Goal: Task Accomplishment & Management: Manage account settings

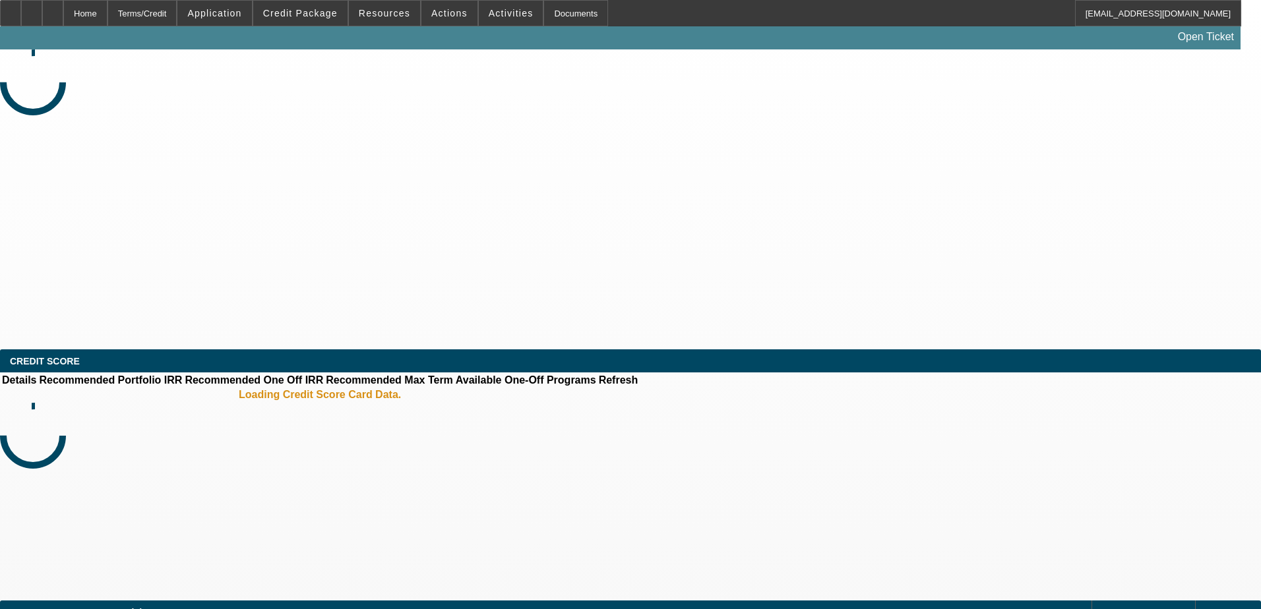
select select "0"
select select "2"
select select "0.1"
select select "4"
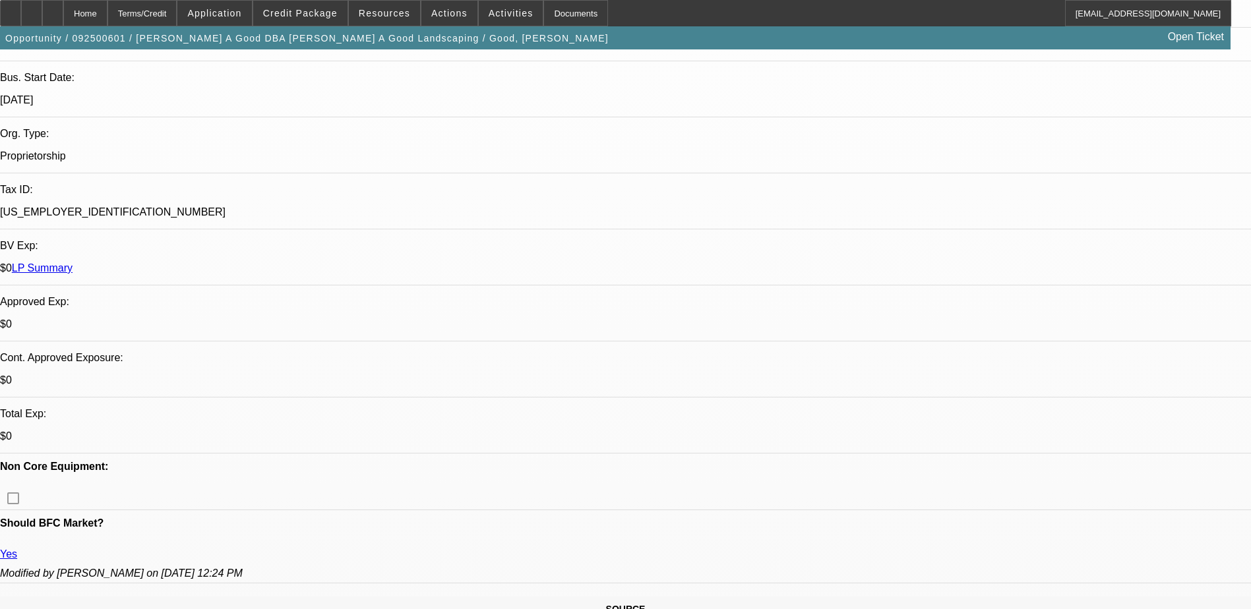
scroll to position [396, 0]
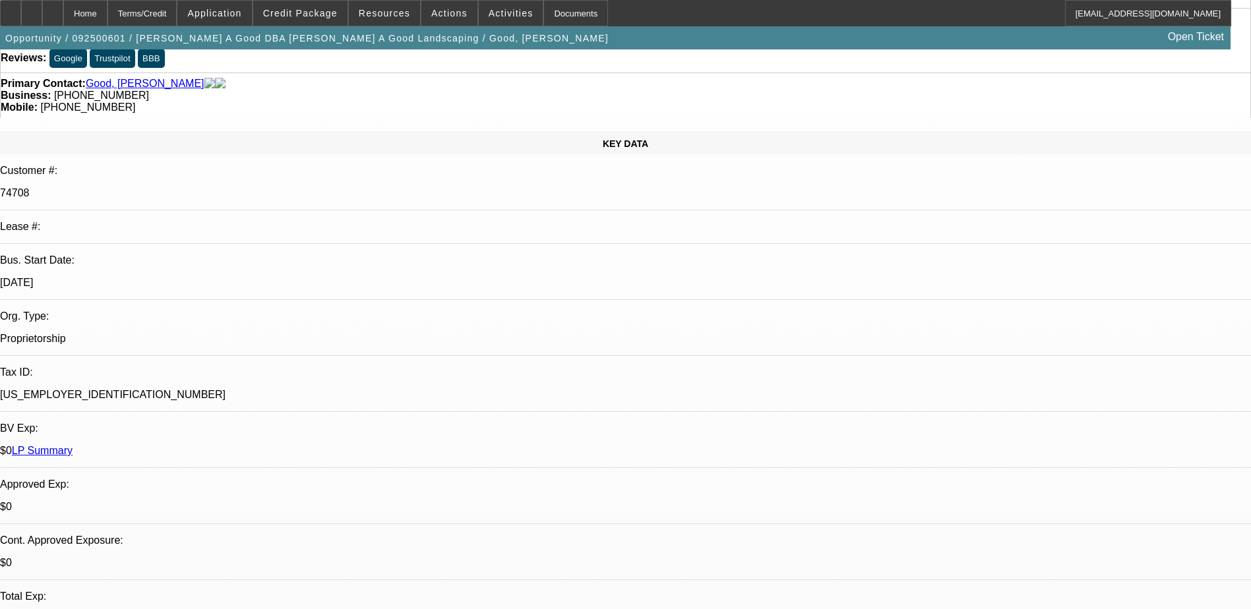
scroll to position [0, 0]
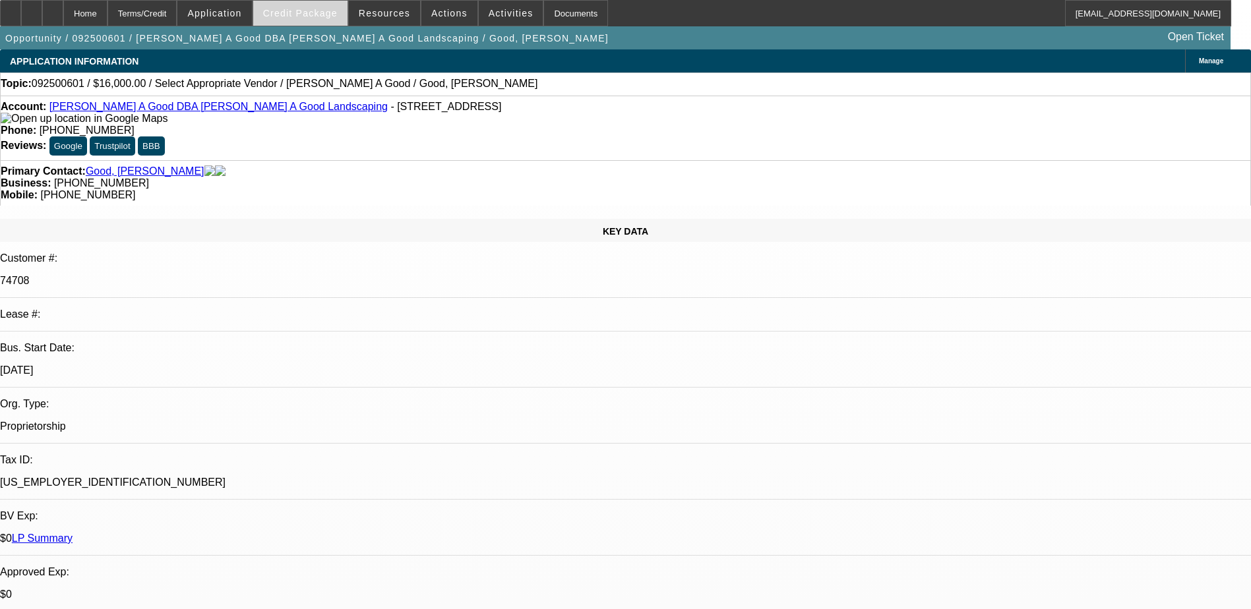
drag, startPoint x: 290, startPoint y: 19, endPoint x: 294, endPoint y: 25, distance: 7.1
click at [290, 19] on span at bounding box center [300, 13] width 94 height 32
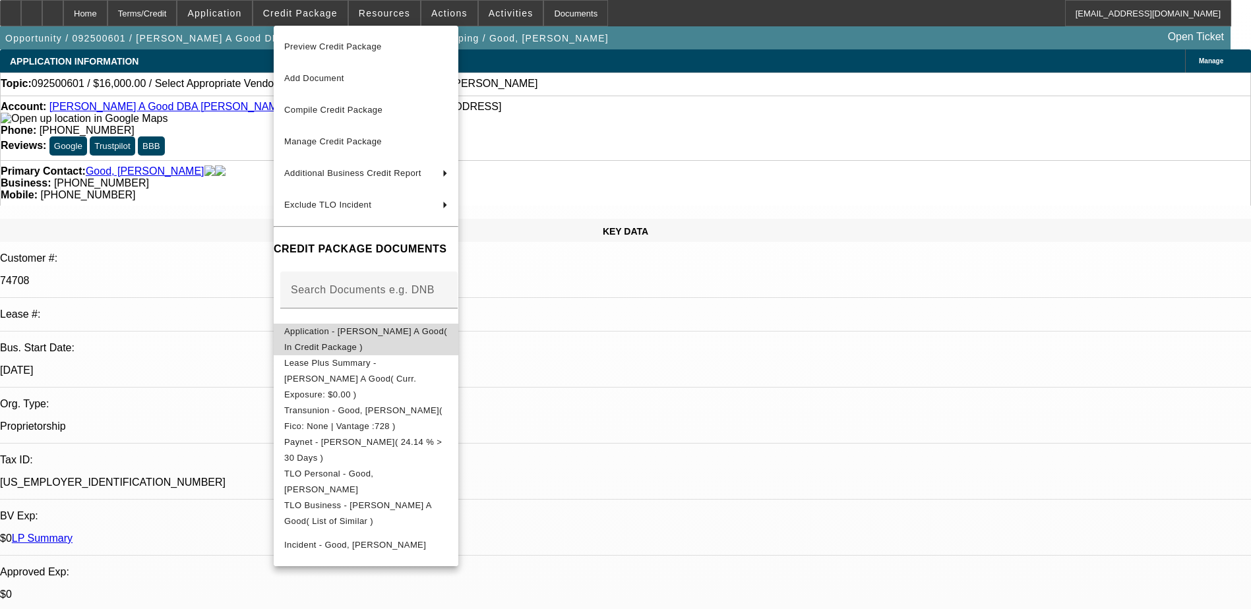
click at [422, 336] on span "Application - Roy A Good( In Credit Package )" at bounding box center [365, 339] width 163 height 26
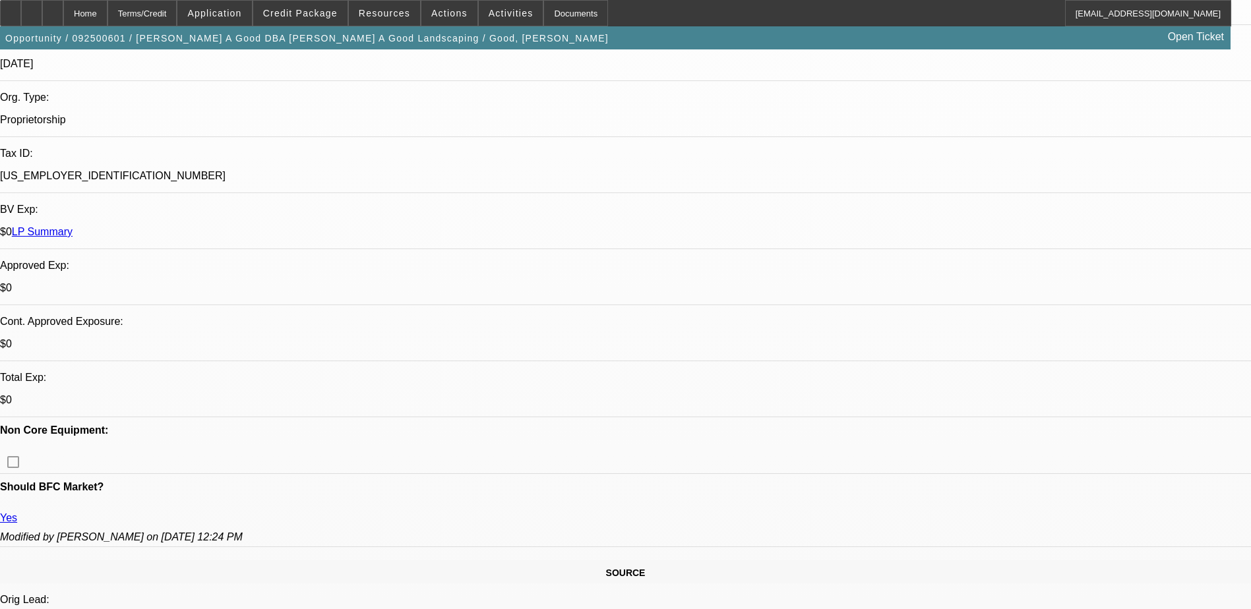
scroll to position [330, 0]
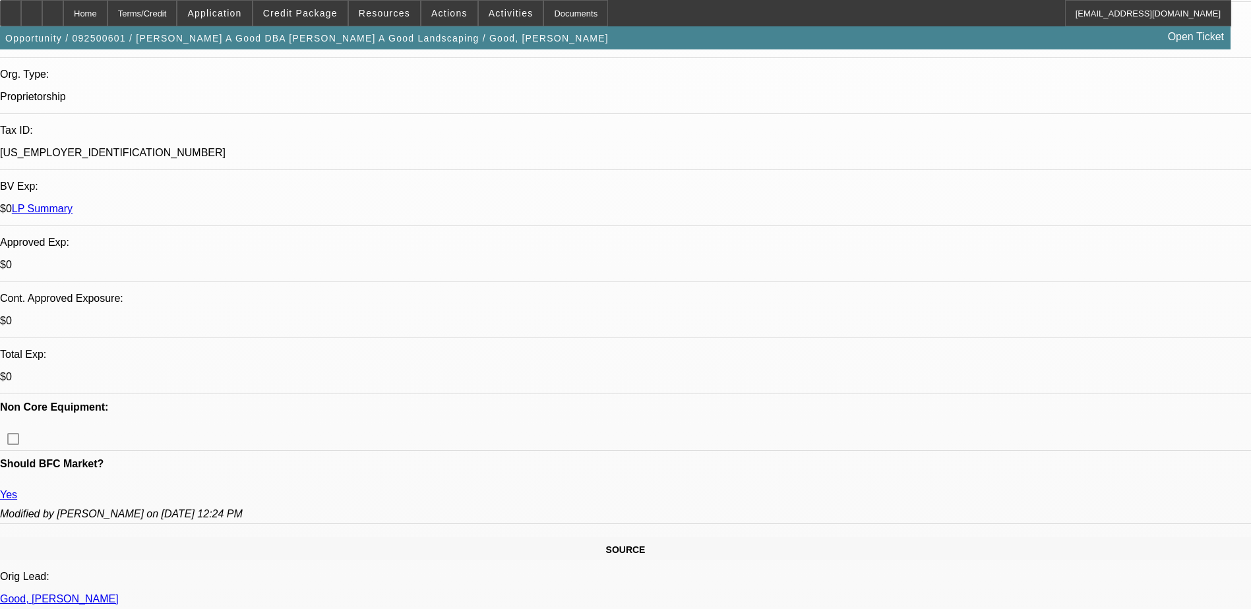
drag, startPoint x: 1076, startPoint y: 280, endPoint x: 1076, endPoint y: 263, distance: 16.5
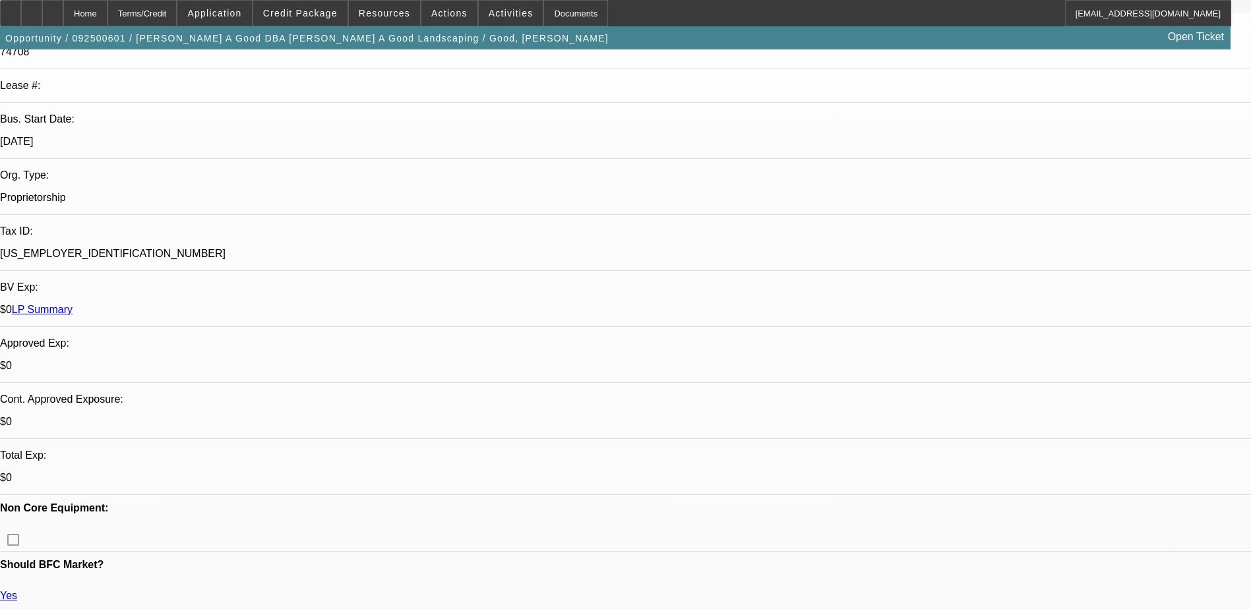
scroll to position [132, 0]
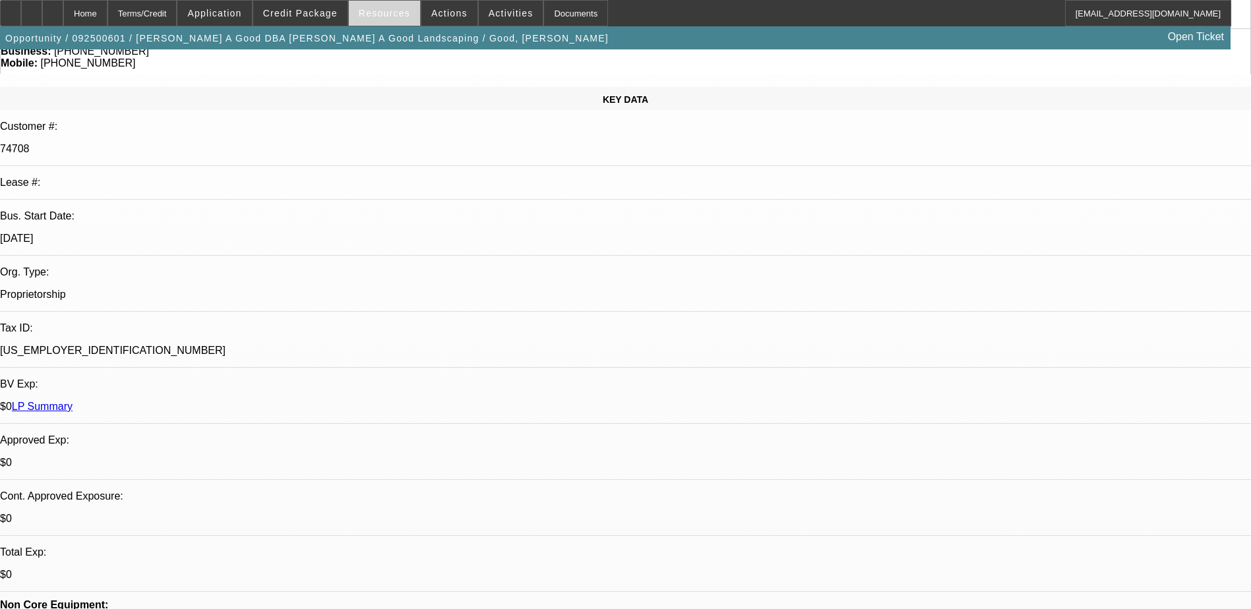
click at [407, 16] on span at bounding box center [384, 13] width 71 height 32
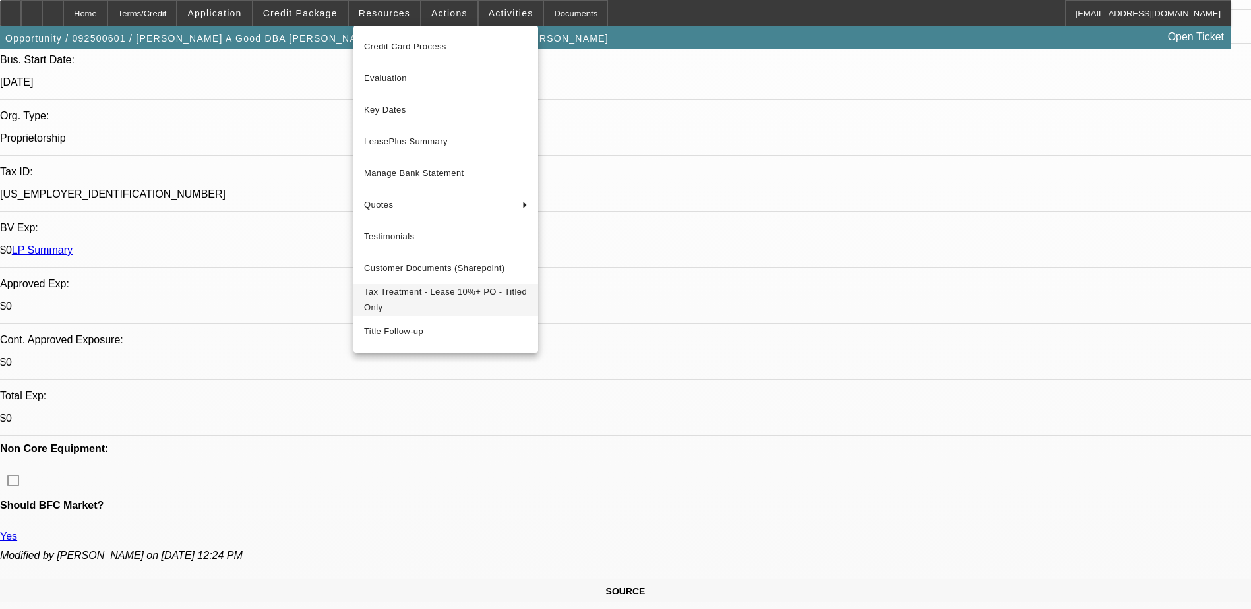
scroll to position [330, 0]
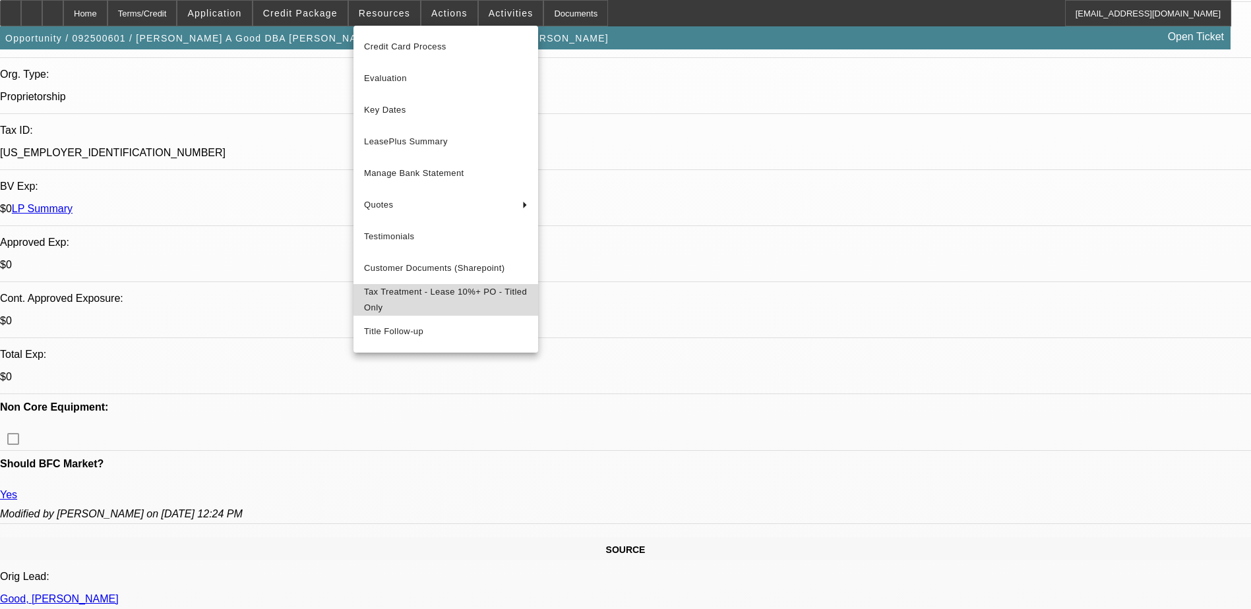
click at [466, 300] on span "Tax Treatment - Lease 10%+ PO - Titled Only" at bounding box center [446, 300] width 164 height 32
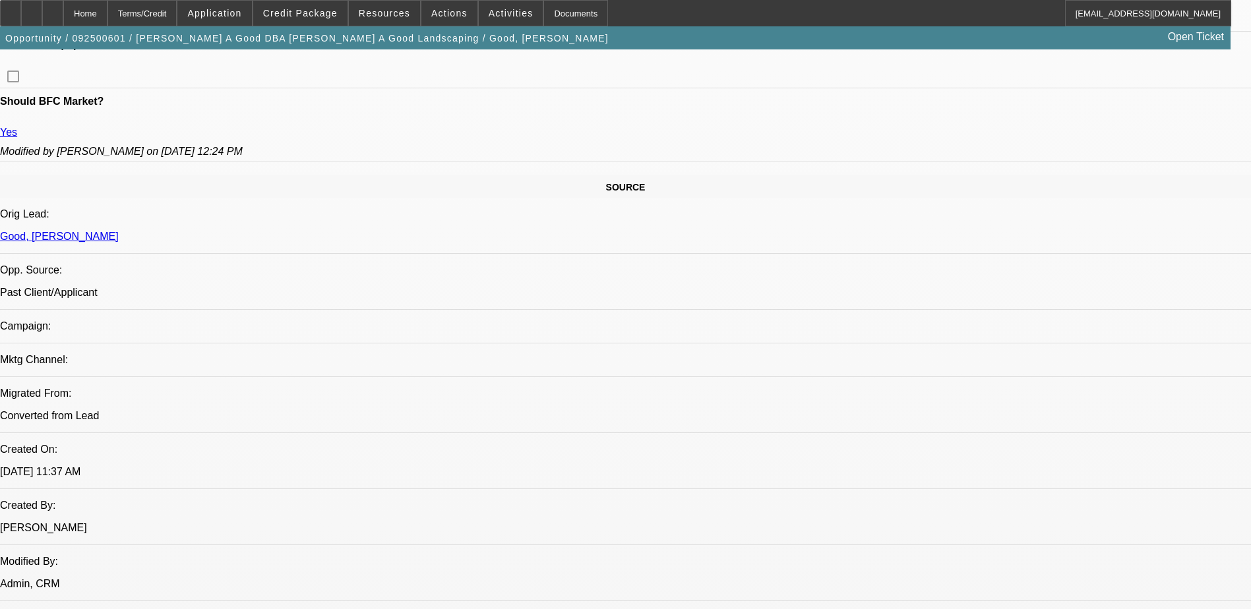
scroll to position [594, 0]
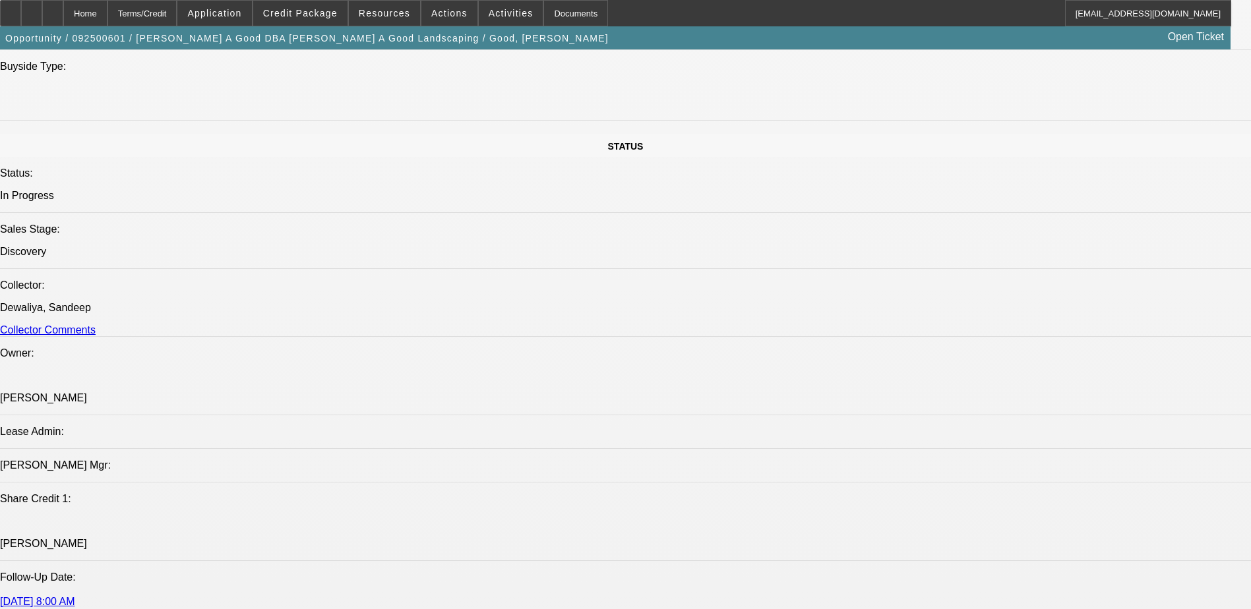
scroll to position [1847, 0]
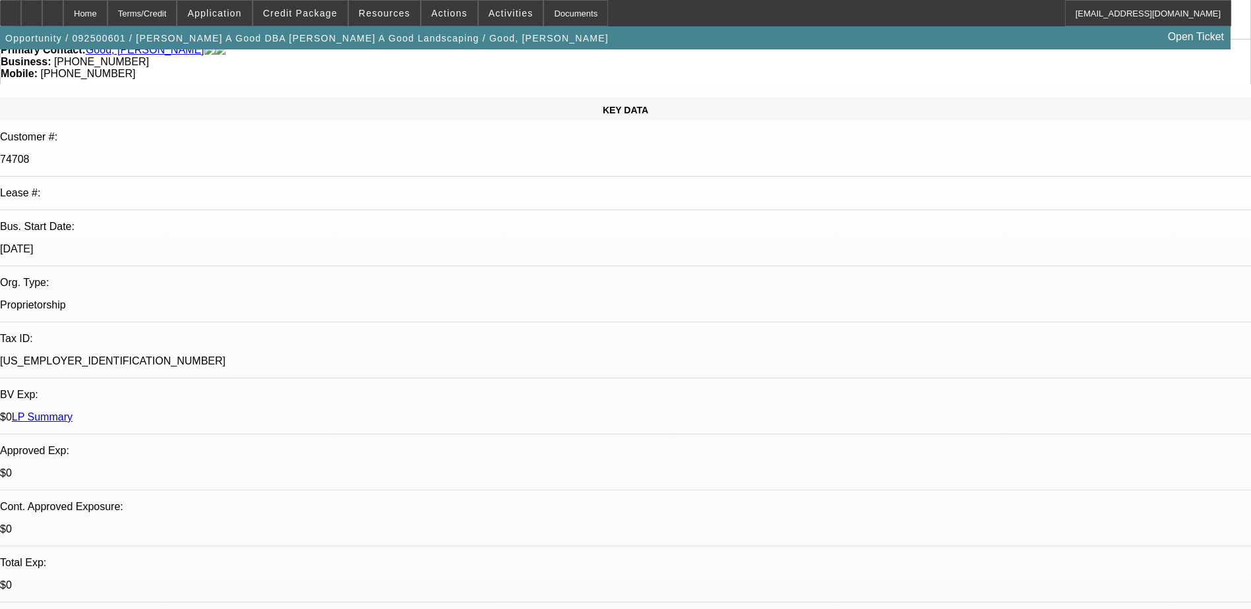
scroll to position [0, 0]
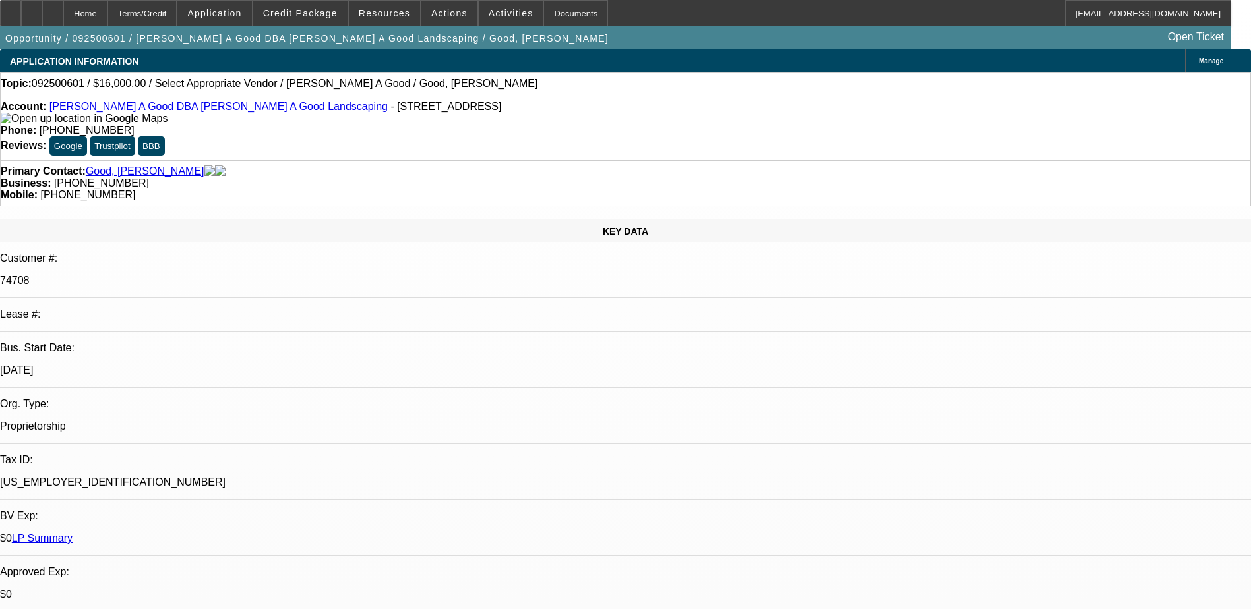
click at [279, 219] on div "KEY DATA Customer #: 74708 Lease #: Bus. Start Date: 1/1/86 Org. Type: Propriet…" at bounding box center [625, 536] width 1251 height 635
click at [296, 17] on span "Credit Package" at bounding box center [300, 13] width 75 height 11
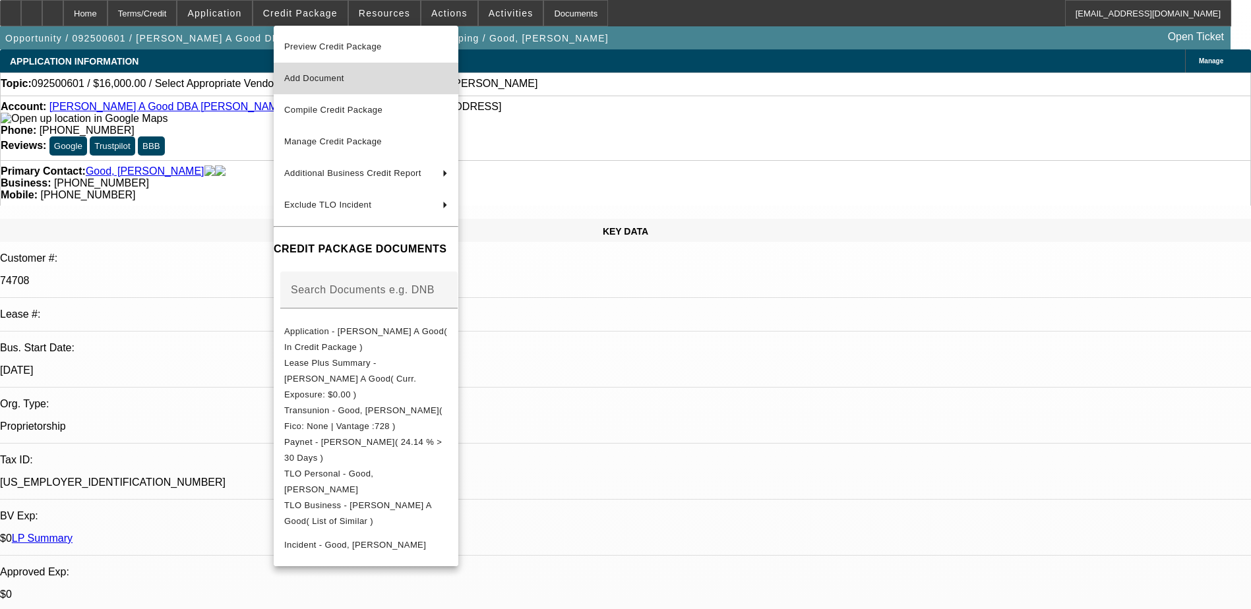
click at [361, 77] on span "Add Document" at bounding box center [366, 79] width 164 height 16
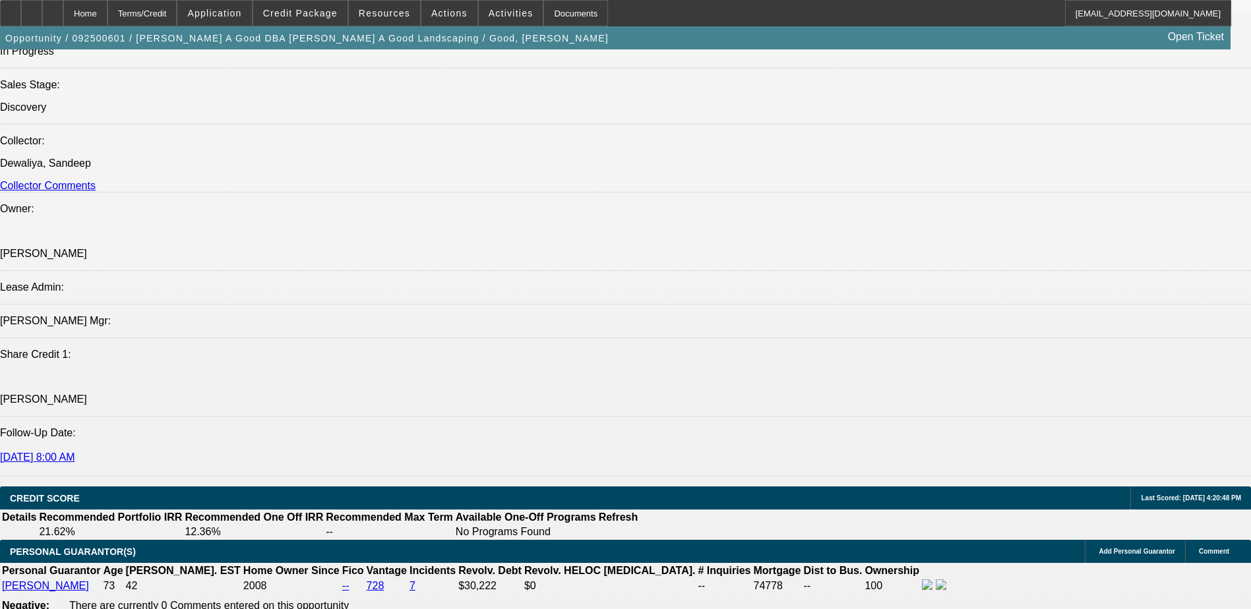
scroll to position [1649, 0]
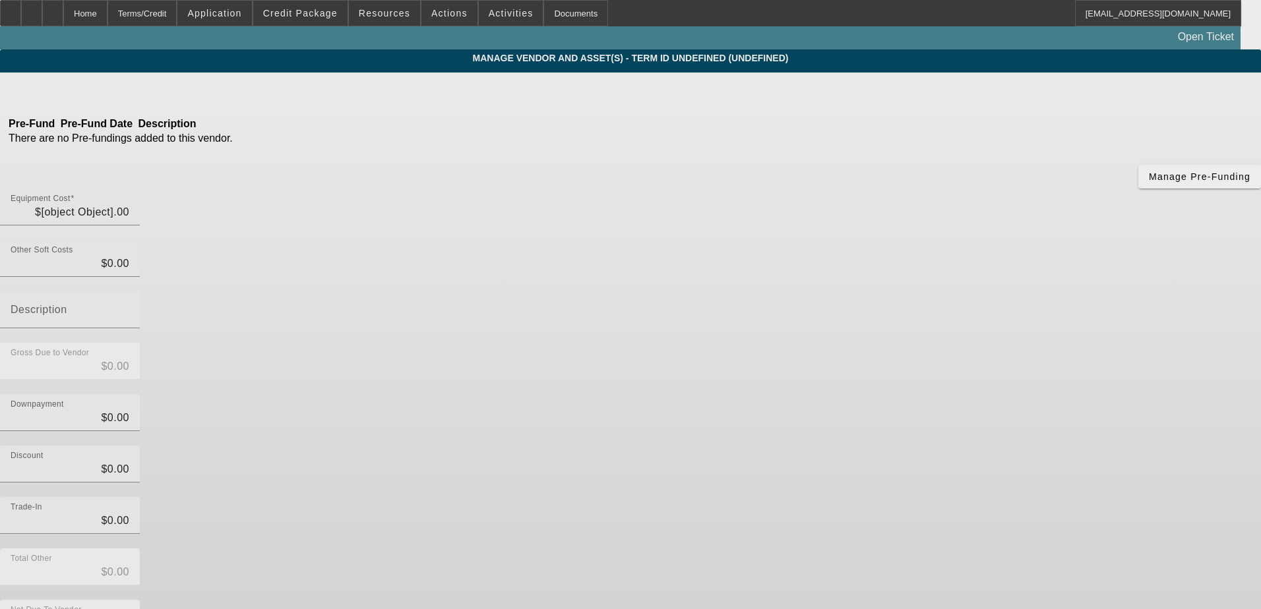
type input "$16,000.00"
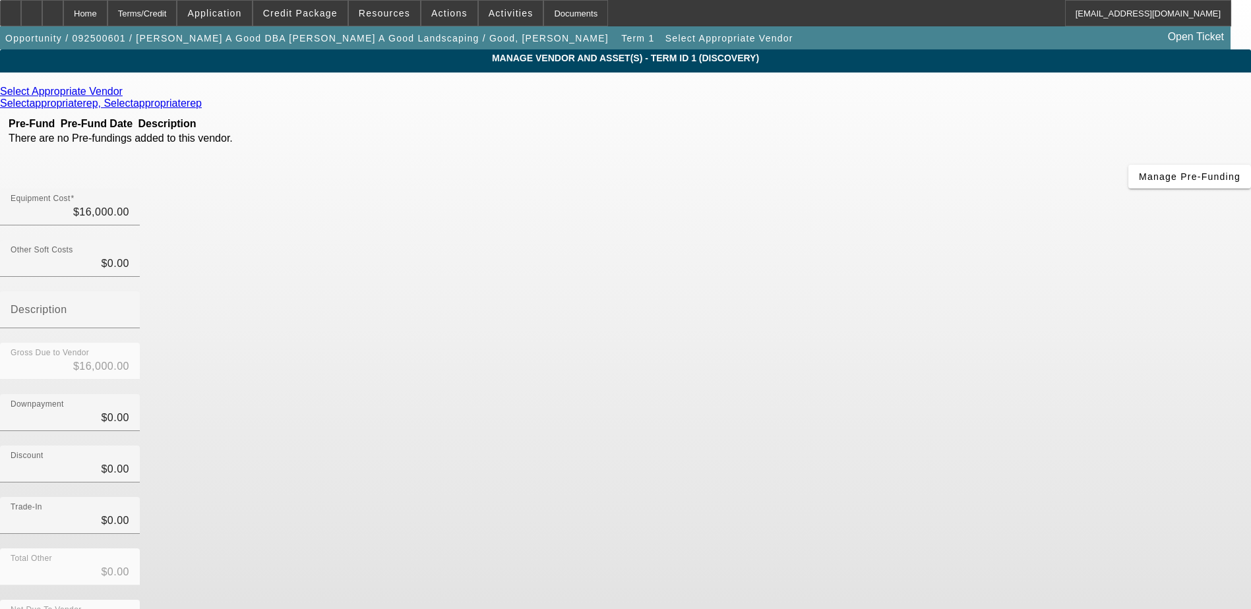
click at [126, 95] on icon at bounding box center [126, 91] width 0 height 11
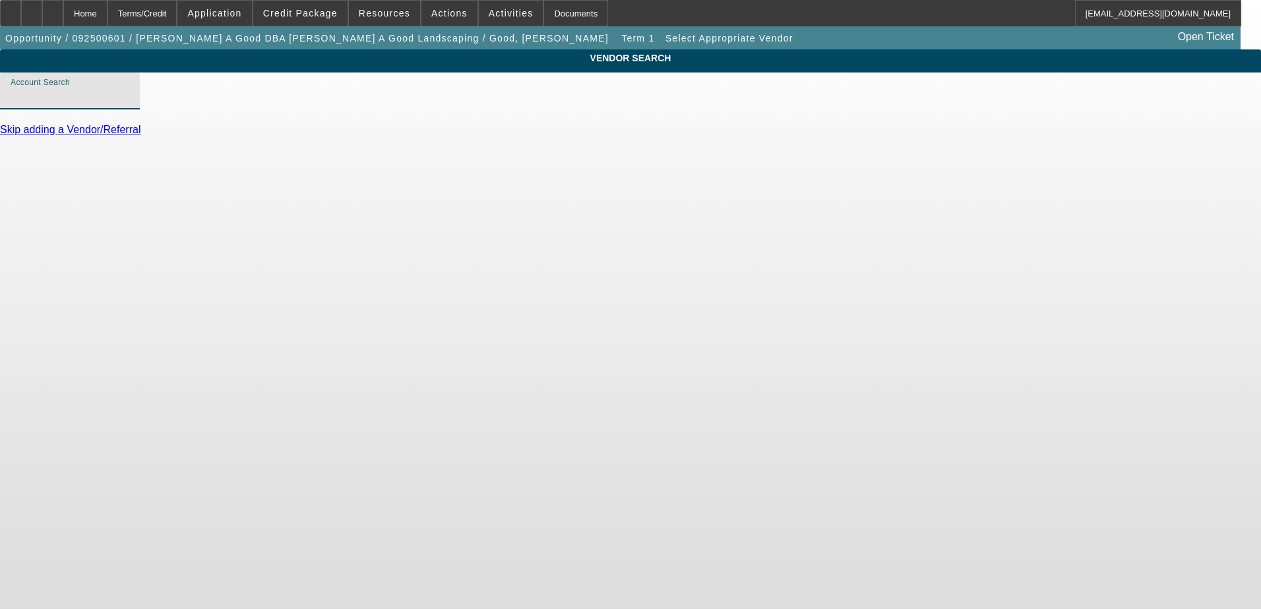
click at [129, 104] on input "Account Search" at bounding box center [70, 96] width 119 height 16
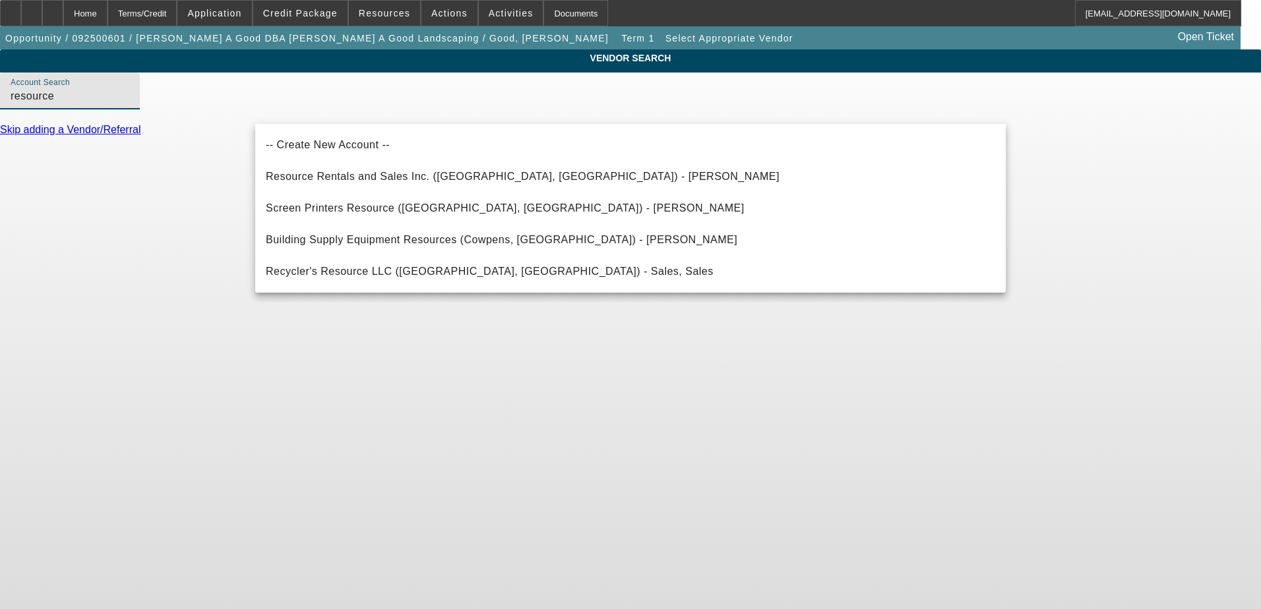
click at [404, 175] on span "Resource Rentals and Sales Inc. (New Providence, PA) - Gehman, Sam" at bounding box center [523, 176] width 514 height 11
type input "Resource Rentals and Sales Inc. (New Providence, PA) - Gehman, Sam"
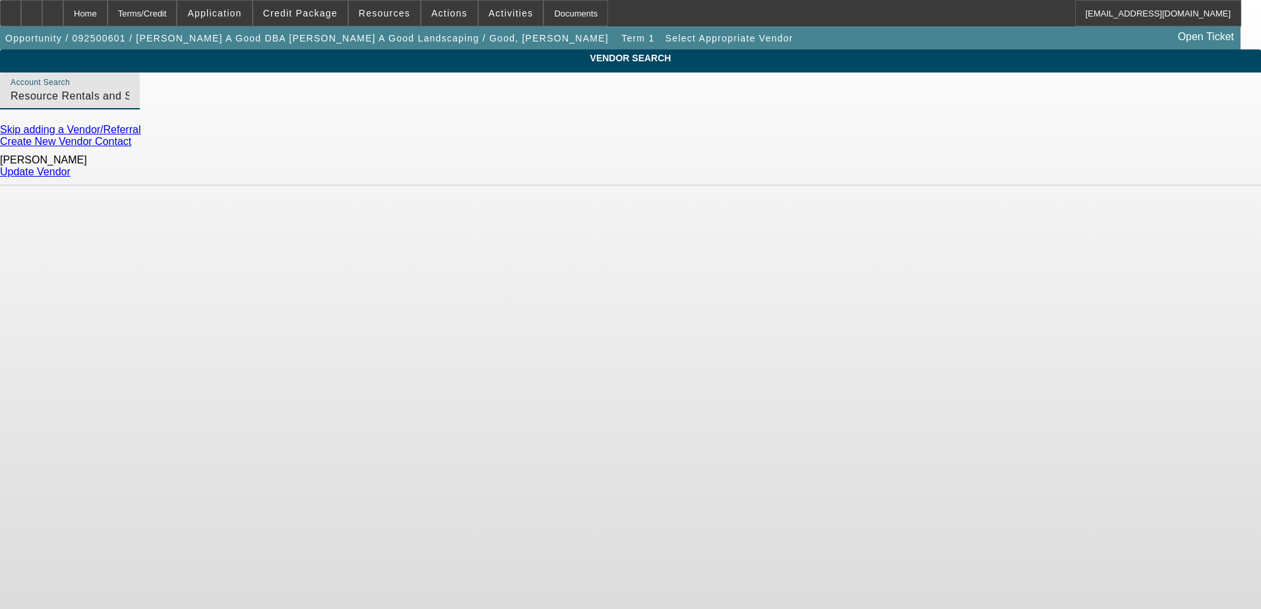
click at [71, 166] on link "Update Vendor" at bounding box center [35, 171] width 71 height 11
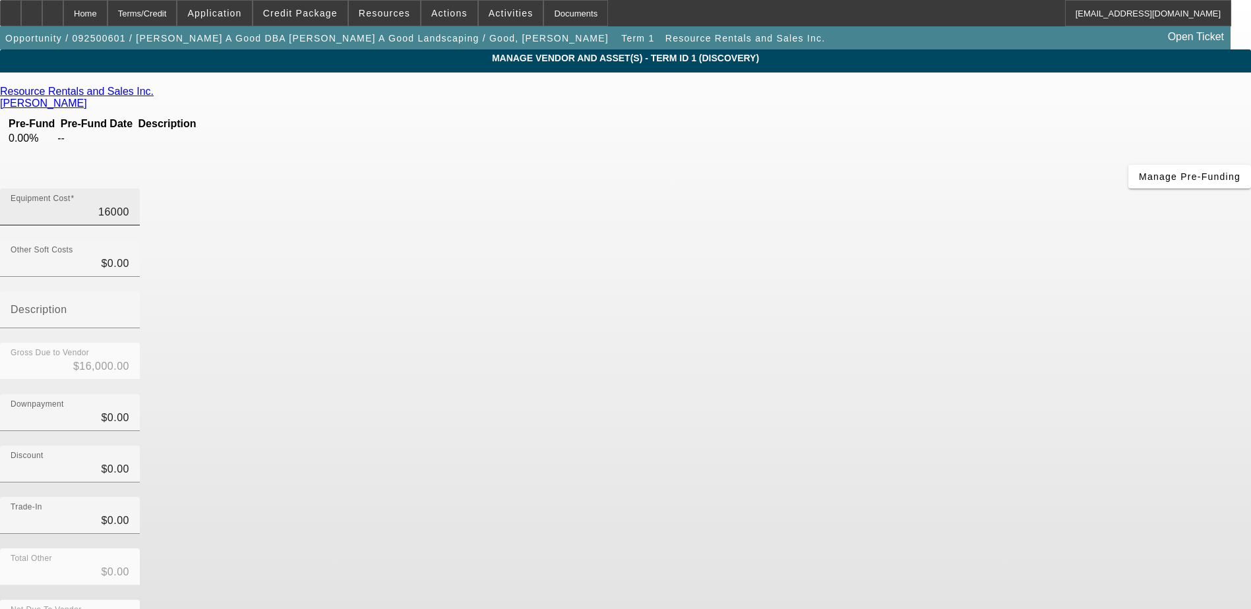
click at [129, 204] on input "16000" at bounding box center [70, 212] width 119 height 16
type input "1"
type input "$1.00"
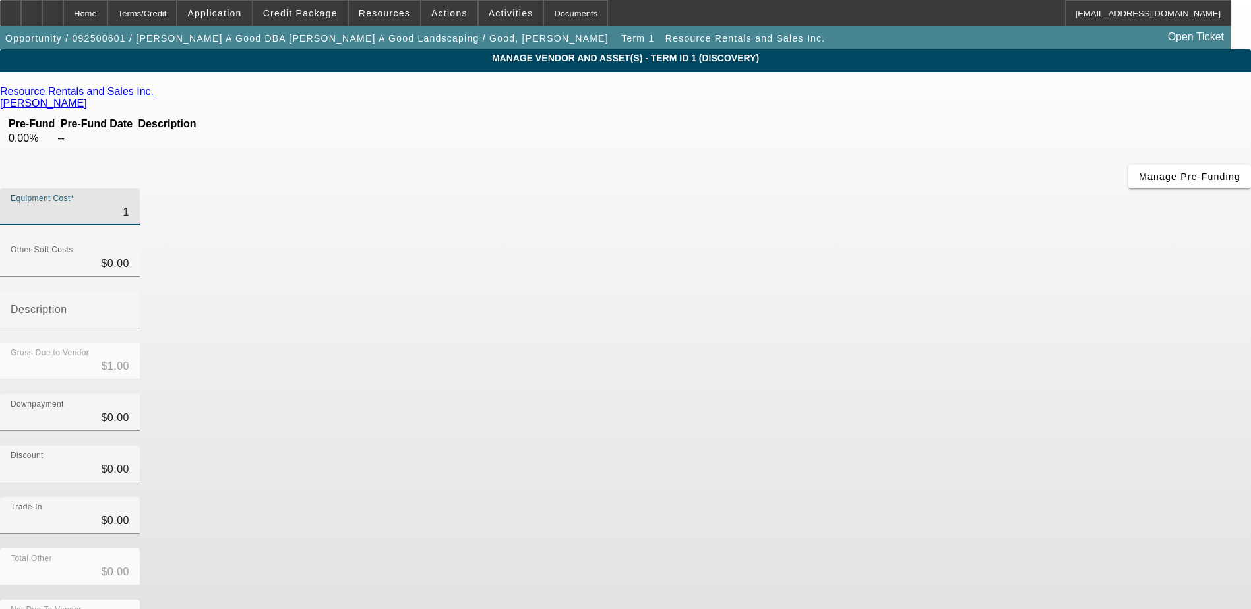
type input "15"
type input "$15.00"
type input "150"
type input "$150.00"
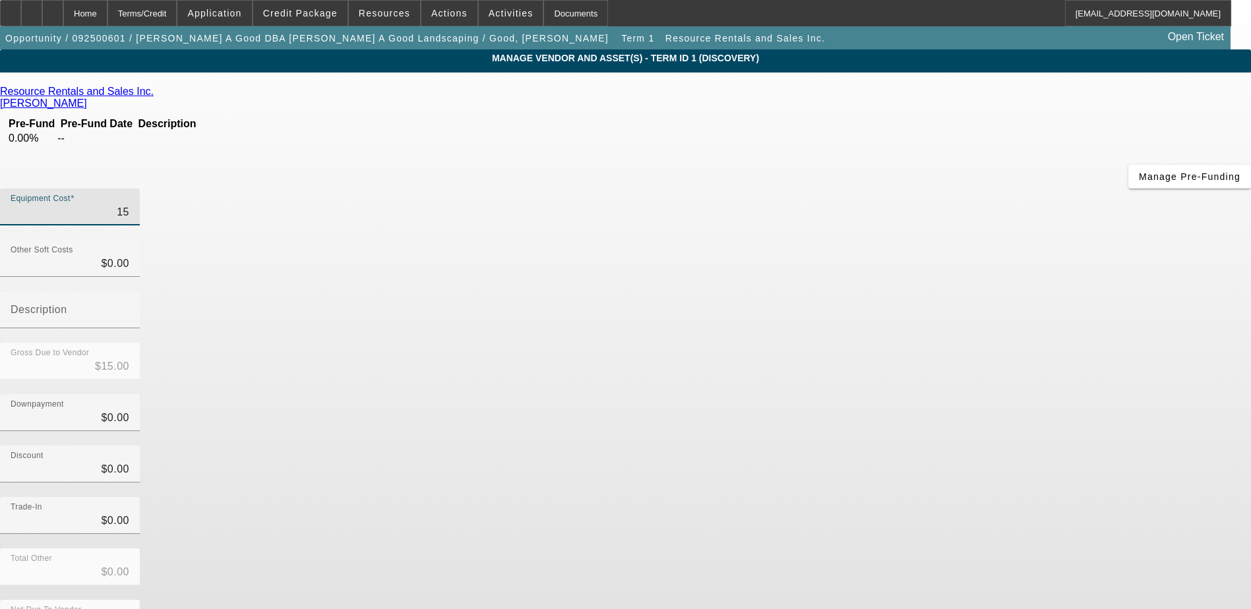
type input "$150.00"
type input "1500"
type input "$1,500.00"
type input "15000"
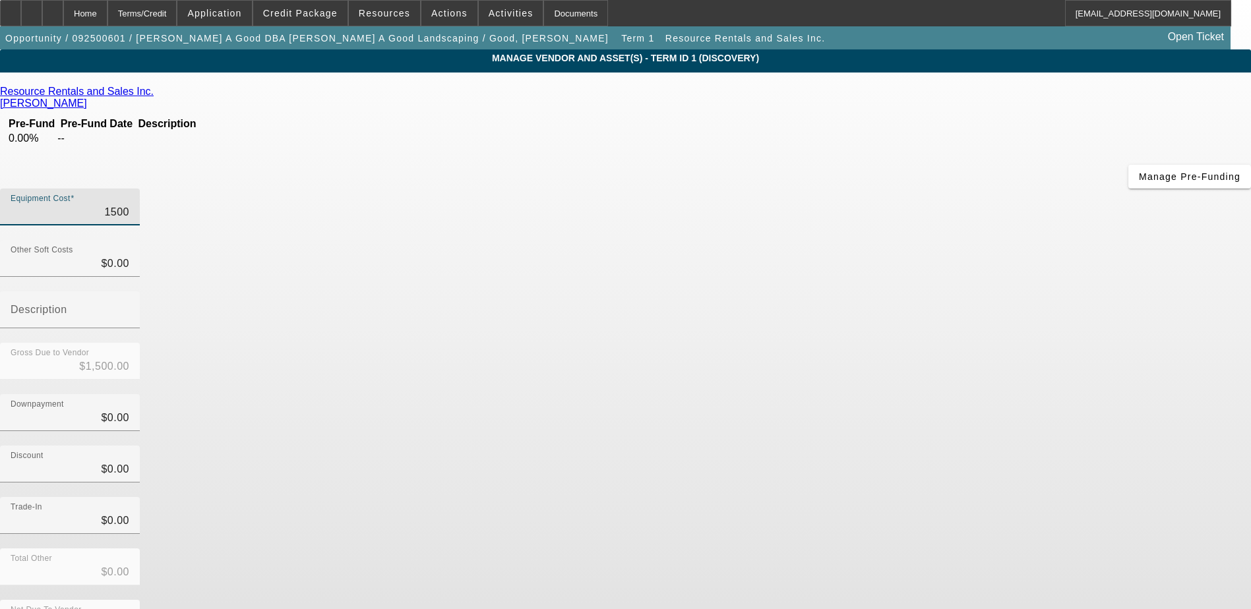
type input "$15,000.00"
click at [957, 549] on div "Total Other $0.00" at bounding box center [625, 574] width 1251 height 51
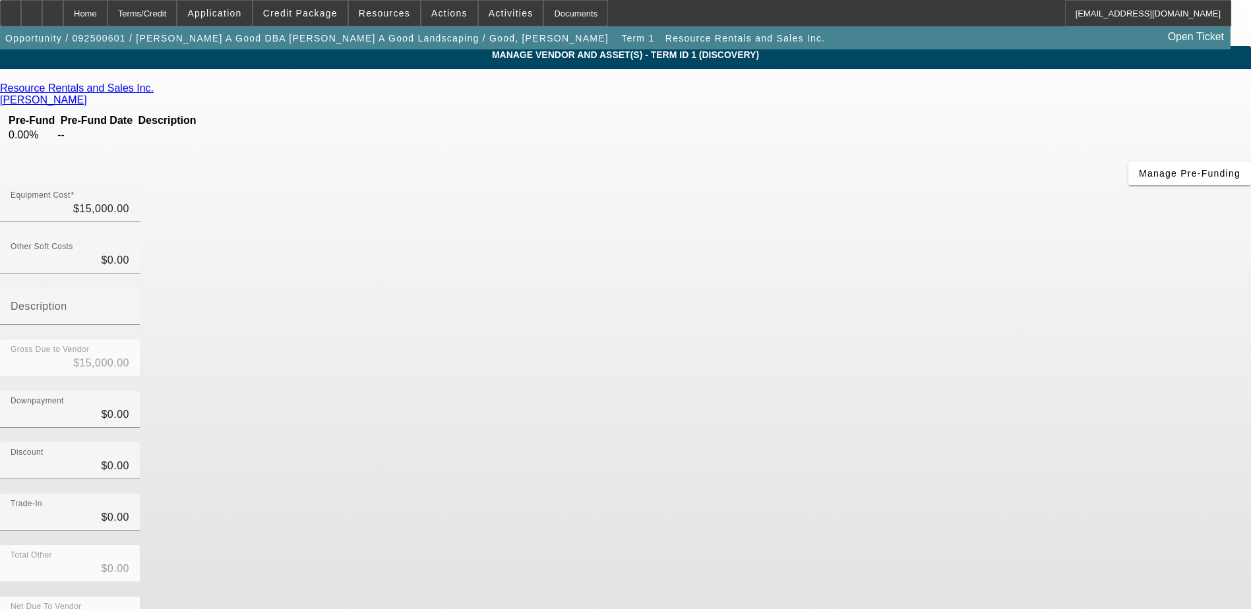
scroll to position [4, 0]
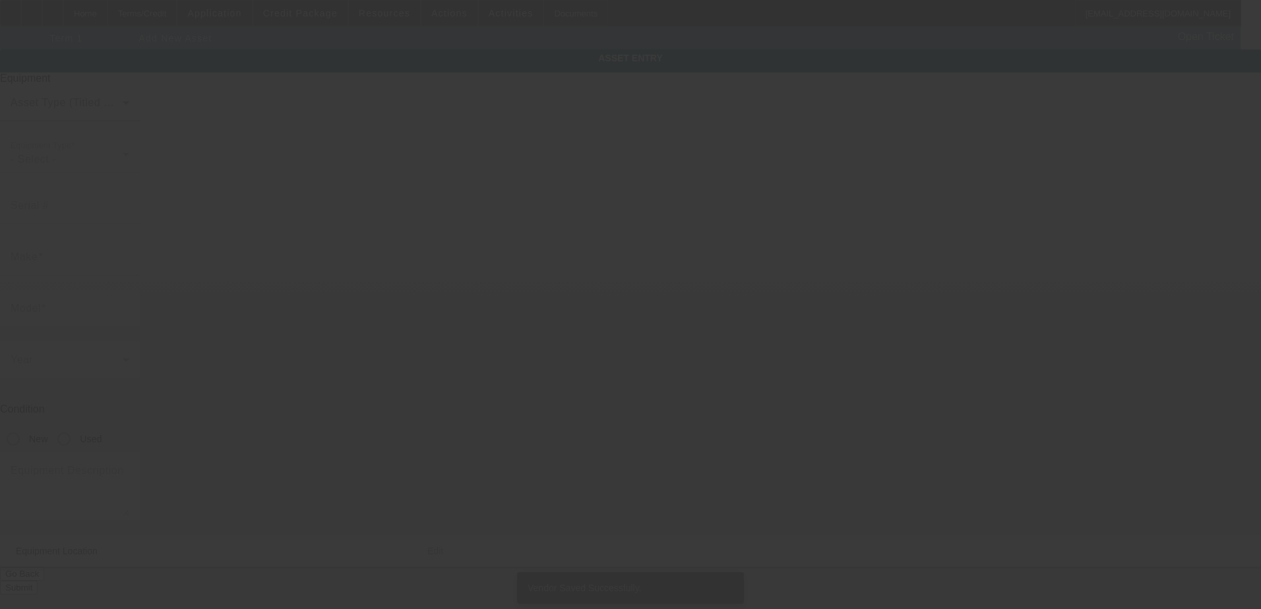
type input "8417 Lancaster Ave"
type input "Bethel"
type input "19507"
type input "Berks"
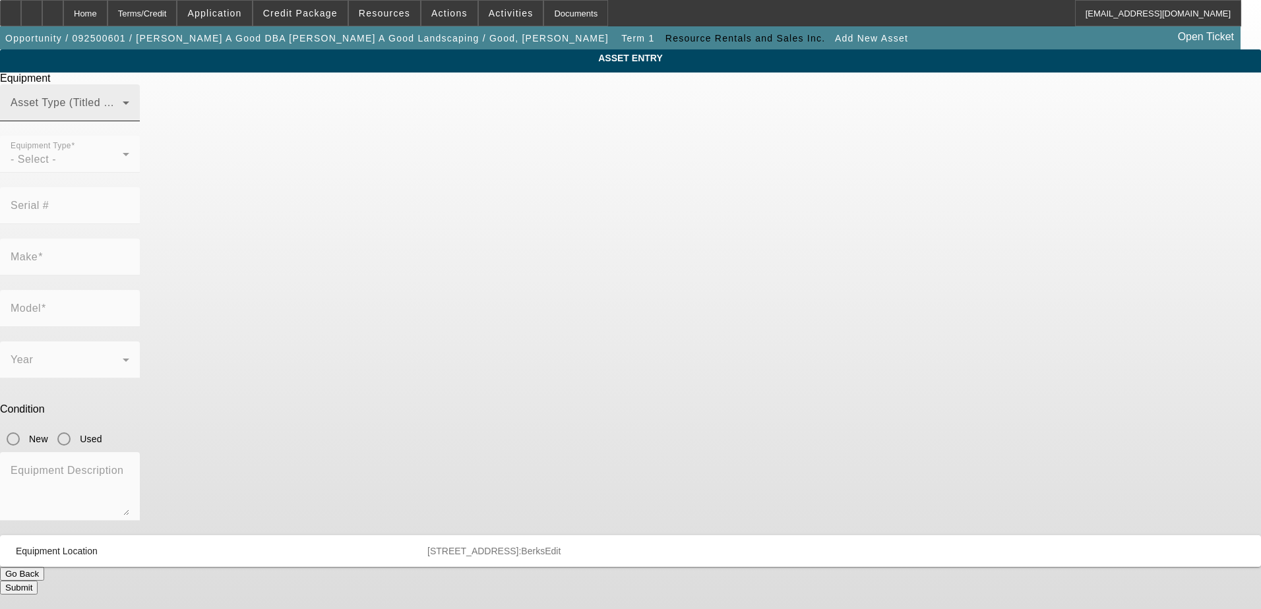
click at [129, 121] on div "Asset Type (Titled or Non-Titled)" at bounding box center [70, 102] width 119 height 37
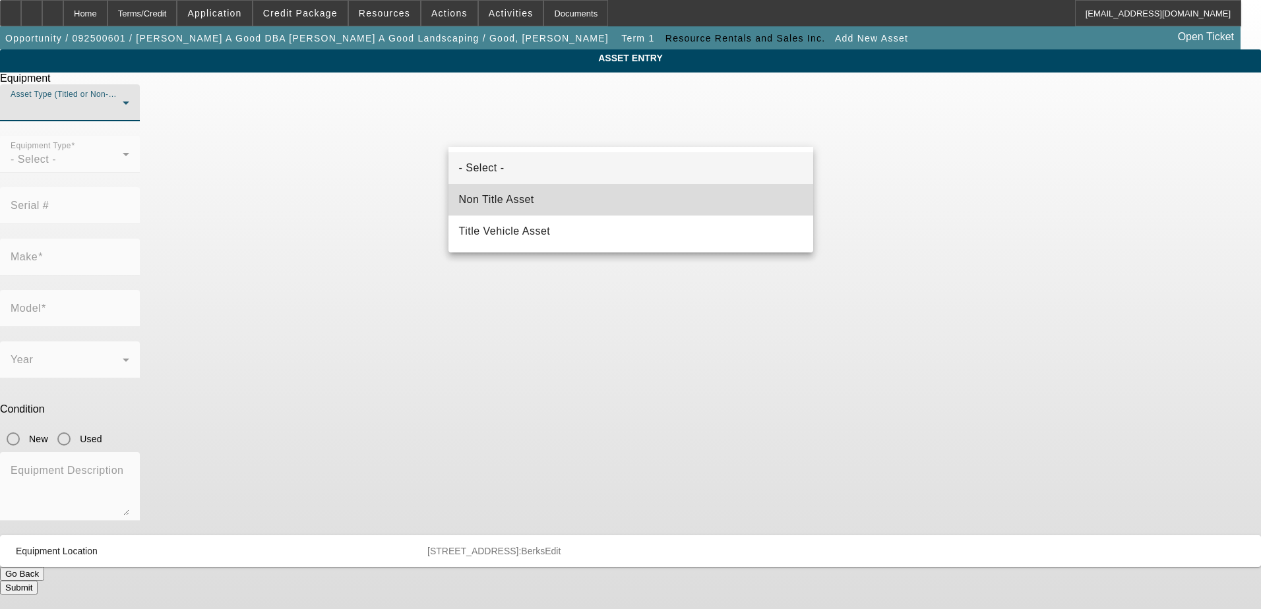
click at [644, 187] on mat-option "Non Title Asset" at bounding box center [630, 200] width 365 height 32
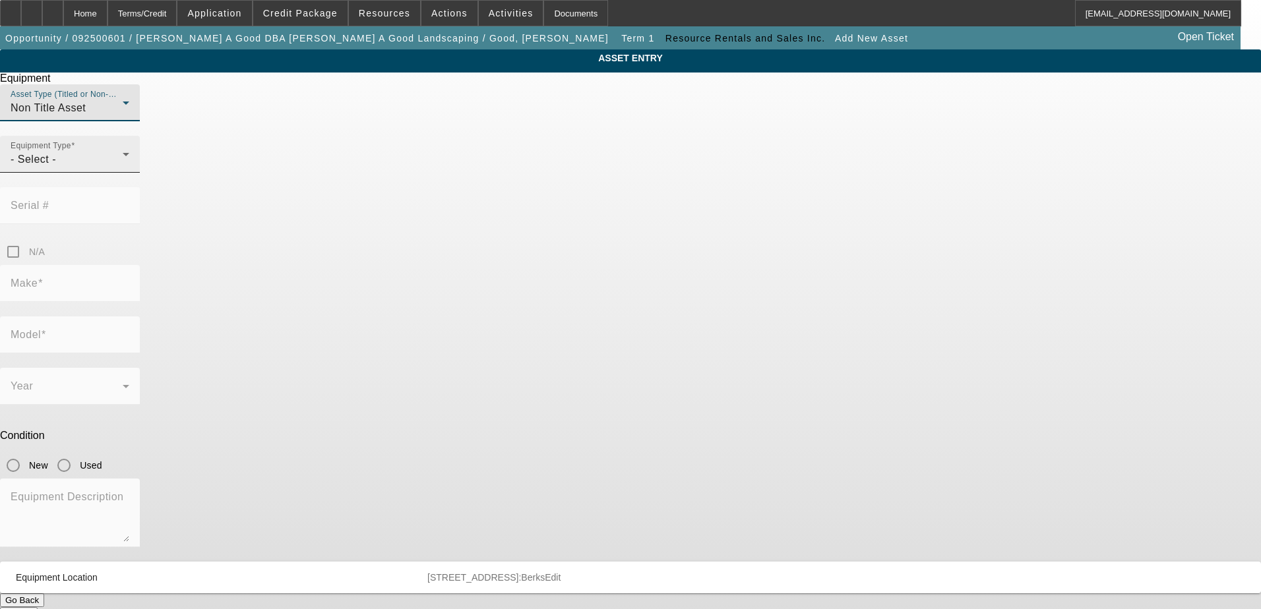
click at [123, 168] on div "- Select -" at bounding box center [67, 160] width 112 height 16
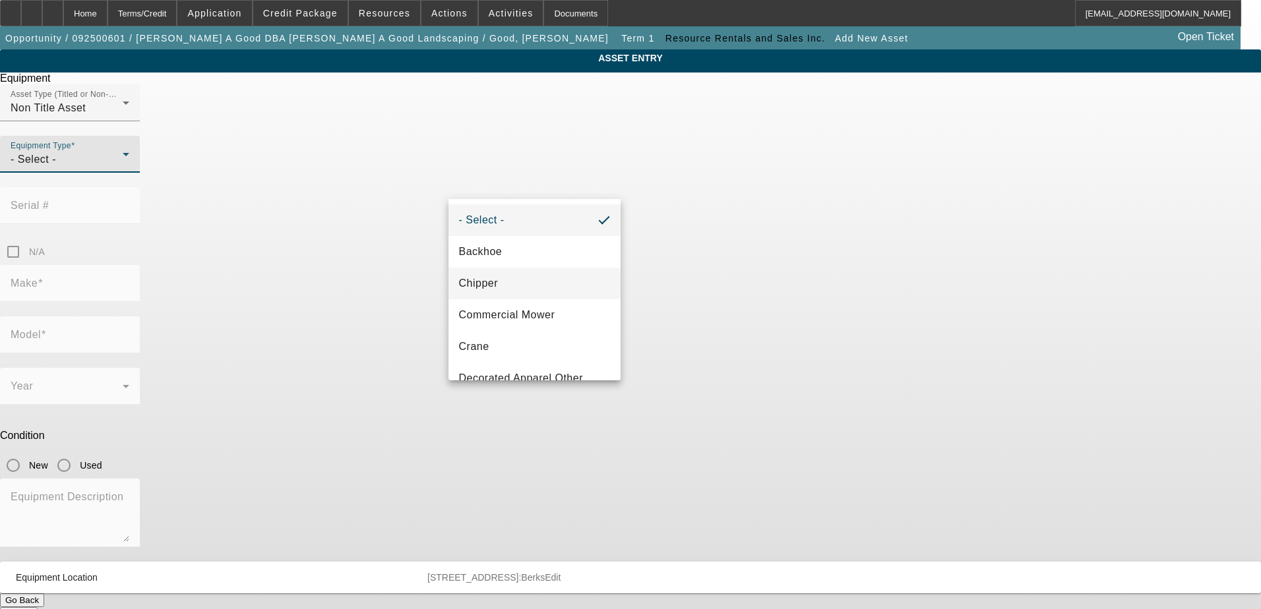
click at [567, 276] on mat-option "Chipper" at bounding box center [534, 284] width 173 height 32
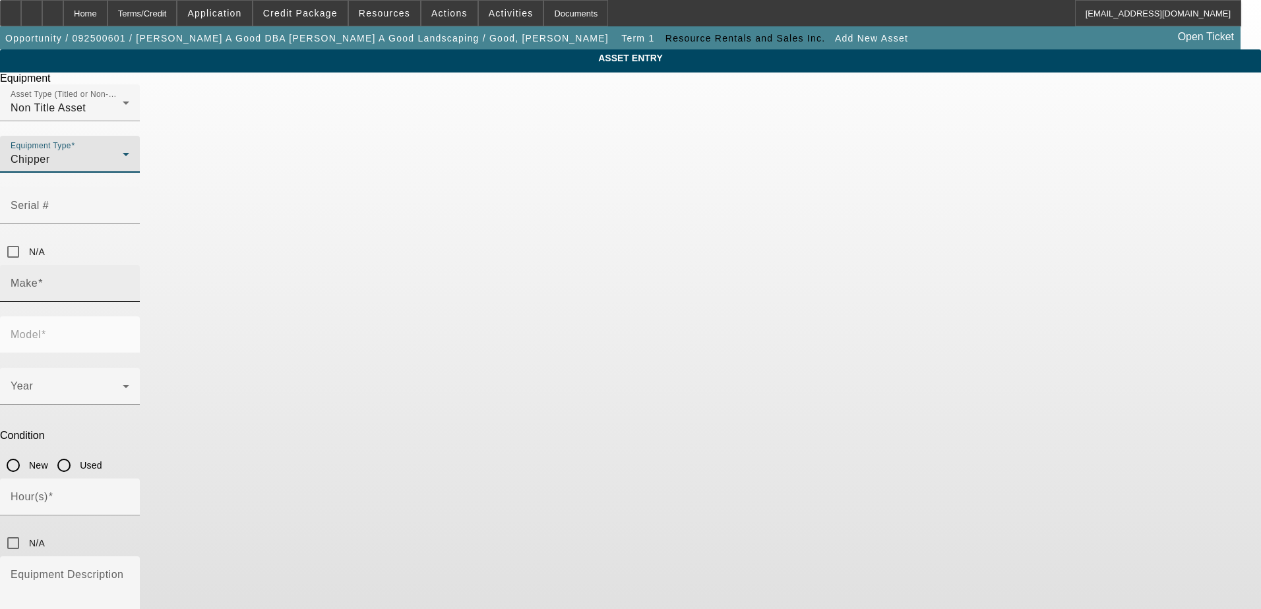
click at [129, 281] on input "Make" at bounding box center [70, 289] width 119 height 16
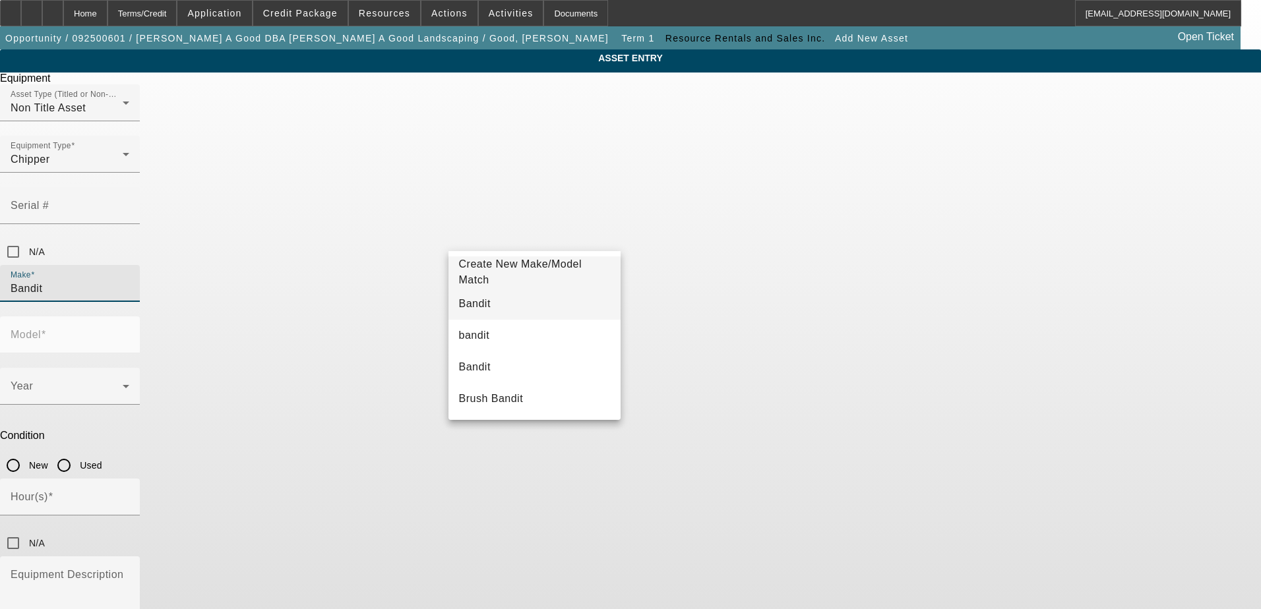
type input "Bandit"
click at [531, 309] on mat-option "Bandit" at bounding box center [534, 304] width 173 height 32
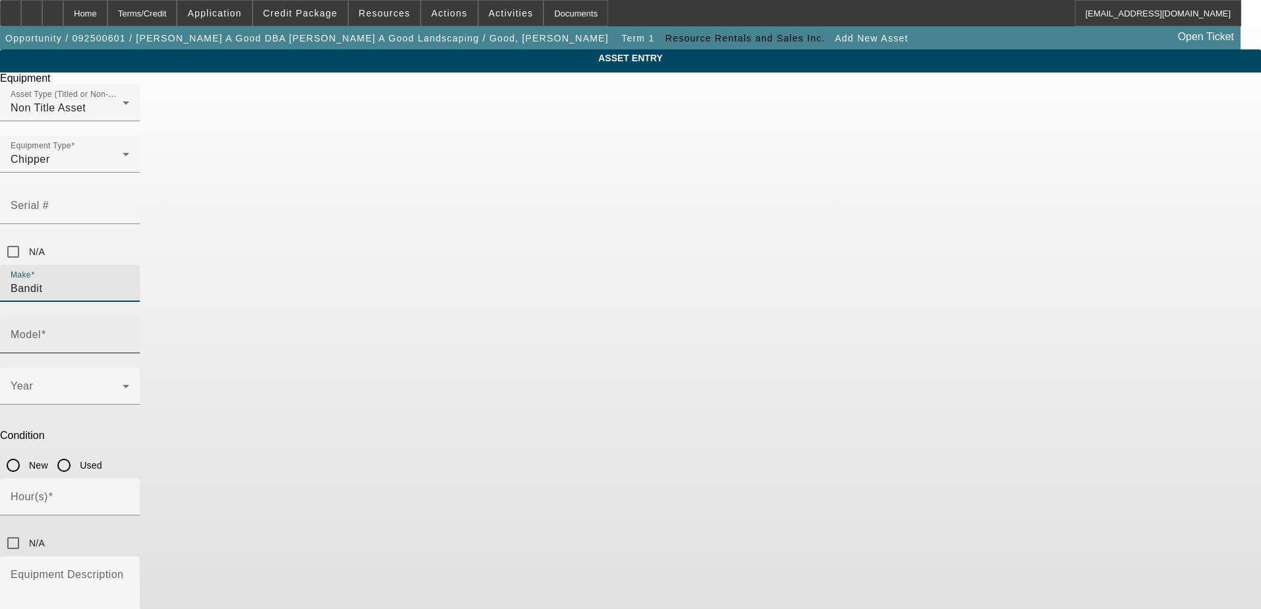
click at [129, 332] on input "Model" at bounding box center [70, 340] width 119 height 16
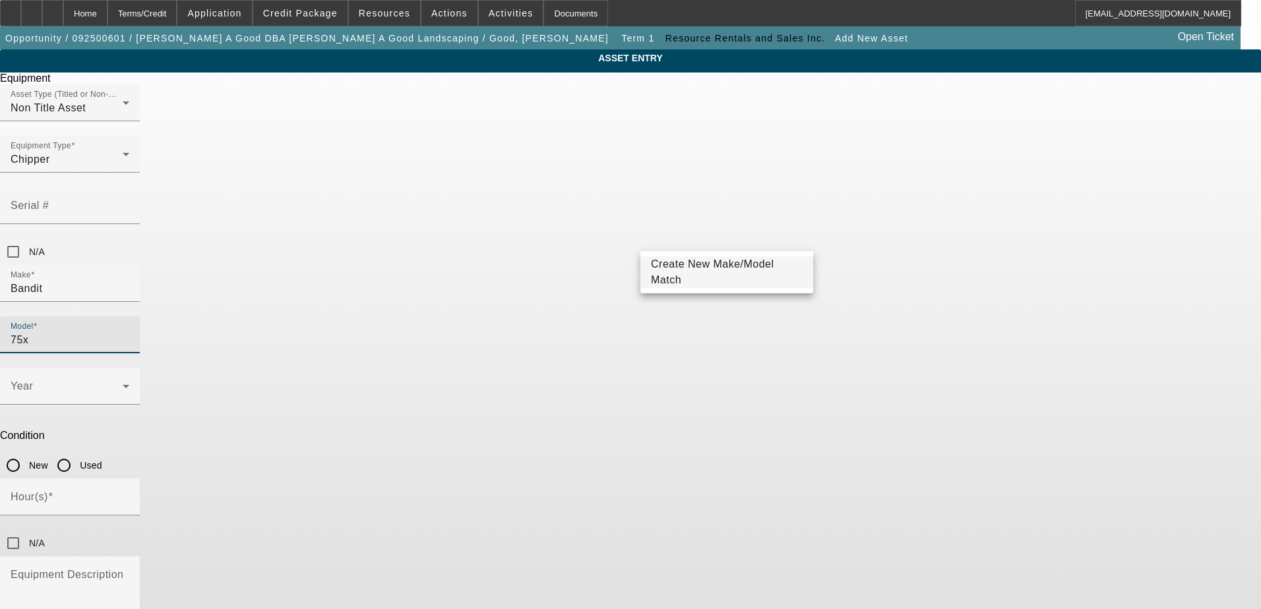
type input "75x"
click at [780, 270] on mat-option "Create New Make/Model Match" at bounding box center [726, 273] width 173 height 32
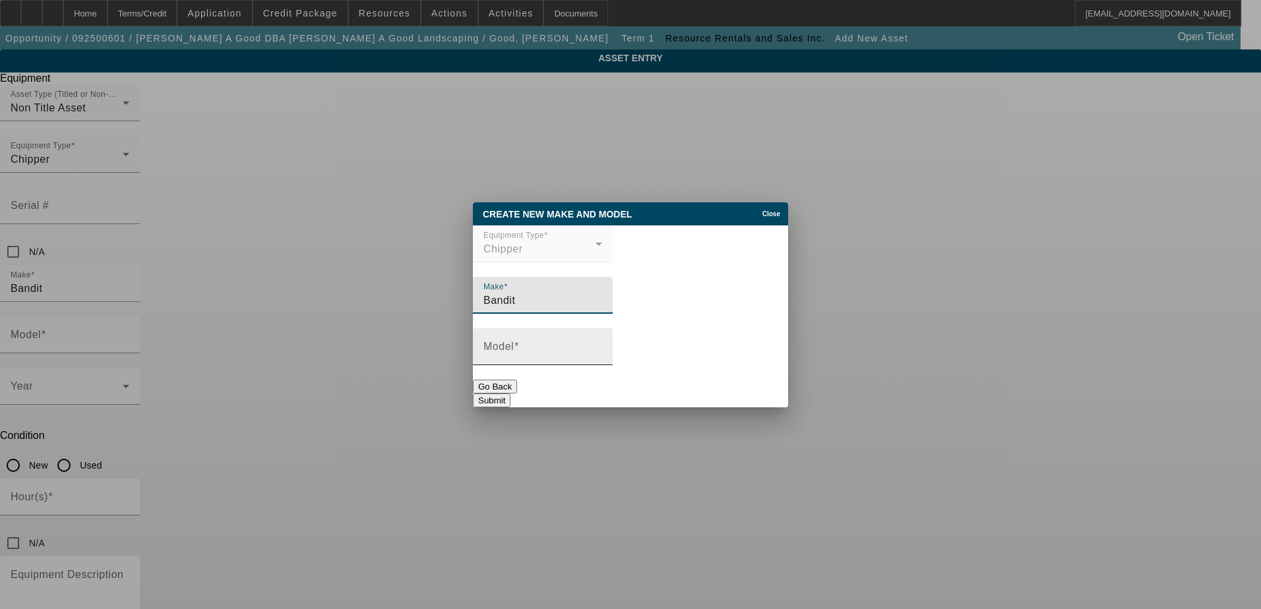
click at [602, 357] on input "Model" at bounding box center [542, 352] width 119 height 16
type input "75XP"
click at [510, 394] on button "Submit" at bounding box center [492, 401] width 38 height 14
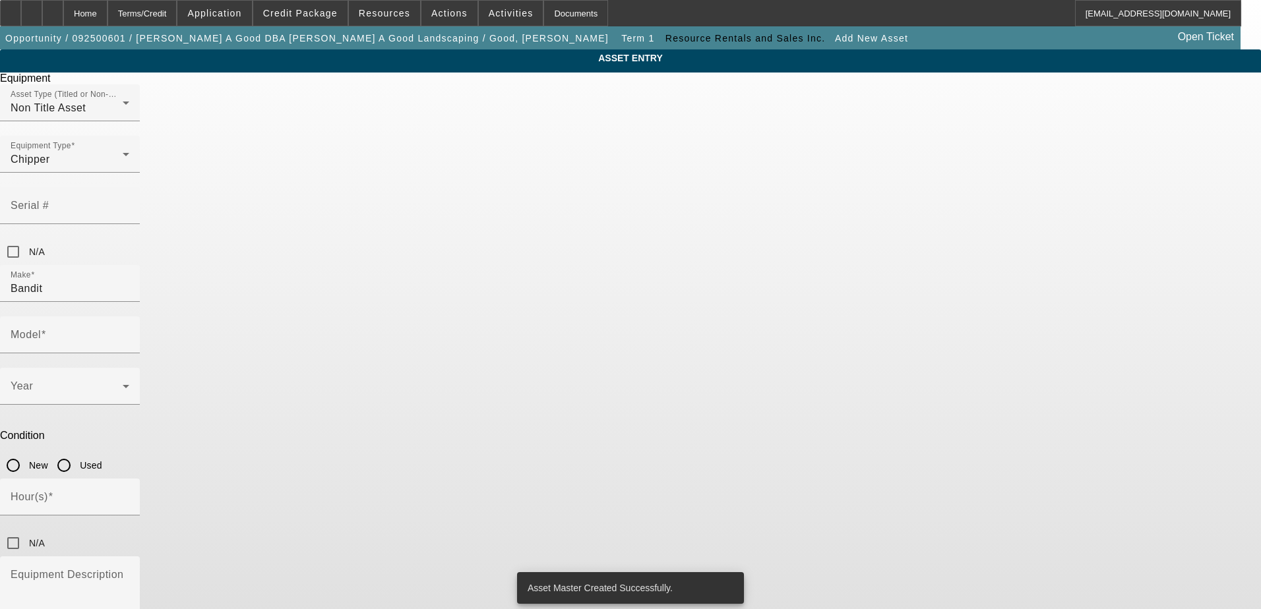
type input "75XP"
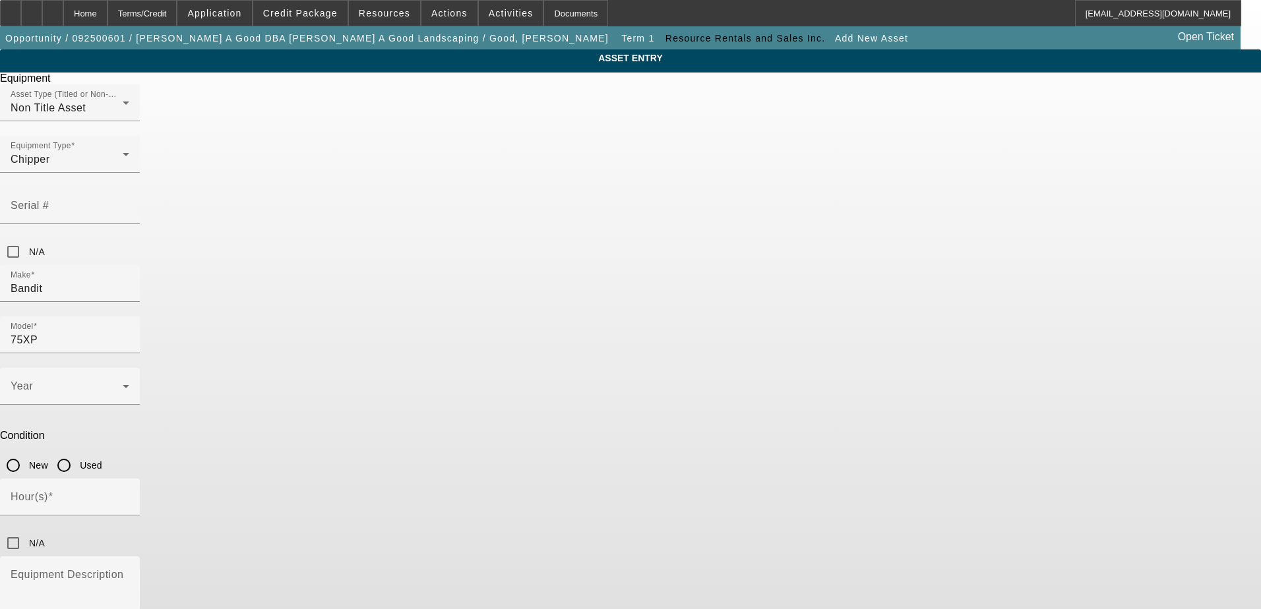
click at [26, 452] on input "New" at bounding box center [13, 465] width 26 height 26
radio input "true"
click at [129, 368] on div "Year" at bounding box center [70, 386] width 119 height 37
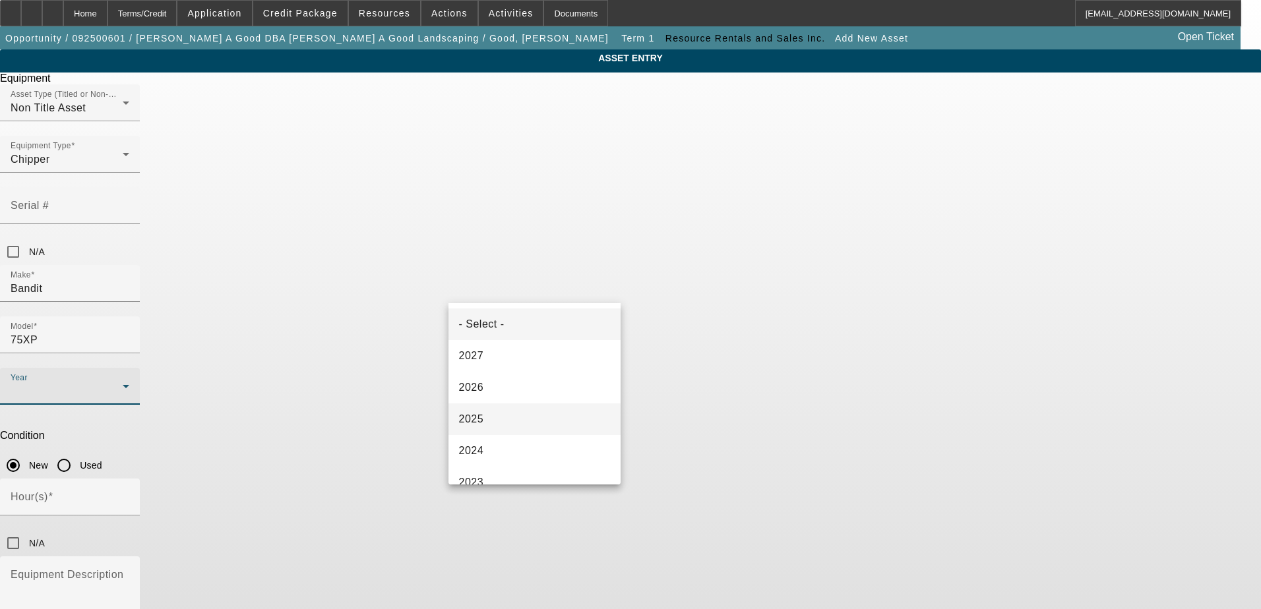
click at [539, 420] on mat-option "2025" at bounding box center [534, 420] width 173 height 32
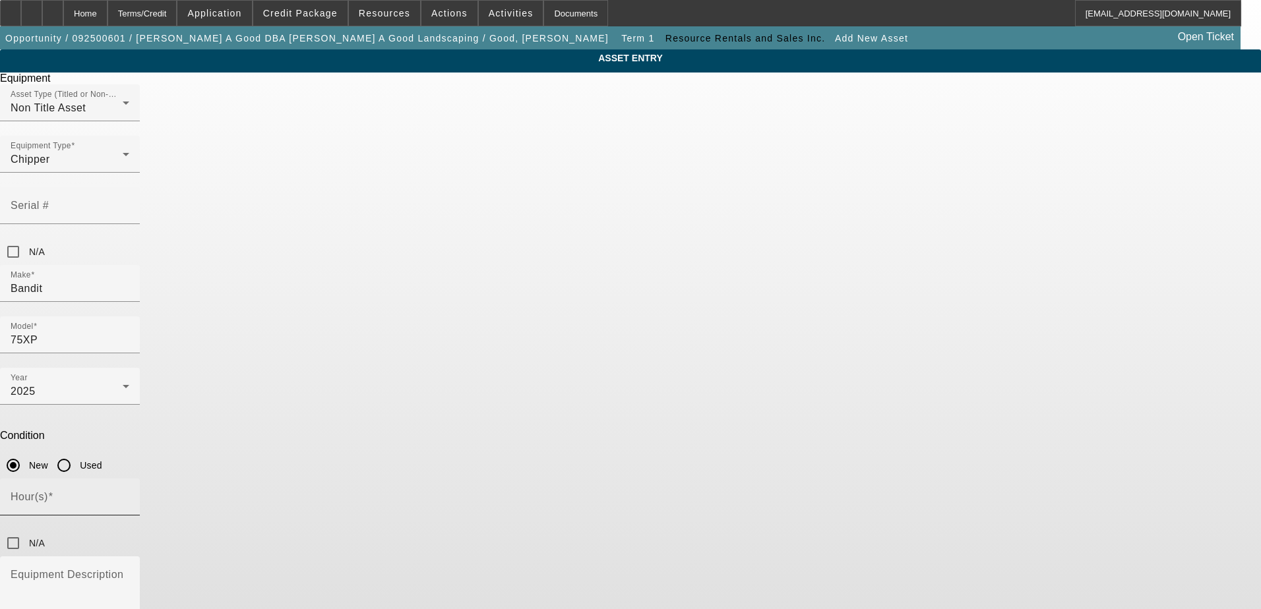
click at [129, 495] on input "Hour(s)" at bounding box center [70, 503] width 119 height 16
type input "0"
click at [129, 195] on div "Serial #" at bounding box center [70, 205] width 119 height 37
type input "4FMU81519LR512768"
click at [915, 365] on div "ASSET ENTRY Equipment Asset Type (Titled or Non-Titled) Non Title Asset Equipme…" at bounding box center [630, 374] width 1261 height 650
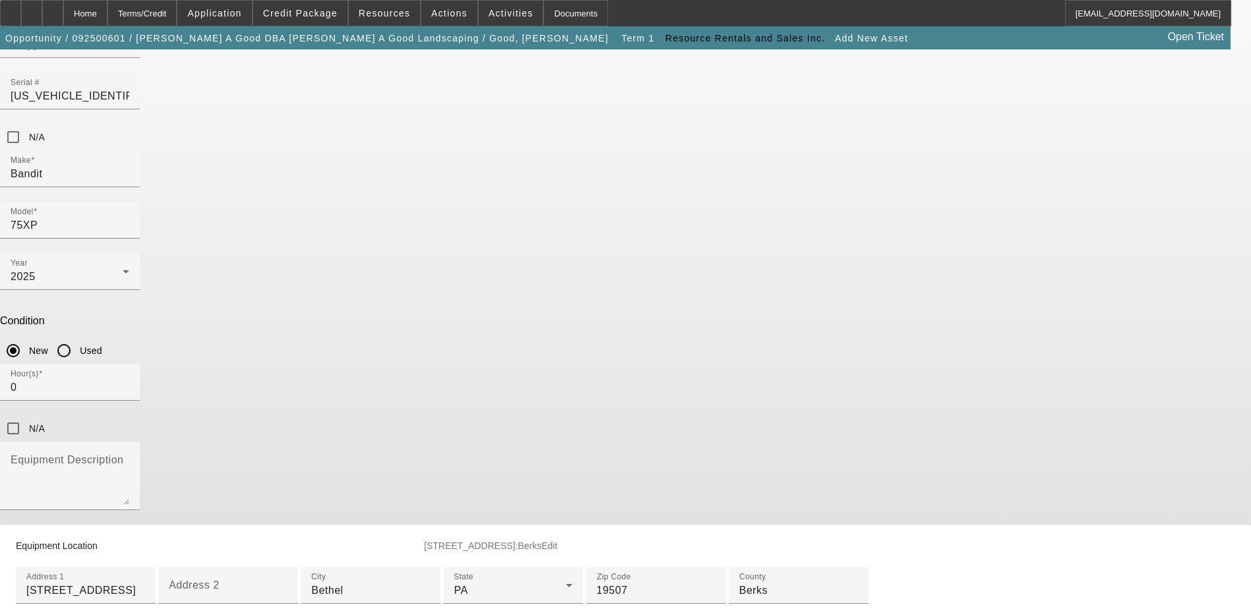
scroll to position [132, 0]
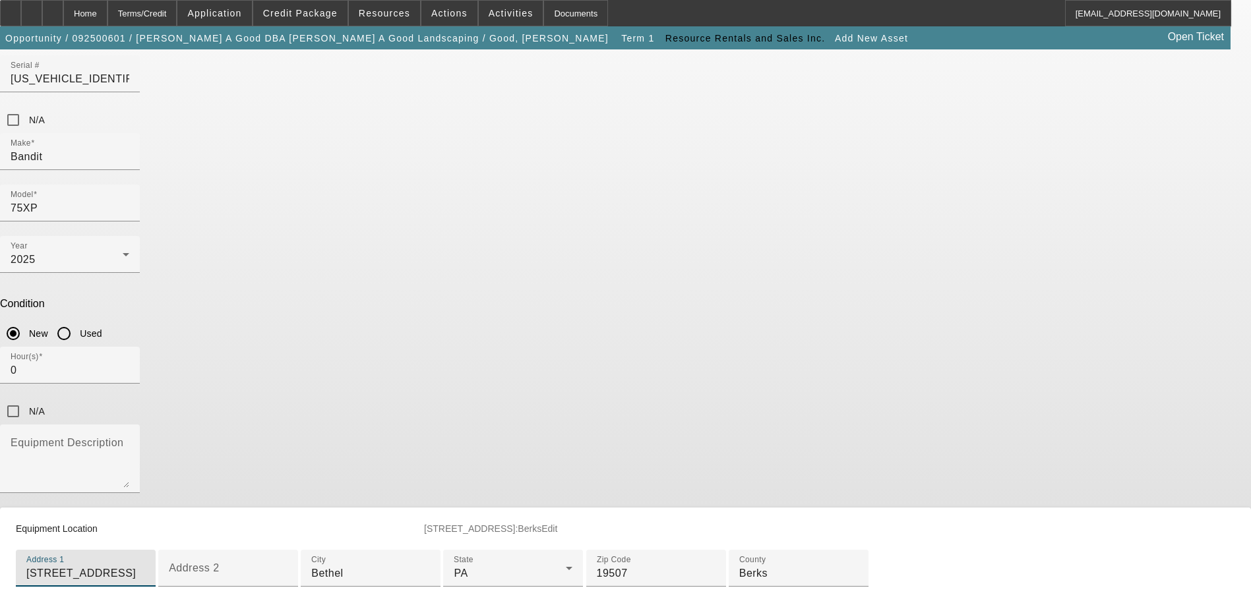
drag, startPoint x: 663, startPoint y: 397, endPoint x: 316, endPoint y: 433, distance: 349.4
click at [316, 433] on div "ASSET ENTRY Equipment Asset Type (Titled or Non-Titled) Non Title Asset Equipme…" at bounding box center [625, 279] width 1251 height 722
click at [145, 550] on div "Address 1 8417 Lancaster Ave" at bounding box center [85, 568] width 119 height 37
type input "2"
click at [882, 336] on div "ASSET ENTRY Equipment Asset Type (Titled or Non-Titled) Non Title Asset Equipme…" at bounding box center [625, 279] width 1251 height 722
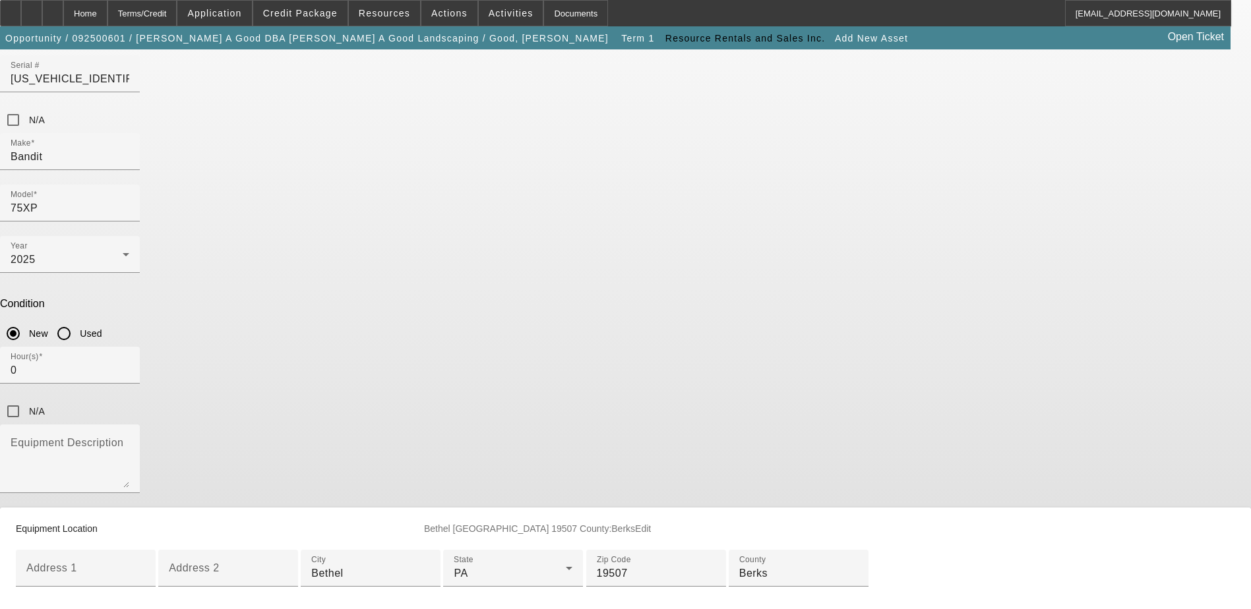
click at [693, 524] on mat-panel-description "Bethel PA 19507 County:Berks Edit" at bounding box center [821, 529] width 795 height 11
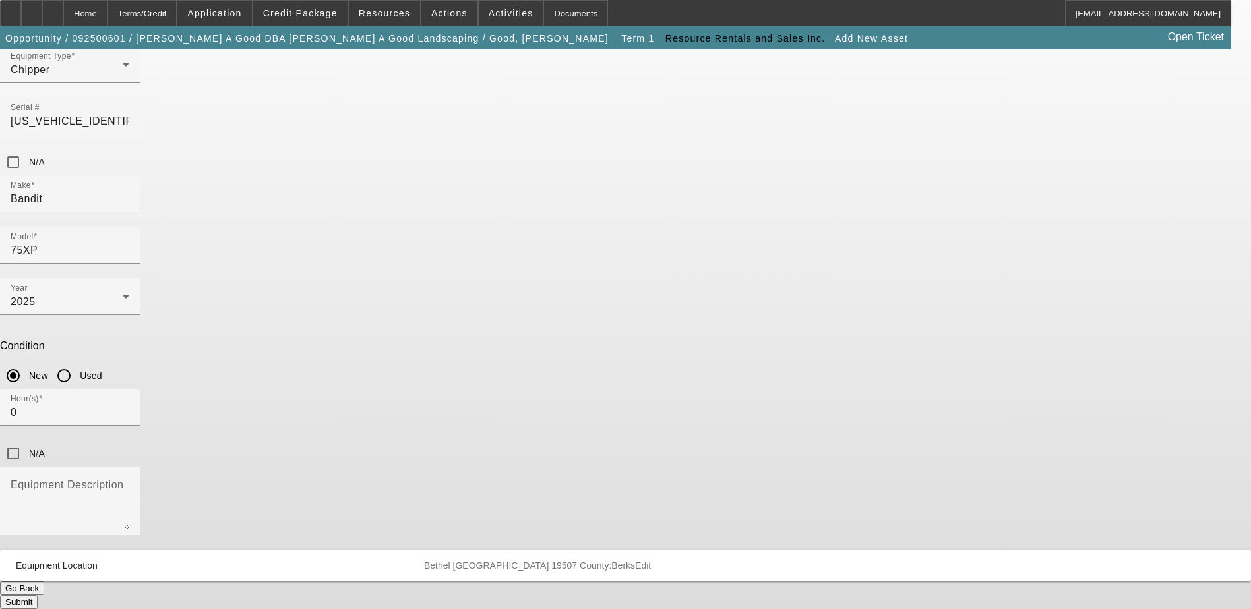
scroll to position [0, 0]
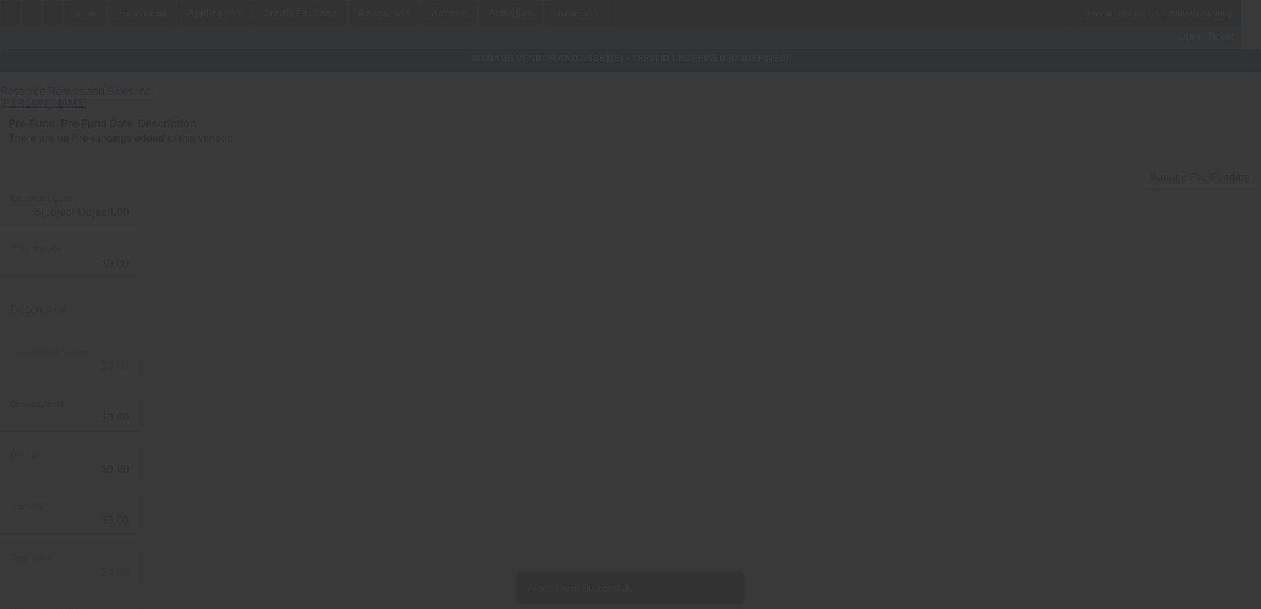
type input "$15,000.00"
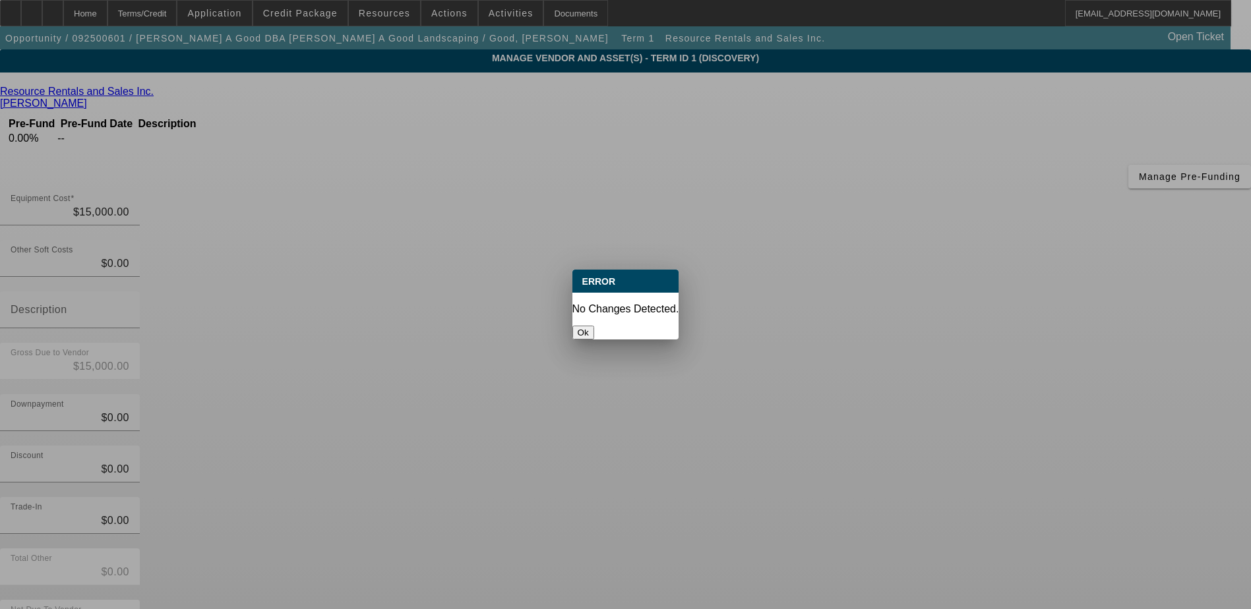
click at [594, 326] on button "Ok" at bounding box center [583, 333] width 22 height 14
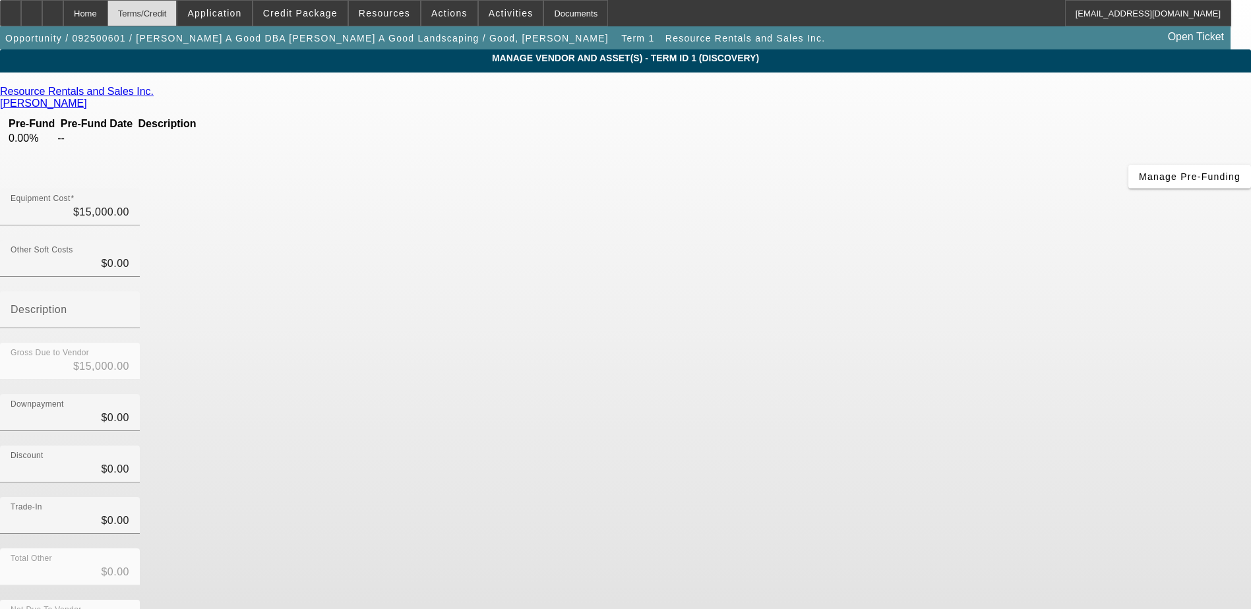
click at [167, 15] on div "Terms/Credit" at bounding box center [142, 13] width 70 height 26
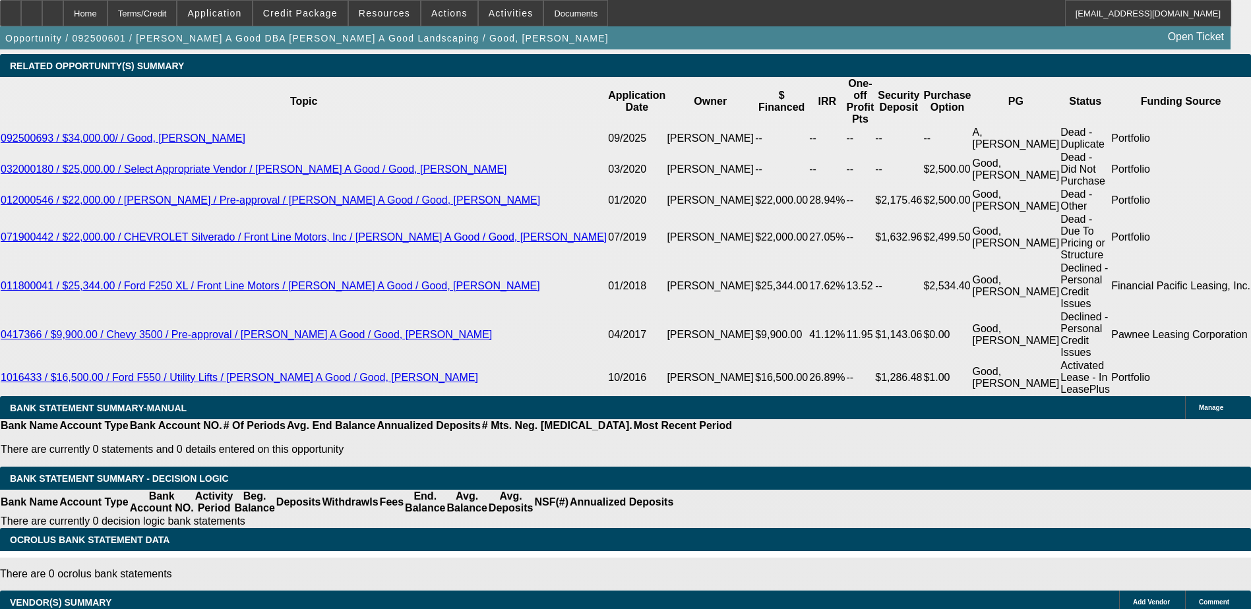
select select "0"
select select "2"
select select "0.1"
select select "4"
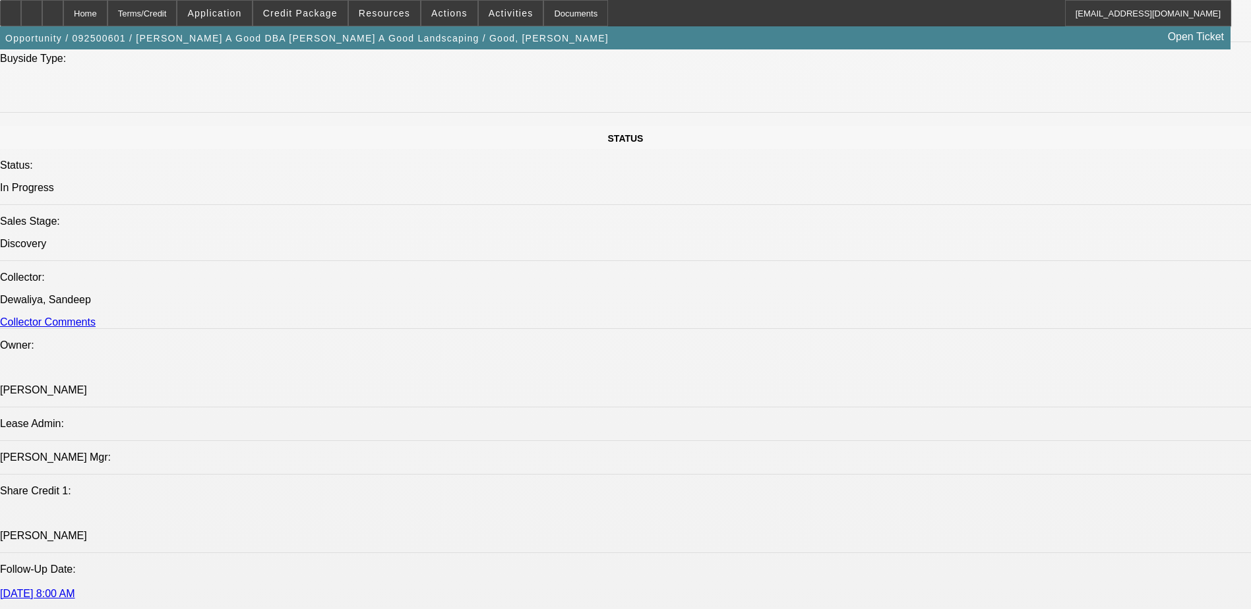
scroll to position [1505, 0]
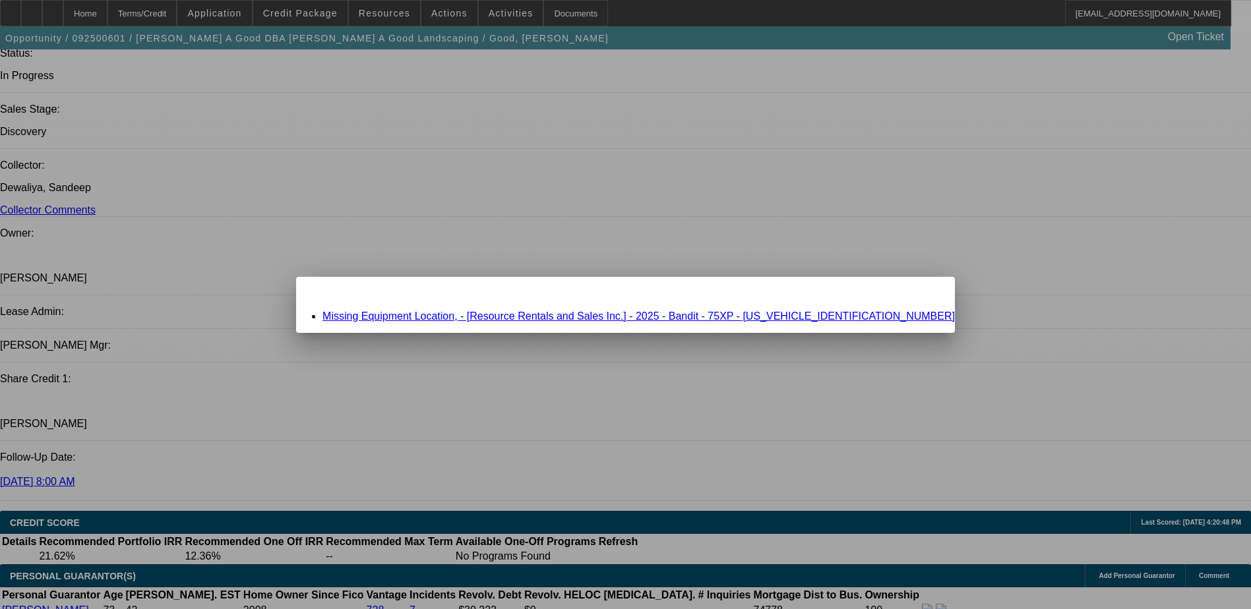
click at [570, 313] on link "Missing Equipment Location, - [Resource Rentals and Sales Inc.] - 2025 - Bandit…" at bounding box center [638, 316] width 632 height 11
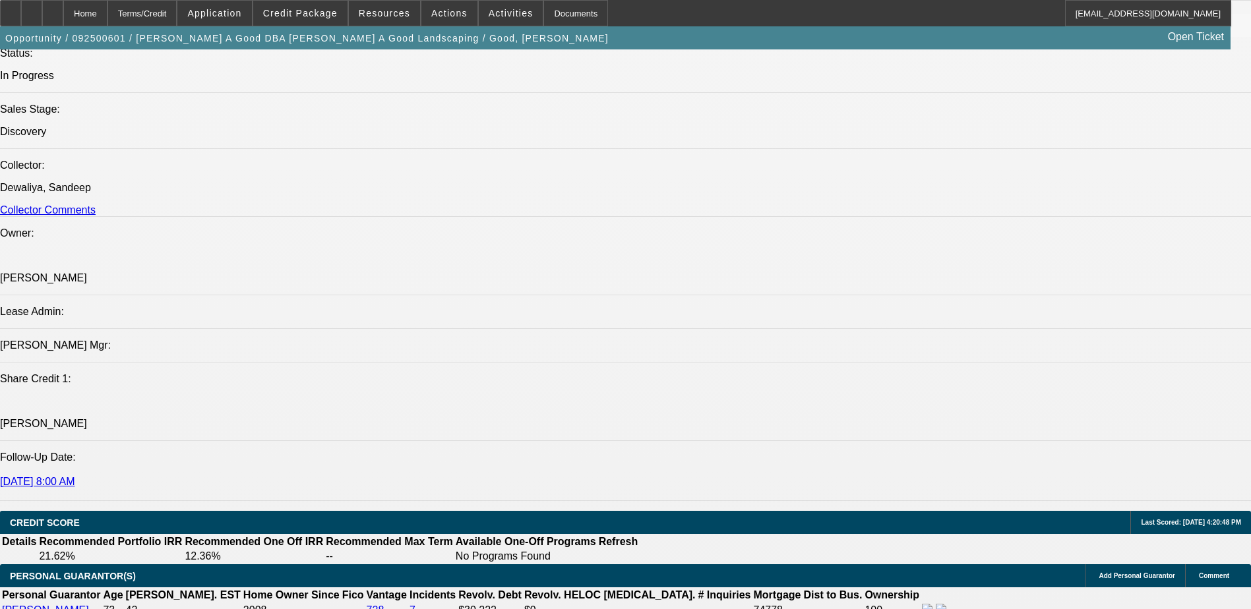
scroll to position [1505, 0]
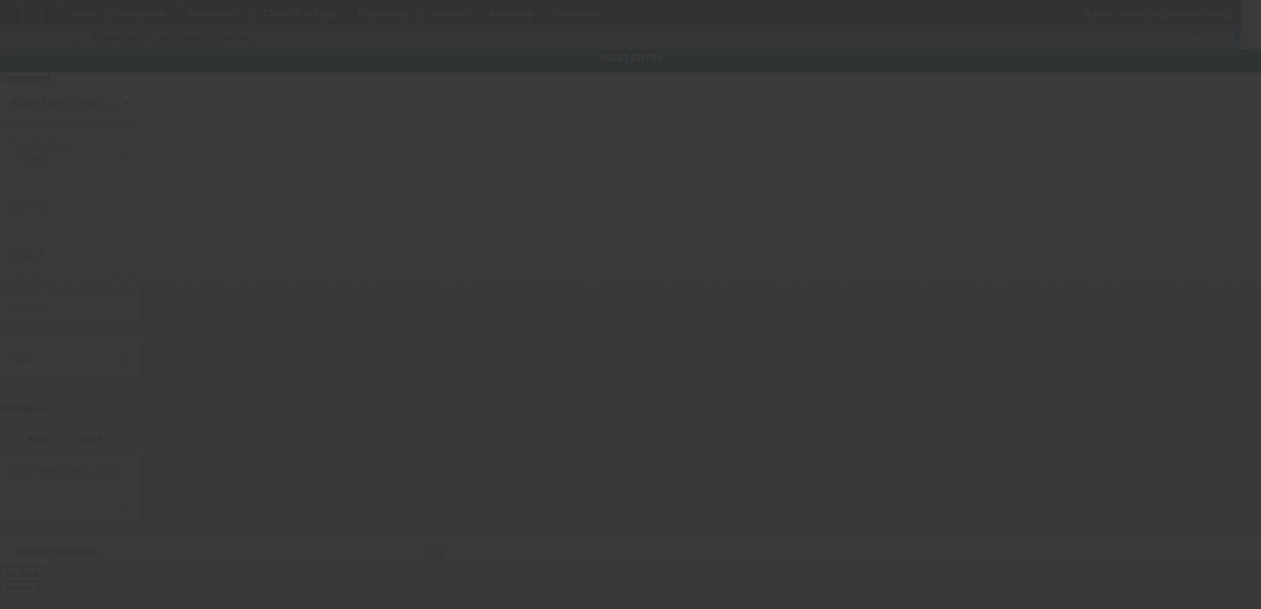
type input "4FMU81519LR512768"
type input "Bandit"
type input "75XP"
radio input "true"
type input "Bethel"
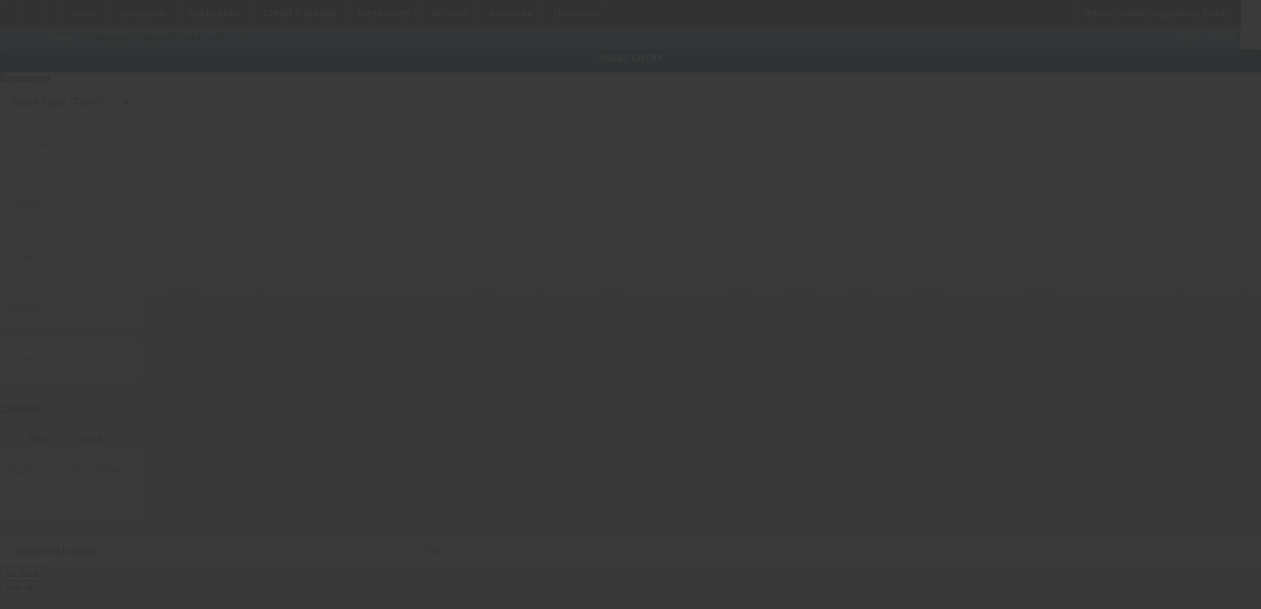
type input "19507"
type input "Berks"
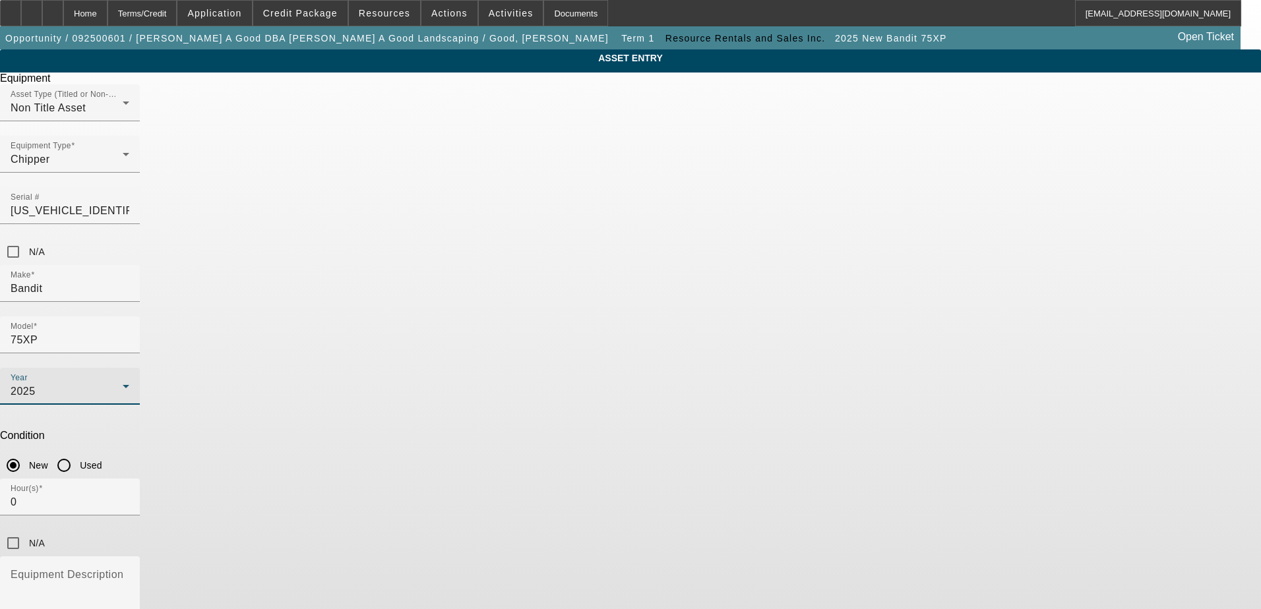
click at [134, 379] on icon at bounding box center [126, 387] width 16 height 16
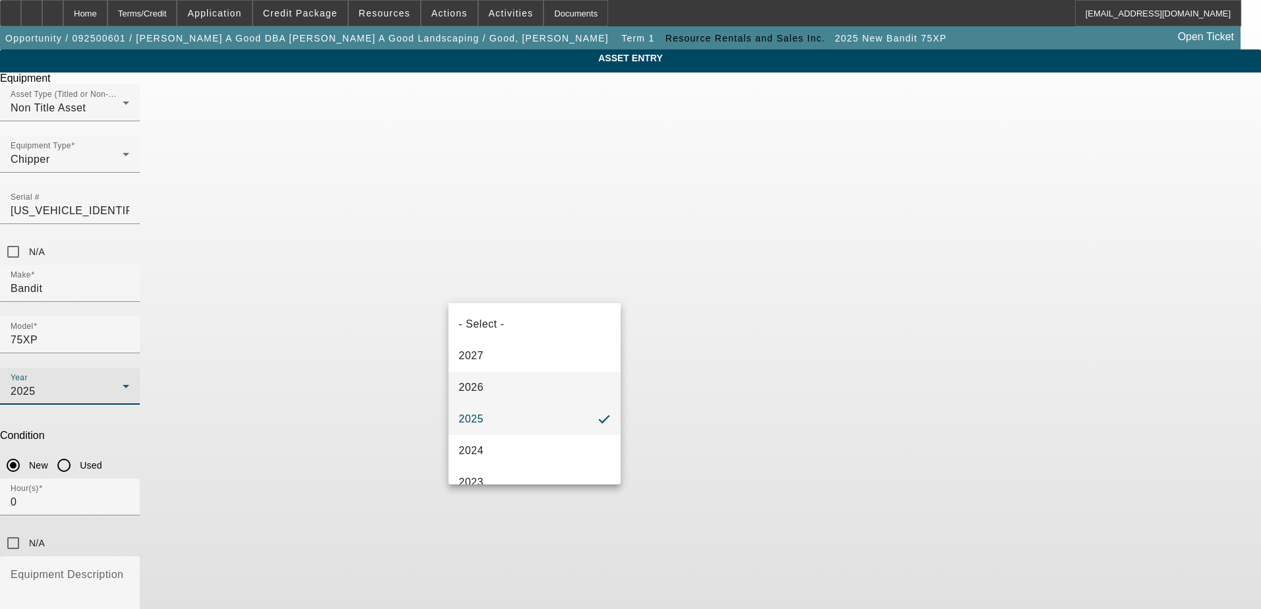
scroll to position [132, 0]
click at [550, 384] on mat-option "2022" at bounding box center [534, 383] width 173 height 32
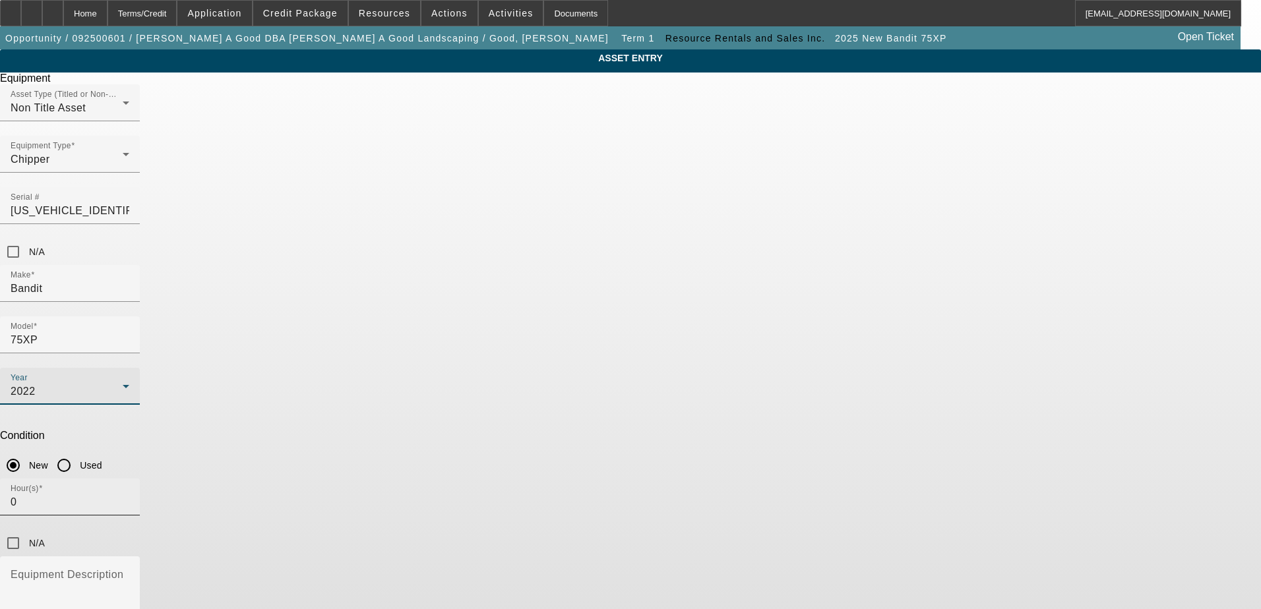
click at [129, 495] on input "0" at bounding box center [70, 503] width 119 height 16
type input "400"
click at [77, 452] on input "Used" at bounding box center [64, 465] width 26 height 26
radio input "true"
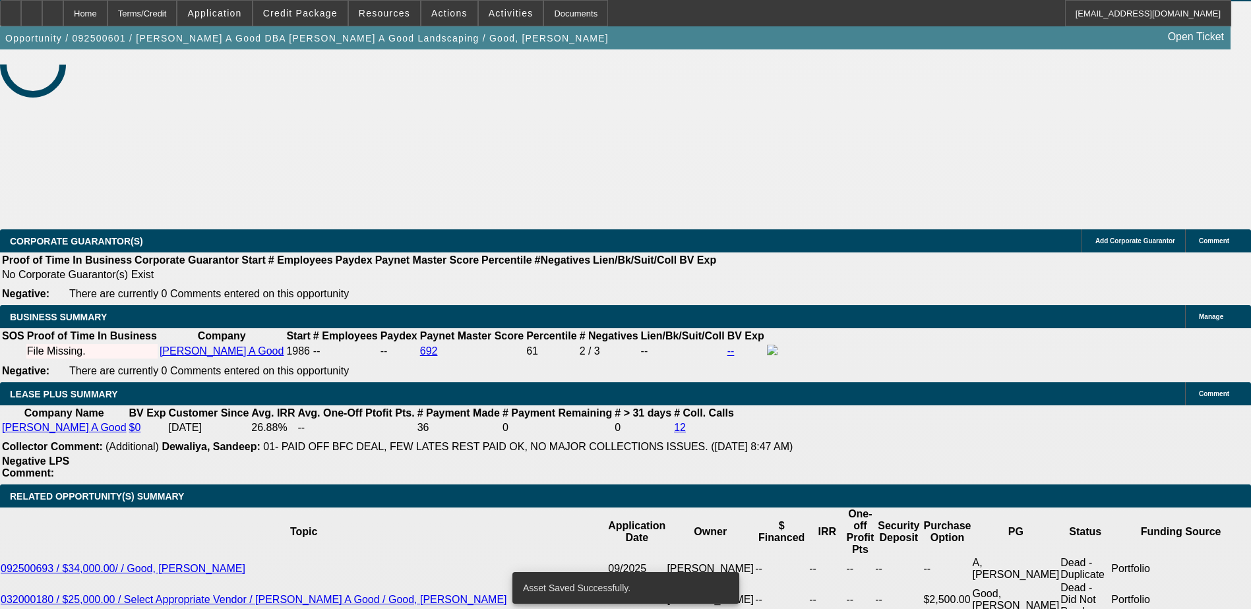
select select "0"
select select "2"
select select "0.1"
select select "4"
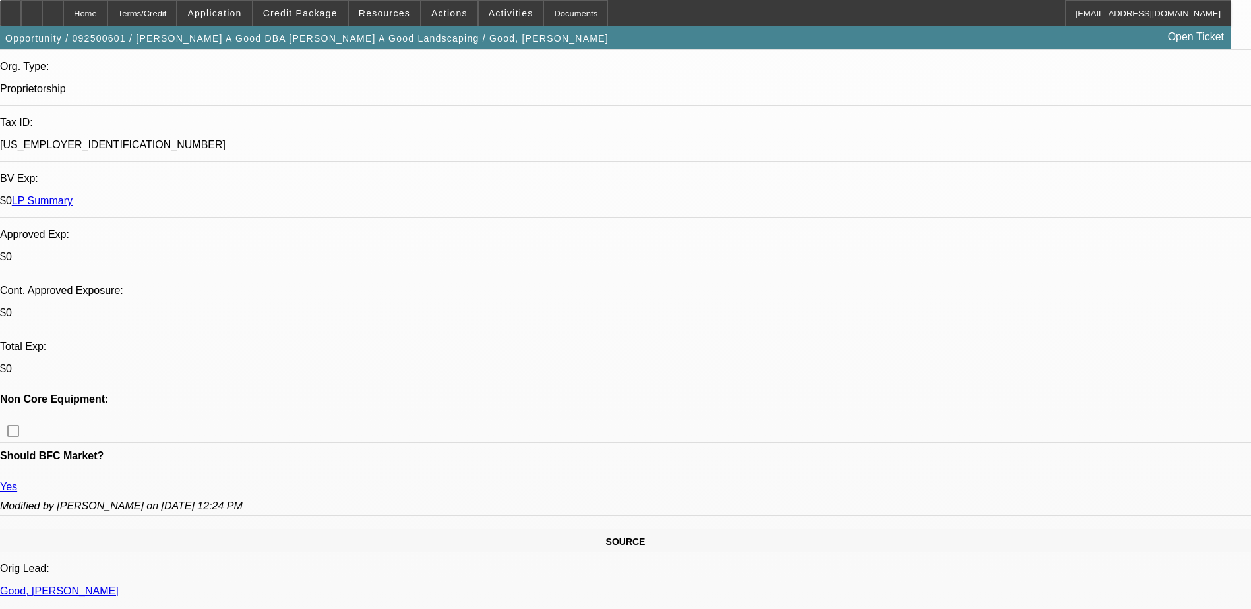
scroll to position [330, 0]
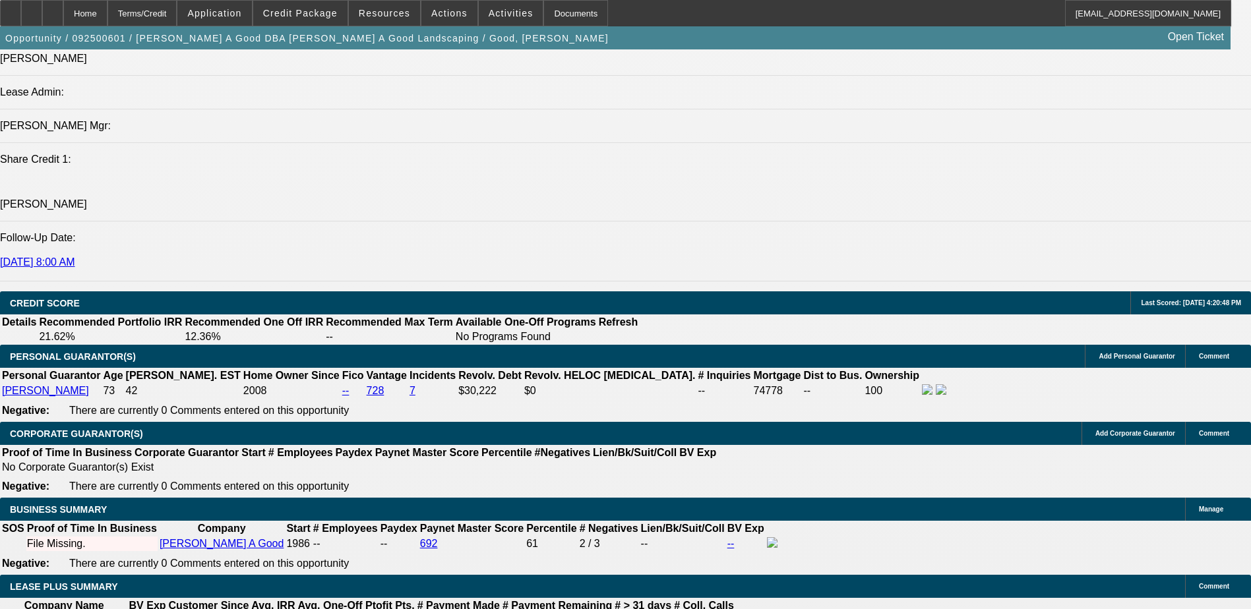
scroll to position [1847, 0]
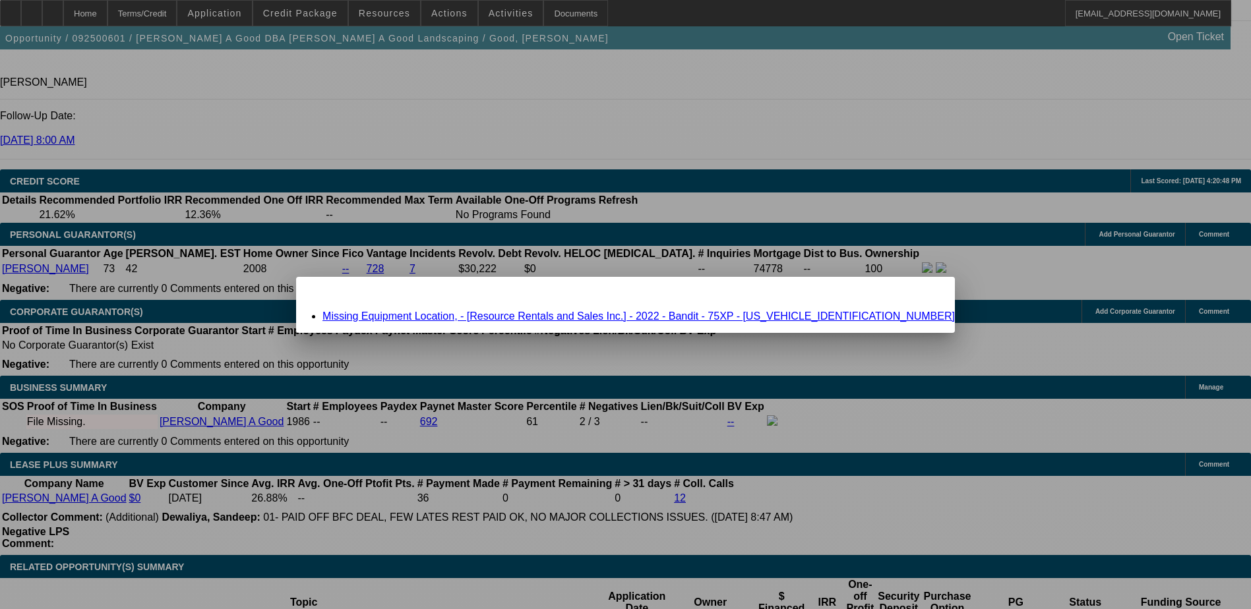
scroll to position [0, 0]
click at [664, 313] on link "Missing Equipment Location, - [Resource Rentals and Sales Inc.] - 2022 - Bandit…" at bounding box center [638, 316] width 632 height 11
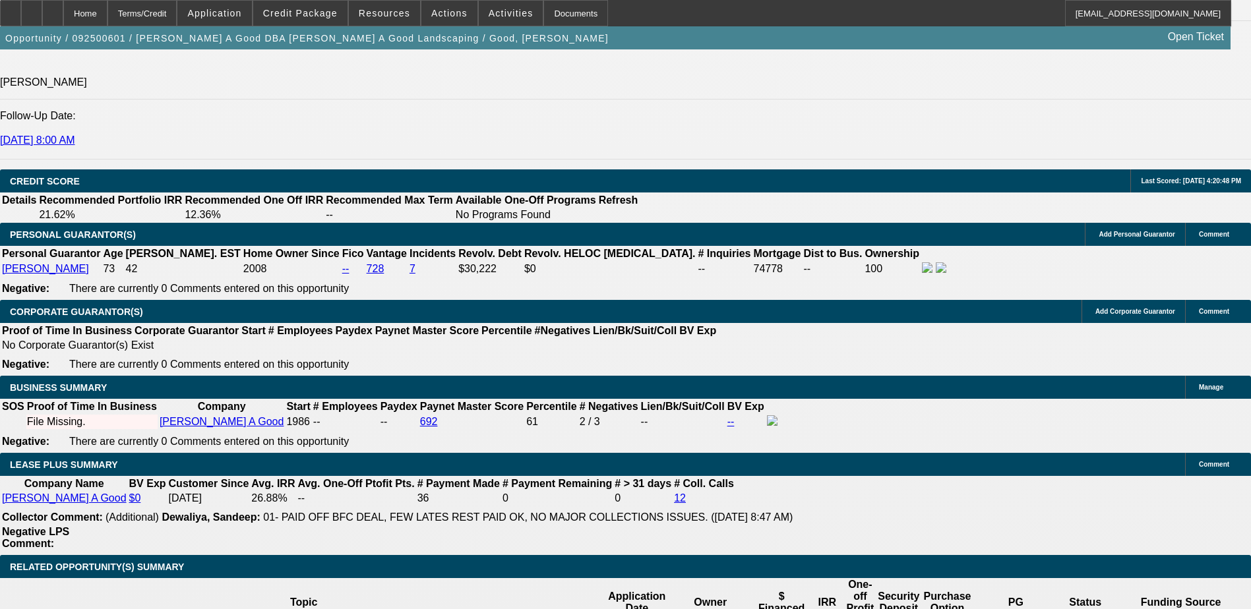
scroll to position [1847, 0]
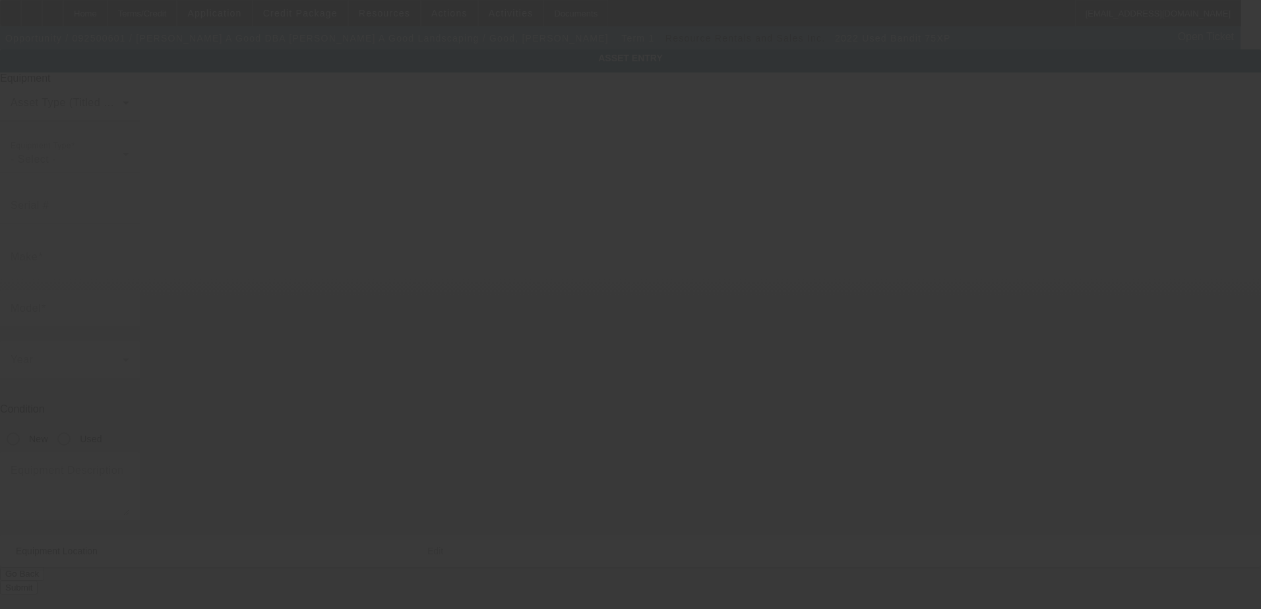
type input "4FMU81519LR512768"
type input "Bandit"
type input "75XP"
radio input "true"
type input "Bethel"
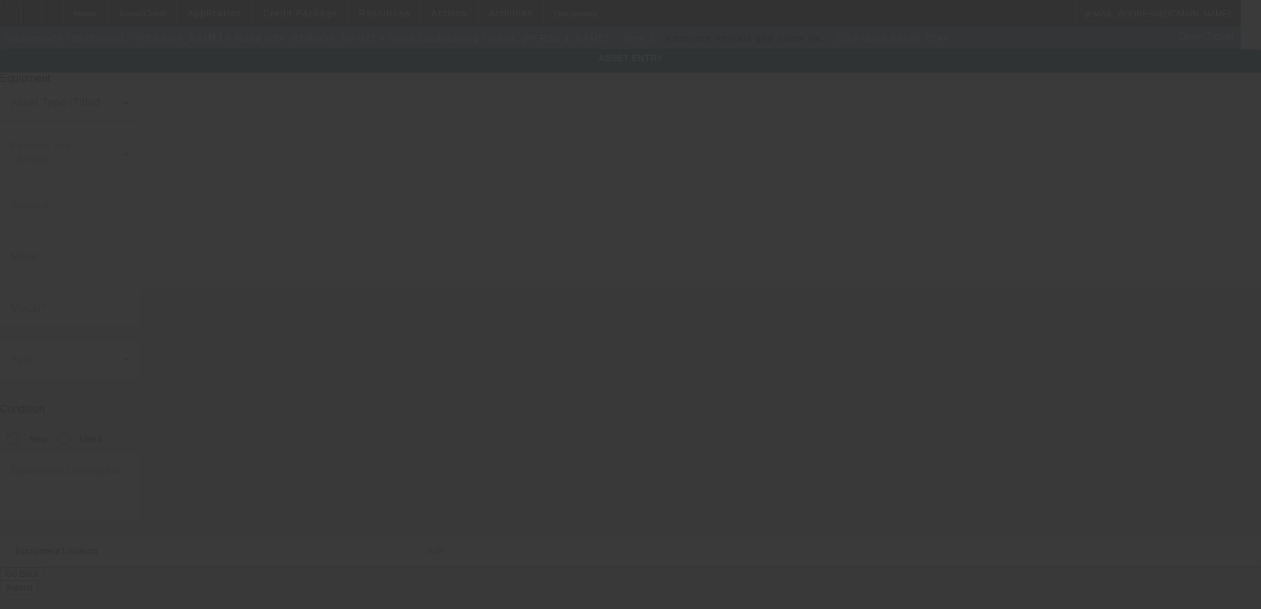
type input "19507"
type input "Berks"
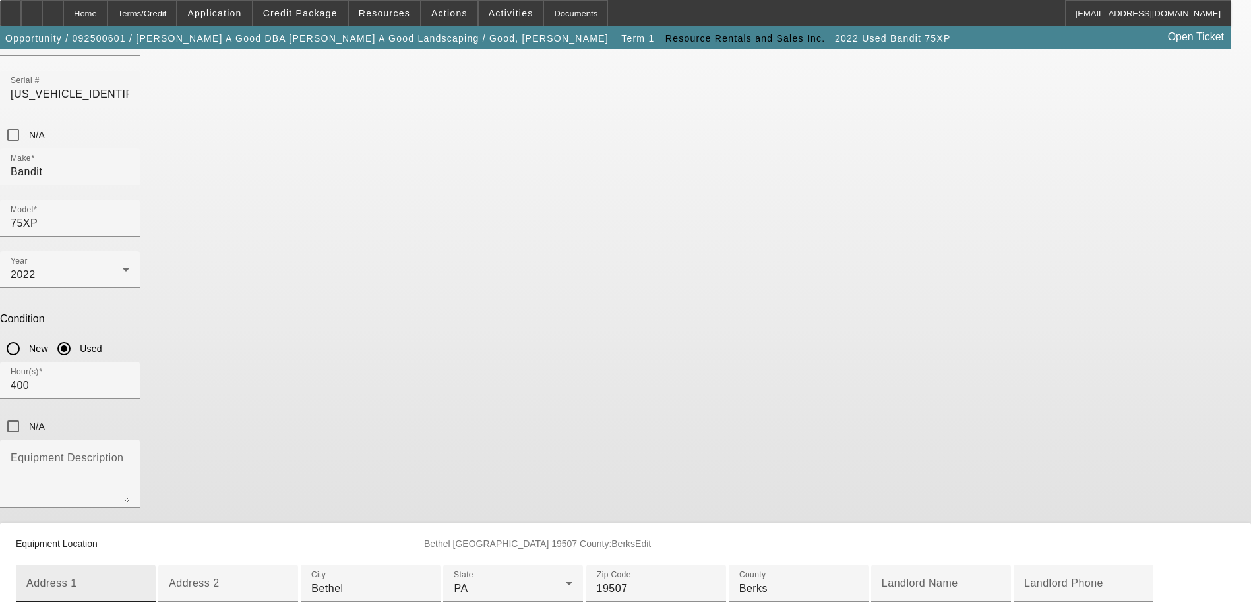
scroll to position [264, 0]
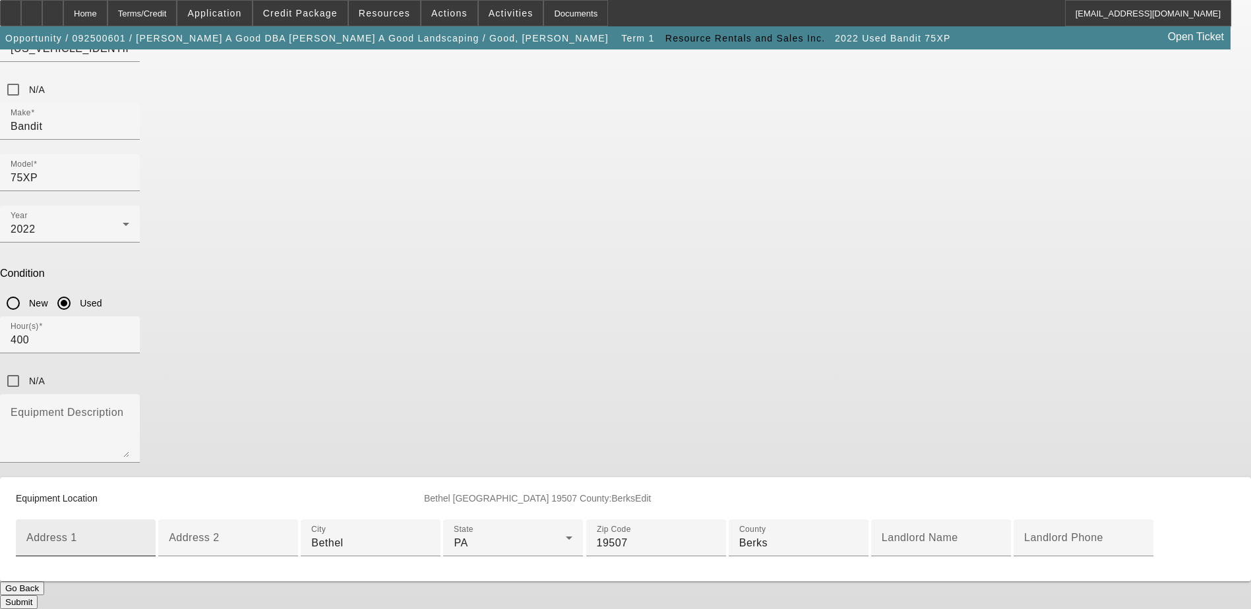
click at [145, 536] on input "Address 1" at bounding box center [85, 544] width 119 height 16
type input "2202 Beaver Valley Pike"
type input "New Providence"
type input "17560"
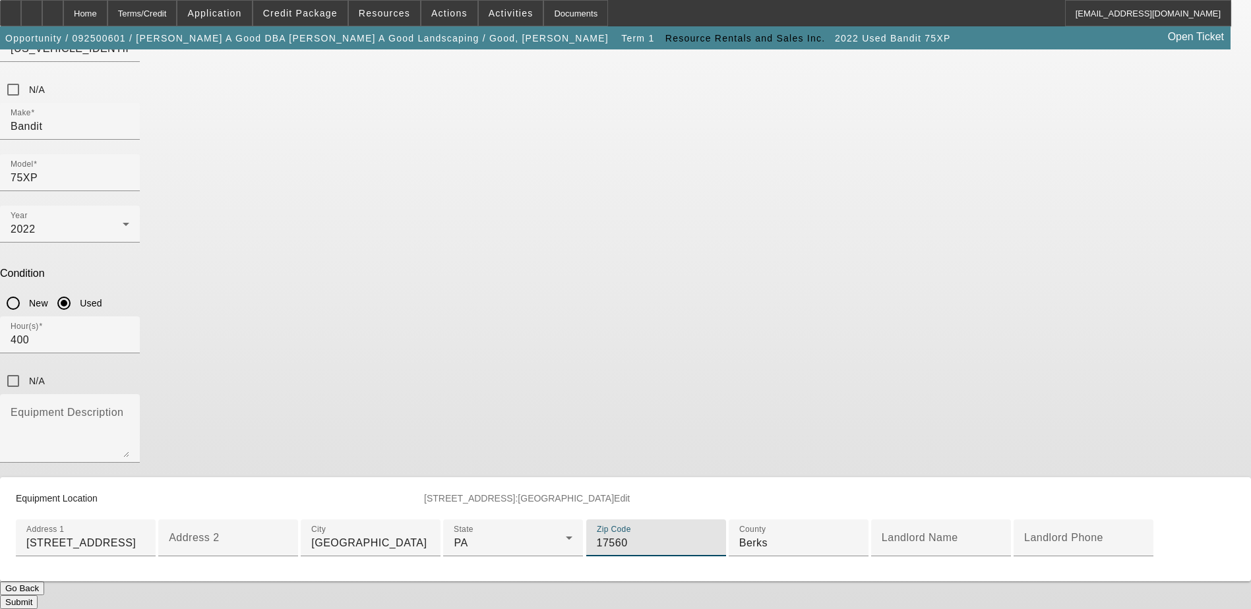
click at [925, 384] on div "ASSET ENTRY Delete asset Equipment Asset Type (Titled or Non-Titled) Non Title …" at bounding box center [625, 248] width 1251 height 722
drag, startPoint x: 690, startPoint y: 412, endPoint x: 348, endPoint y: 412, distance: 341.6
click at [348, 412] on div "ASSET ENTRY Delete asset Equipment Asset Type (Titled or Non-Titled) Non Title …" at bounding box center [625, 248] width 1251 height 722
drag, startPoint x: 348, startPoint y: 412, endPoint x: 499, endPoint y: 404, distance: 150.6
click at [739, 536] on input "Berks" at bounding box center [798, 544] width 119 height 16
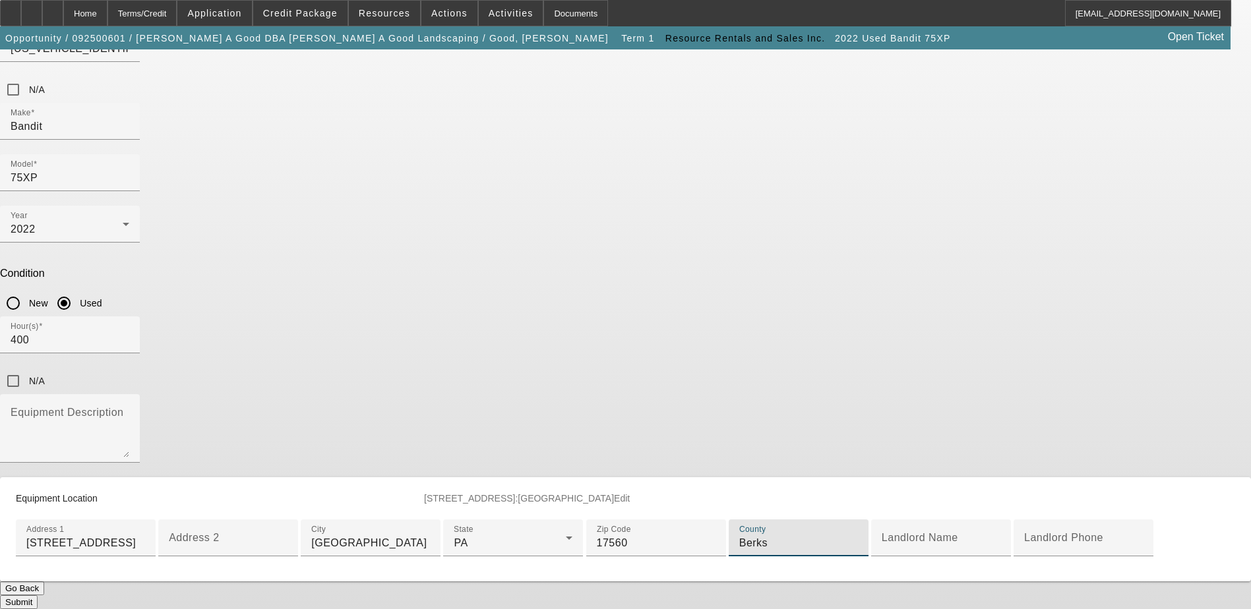
drag, startPoint x: 499, startPoint y: 404, endPoint x: 433, endPoint y: 423, distance: 68.9
click at [433, 423] on div "ASSET ENTRY Delete asset Equipment Asset Type (Titled or Non-Titled) Non Title …" at bounding box center [625, 248] width 1251 height 722
click at [924, 399] on div "ASSET ENTRY Delete asset Equipment Asset Type (Titled or Non-Titled) Non Title …" at bounding box center [625, 248] width 1251 height 722
click at [38, 596] on button "Submit" at bounding box center [19, 603] width 38 height 14
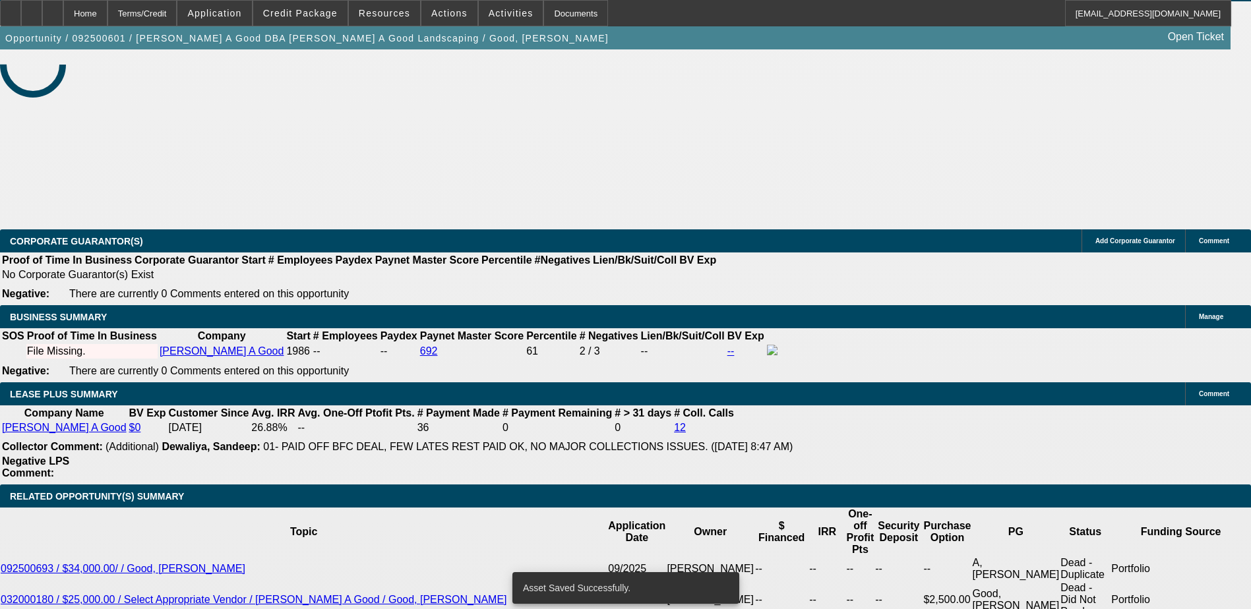
select select "0"
select select "2"
select select "0.1"
select select "4"
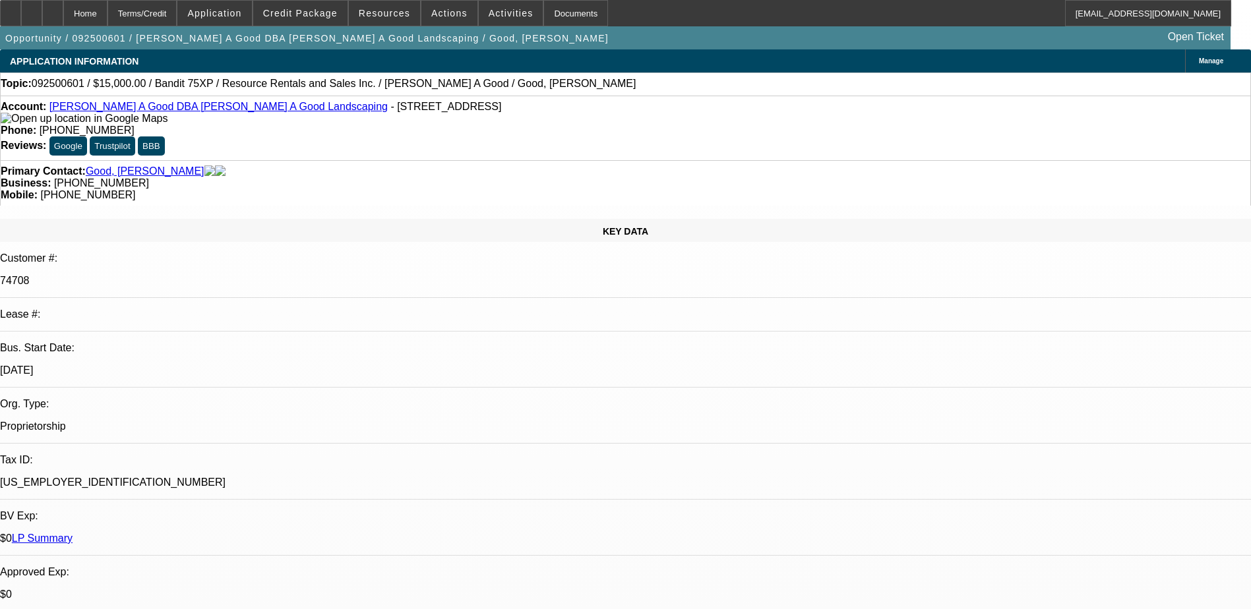
click at [433, 5] on span at bounding box center [449, 13] width 56 height 32
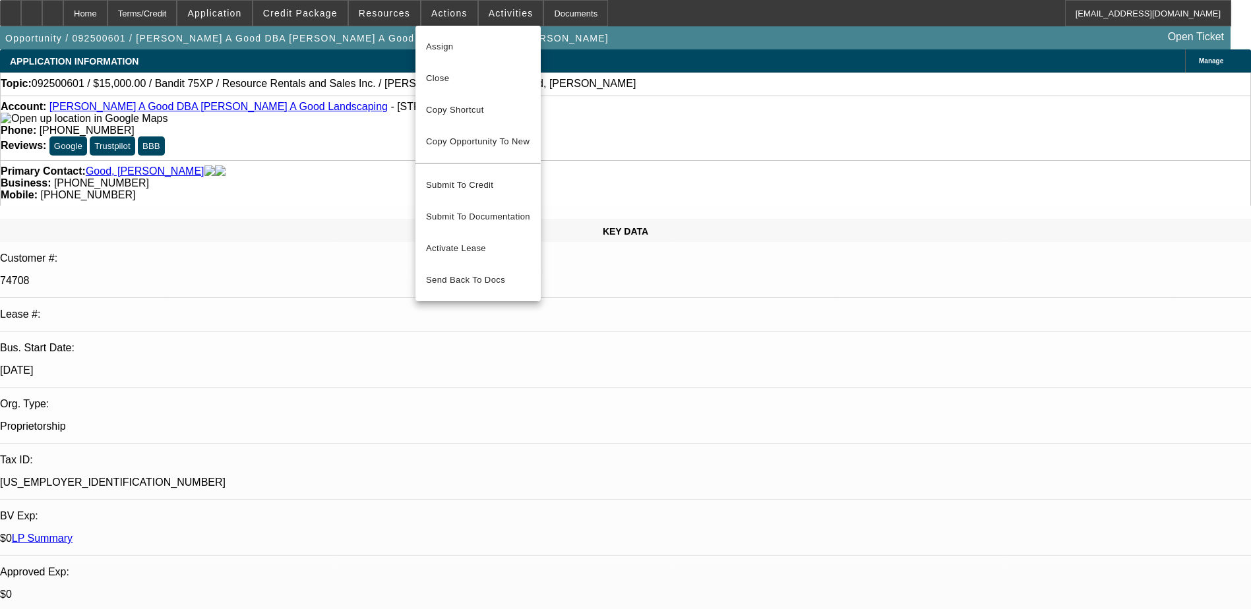
drag, startPoint x: 636, startPoint y: 98, endPoint x: 520, endPoint y: 58, distance: 122.8
click at [637, 98] on div at bounding box center [625, 304] width 1251 height 609
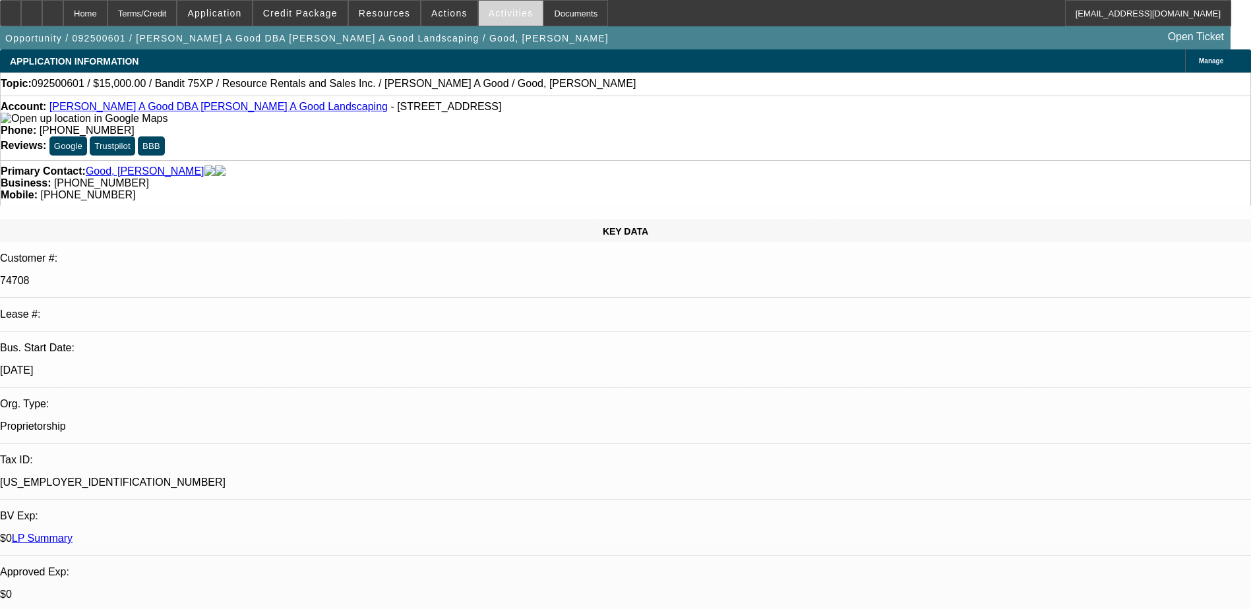
click at [493, 17] on span "Activities" at bounding box center [511, 13] width 45 height 11
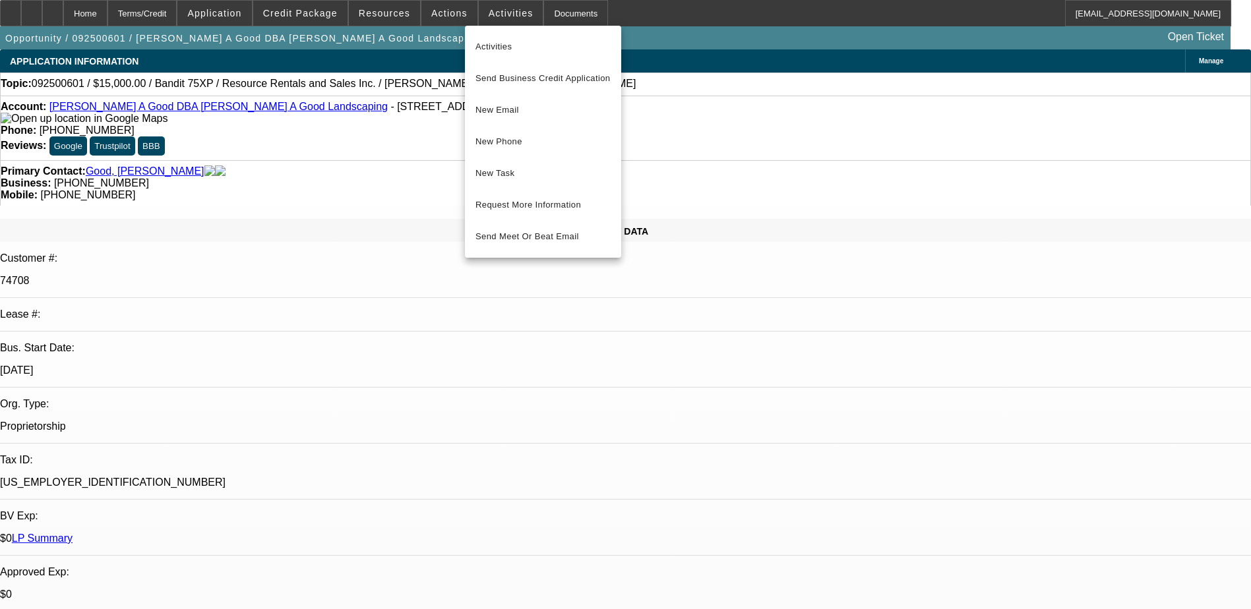
click at [645, 164] on div at bounding box center [625, 304] width 1251 height 609
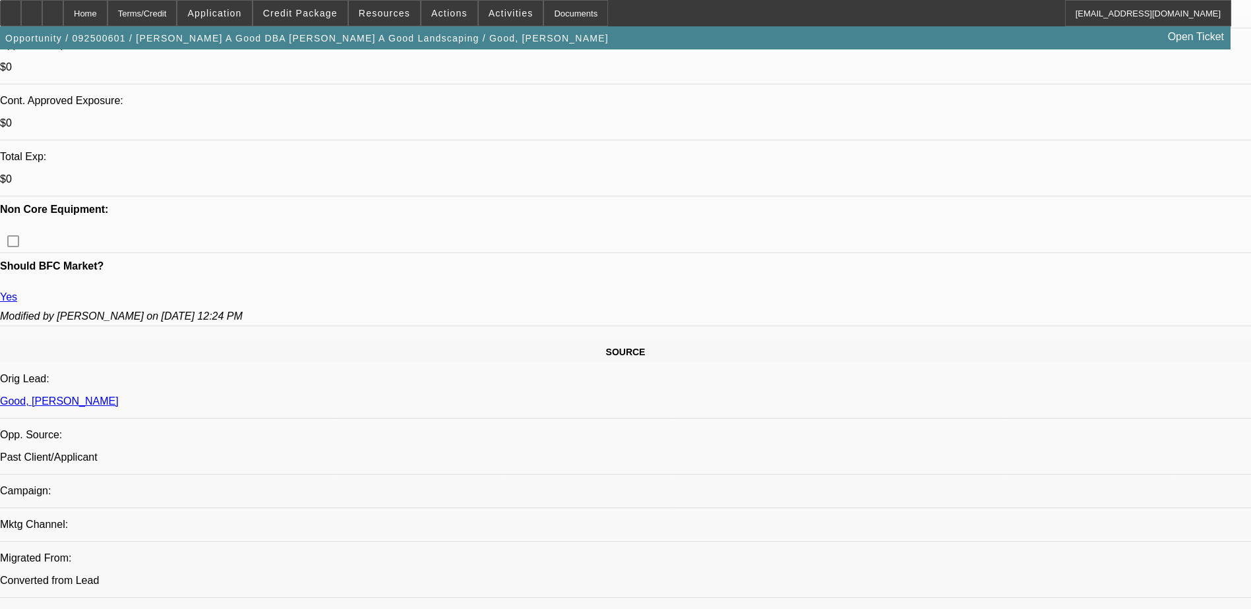
scroll to position [725, 0]
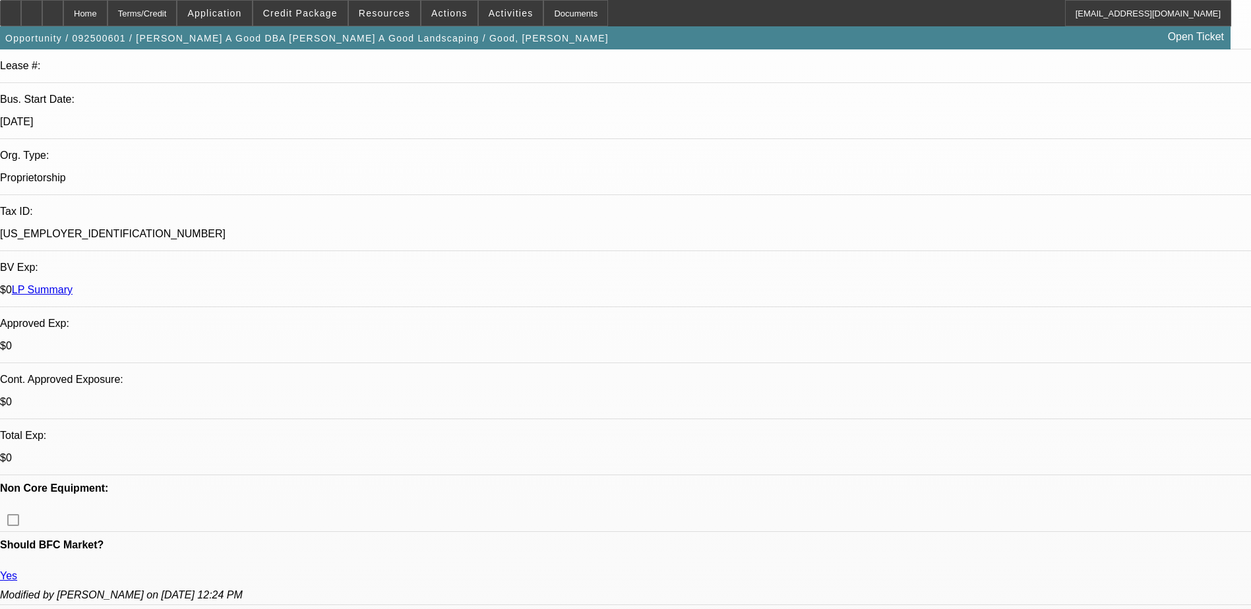
scroll to position [330, 0]
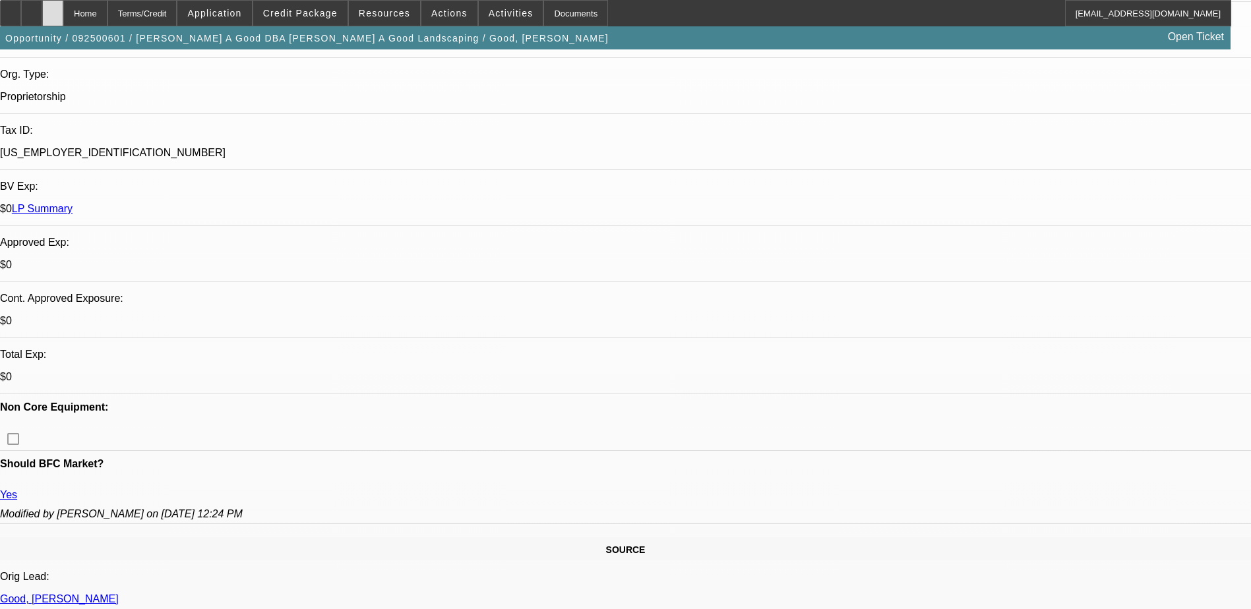
click at [63, 9] on div at bounding box center [52, 13] width 21 height 26
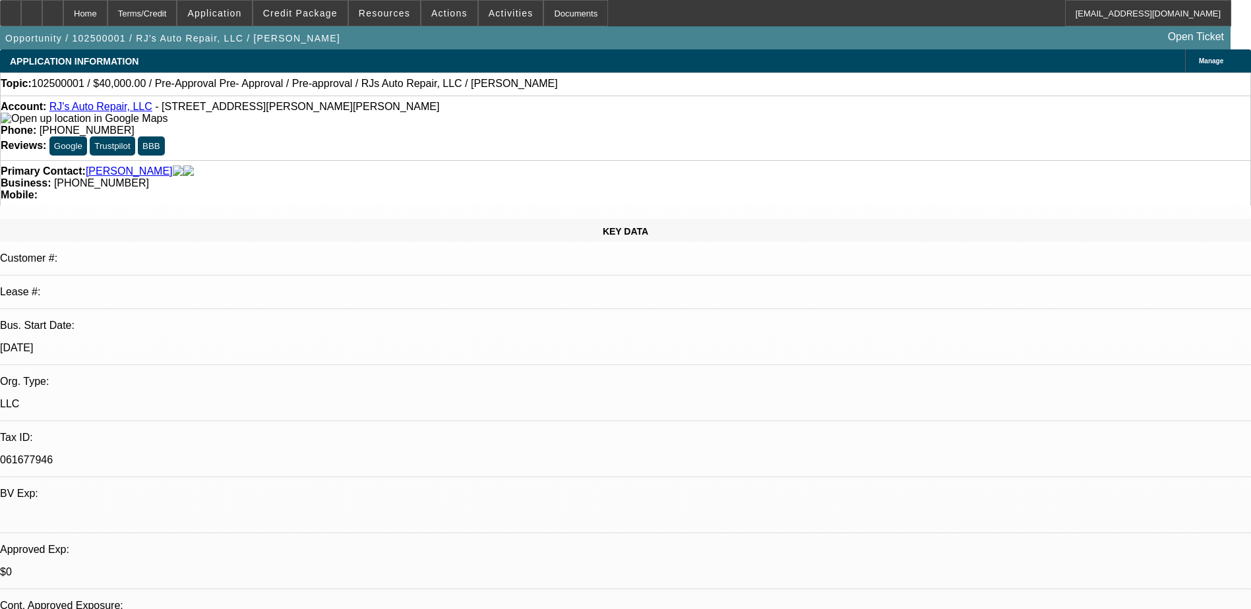
drag, startPoint x: 534, startPoint y: 146, endPoint x: 472, endPoint y: 150, distance: 62.7
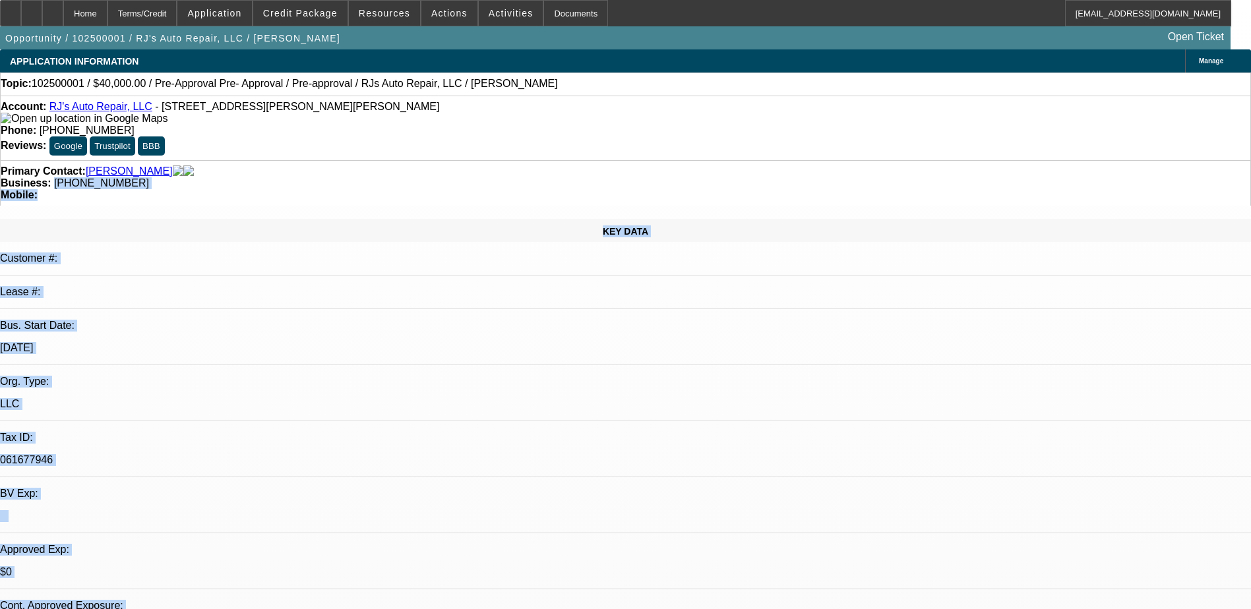
select select "0"
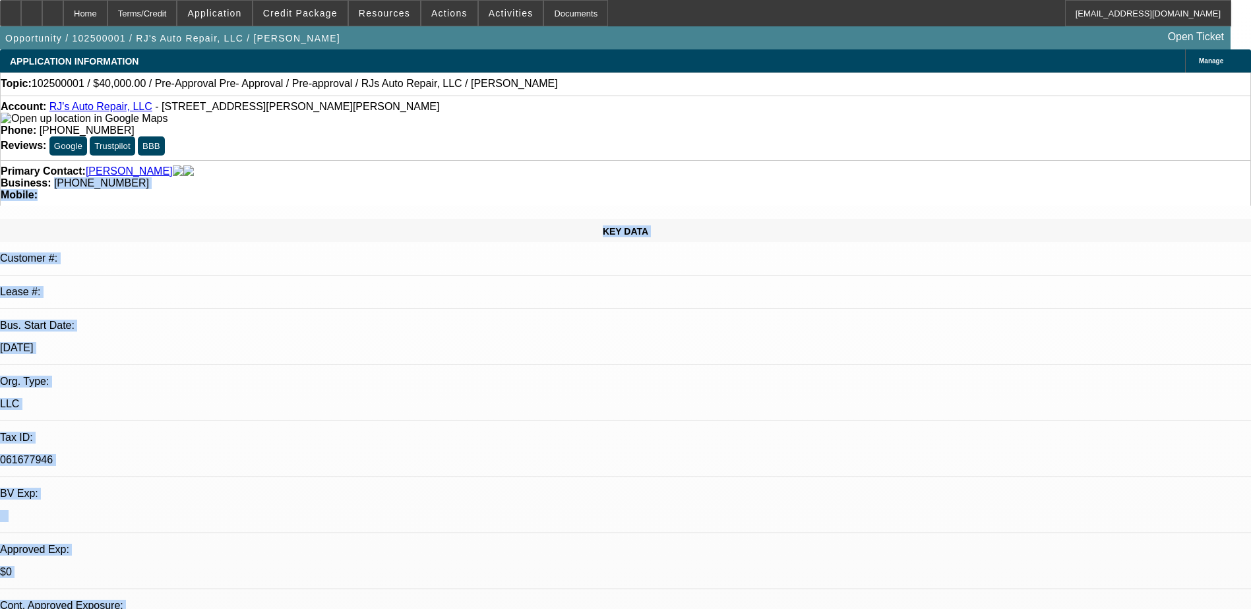
select select "0"
select select "1"
select select "3"
select select "6"
select select "1"
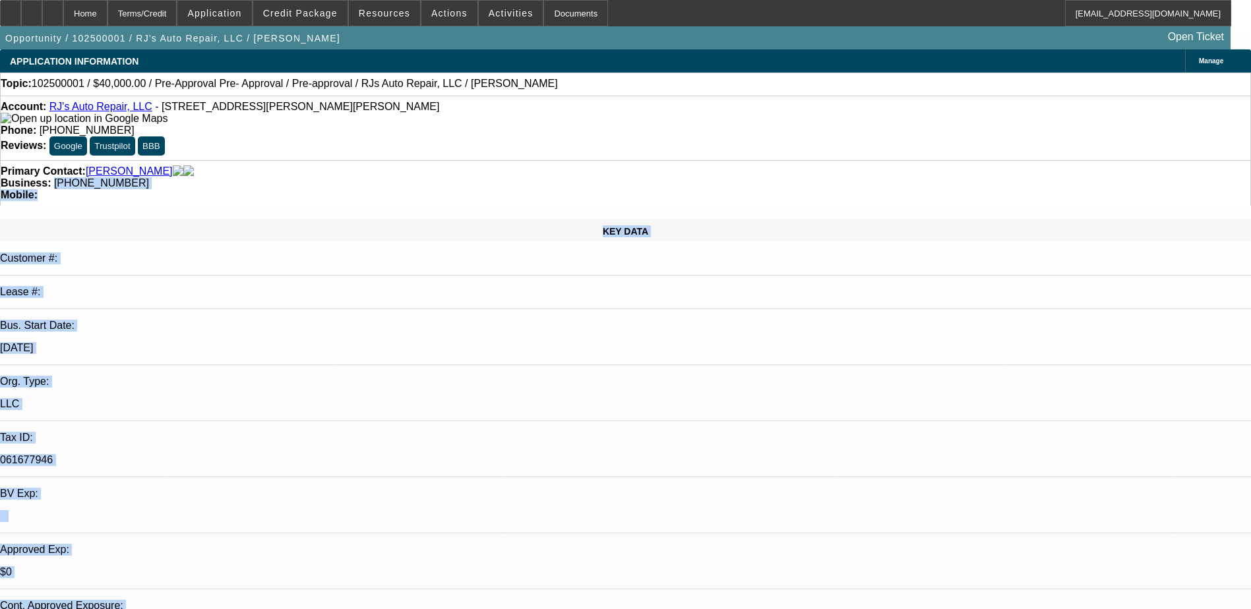
select select "3"
select select "6"
drag, startPoint x: 472, startPoint y: 150, endPoint x: 532, endPoint y: 152, distance: 60.7
click at [532, 160] on div "Primary Contact: Hunt, Robert Business: (203) 748-9827 Mobile:" at bounding box center [625, 183] width 1251 height 46
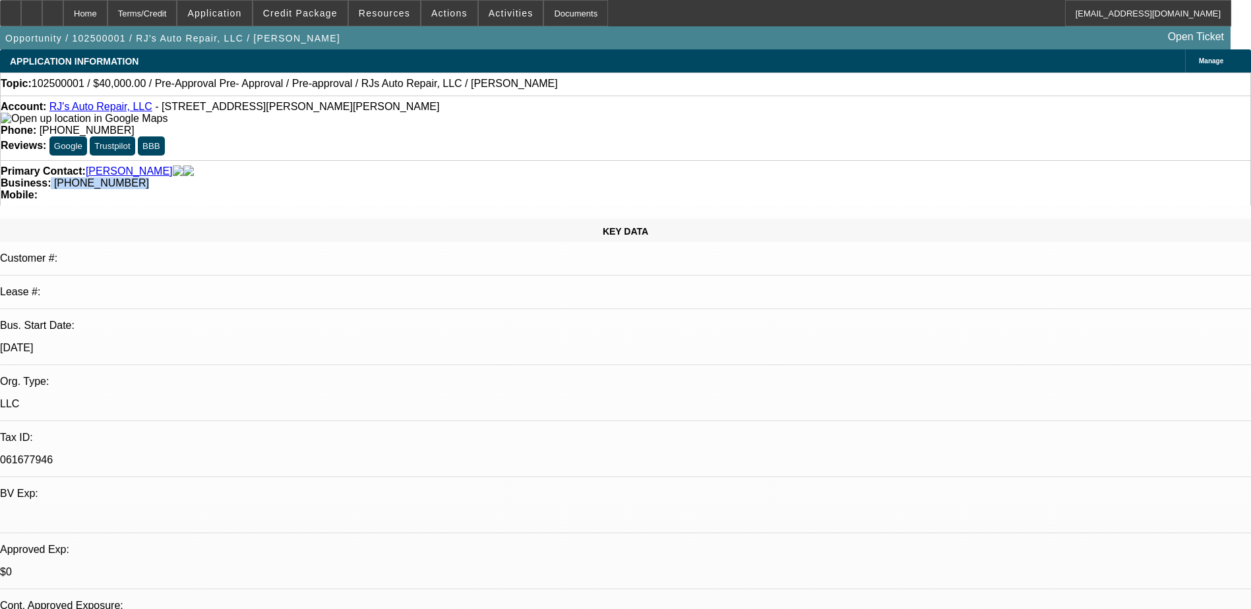
drag, startPoint x: 535, startPoint y: 140, endPoint x: 468, endPoint y: 144, distance: 67.3
click at [468, 177] on div "Business: (203) 748-9827" at bounding box center [626, 183] width 1250 height 12
drag, startPoint x: 468, startPoint y: 144, endPoint x: 520, endPoint y: 151, distance: 52.6
click at [149, 177] on span "[PHONE_NUMBER]" at bounding box center [101, 182] width 95 height 11
drag, startPoint x: 535, startPoint y: 146, endPoint x: 472, endPoint y: 148, distance: 63.3
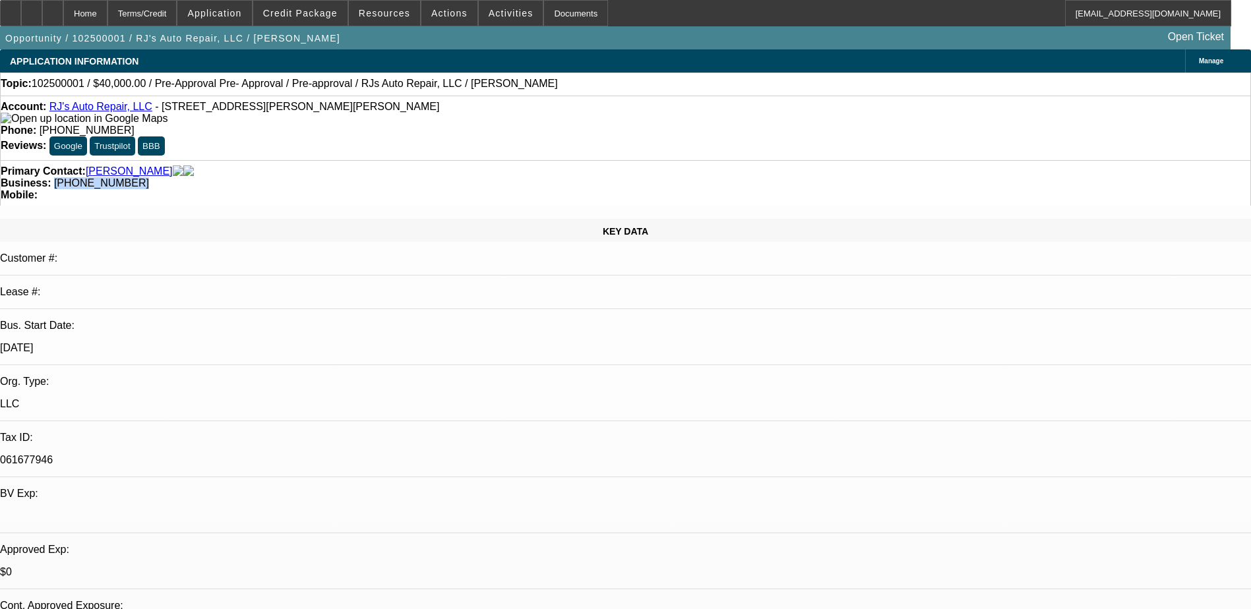
click at [472, 177] on div "Business: (203) 748-9827" at bounding box center [626, 183] width 1250 height 12
copy span "[PHONE_NUMBER]"
click at [268, 219] on div "KEY DATA" at bounding box center [625, 230] width 1251 height 23
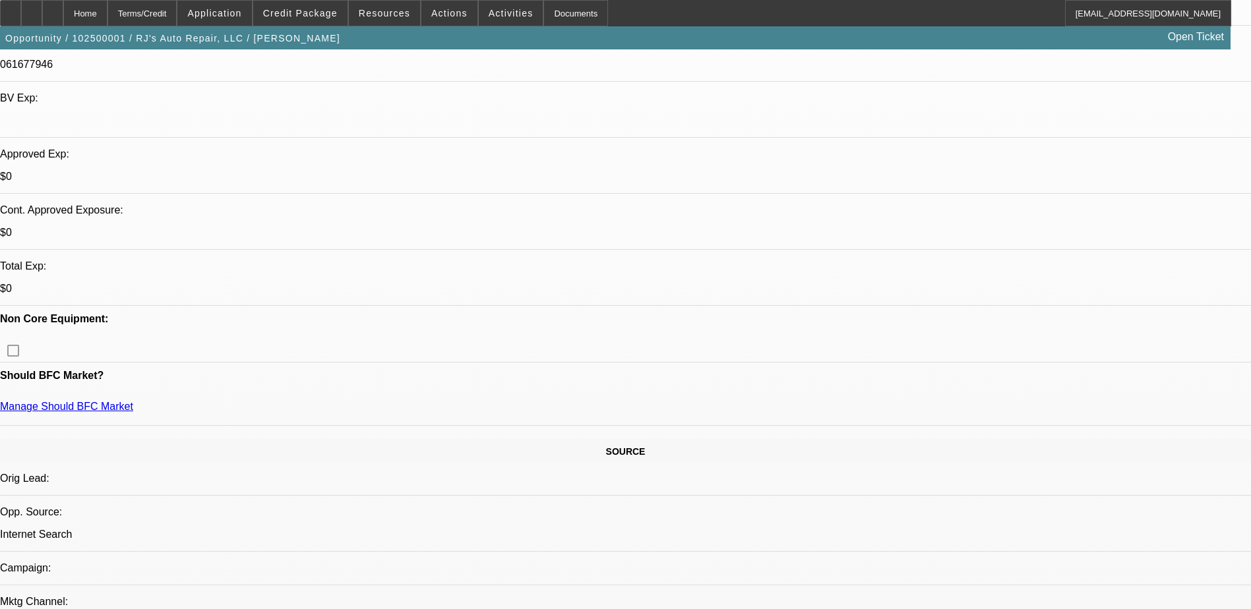
scroll to position [154, 0]
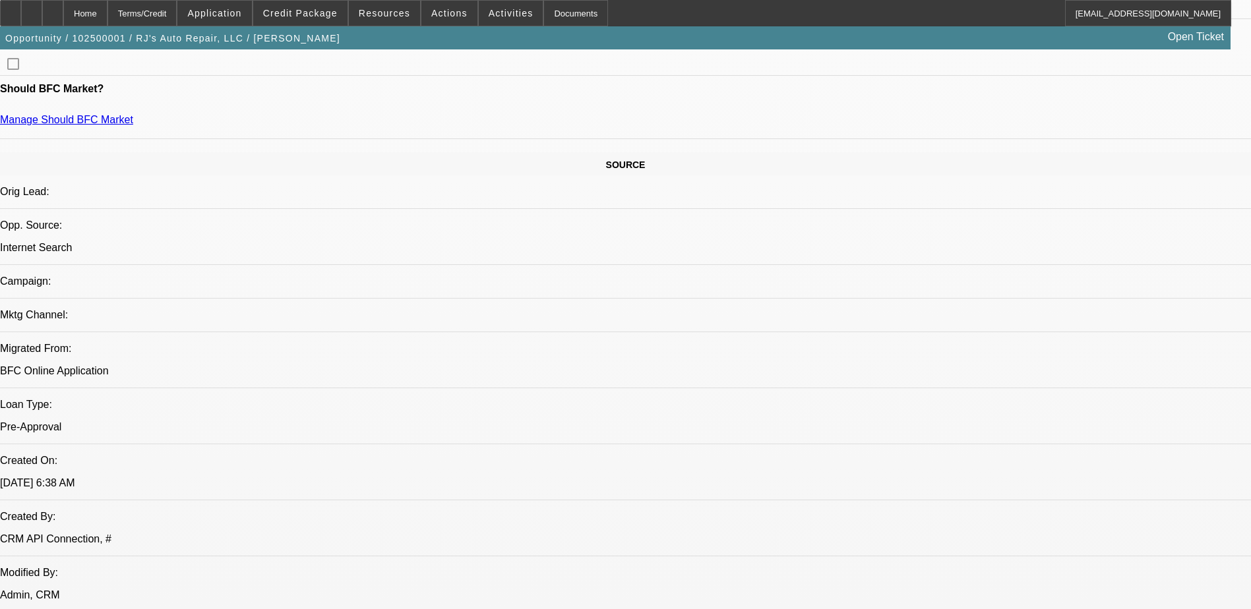
scroll to position [659, 0]
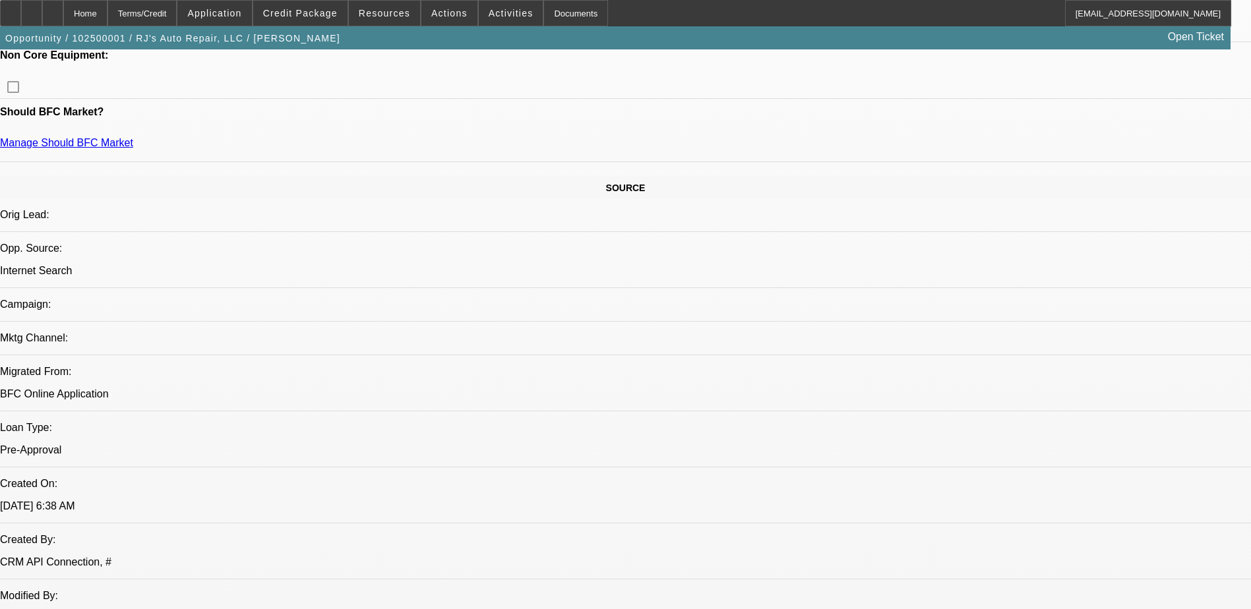
drag, startPoint x: 30, startPoint y: 463, endPoint x: 55, endPoint y: 466, distance: 24.5
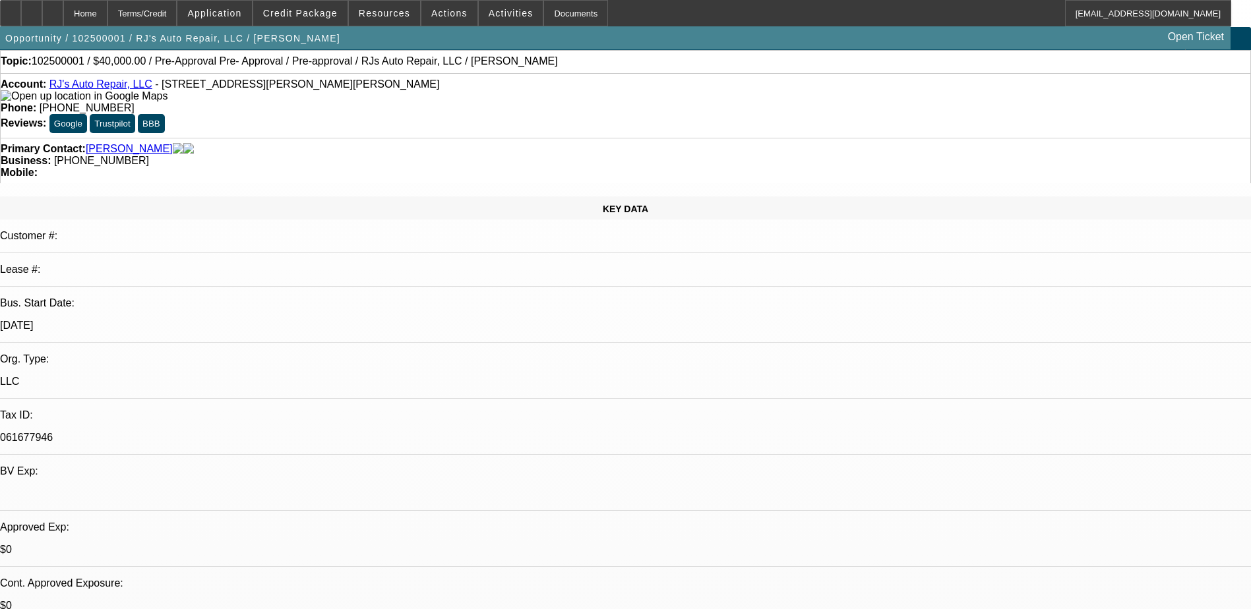
scroll to position [0, 0]
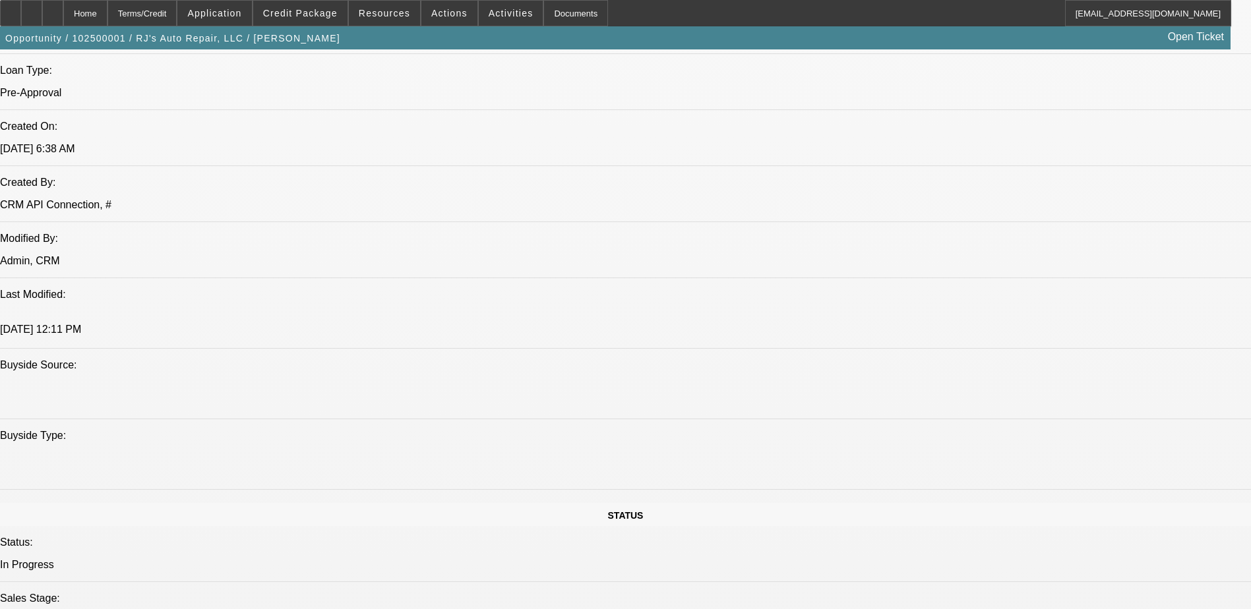
scroll to position [1319, 0]
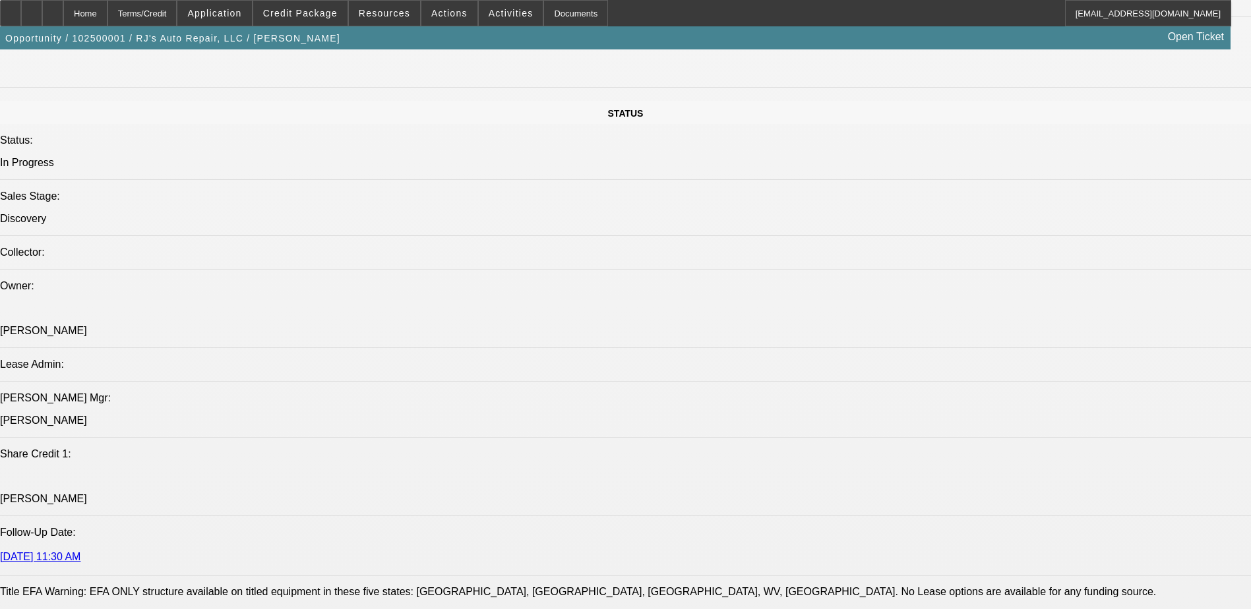
scroll to position [1385, 0]
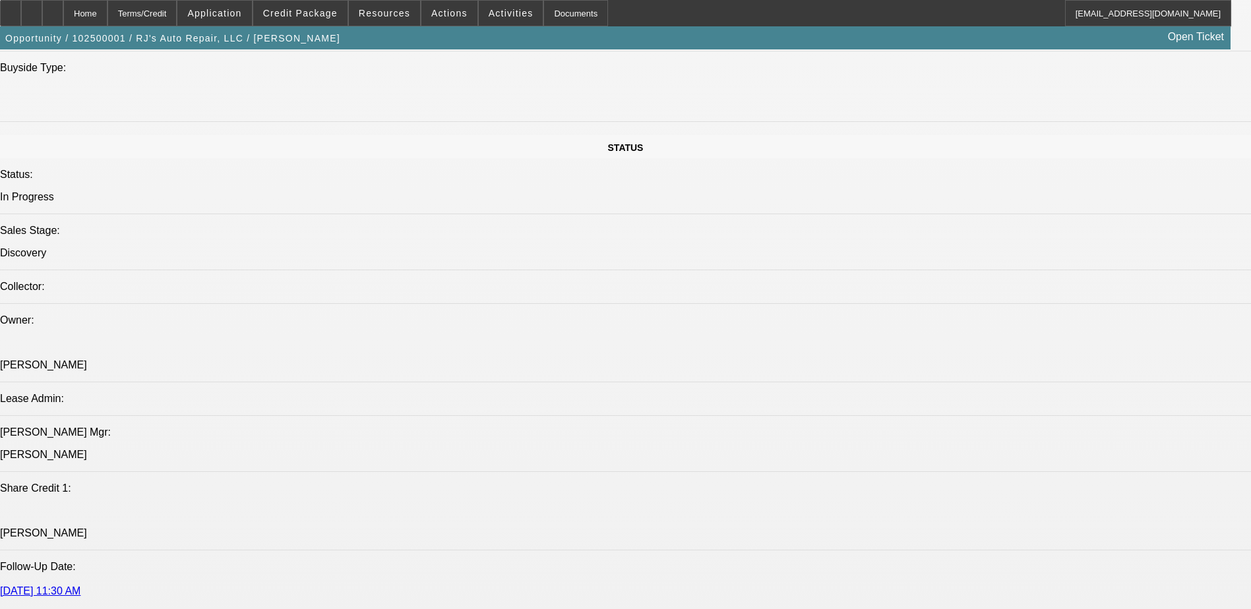
drag, startPoint x: 700, startPoint y: 349, endPoint x: 107, endPoint y: 344, distance: 592.9
copy span "Robert Hunt has owned and operated RJ's Auto Repair, LLC since 2003. Besides th…"
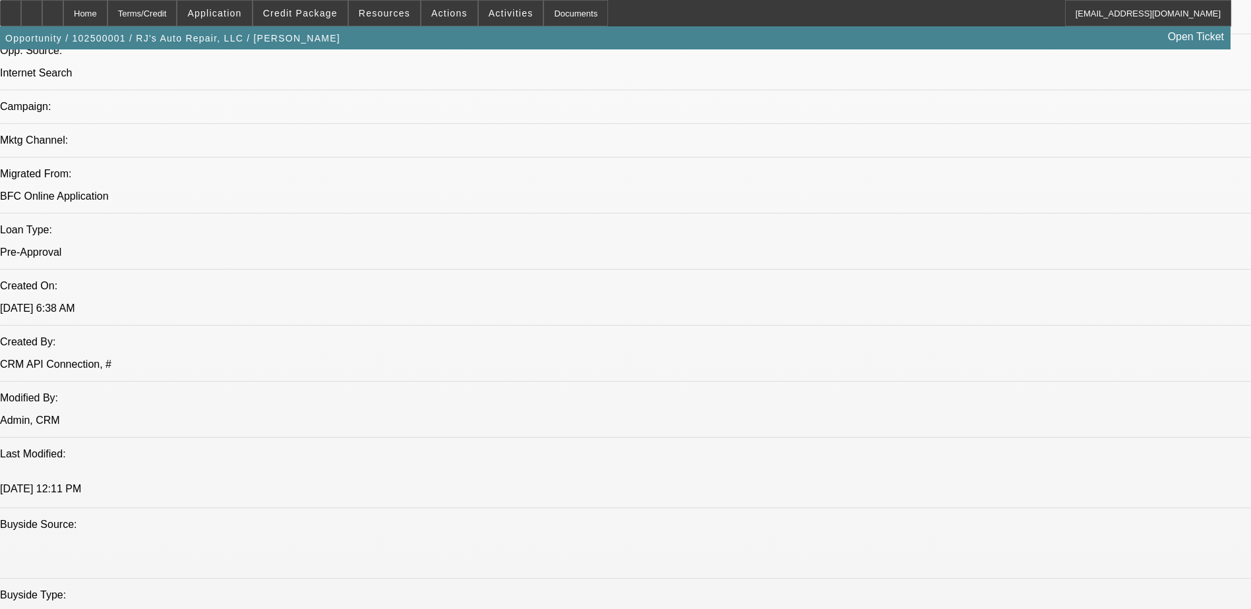
scroll to position [1253, 0]
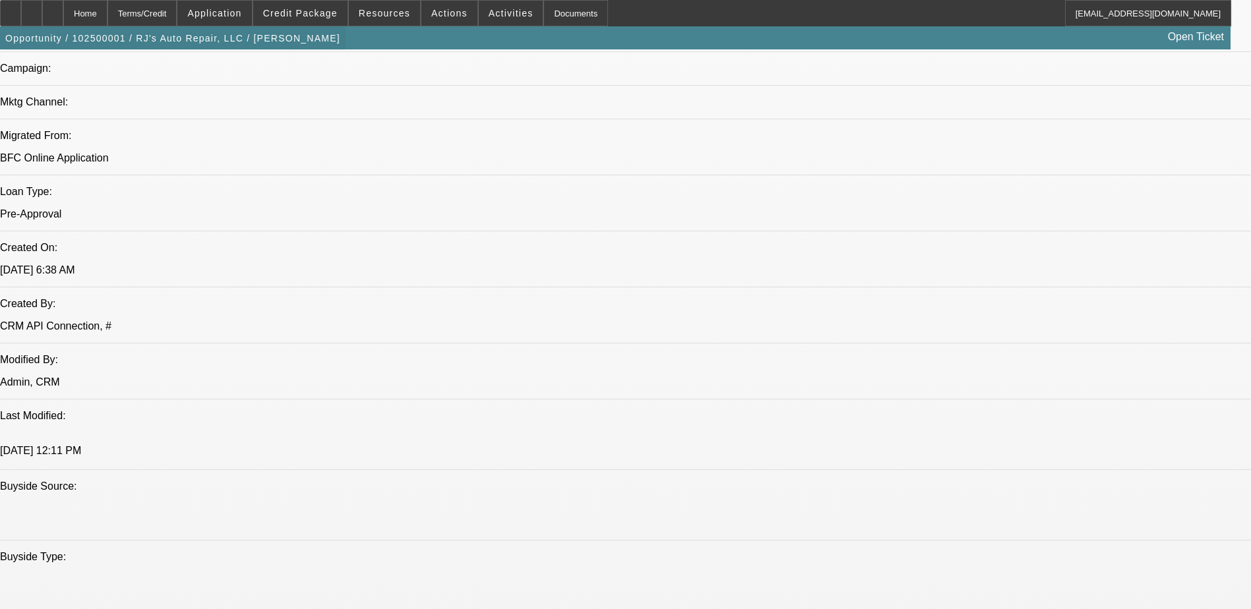
scroll to position [659, 0]
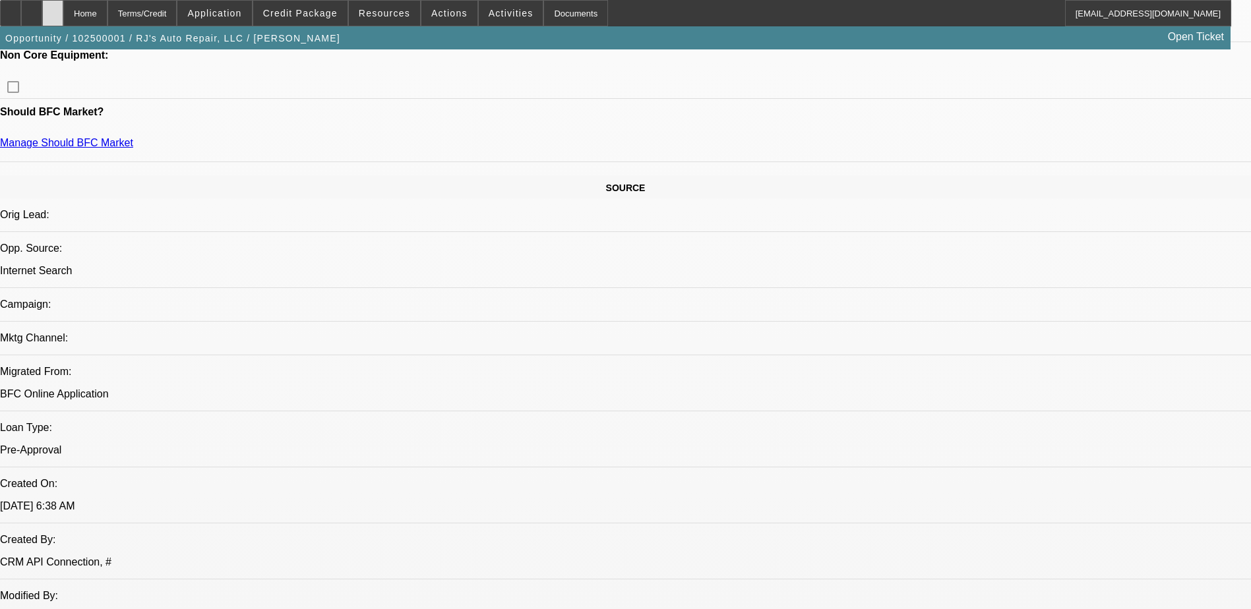
click at [63, 18] on div at bounding box center [52, 13] width 21 height 26
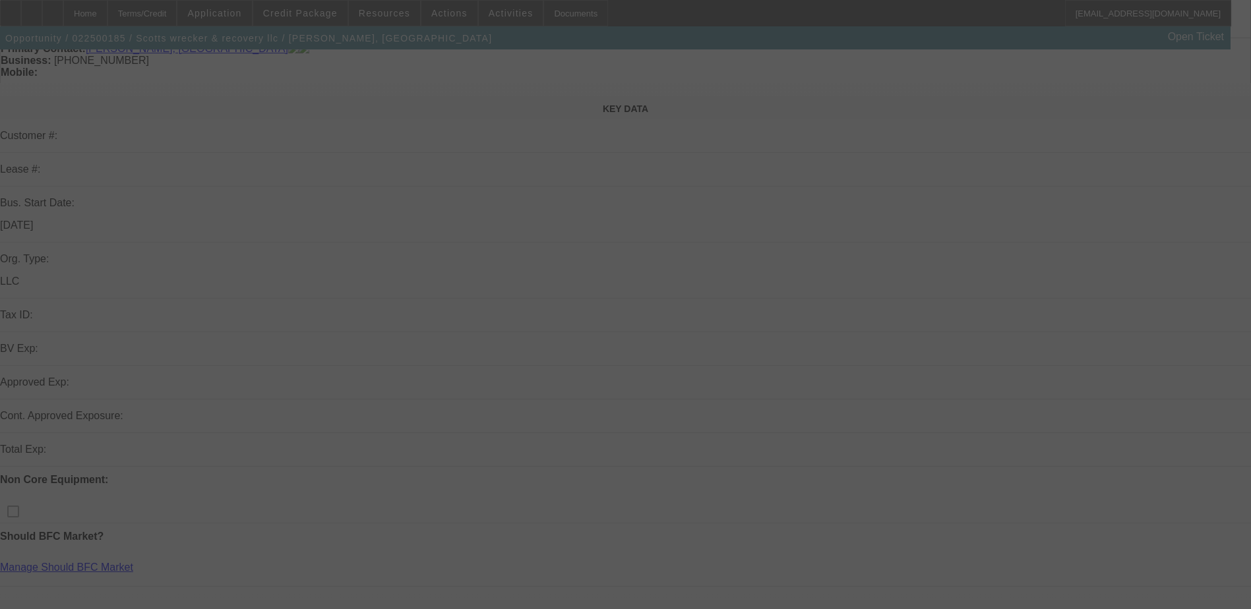
scroll to position [132, 0]
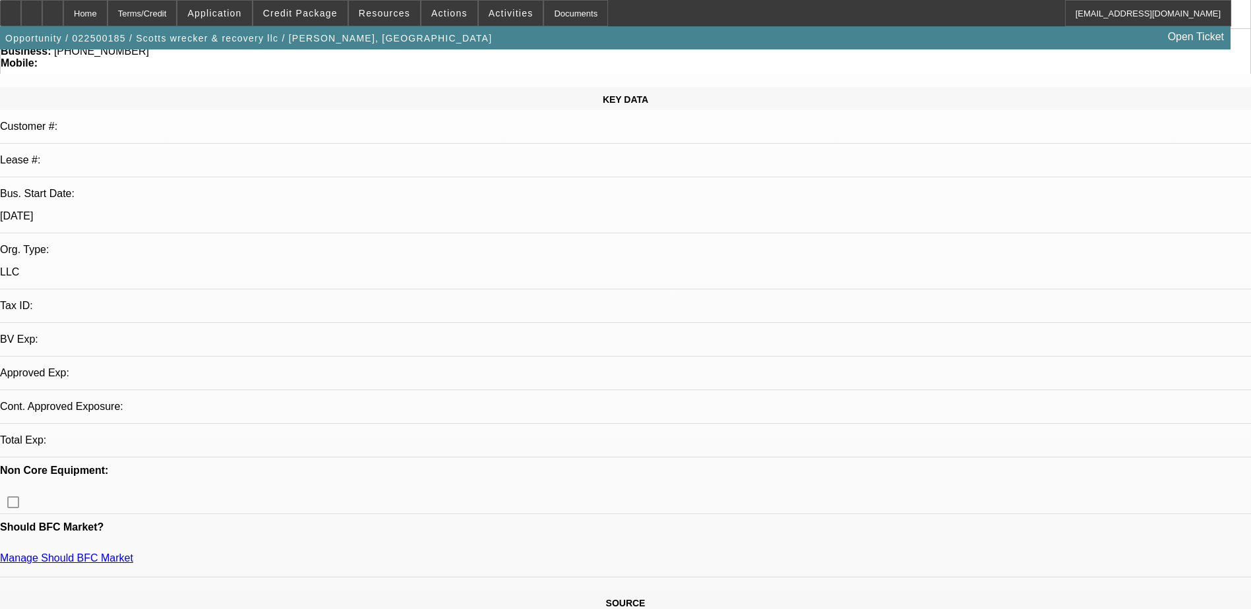
select select "0"
select select "2"
select select "0.1"
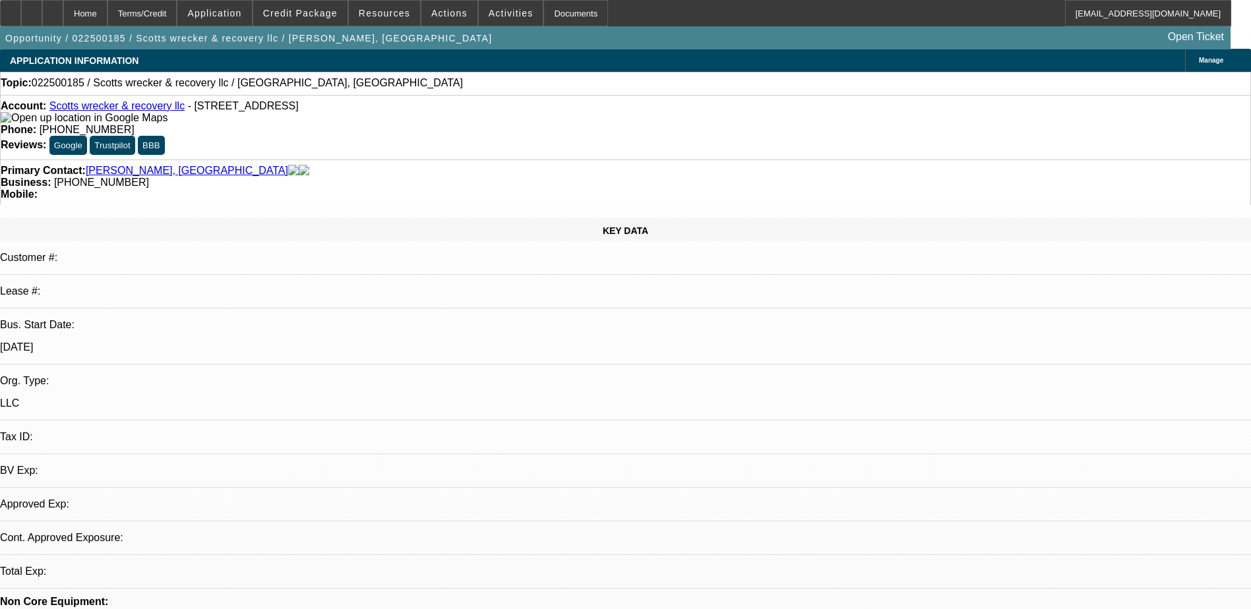
select select "1"
select select "2"
select select "4"
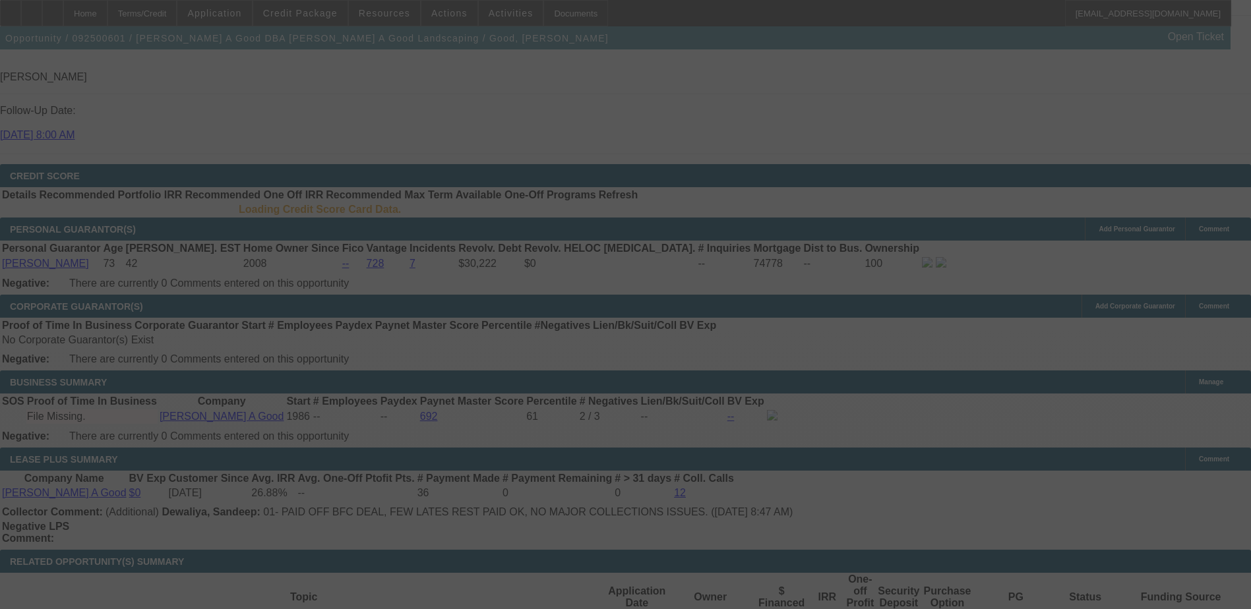
select select "0"
select select "2"
select select "0.1"
select select "4"
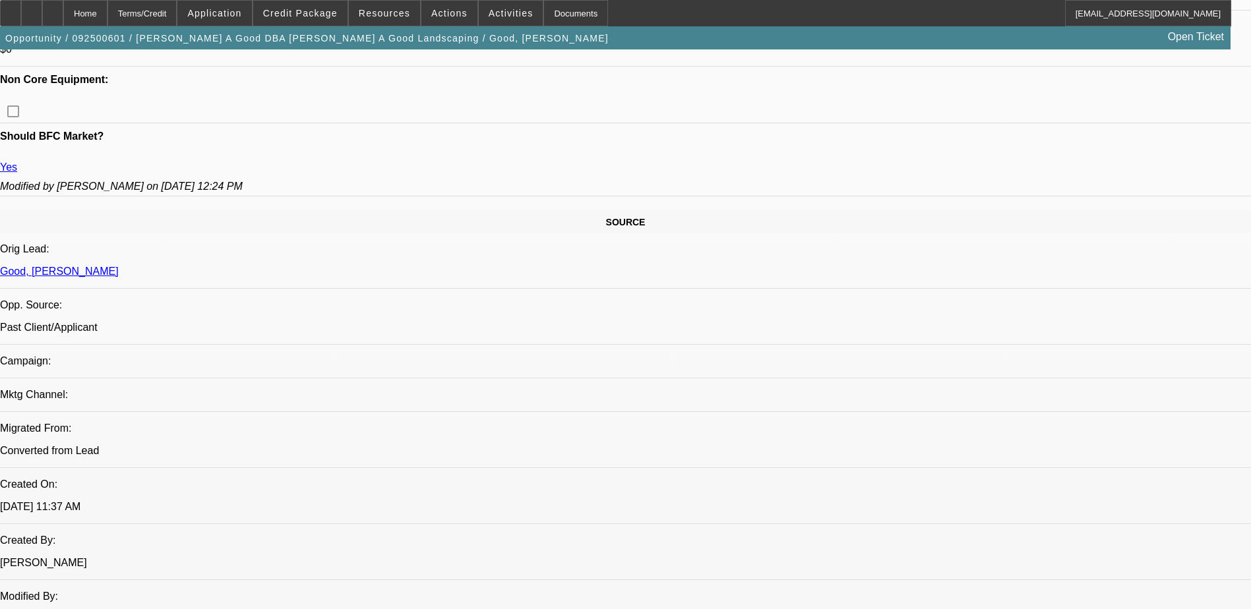
scroll to position [262, 0]
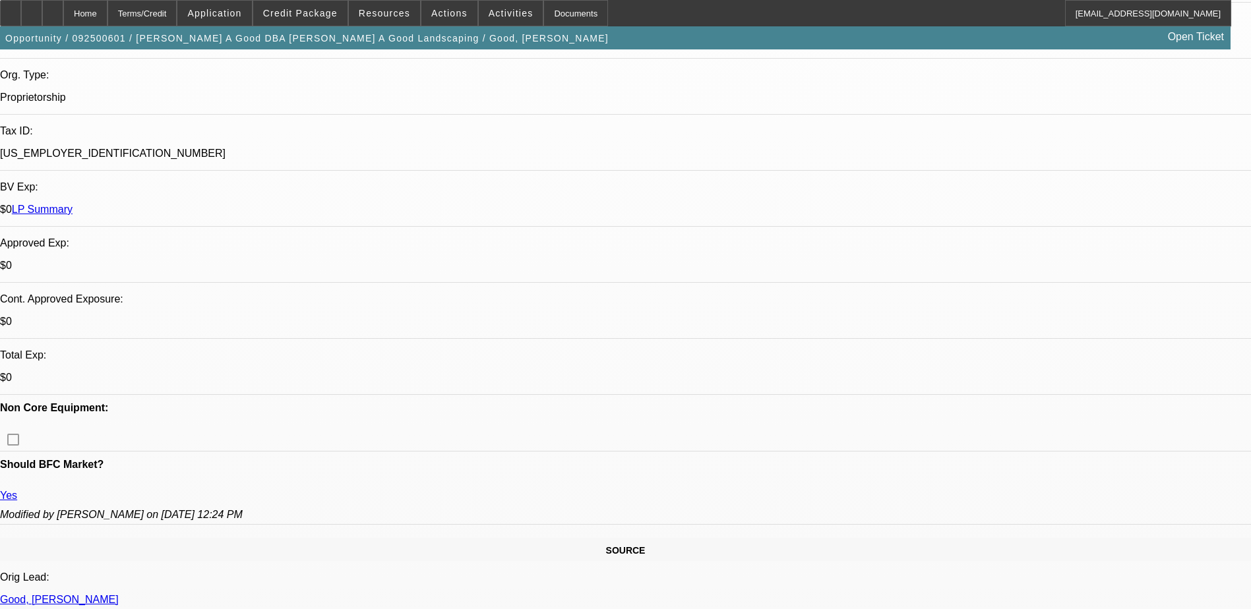
scroll to position [330, 0]
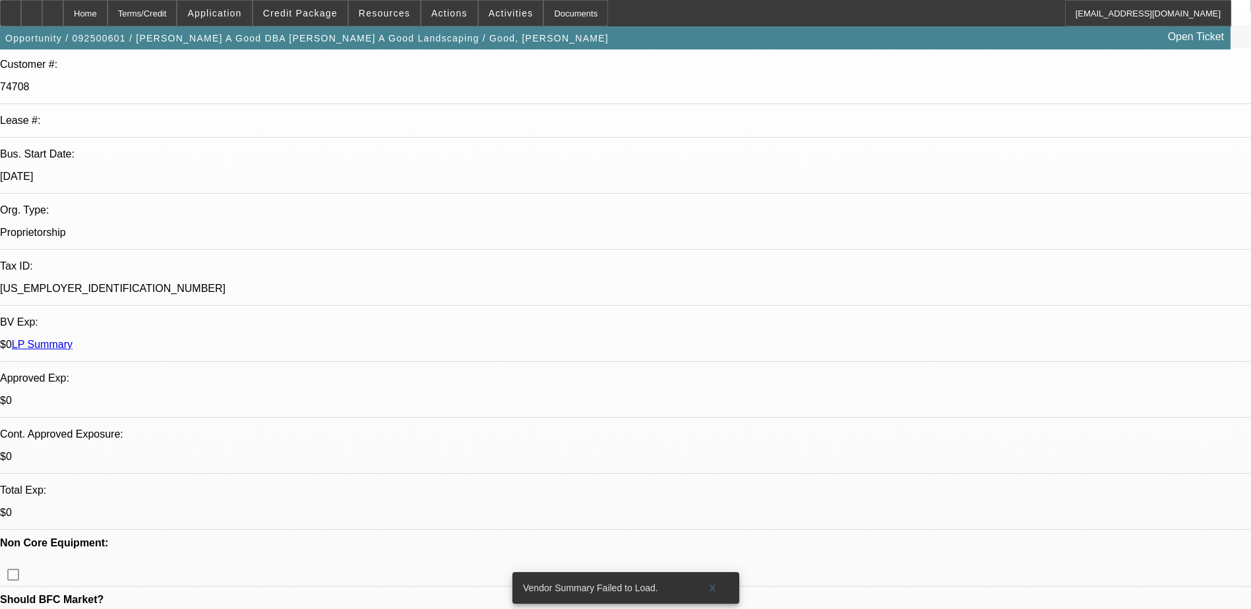
scroll to position [0, 0]
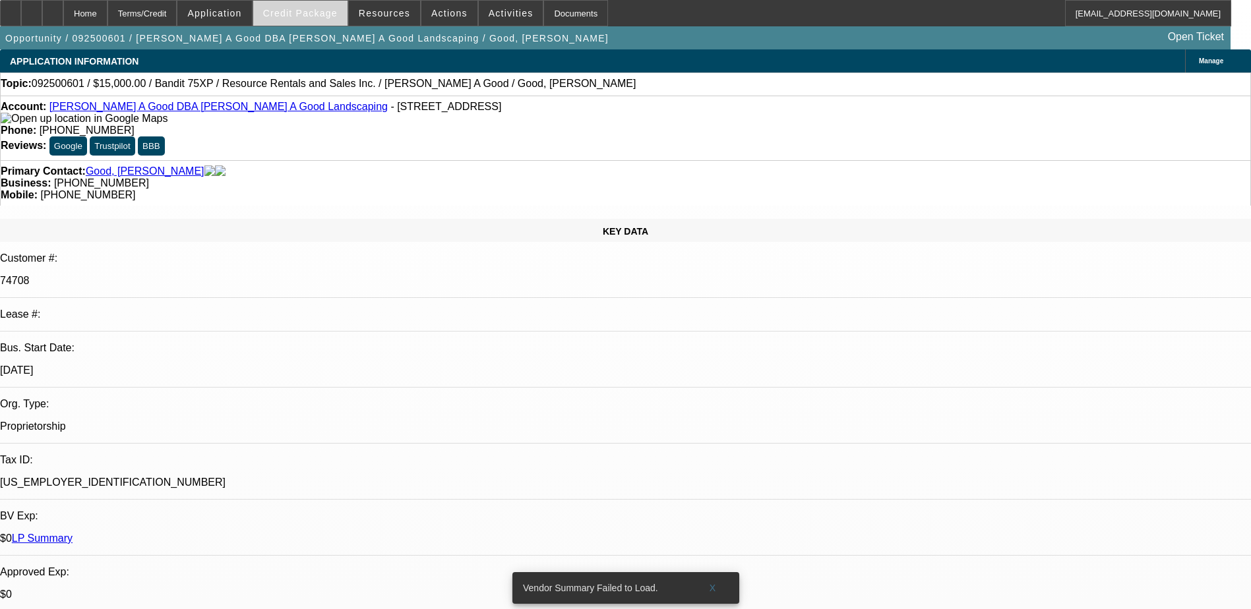
click at [282, 16] on span at bounding box center [300, 13] width 94 height 32
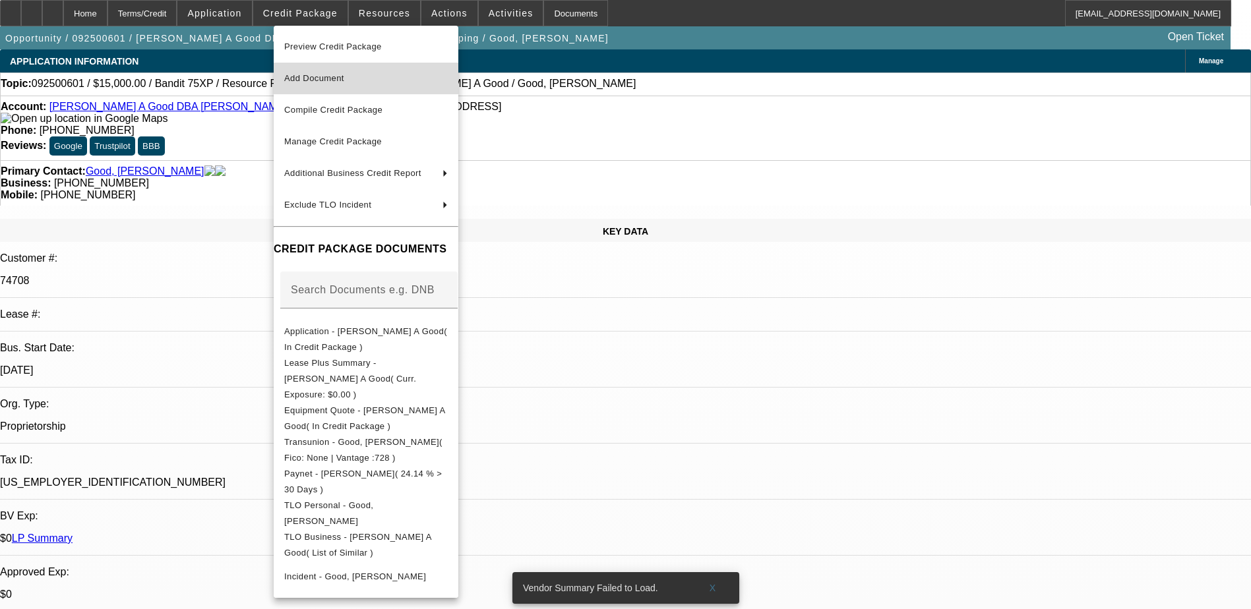
click at [359, 80] on span "Add Document" at bounding box center [366, 79] width 164 height 16
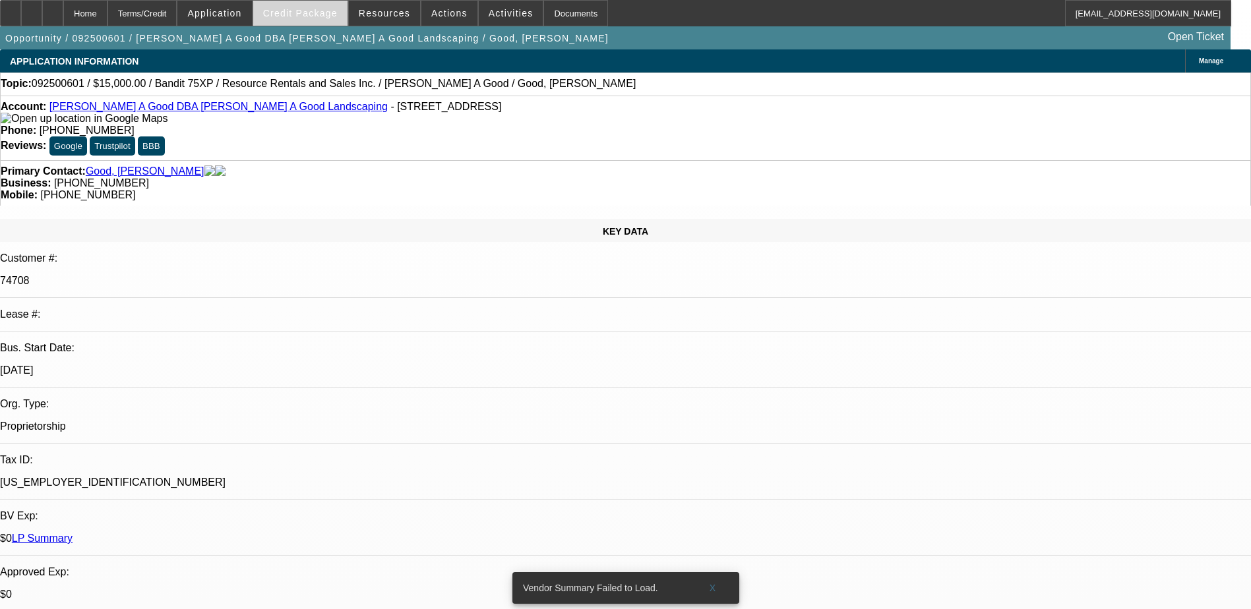
click at [305, 15] on span "Credit Package" at bounding box center [300, 13] width 75 height 11
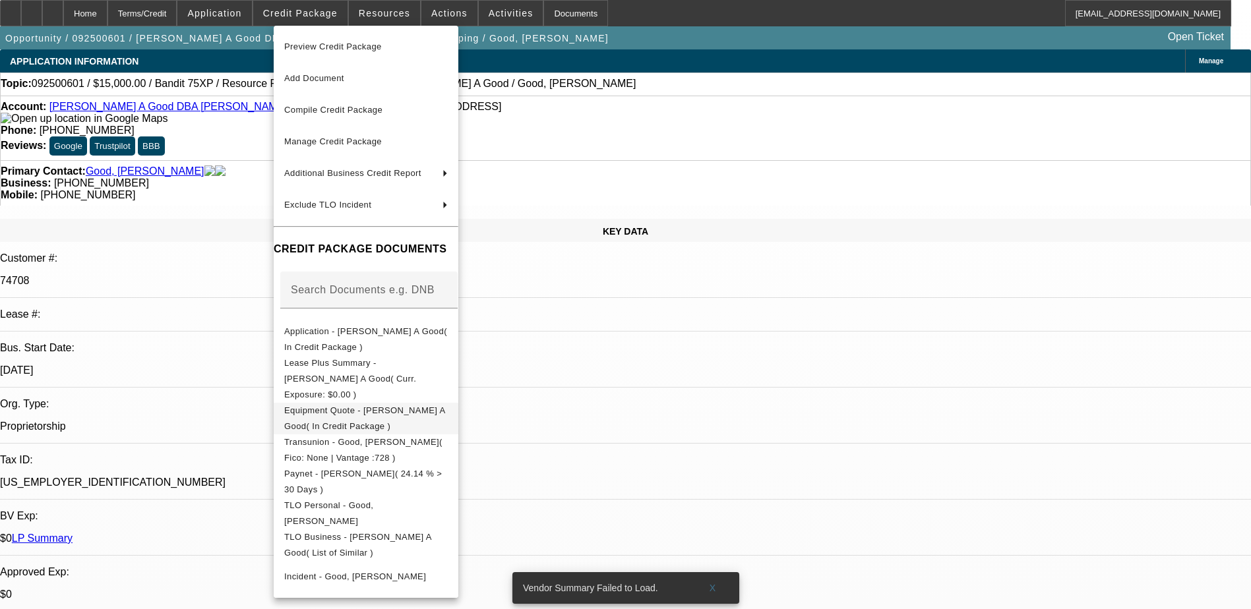
click at [426, 406] on span "Equipment Quote - Roy A Good( In Credit Package )" at bounding box center [364, 419] width 161 height 26
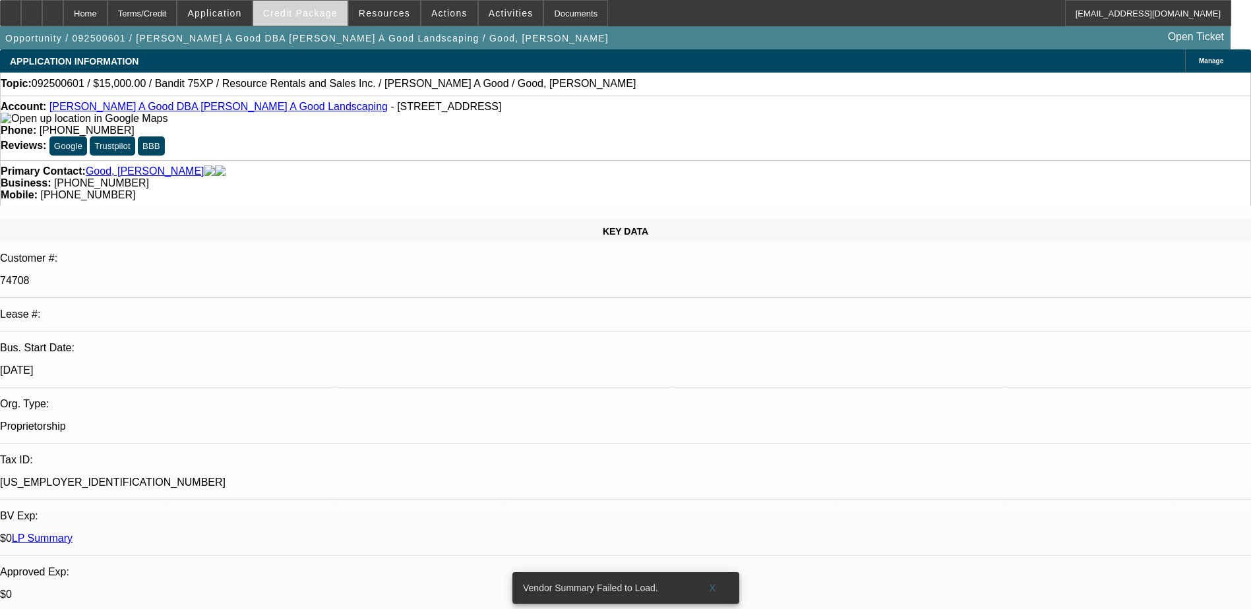
click at [328, 14] on span "Credit Package" at bounding box center [300, 13] width 75 height 11
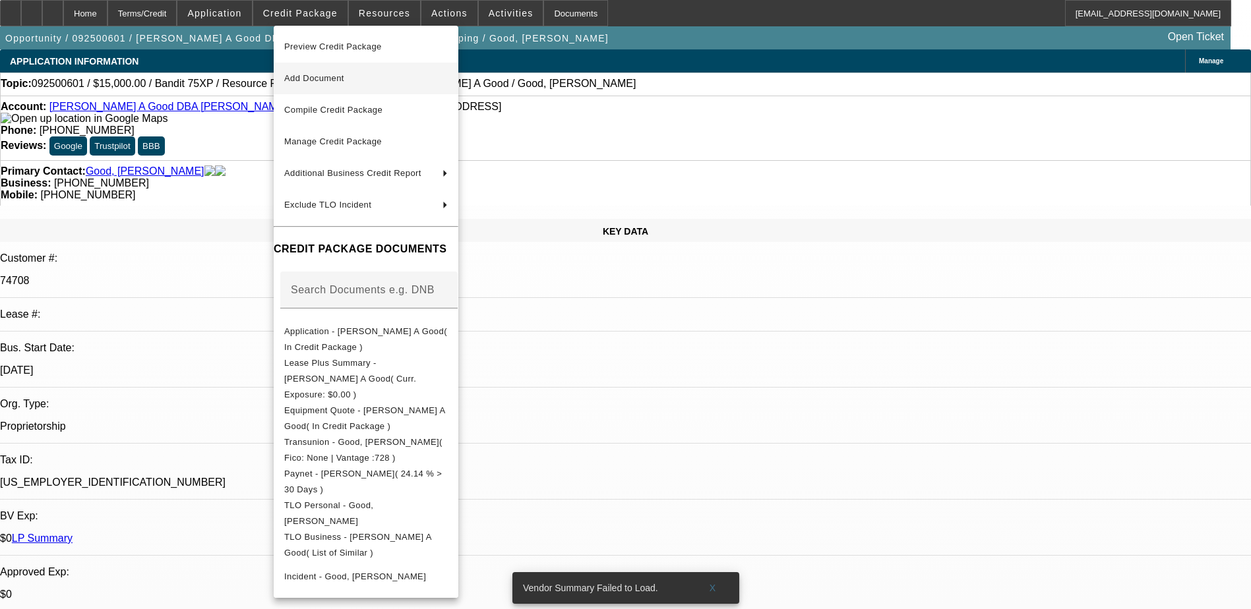
click at [304, 84] on span "Add Document" at bounding box center [366, 79] width 164 height 16
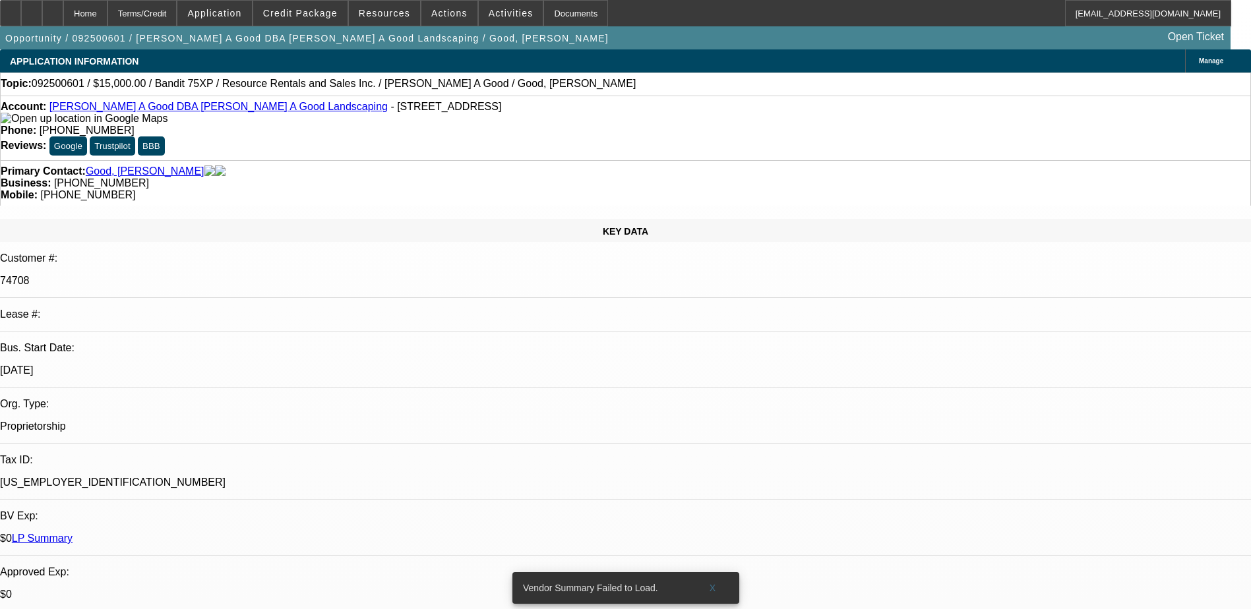
click at [303, 21] on span at bounding box center [300, 13] width 94 height 32
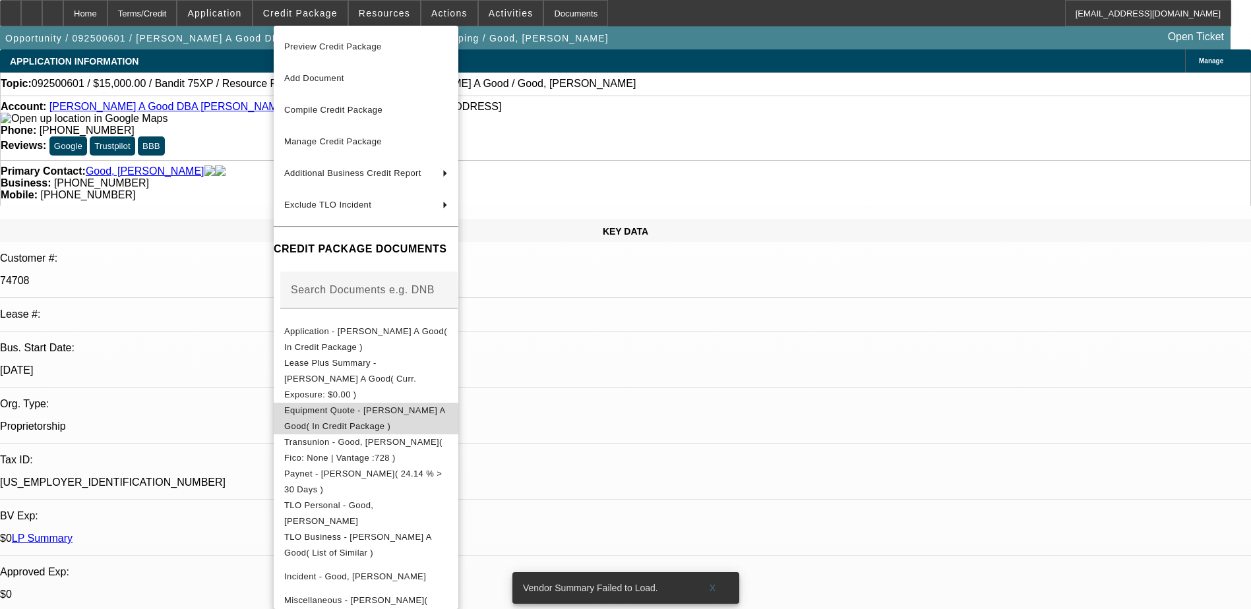
click at [388, 406] on span "Equipment Quote - Roy A Good( In Credit Package )" at bounding box center [364, 419] width 161 height 26
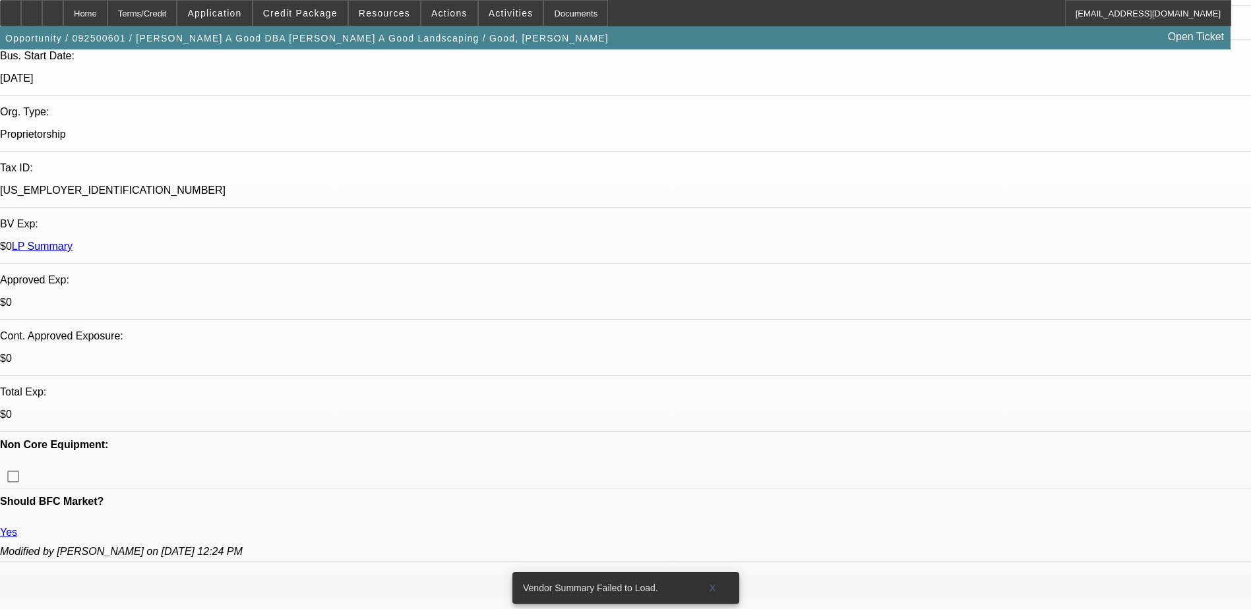
scroll to position [330, 0]
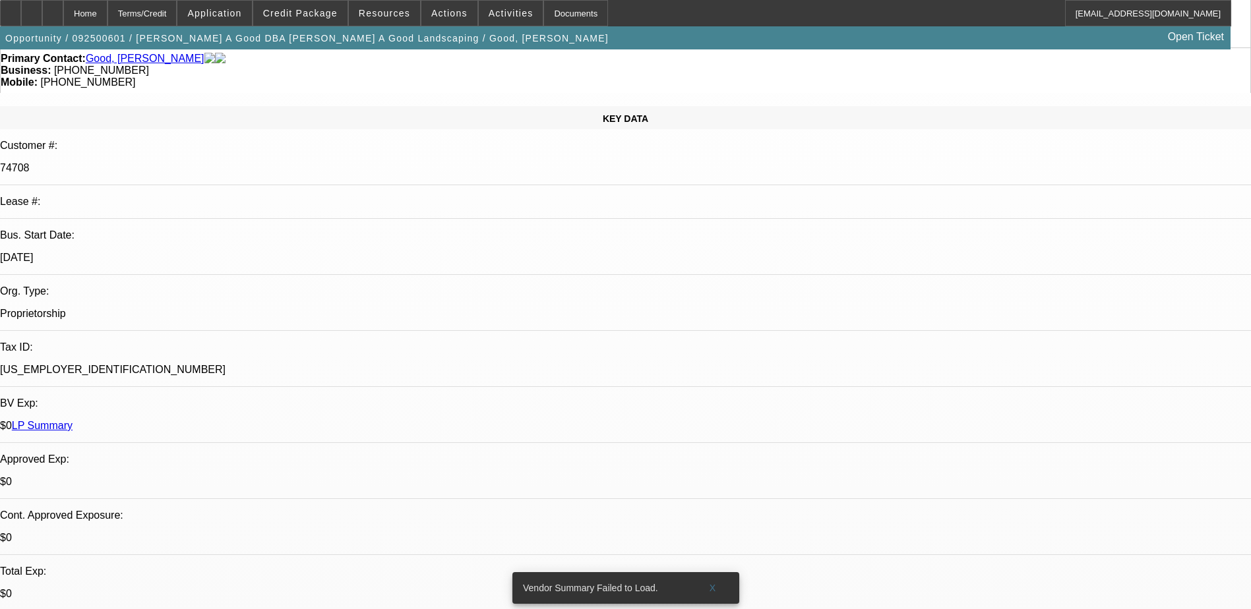
scroll to position [0, 0]
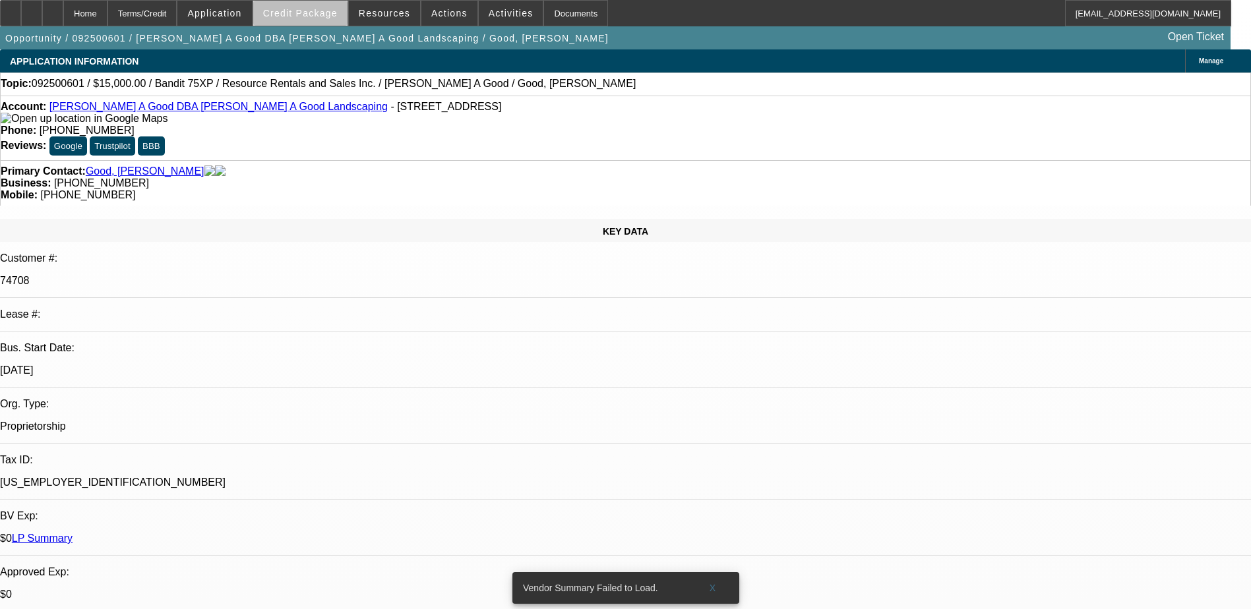
click at [330, 21] on span at bounding box center [300, 13] width 94 height 32
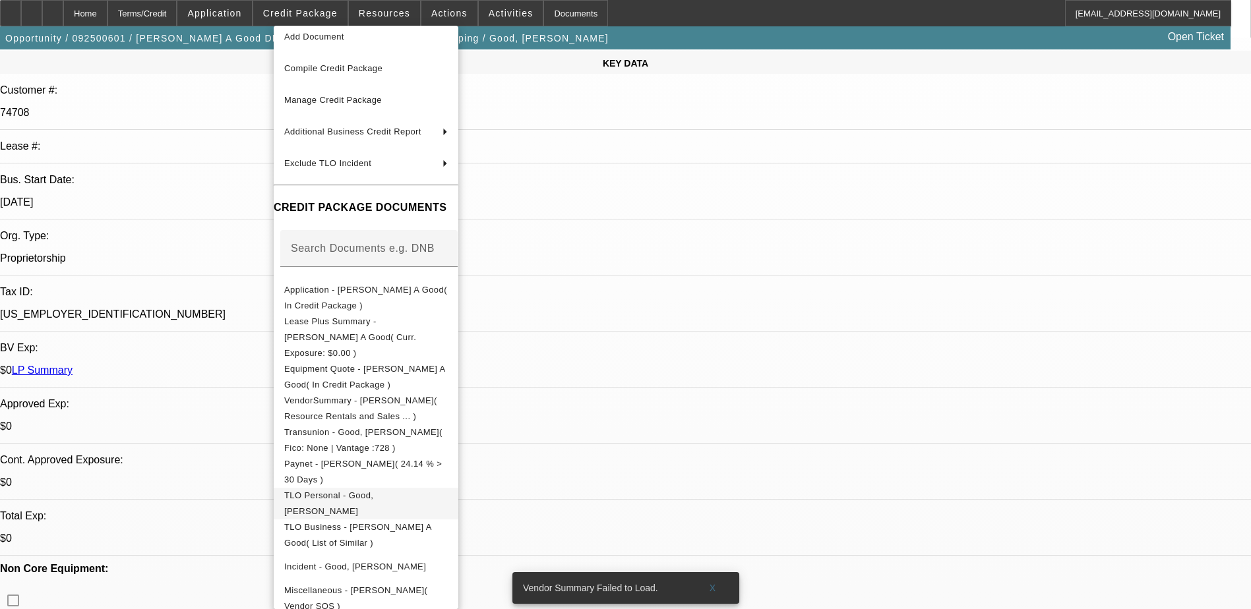
scroll to position [264, 0]
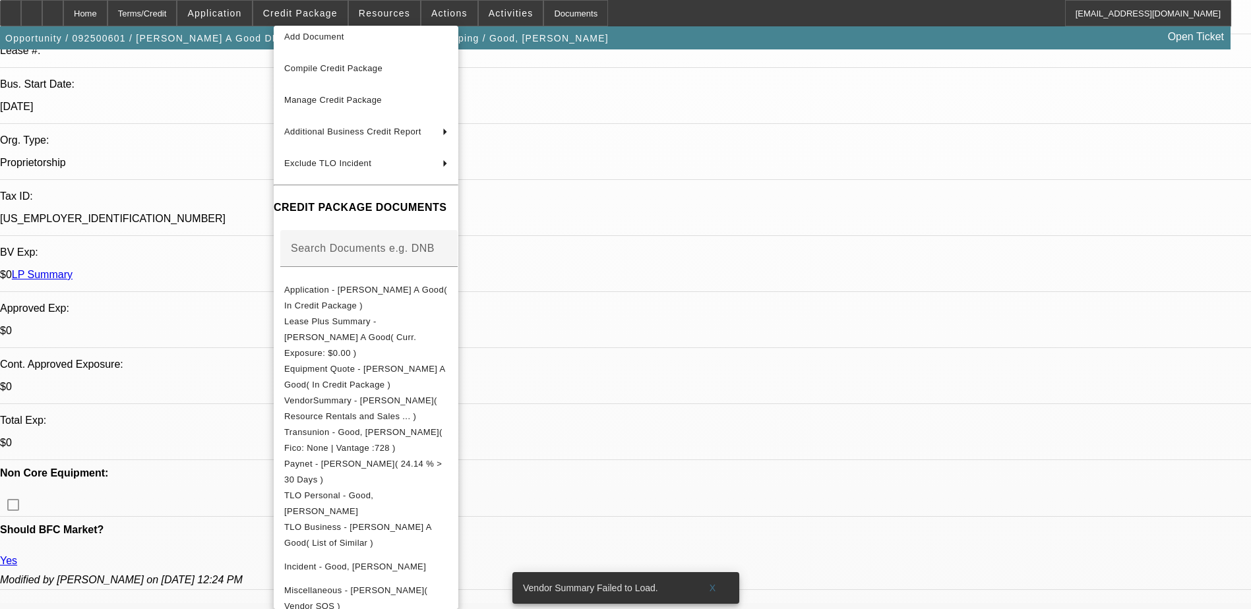
click at [400, 11] on div at bounding box center [625, 304] width 1251 height 609
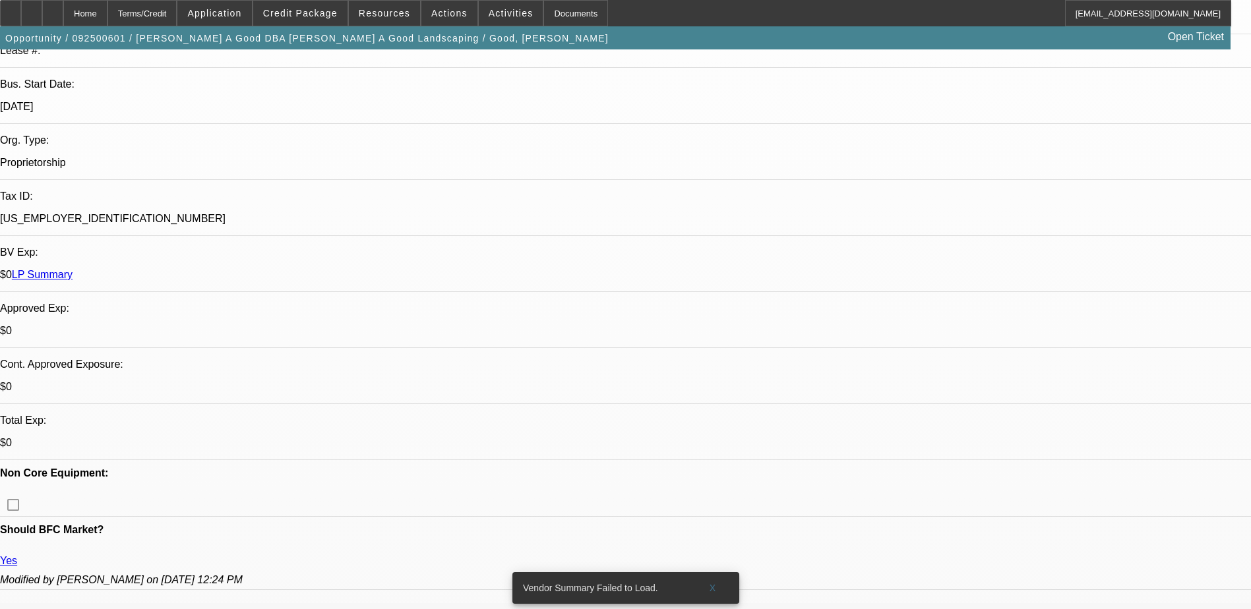
click at [400, 11] on span "Resources" at bounding box center [384, 13] width 51 height 11
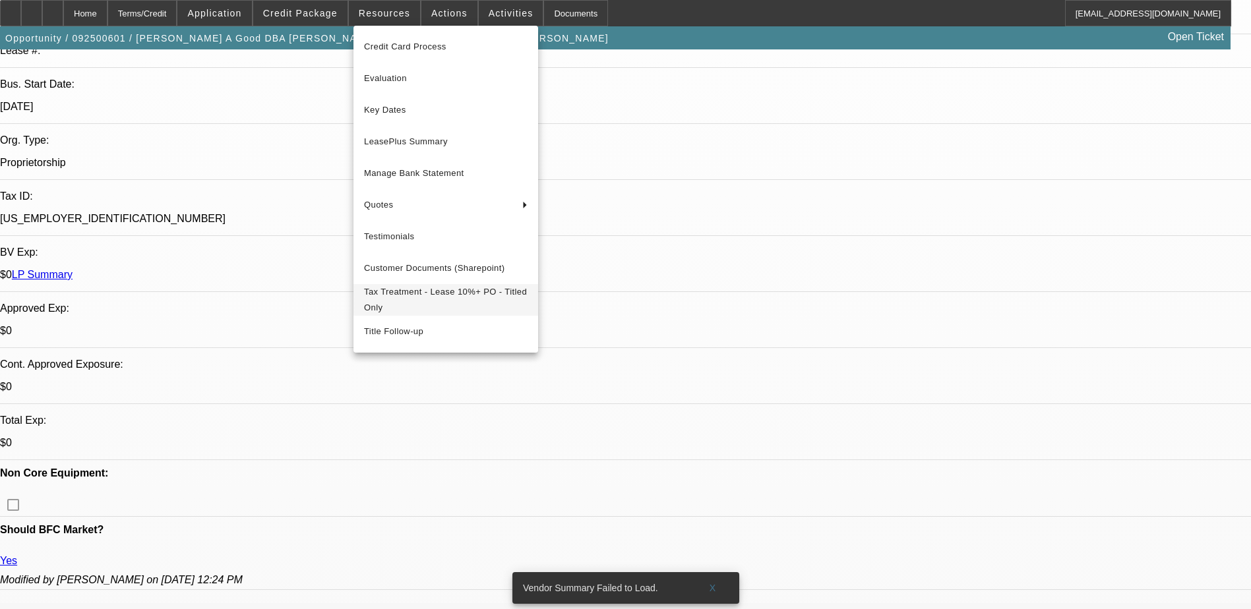
click at [460, 313] on span "Tax Treatment - Lease 10%+ PO - Titled Only" at bounding box center [446, 300] width 164 height 32
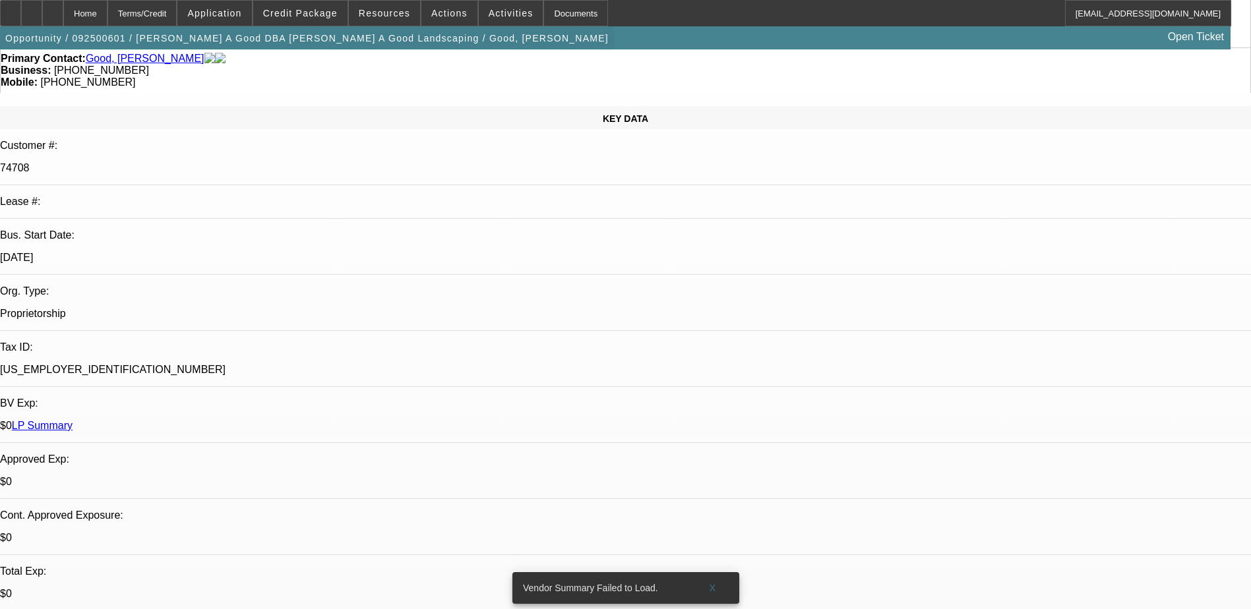
scroll to position [0, 0]
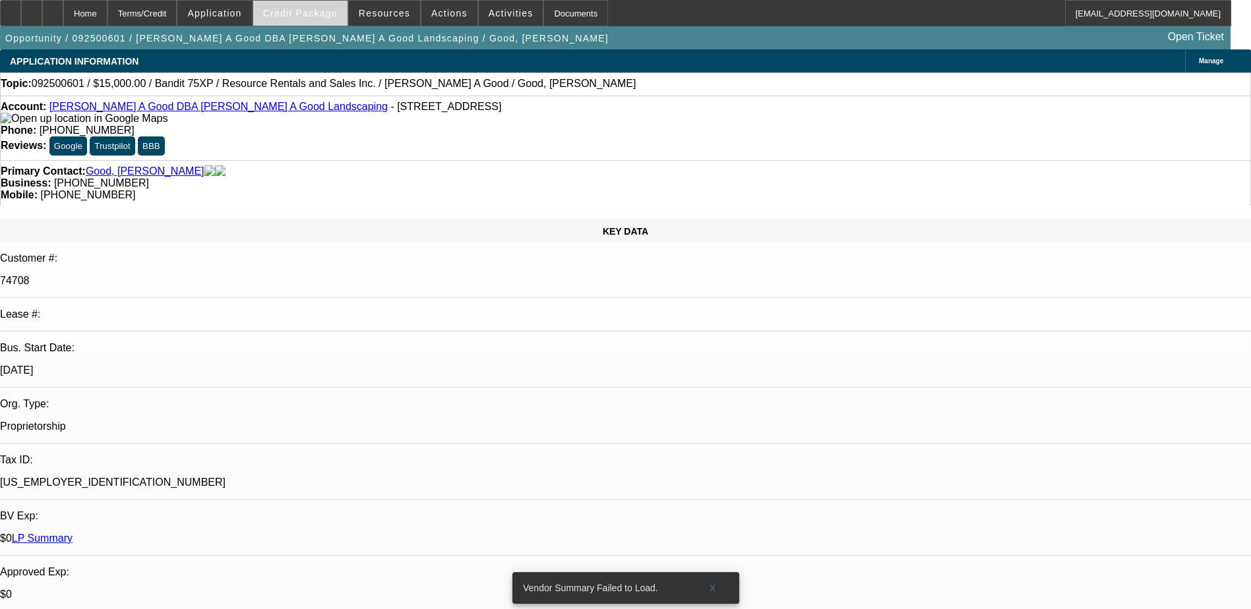
click at [313, 2] on span at bounding box center [300, 13] width 94 height 32
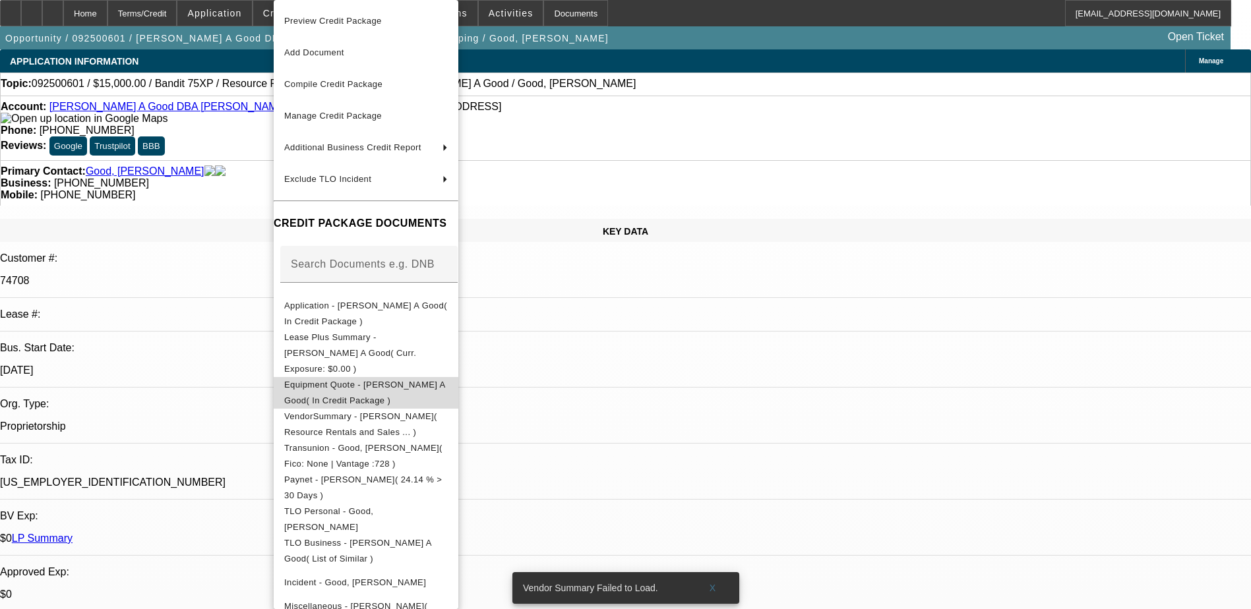
click at [410, 380] on span "Equipment Quote - Roy A Good( In Credit Package )" at bounding box center [364, 393] width 161 height 26
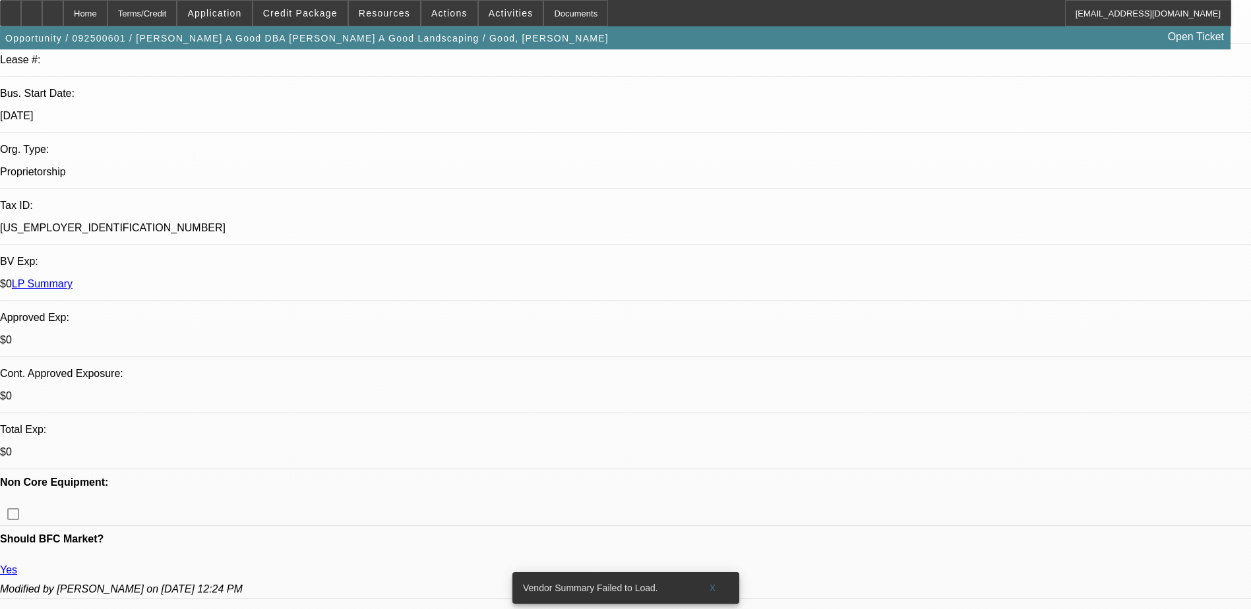
scroll to position [132, 0]
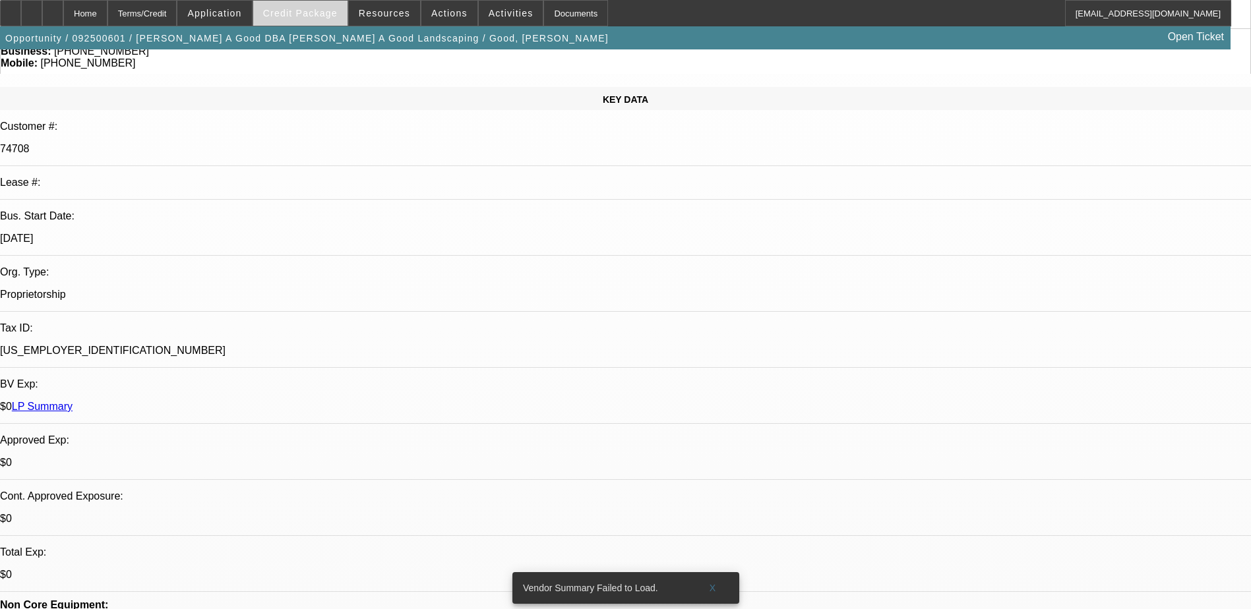
click at [321, 18] on span "Credit Package" at bounding box center [300, 13] width 75 height 11
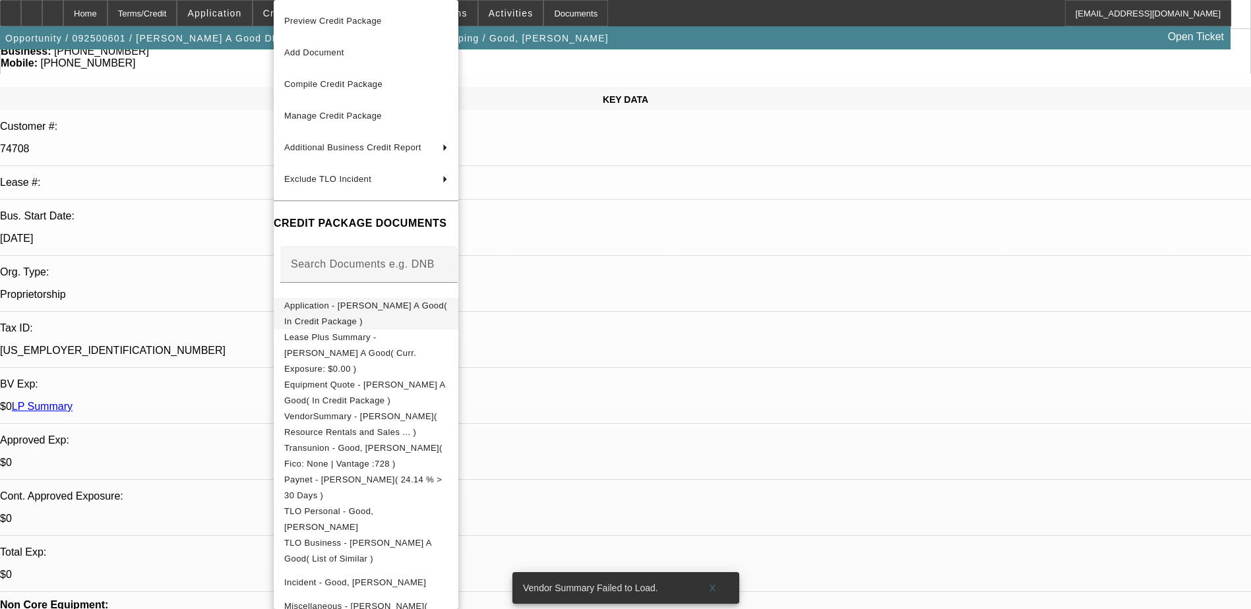
click at [437, 321] on button "Application - Roy A Good( In Credit Package )" at bounding box center [366, 314] width 185 height 32
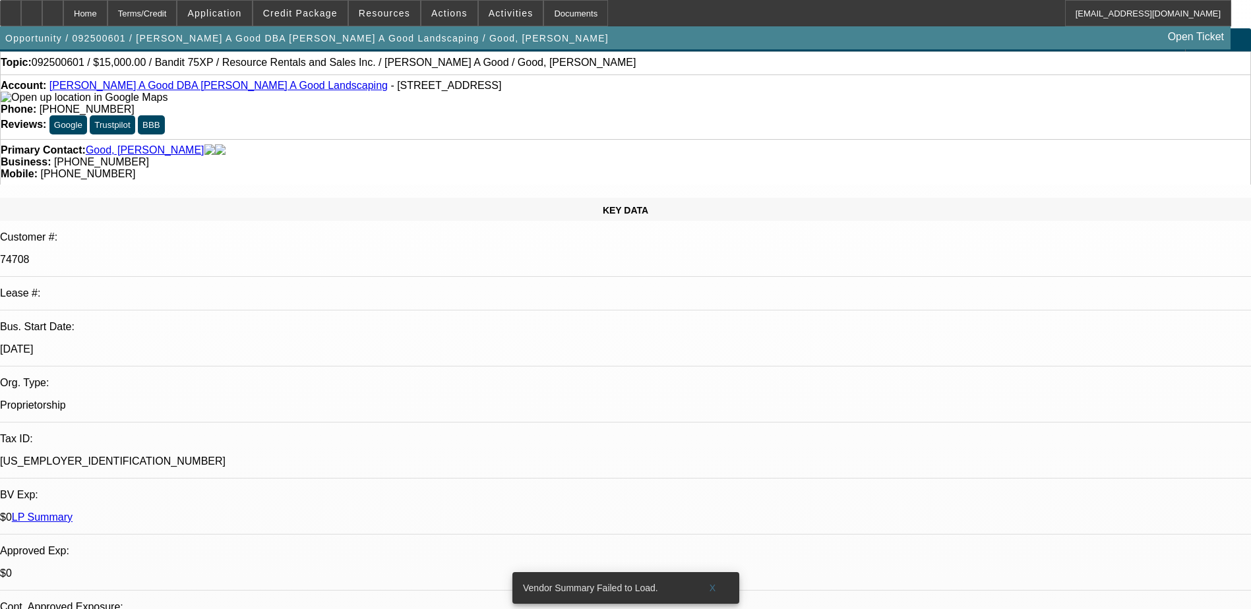
scroll to position [0, 0]
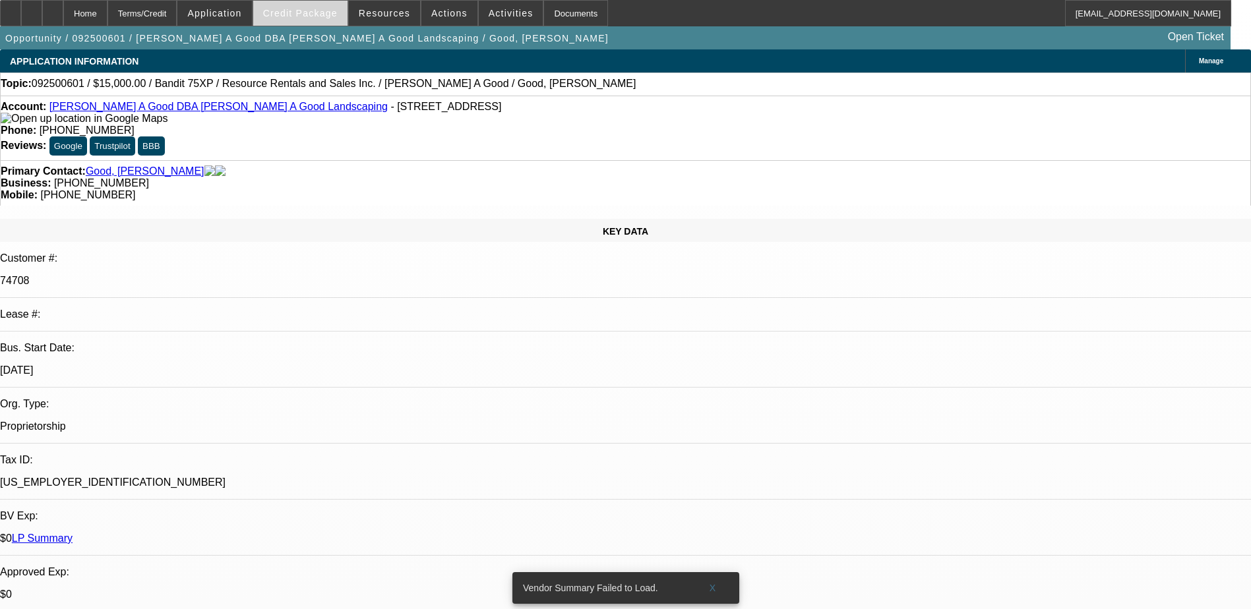
click at [326, 18] on span at bounding box center [300, 13] width 94 height 32
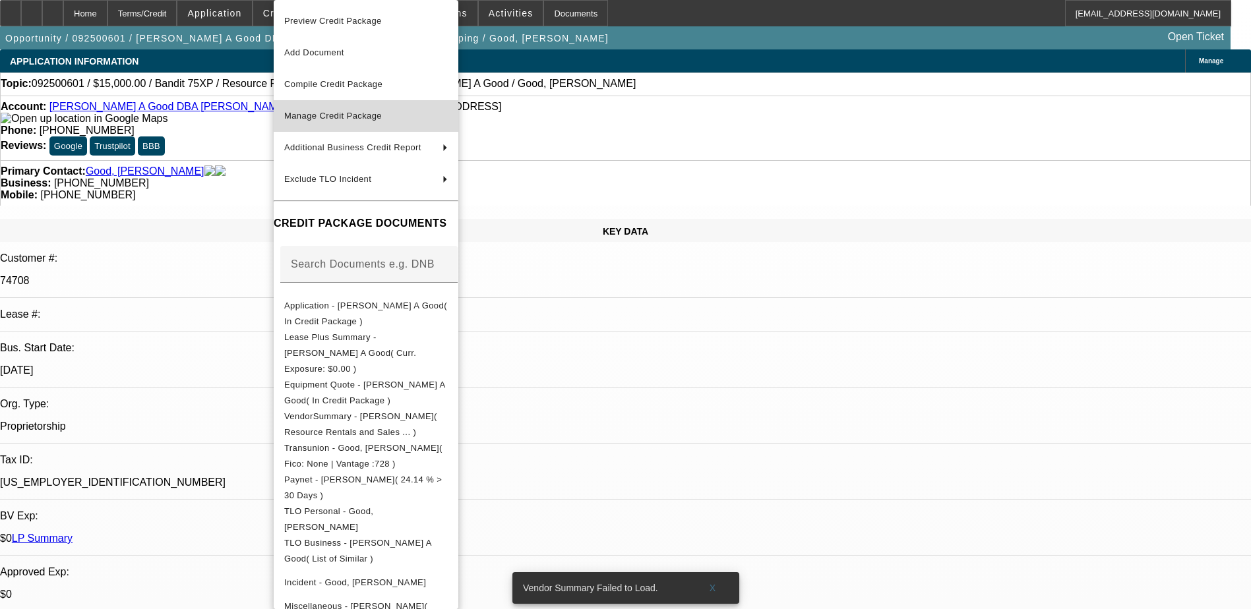
click at [394, 121] on span "Manage Credit Package" at bounding box center [366, 116] width 164 height 16
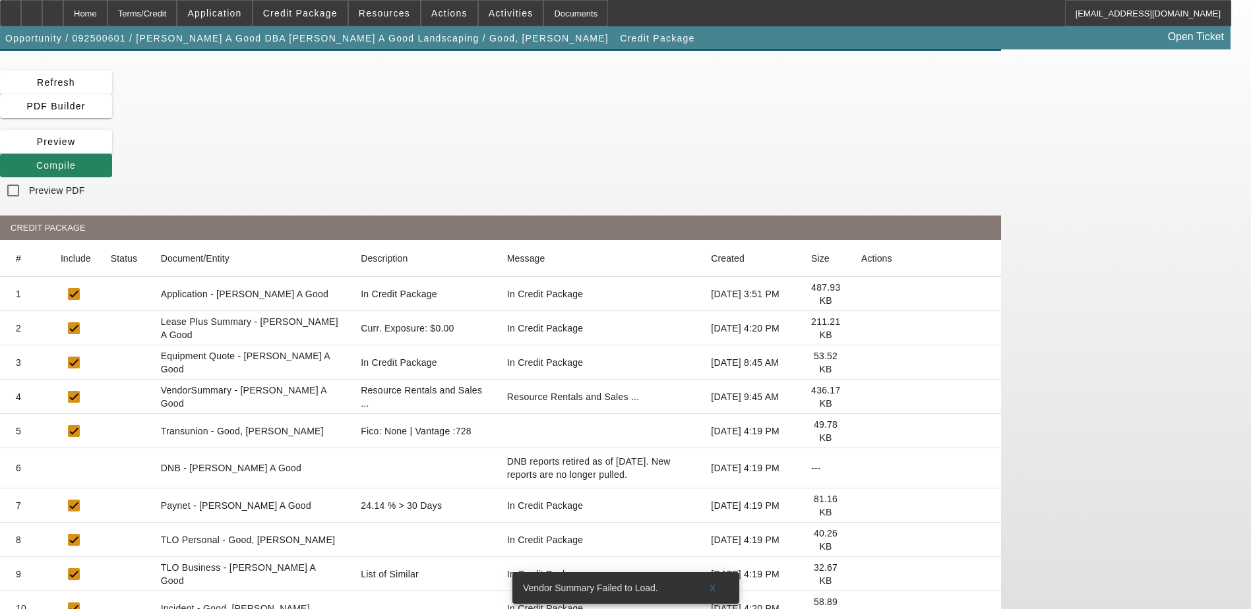
scroll to position [34, 0]
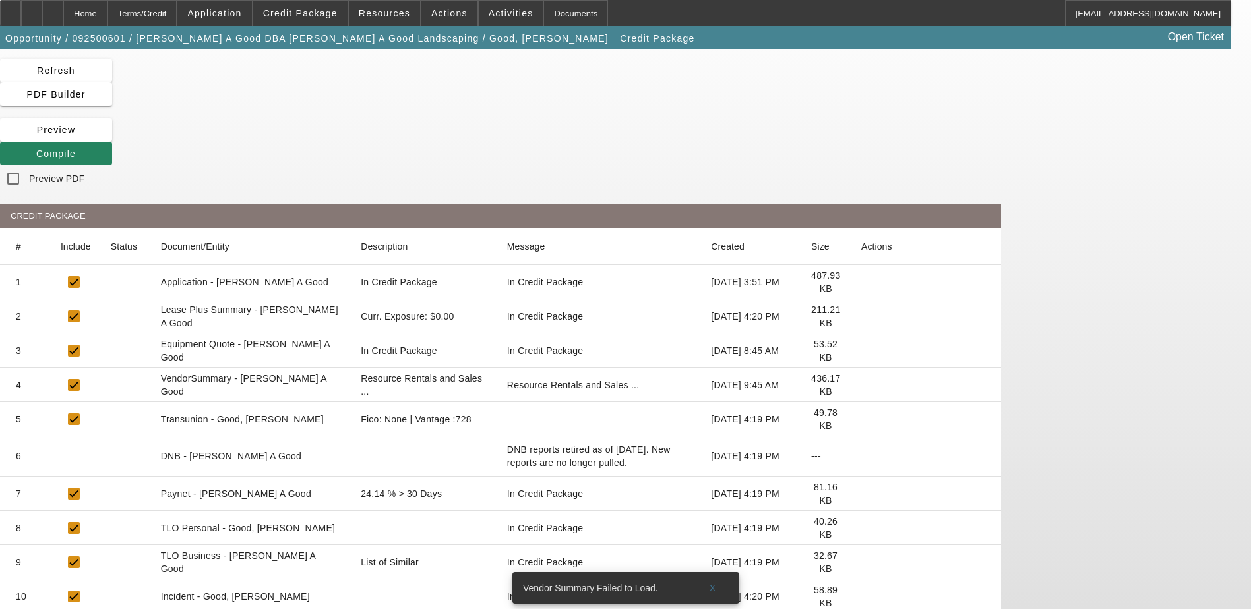
click at [861, 351] on icon at bounding box center [861, 351] width 0 height 0
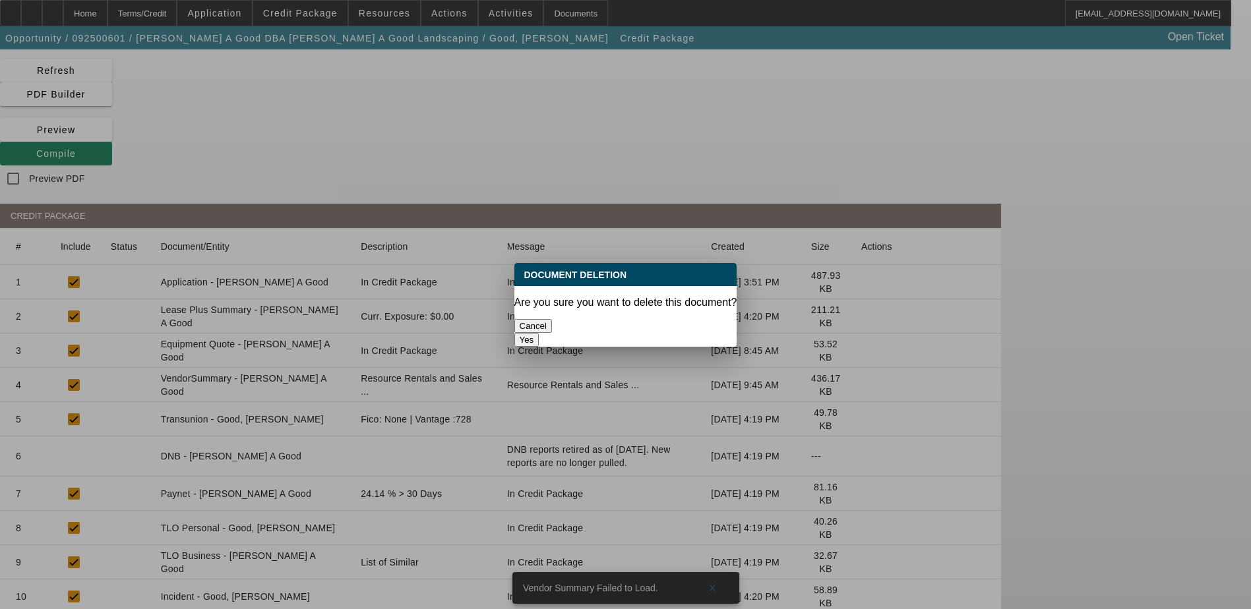
click at [539, 333] on button "Yes" at bounding box center [526, 340] width 25 height 14
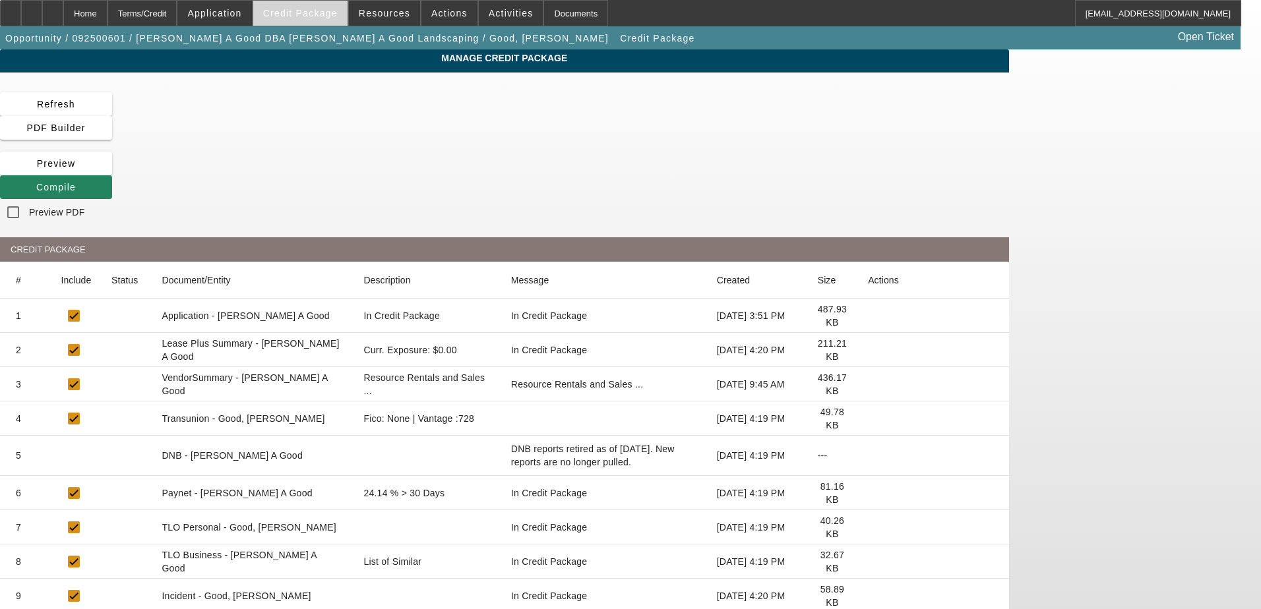
click at [321, 20] on span at bounding box center [300, 13] width 94 height 32
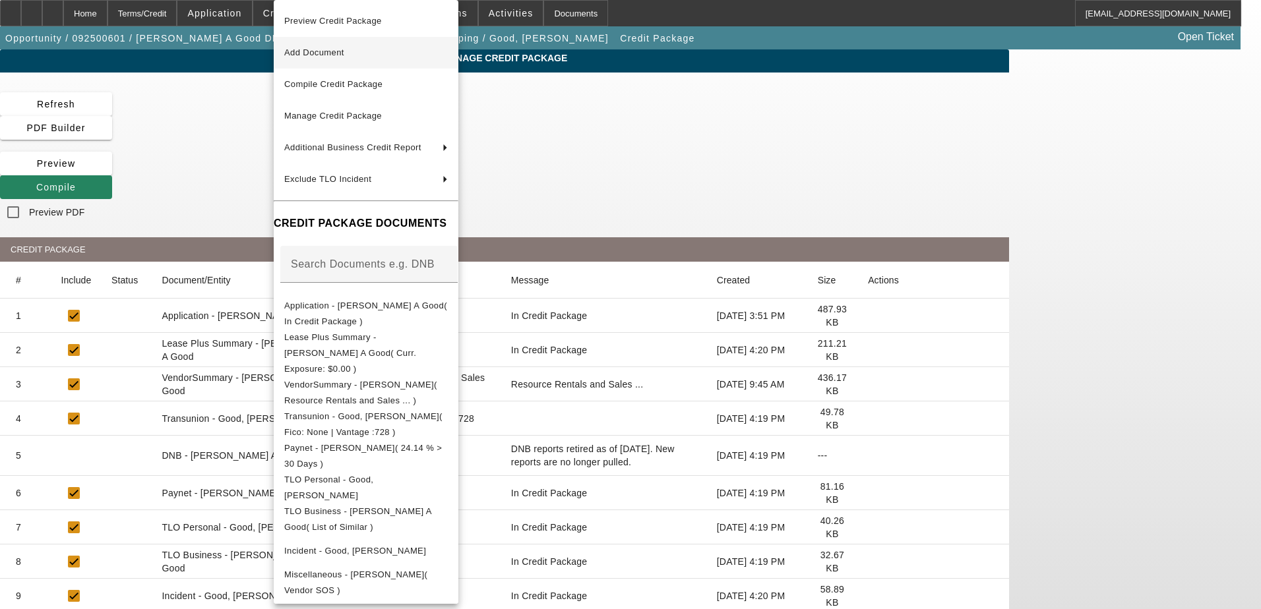
click at [441, 62] on button "Add Document" at bounding box center [366, 53] width 185 height 32
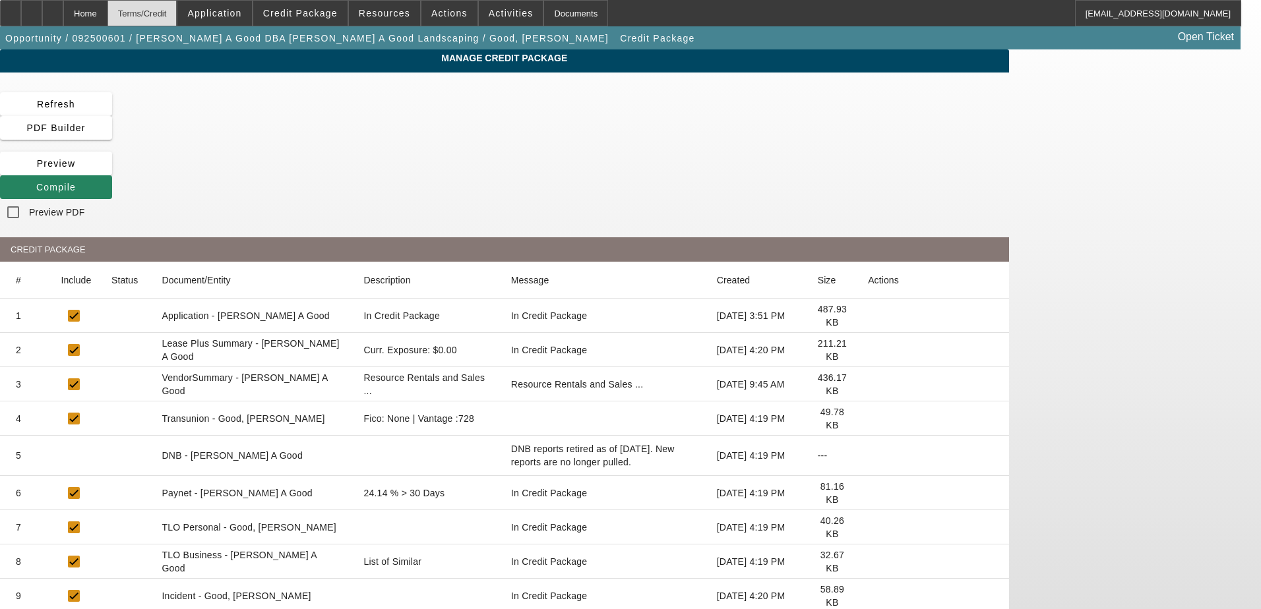
click at [177, 21] on div "Terms/Credit" at bounding box center [142, 13] width 70 height 26
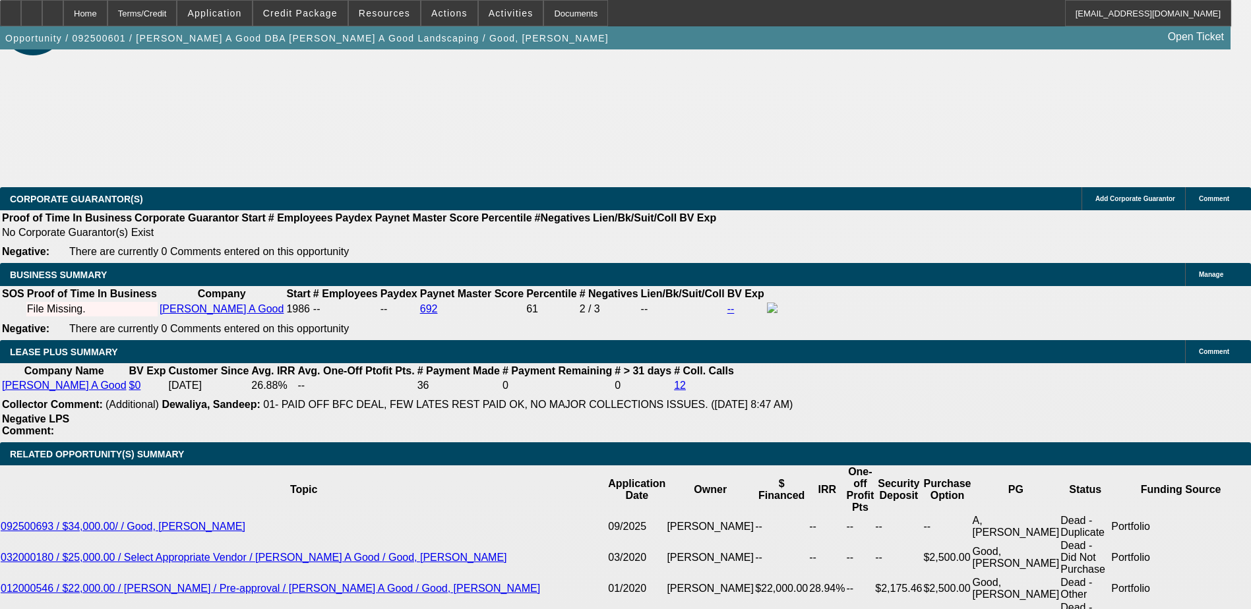
select select "0"
select select "2"
select select "0.1"
select select "4"
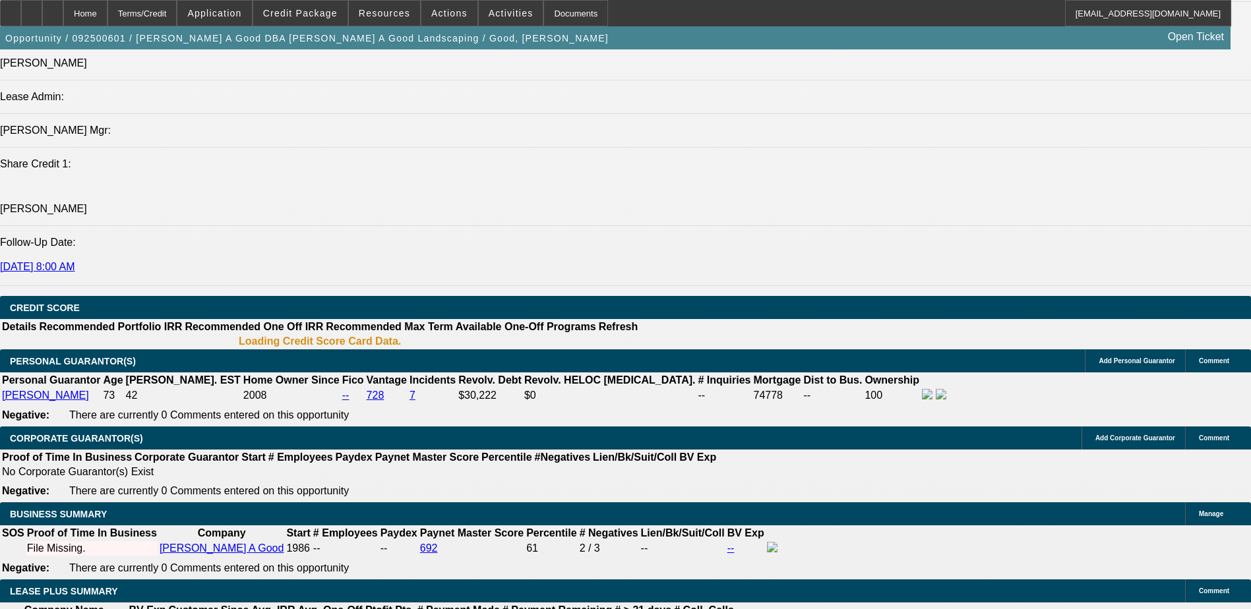
scroll to position [1713, 0]
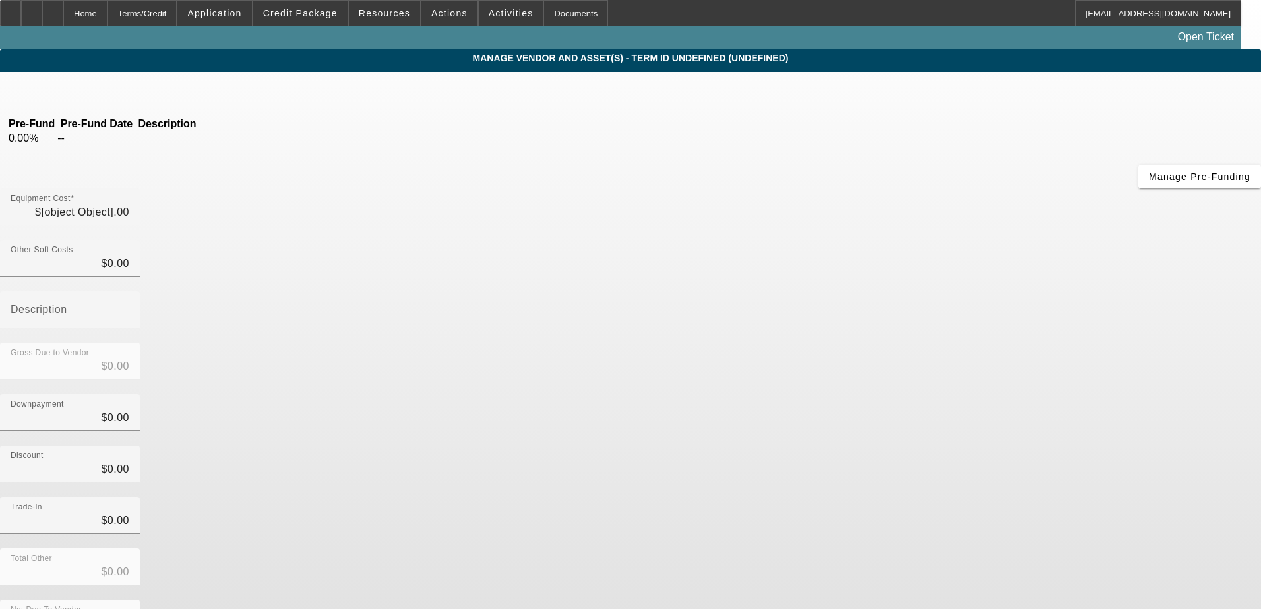
type input "$15,000.00"
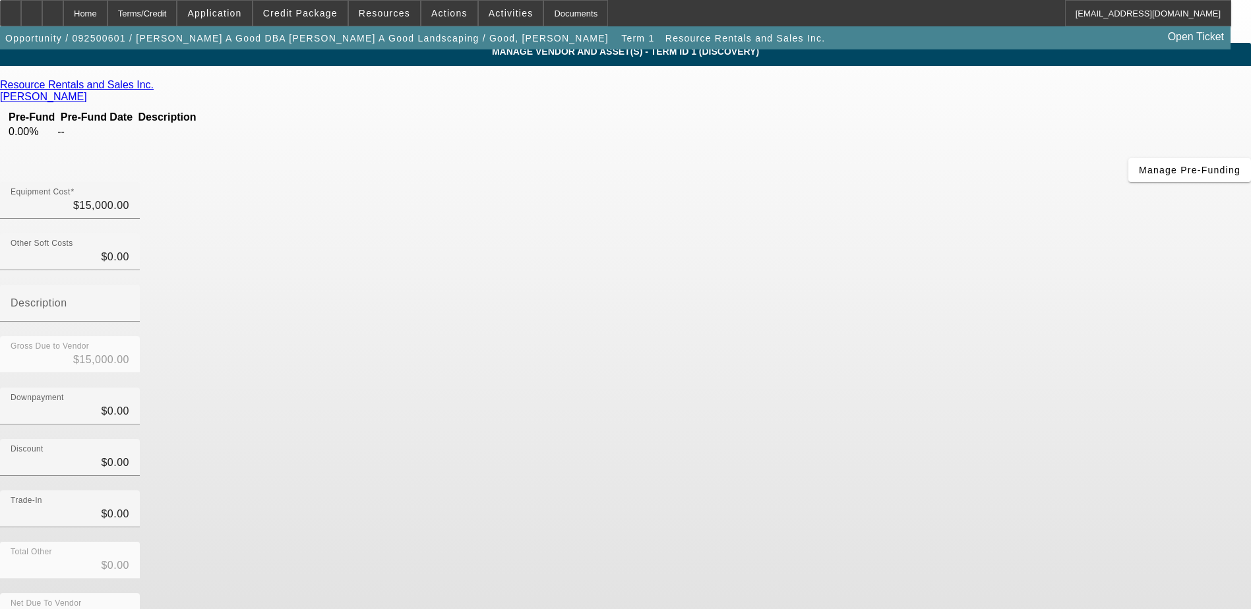
scroll to position [9, 0]
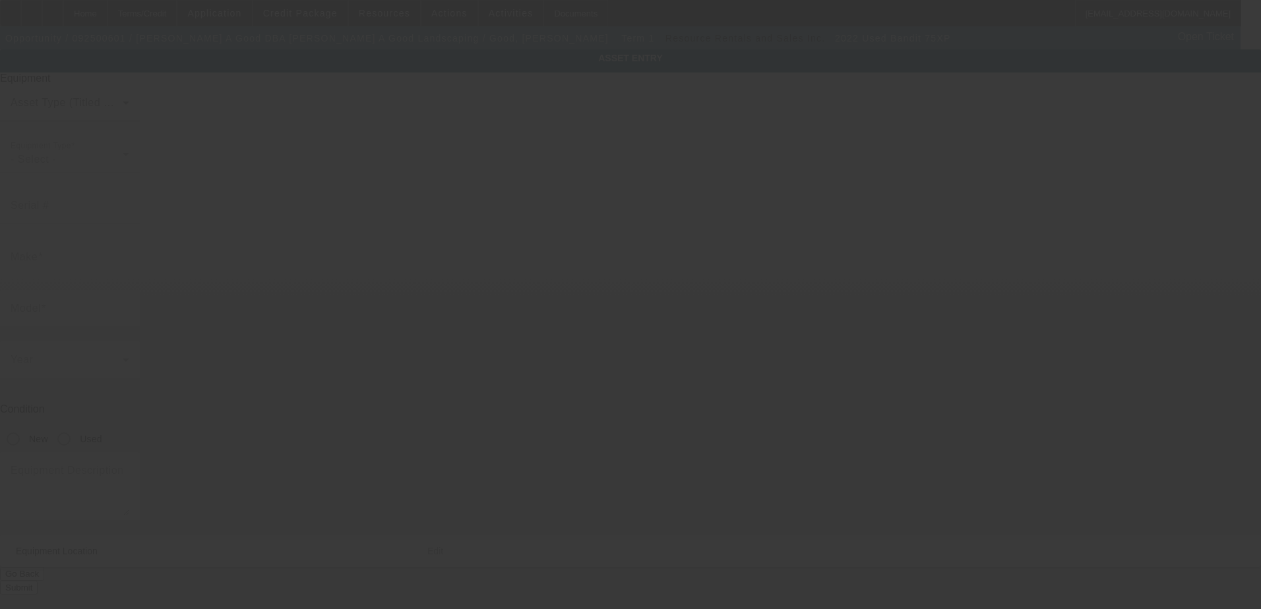
type input "4FMU81519LR512768"
type input "Bandit"
type input "75XP"
radio input "true"
type input "2202 Beaver Valley Pike"
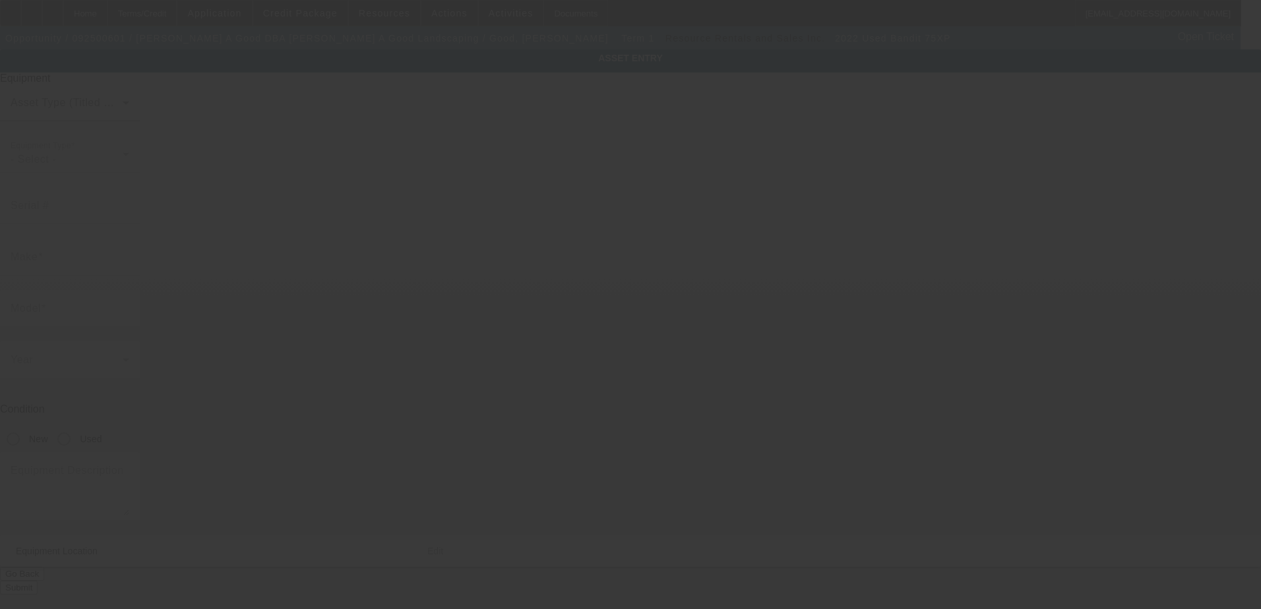
type input "New Providence"
type input "17560"
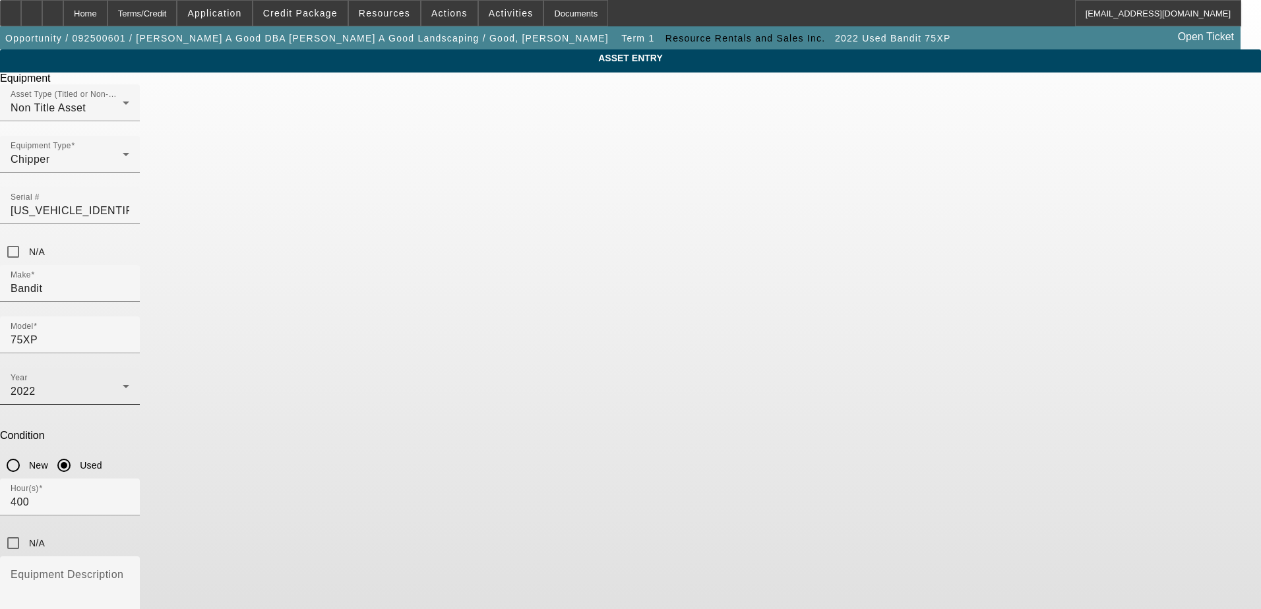
click at [129, 368] on div "Year 2022" at bounding box center [70, 386] width 119 height 37
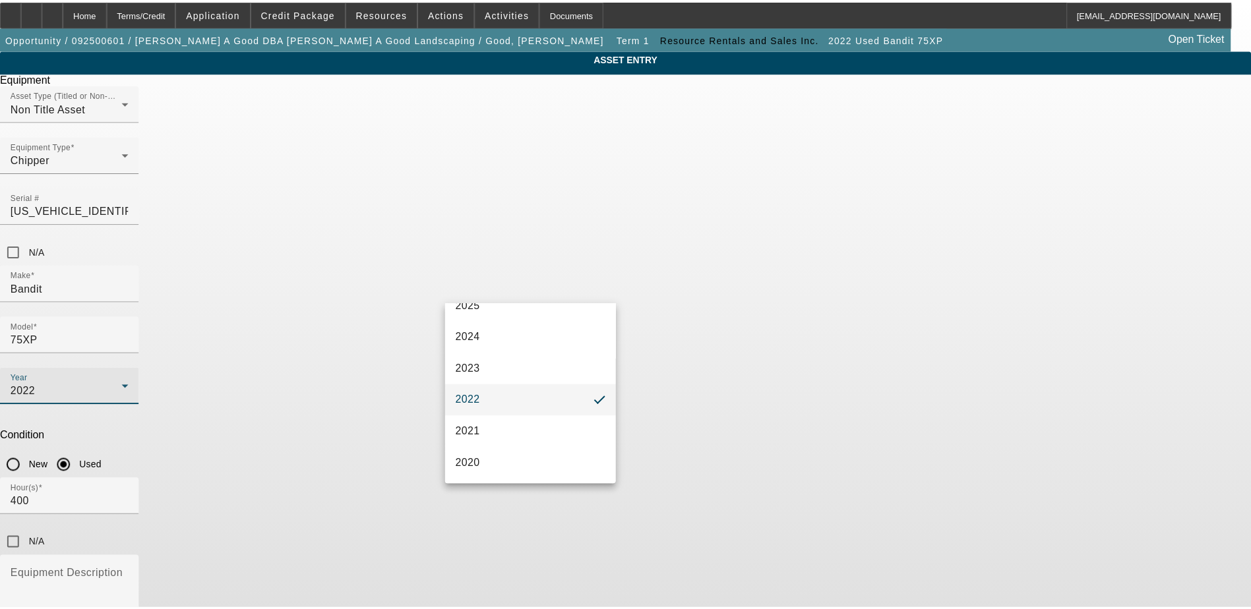
scroll to position [132, 0]
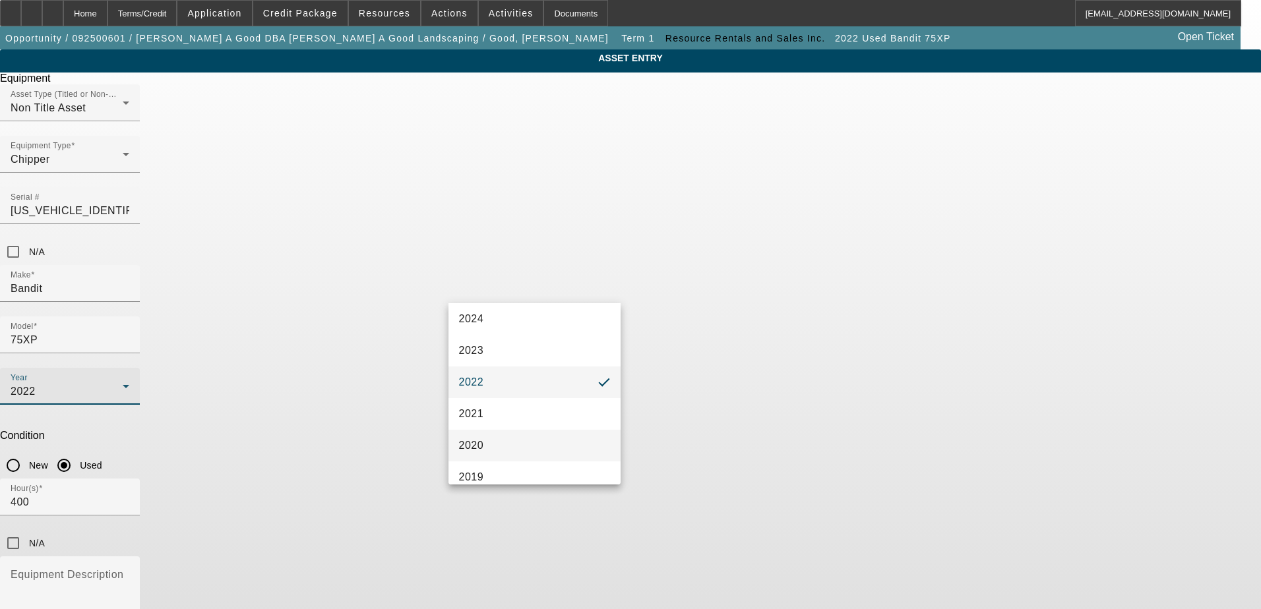
click at [570, 438] on mat-option "2020" at bounding box center [534, 446] width 173 height 32
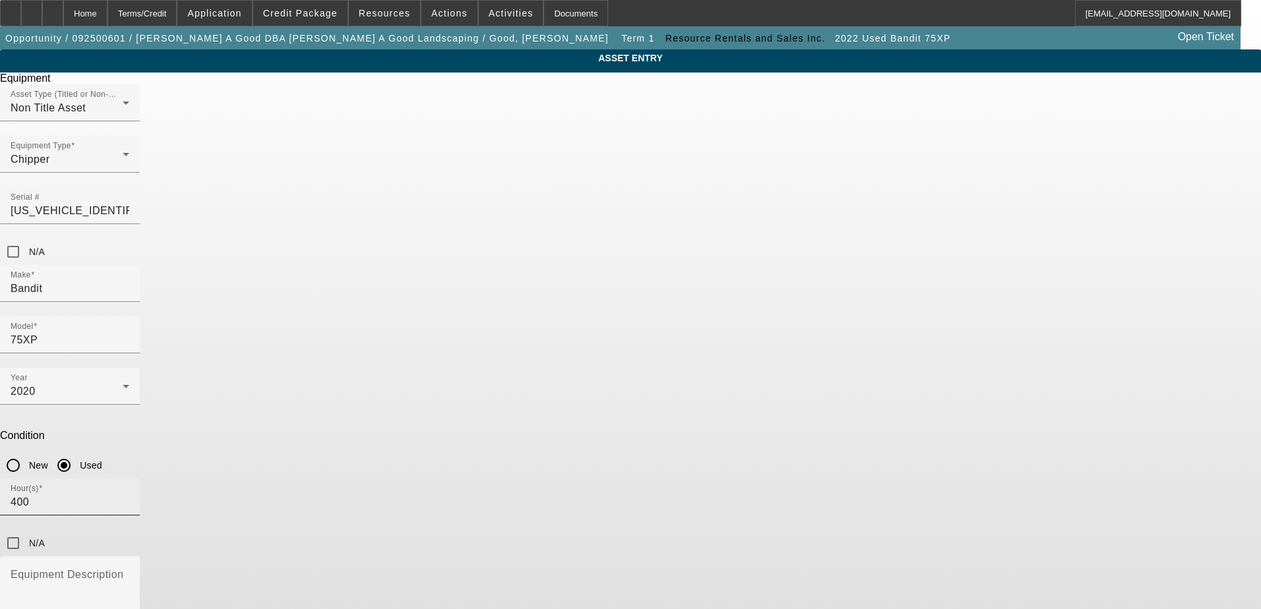
click at [129, 495] on input "400" at bounding box center [70, 503] width 119 height 16
drag, startPoint x: 585, startPoint y: 350, endPoint x: 445, endPoint y: 356, distance: 140.6
click at [445, 479] on div "Hour(s) 400" at bounding box center [630, 504] width 1261 height 51
type input "609"
click at [1062, 375] on app-asset-collateral-manage "ASSET ENTRY Delete asset Equipment Asset Type (Titled or Non-Titled) Non Title …" at bounding box center [630, 374] width 1261 height 650
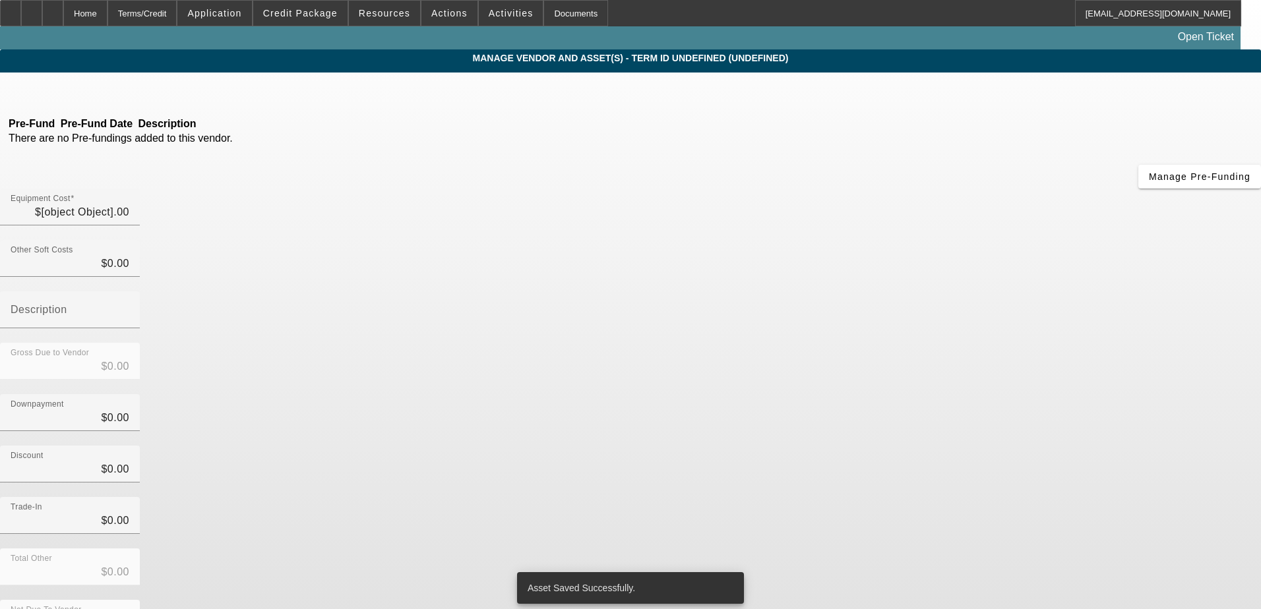
type input "$15,000.00"
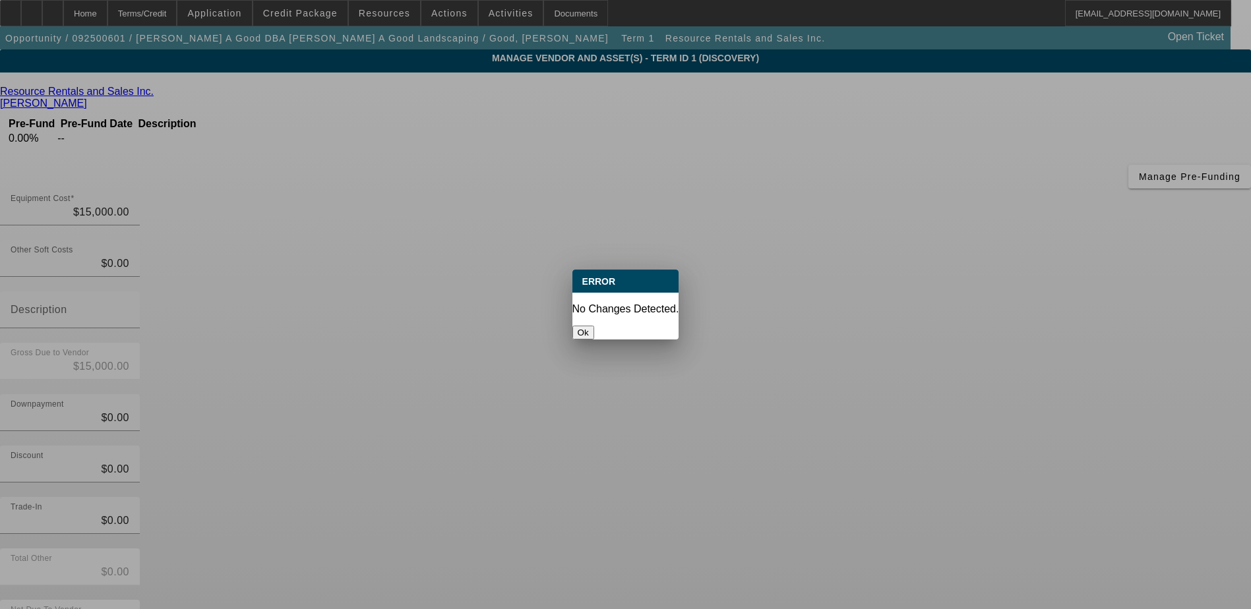
click at [594, 326] on button "Ok" at bounding box center [583, 333] width 22 height 14
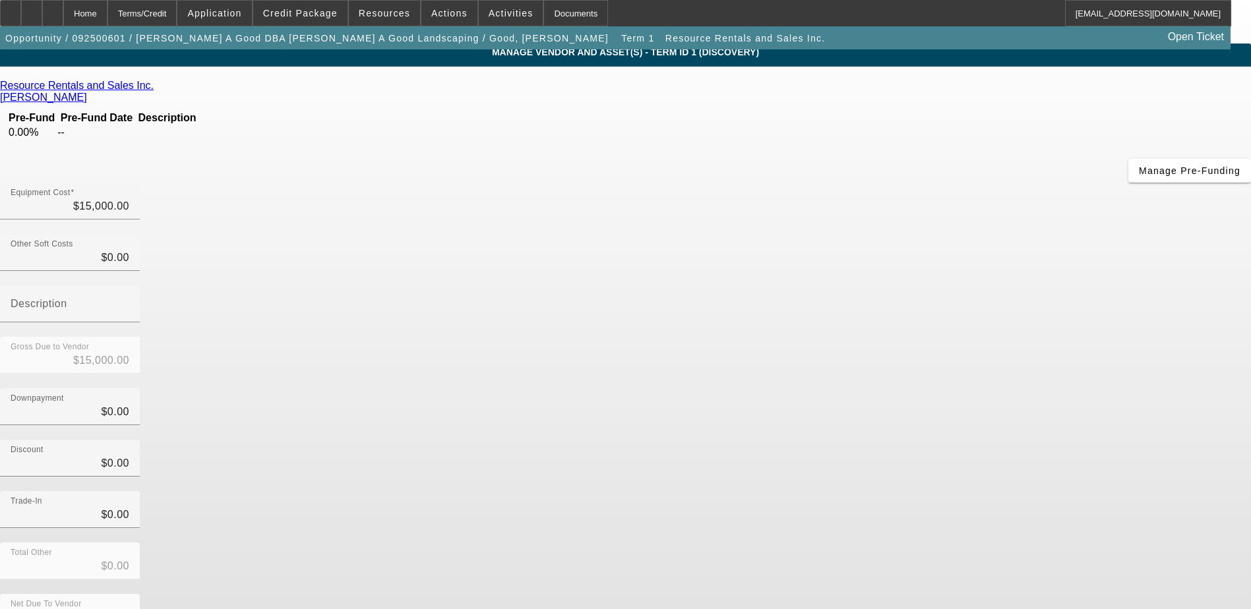
scroll to position [9, 0]
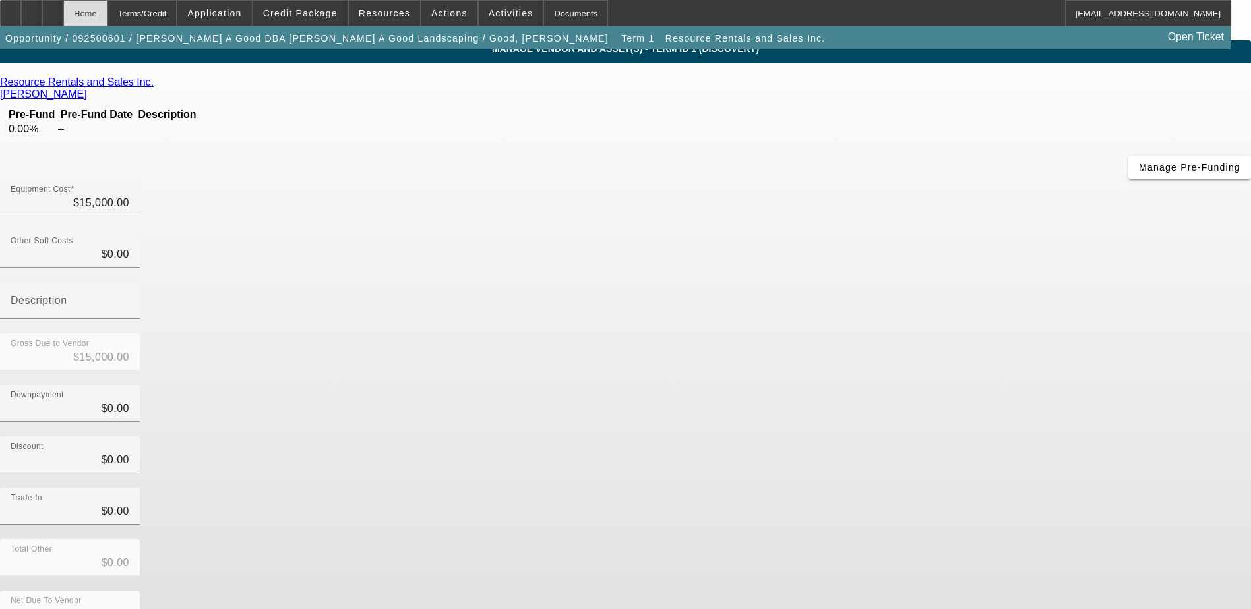
click at [107, 5] on div "Home" at bounding box center [85, 13] width 44 height 26
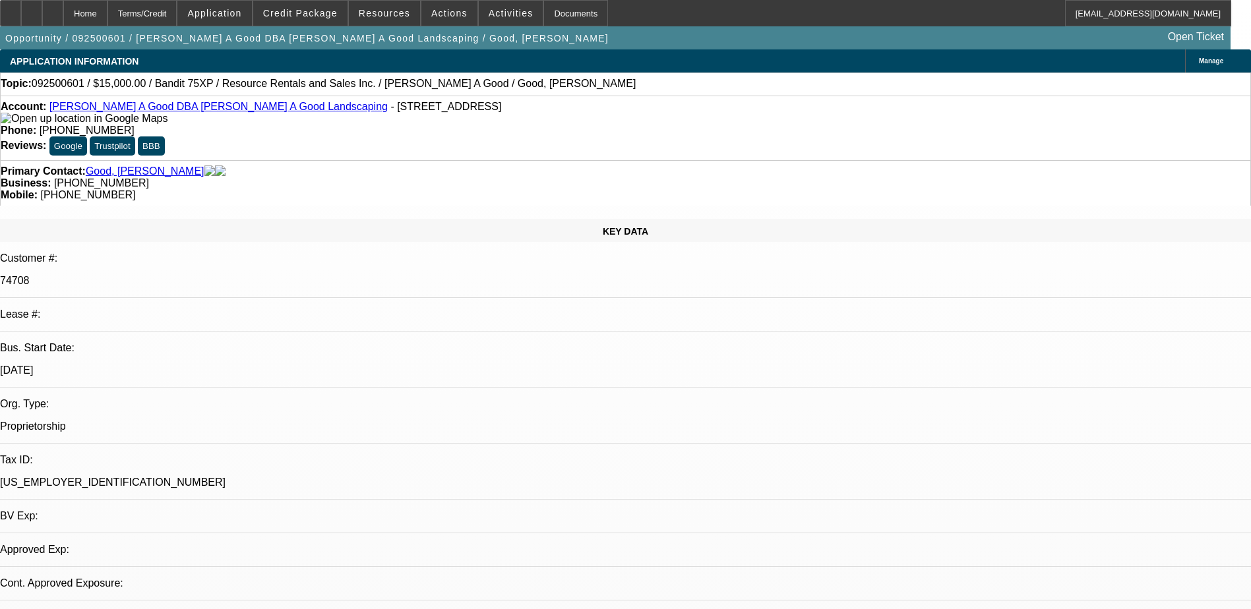
select select "0"
select select "2"
select select "0.1"
select select "4"
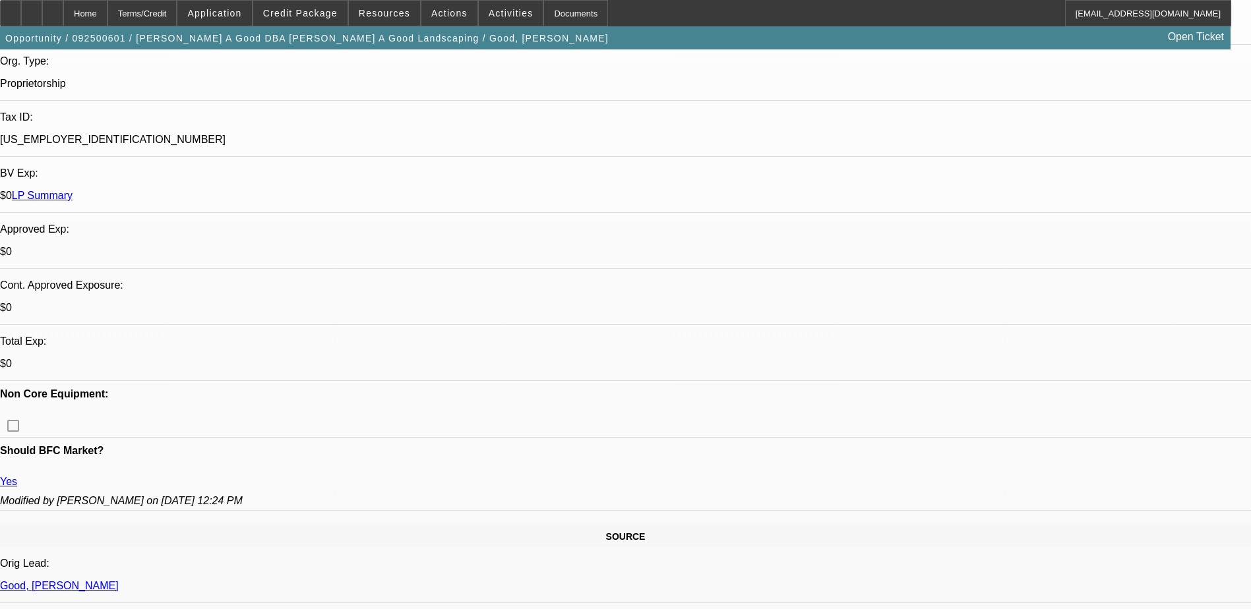
scroll to position [264, 0]
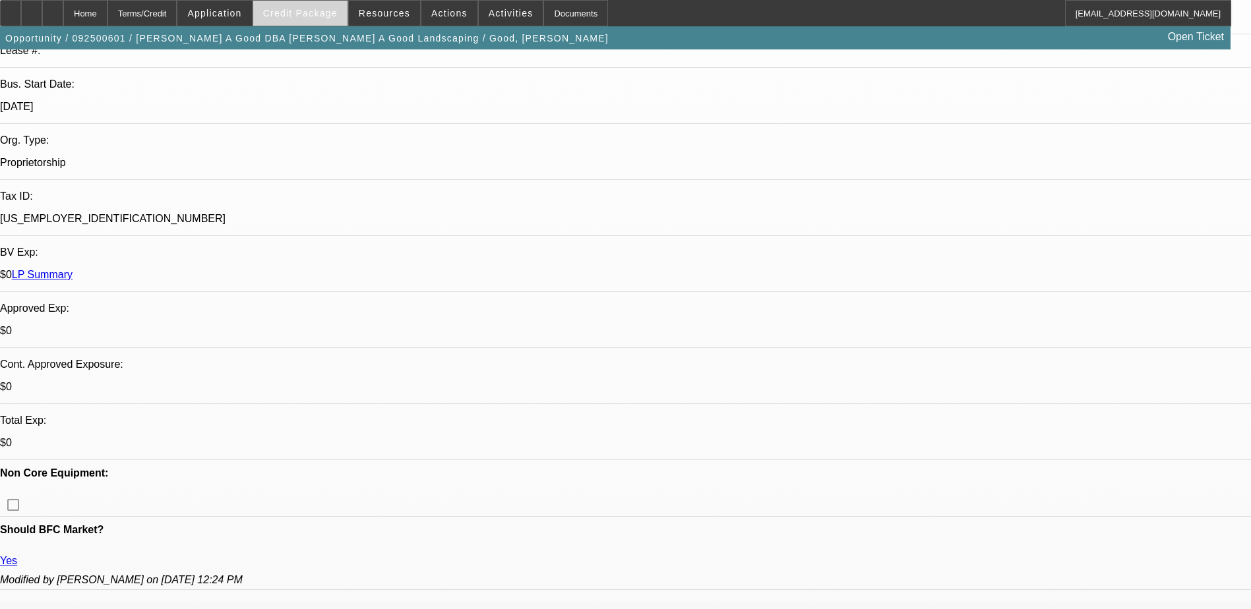
click at [280, 20] on span at bounding box center [300, 13] width 94 height 32
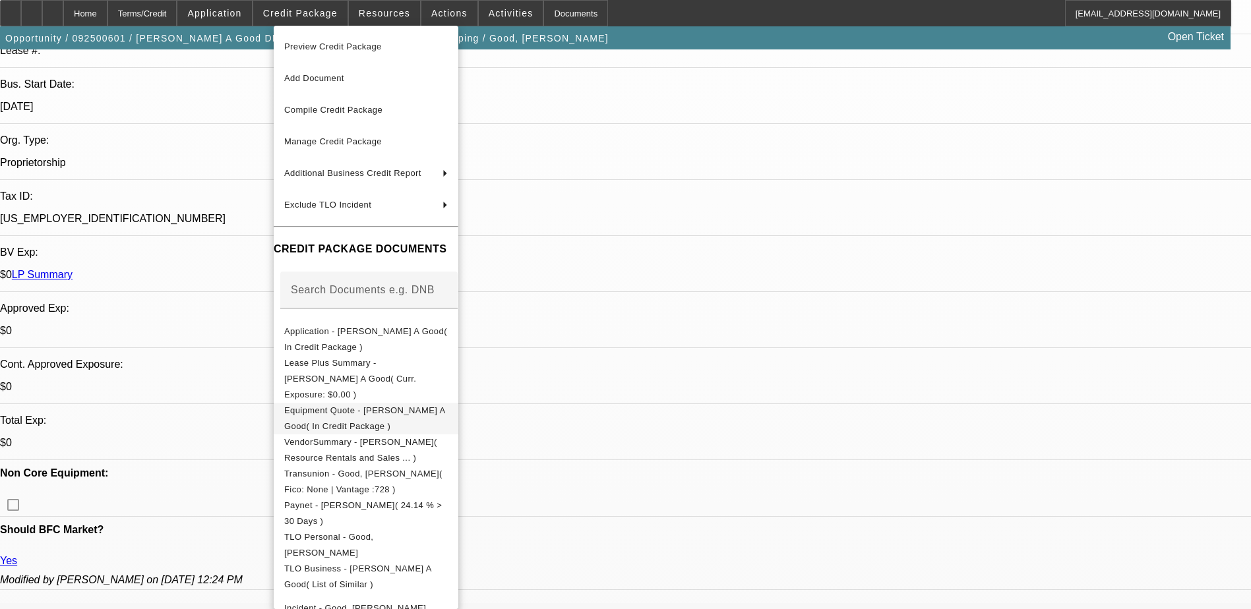
click at [444, 406] on span "Equipment Quote - Roy A Good( In Credit Package )" at bounding box center [364, 419] width 161 height 26
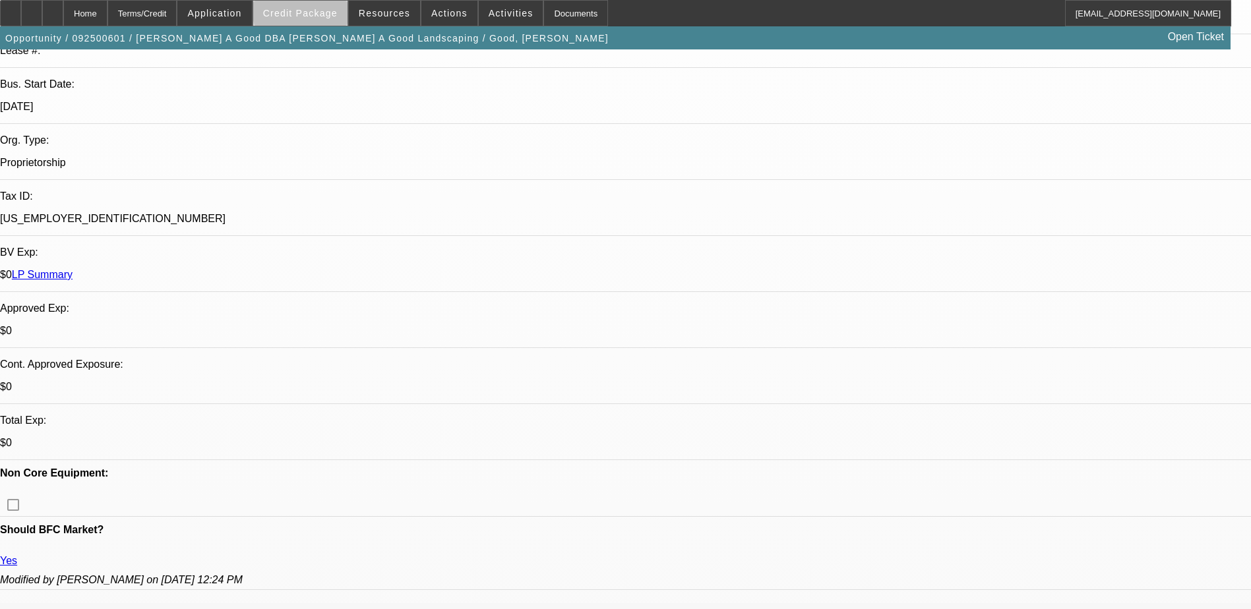
click at [327, 12] on span "Credit Package" at bounding box center [300, 13] width 75 height 11
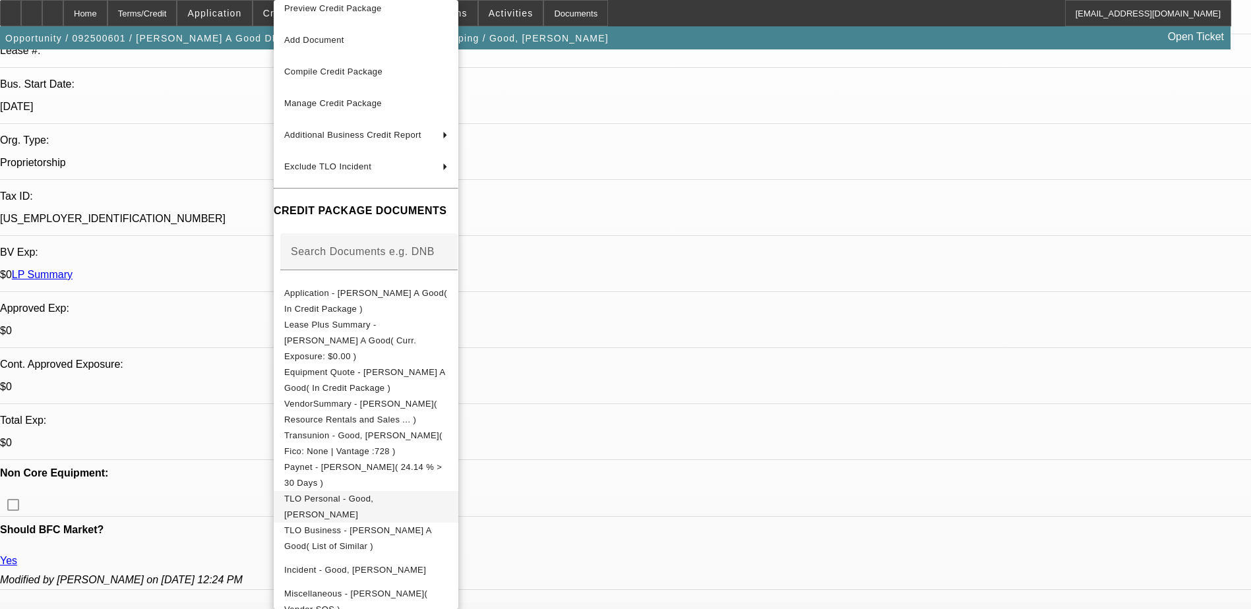
scroll to position [16, 0]
click at [640, 445] on div at bounding box center [625, 304] width 1251 height 609
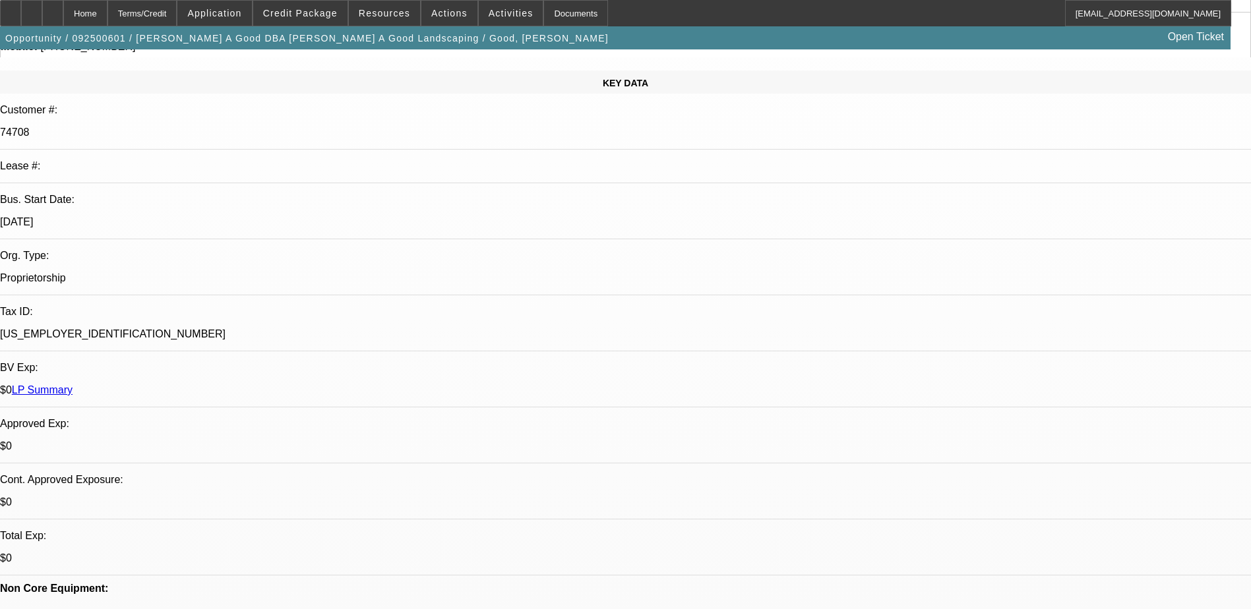
scroll to position [0, 0]
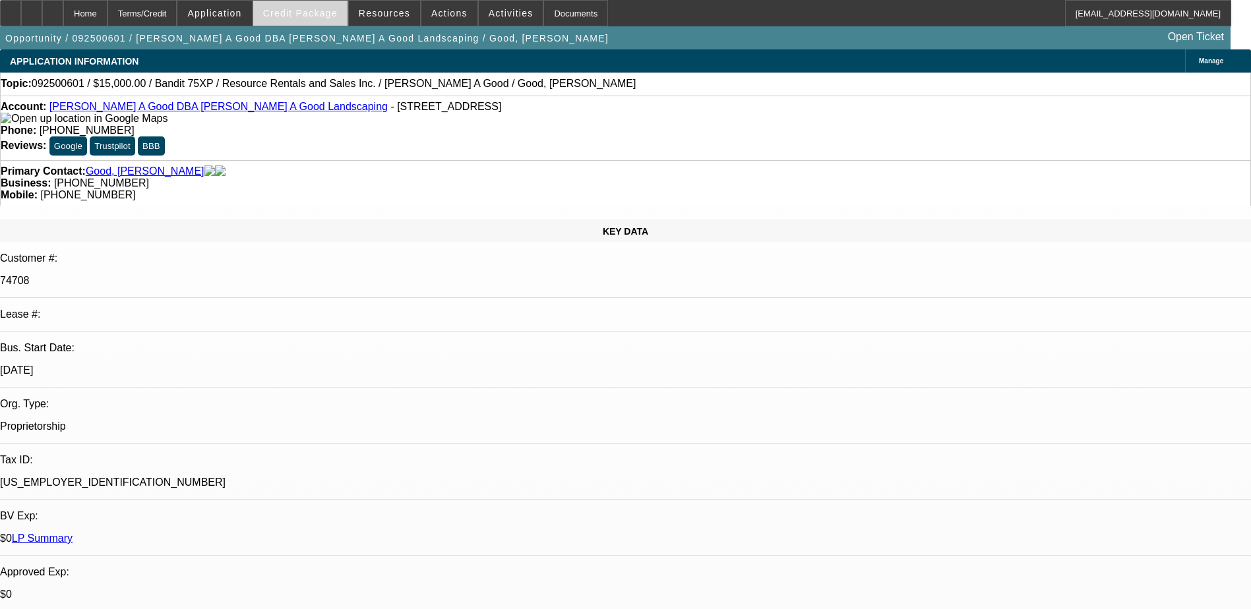
click at [315, 7] on span at bounding box center [300, 13] width 94 height 32
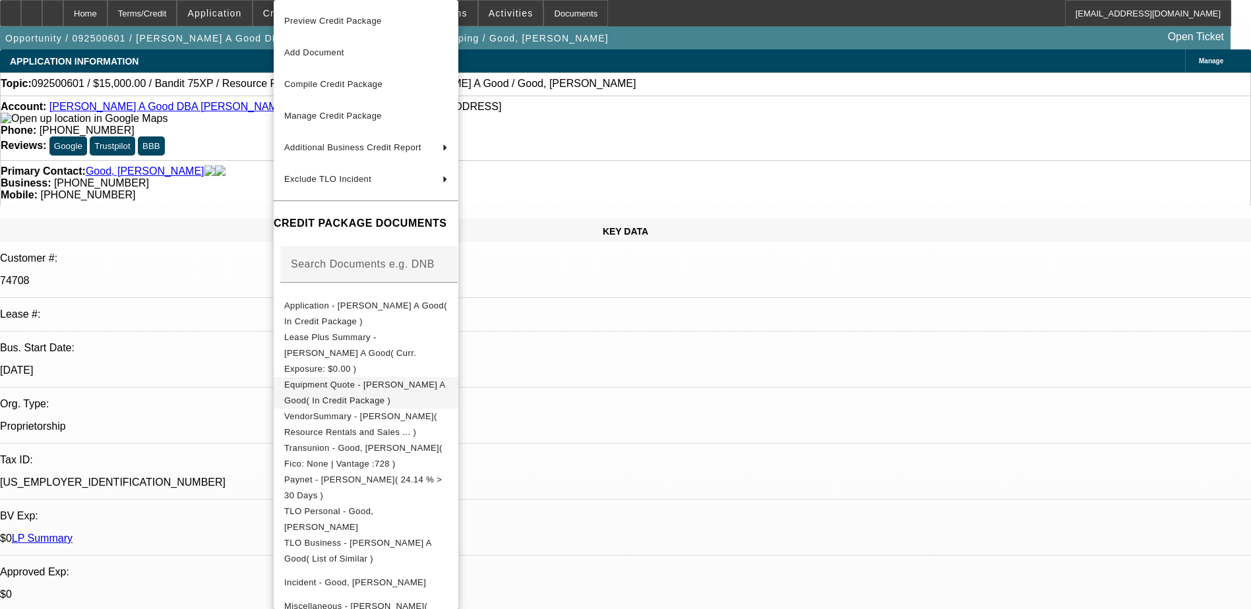
click at [391, 379] on span "Equipment Quote - Roy A Good( In Credit Package )" at bounding box center [366, 393] width 164 height 32
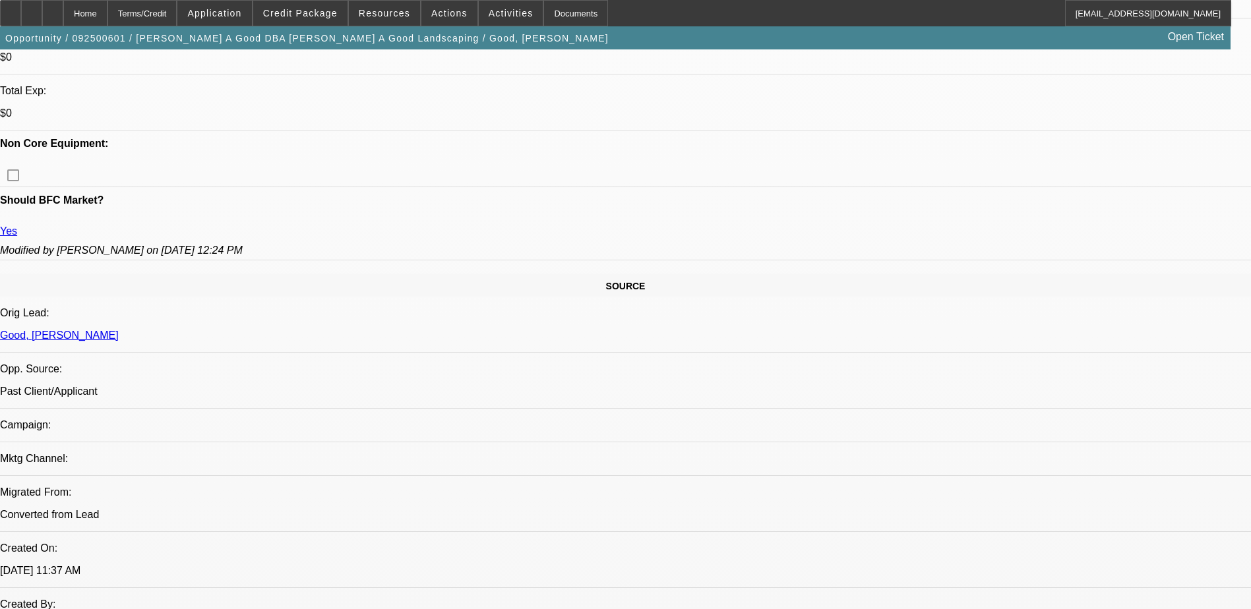
scroll to position [659, 0]
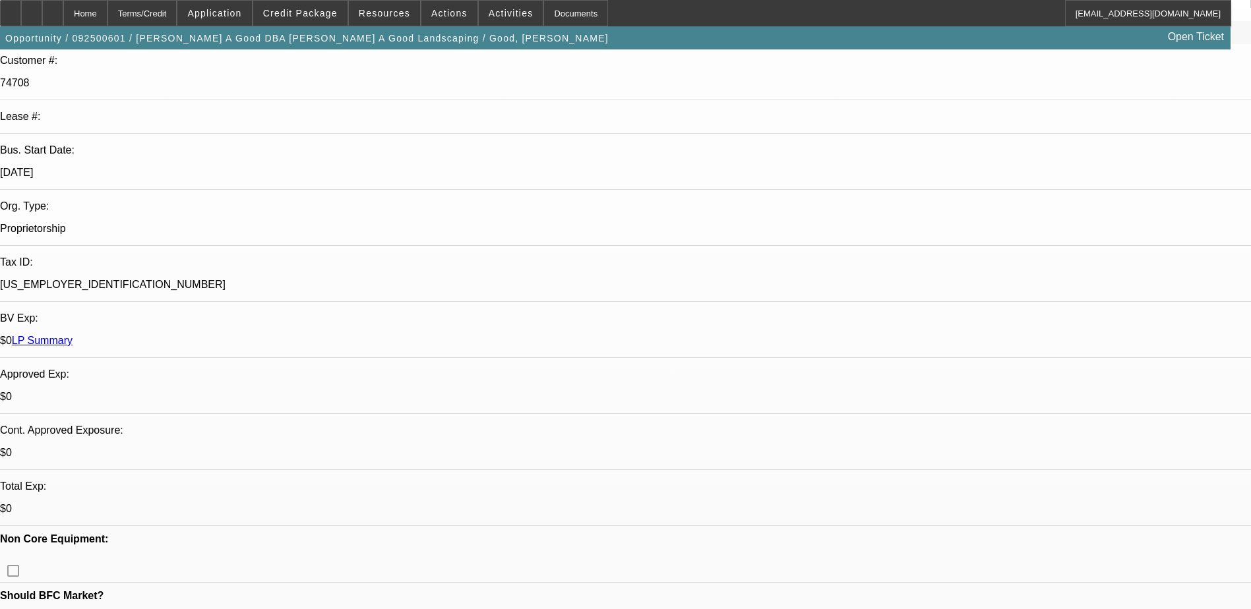
scroll to position [462, 0]
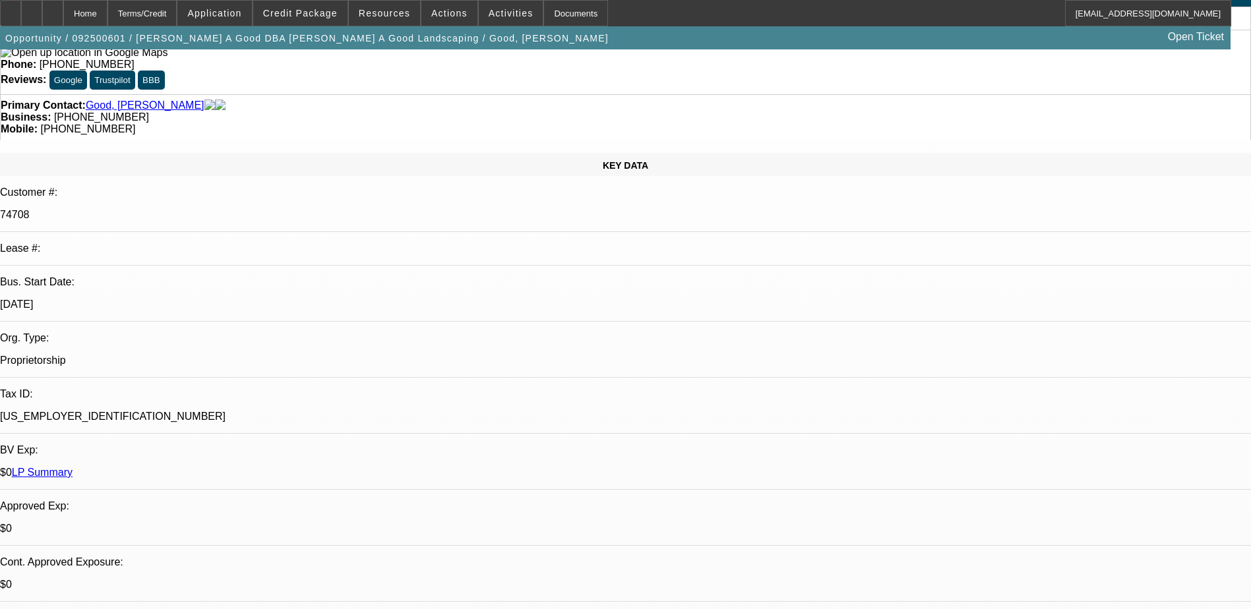
scroll to position [0, 0]
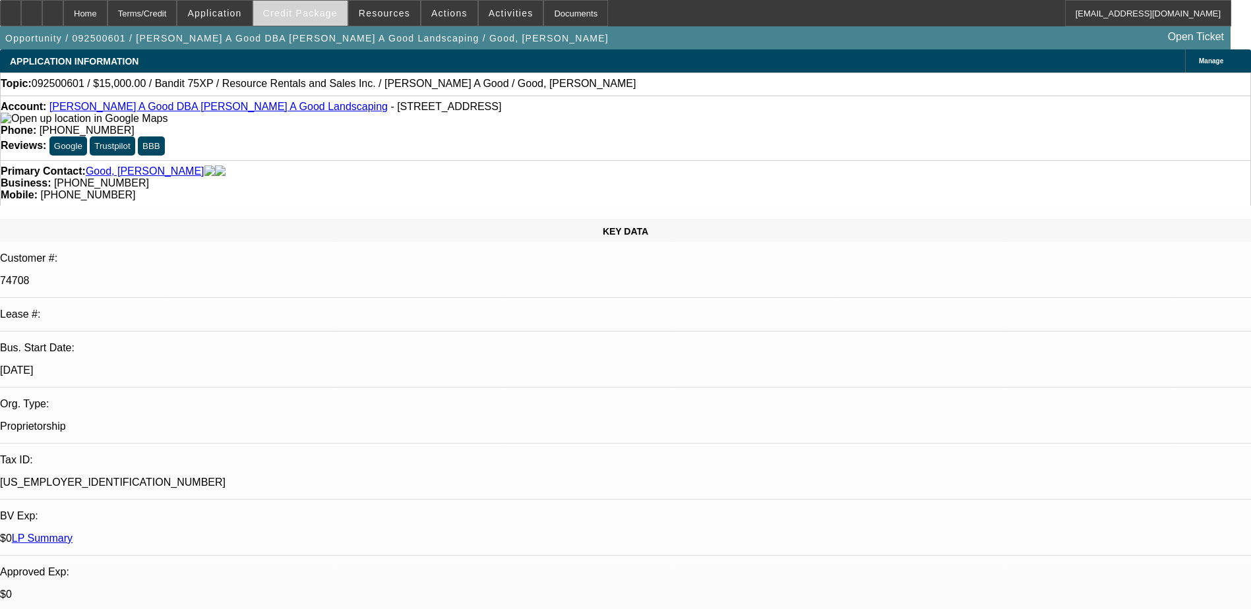
click at [326, 19] on span at bounding box center [300, 13] width 94 height 32
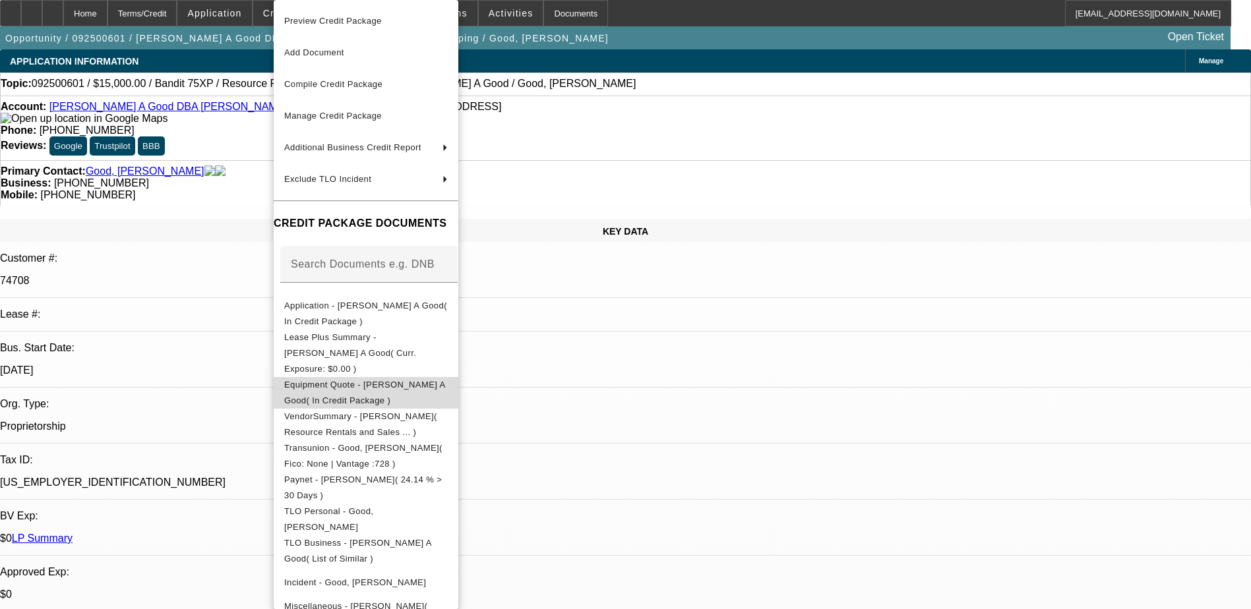
click at [443, 380] on span "Equipment Quote - Roy A Good( In Credit Package )" at bounding box center [364, 393] width 161 height 26
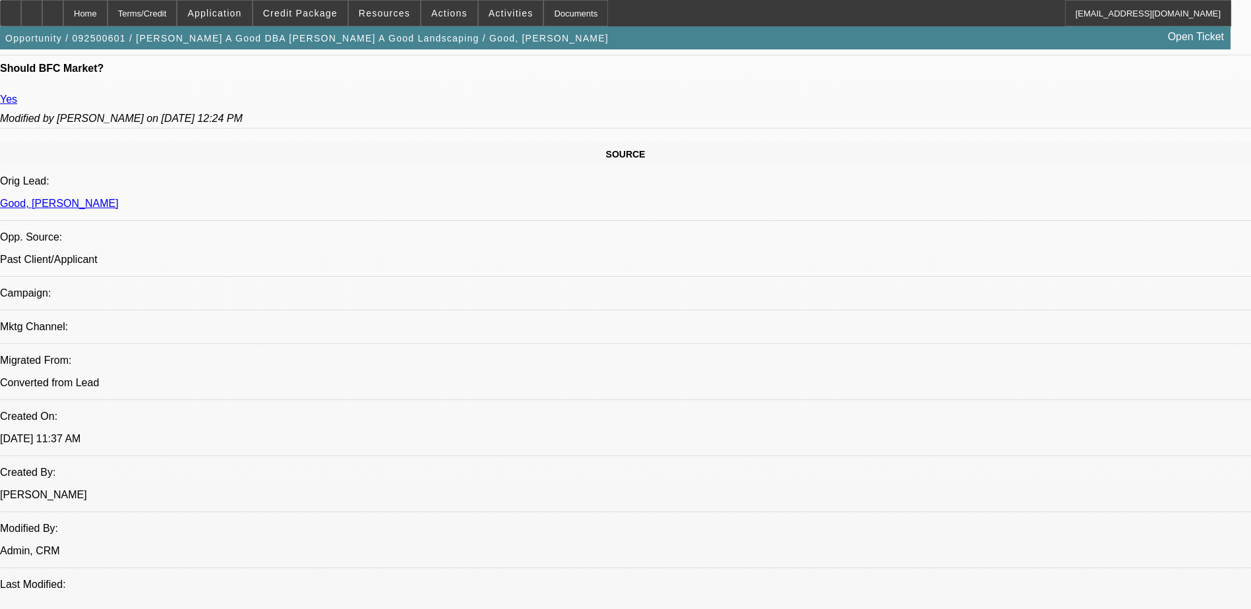
scroll to position [396, 0]
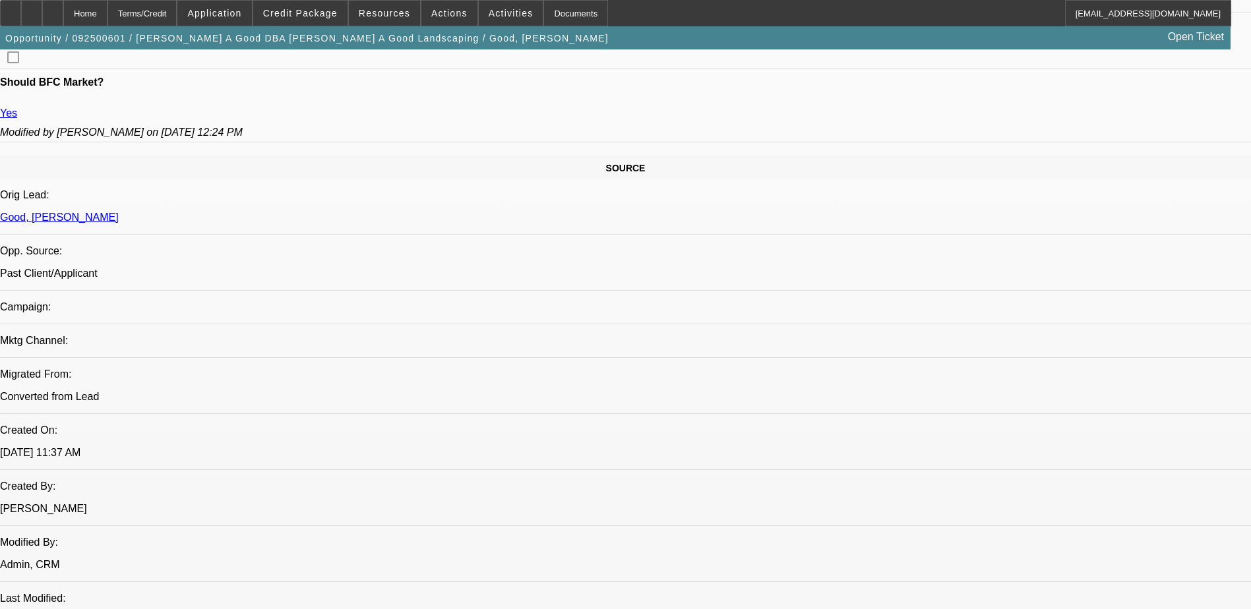
scroll to position [594, 0]
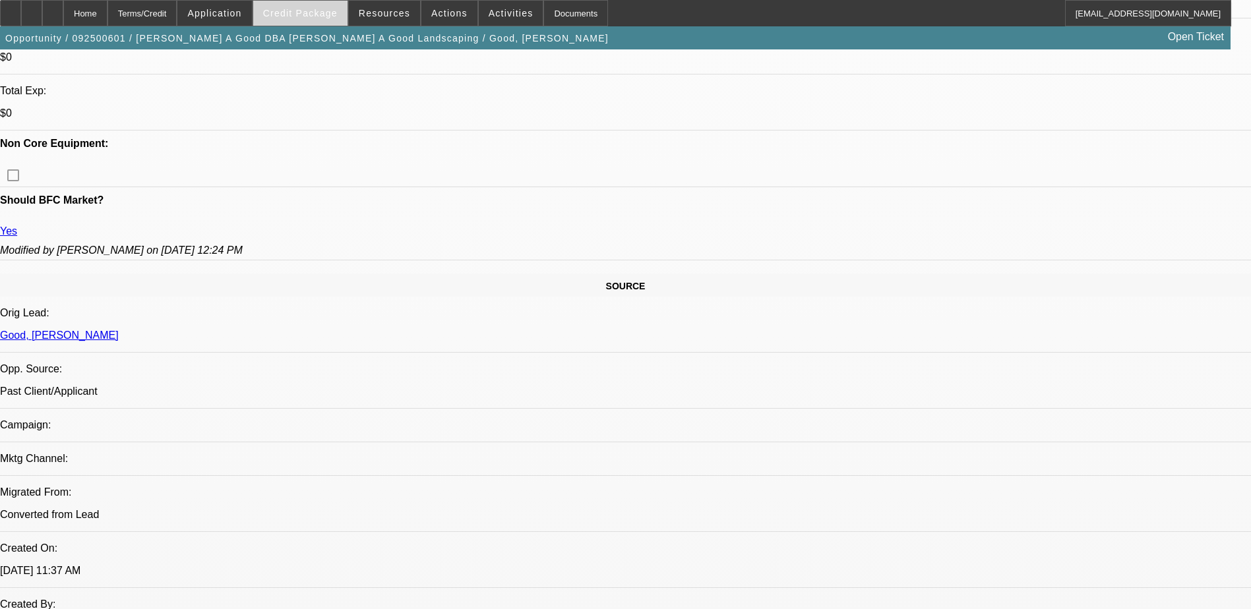
click at [337, 11] on span "Credit Package" at bounding box center [300, 13] width 75 height 11
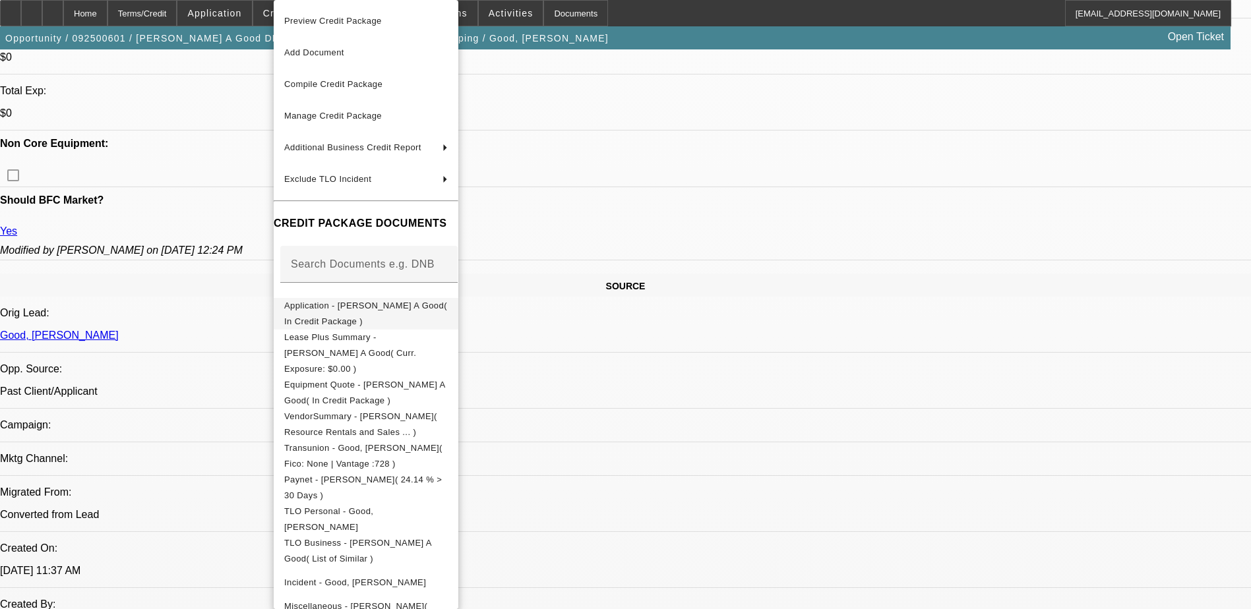
click at [447, 312] on span "Application - Roy A Good( In Credit Package )" at bounding box center [365, 314] width 163 height 26
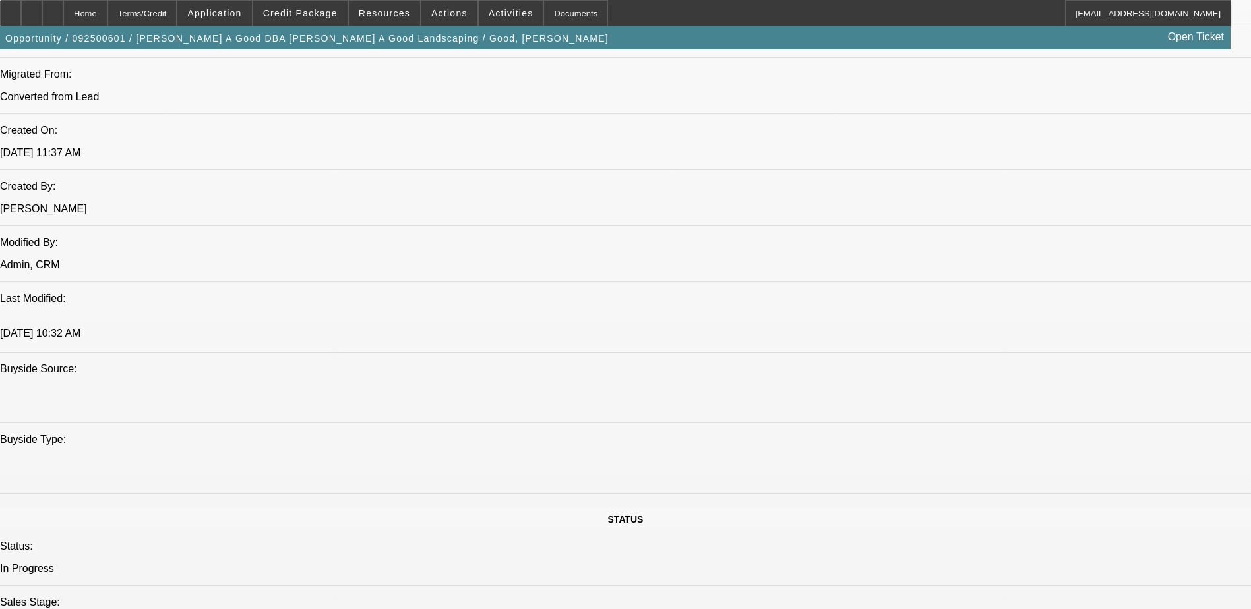
scroll to position [791, 0]
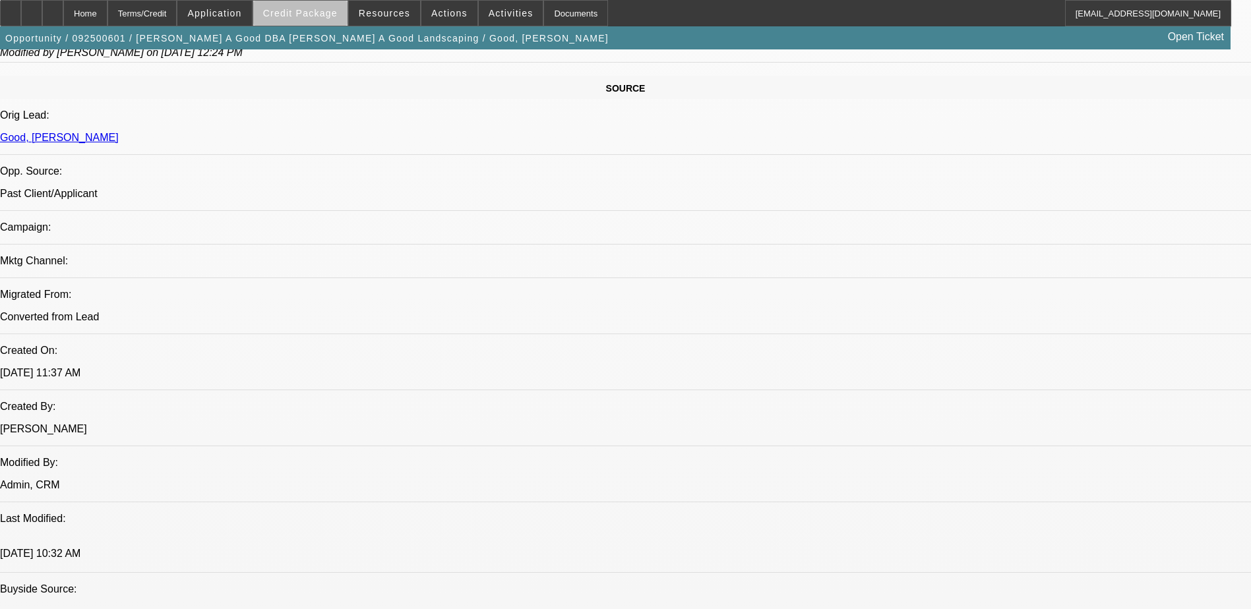
click at [327, 22] on span at bounding box center [300, 13] width 94 height 32
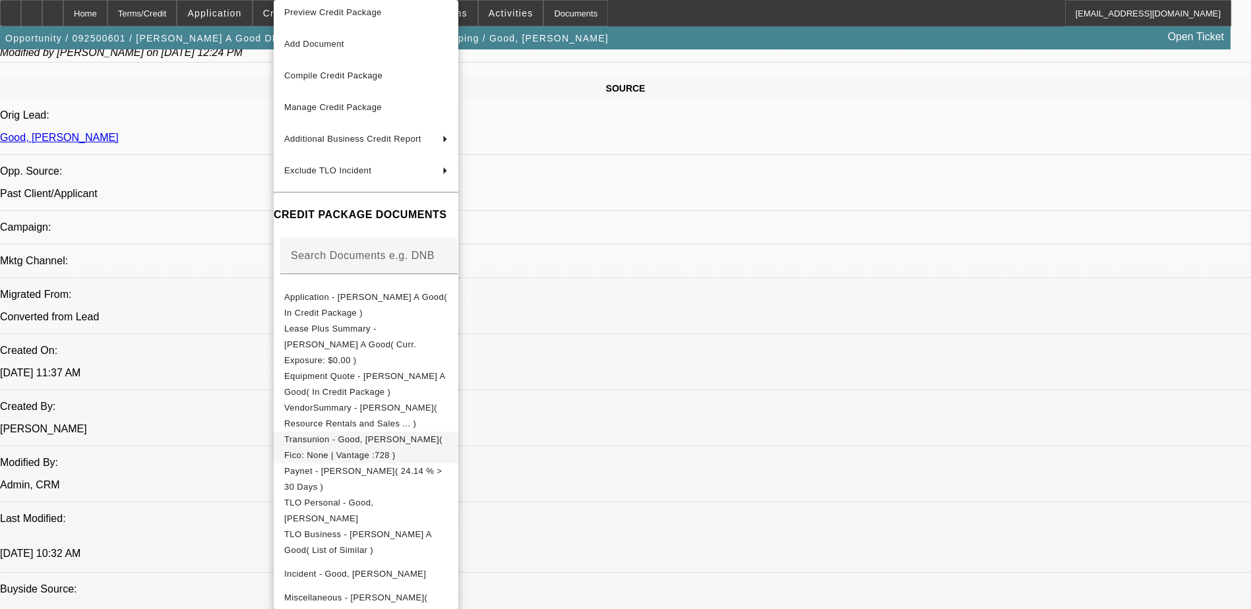
scroll to position [16, 0]
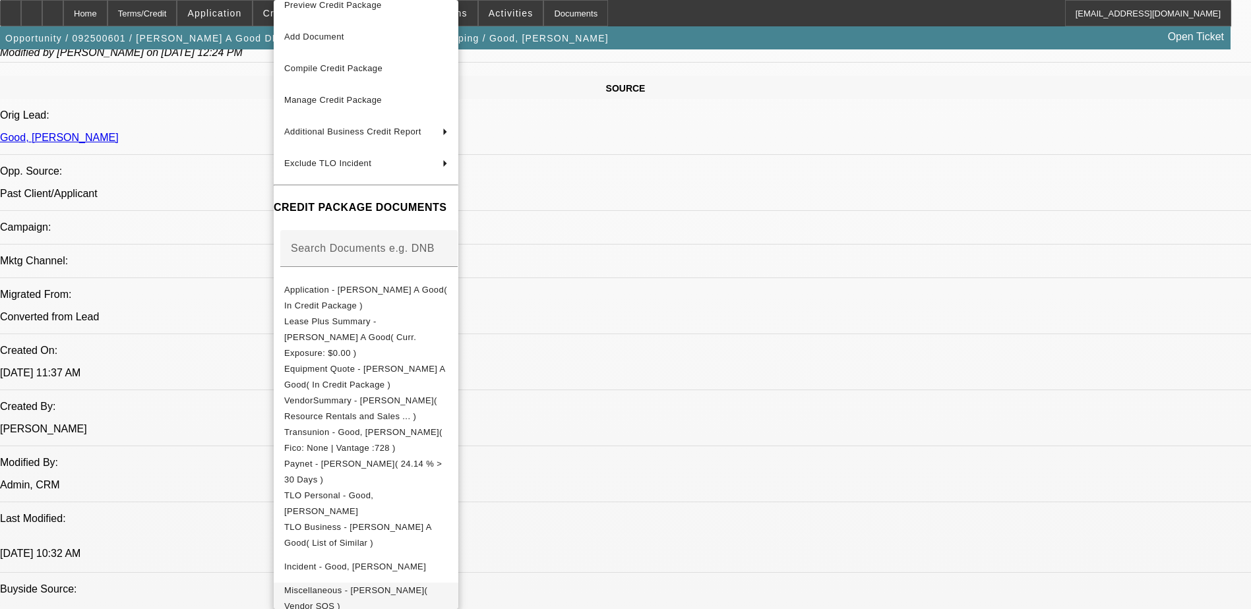
click at [448, 583] on span "Miscellaneous - Roy A Good( Vendor SOS )" at bounding box center [366, 599] width 164 height 32
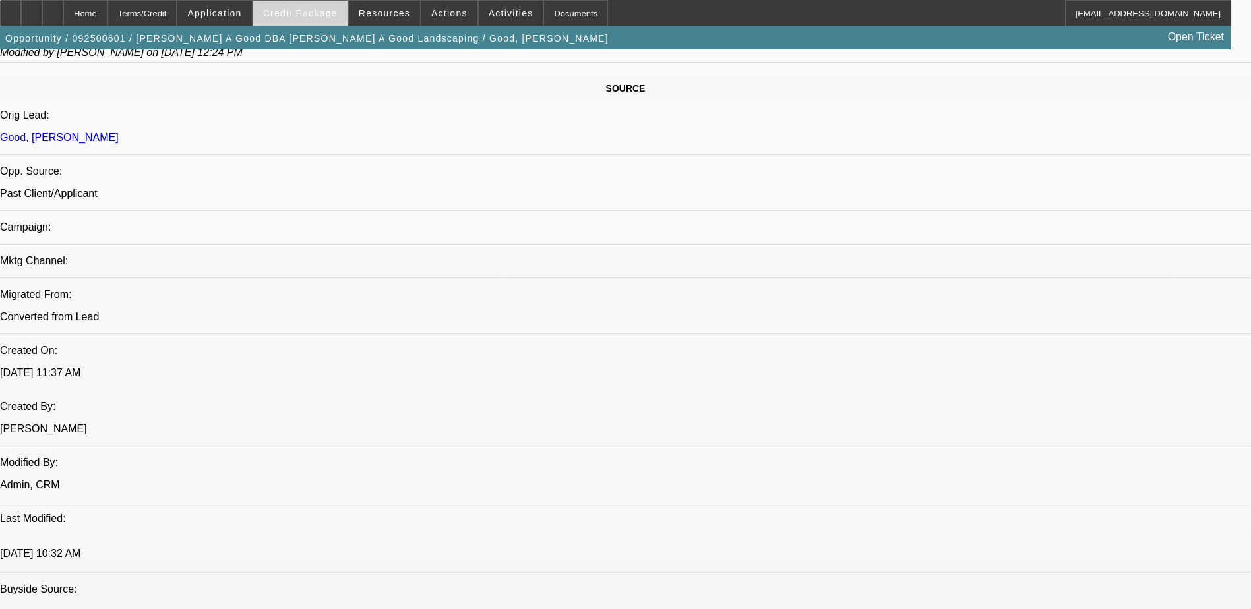
click at [321, 15] on span "Credit Package" at bounding box center [300, 13] width 75 height 11
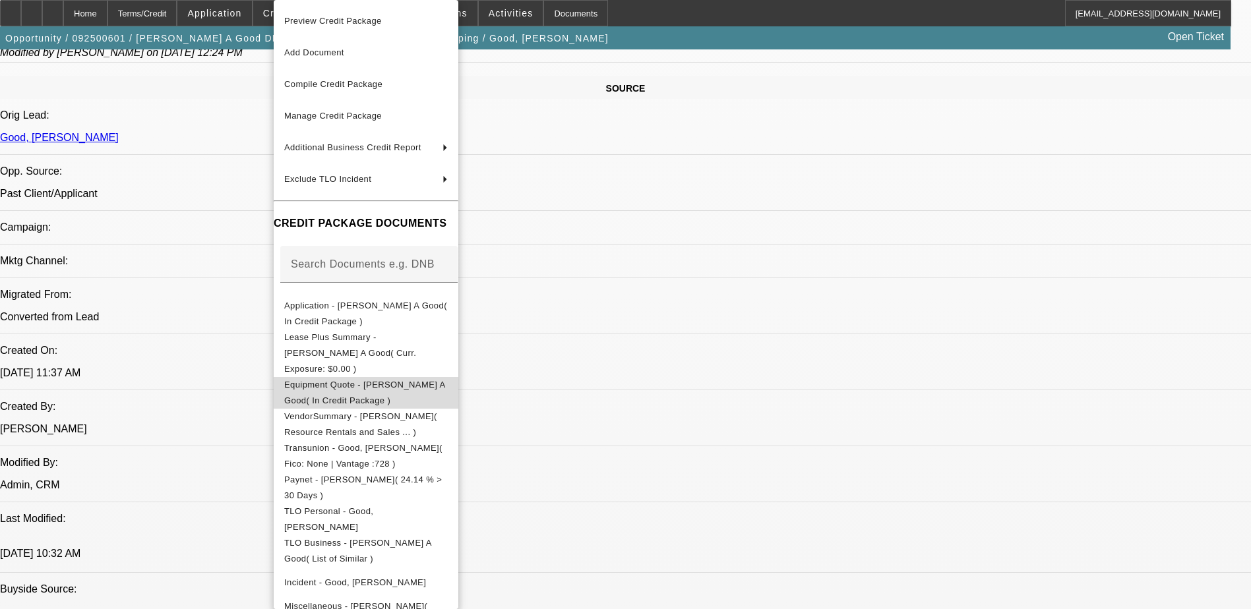
click at [458, 377] on button "Equipment Quote - Roy A Good( In Credit Package )" at bounding box center [366, 393] width 185 height 32
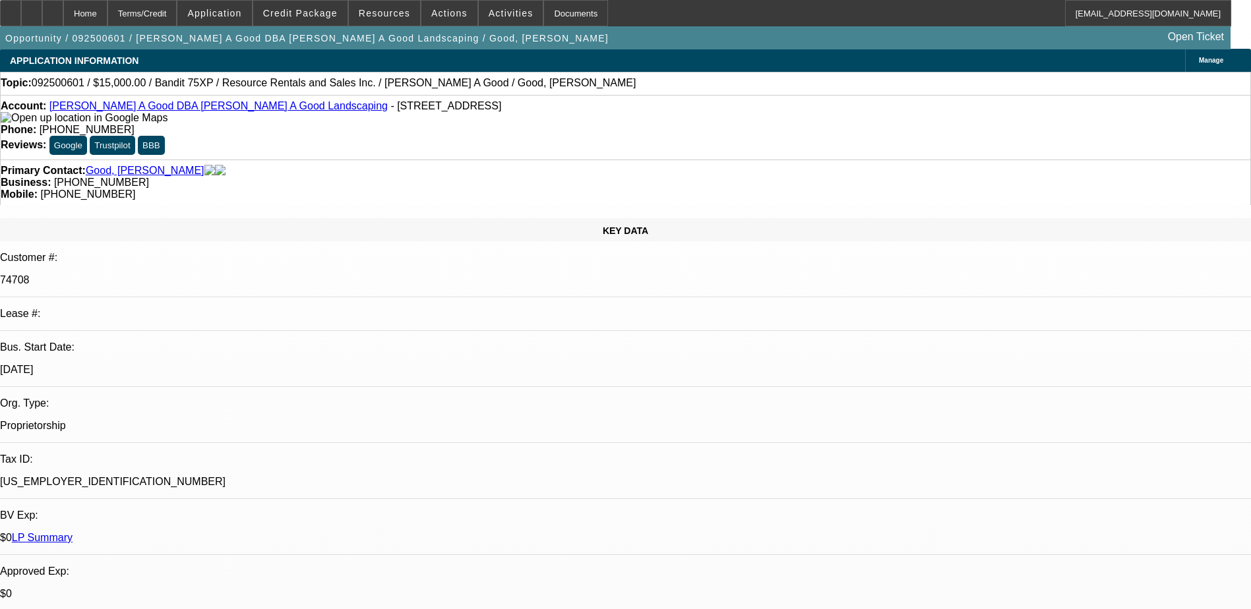
scroll to position [0, 0]
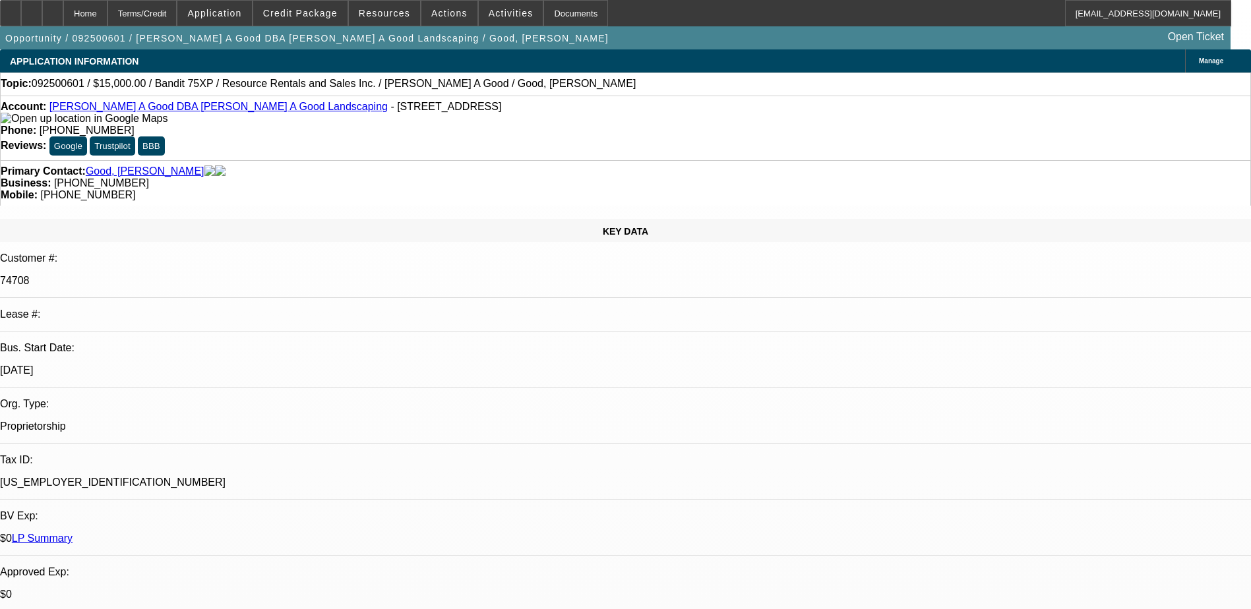
click at [87, 137] on button "Google" at bounding box center [68, 146] width 38 height 19
click at [295, 20] on span at bounding box center [300, 13] width 94 height 32
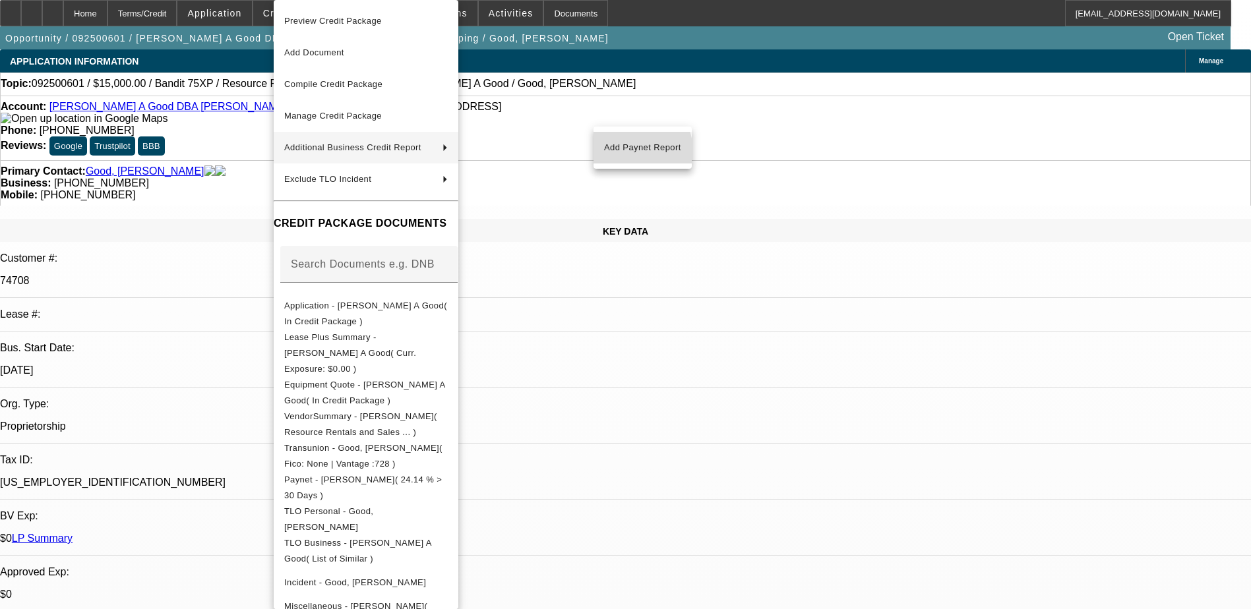
click at [631, 151] on span "Add Paynet Report" at bounding box center [642, 148] width 77 height 16
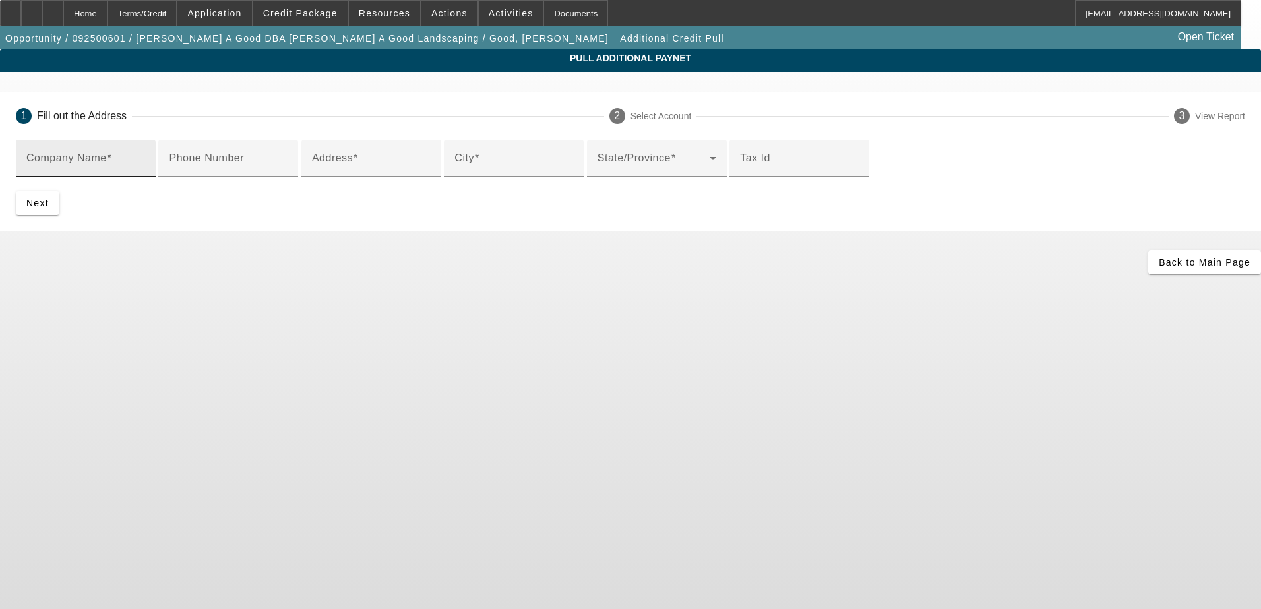
click at [145, 162] on input "Company Name" at bounding box center [85, 164] width 119 height 16
click at [317, 12] on span "Credit Package" at bounding box center [300, 13] width 75 height 11
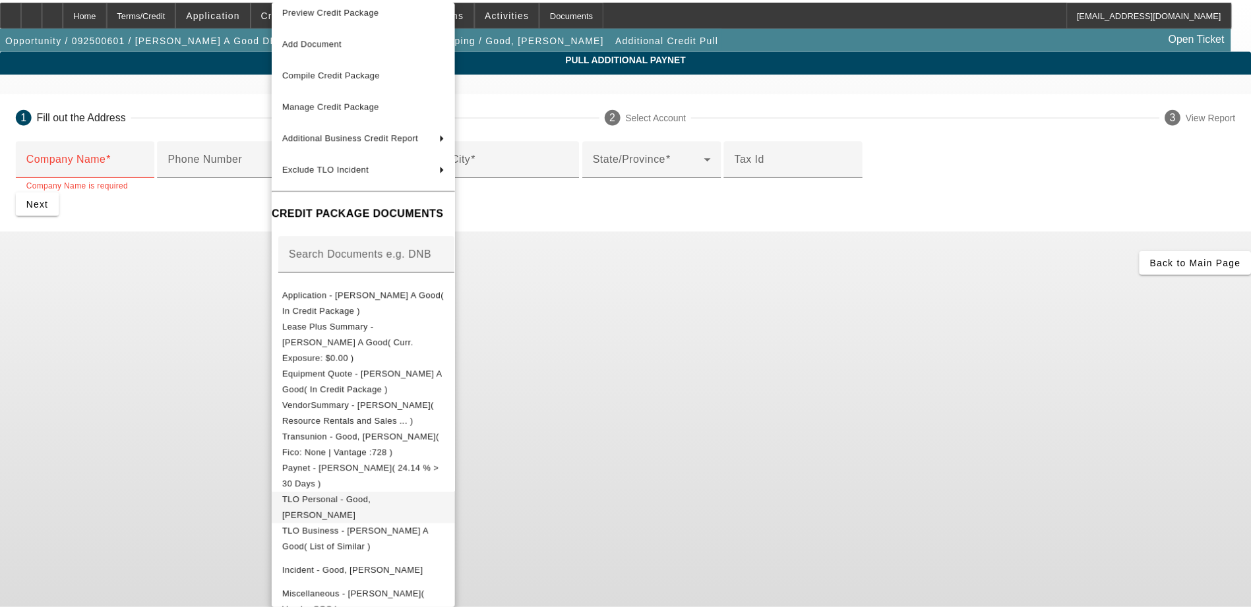
scroll to position [16, 0]
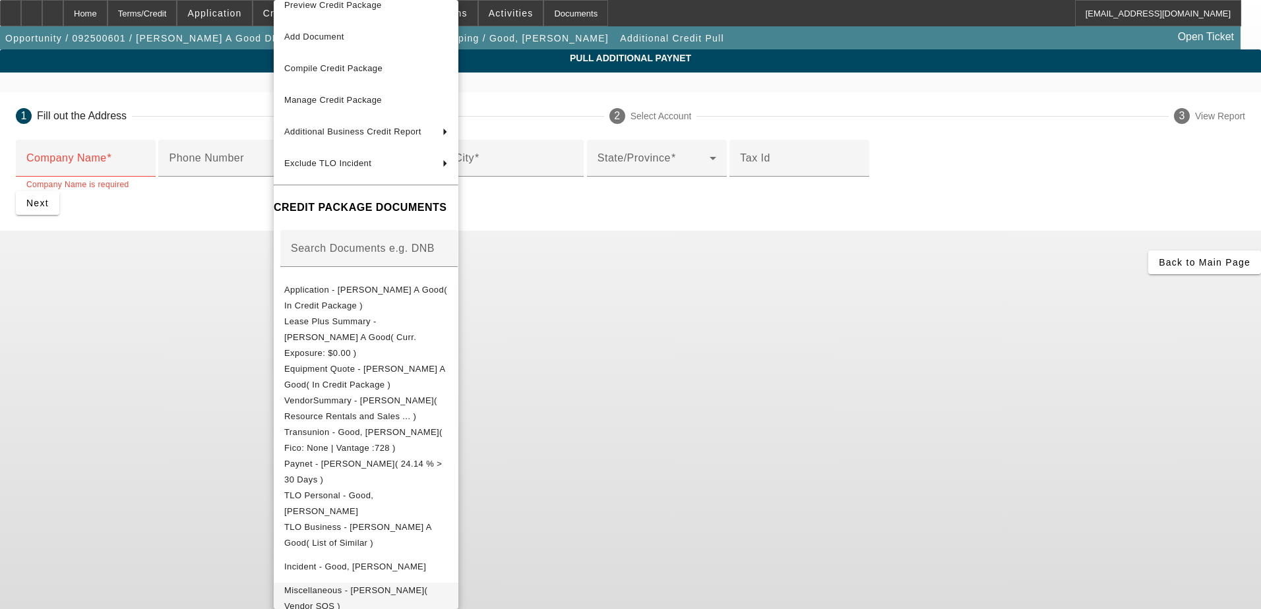
click at [441, 583] on span "Miscellaneous - Roy A Good( Vendor SOS )" at bounding box center [366, 599] width 164 height 32
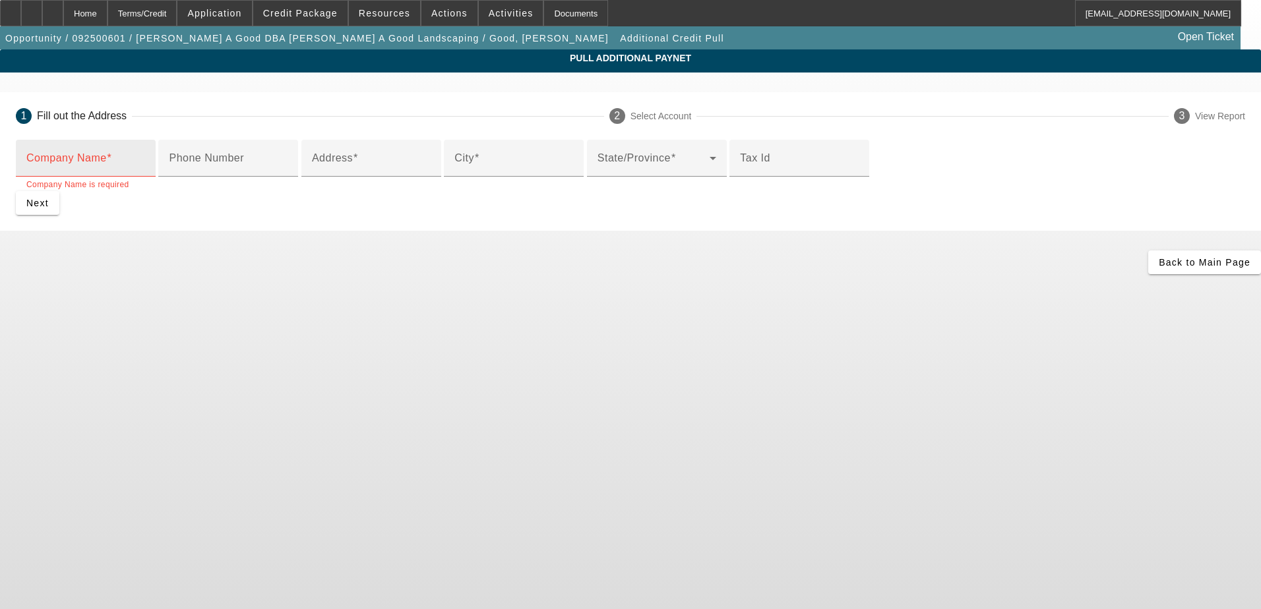
click at [145, 171] on input "Company Name" at bounding box center [85, 164] width 119 height 16
type input "Resource Rentals & Sales Inc."
click at [288, 177] on div "Phone Number" at bounding box center [228, 158] width 119 height 37
drag, startPoint x: 479, startPoint y: 179, endPoint x: 405, endPoint y: 179, distance: 73.9
click at [156, 179] on div at bounding box center [86, 184] width 140 height 15
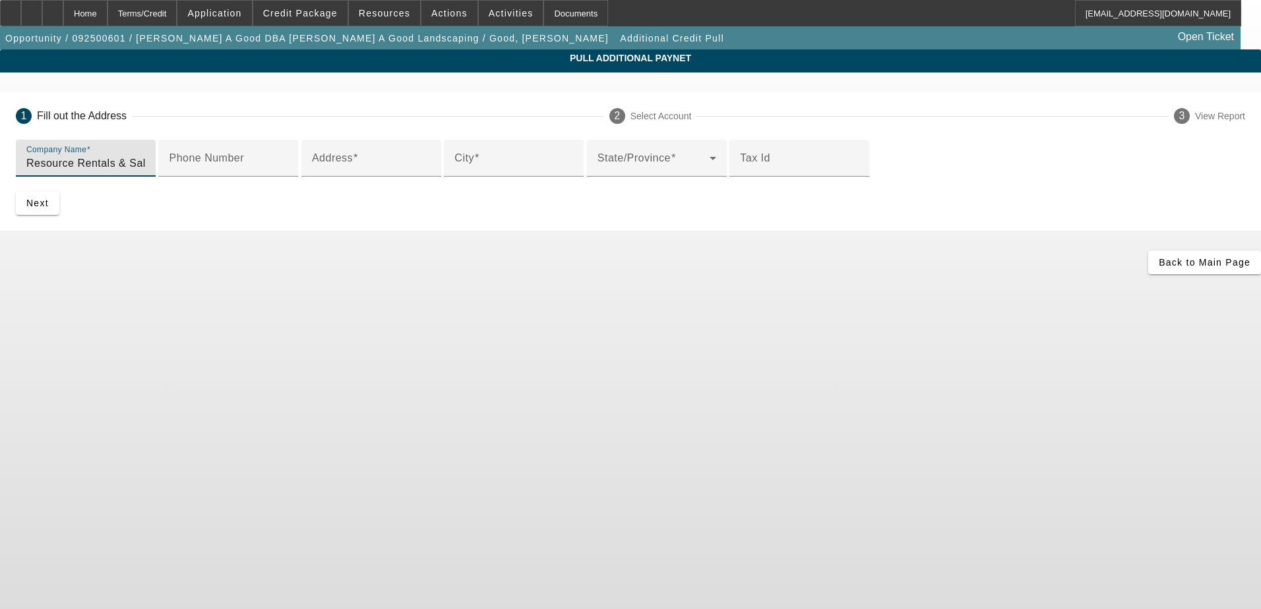
drag, startPoint x: 454, startPoint y: 162, endPoint x: 64, endPoint y: 162, distance: 389.8
click at [65, 162] on app-additional-credit-pull "Pull Additional Paynet 1 Fill out the Address 2 Select Account 3 View Report Co…" at bounding box center [630, 161] width 1261 height 225
click at [288, 171] on input "Phone Number" at bounding box center [228, 164] width 119 height 16
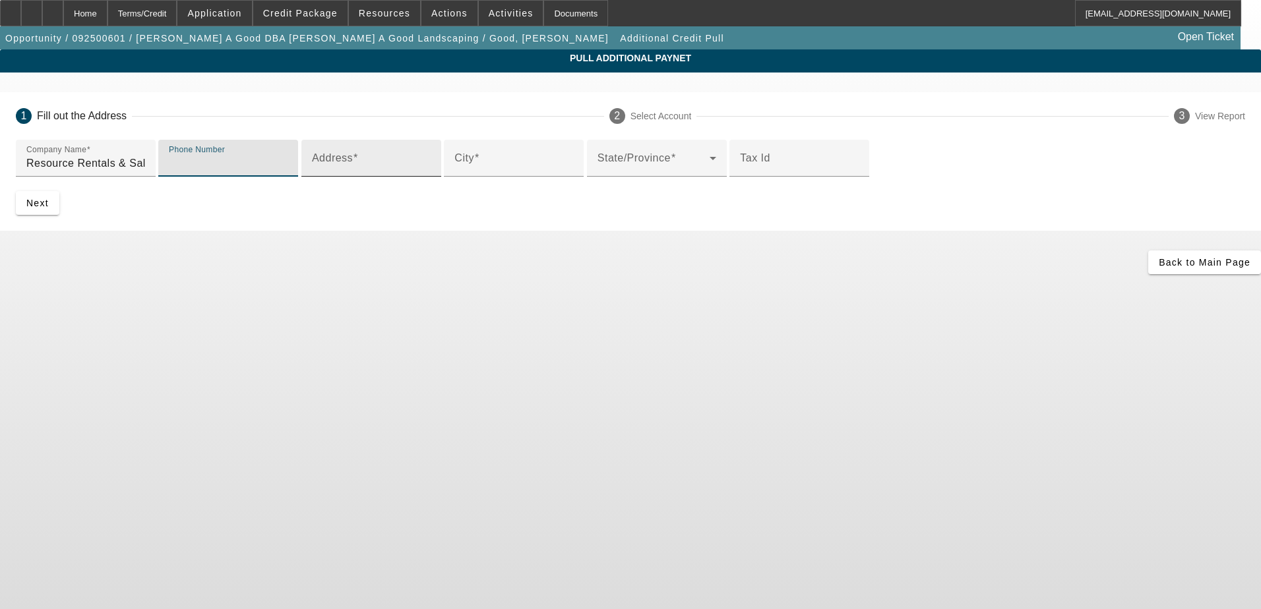
click at [431, 171] on input "Address" at bounding box center [371, 164] width 119 height 16
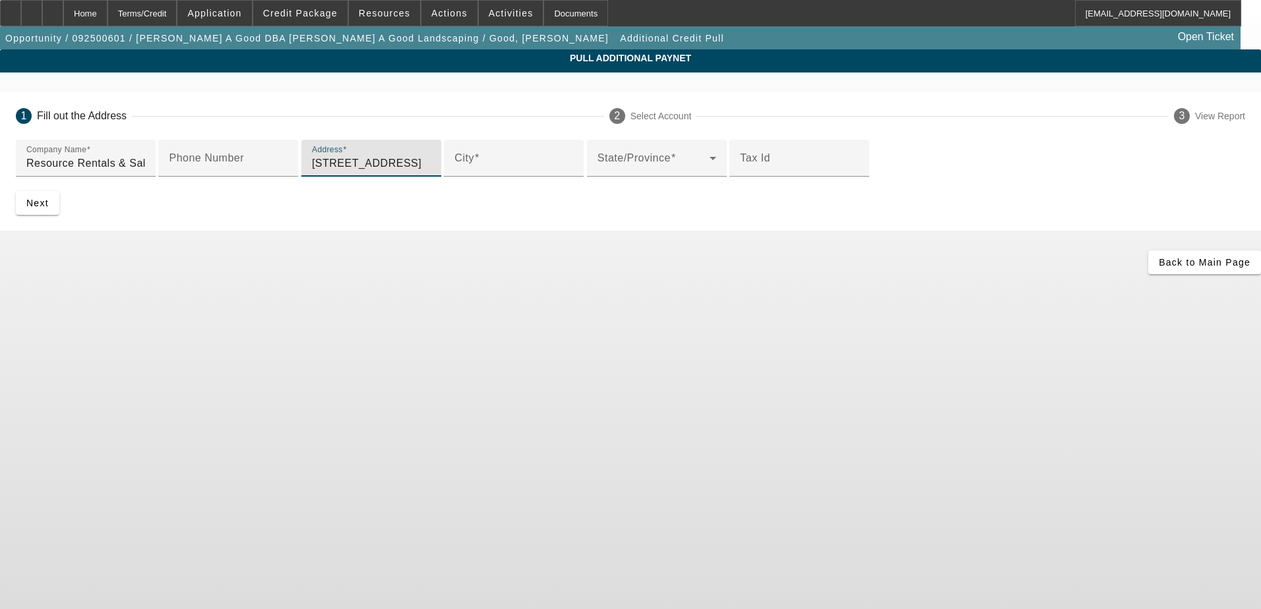
type input "2202 Beaver Valley Pike"
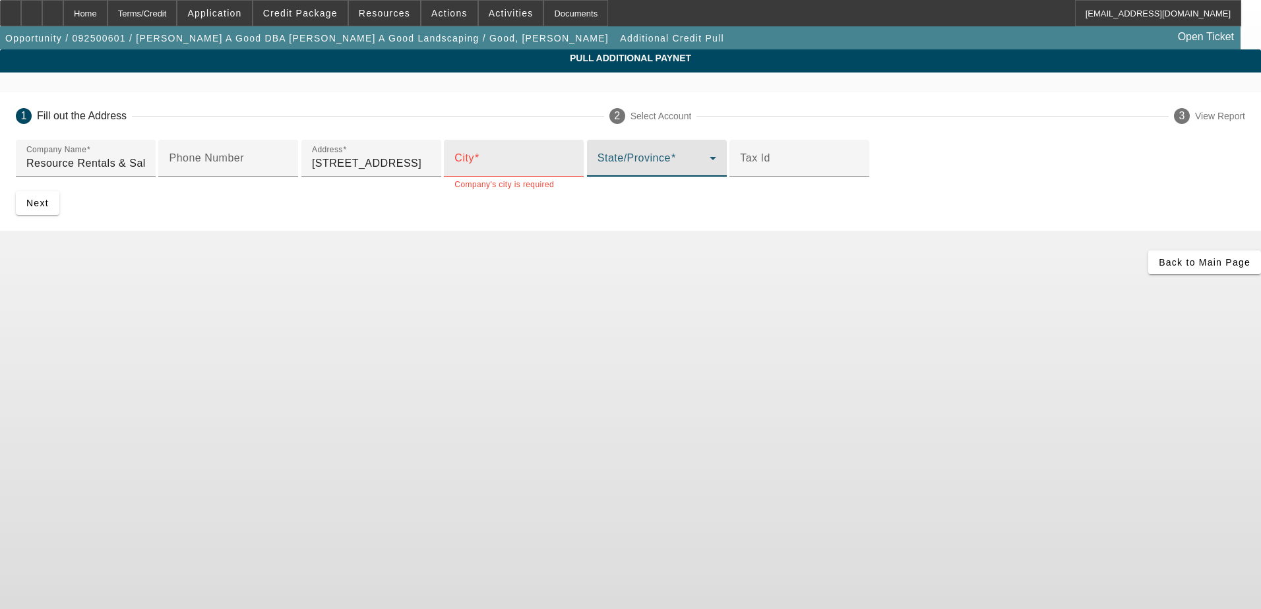
click at [573, 171] on input "City" at bounding box center [513, 164] width 119 height 16
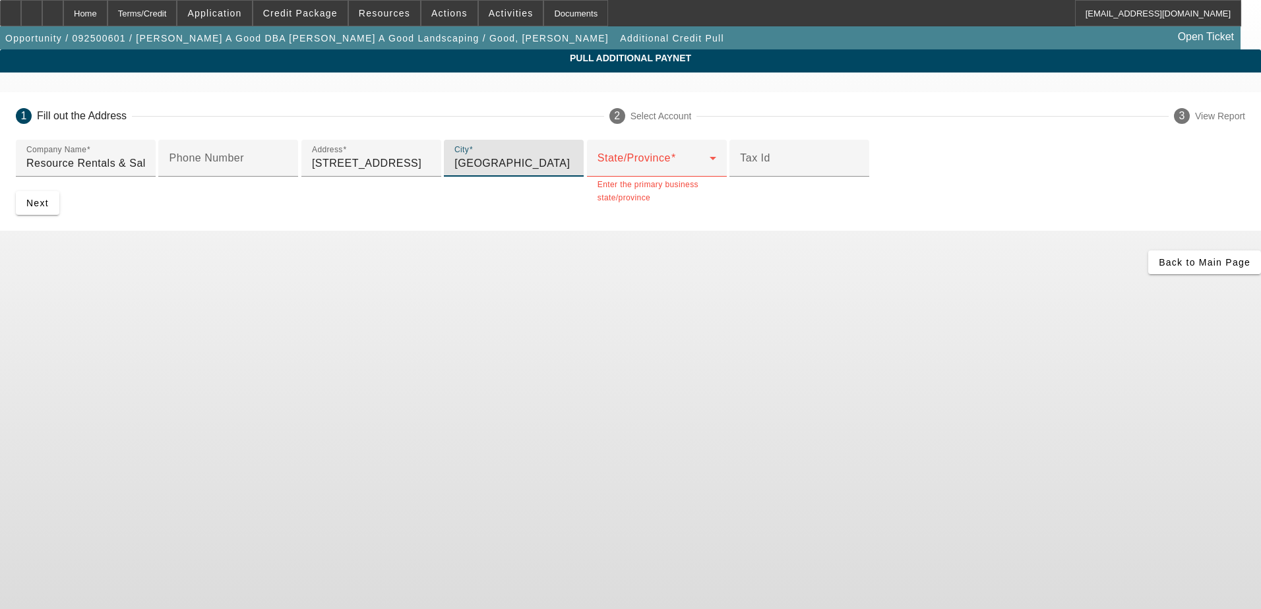
type input "New Providence"
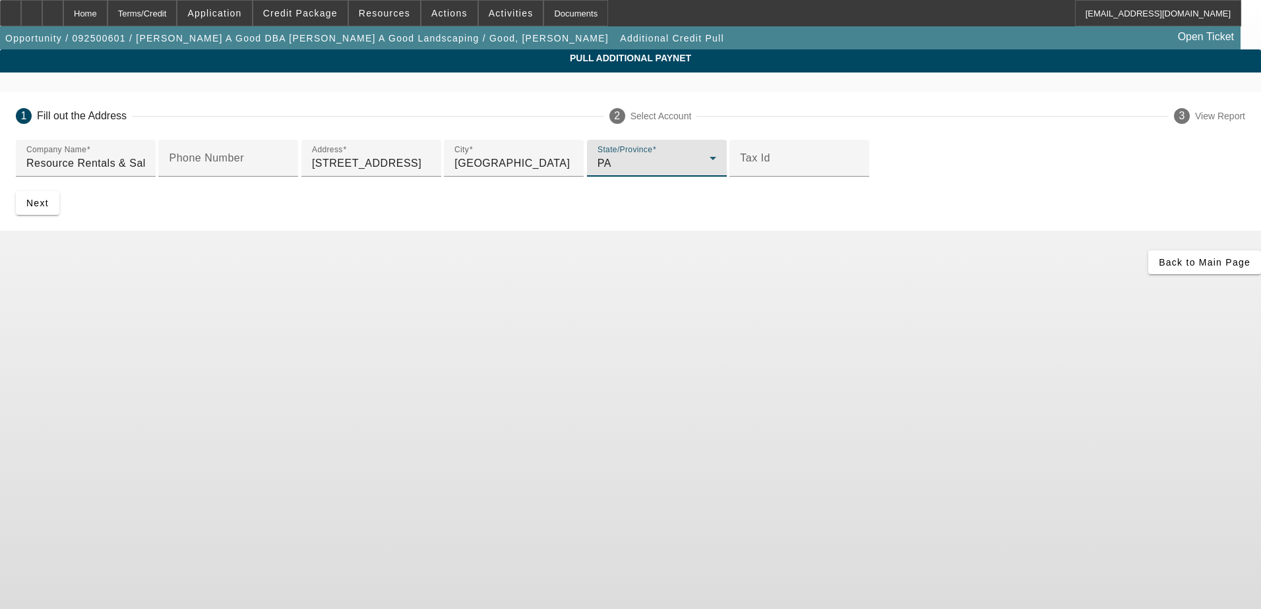
drag, startPoint x: 727, startPoint y: 572, endPoint x: 720, endPoint y: 560, distance: 13.9
click at [727, 571] on body "Home Terms/Credit Application Credit Package Resources Actions Activities Docum…" at bounding box center [630, 304] width 1261 height 609
click at [534, 215] on div "Next" at bounding box center [630, 203] width 1229 height 24
click at [59, 219] on span "submit" at bounding box center [38, 203] width 44 height 32
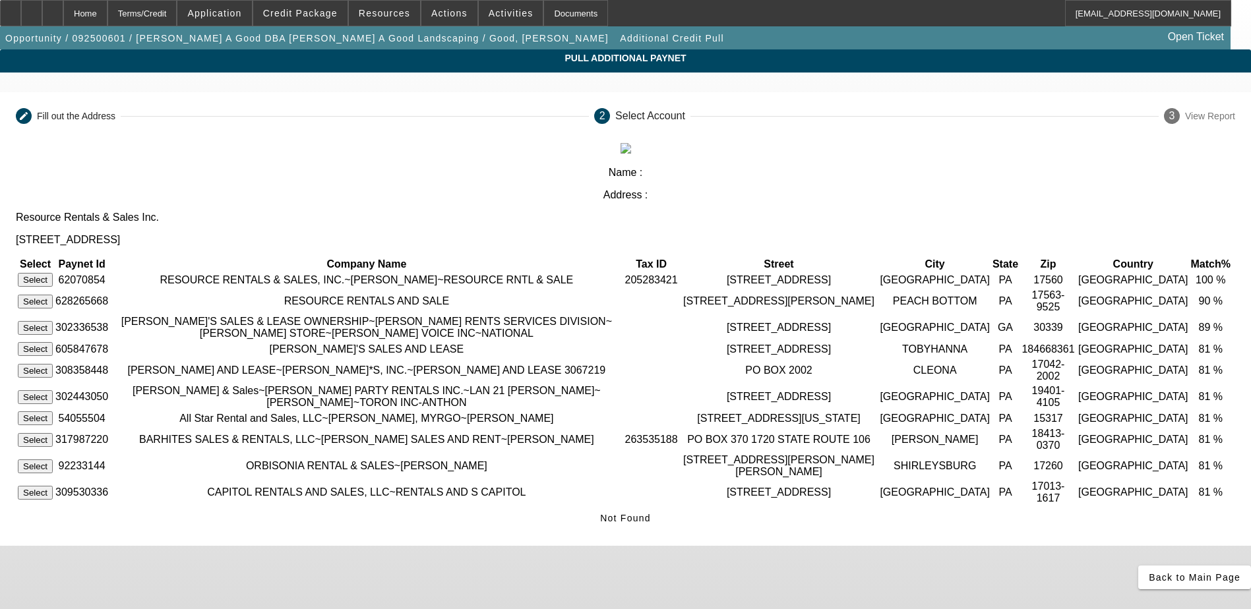
click at [53, 273] on button "Select" at bounding box center [35, 280] width 35 height 14
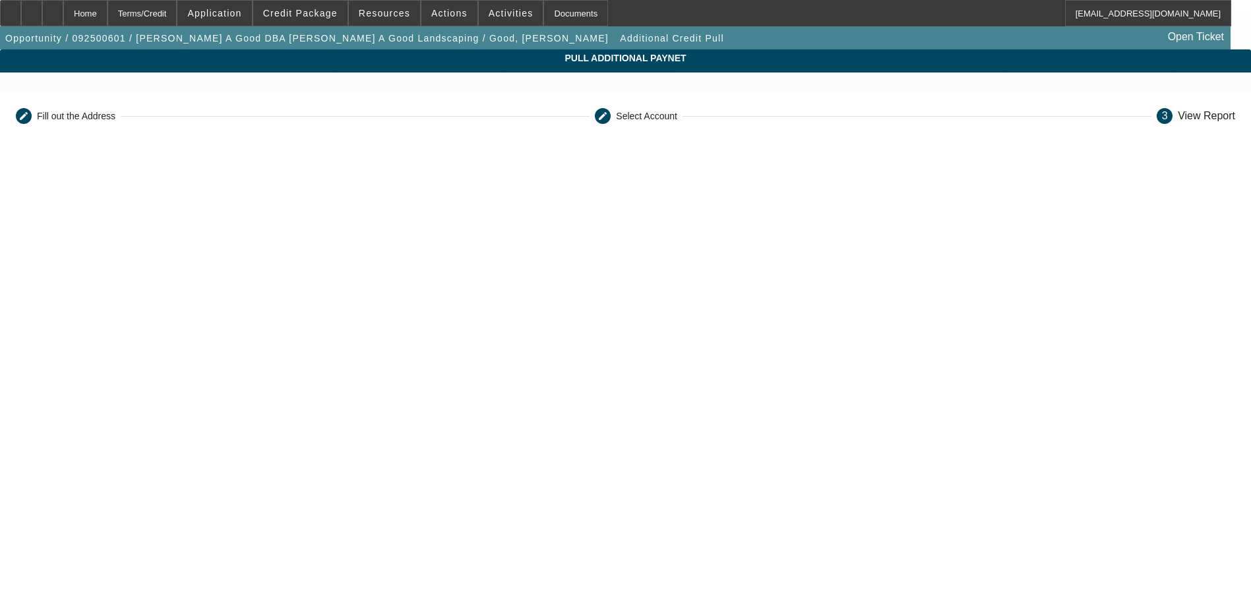
scroll to position [232, 0]
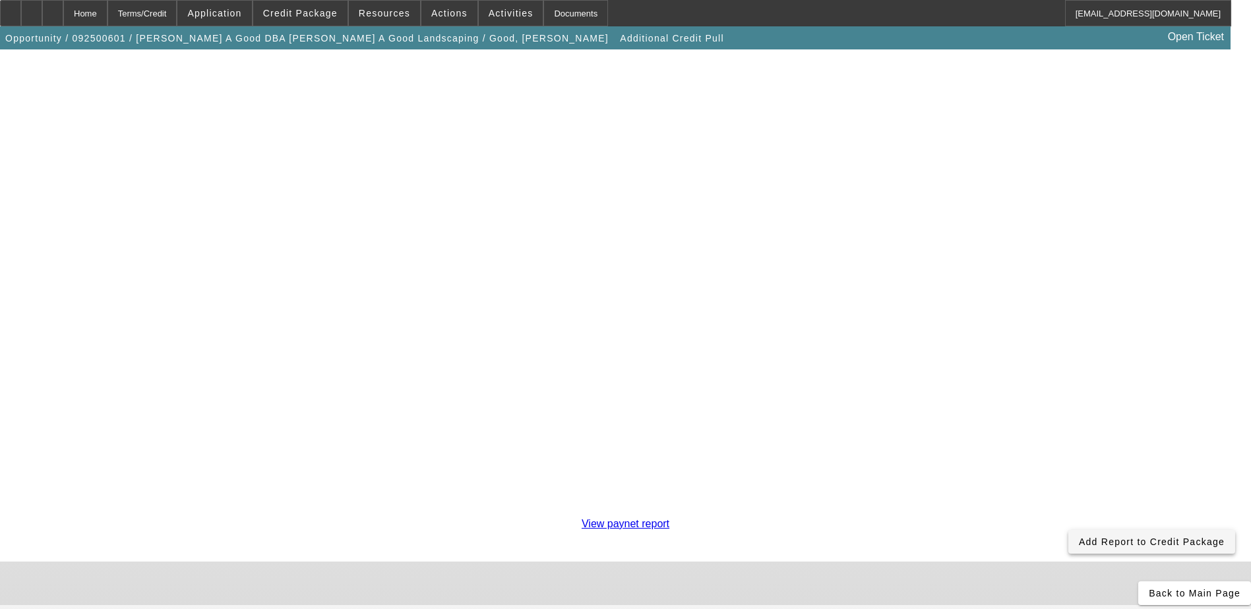
click at [1068, 526] on span at bounding box center [1151, 542] width 167 height 32
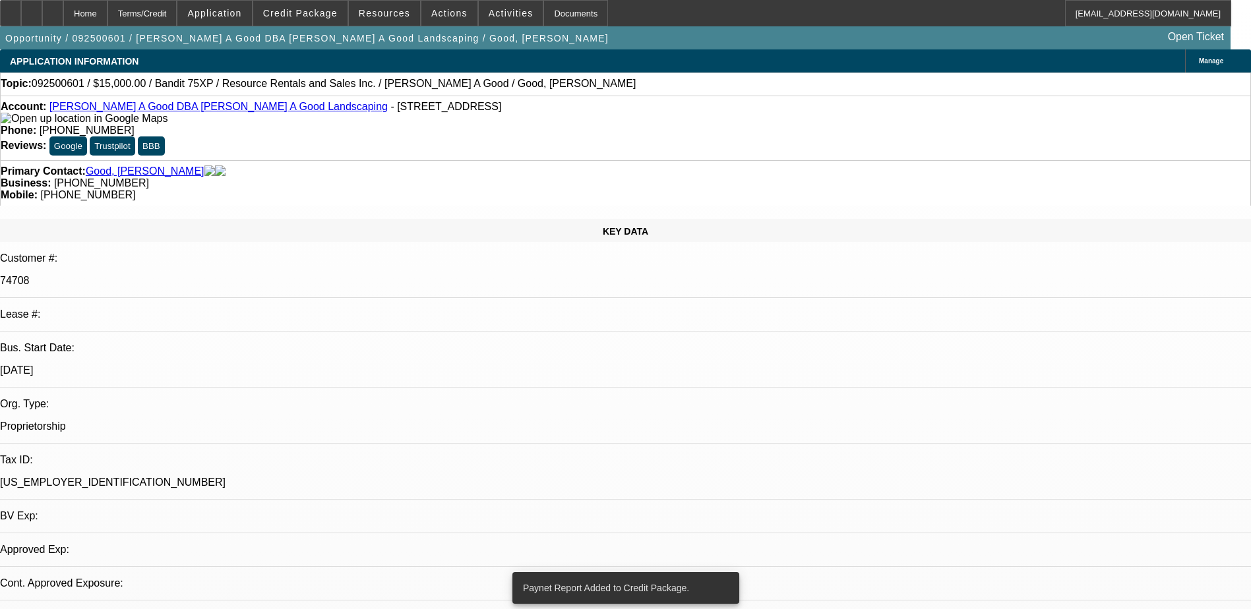
select select "0"
select select "2"
select select "0.1"
select select "4"
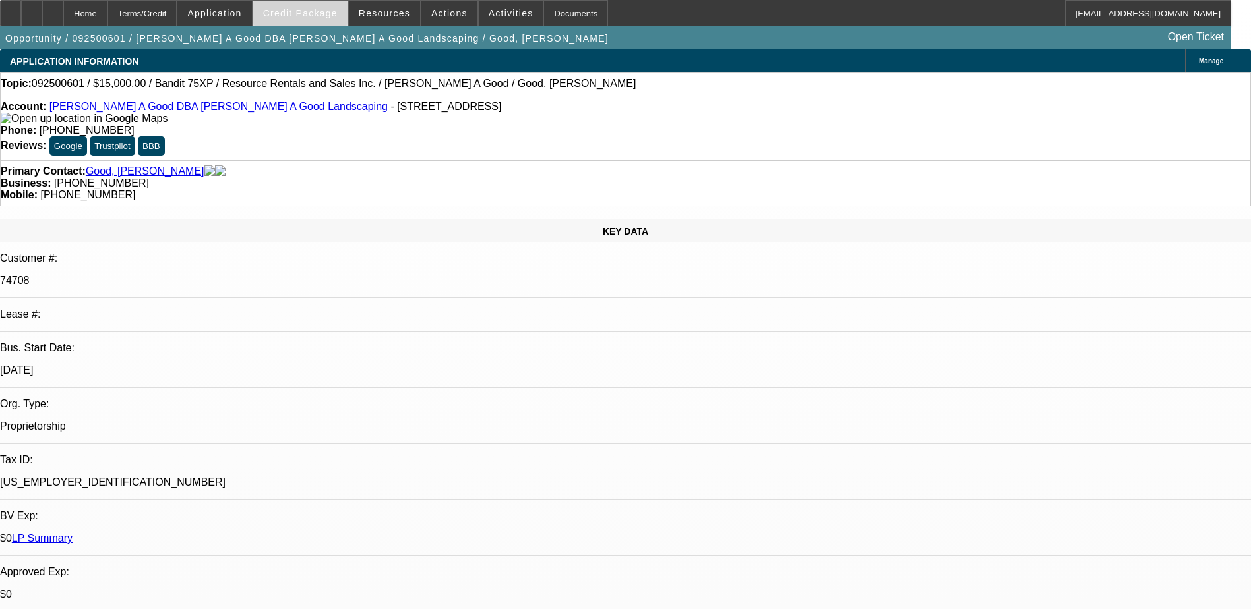
click at [281, 10] on span at bounding box center [300, 13] width 94 height 32
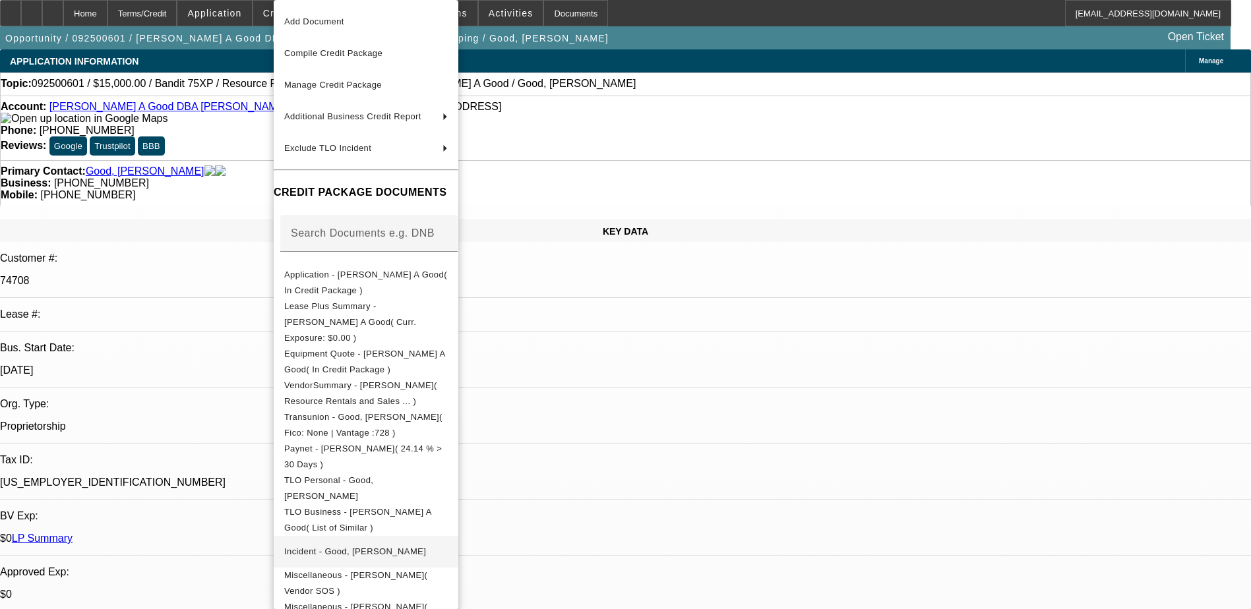
scroll to position [47, 0]
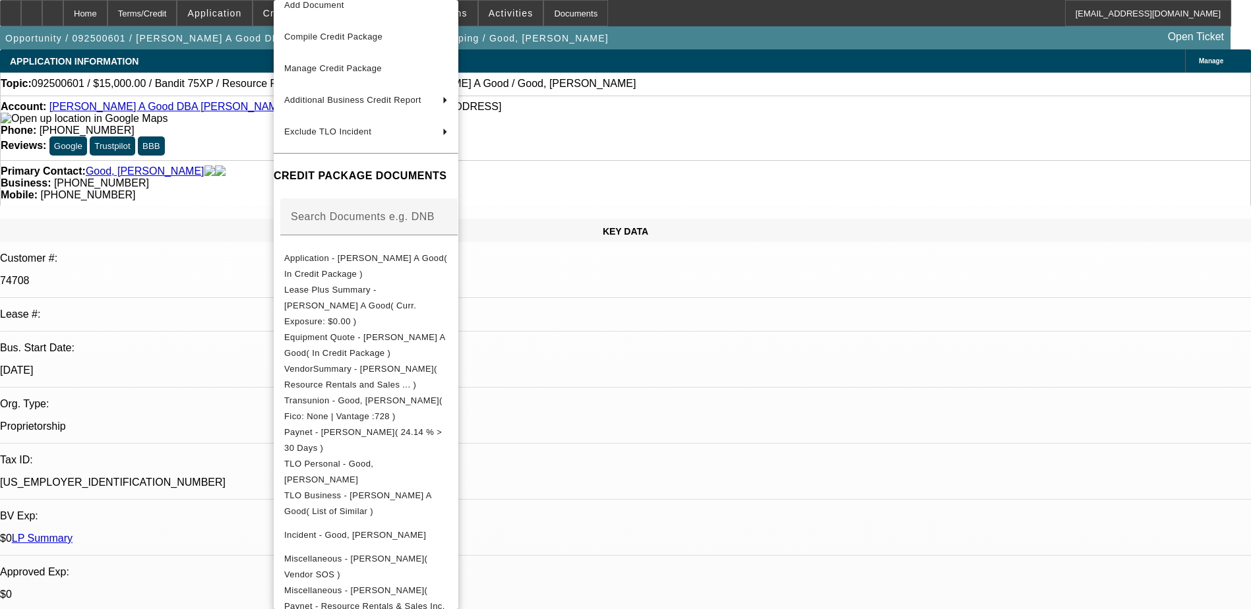
click at [640, 435] on div at bounding box center [625, 304] width 1251 height 609
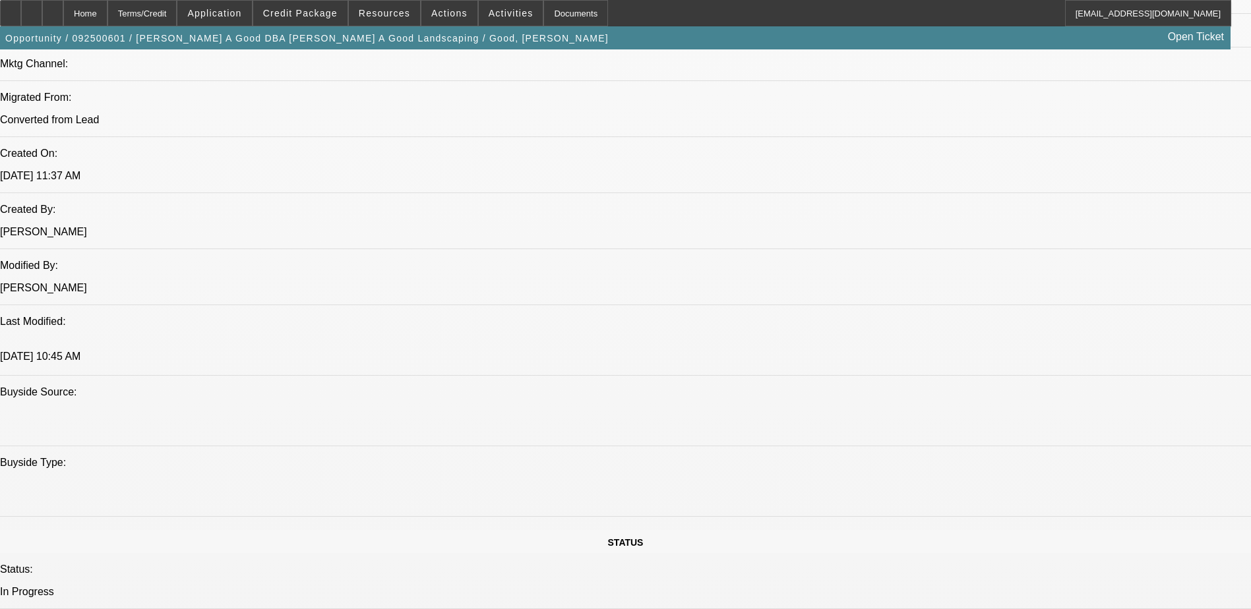
scroll to position [659, 0]
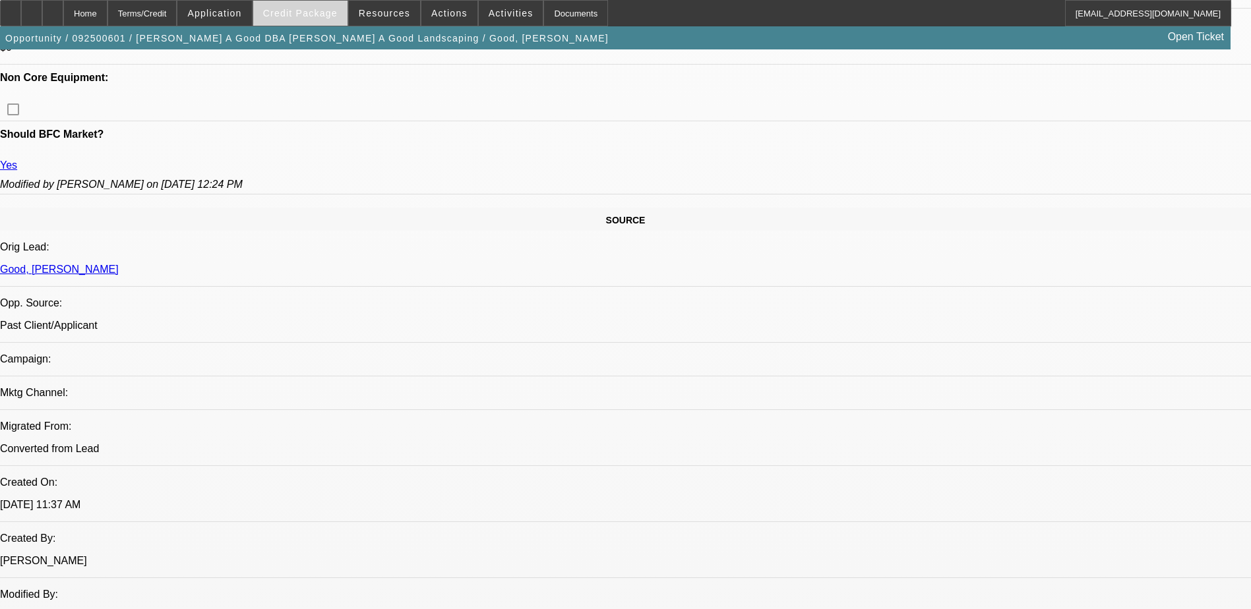
click at [330, 21] on span at bounding box center [300, 13] width 94 height 32
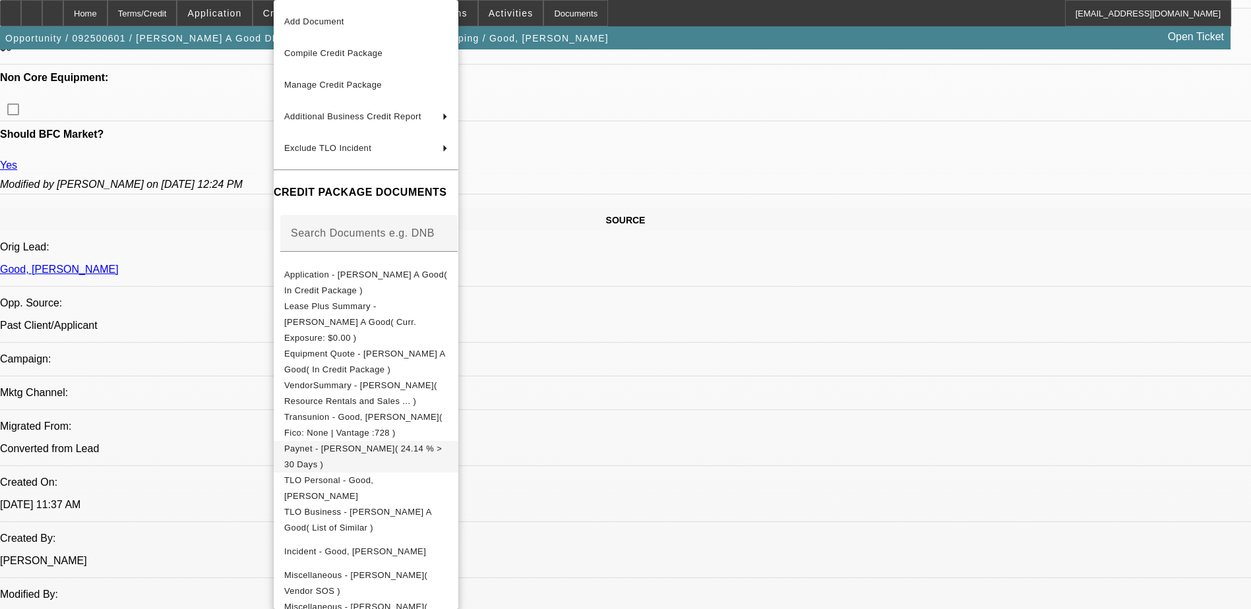
scroll to position [47, 0]
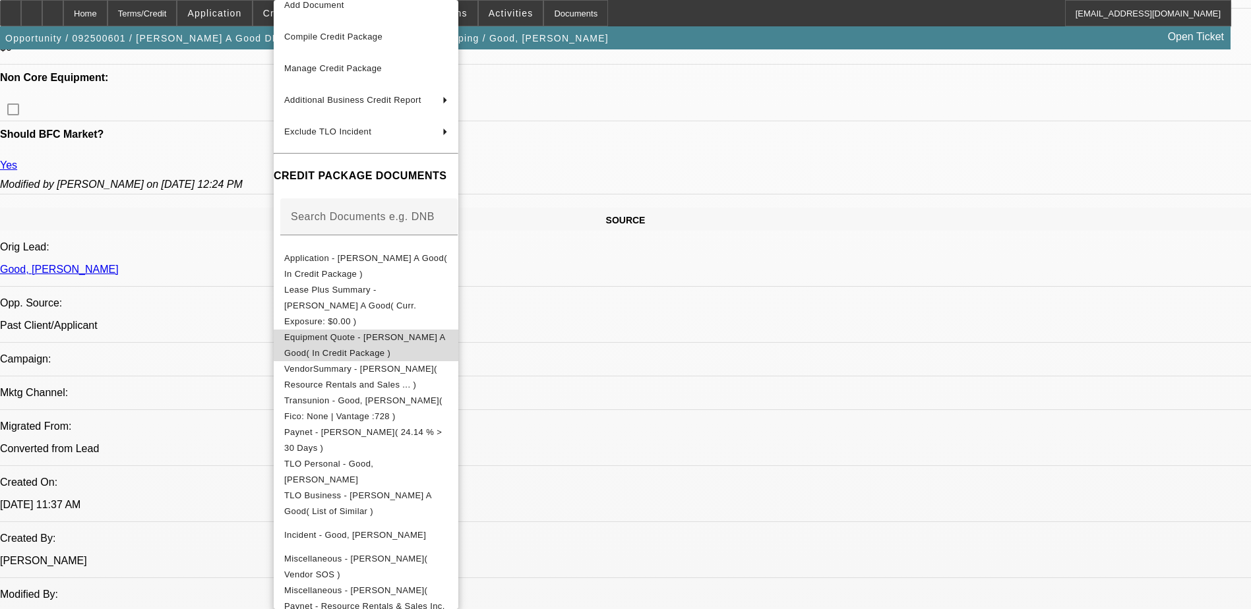
click at [448, 330] on span "Equipment Quote - Roy A Good( In Credit Package )" at bounding box center [366, 346] width 164 height 32
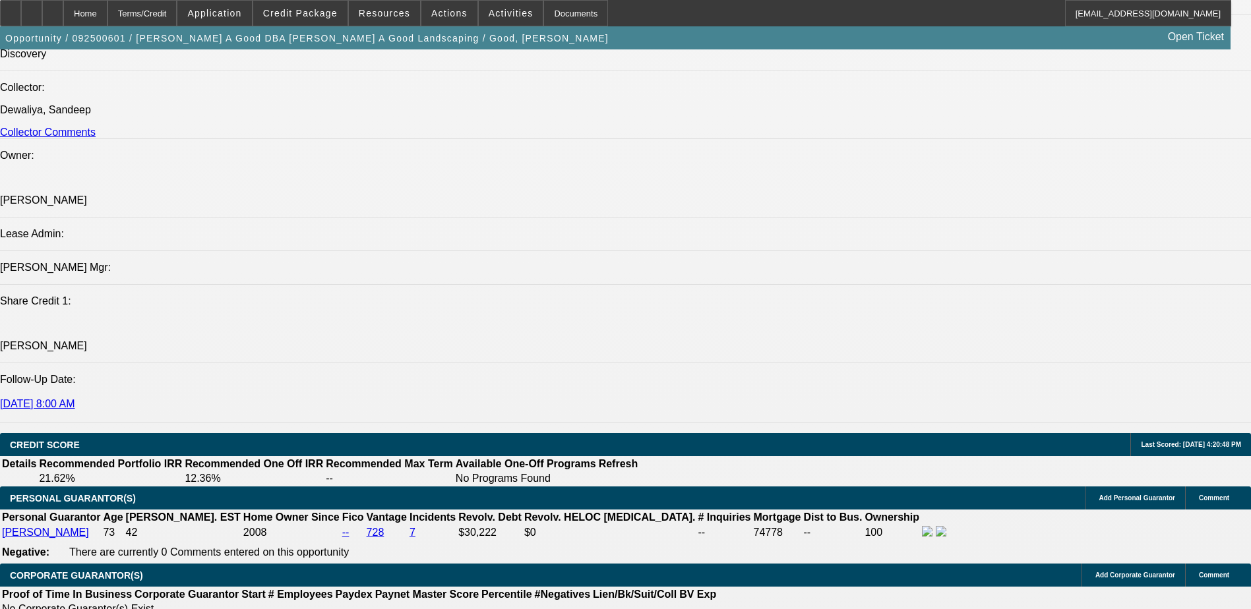
scroll to position [1913, 0]
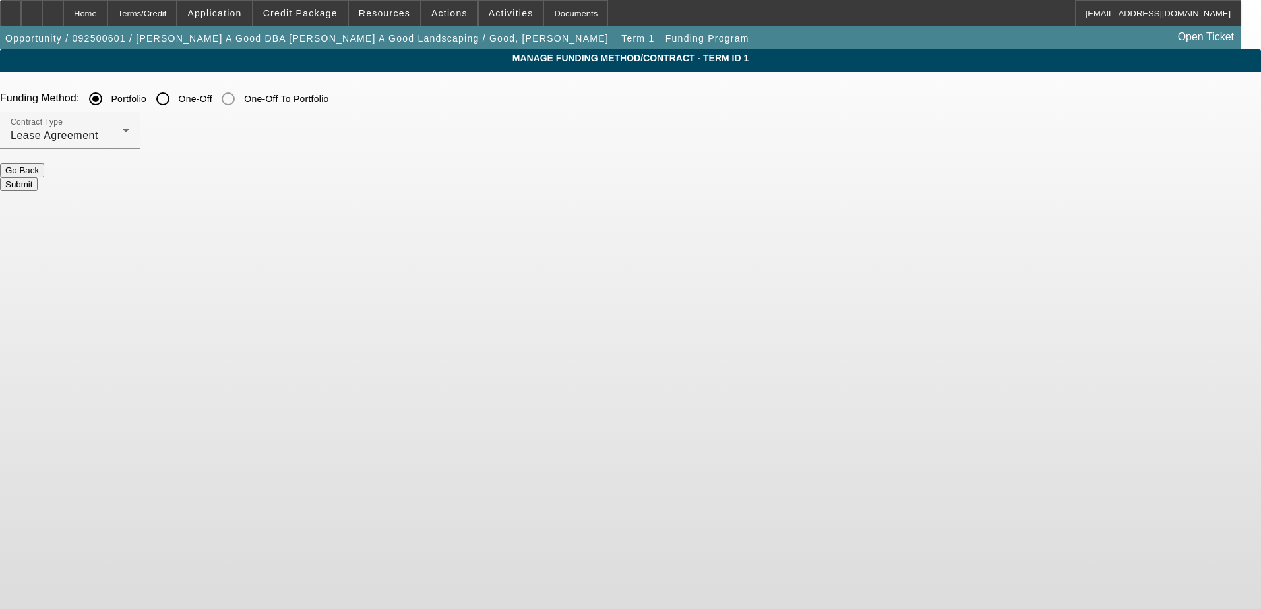
click at [176, 100] on input "One-Off" at bounding box center [163, 99] width 26 height 26
radio input "true"
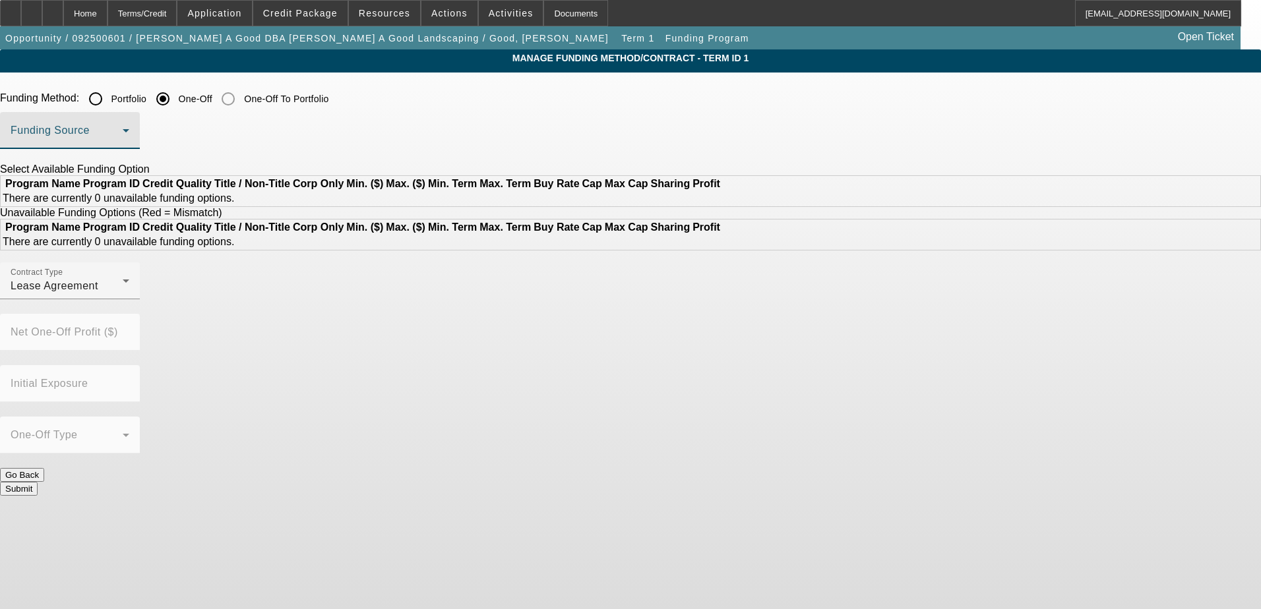
click at [123, 139] on span at bounding box center [67, 136] width 112 height 16
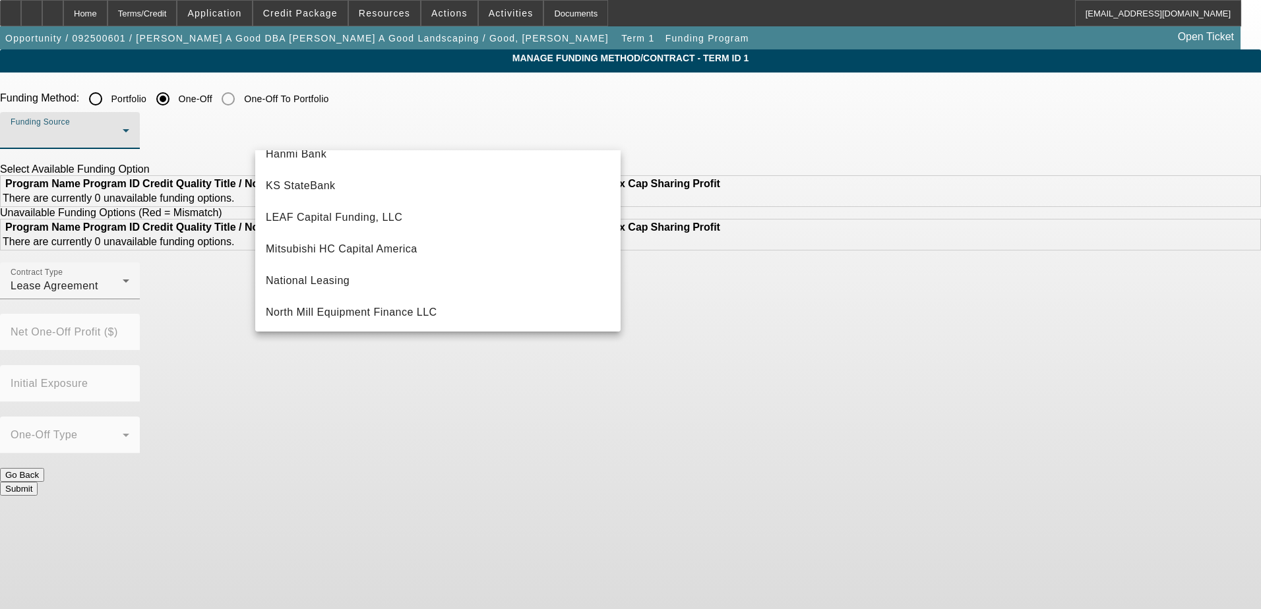
scroll to position [374, 0]
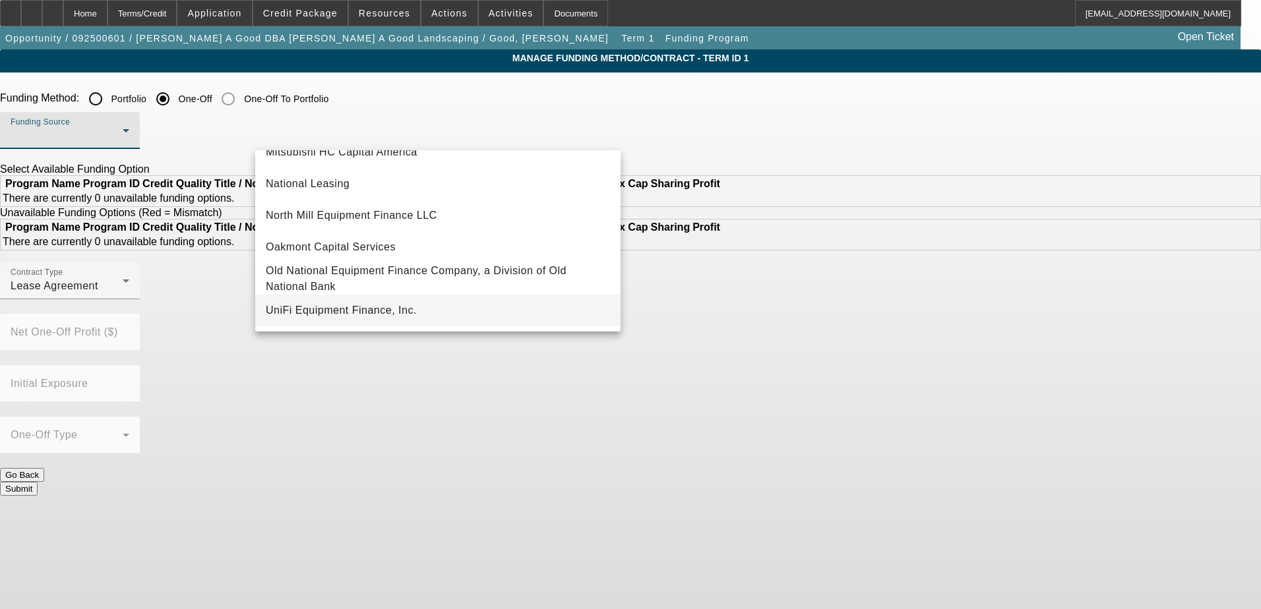
click at [477, 301] on mat-option "UniFi Equipment Finance, Inc." at bounding box center [437, 311] width 365 height 32
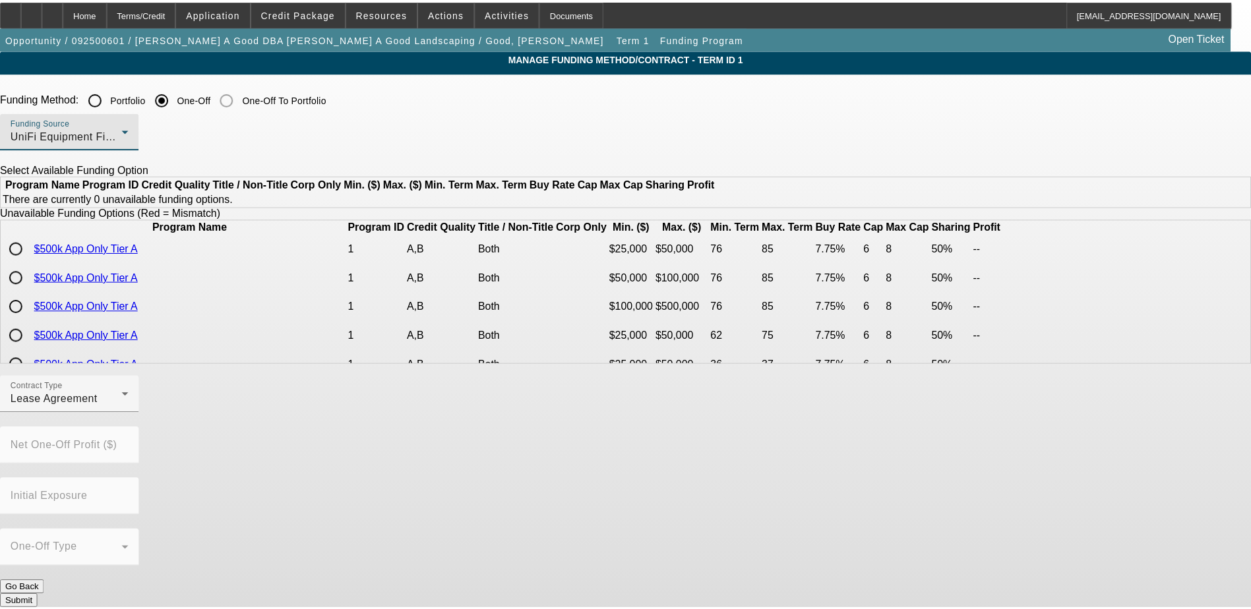
scroll to position [0, 0]
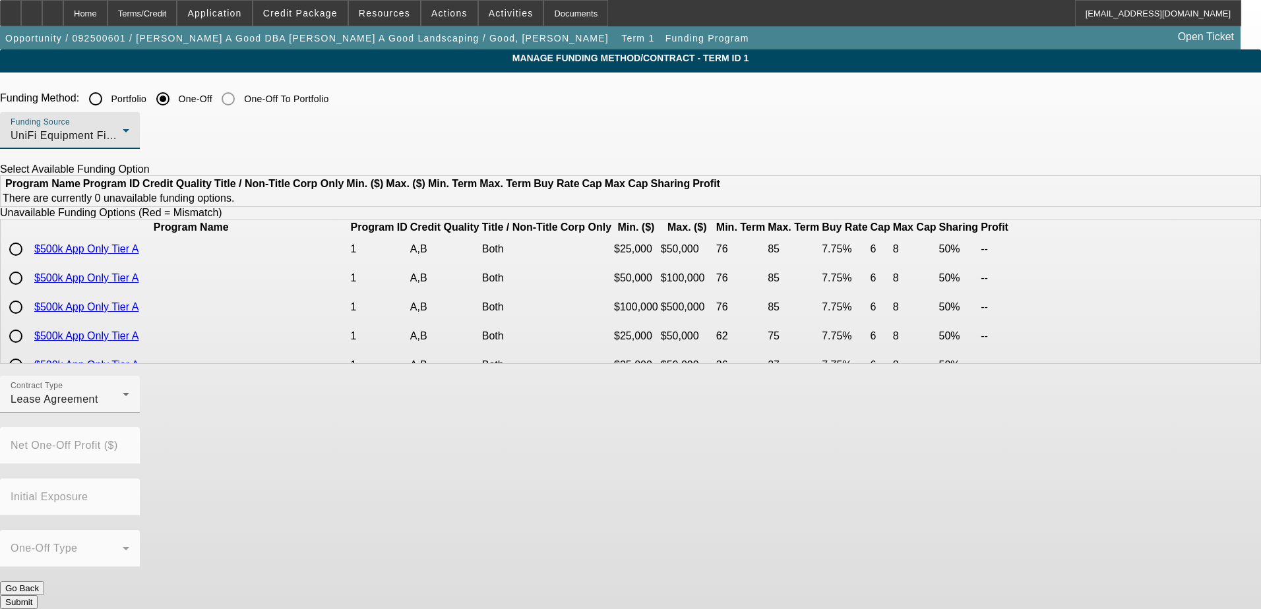
click at [29, 262] on input "radio" at bounding box center [16, 249] width 26 height 26
radio input "true"
click at [38, 596] on button "Submit" at bounding box center [19, 603] width 38 height 14
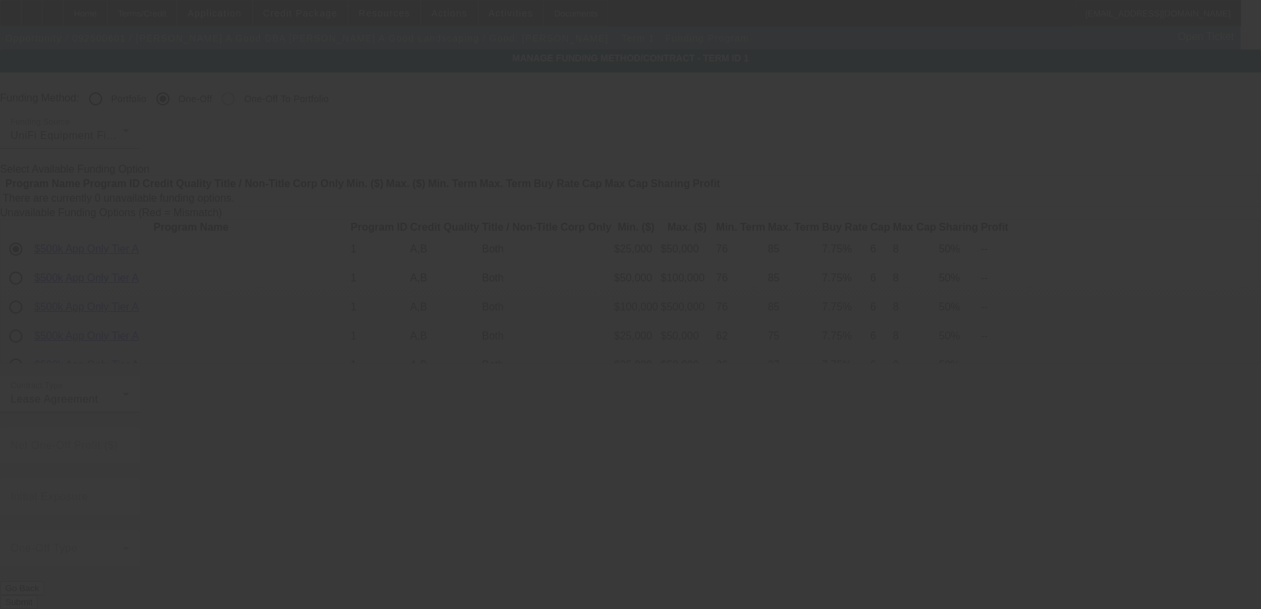
radio input "true"
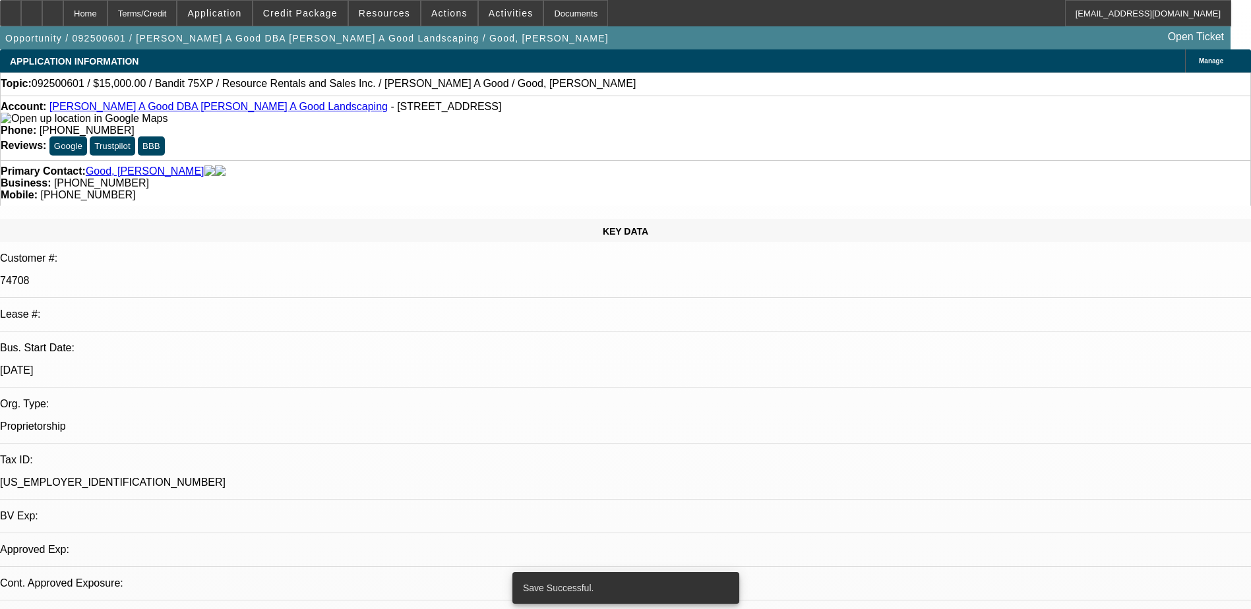
select select "0"
select select "2"
select select "0.1"
select select "4"
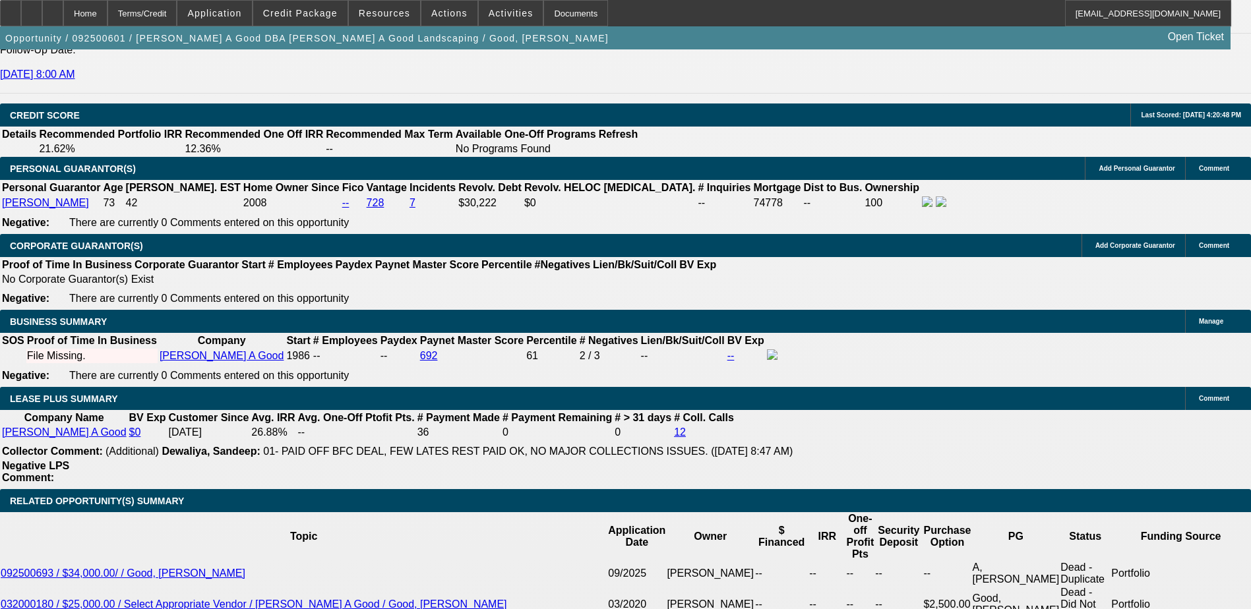
scroll to position [1988, 0]
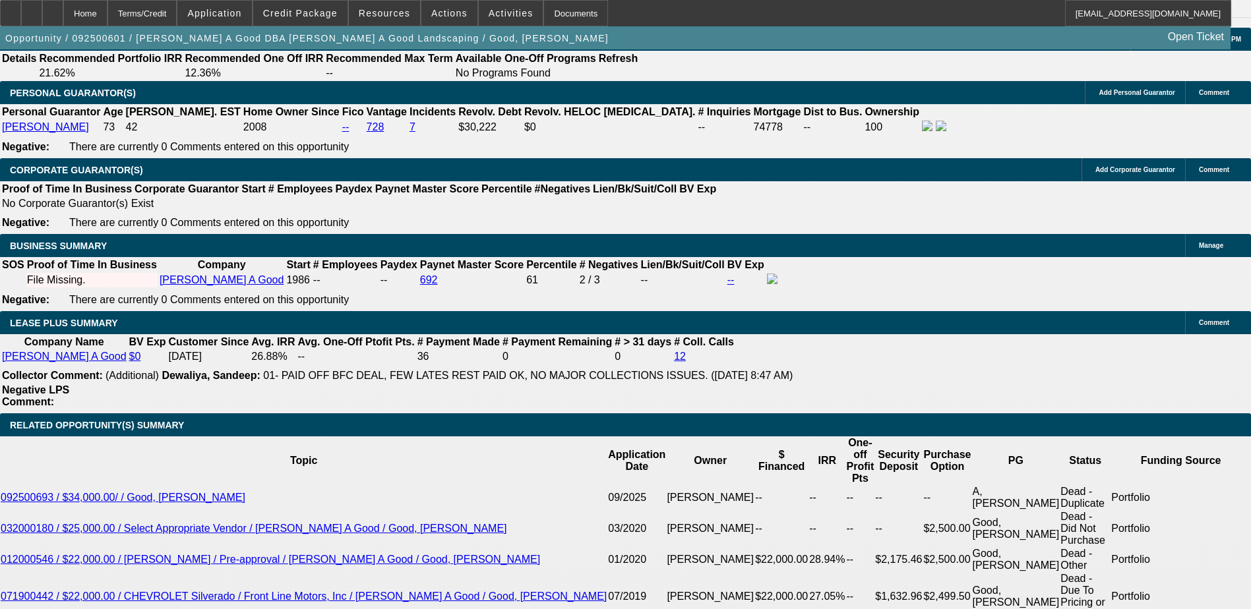
drag, startPoint x: 396, startPoint y: 288, endPoint x: 276, endPoint y: 307, distance: 122.3
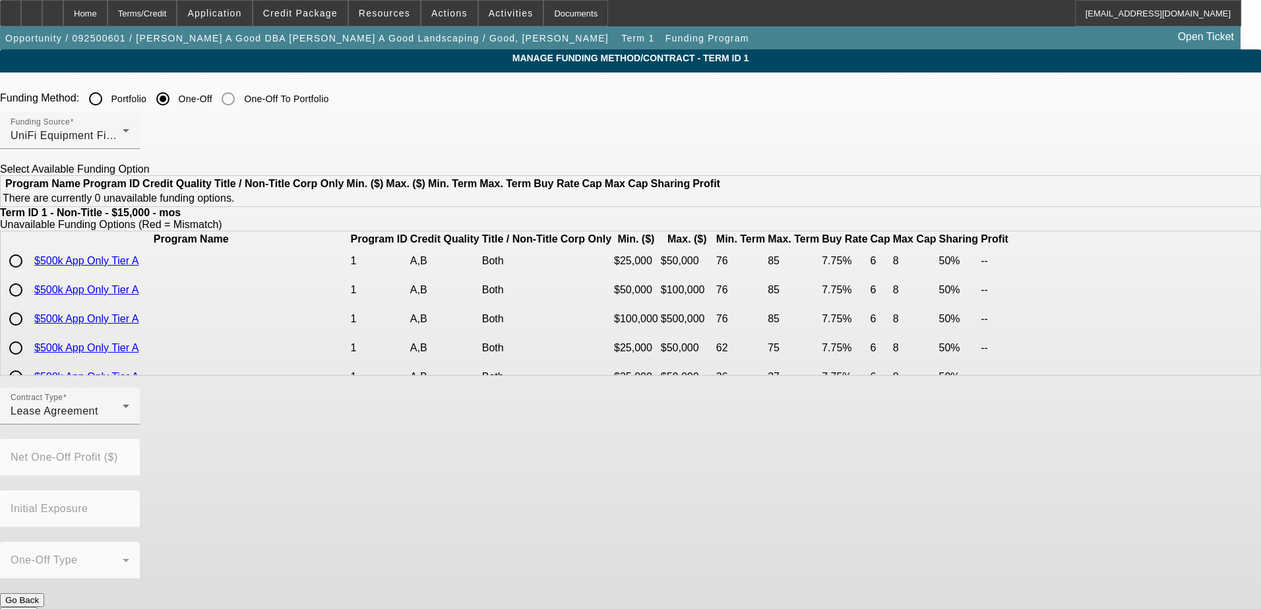
click at [29, 274] on input "radio" at bounding box center [16, 261] width 26 height 26
radio input "true"
click at [38, 607] on button "Submit" at bounding box center [19, 614] width 38 height 14
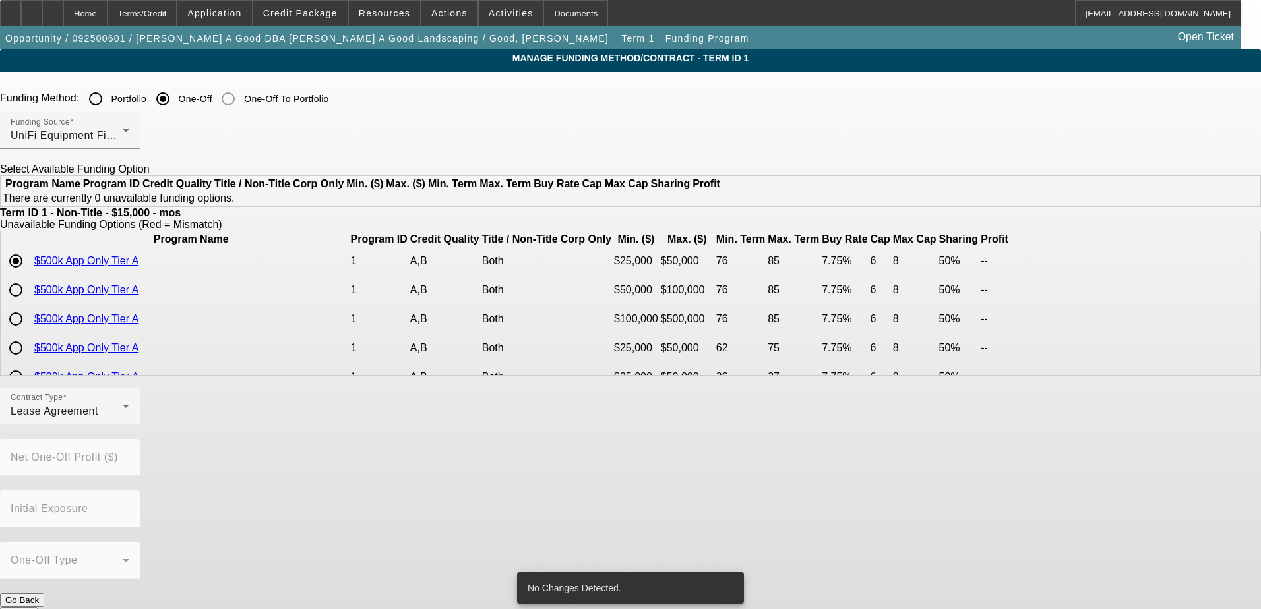
click at [38, 607] on button "Submit" at bounding box center [19, 614] width 38 height 14
click at [177, 14] on div "Terms/Credit" at bounding box center [142, 13] width 70 height 26
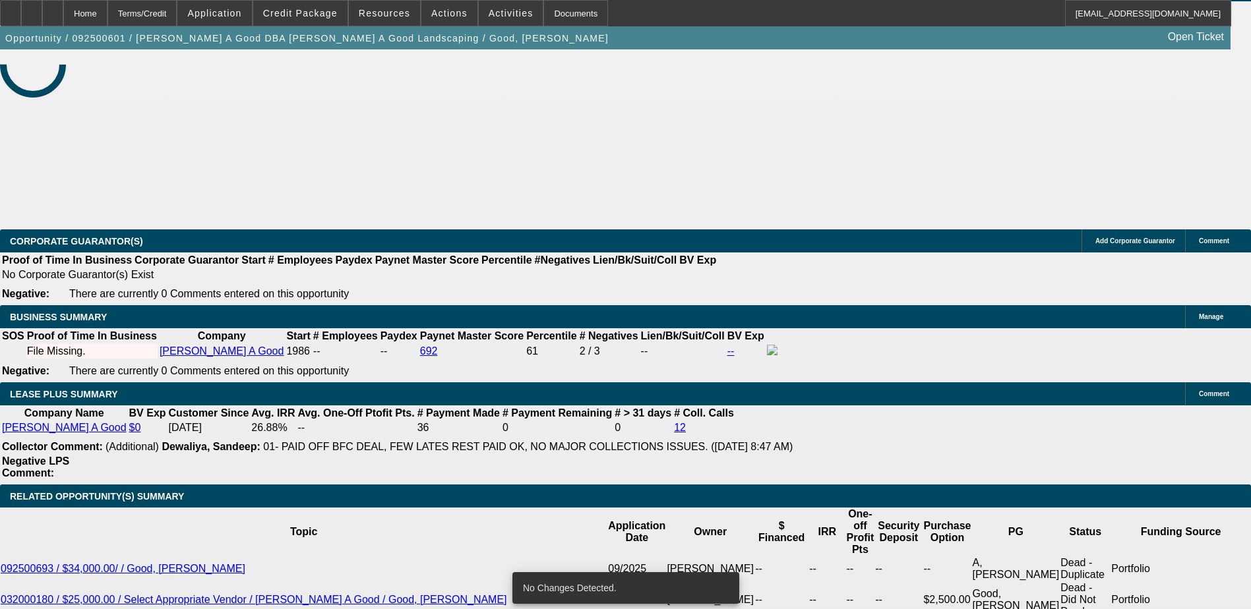
select select "0"
select select "2"
select select "0.1"
select select "4"
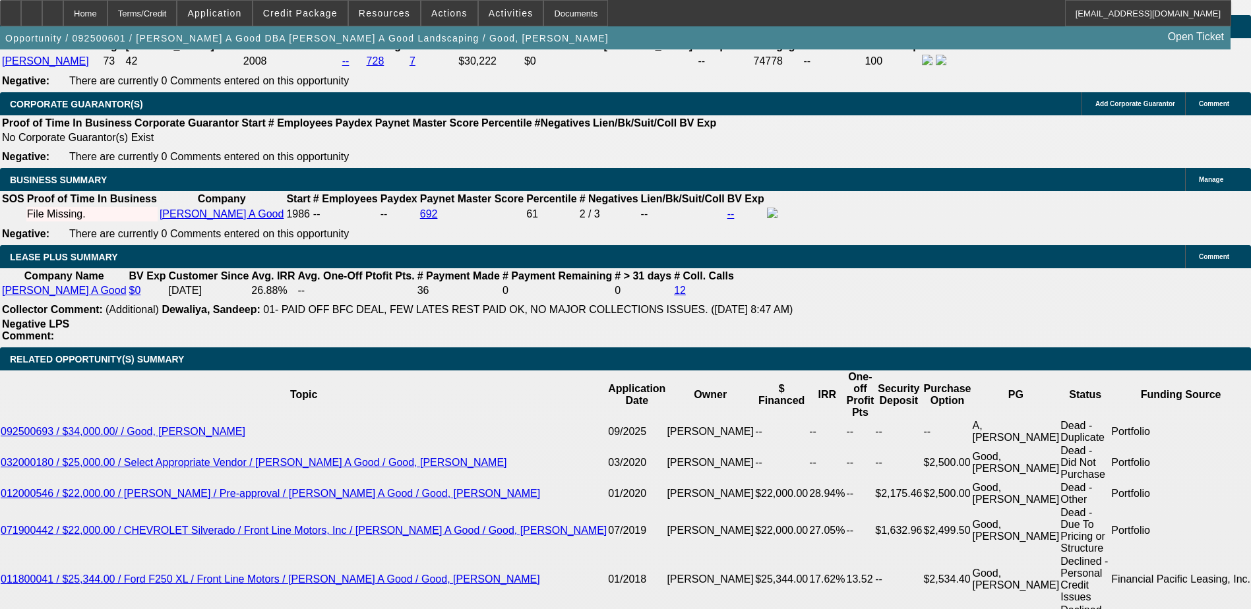
scroll to position [1845, 0]
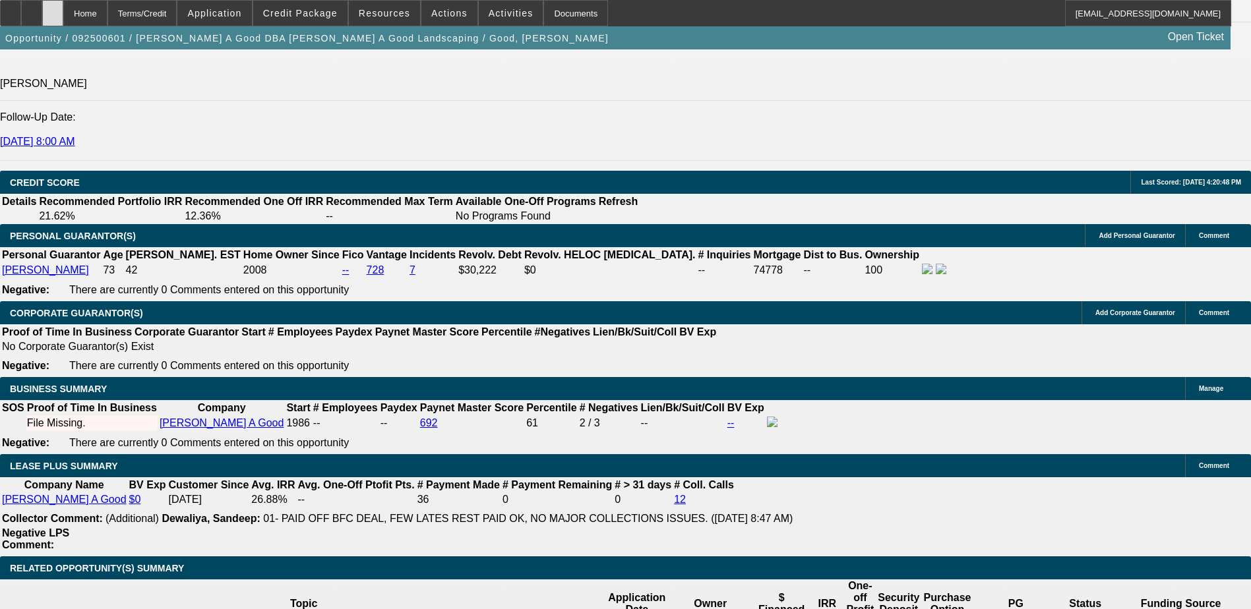
click at [63, 18] on div at bounding box center [52, 13] width 21 height 26
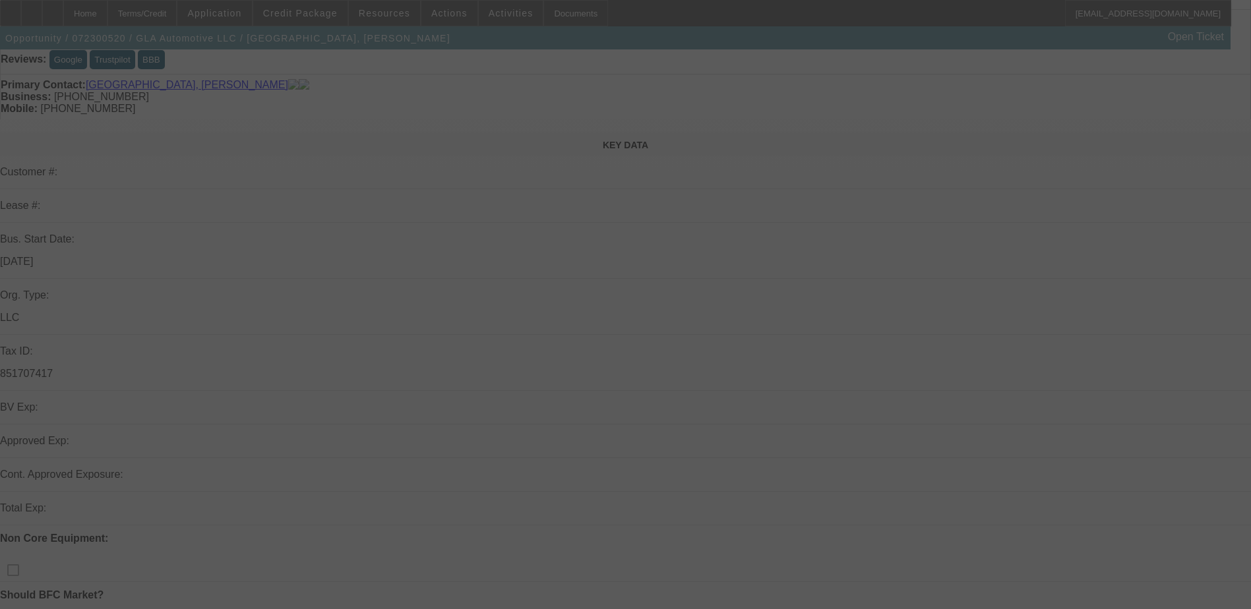
scroll to position [132, 0]
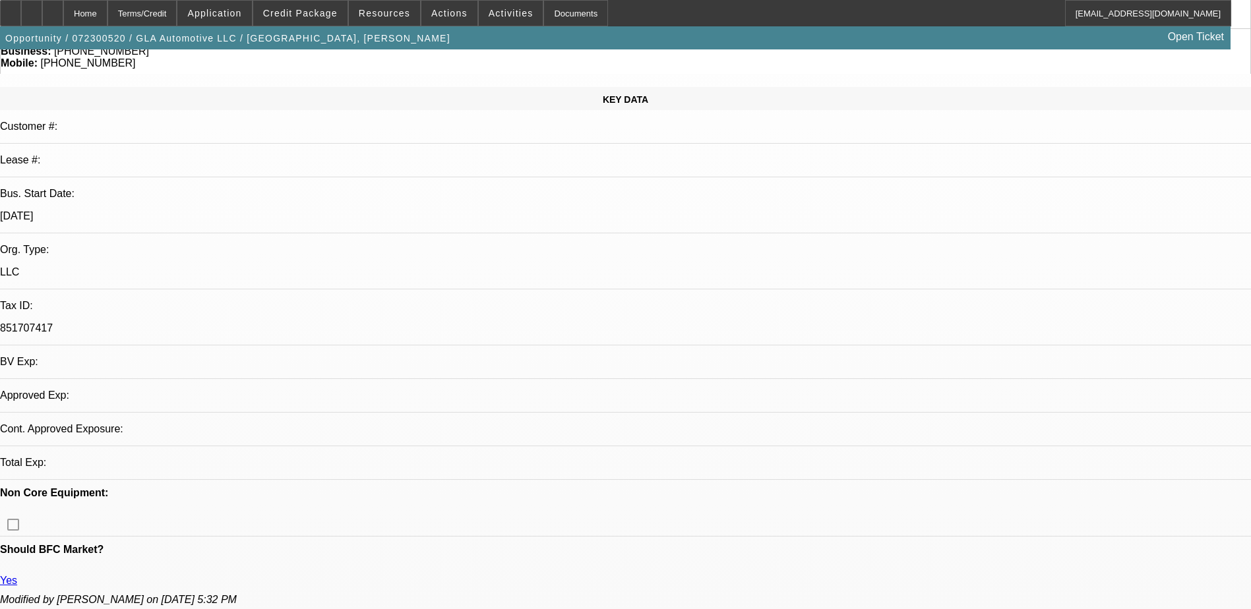
select select "0"
select select "2"
select select "0.1"
select select "4"
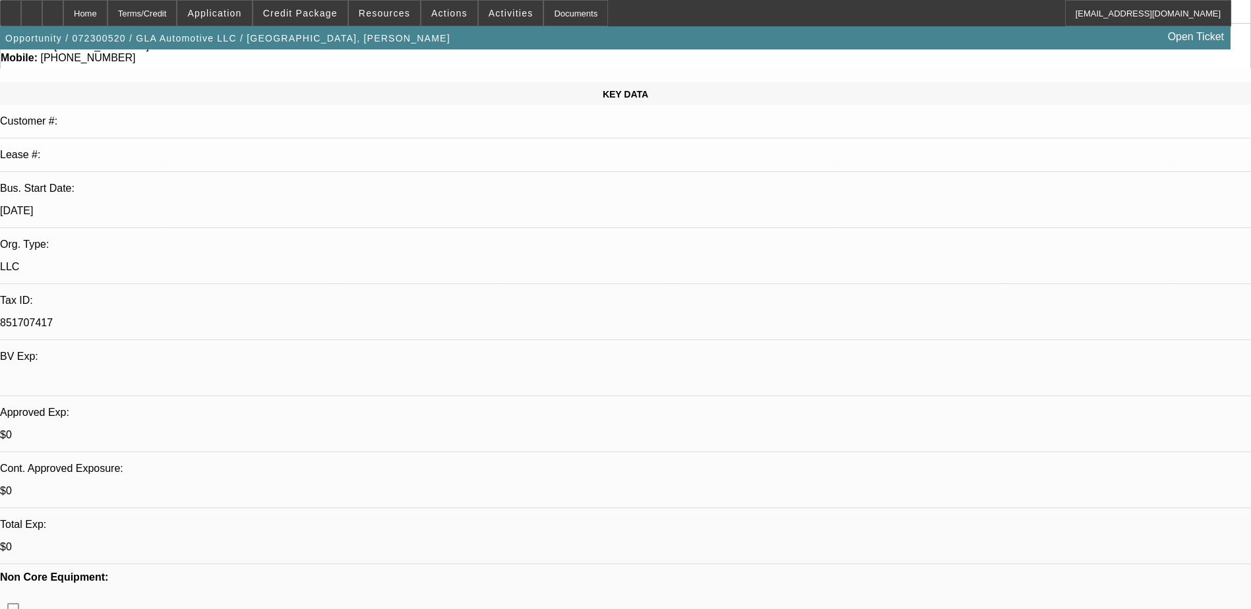
scroll to position [66, 0]
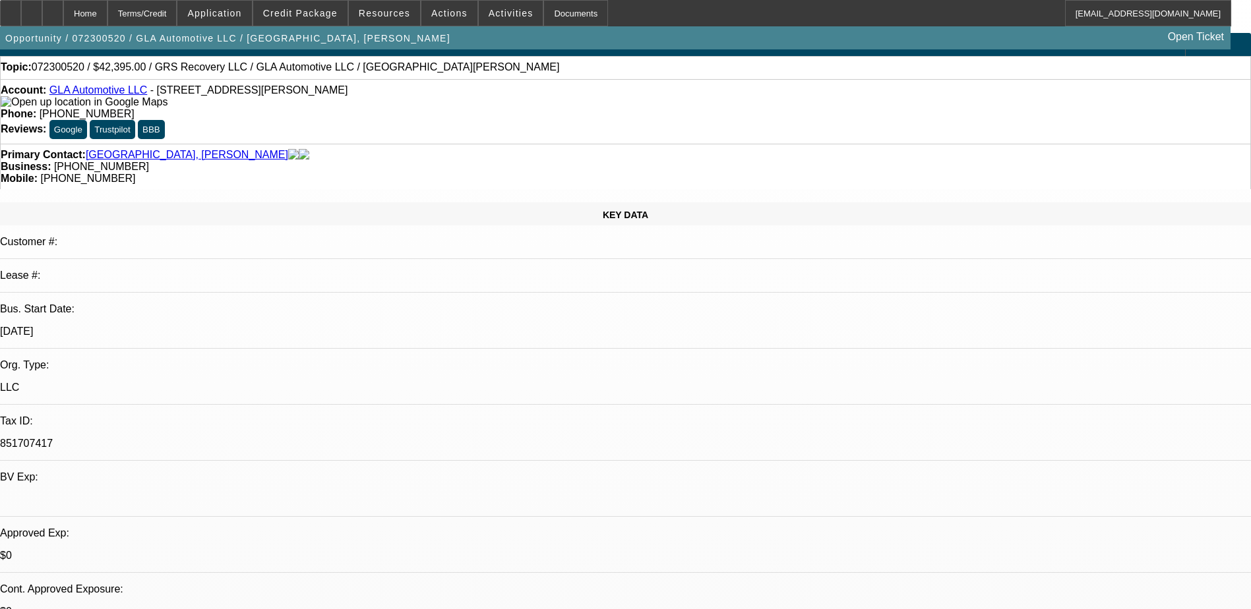
scroll to position [0, 0]
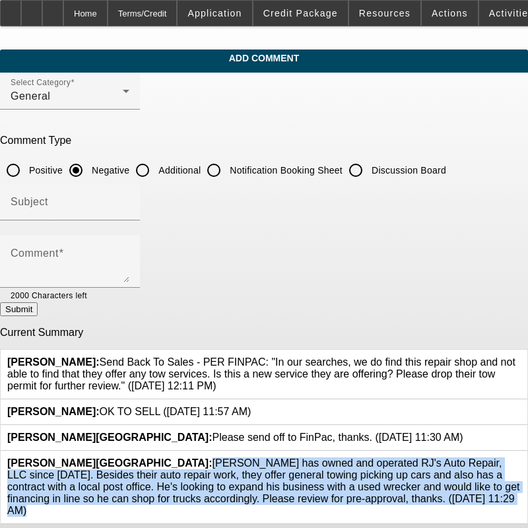
drag, startPoint x: 328, startPoint y: 489, endPoint x: 127, endPoint y: 454, distance: 204.2
click at [127, 457] on span "[PERSON_NAME]: [PERSON_NAME] has owned and operated RJ's Auto Repair, LLC since…" at bounding box center [263, 486] width 512 height 59
drag, startPoint x: 127, startPoint y: 454, endPoint x: 137, endPoint y: 458, distance: 10.4
click at [137, 458] on span "[PERSON_NAME]: [PERSON_NAME] has owned and operated RJ's Auto Repair, LLC since…" at bounding box center [263, 486] width 512 height 59
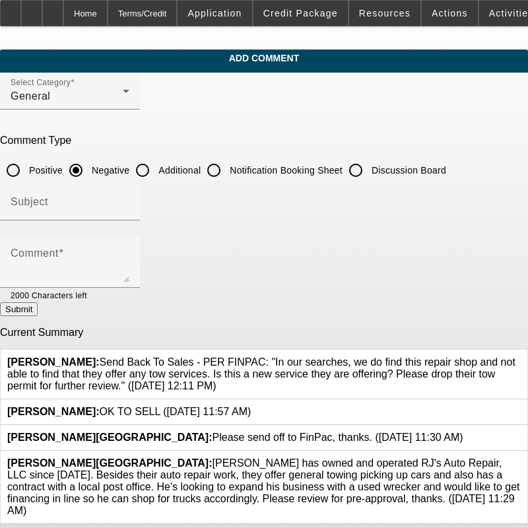
click at [322, 487] on span "[PERSON_NAME]: [PERSON_NAME] has owned and operated RJ's Auto Repair, LLC since…" at bounding box center [263, 486] width 512 height 59
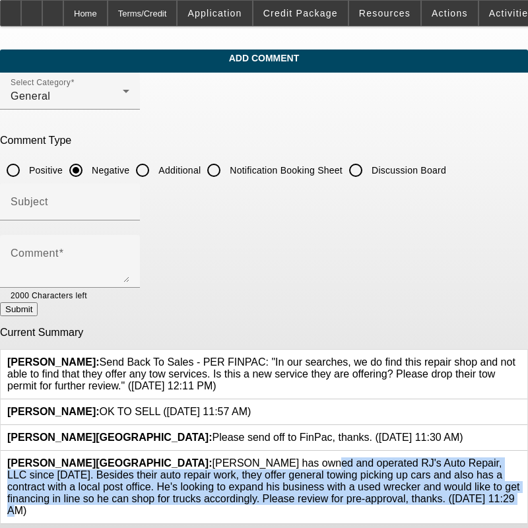
drag, startPoint x: 326, startPoint y: 489, endPoint x: 129, endPoint y: 452, distance: 200.1
click at [129, 457] on span "[PERSON_NAME]: [PERSON_NAME] has owned and operated RJ's Auto Repair, LLC since…" at bounding box center [263, 486] width 512 height 59
copy span "[PERSON_NAME] has owned and operated RJ's Auto Repair, LLC since [DATE]. Beside…"
click at [321, 479] on span "[PERSON_NAME]: [PERSON_NAME] has owned and operated RJ's Auto Repair, LLC since…" at bounding box center [263, 486] width 512 height 59
drag, startPoint x: 326, startPoint y: 489, endPoint x: 129, endPoint y: 458, distance: 199.6
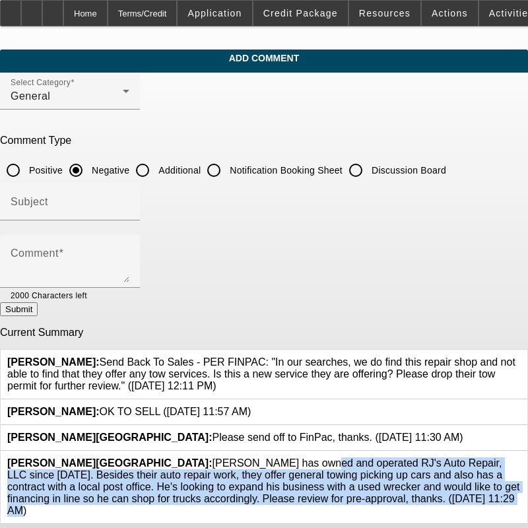
click at [129, 458] on span "[PERSON_NAME]: [PERSON_NAME] has owned and operated RJ's Auto Repair, LLC since…" at bounding box center [263, 486] width 512 height 59
copy span "[PERSON_NAME] has owned and operated RJ's Auto Repair, LLC since [DATE]. Beside…"
click at [235, 468] on span "[PERSON_NAME]: [PERSON_NAME] has owned and operated RJ's Auto Repair, LLC since…" at bounding box center [263, 486] width 512 height 59
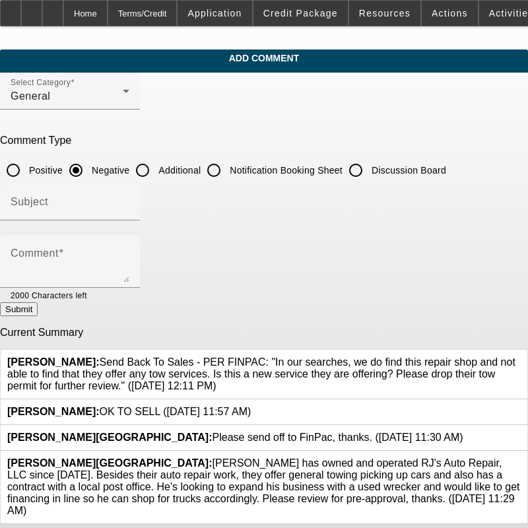
click at [520, 457] on icon at bounding box center [520, 457] width 0 height 0
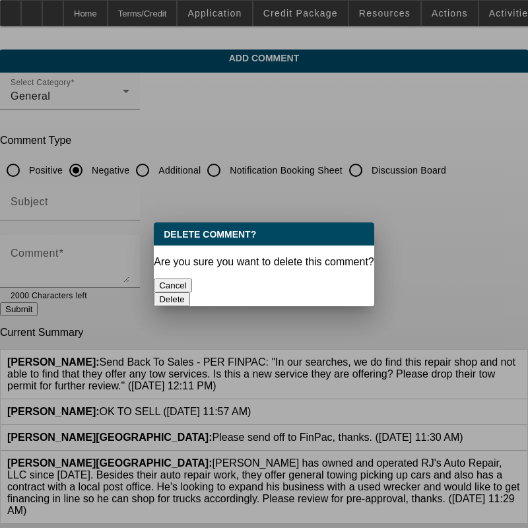
click at [190, 292] on button "Delete" at bounding box center [172, 299] width 36 height 14
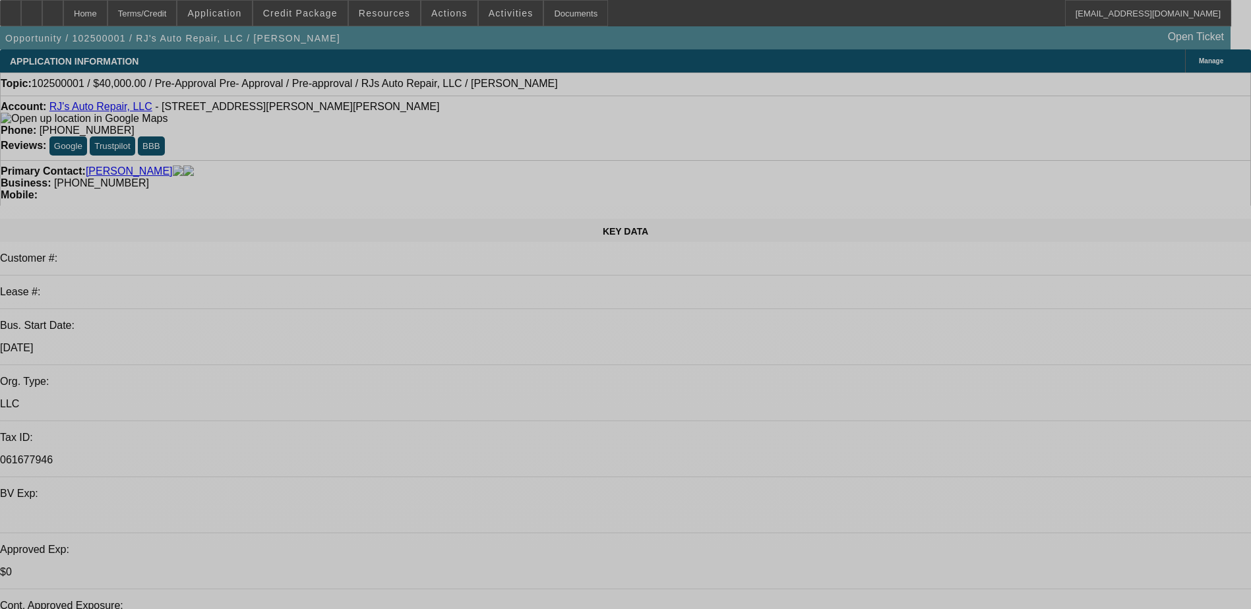
select select "0"
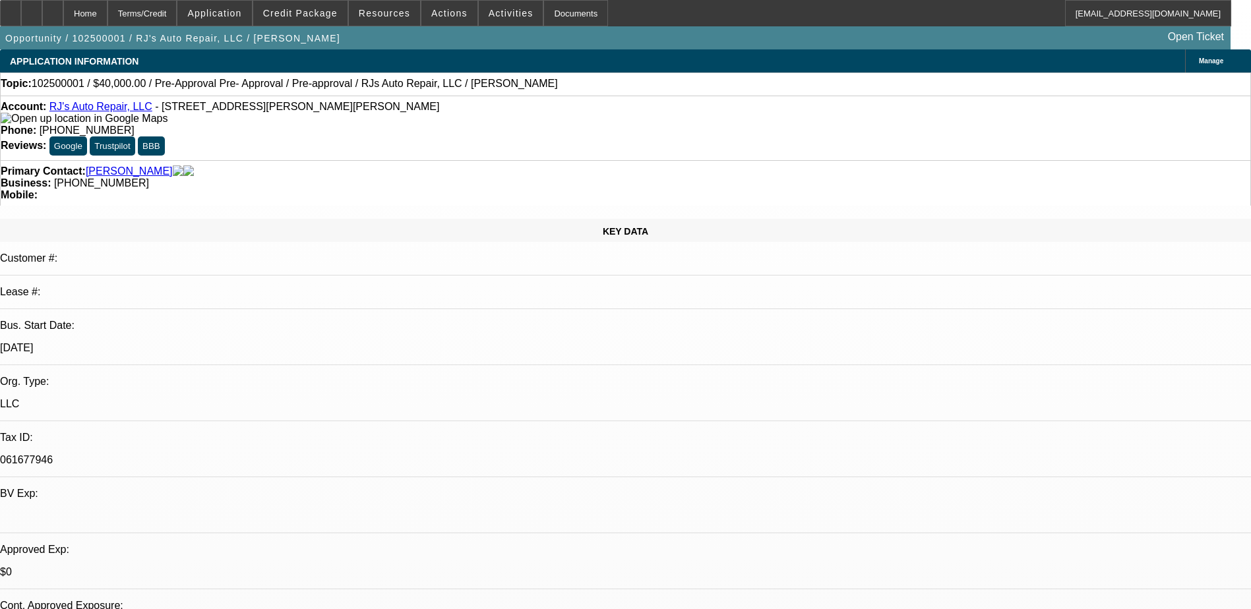
select select "0"
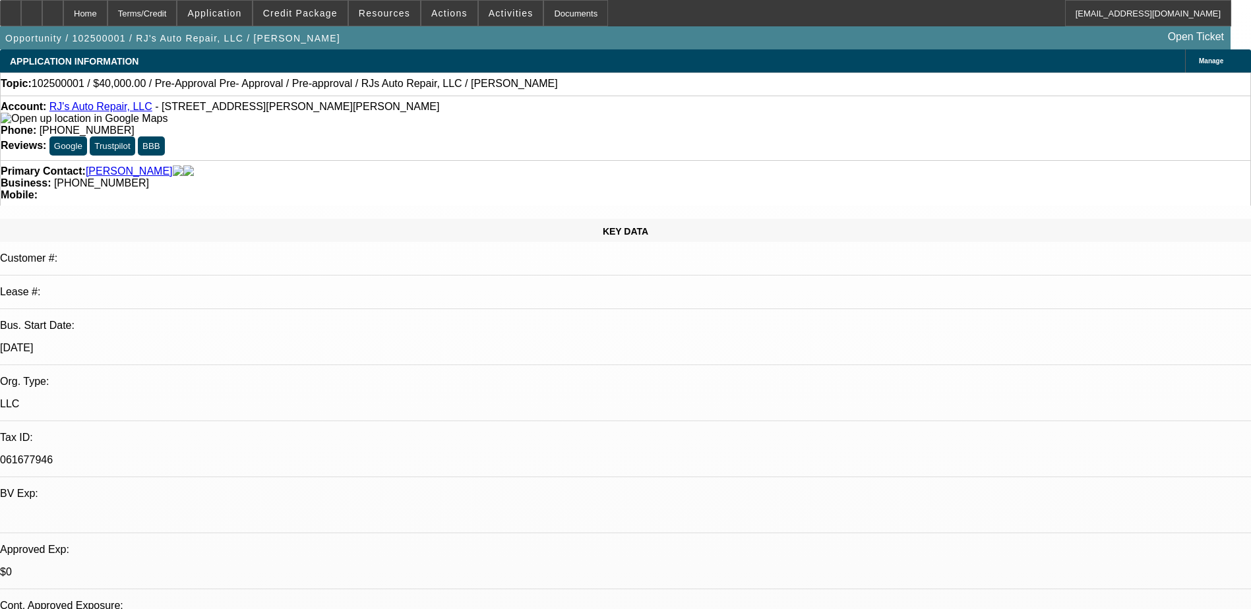
select select "1"
select select "3"
select select "6"
select select "1"
select select "3"
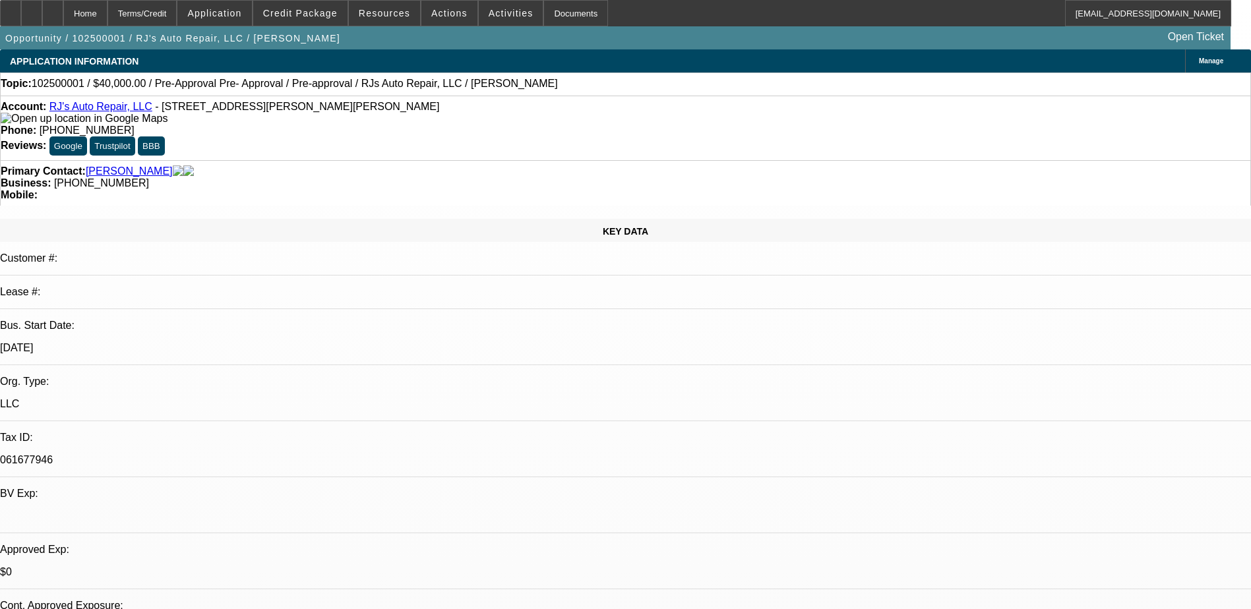
select select "6"
radio input "true"
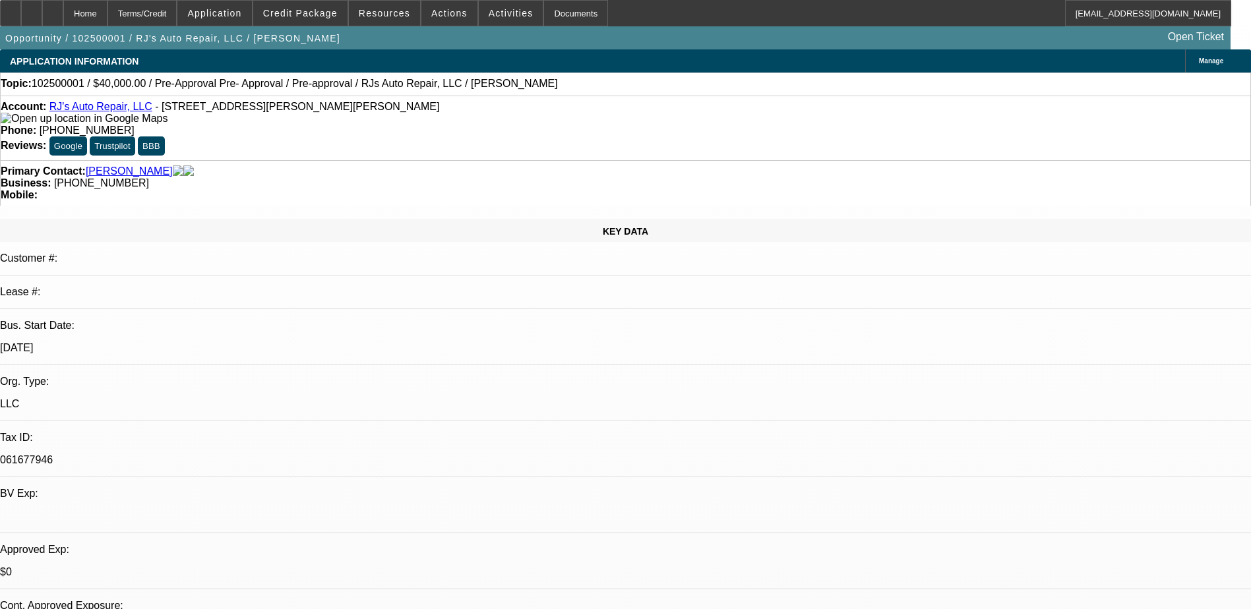
paste textarea "[PERSON_NAME] has owned and operated RJ's Auto Repair, LLC since [DATE]. Beside…"
drag, startPoint x: 1084, startPoint y: 260, endPoint x: 871, endPoint y: 208, distance: 219.9
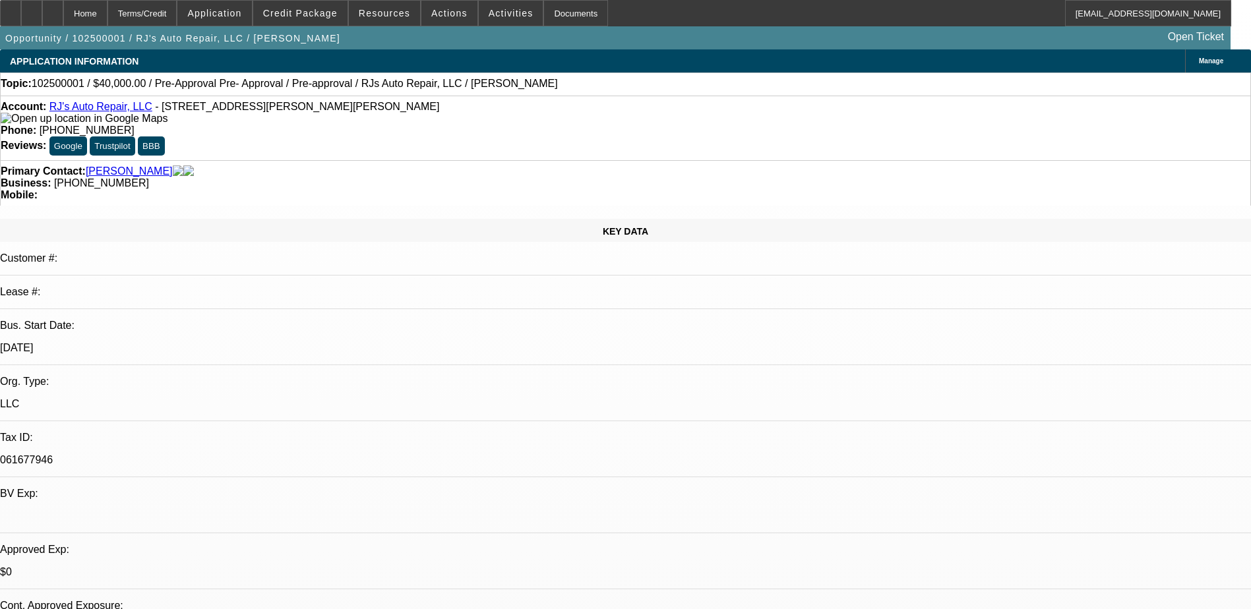
drag, startPoint x: 1086, startPoint y: 254, endPoint x: 1142, endPoint y: 246, distance: 57.3
drag, startPoint x: 1095, startPoint y: 253, endPoint x: 1182, endPoint y: 279, distance: 91.4
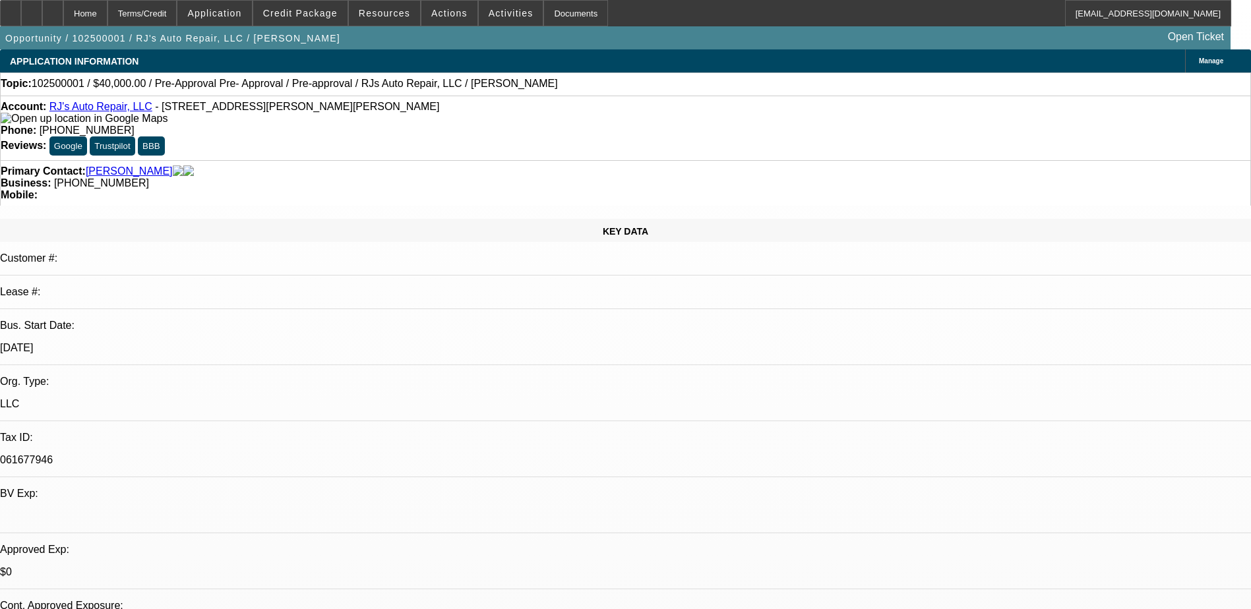
drag, startPoint x: 1144, startPoint y: 256, endPoint x: 1115, endPoint y: 261, distance: 28.7
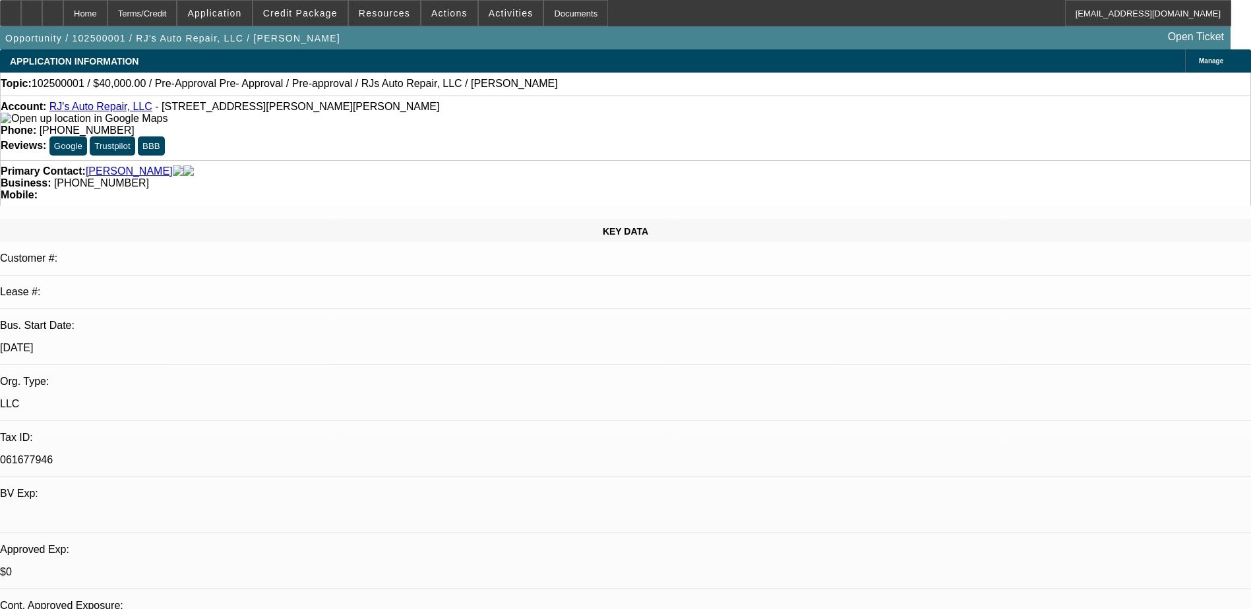
drag, startPoint x: 930, startPoint y: 270, endPoint x: 1144, endPoint y: 229, distance: 218.3
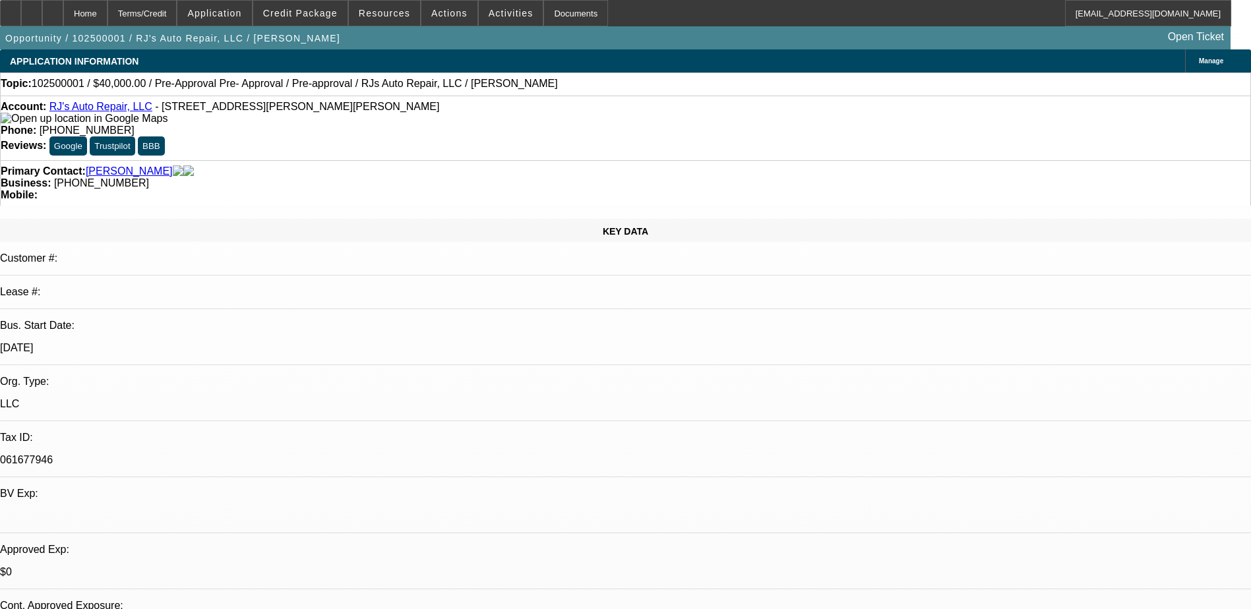
type textarea "[PERSON_NAME] has owned and operated RJ's Auto Repair, LLC since [DATE]. Clarif…"
radio input "true"
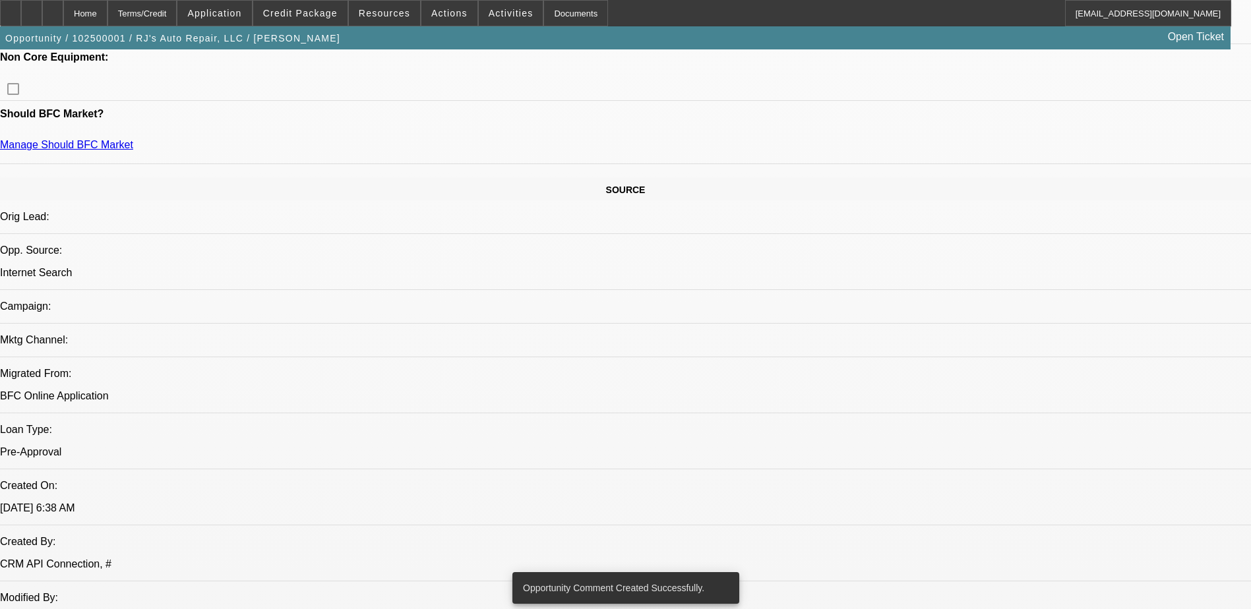
scroll to position [791, 0]
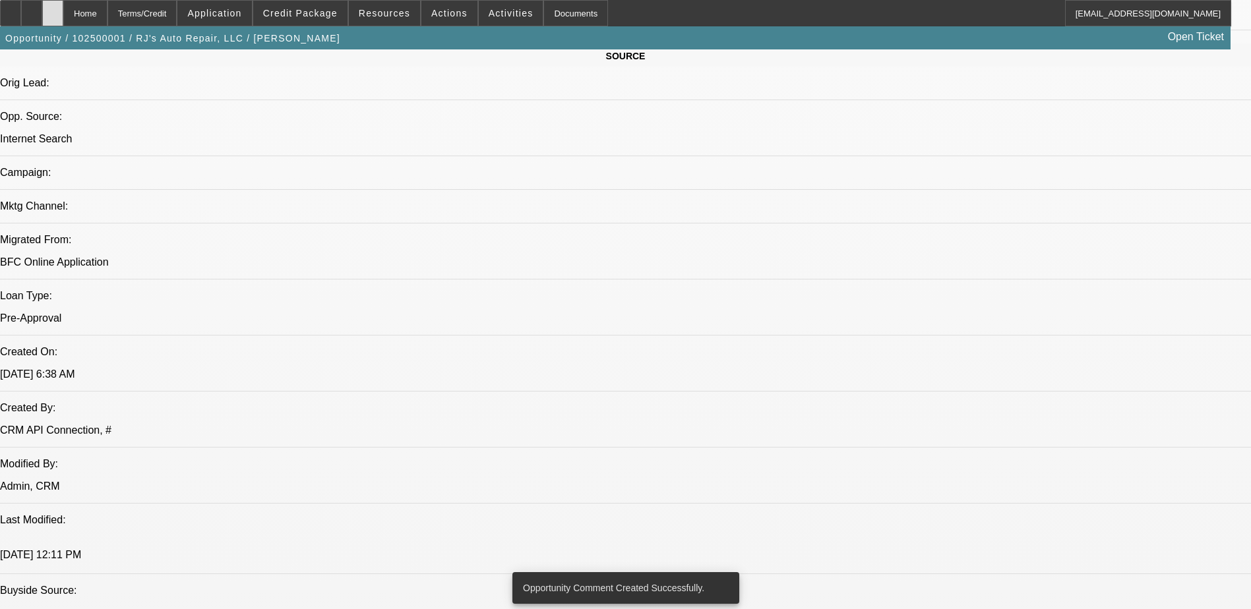
click at [63, 20] on div at bounding box center [52, 13] width 21 height 26
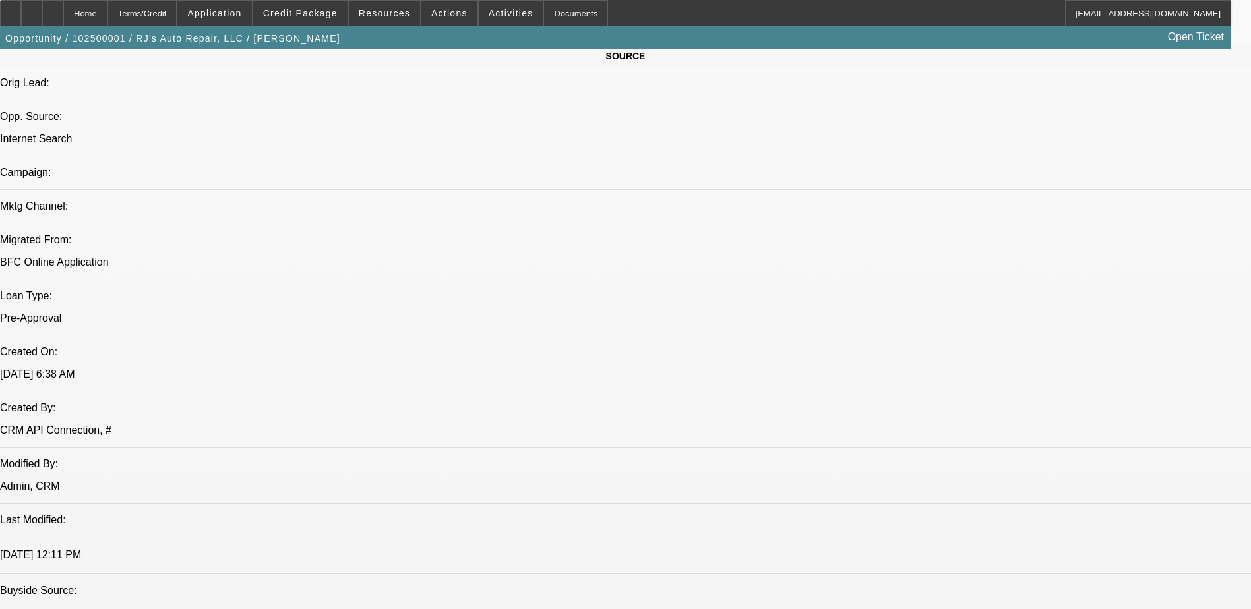
select select "0"
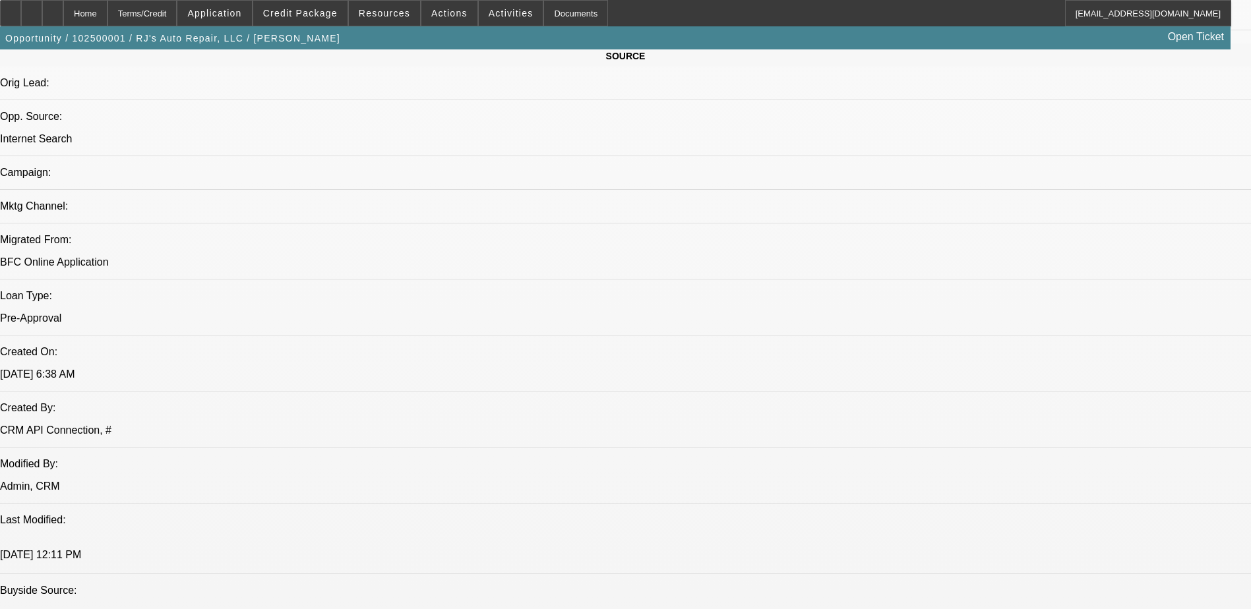
select select "0"
select select "1"
select select "3"
select select "6"
select select "1"
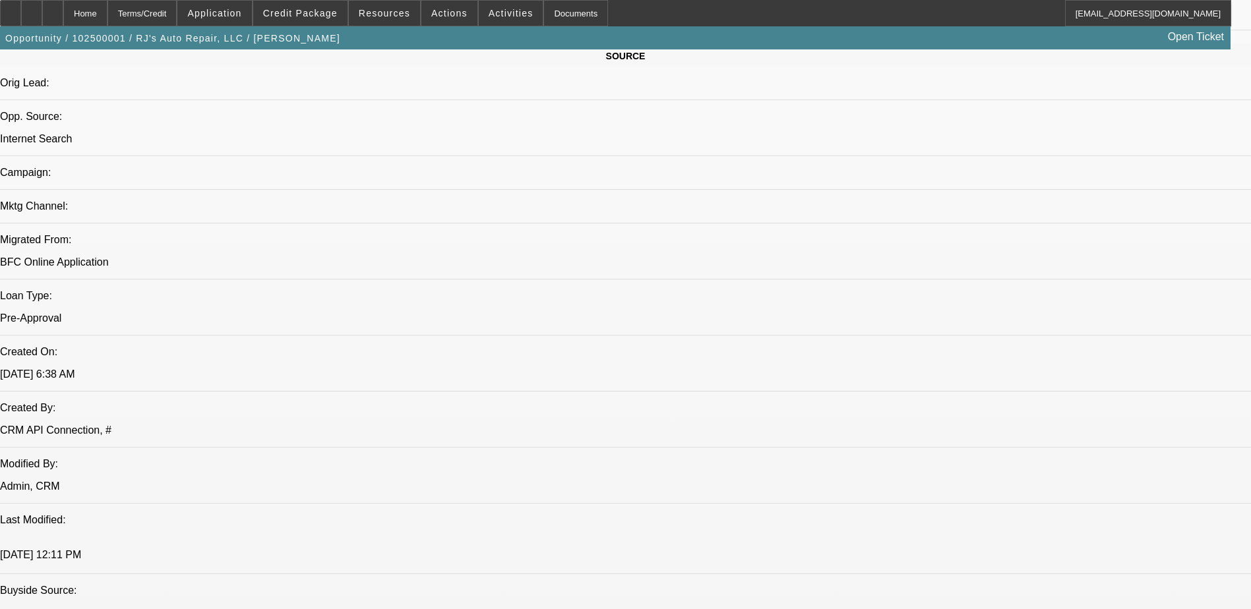
select select "3"
select select "6"
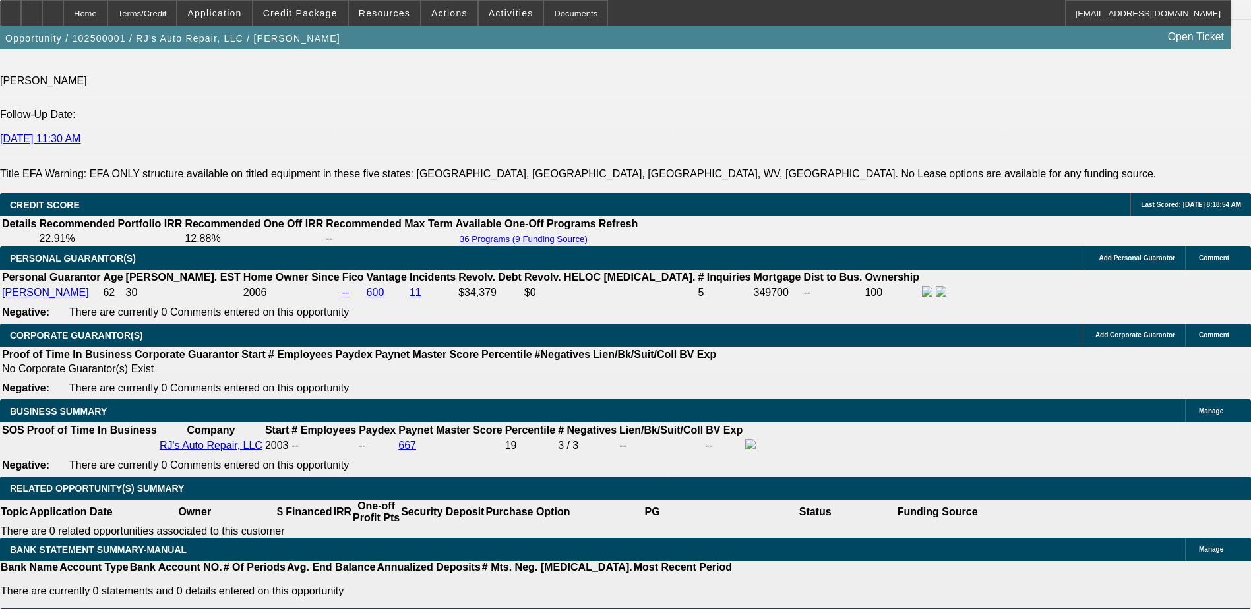
scroll to position [1860, 0]
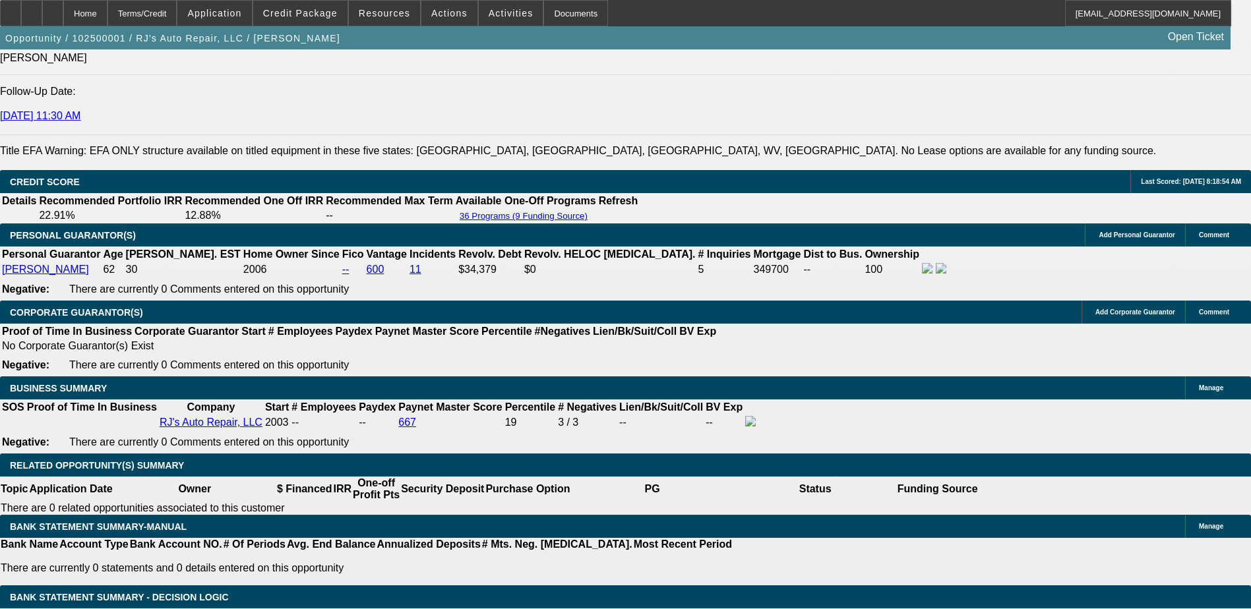
select select "1"
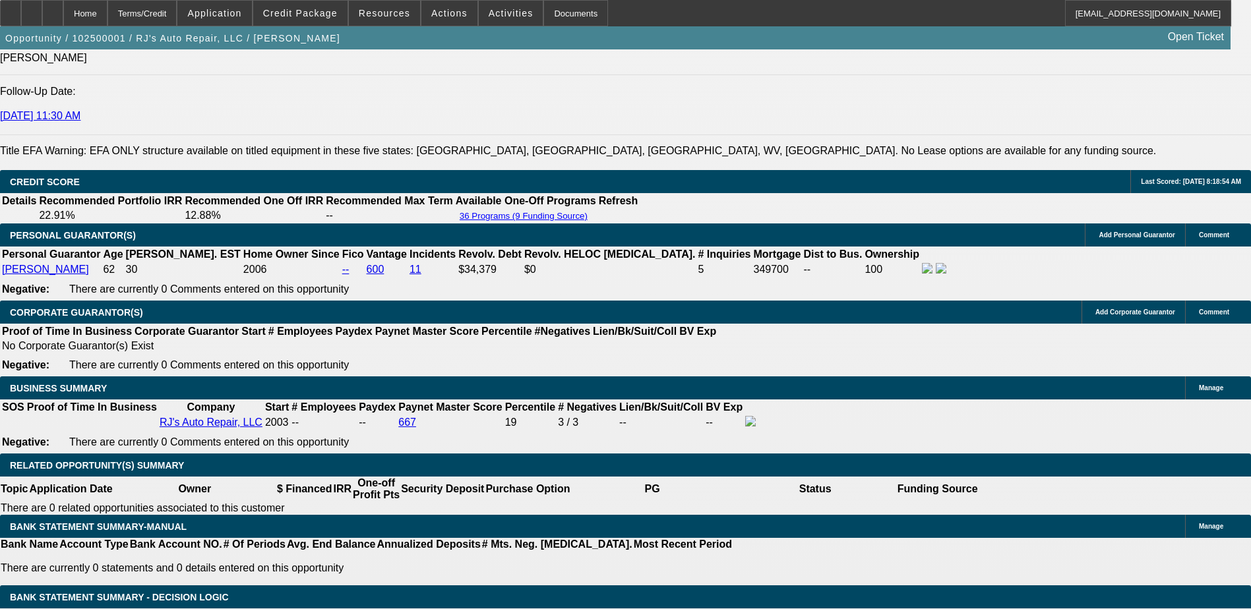
type input "UNKNOWN"
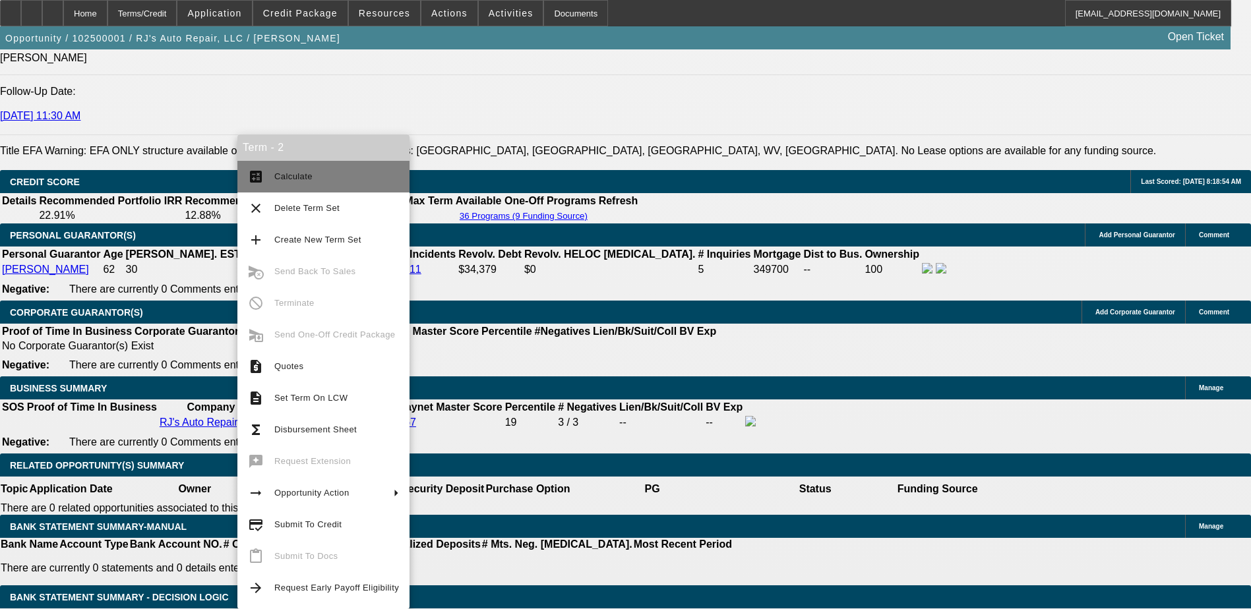
click at [278, 182] on span "Calculate" at bounding box center [336, 177] width 125 height 16
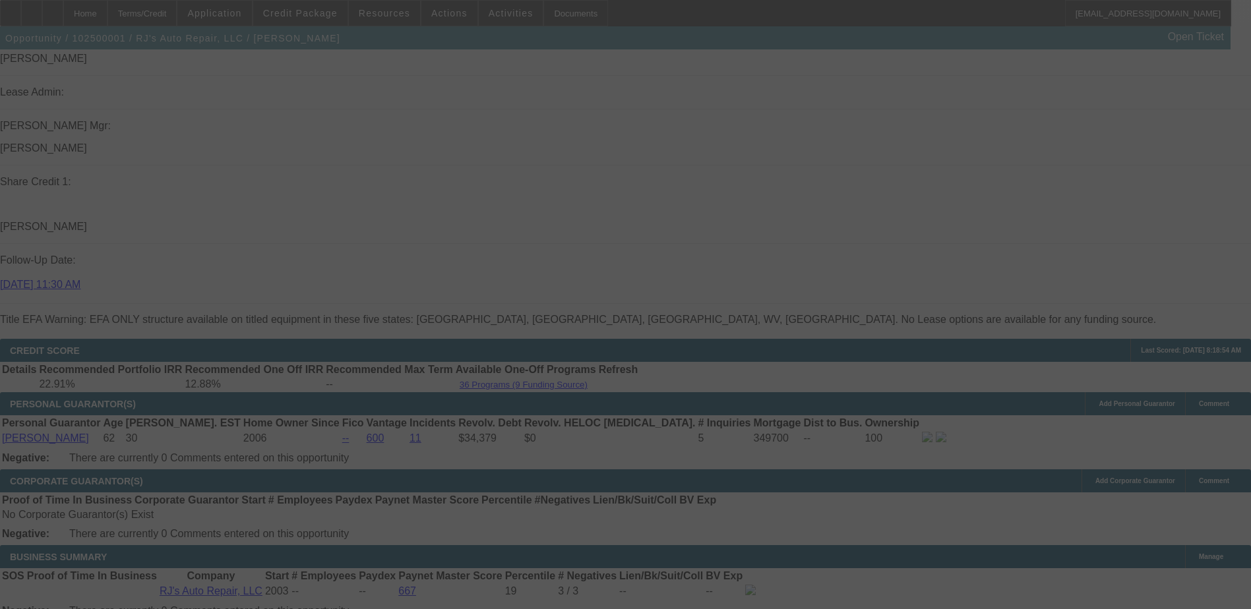
select select "0"
select select "6"
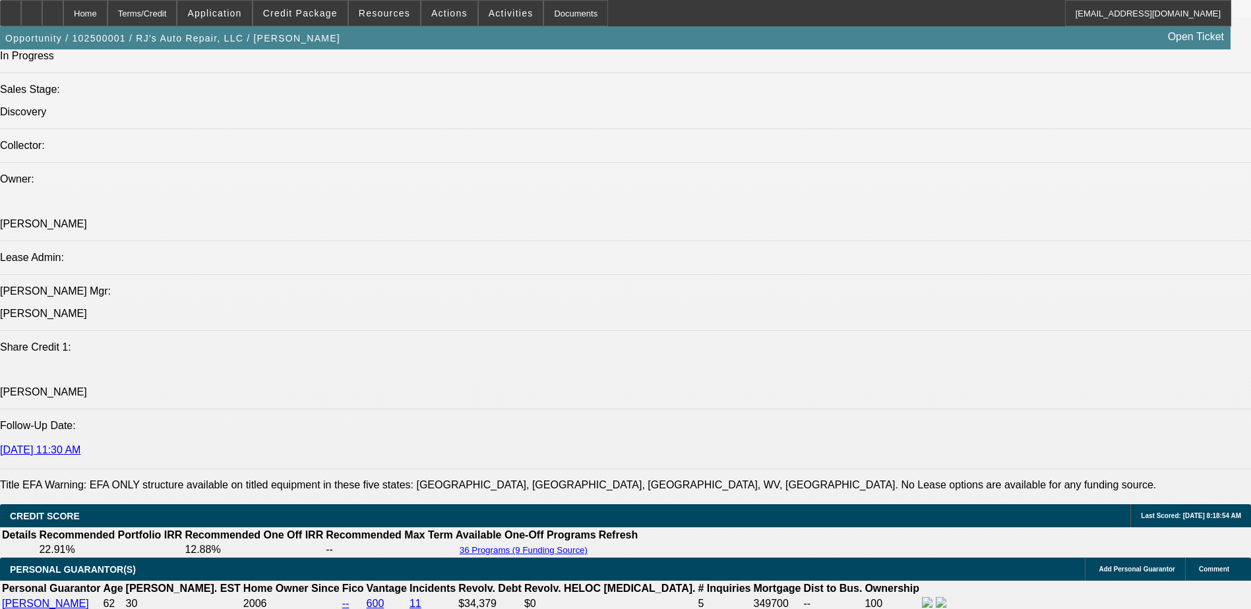
scroll to position [1663, 0]
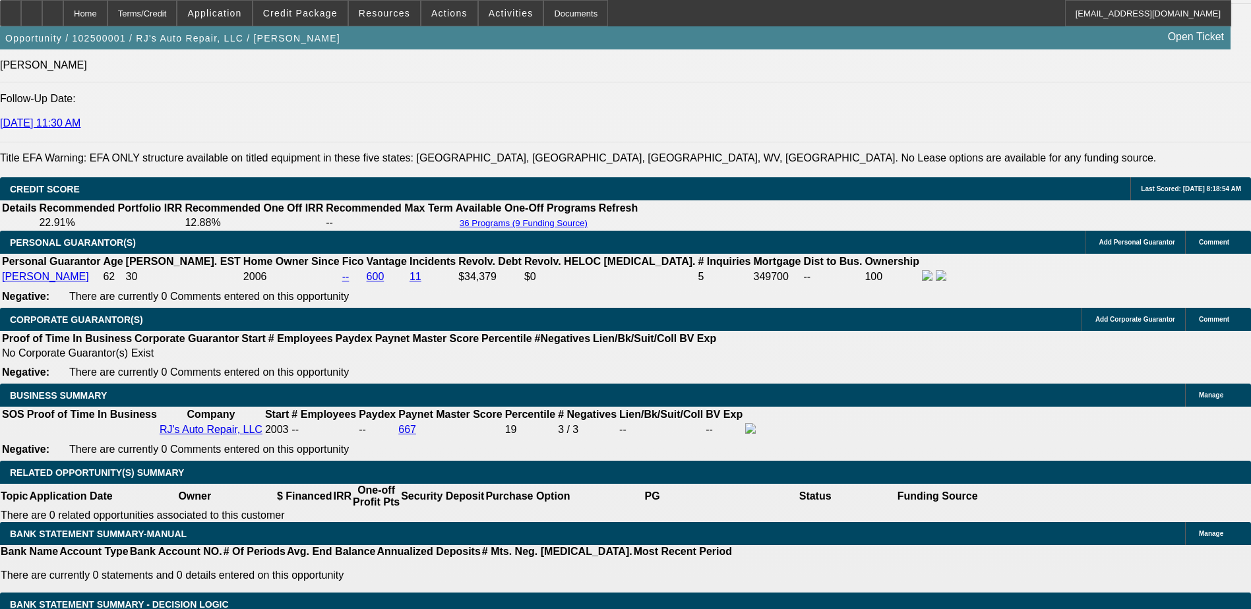
scroll to position [1729, 0]
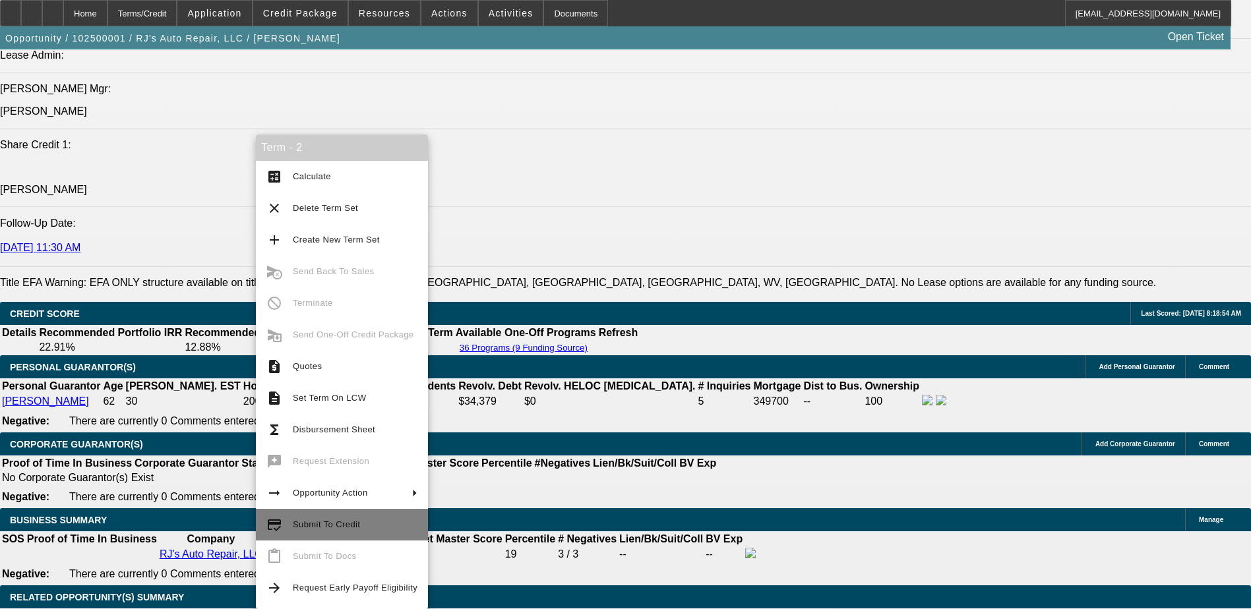
click at [314, 514] on button "credit_score Submit To Credit" at bounding box center [342, 525] width 172 height 32
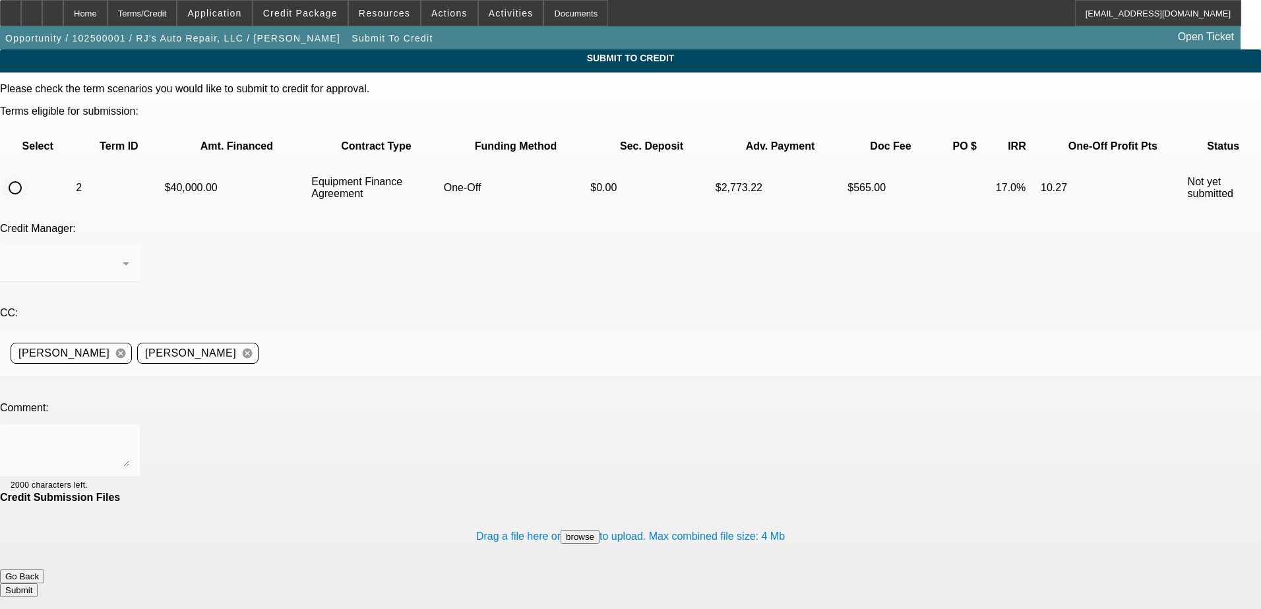
click at [28, 175] on input "radio" at bounding box center [15, 188] width 26 height 26
radio input "true"
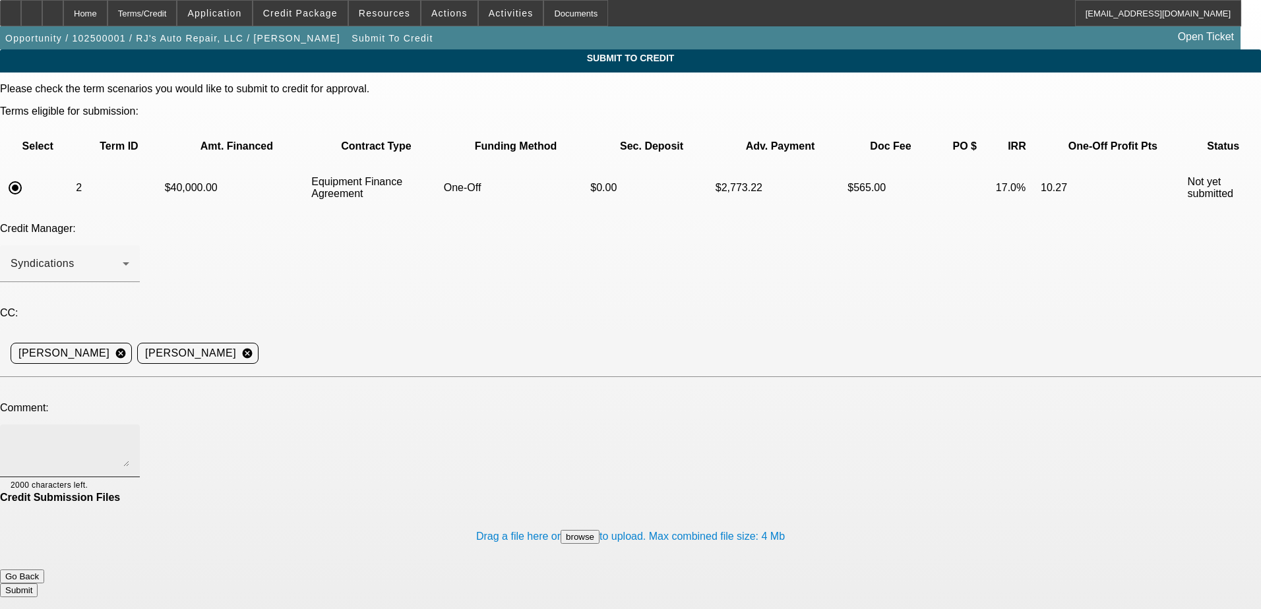
click at [129, 435] on textarea at bounding box center [70, 451] width 119 height 32
paste textarea "Clarified with the customer that his contract with the post office has been for…"
type textarea "Clarified with the customer that his contract with the post office has been for…"
click at [492, 367] on div "Please check the term scenarios you would like to submit to credit for approval…" at bounding box center [630, 340] width 1261 height 514
drag, startPoint x: 492, startPoint y: 367, endPoint x: 466, endPoint y: 373, distance: 26.6
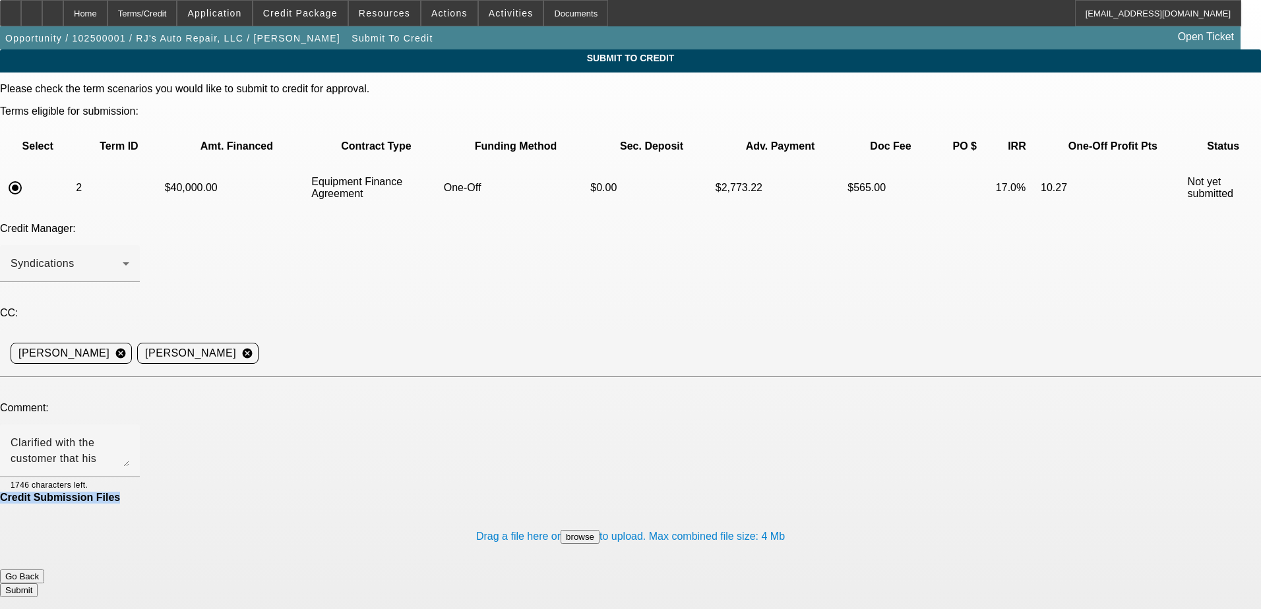
click at [466, 492] on div "Credit Submission Files" at bounding box center [630, 498] width 1261 height 12
click at [38, 584] on button "Submit" at bounding box center [19, 591] width 38 height 14
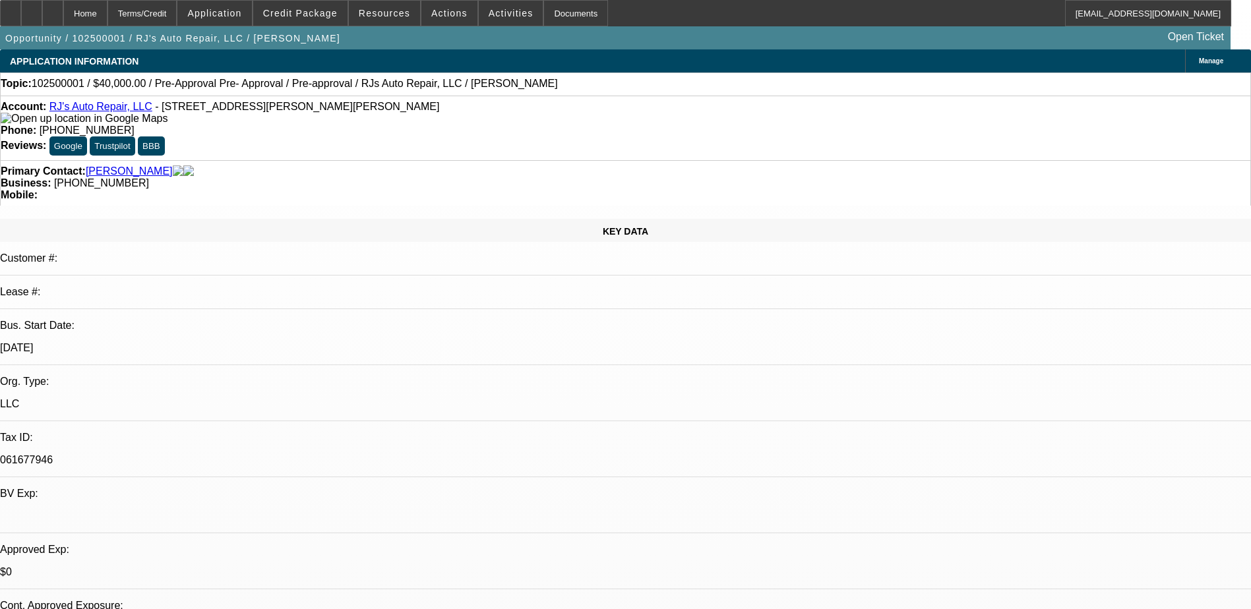
select select "0"
select select "6"
select select "0"
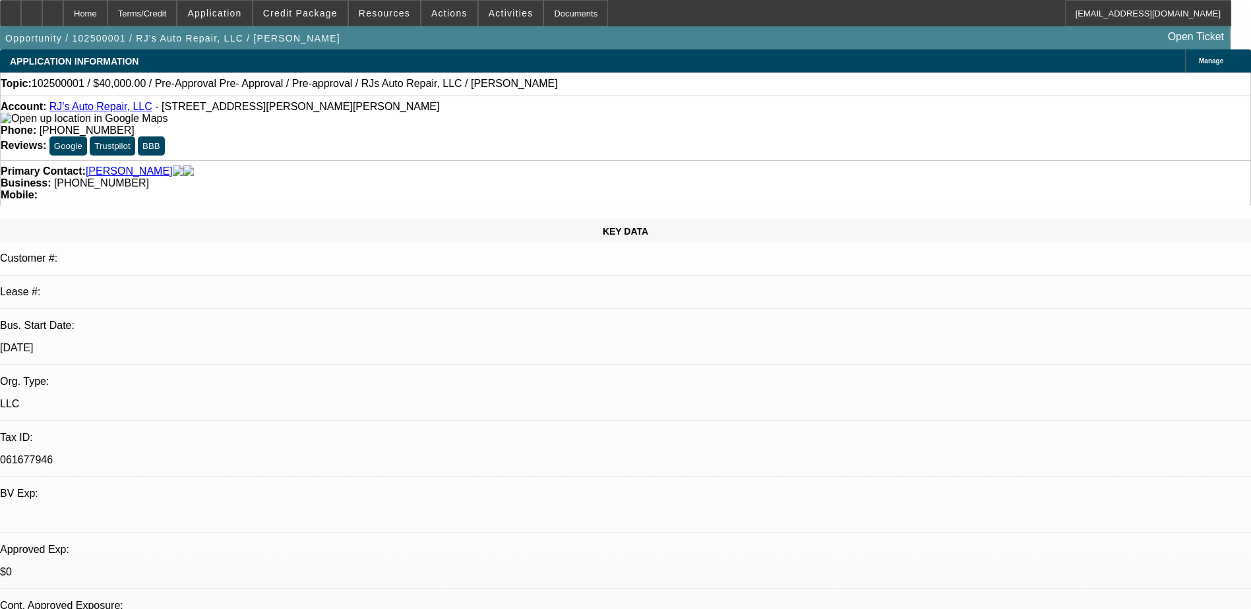
select select "0"
select select "3"
select select "0"
select select "6"
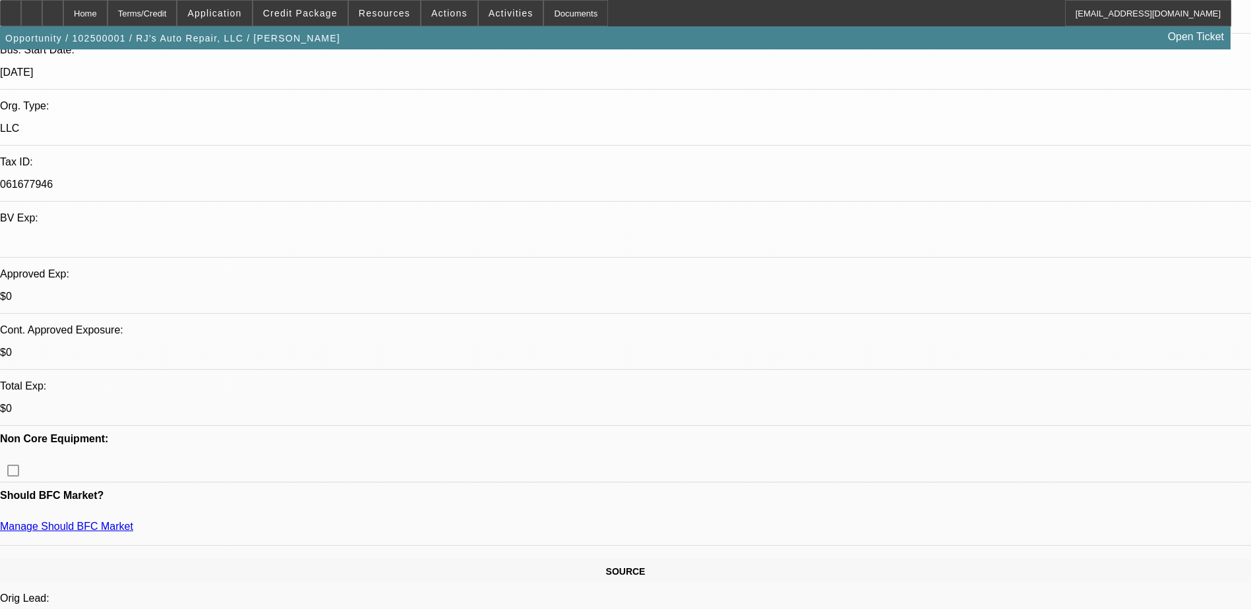
scroll to position [105, 0]
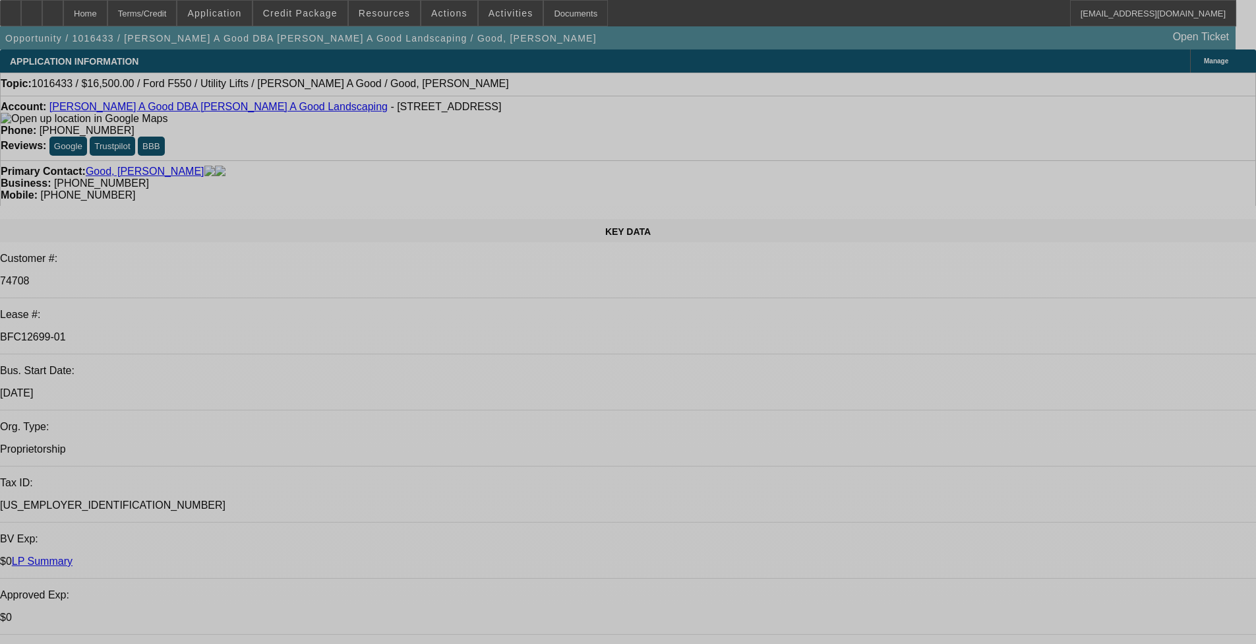
select select "0"
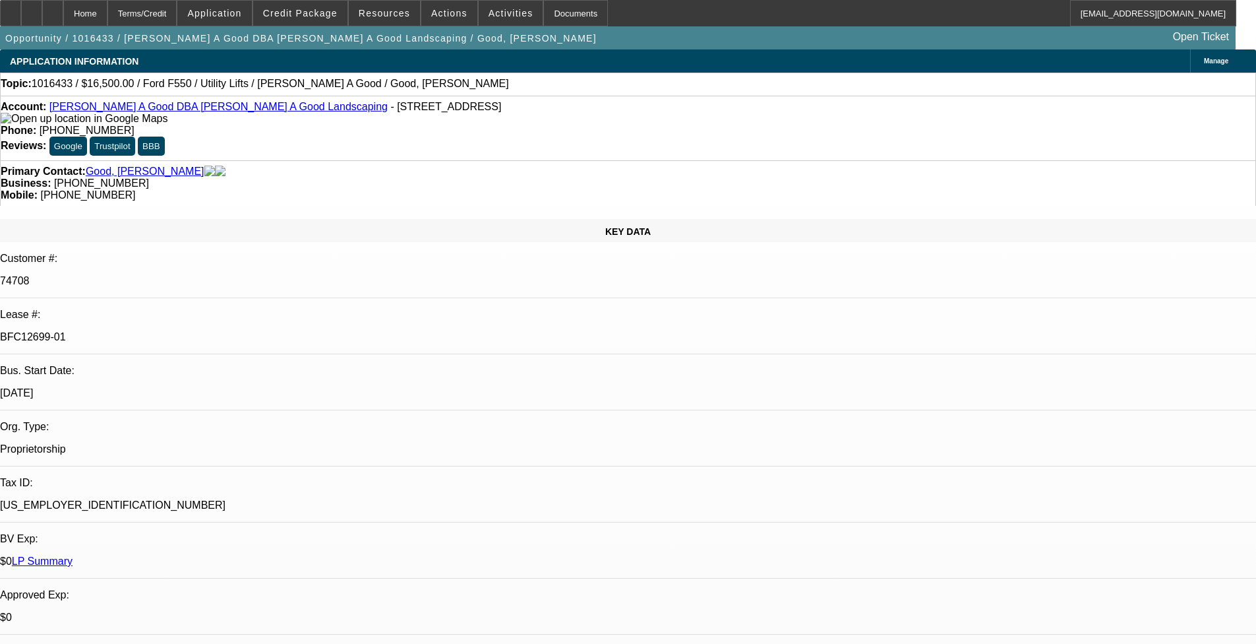
select select "2"
select select "0"
select select "2"
select select "0"
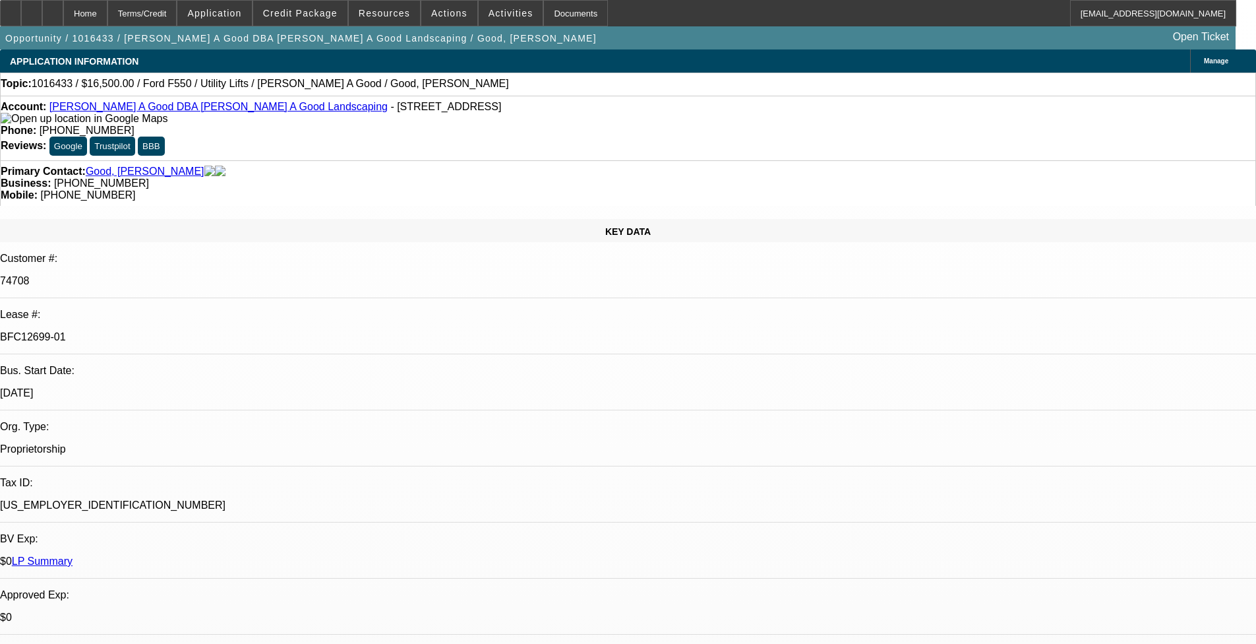
select select "0"
select select "2"
select select "0"
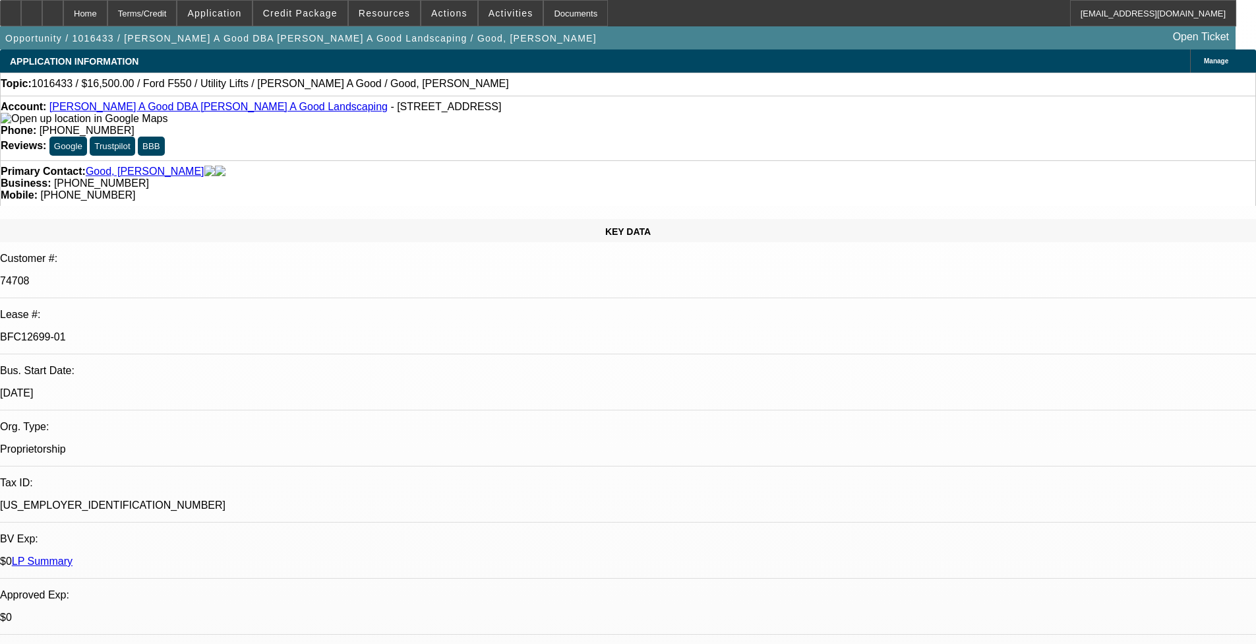
select select "0"
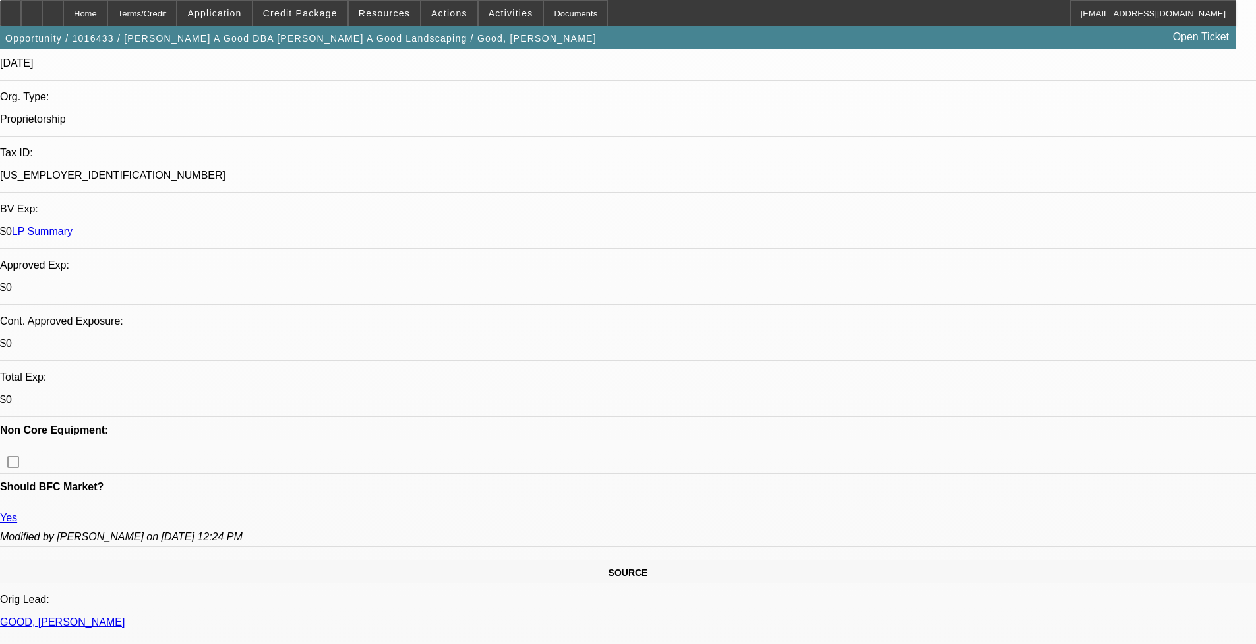
select select "1"
select select "2"
select select "1"
select select "2"
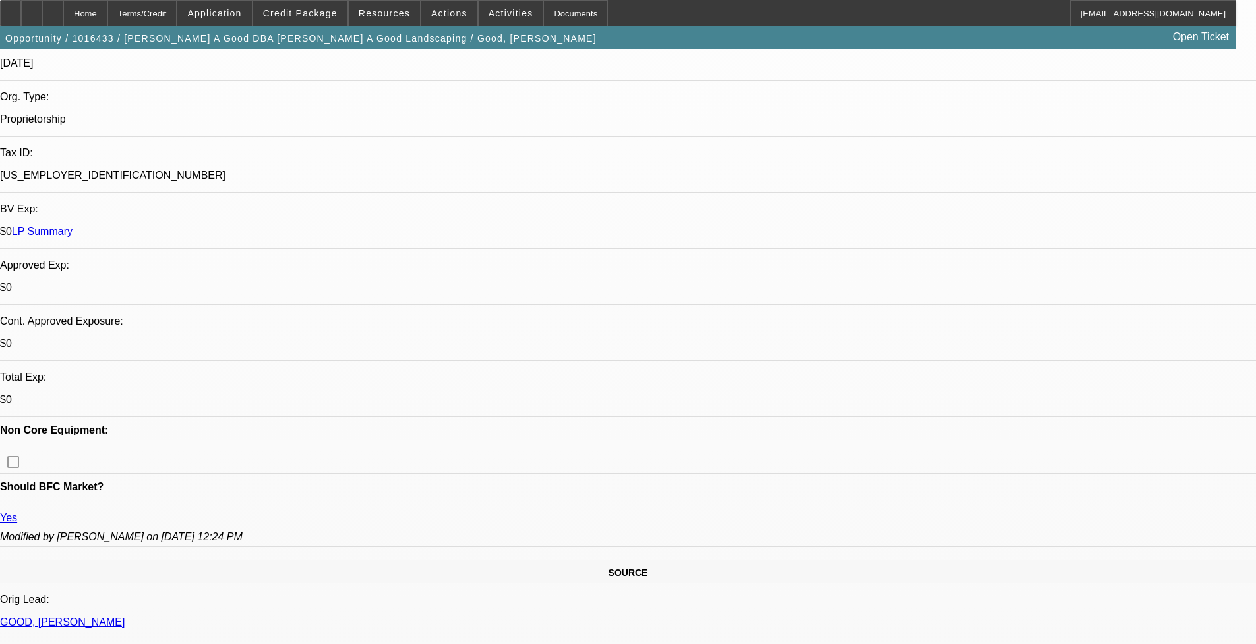
select select "2"
select select "1"
select select "2"
select select "1"
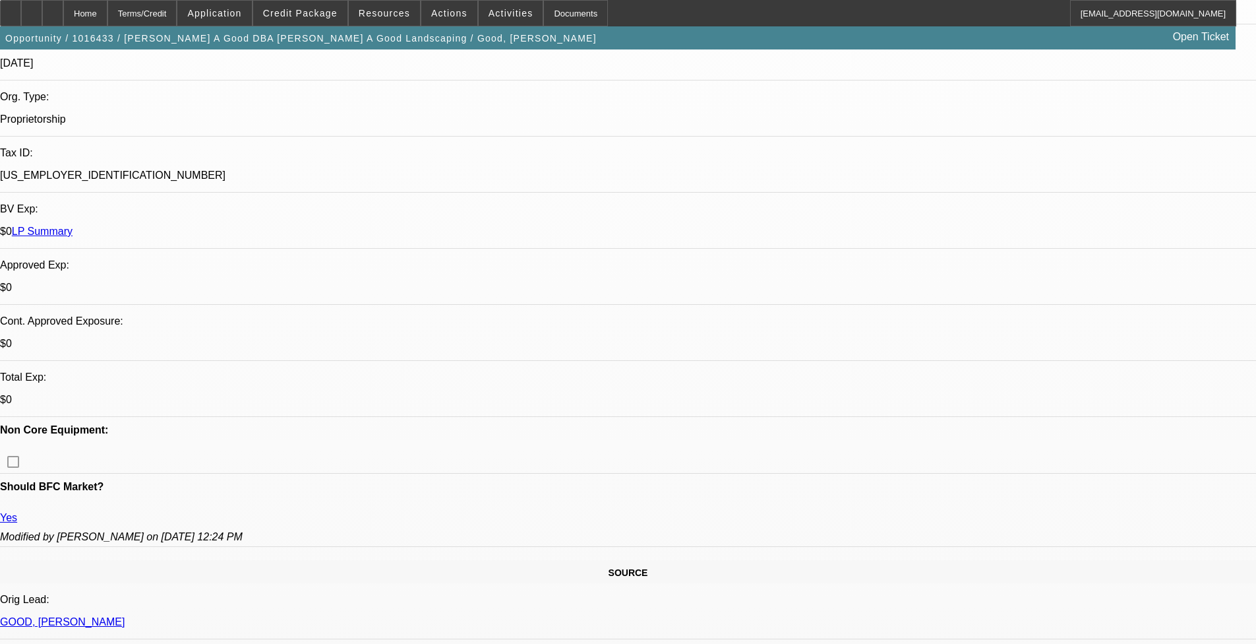
select select "2"
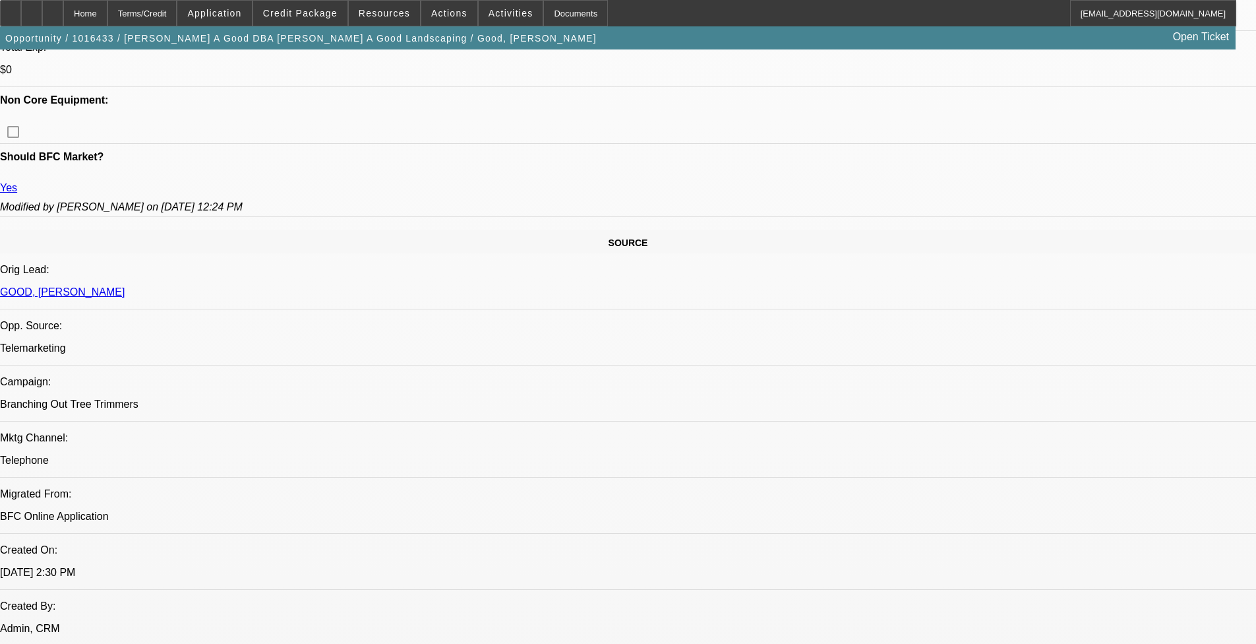
scroll to position [791, 0]
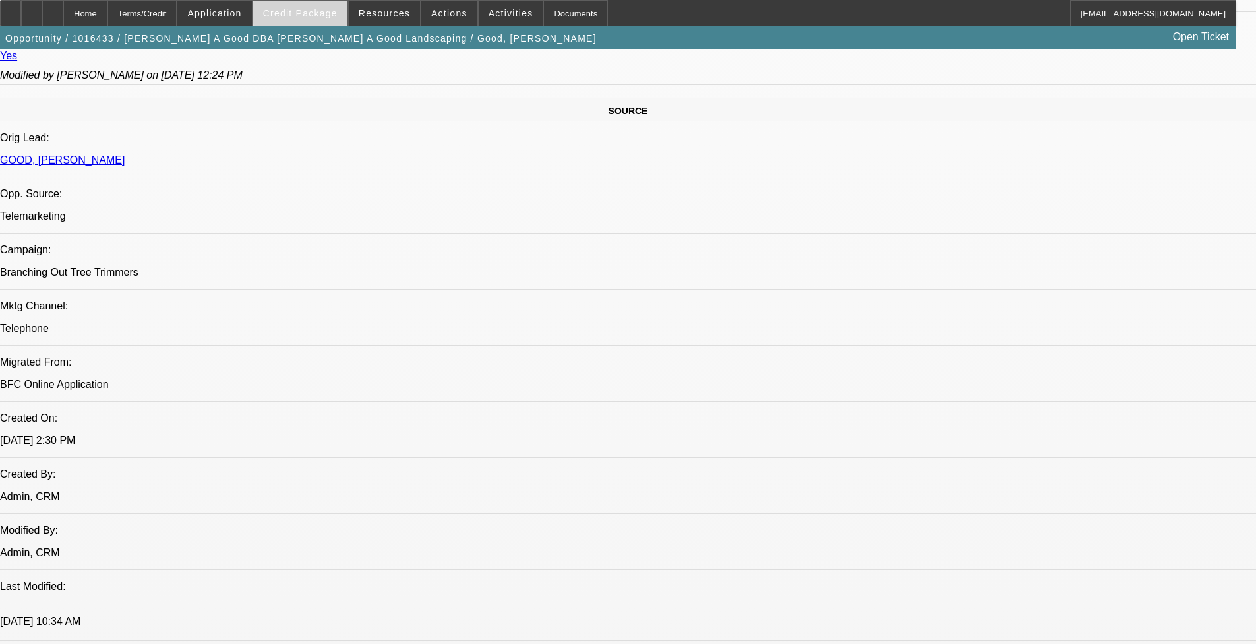
click at [315, 5] on span at bounding box center [300, 13] width 94 height 32
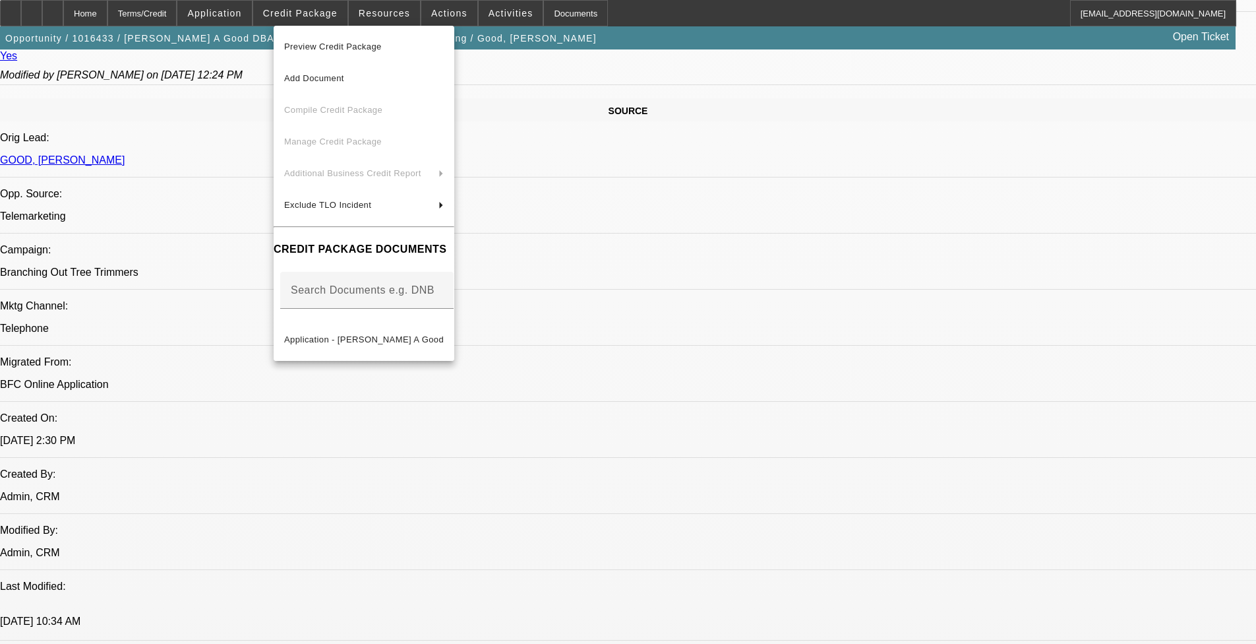
click at [446, 403] on div at bounding box center [628, 322] width 1256 height 644
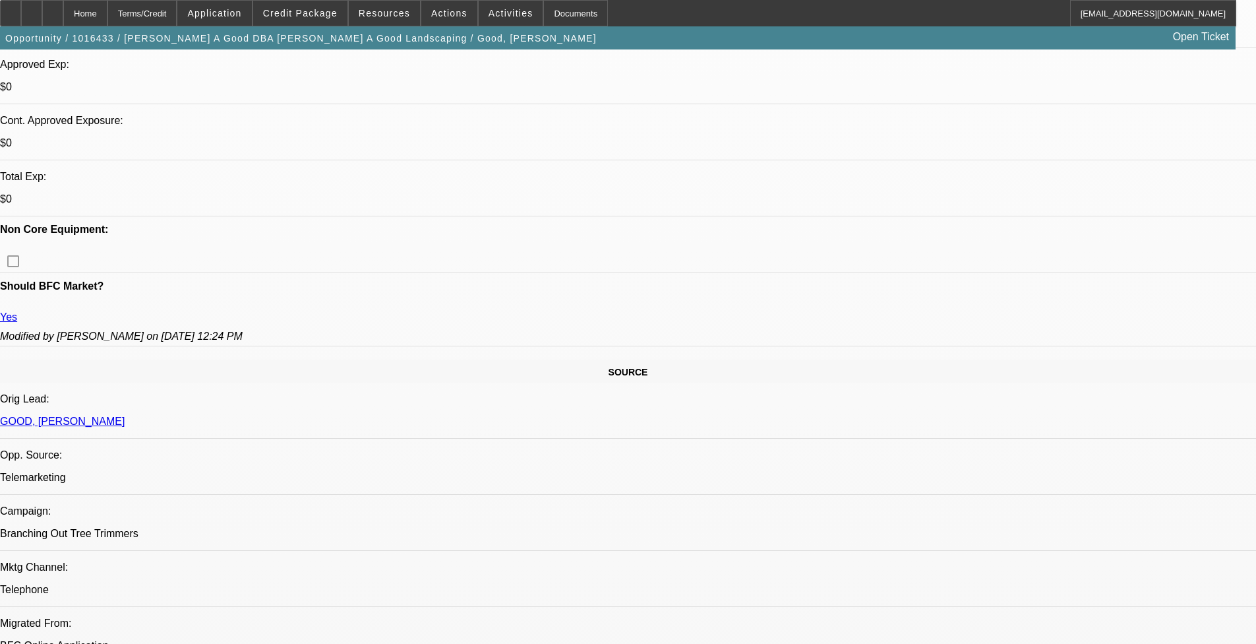
scroll to position [528, 0]
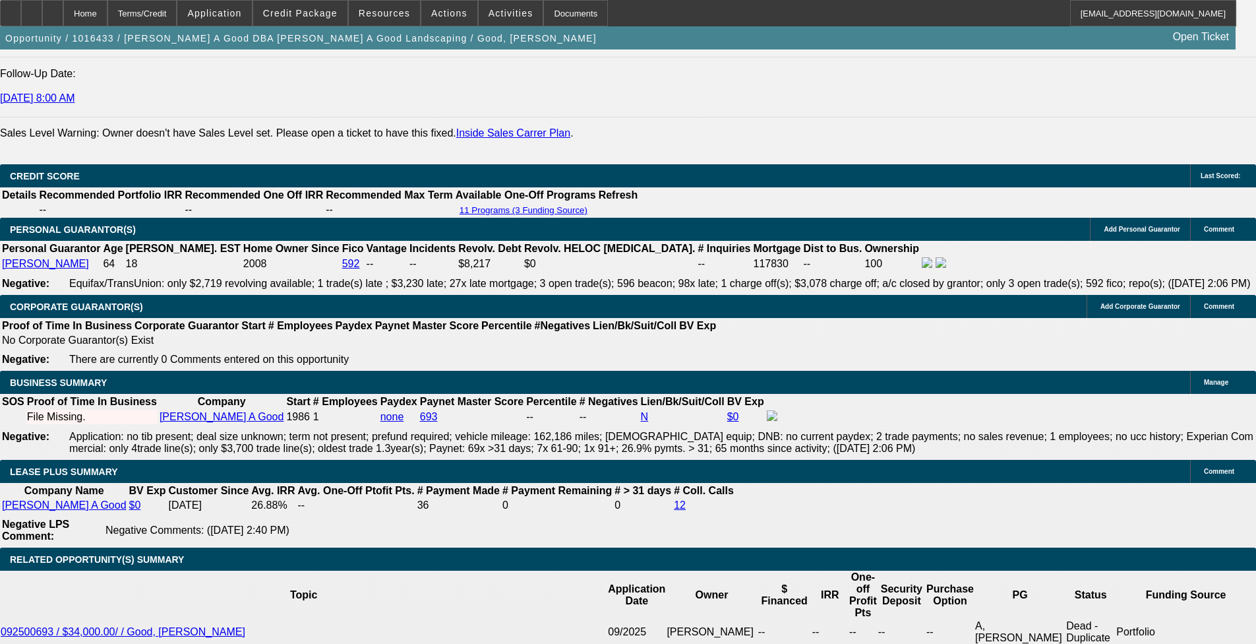
scroll to position [1178, 0]
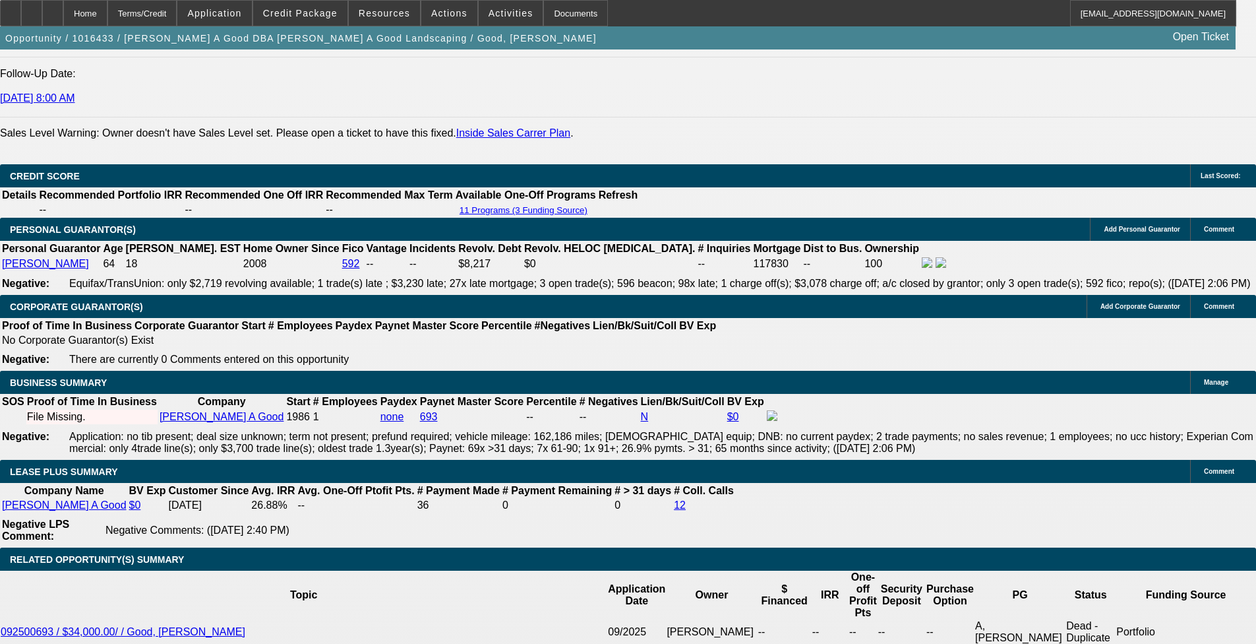
drag, startPoint x: 1128, startPoint y: 553, endPoint x: 1232, endPoint y: 543, distance: 104.1
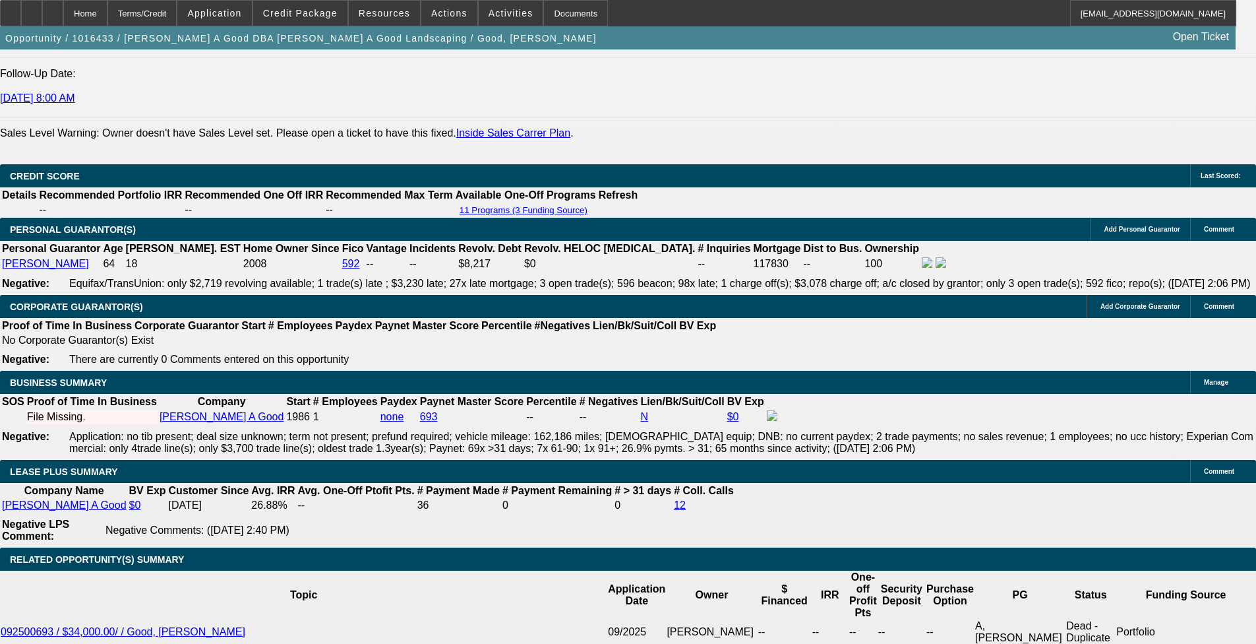
drag, startPoint x: 1232, startPoint y: 543, endPoint x: 1208, endPoint y: 563, distance: 31.8
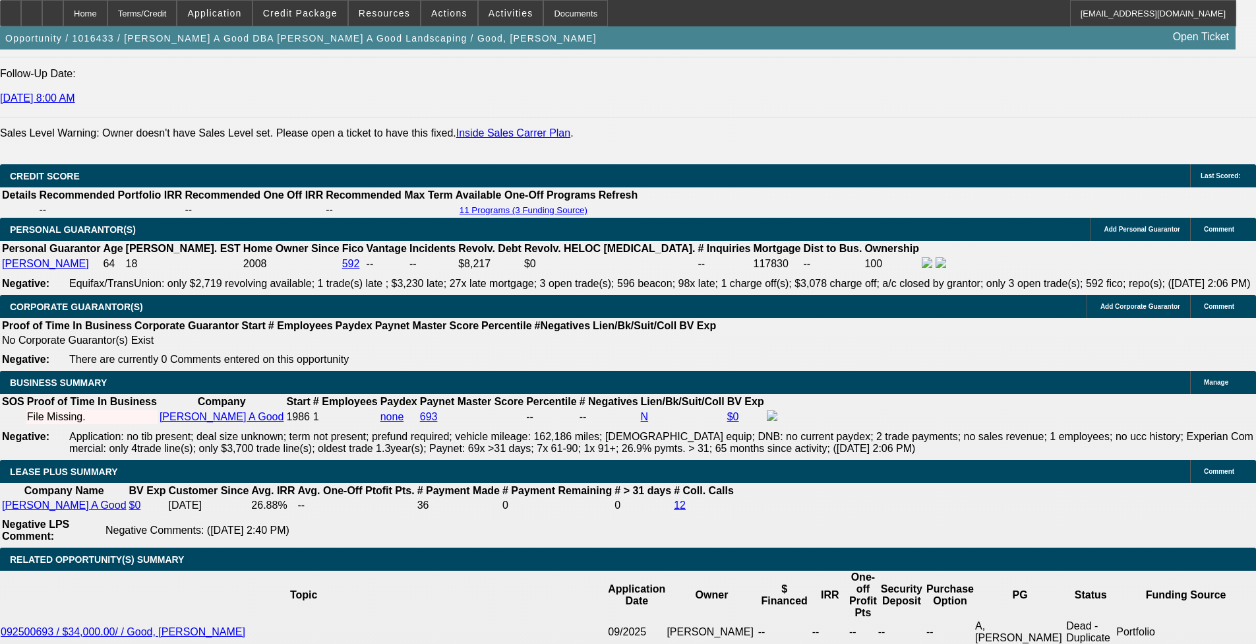
scroll to position [1046, 0]
drag, startPoint x: 1082, startPoint y: 211, endPoint x: 1064, endPoint y: 293, distance: 83.8
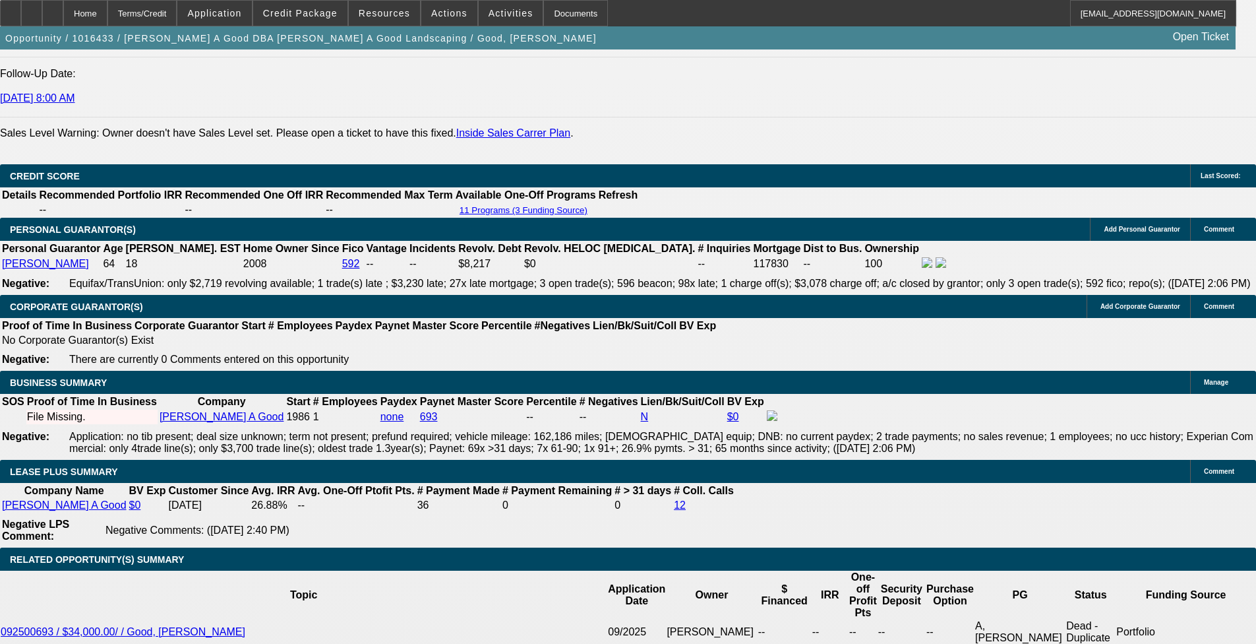
scroll to position [452, 0]
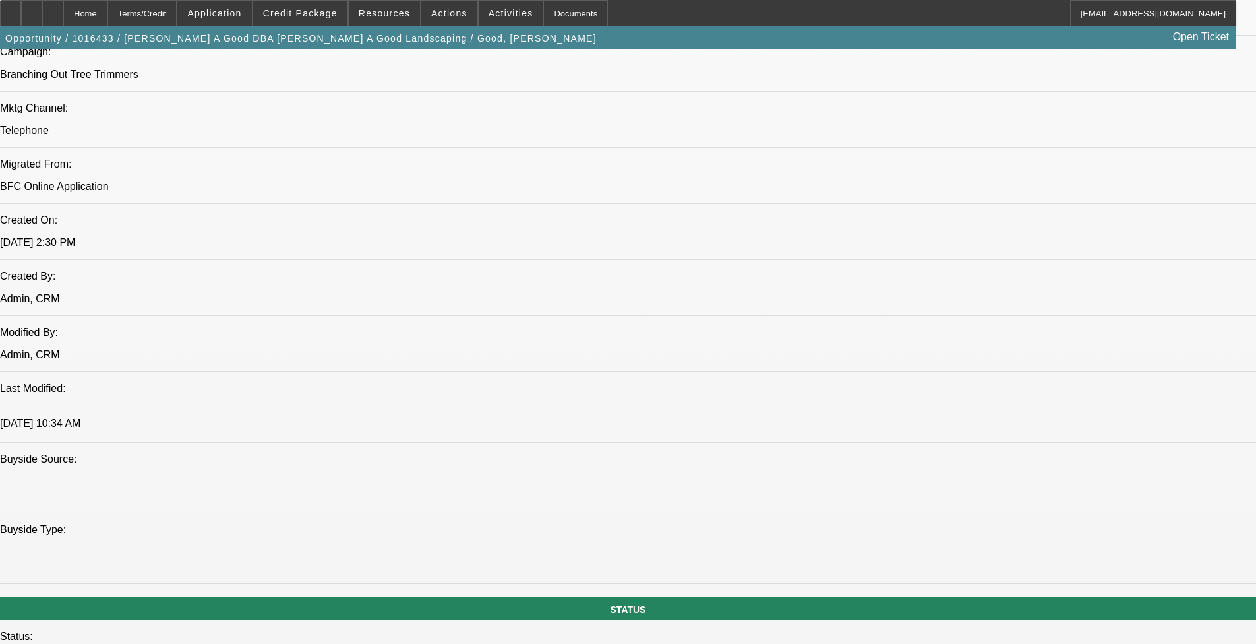
scroll to position [725, 0]
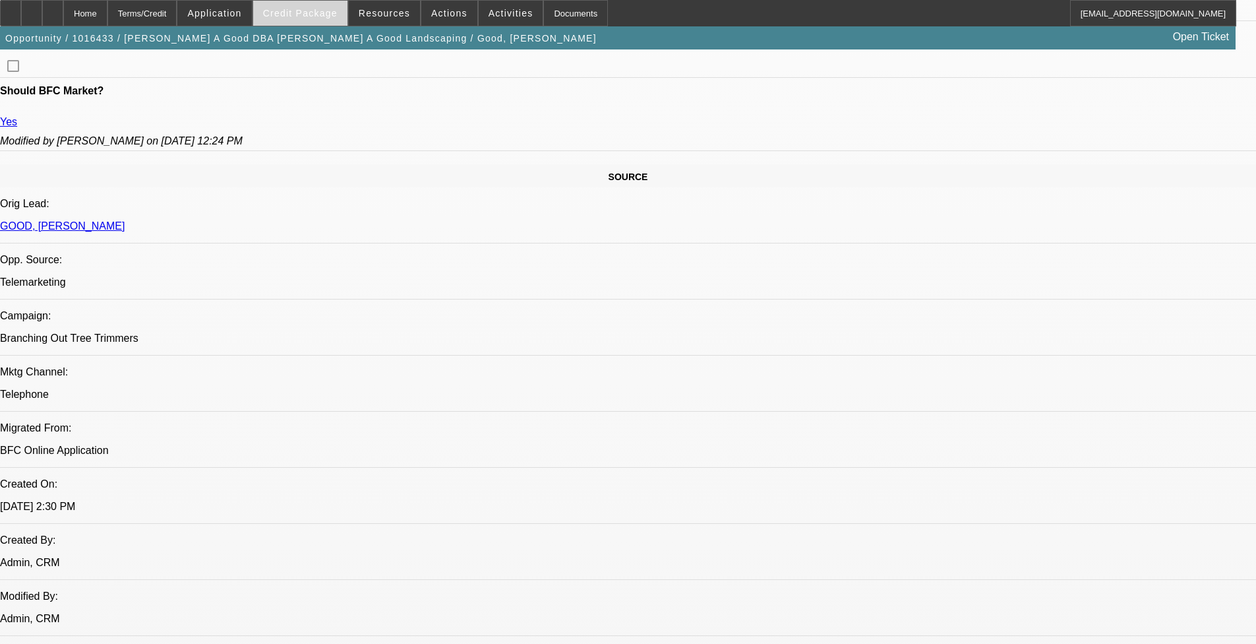
click at [319, 16] on span "Credit Package" at bounding box center [300, 13] width 75 height 11
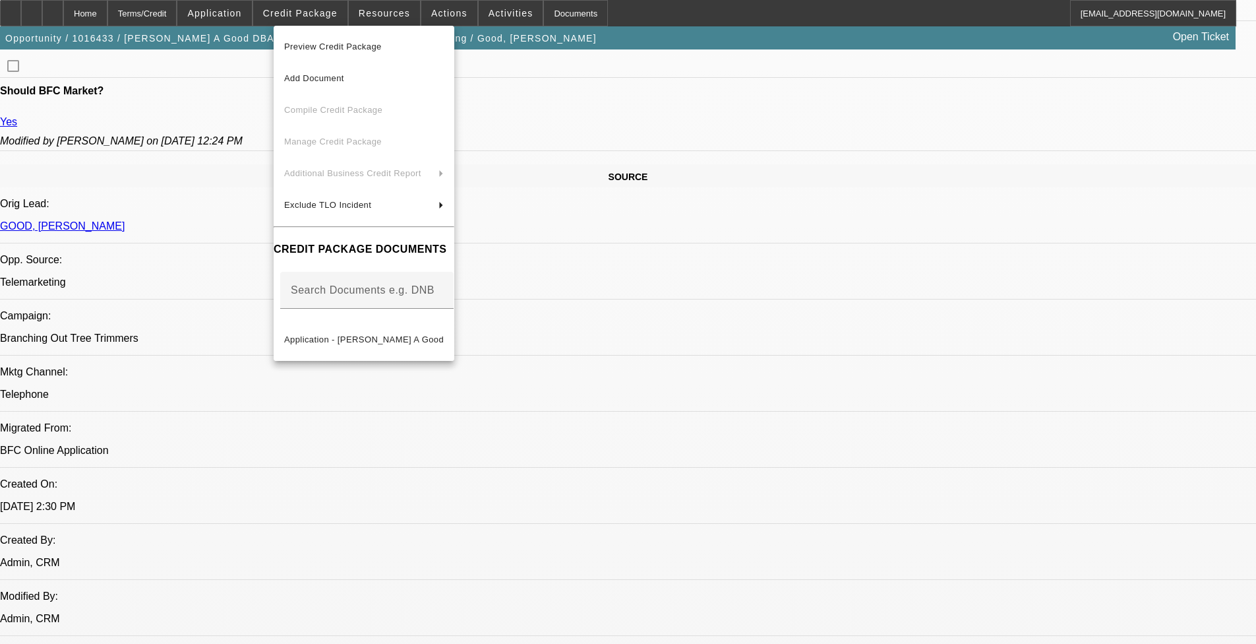
click at [527, 305] on div at bounding box center [628, 322] width 1256 height 644
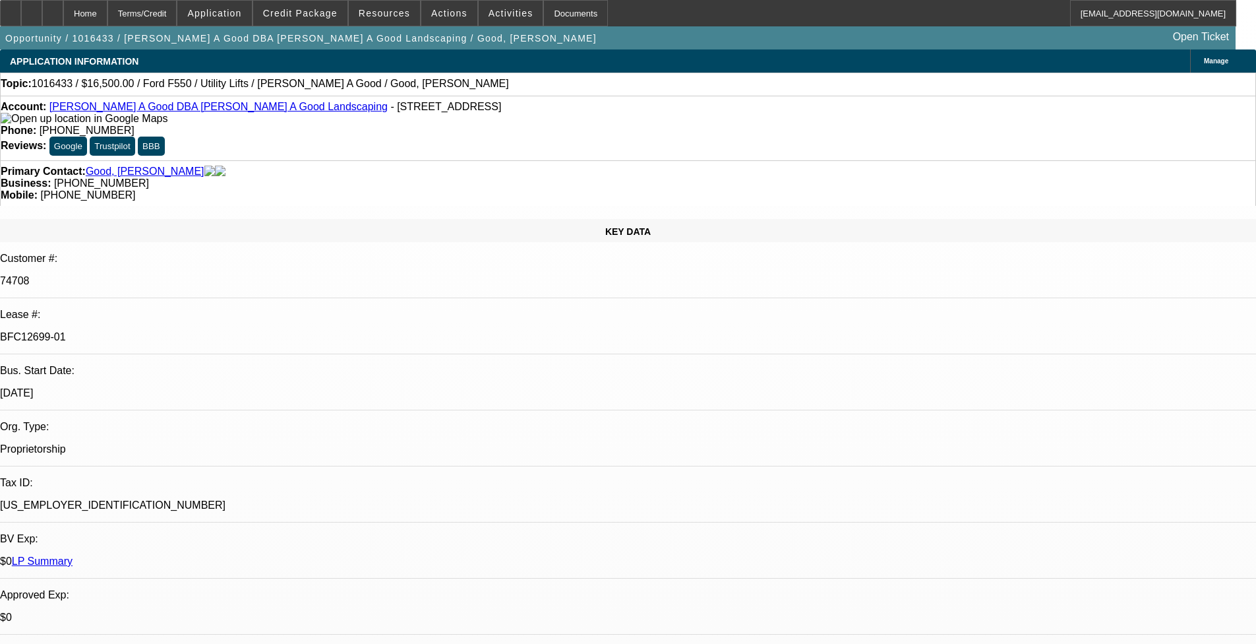
scroll to position [321, 0]
drag, startPoint x: 1045, startPoint y: 279, endPoint x: 1038, endPoint y: 279, distance: 7.3
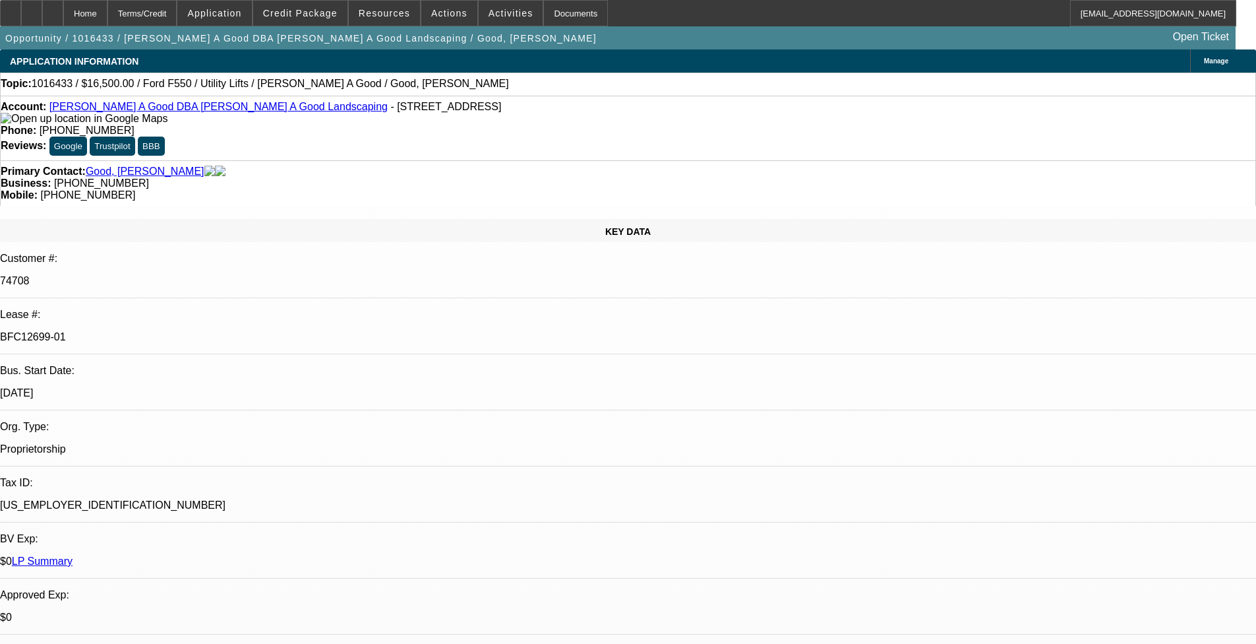
scroll to position [0, 0]
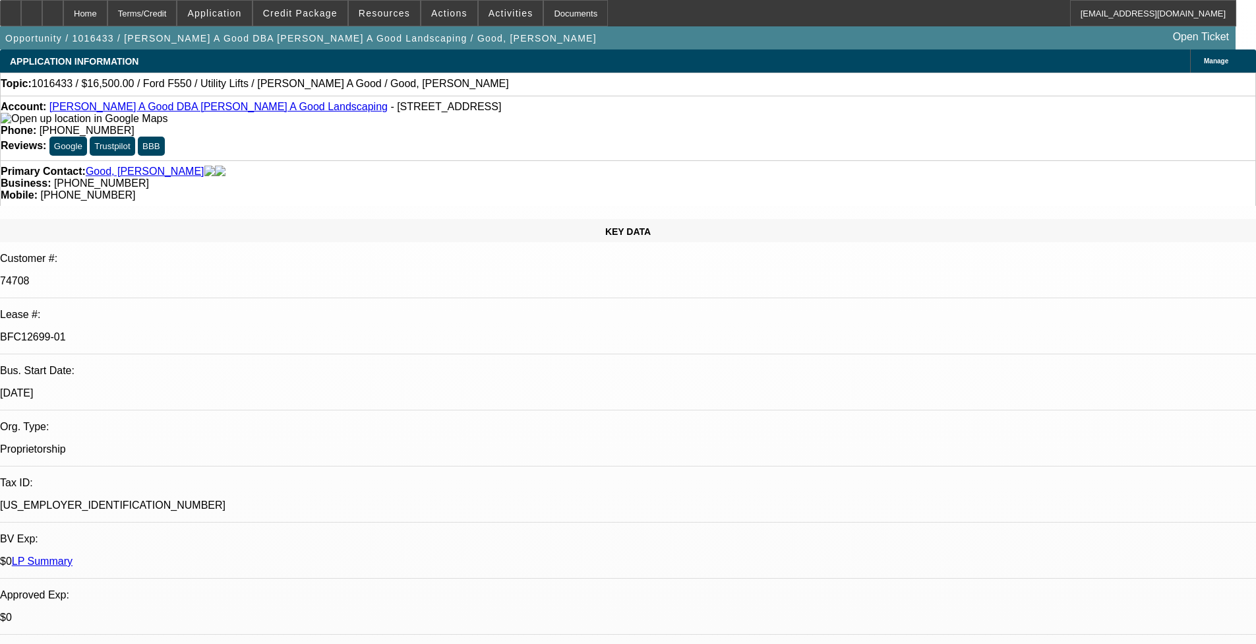
scroll to position [980, 0]
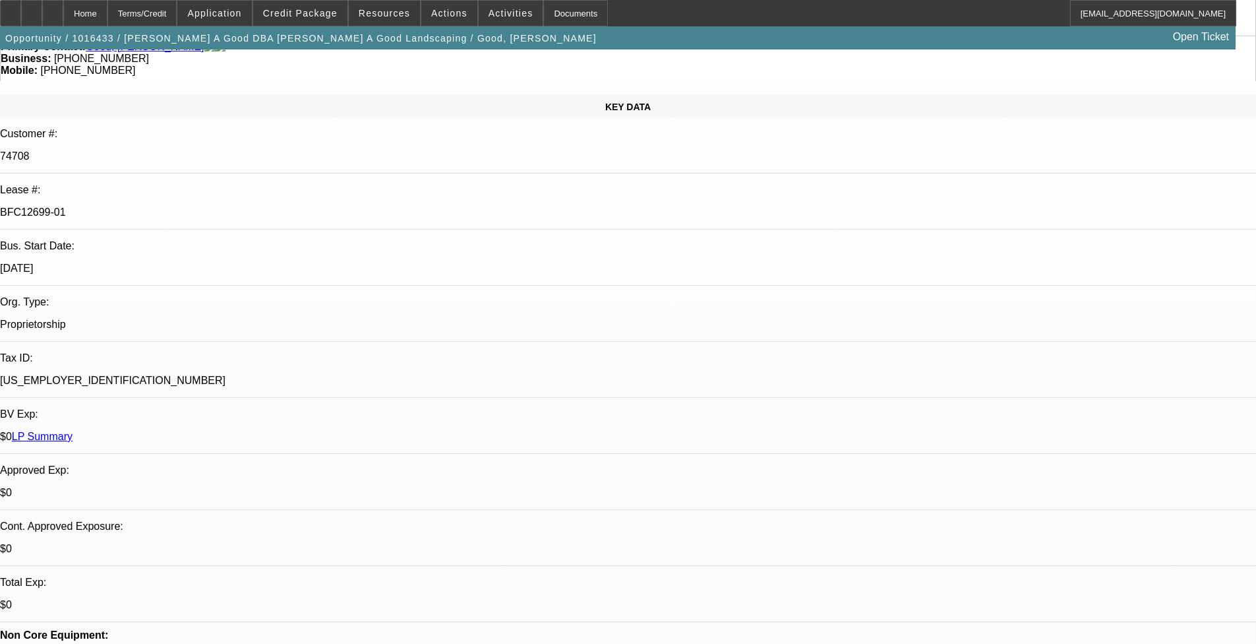
scroll to position [0, 0]
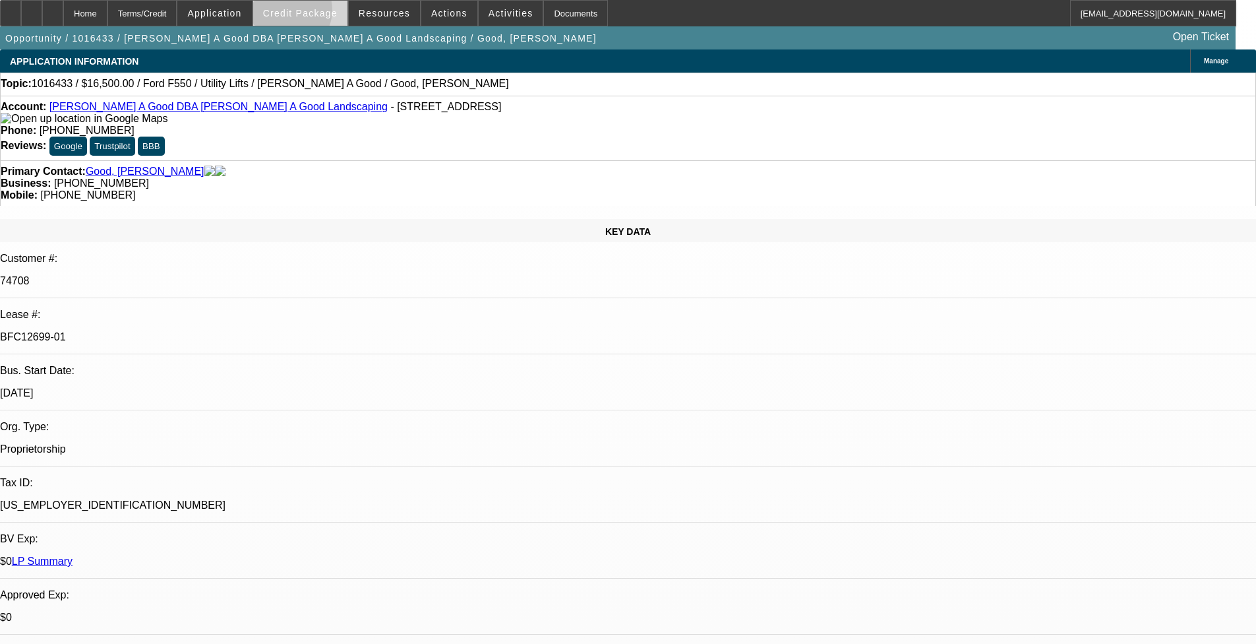
click at [309, 13] on span "Credit Package" at bounding box center [300, 13] width 75 height 11
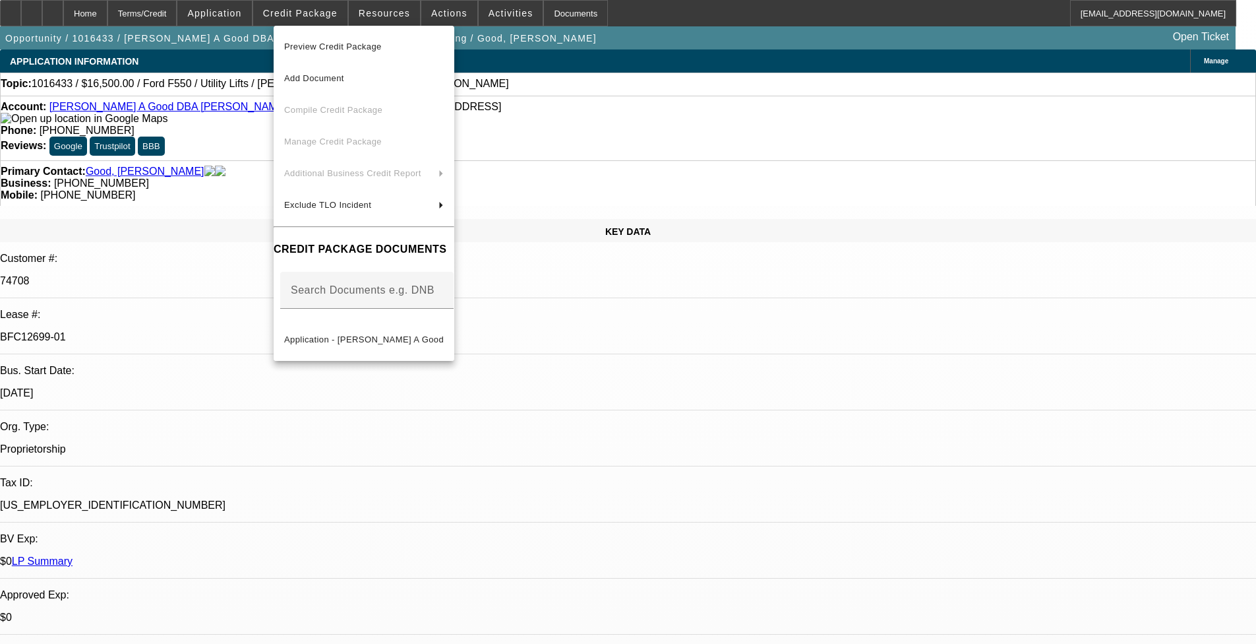
click at [435, 414] on div at bounding box center [628, 322] width 1256 height 644
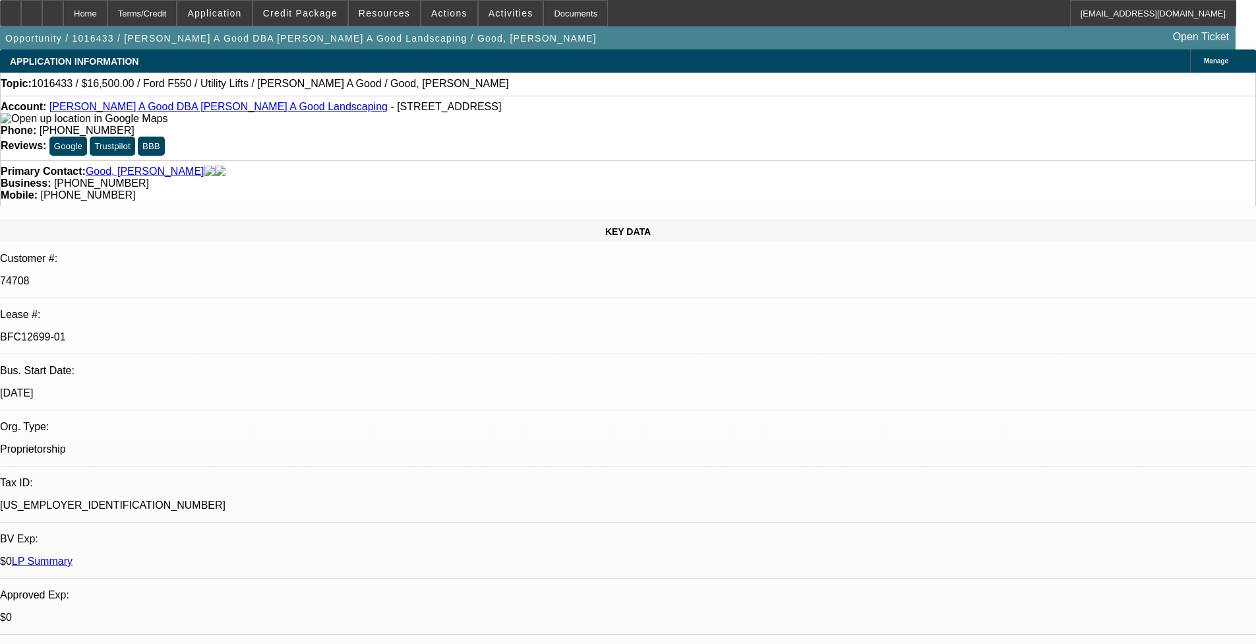
scroll to position [330, 0]
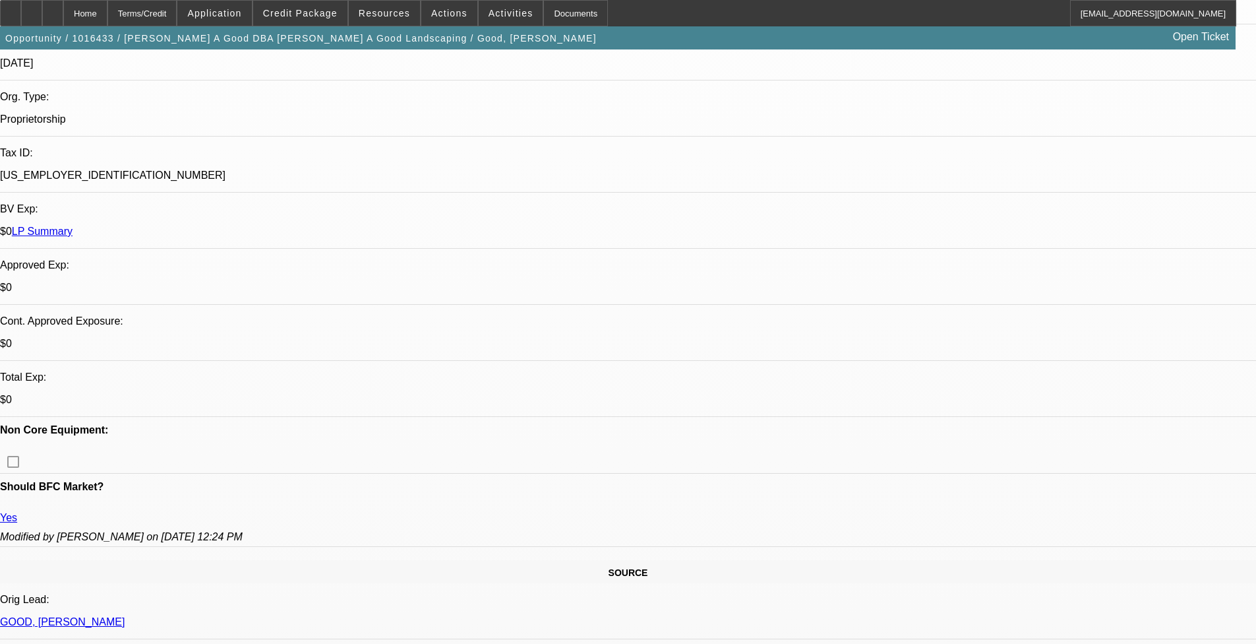
drag, startPoint x: 1115, startPoint y: 556, endPoint x: 1144, endPoint y: 560, distance: 29.3
drag, startPoint x: 1261, startPoint y: 543, endPoint x: 1182, endPoint y: 561, distance: 81.0
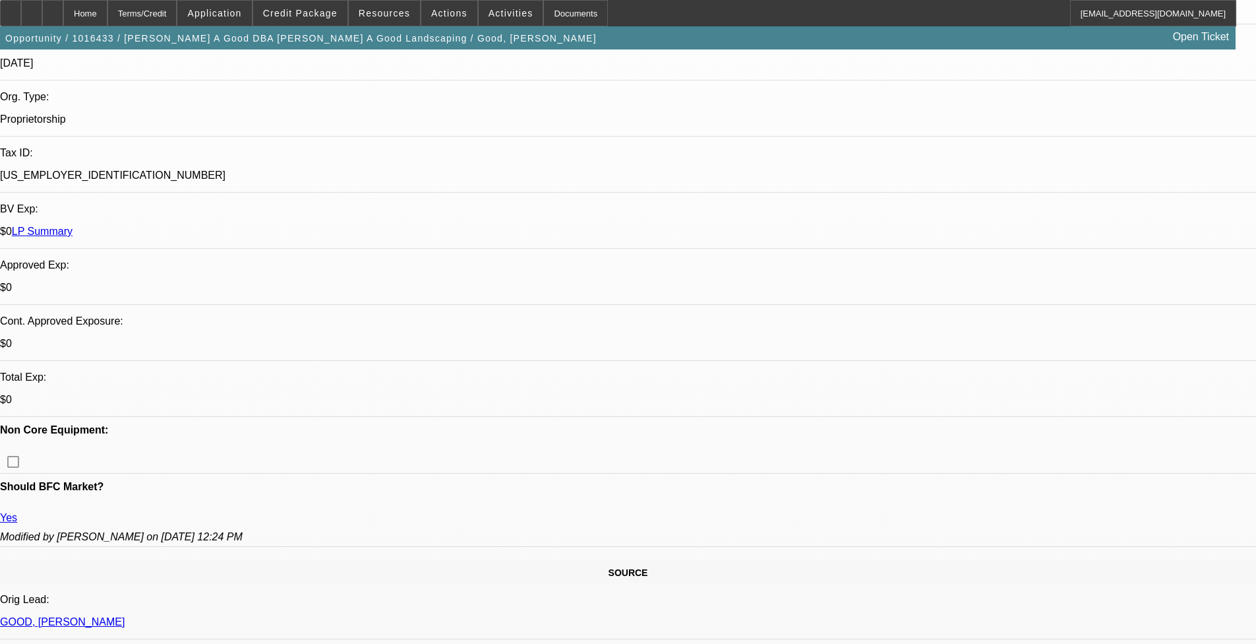
drag, startPoint x: 1218, startPoint y: 547, endPoint x: 1237, endPoint y: 548, distance: 19.1
drag, startPoint x: 1237, startPoint y: 548, endPoint x: 1190, endPoint y: 565, distance: 50.5
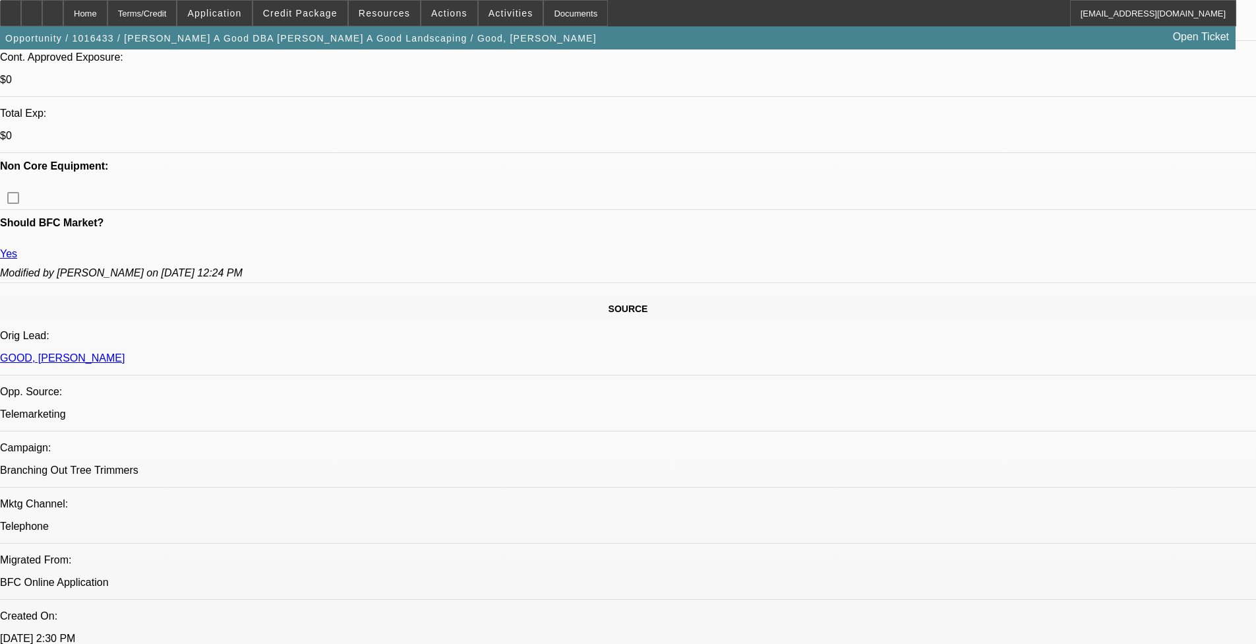
scroll to position [1178, 0]
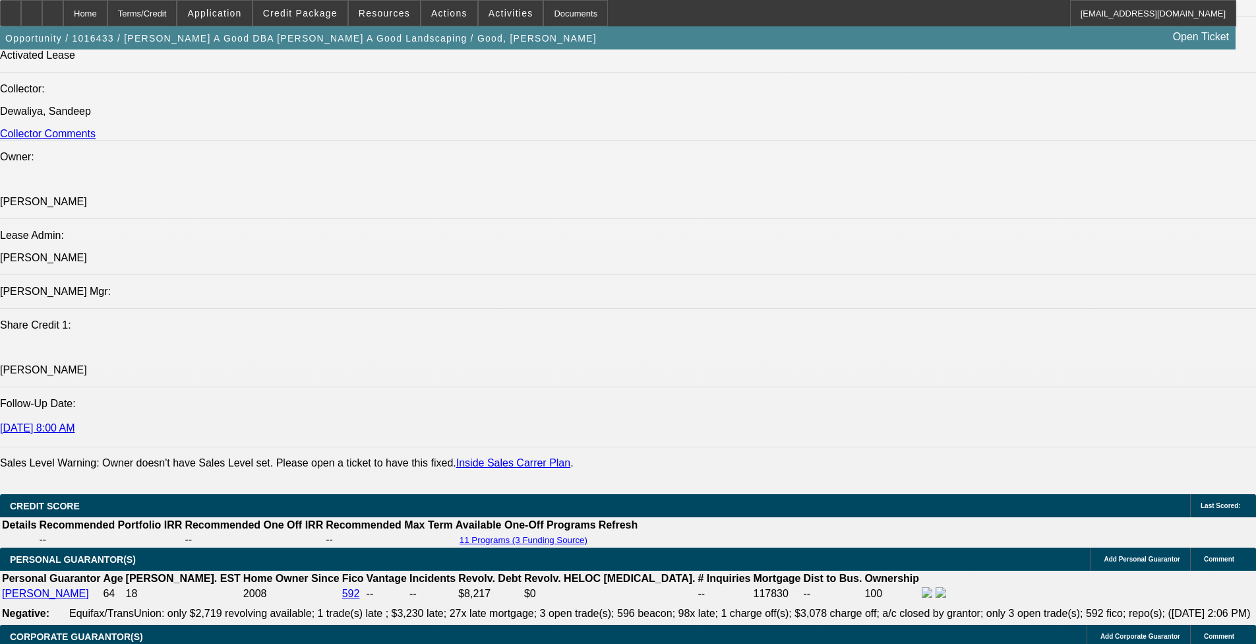
scroll to position [1178, 0]
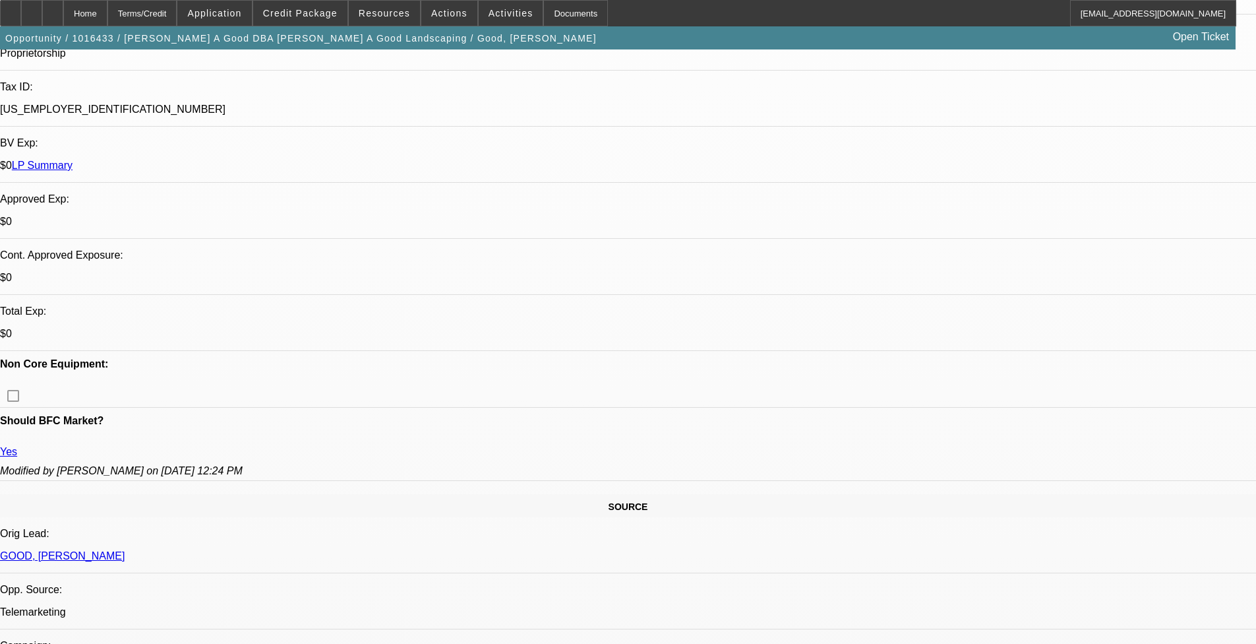
scroll to position [0, 0]
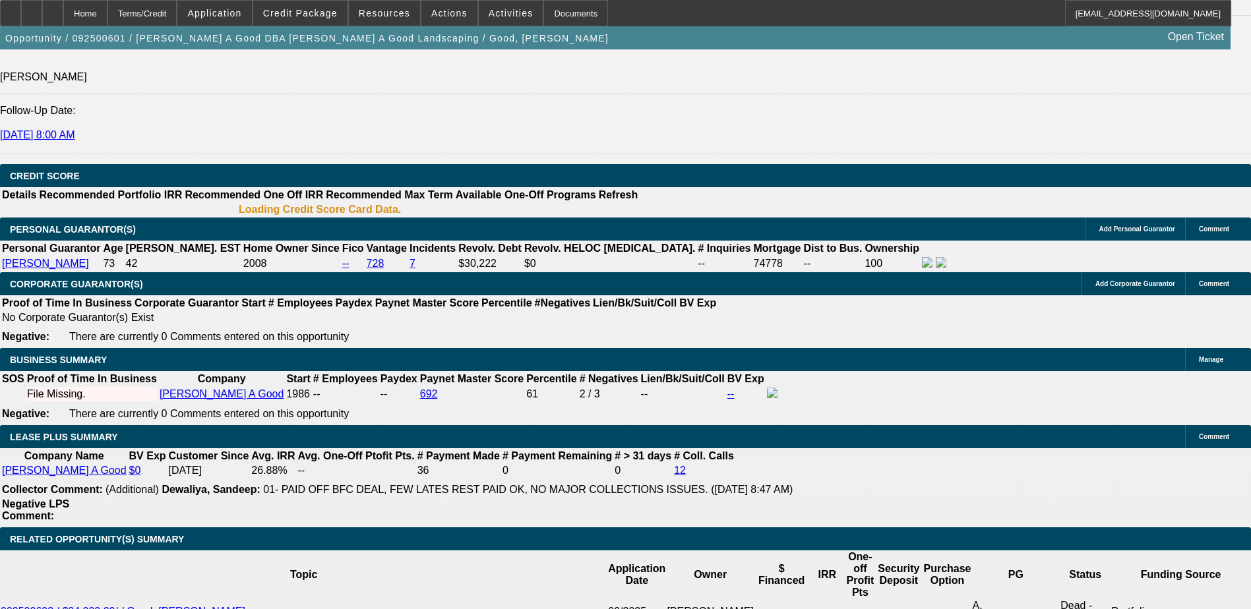
select select "0"
select select "2"
select select "0.1"
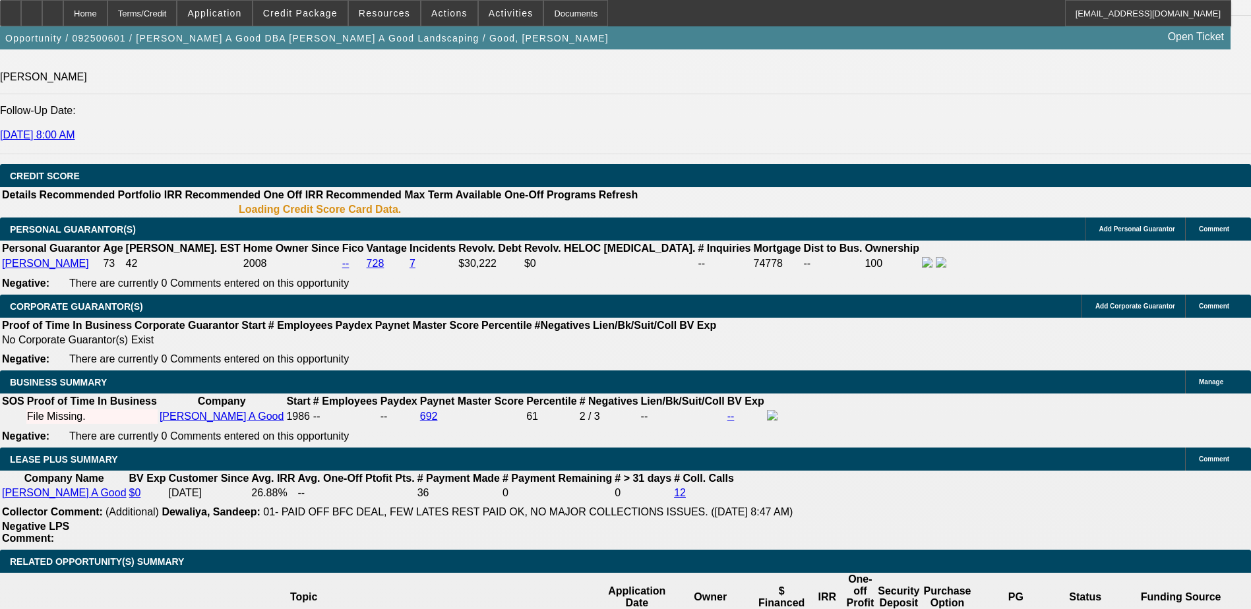
select select "1"
select select "2"
select select "4"
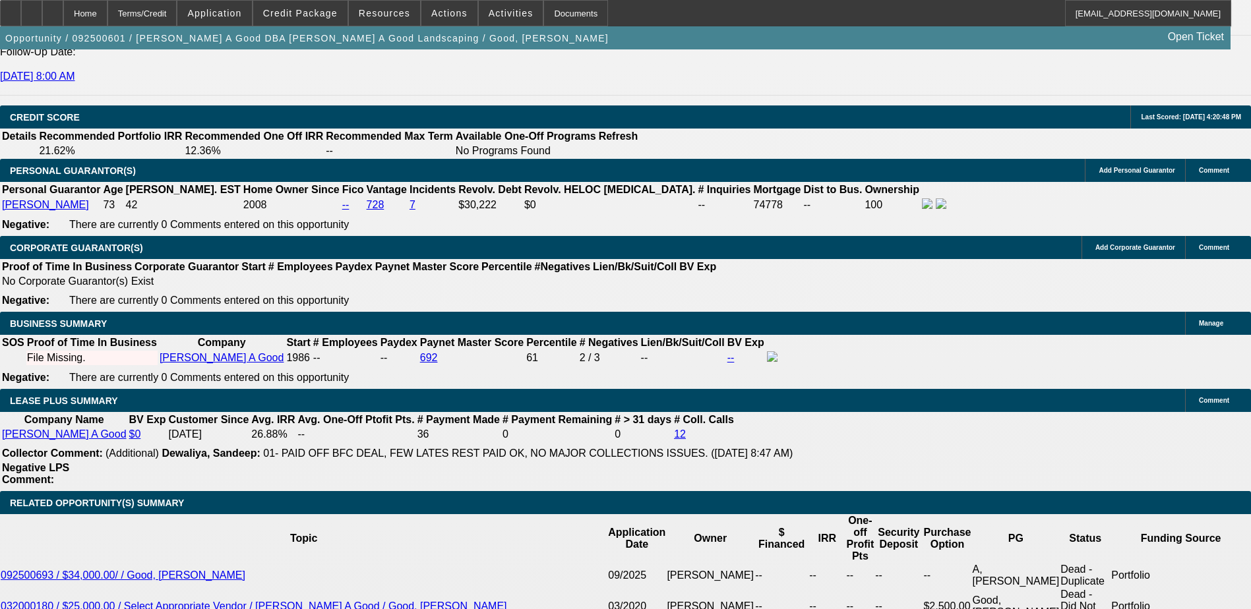
scroll to position [1911, 0]
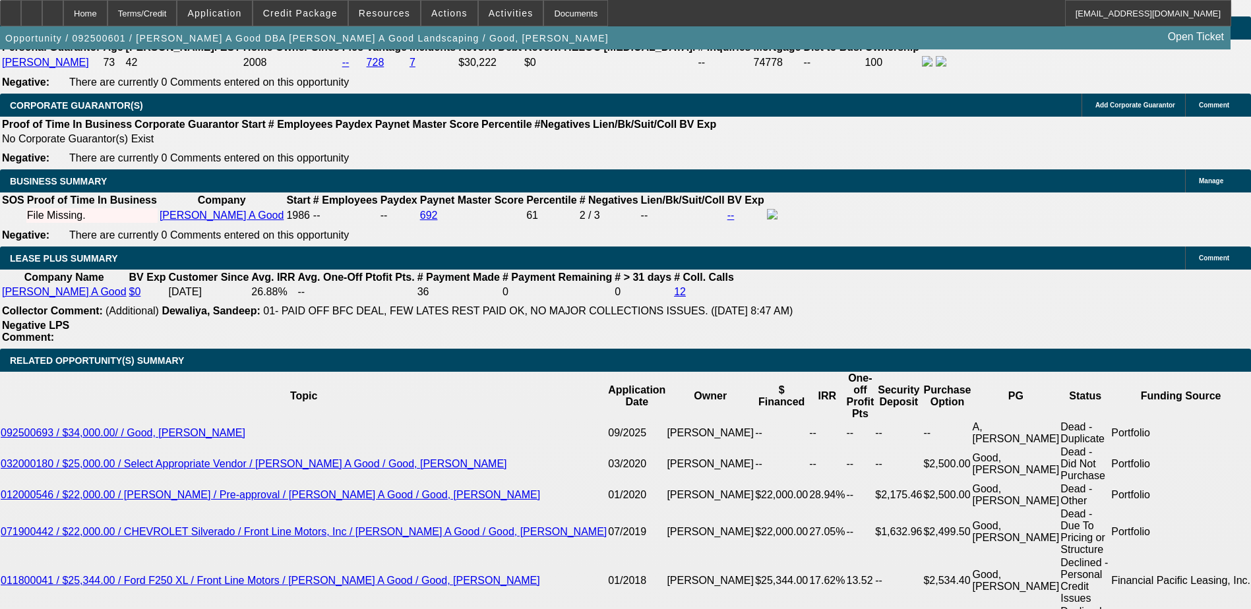
type input "60"
type input "9"
type input "$622.76"
type input "$311.38"
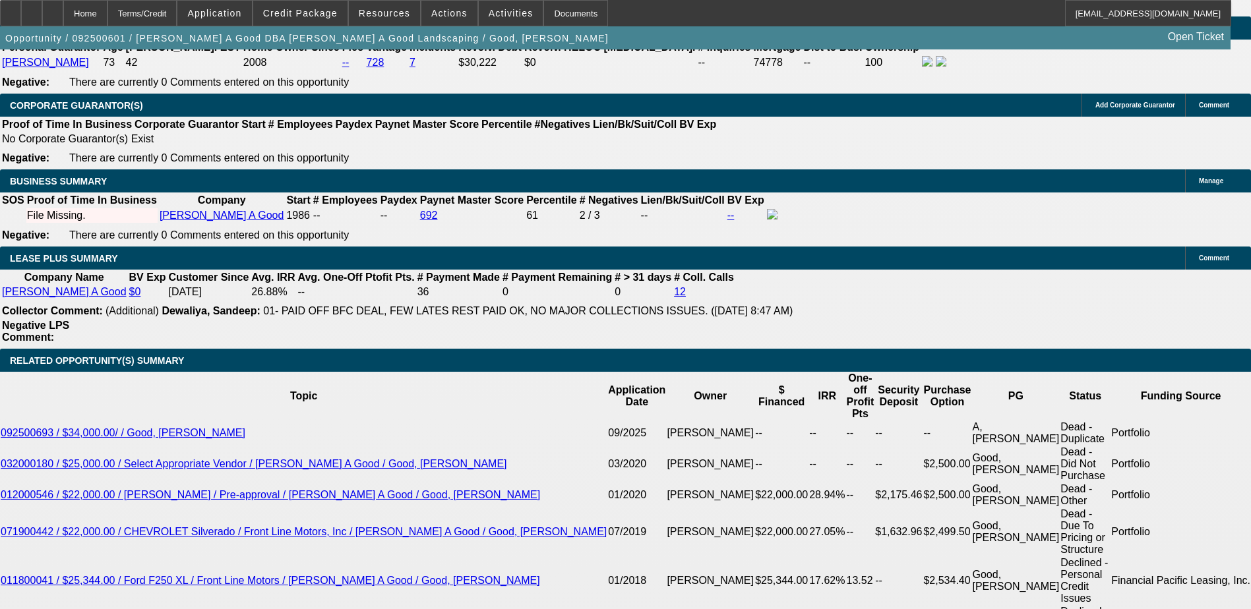
type input "9"
type input "$0.00"
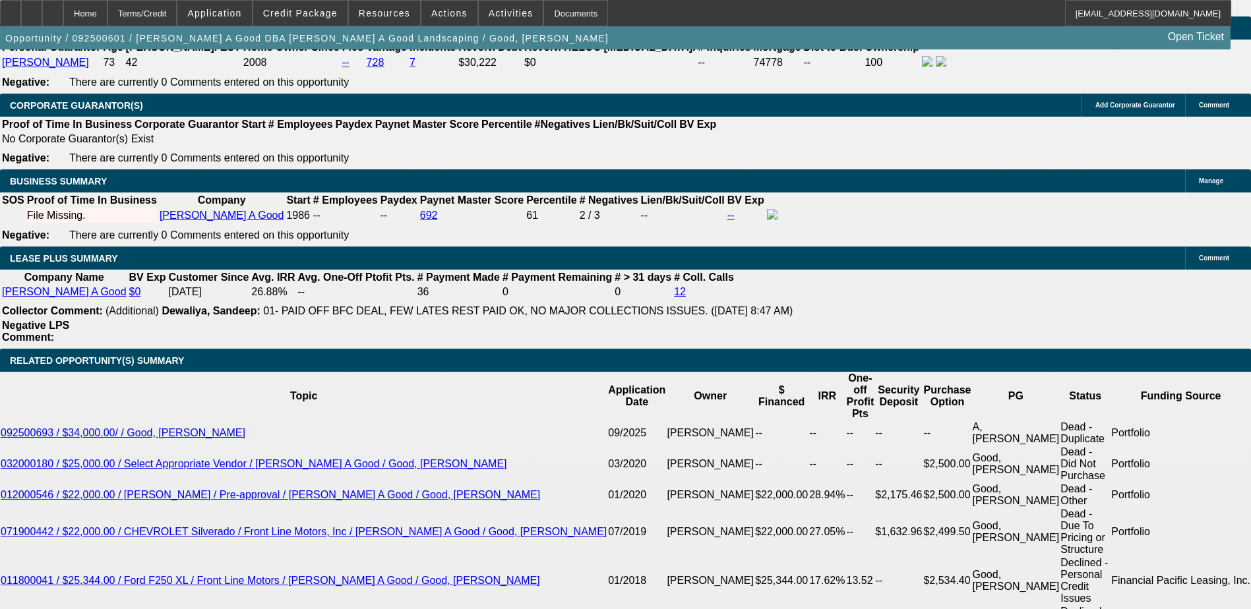
select select "4"
type input "$1,245.52"
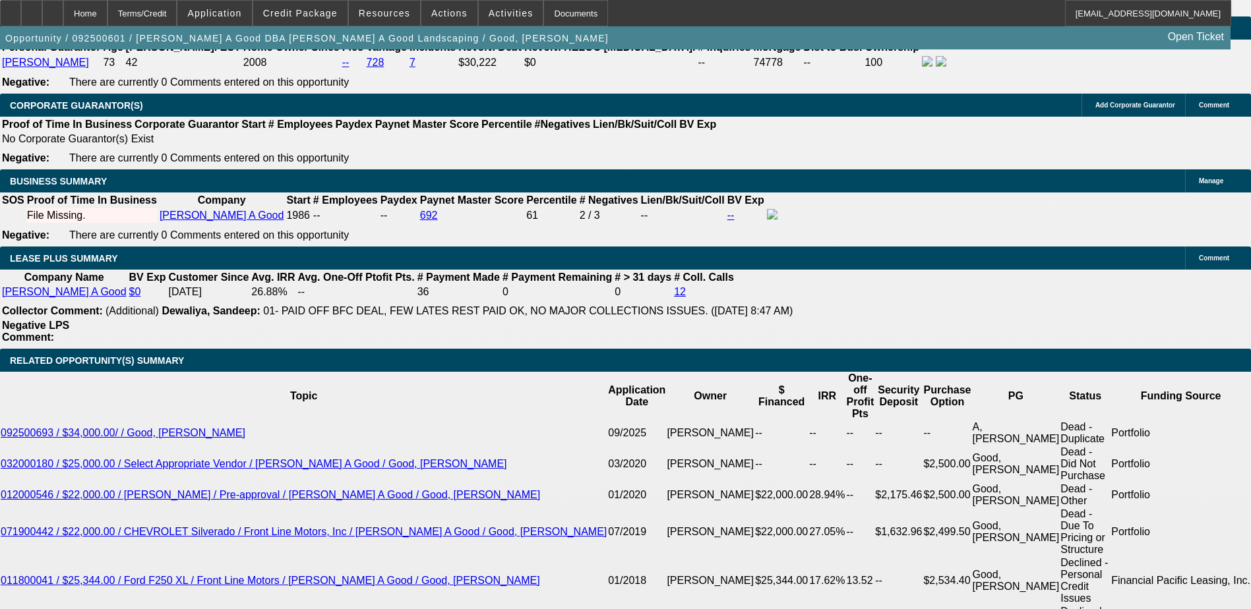
select select "0"
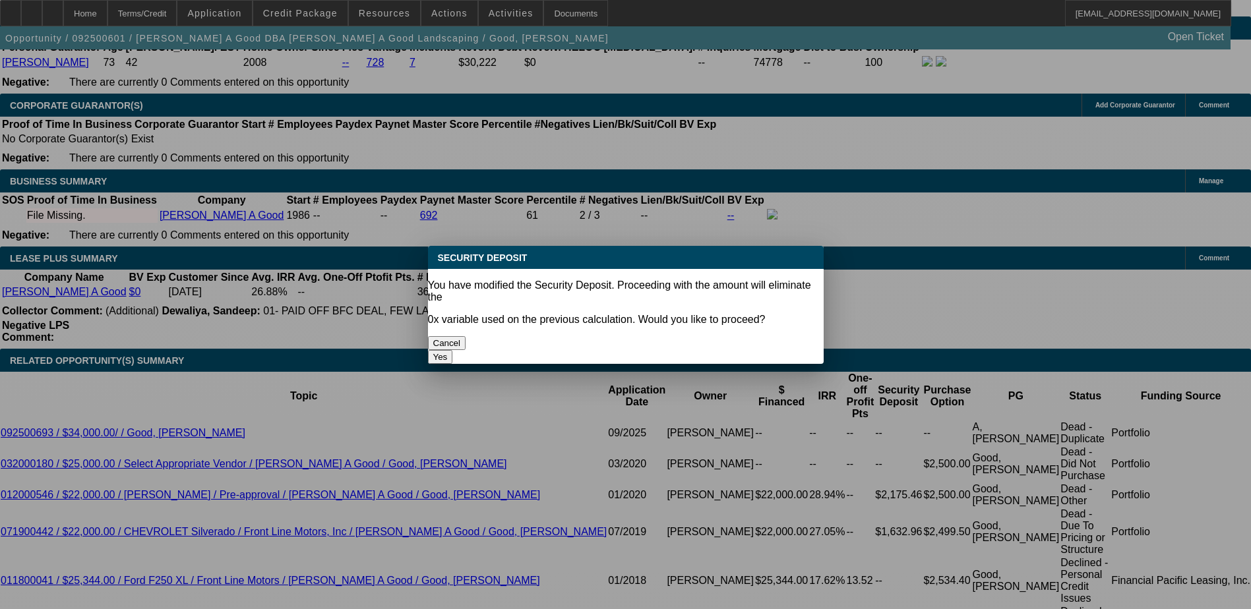
click at [453, 350] on button "Yes" at bounding box center [440, 357] width 25 height 14
type input "$0.00"
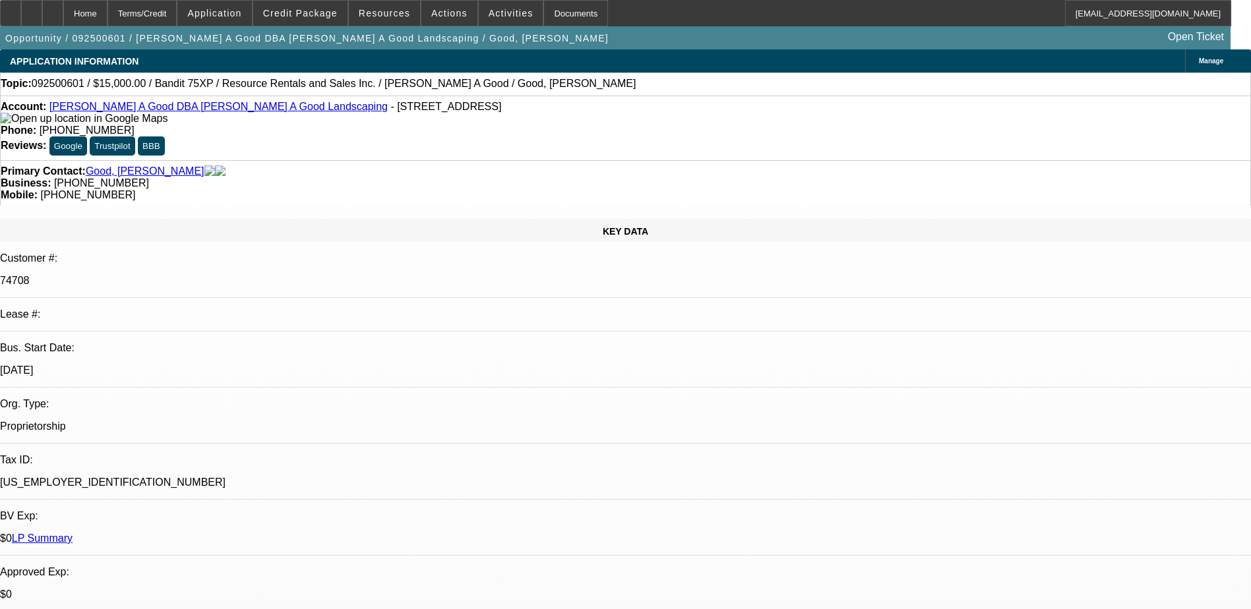
scroll to position [2053, 0]
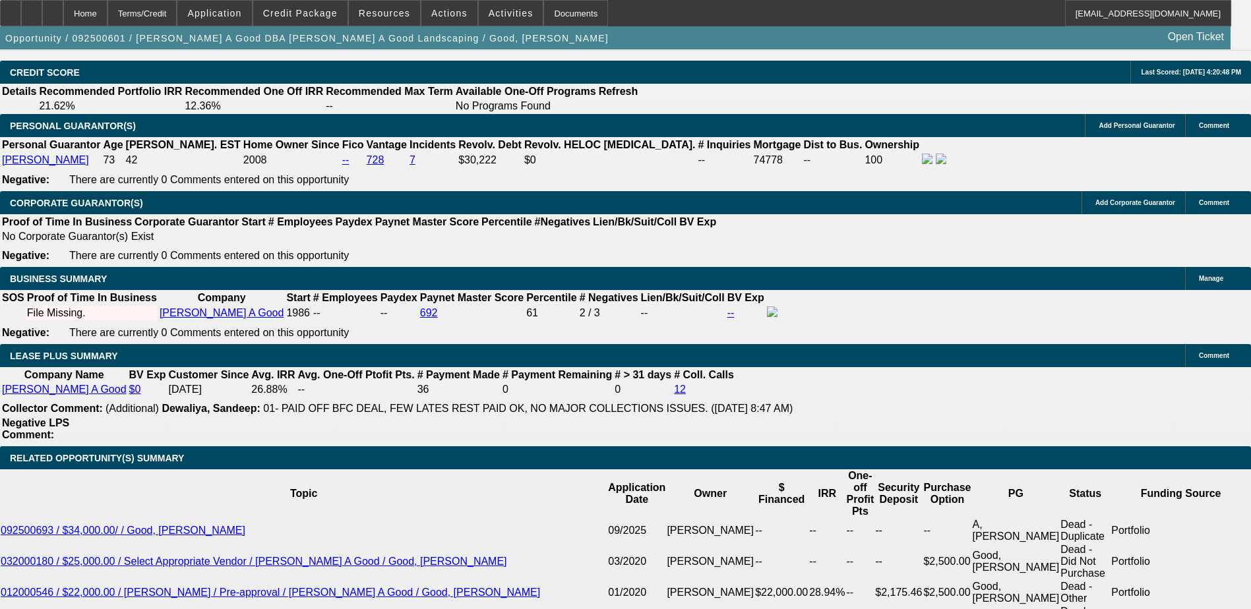
scroll to position [1987, 0]
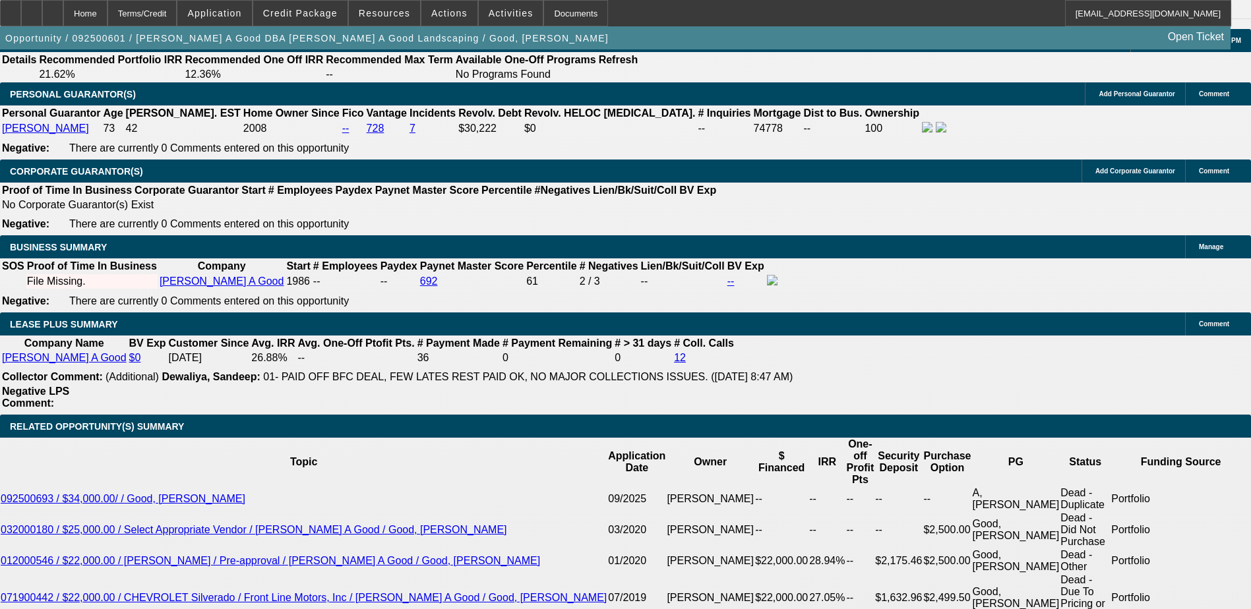
select select "0"
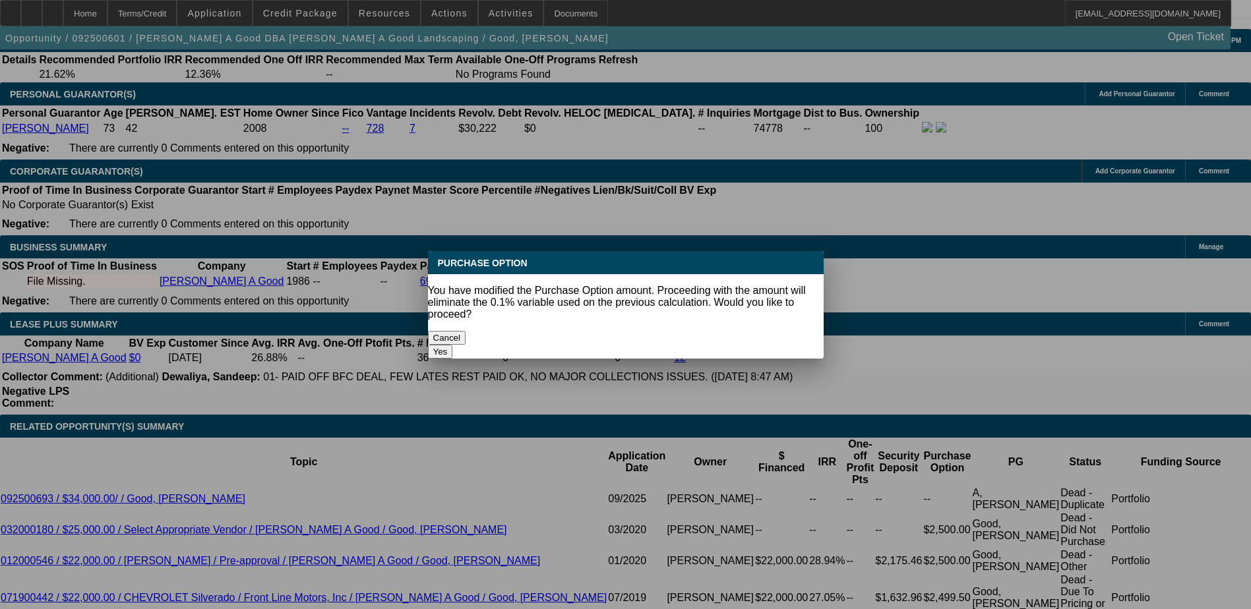
scroll to position [0, 0]
click at [453, 345] on button "Yes" at bounding box center [440, 352] width 25 height 14
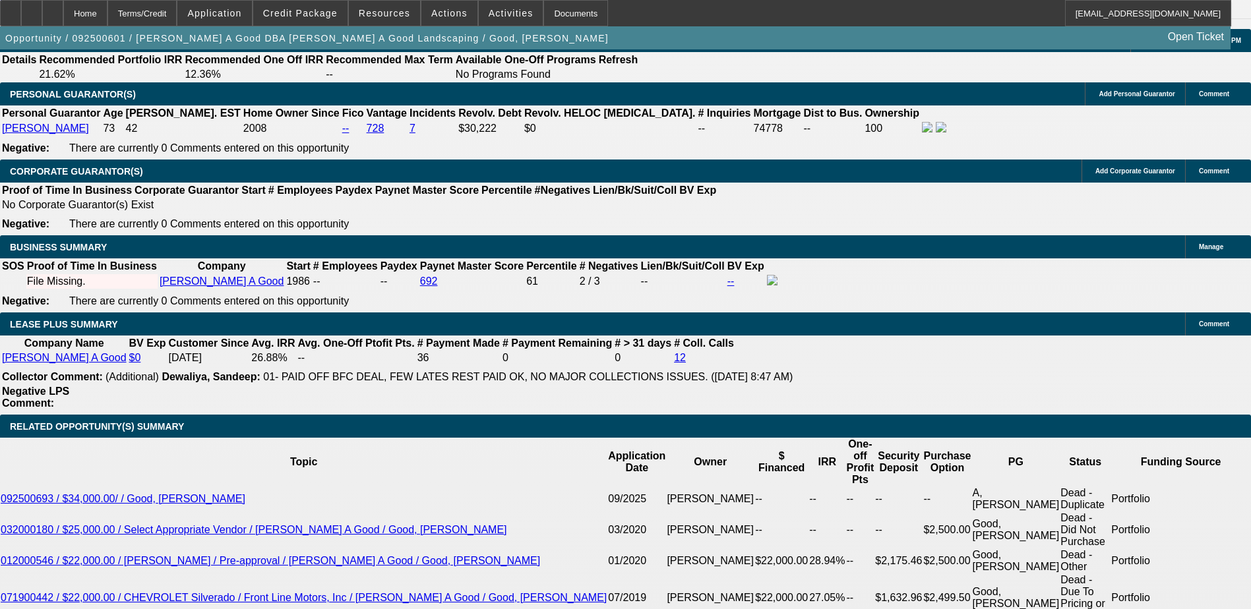
type input "0"
type input "$1.00"
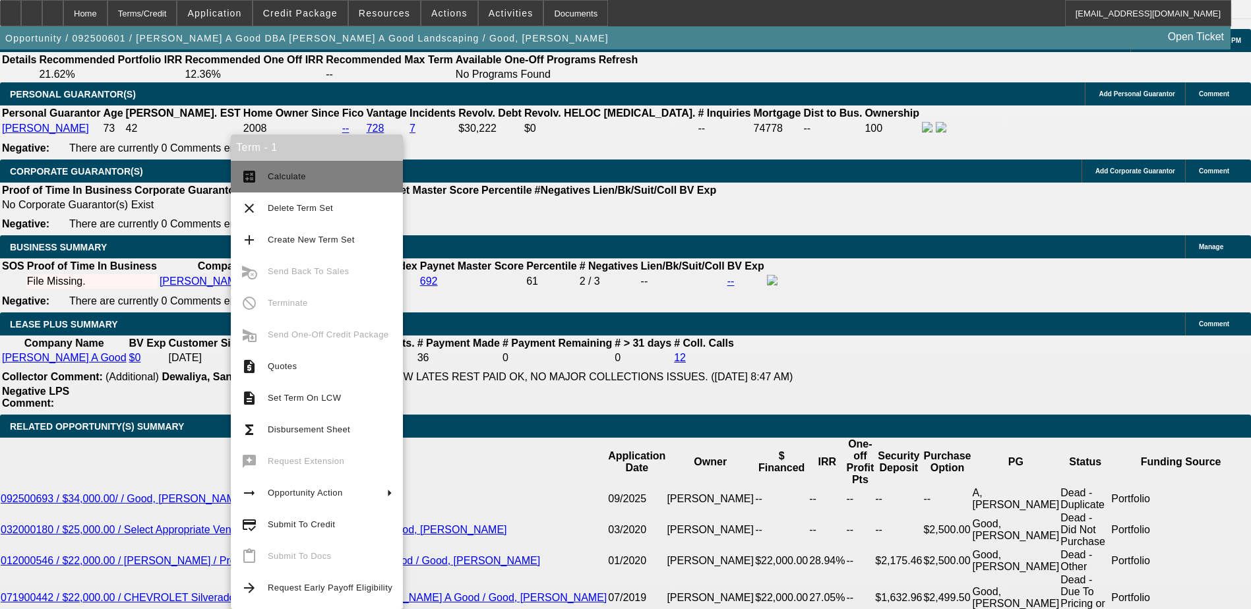
click at [327, 171] on span "Calculate" at bounding box center [330, 177] width 125 height 16
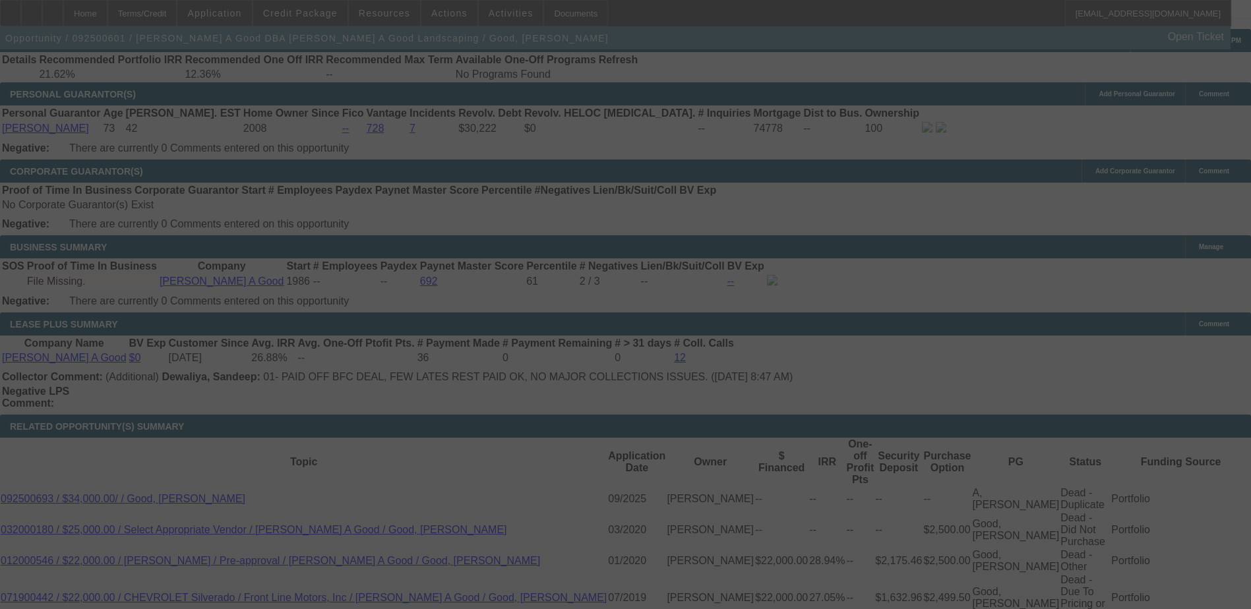
select select "0"
select select "2"
select select "0"
select select "4"
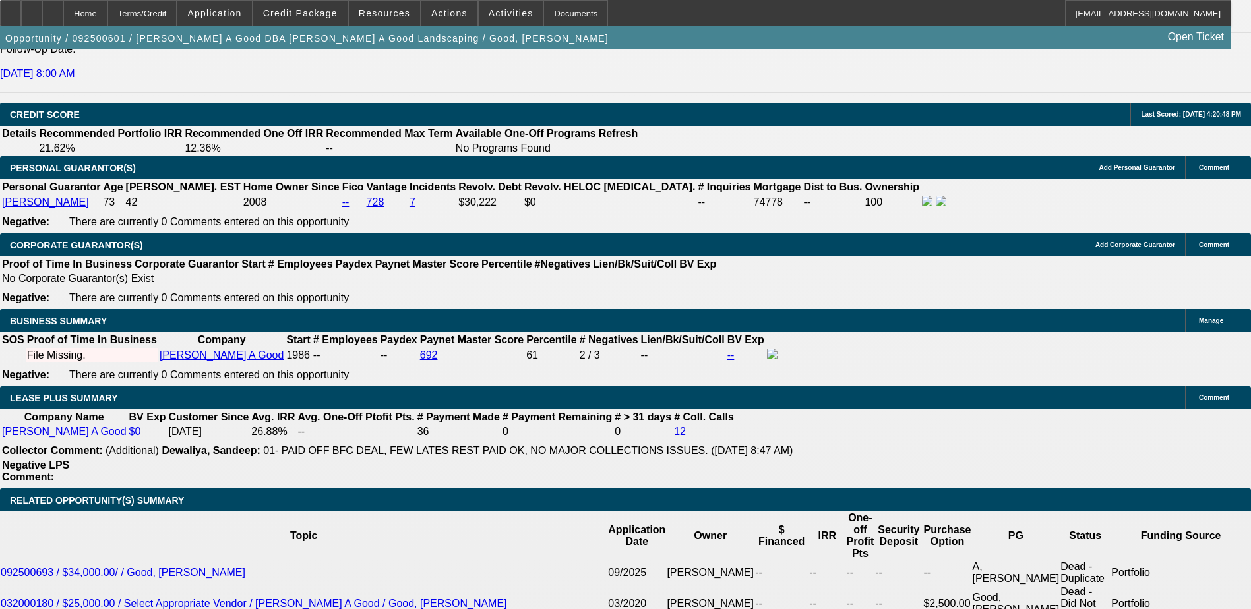
scroll to position [2053, 0]
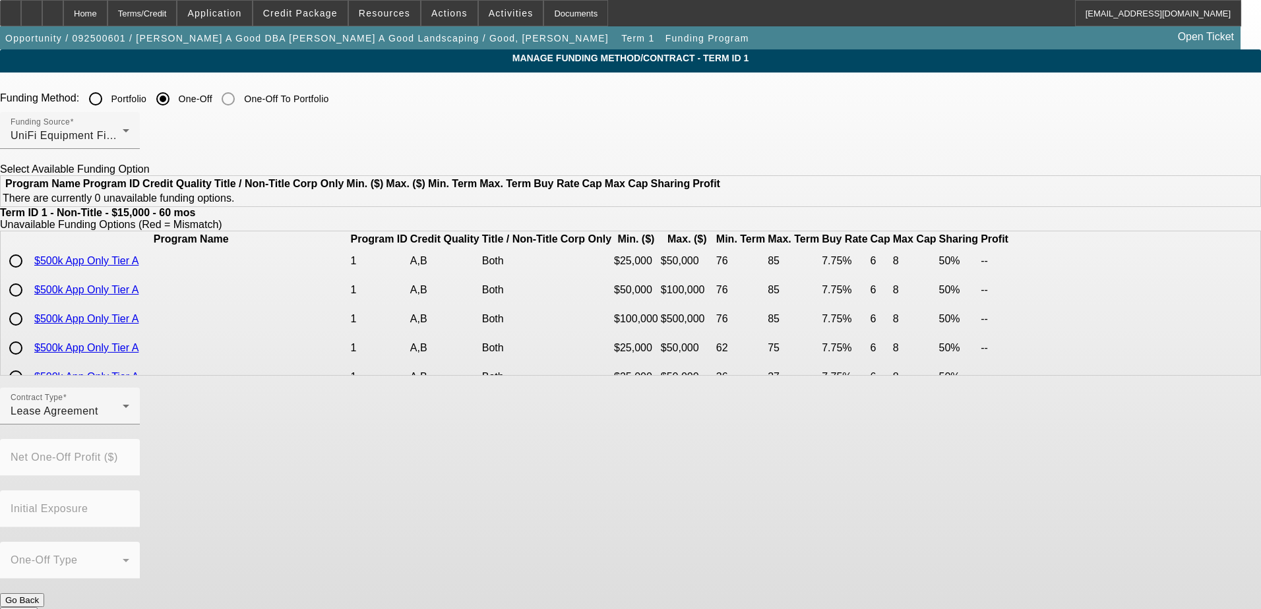
click at [29, 274] on input "radio" at bounding box center [16, 261] width 26 height 26
radio input "true"
click at [38, 607] on button "Submit" at bounding box center [19, 614] width 38 height 14
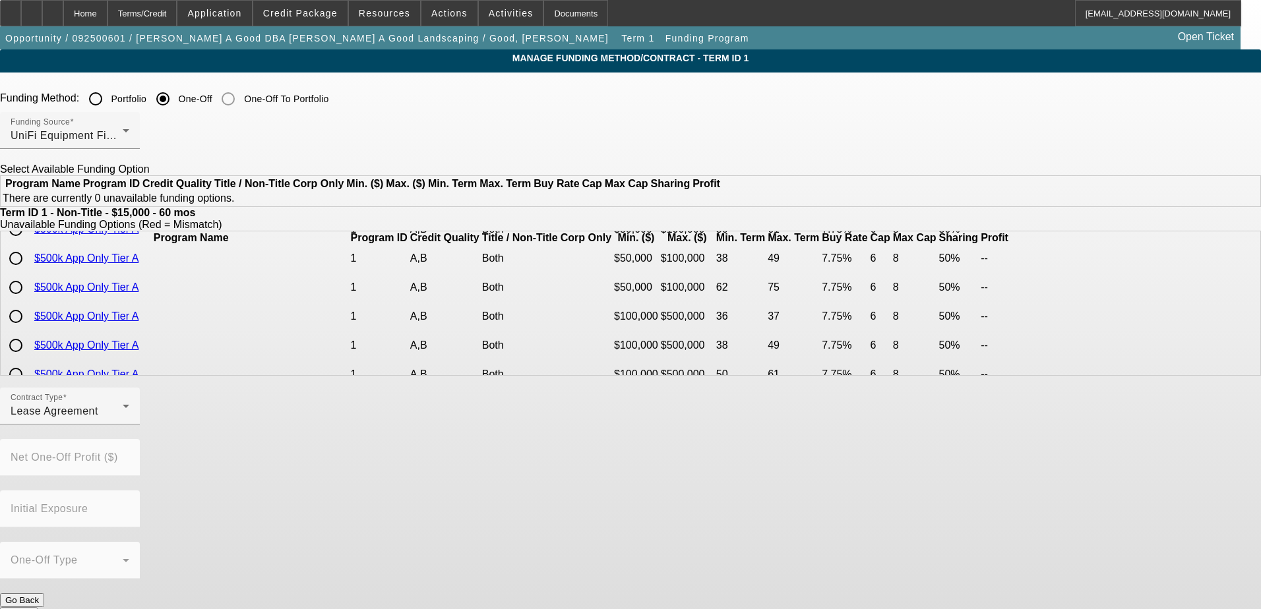
scroll to position [198, 0]
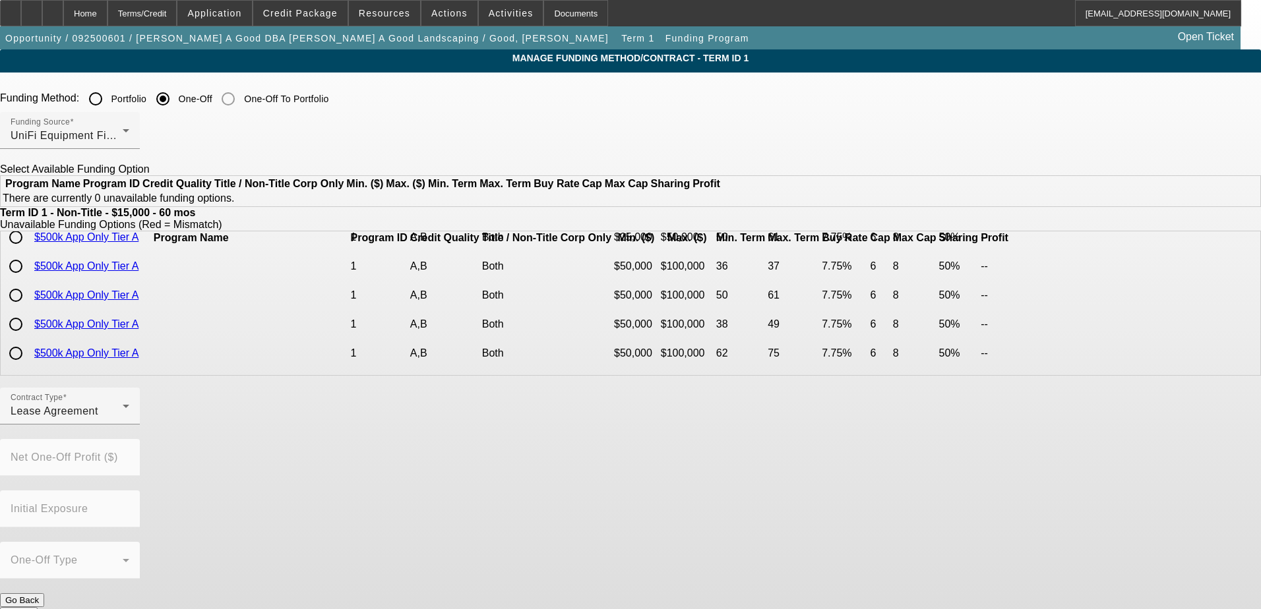
click at [29, 251] on input "radio" at bounding box center [16, 237] width 26 height 26
radio input "true"
radio input "false"
click at [38, 607] on button "Submit" at bounding box center [19, 614] width 38 height 14
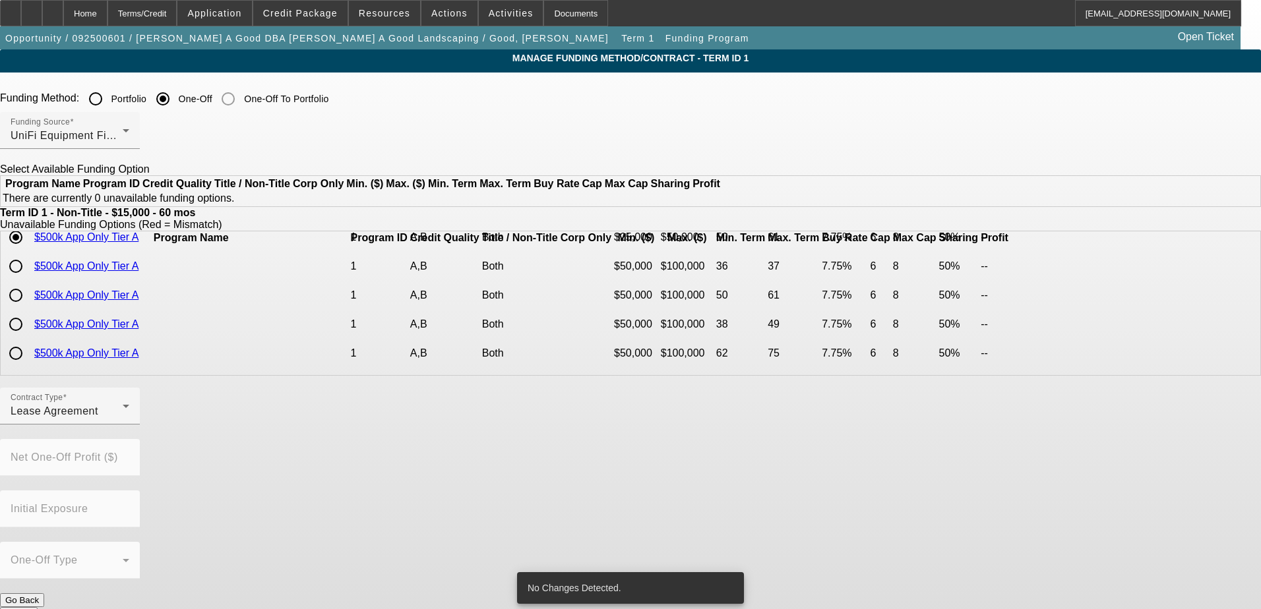
click at [38, 607] on button "Submit" at bounding box center [19, 614] width 38 height 14
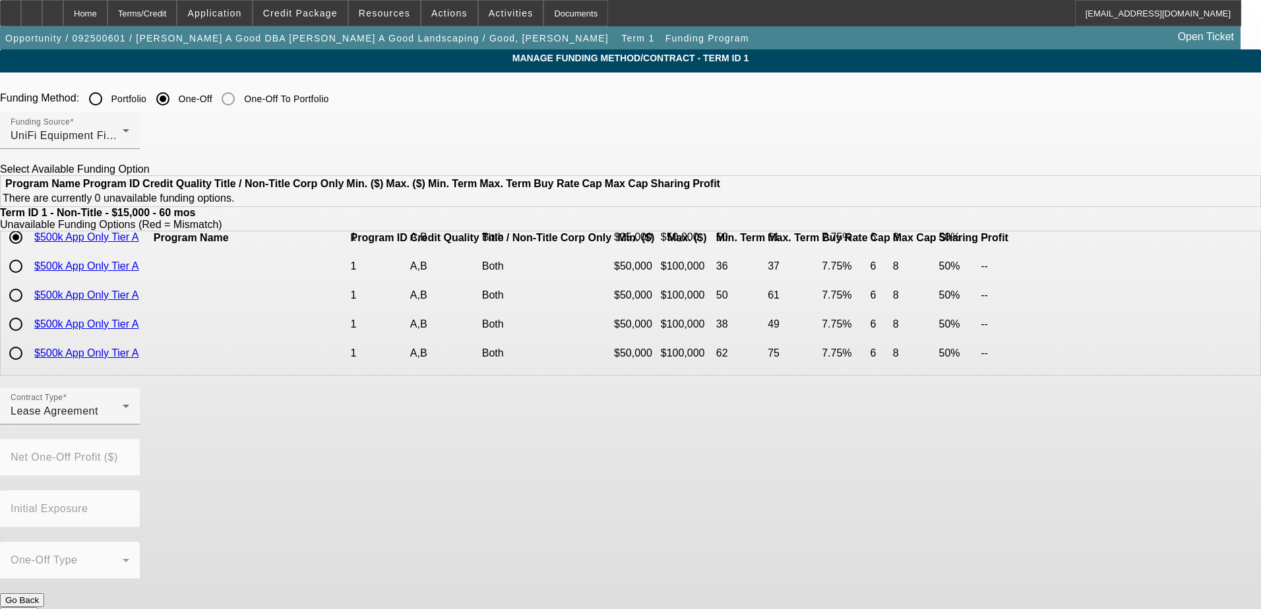
click at [38, 607] on button "Submit" at bounding box center [19, 614] width 38 height 14
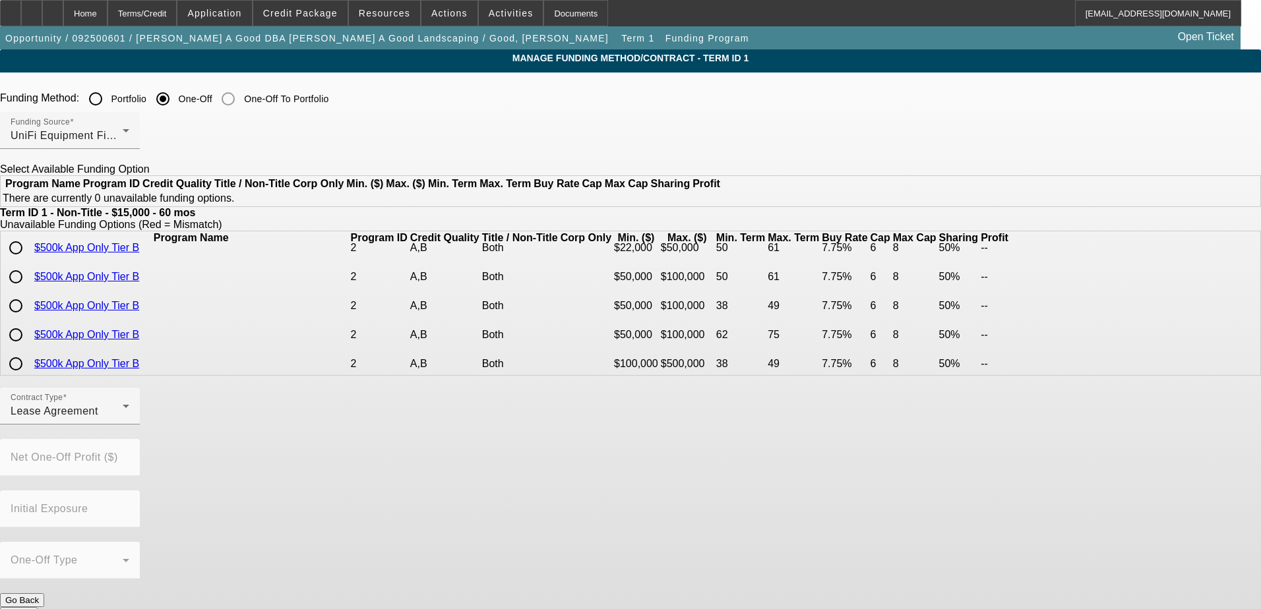
scroll to position [725, 0]
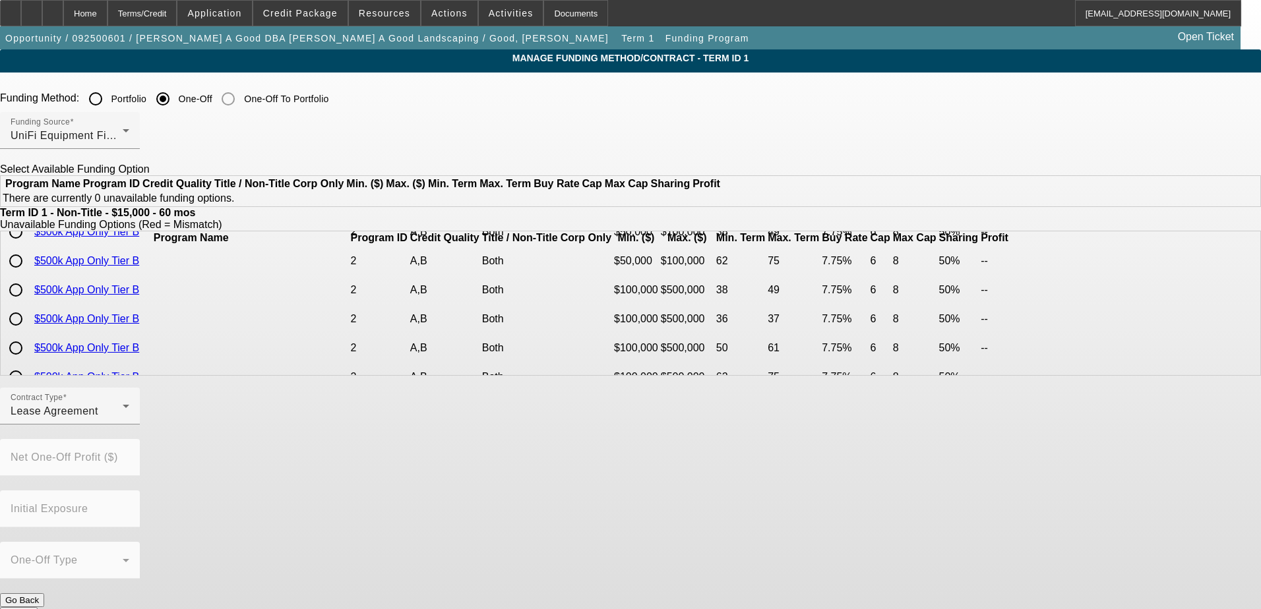
click at [29, 187] on input "radio" at bounding box center [16, 174] width 26 height 26
radio input "true"
radio input "false"
click at [38, 607] on button "Submit" at bounding box center [19, 614] width 38 height 14
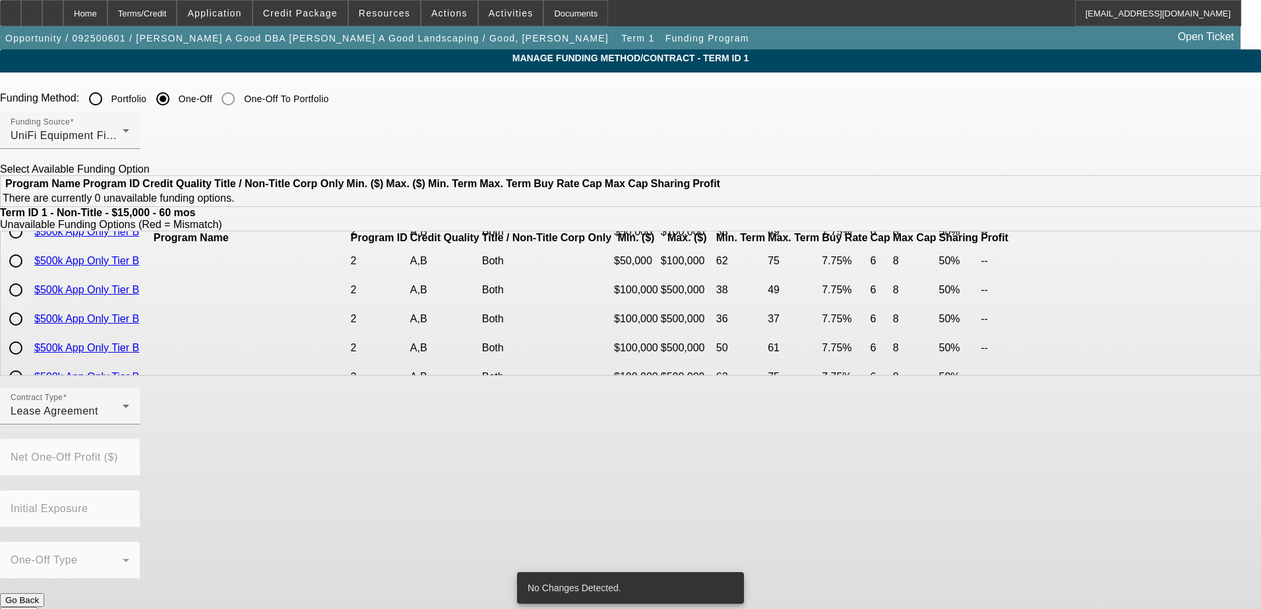
click at [517, 586] on mat-snack-bar-container "No Changes Detected." at bounding box center [630, 588] width 227 height 32
click at [38, 607] on button "Submit" at bounding box center [19, 614] width 38 height 14
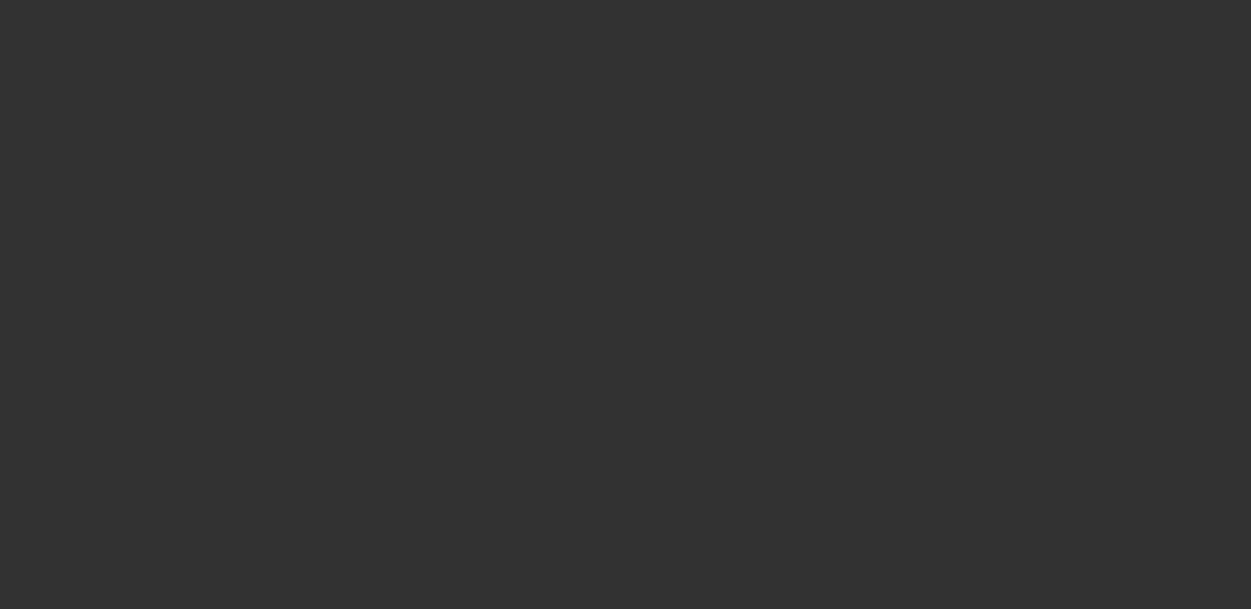
select select "0"
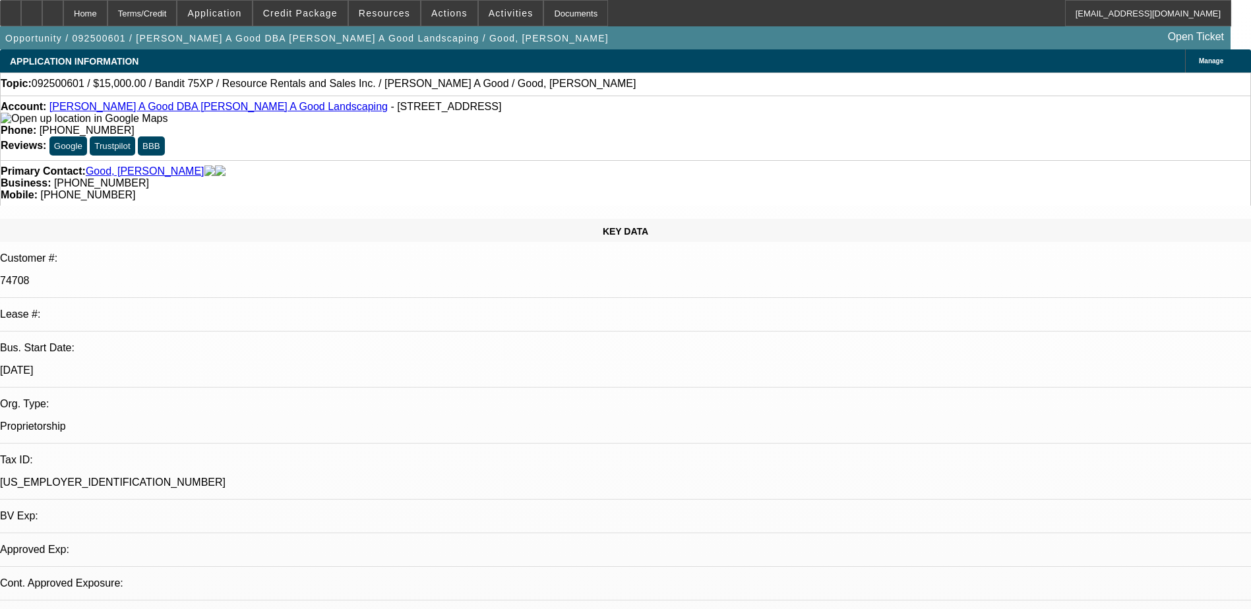
select select "1"
select select "2"
select select "4"
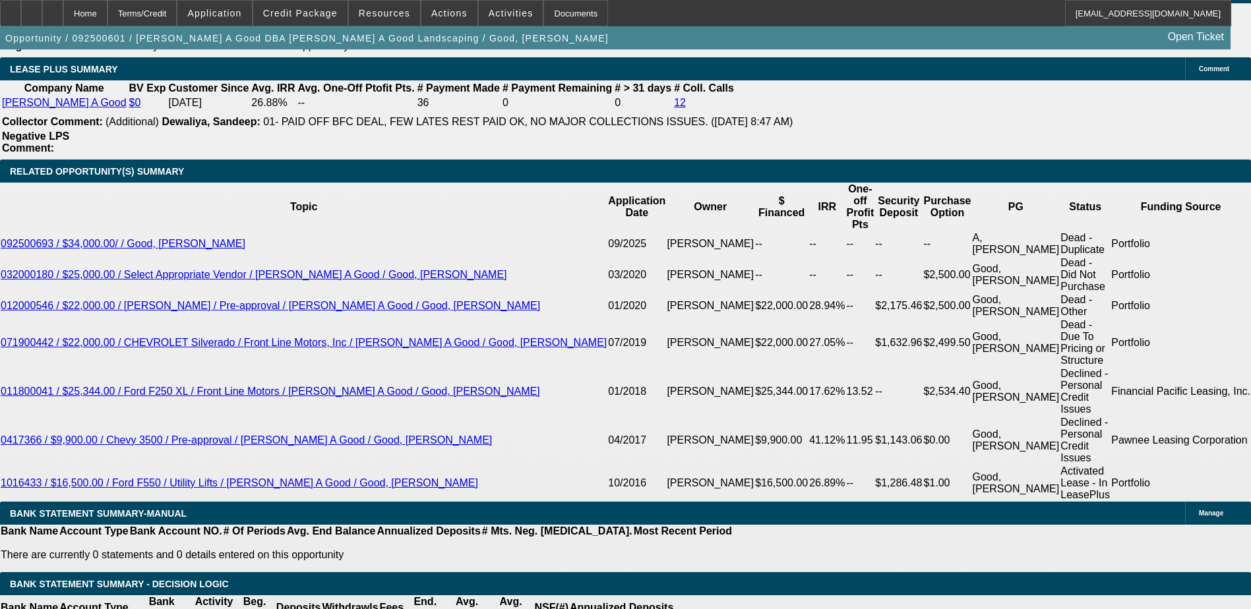
scroll to position [1847, 0]
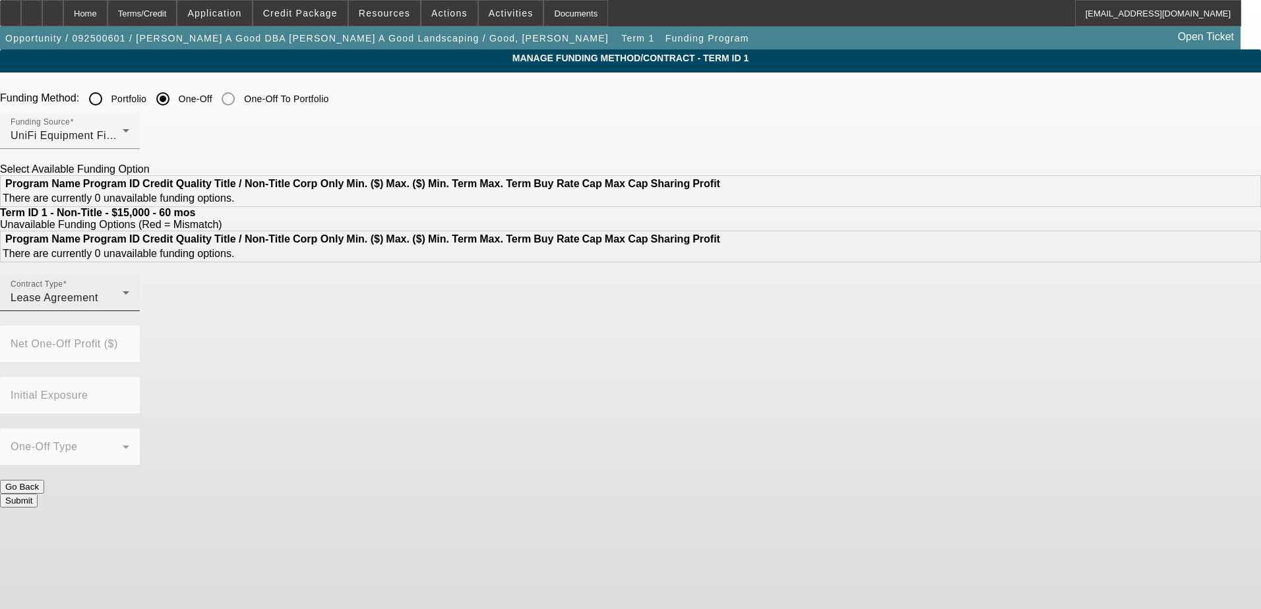
click at [129, 311] on div "Contract Type Lease Agreement" at bounding box center [70, 292] width 119 height 37
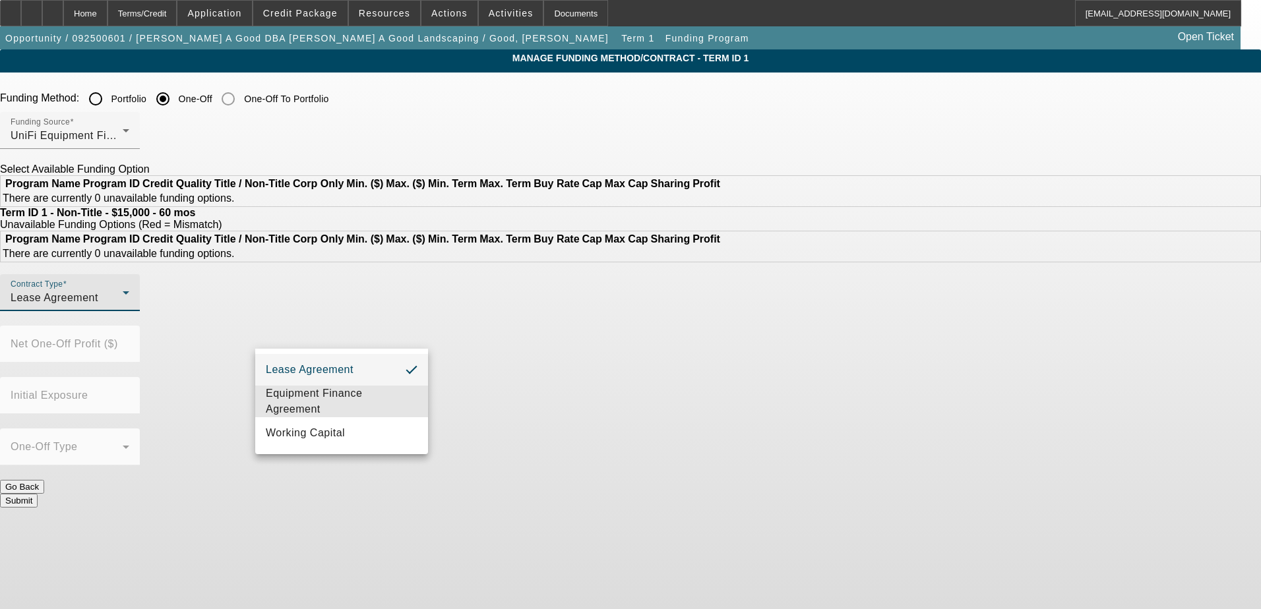
click at [363, 390] on span "Equipment Finance Agreement" at bounding box center [342, 402] width 152 height 32
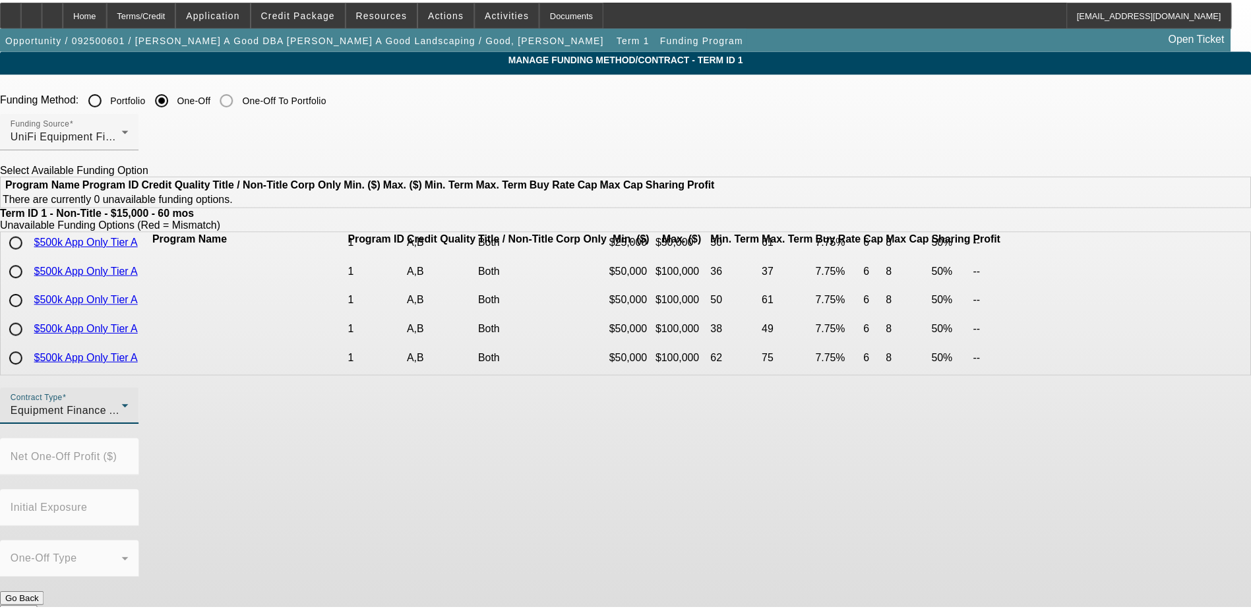
scroll to position [198, 0]
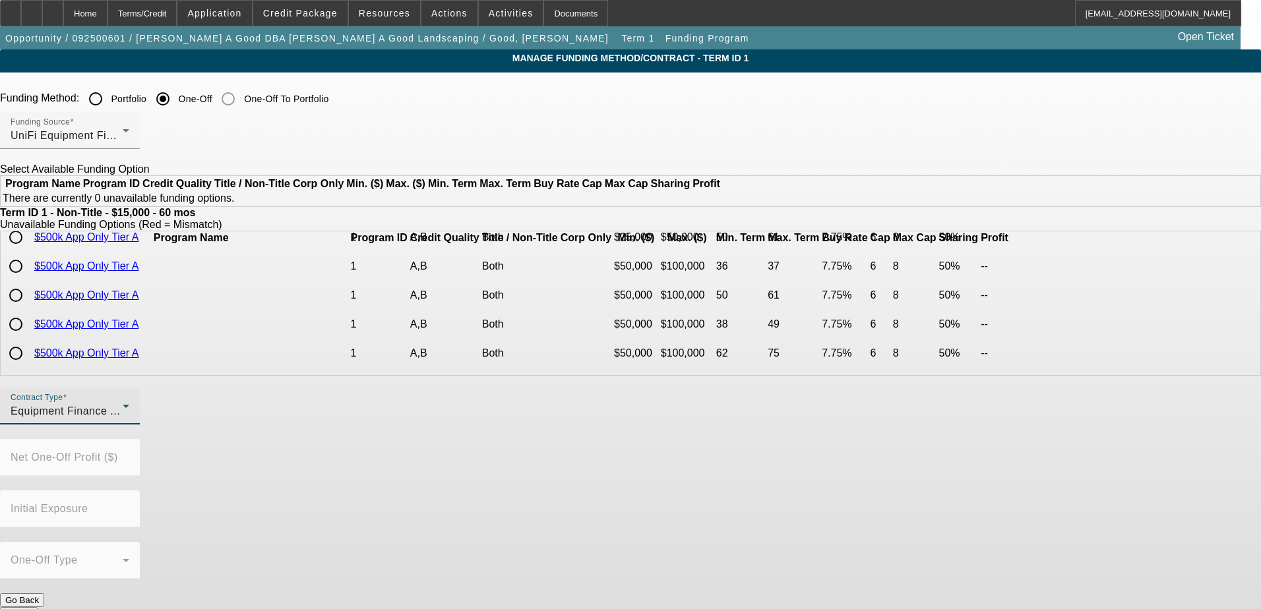
click at [29, 251] on input "radio" at bounding box center [16, 237] width 26 height 26
radio input "true"
click at [38, 607] on button "Submit" at bounding box center [19, 614] width 38 height 14
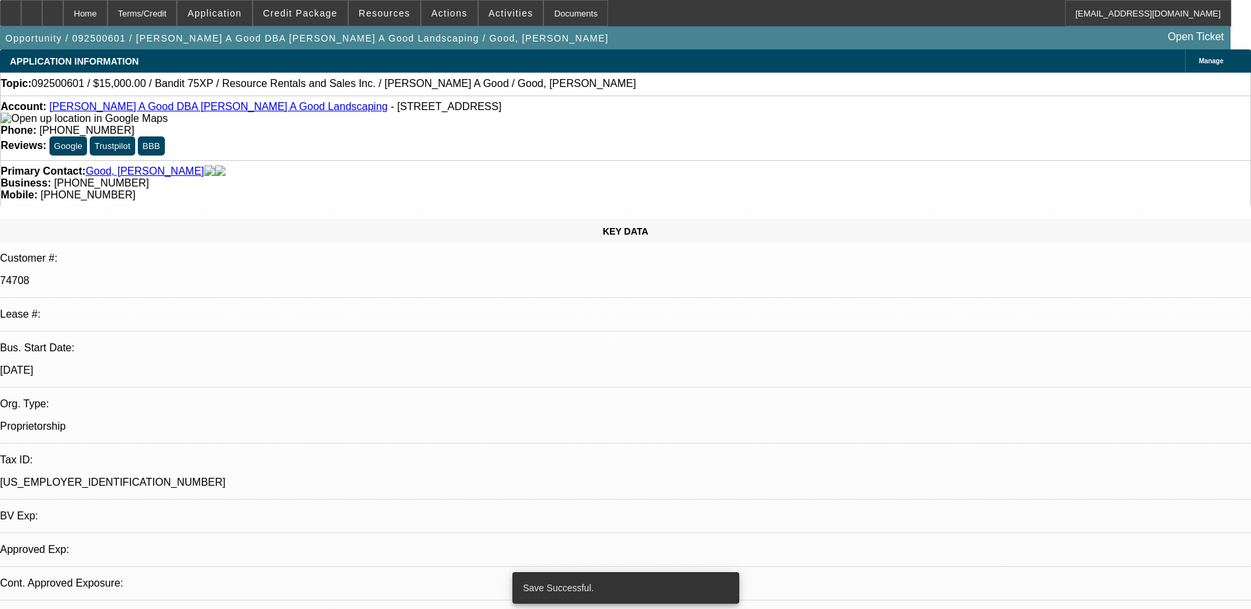
select select "0"
select select "2"
select select "0"
select select "6"
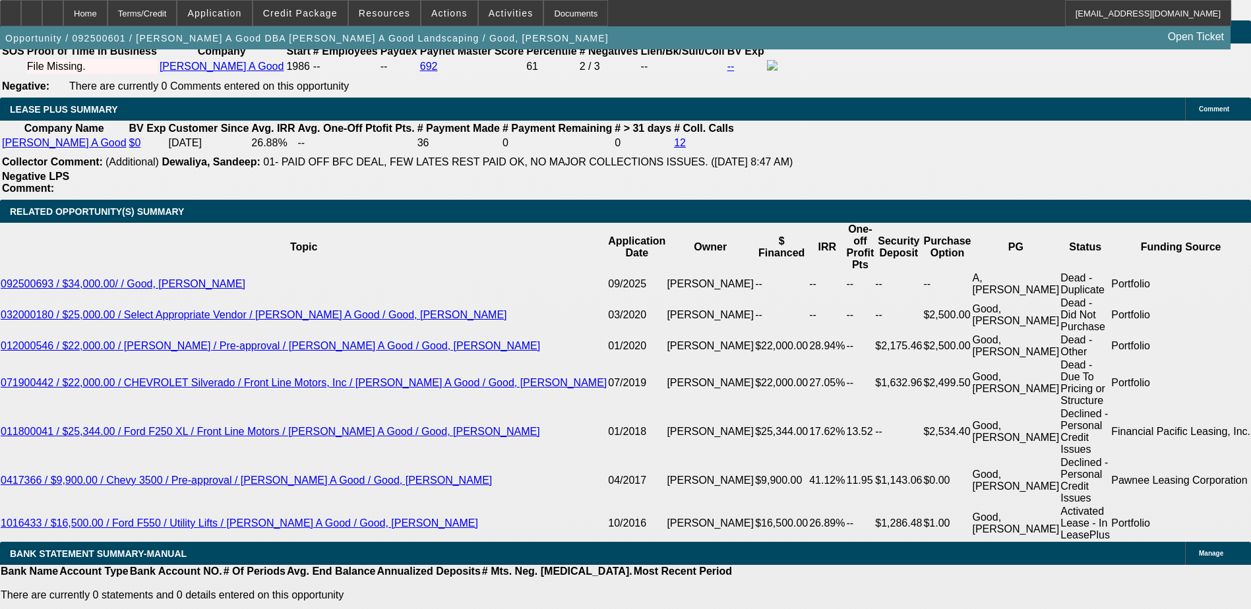
scroll to position [1841, 0]
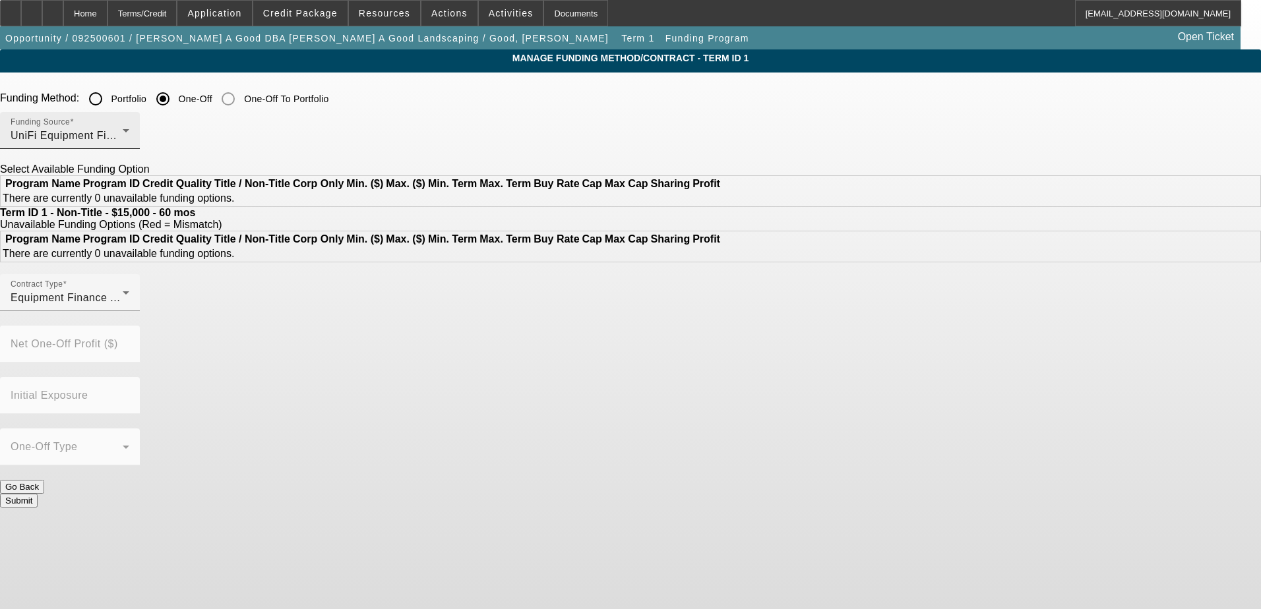
click at [123, 143] on div "UniFi Equipment Finance, Inc." at bounding box center [67, 136] width 112 height 16
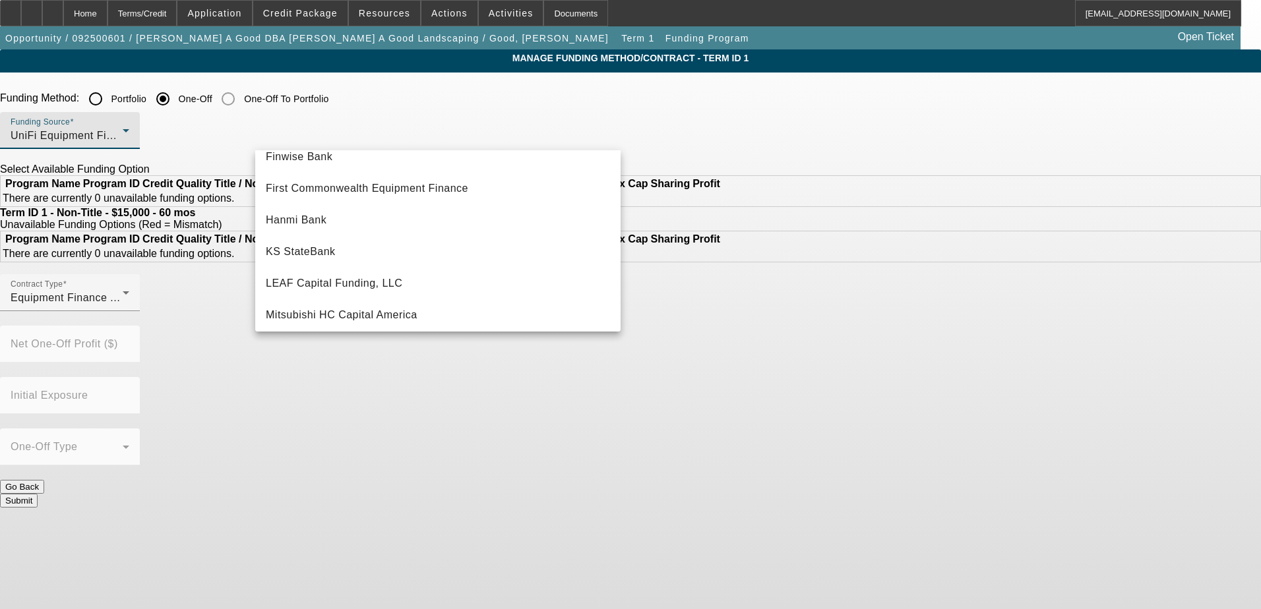
scroll to position [237, 0]
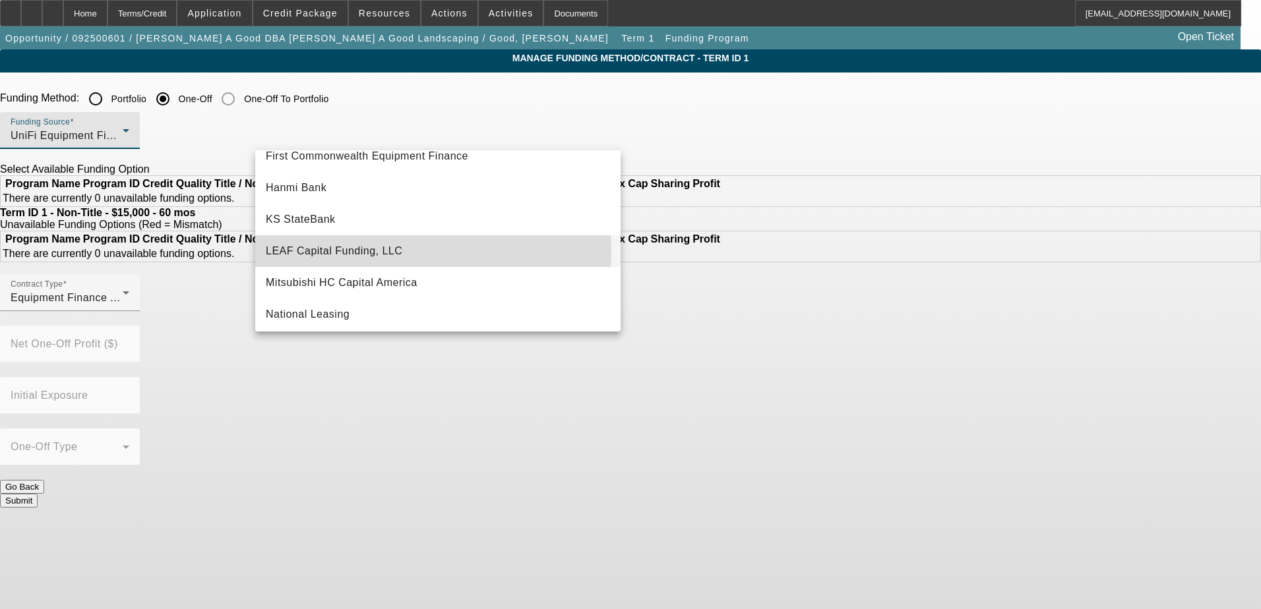
click at [422, 251] on mat-option "LEAF Capital Funding, LLC" at bounding box center [437, 251] width 365 height 32
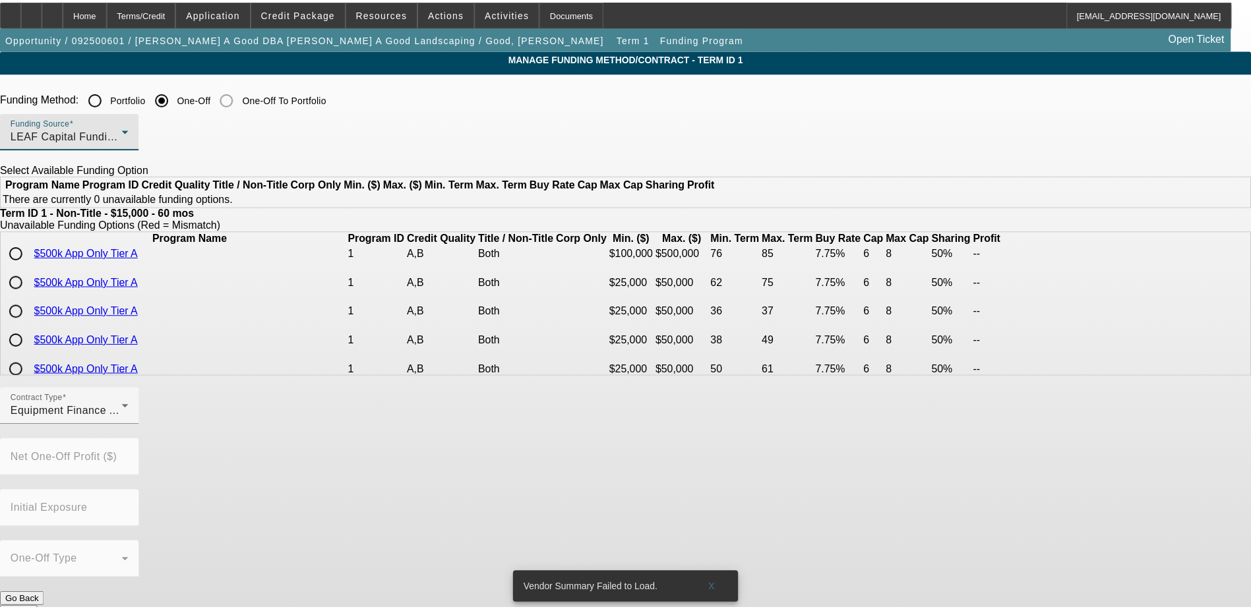
scroll to position [132, 0]
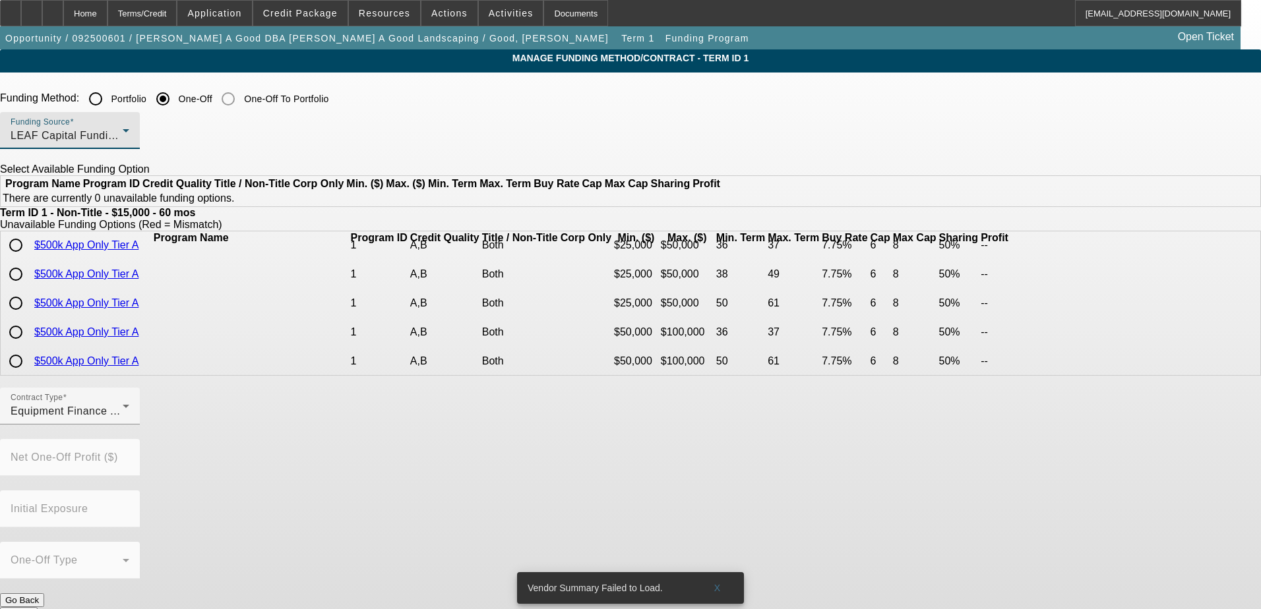
click at [29, 317] on input "radio" at bounding box center [16, 303] width 26 height 26
radio input "true"
click at [38, 607] on button "Submit" at bounding box center [19, 614] width 38 height 14
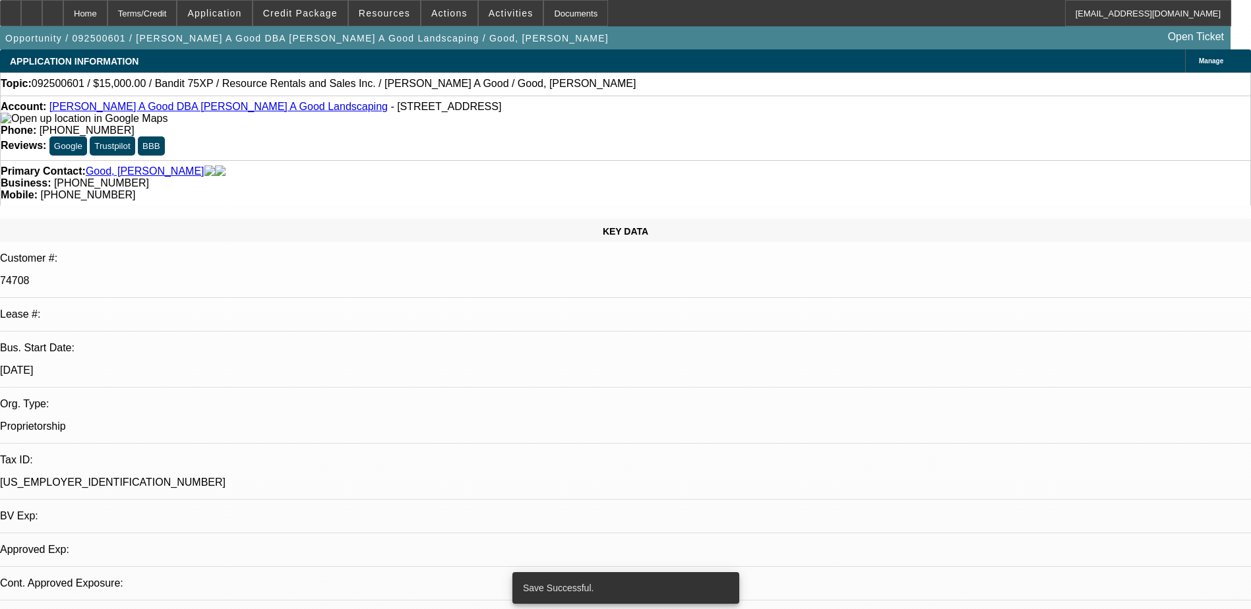
select select "0"
select select "2"
select select "0"
select select "6"
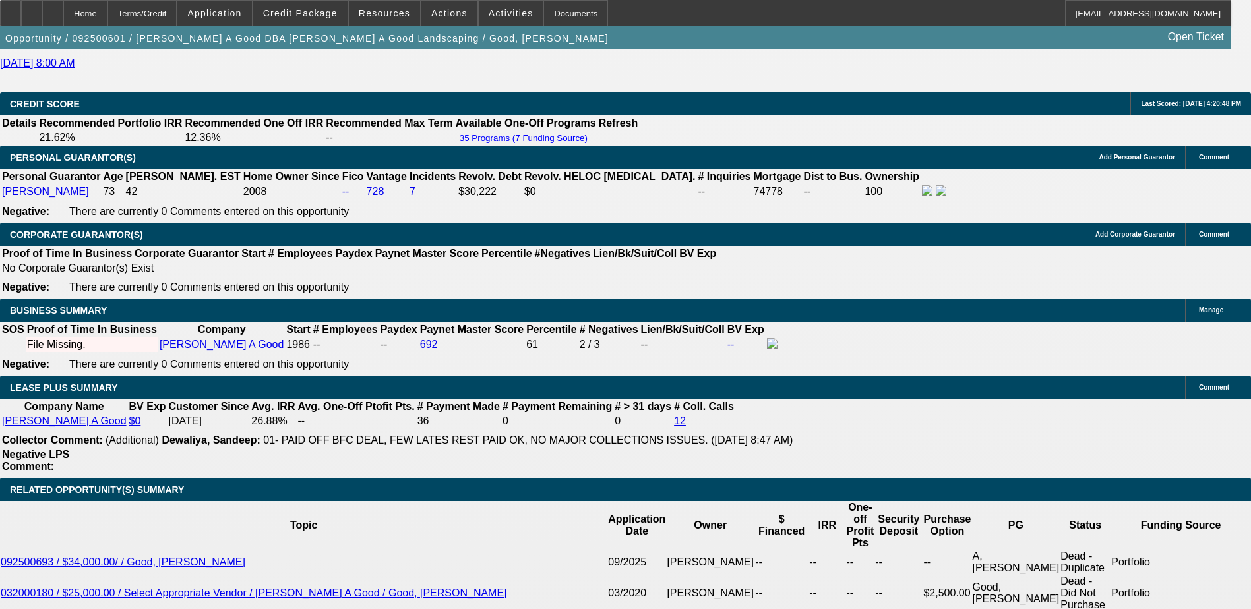
scroll to position [1988, 0]
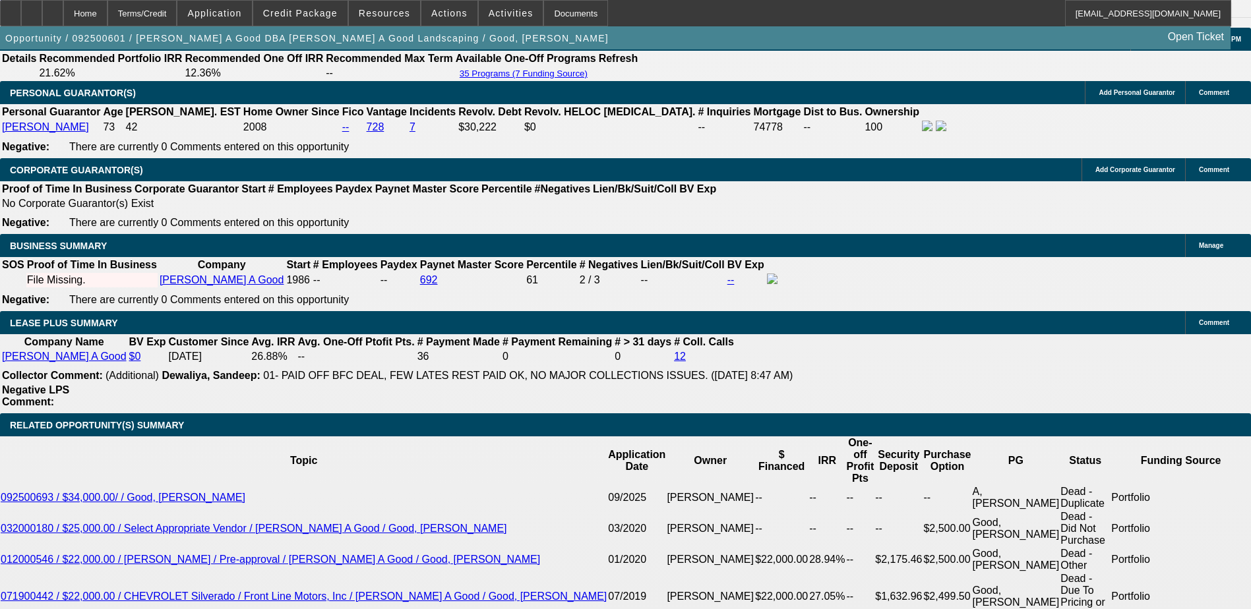
drag, startPoint x: 493, startPoint y: 274, endPoint x: 485, endPoint y: 268, distance: 9.9
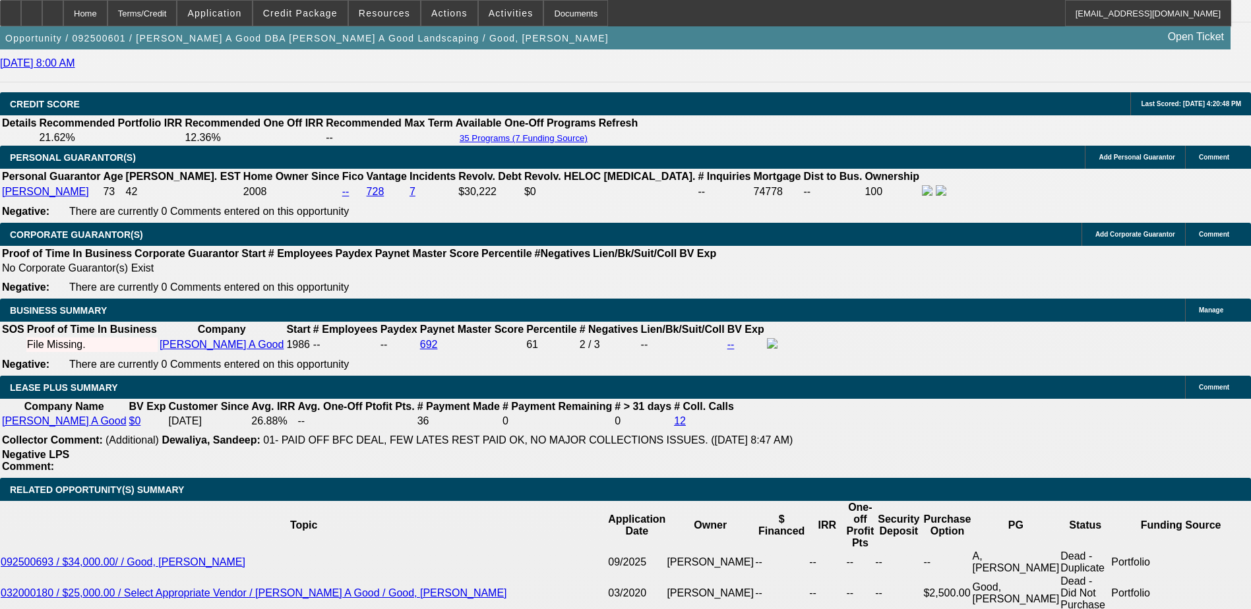
scroll to position [1922, 0]
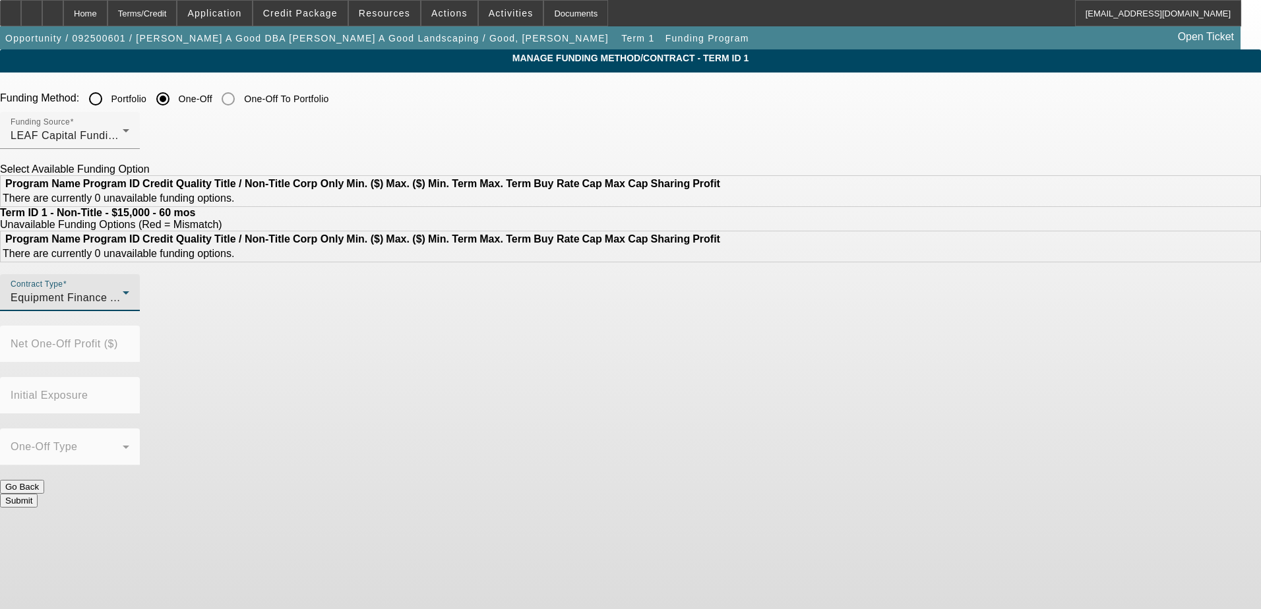
click at [123, 306] on div "Equipment Finance Agreement" at bounding box center [67, 298] width 112 height 16
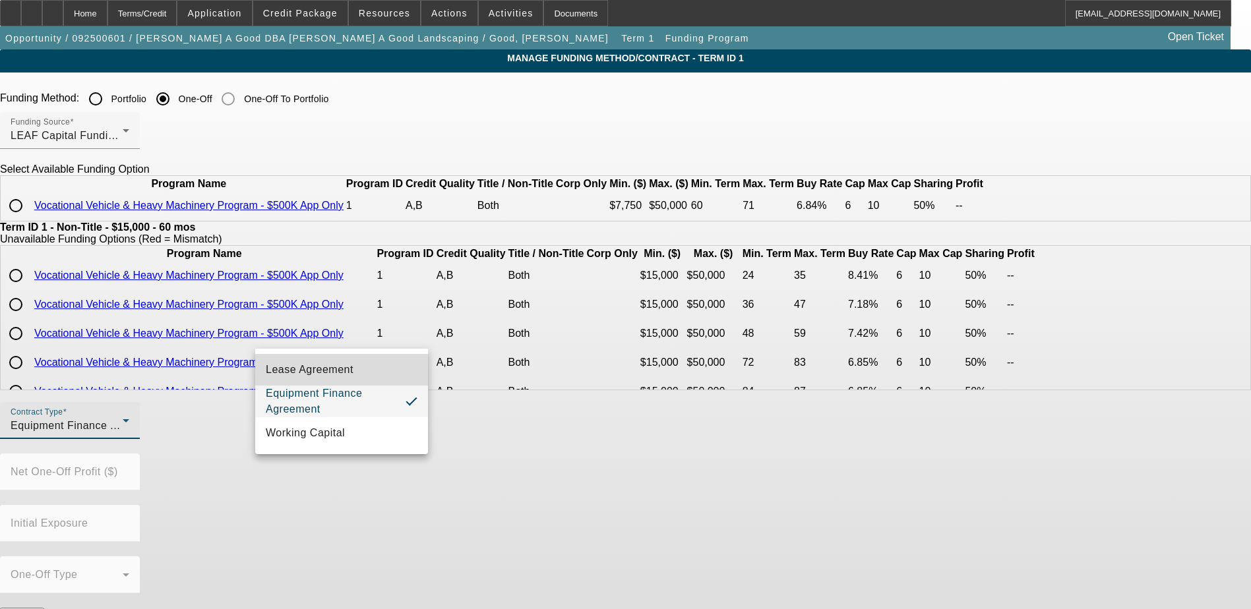
click at [401, 368] on mat-option "Lease Agreement" at bounding box center [341, 370] width 173 height 32
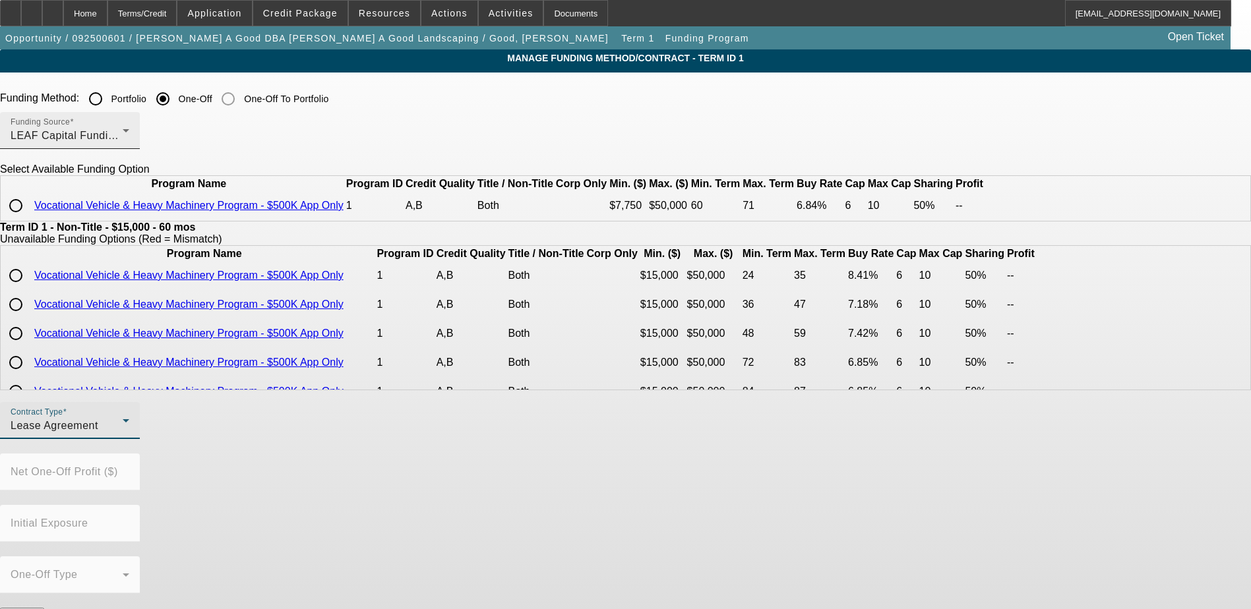
click at [129, 121] on div "Funding Source LEAF Capital Funding, LLC" at bounding box center [70, 130] width 119 height 37
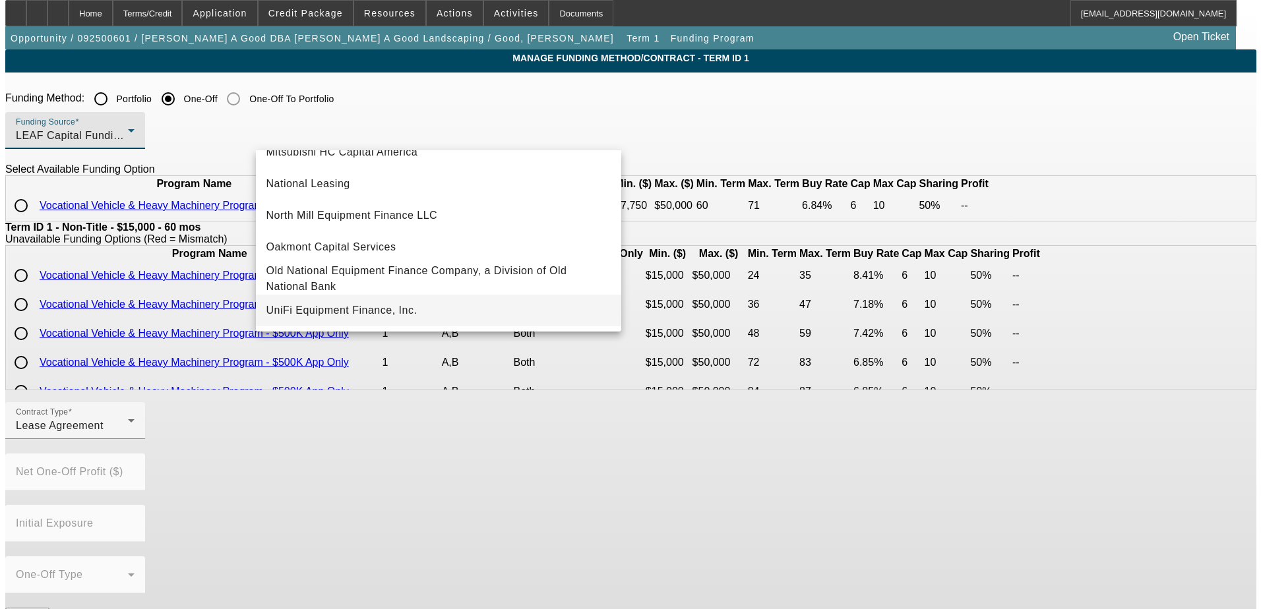
scroll to position [374, 0]
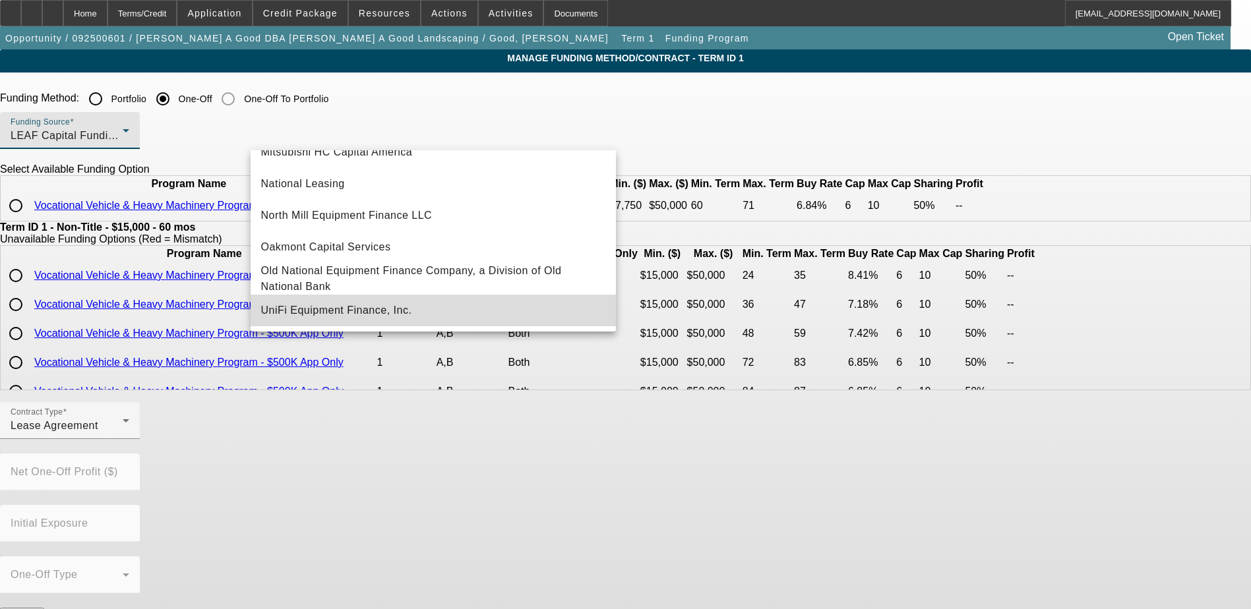
click at [475, 317] on mat-option "UniFi Equipment Finance, Inc." at bounding box center [433, 311] width 365 height 32
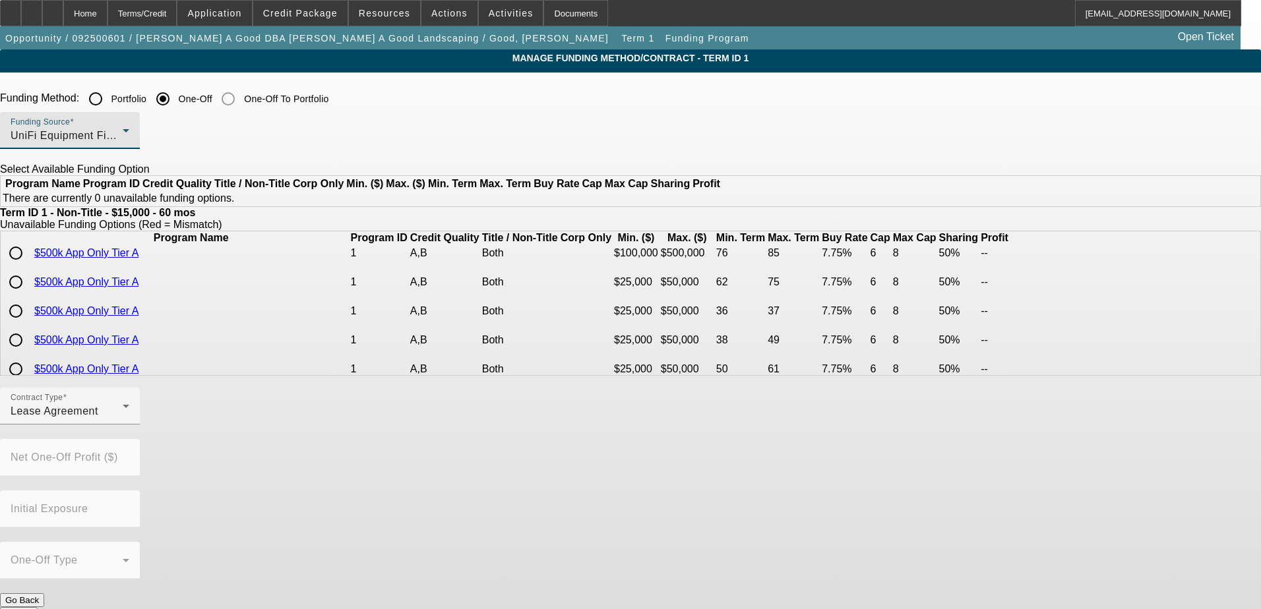
scroll to position [132, 0]
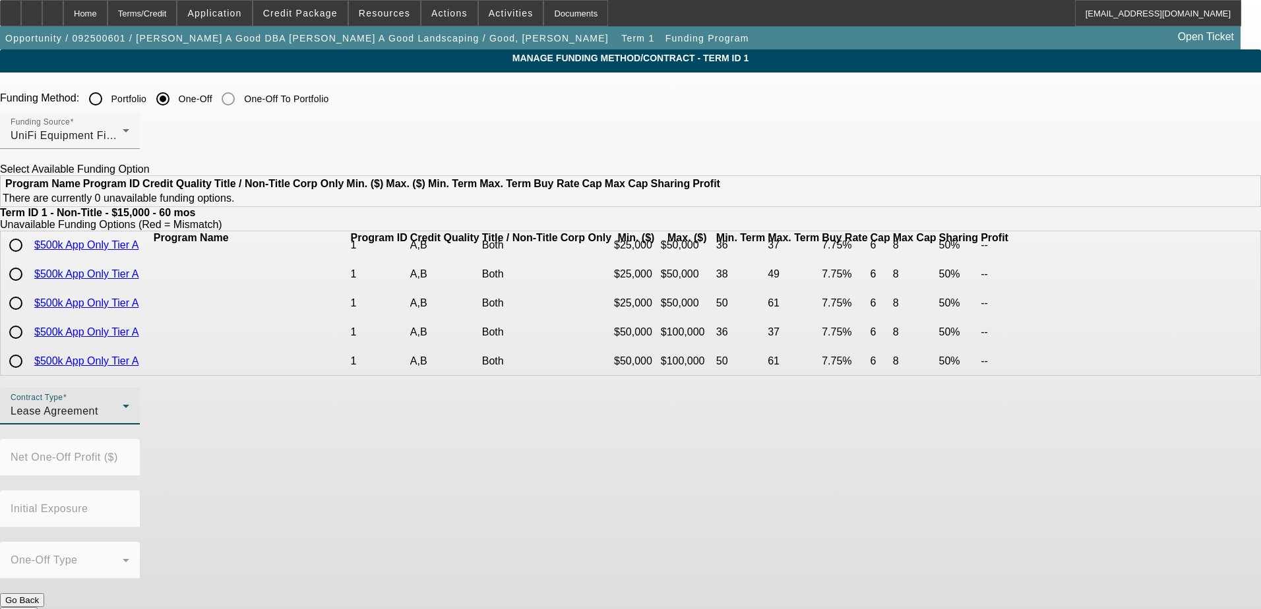
click at [134, 414] on icon at bounding box center [126, 406] width 16 height 16
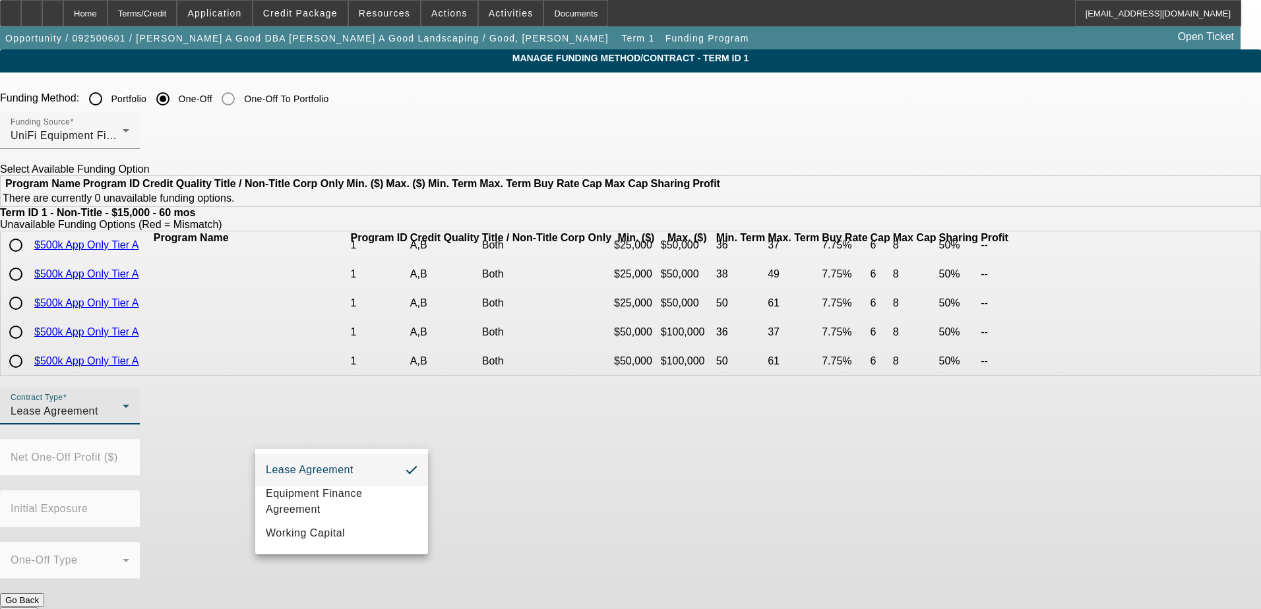
click at [462, 446] on div at bounding box center [630, 304] width 1261 height 609
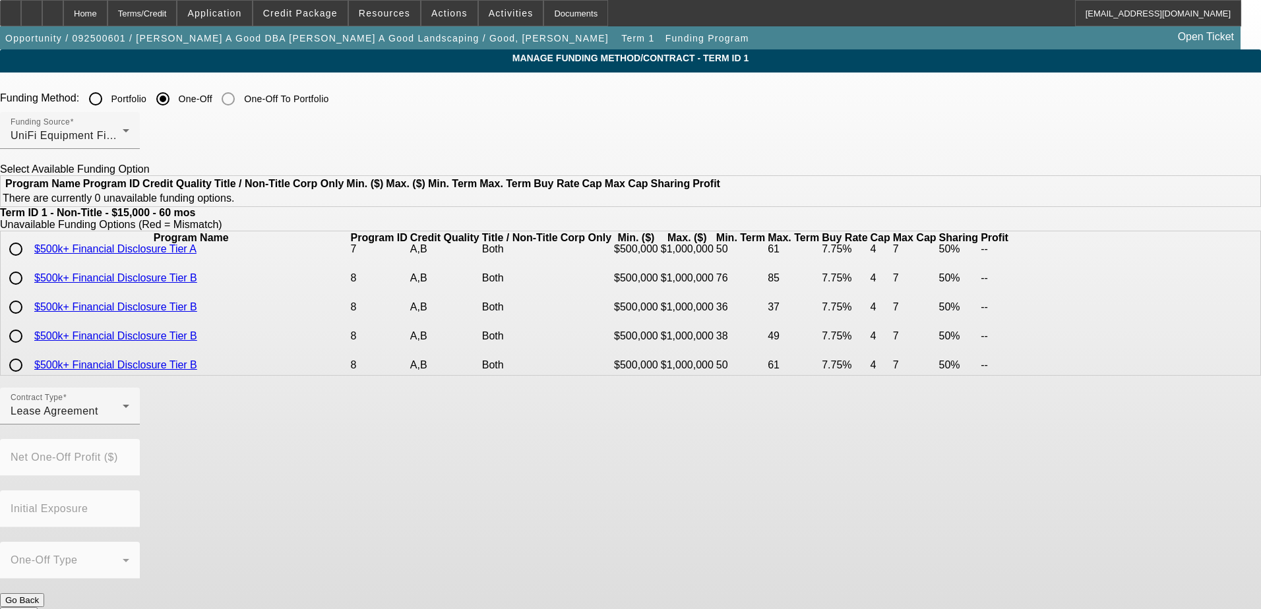
scroll to position [0, 0]
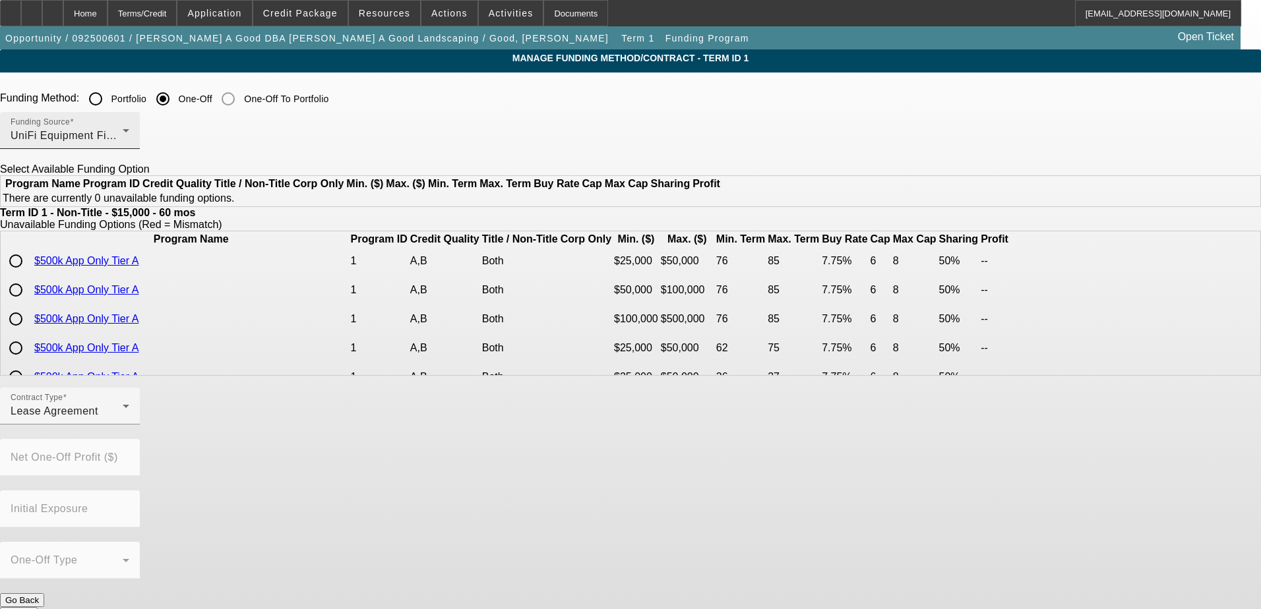
click at [123, 136] on div "UniFi Equipment Finance, Inc." at bounding box center [67, 136] width 112 height 16
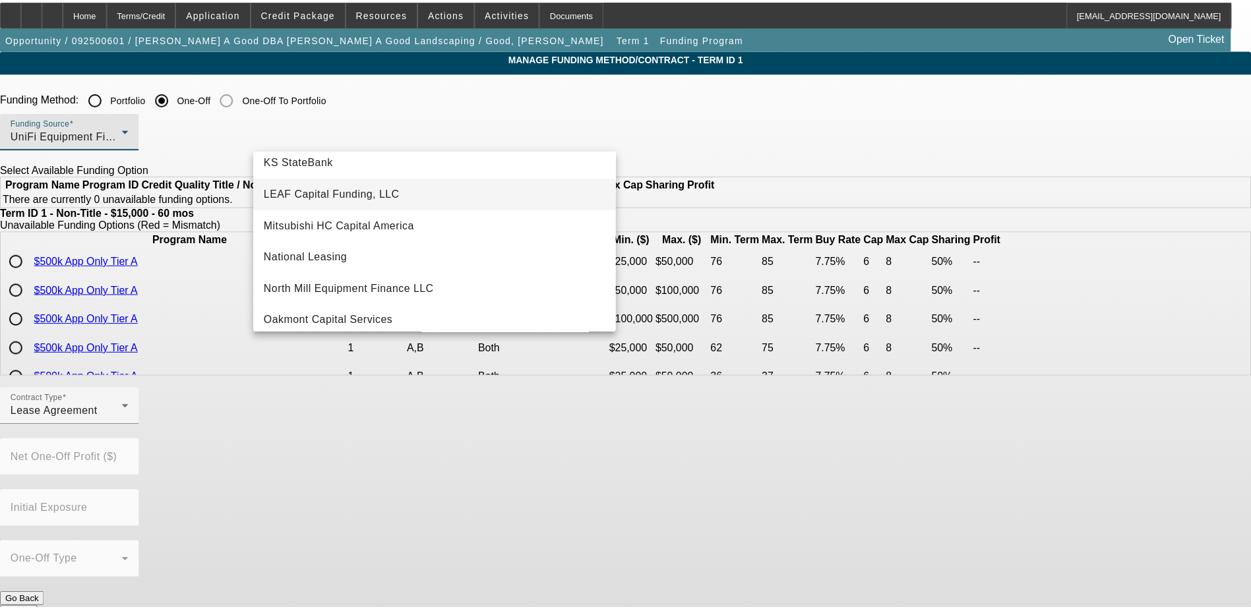
scroll to position [264, 0]
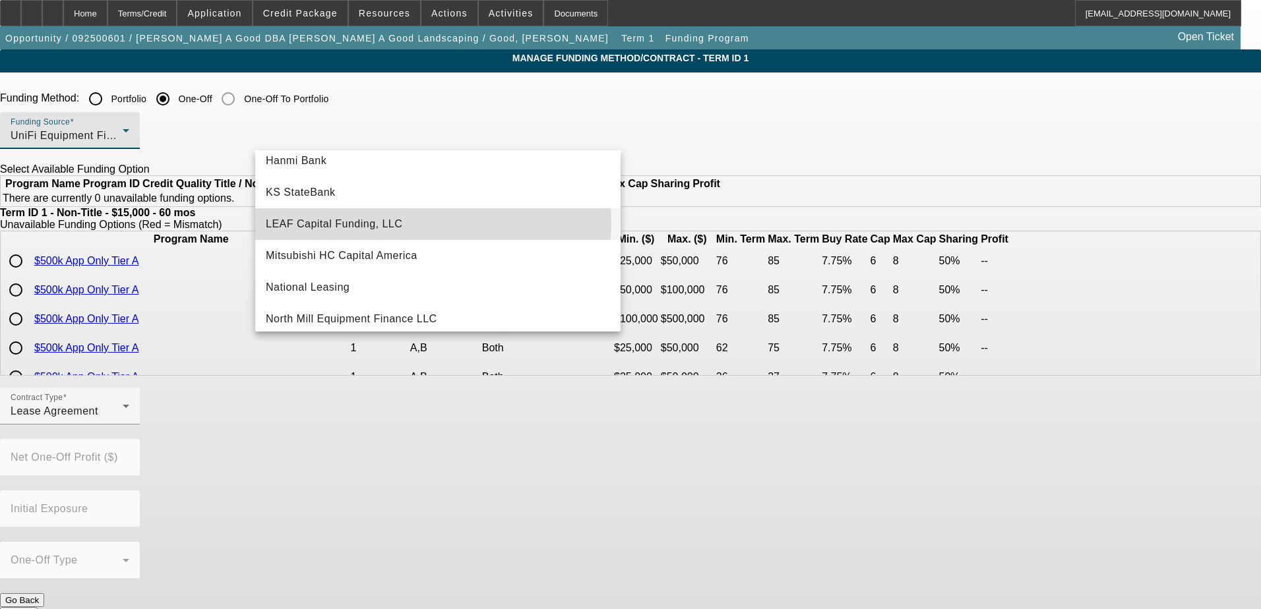
click at [400, 223] on mat-option "LEAF Capital Funding, LLC" at bounding box center [437, 224] width 365 height 32
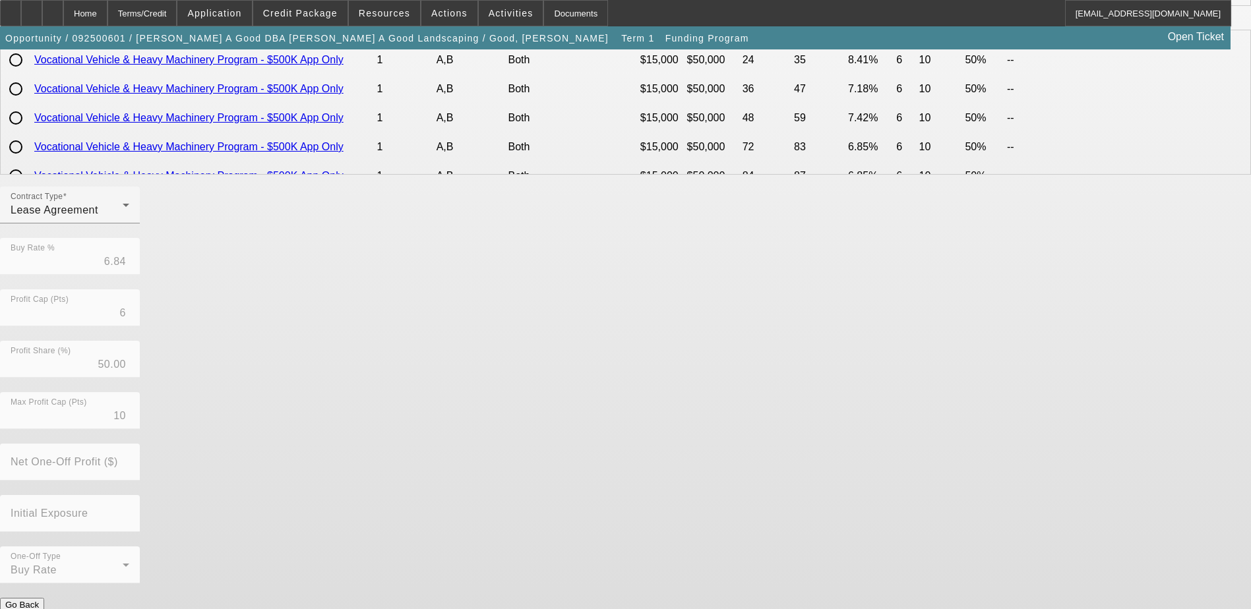
scroll to position [226, 0]
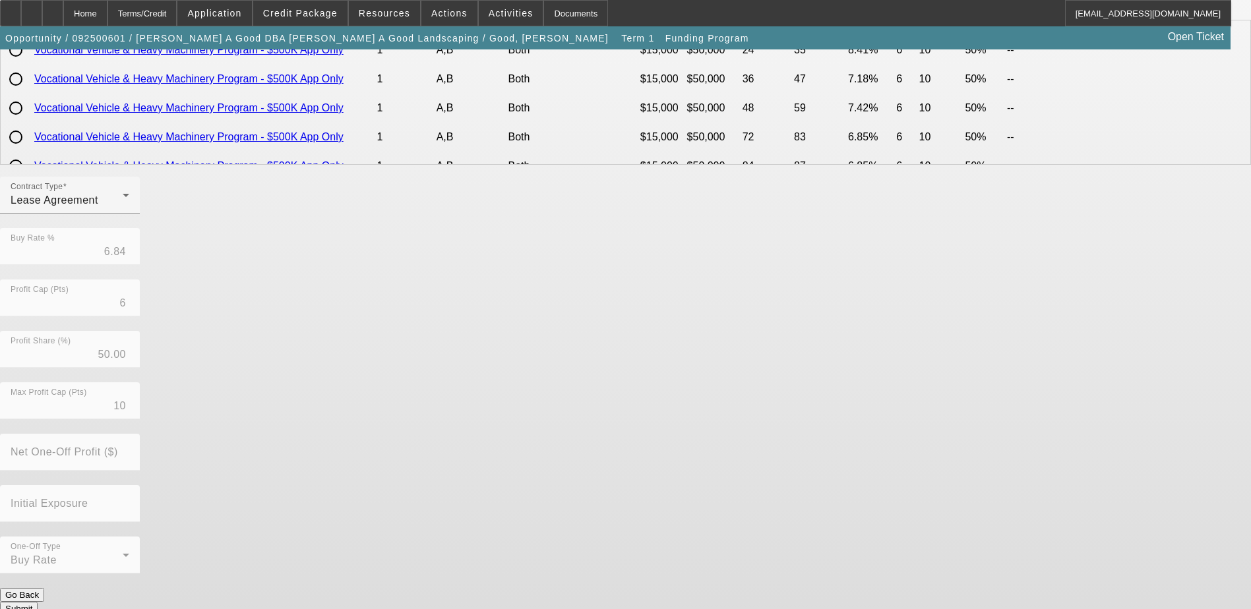
click at [38, 602] on button "Submit" at bounding box center [19, 609] width 38 height 14
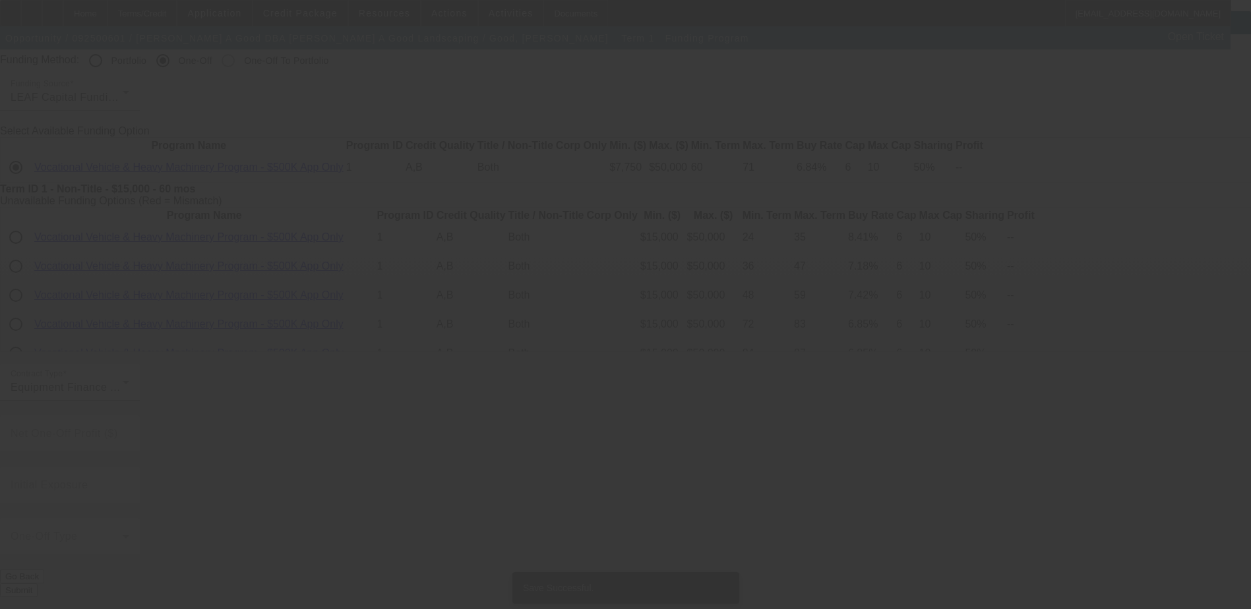
scroll to position [0, 0]
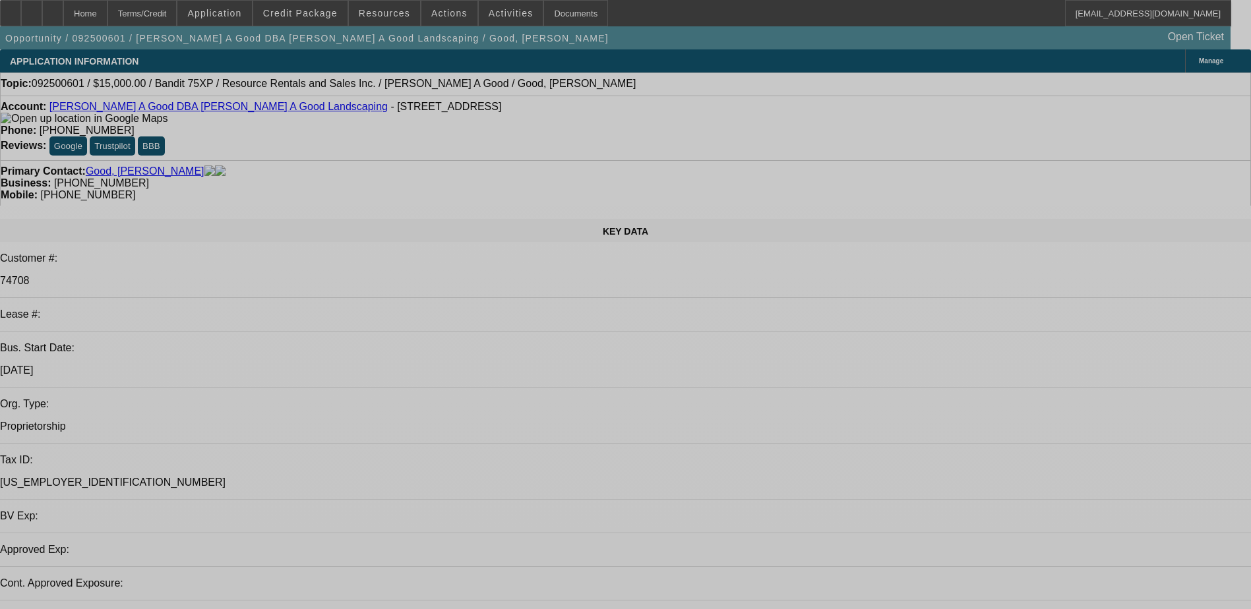
select select "0"
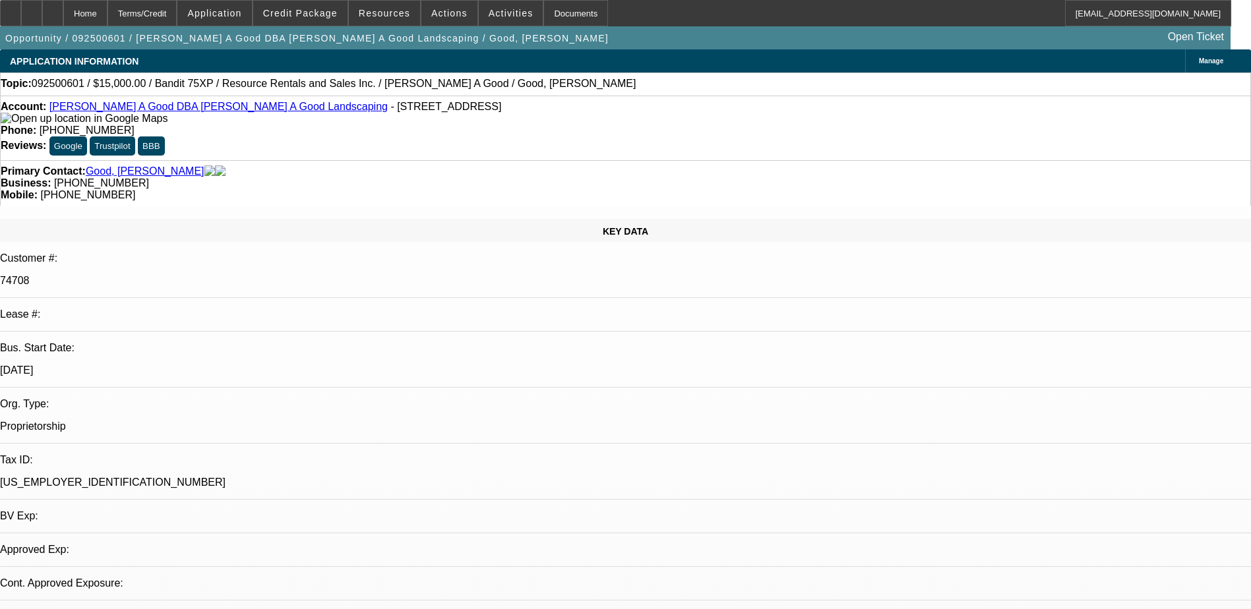
select select "0"
select select "2"
select select "0"
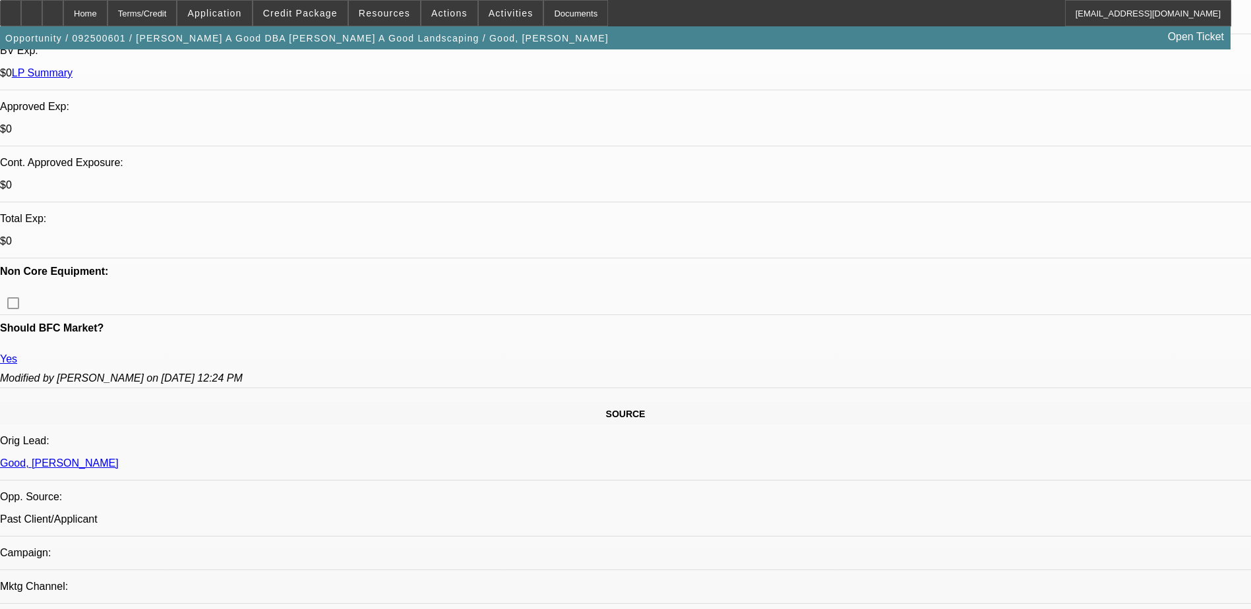
scroll to position [330, 0]
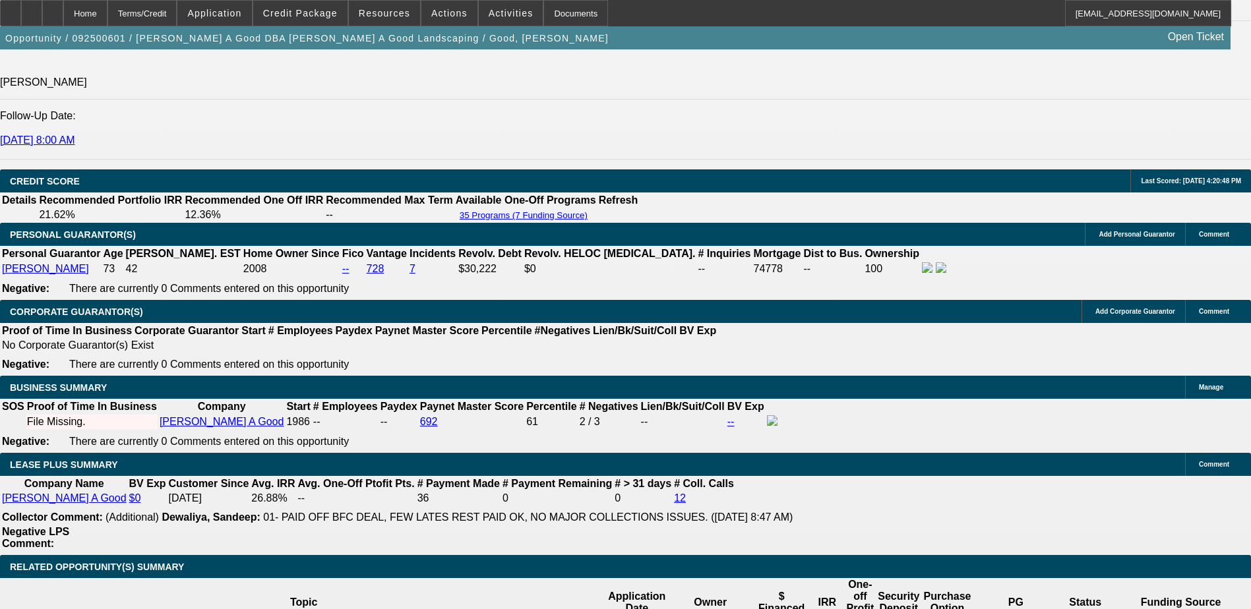
scroll to position [2044, 0]
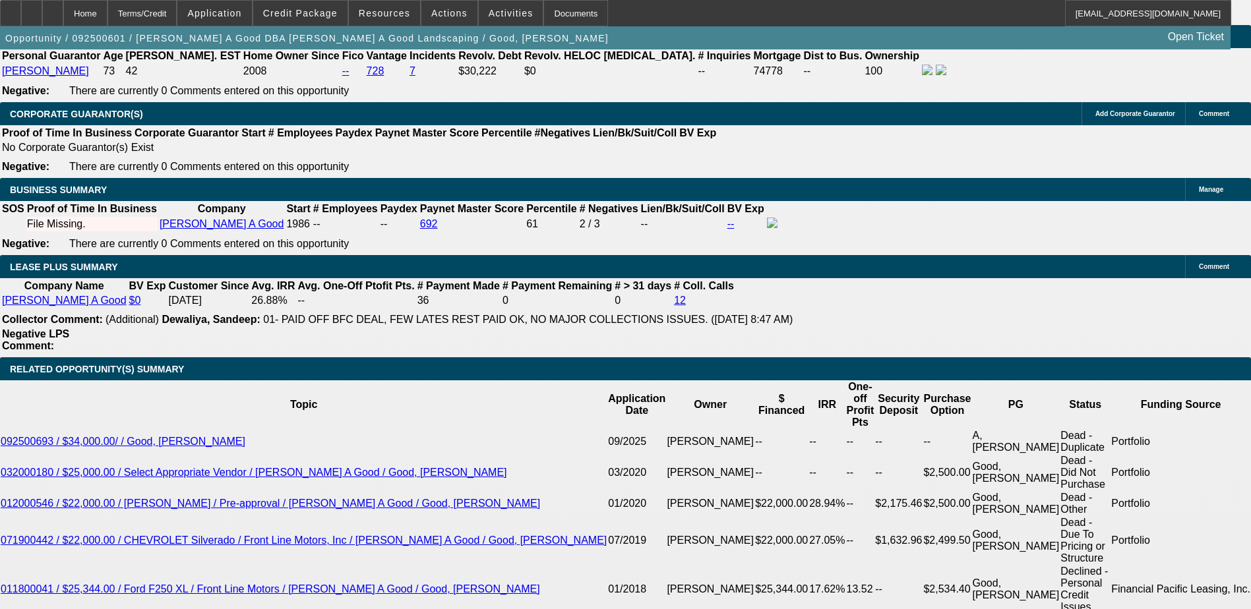
select select "2"
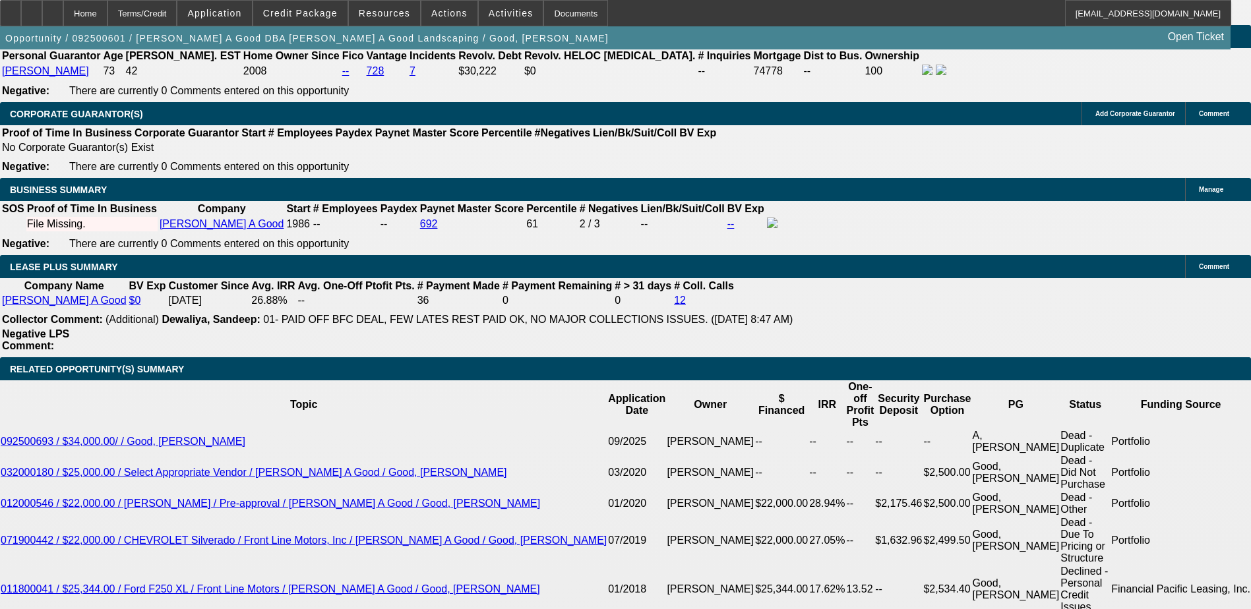
type input "UNKNOWN"
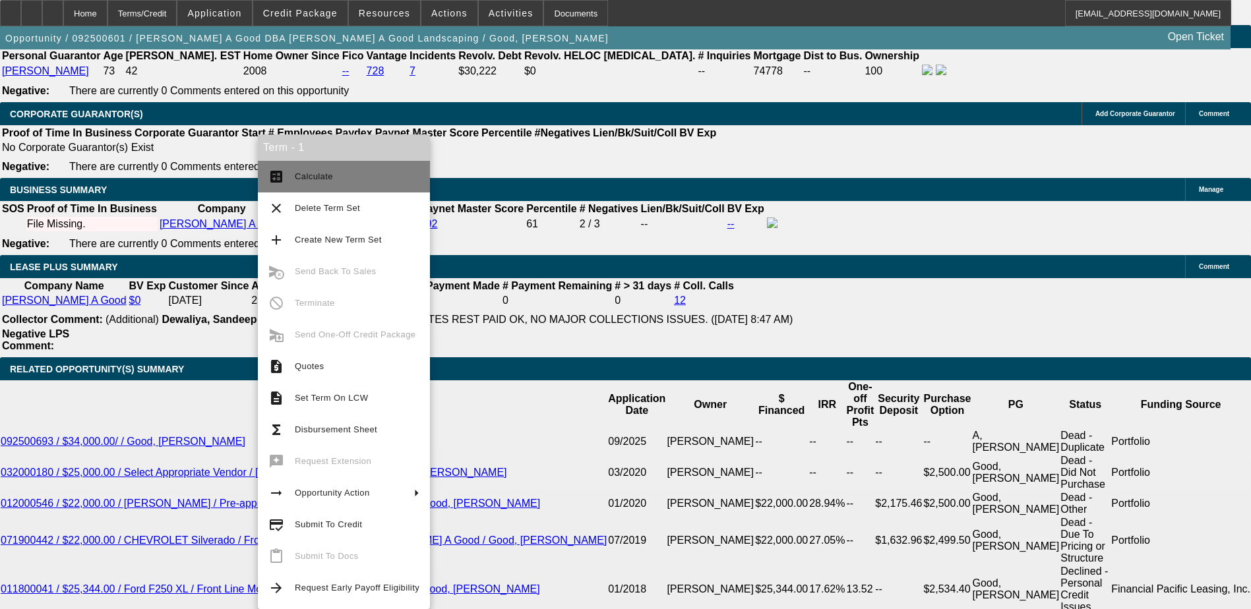
click at [274, 162] on button "calculate Calculate" at bounding box center [344, 177] width 172 height 32
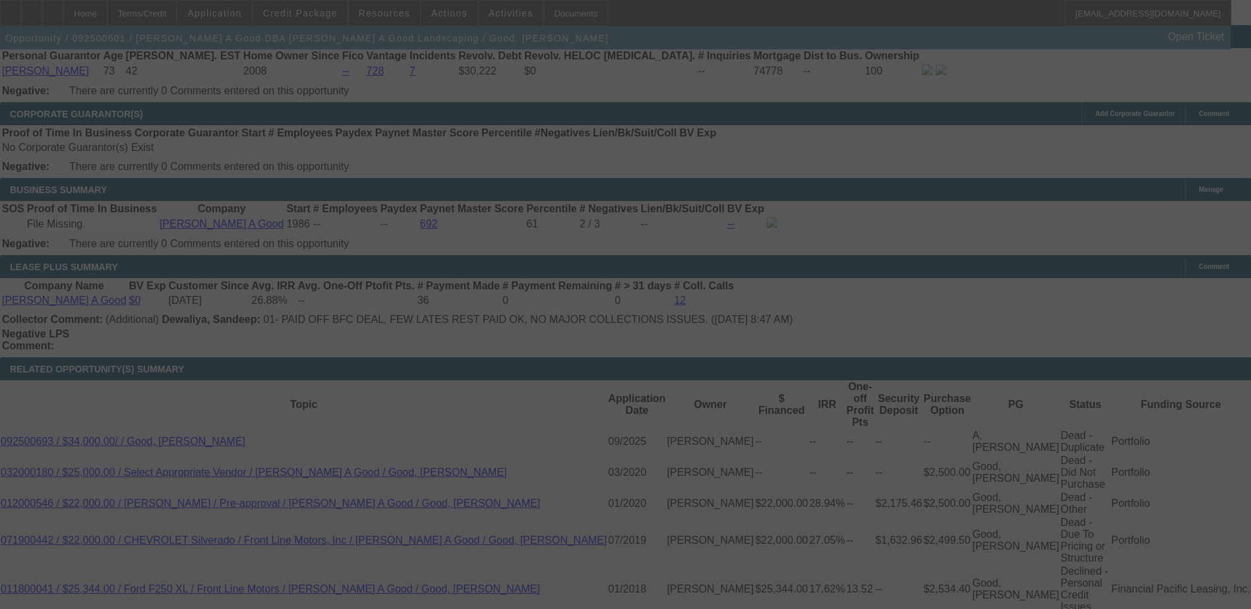
scroll to position [0, 0]
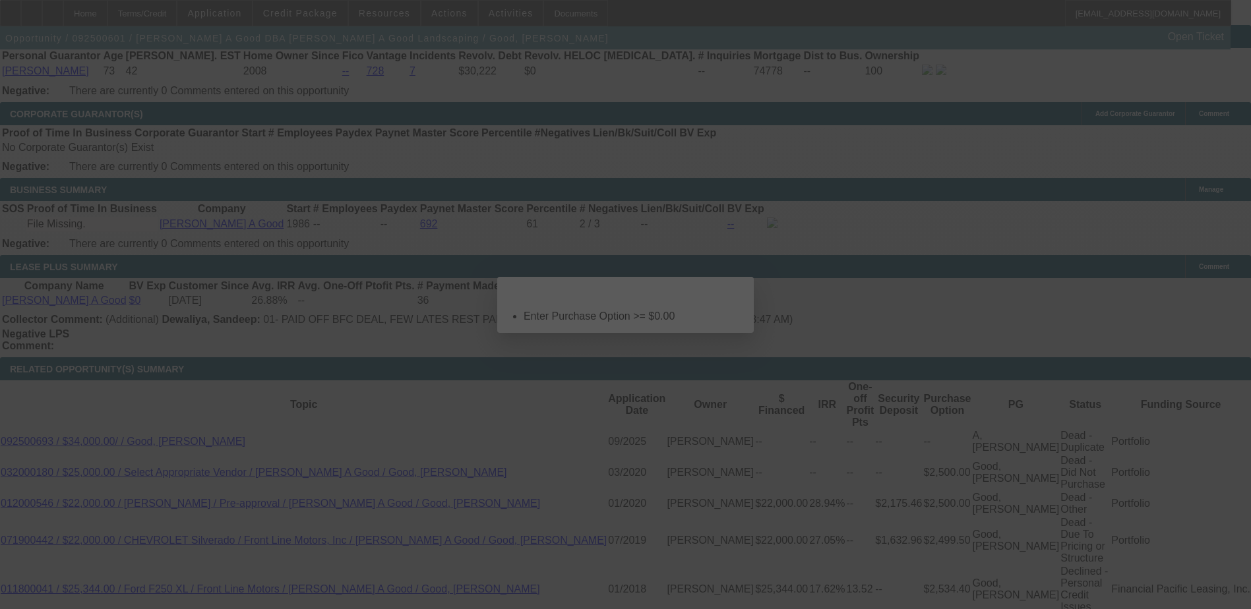
select select "0"
select select "2"
select select "0"
select select "2"
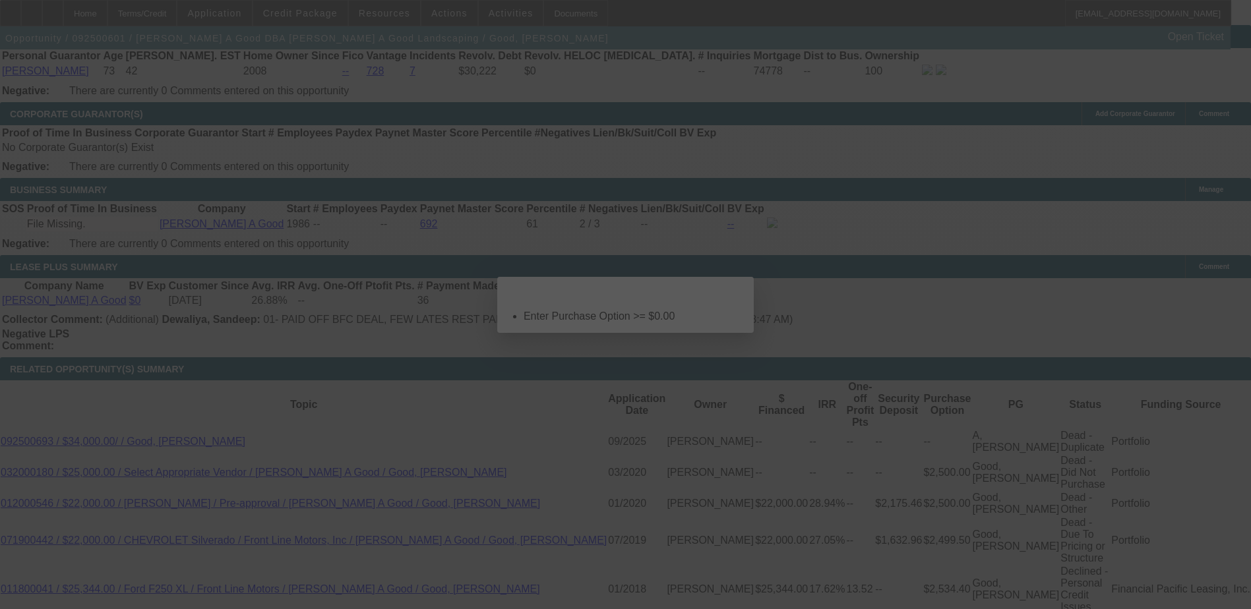
click at [728, 292] on span "Close" at bounding box center [737, 288] width 18 height 7
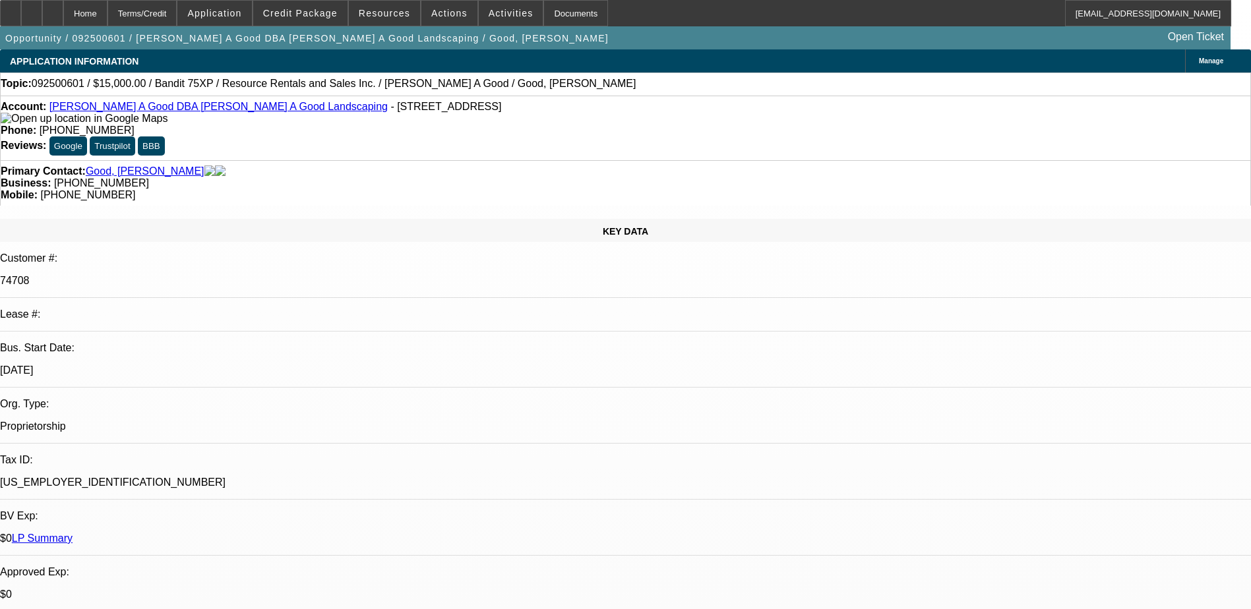
scroll to position [2044, 0]
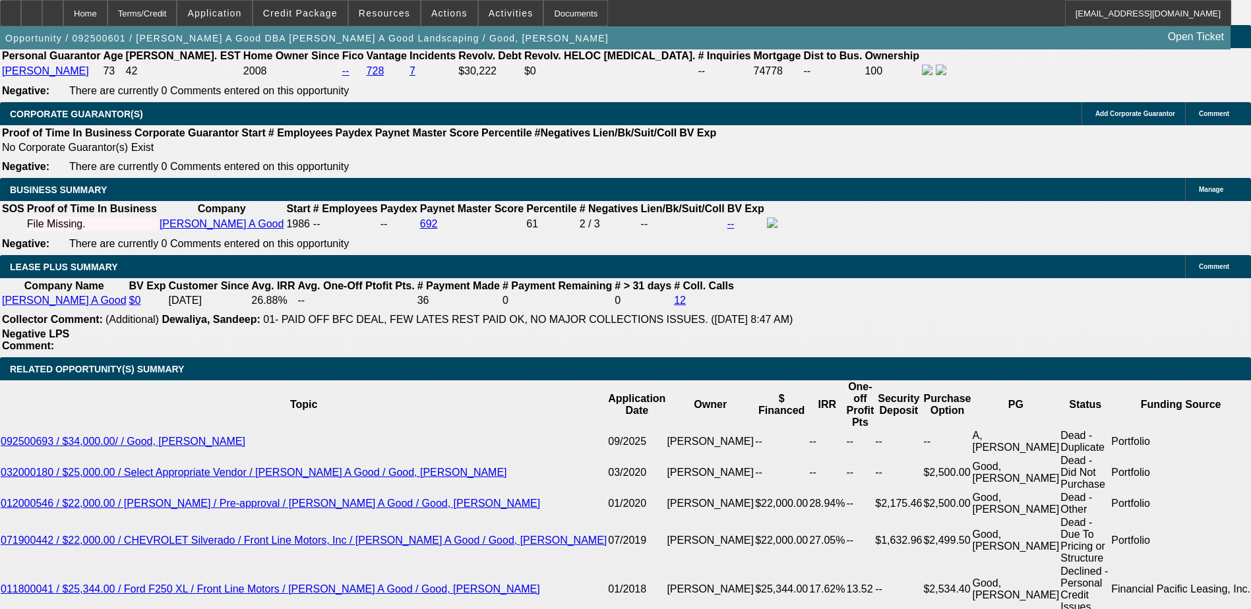
type input "$1.00"
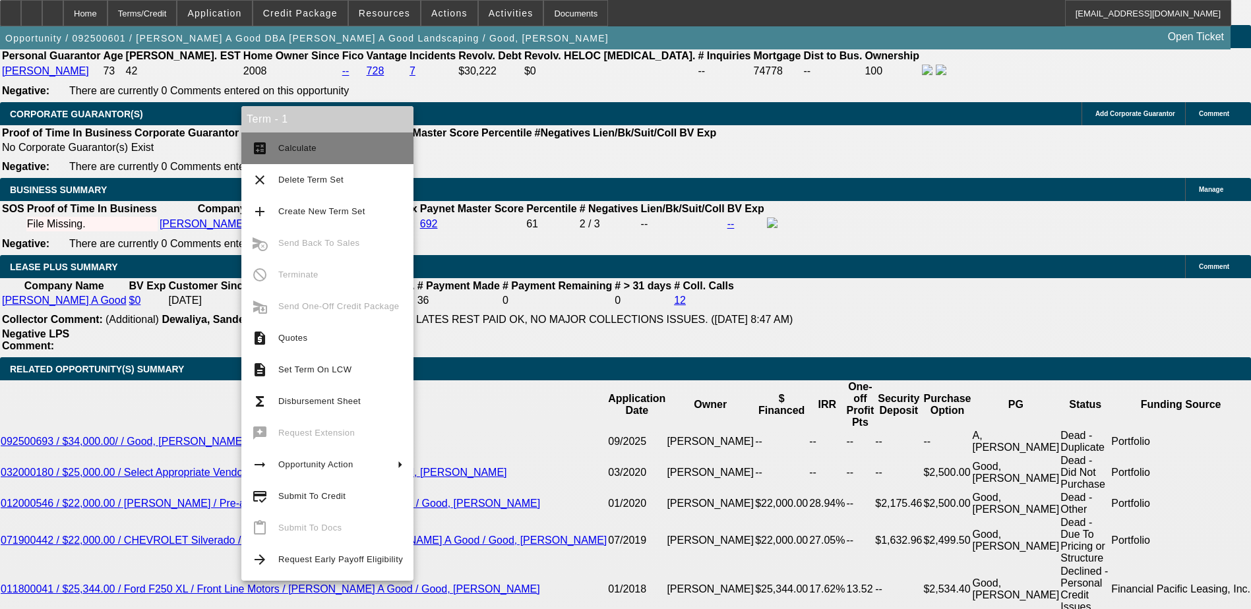
click at [317, 142] on span "Calculate" at bounding box center [340, 148] width 125 height 16
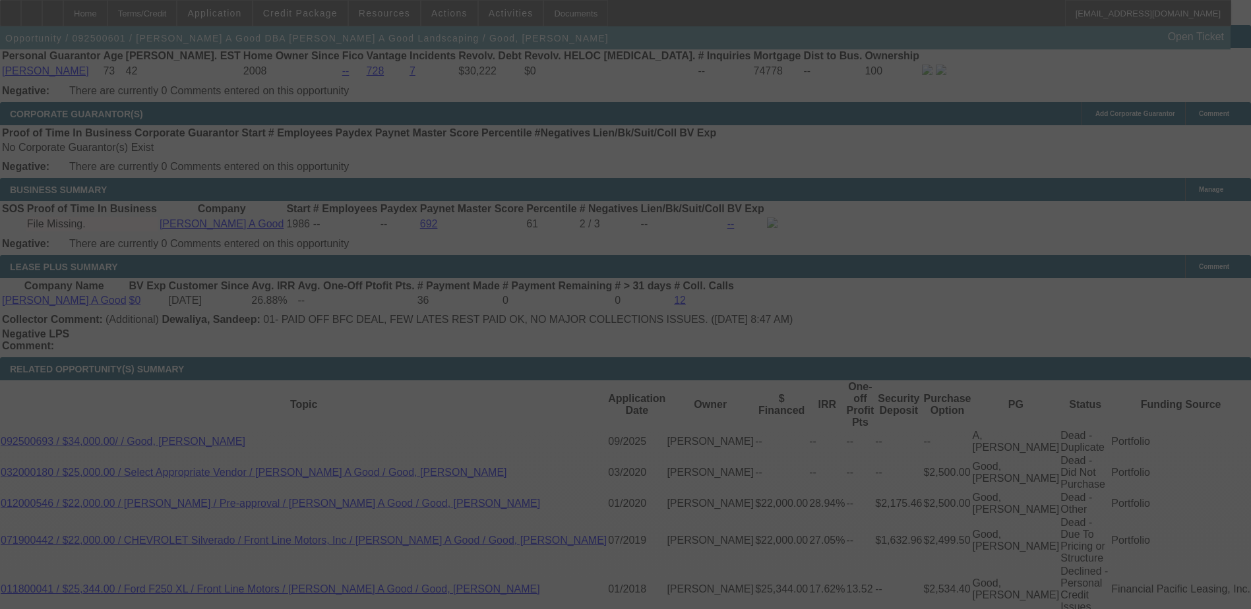
select select "0"
select select "2"
select select "0"
select select "2"
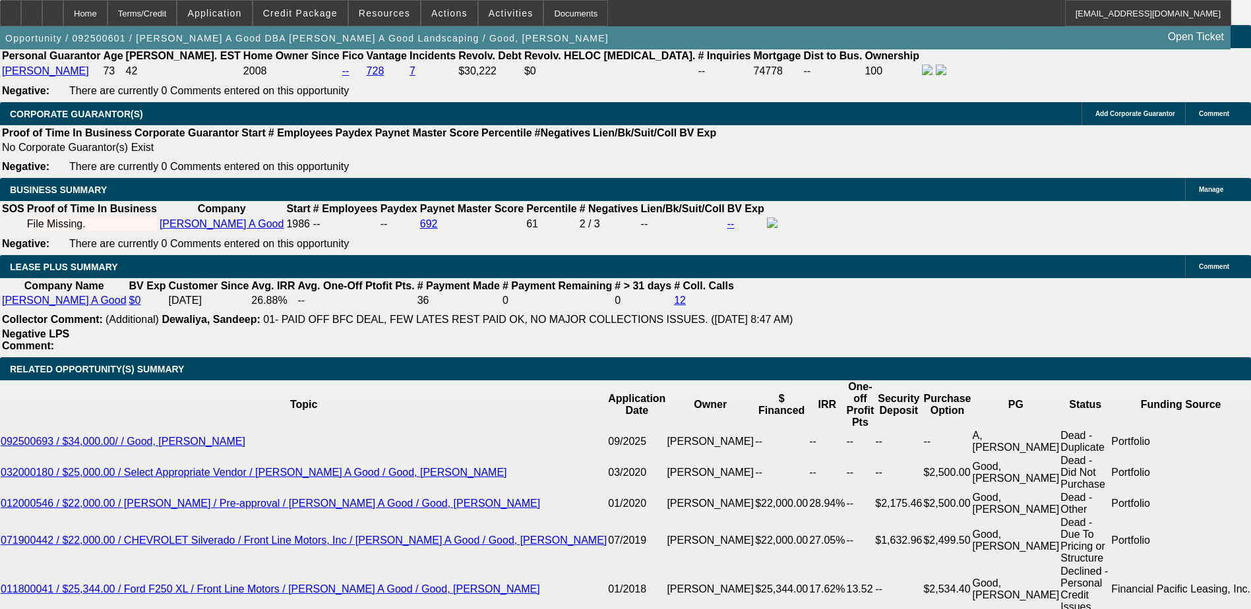
type input "UNKNOWN"
type input "90"
type input "$1,139.87"
type input "9"
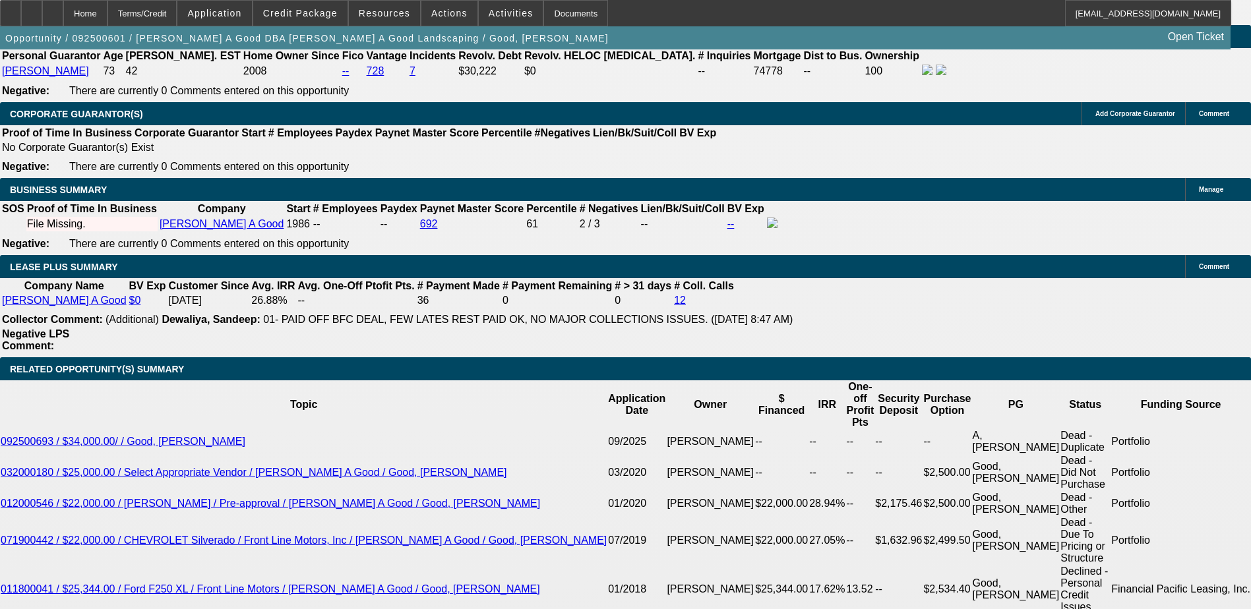
type input "$311.38"
type input "9"
type input "19"
type input "$389.11"
type input "109"
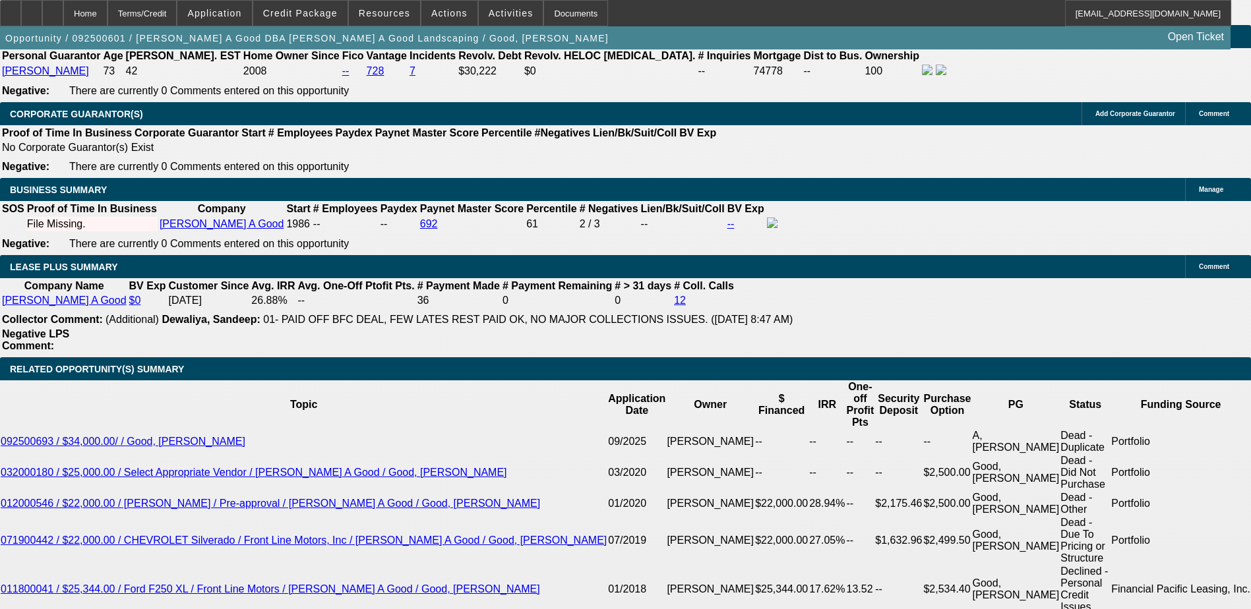
type input "$1,369.93"
type input "10"
type input "$318.71"
type input "10"
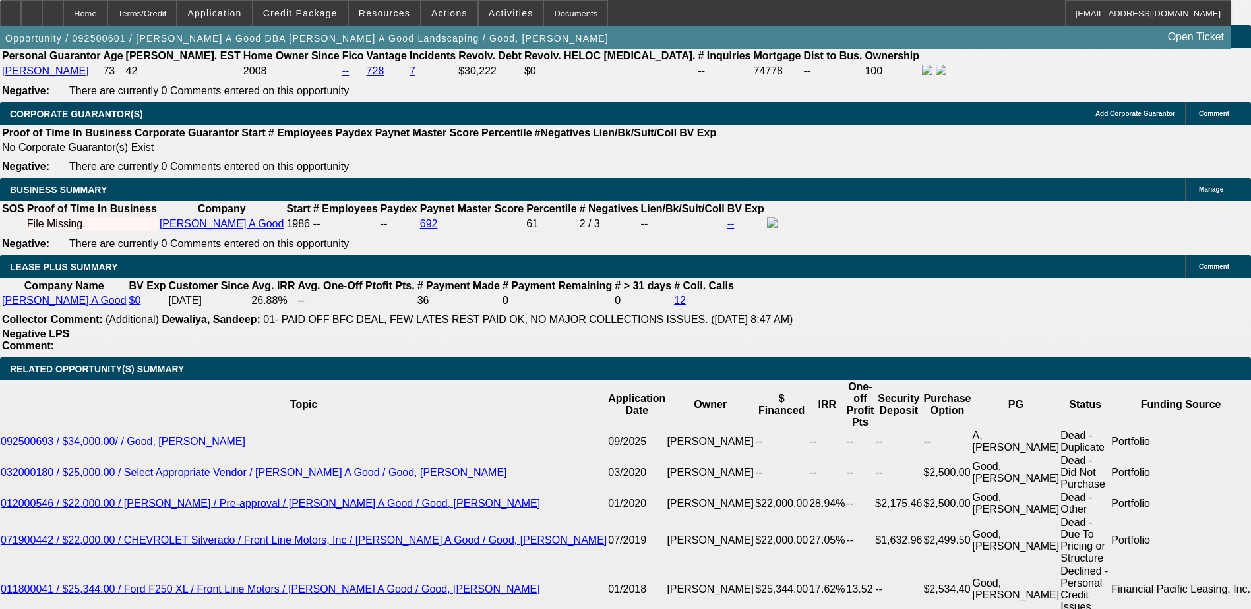
drag, startPoint x: 284, startPoint y: 276, endPoint x: 251, endPoint y: 168, distance: 112.6
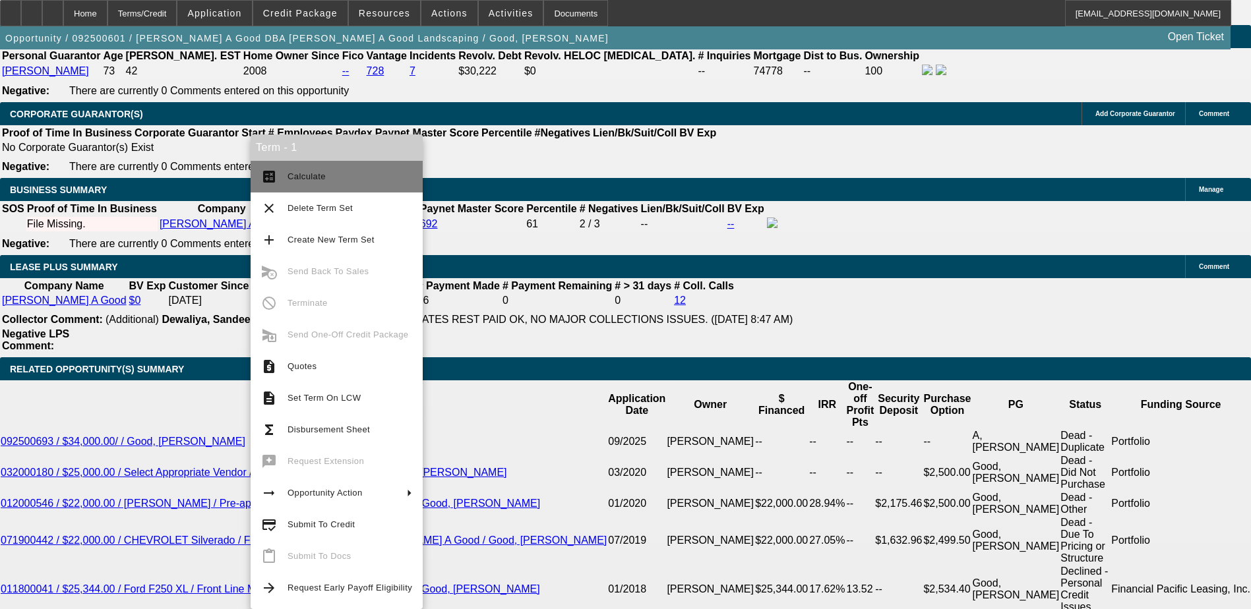
click at [273, 174] on mat-icon "calculate" at bounding box center [269, 177] width 16 height 16
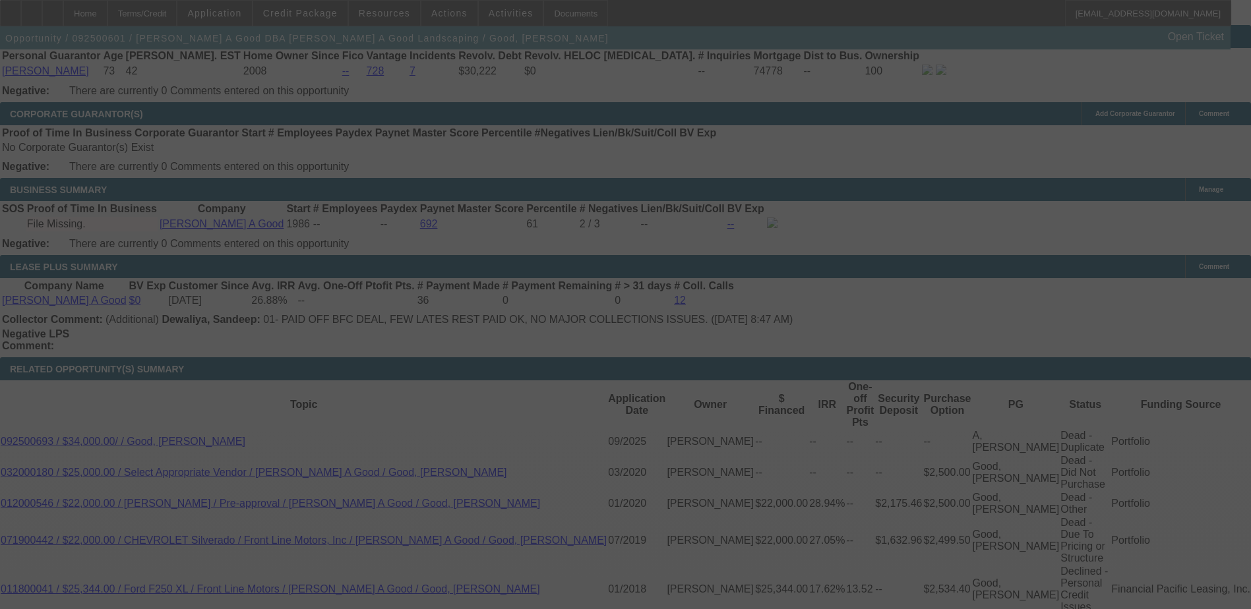
select select "0"
select select "2"
select select "0"
select select "2"
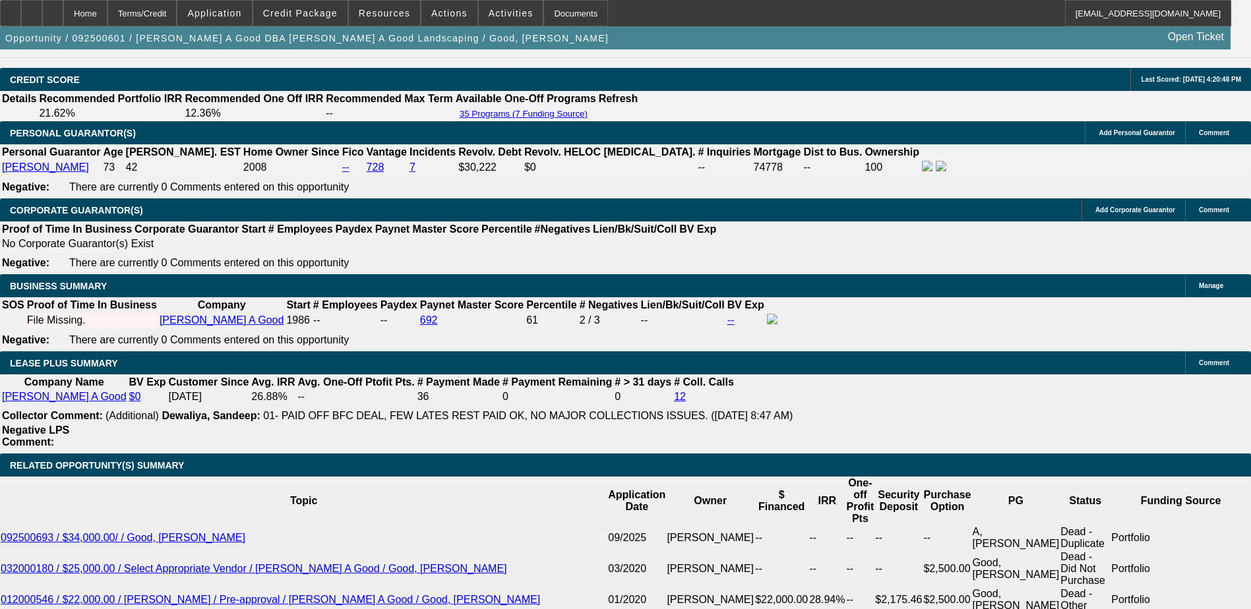
scroll to position [1978, 0]
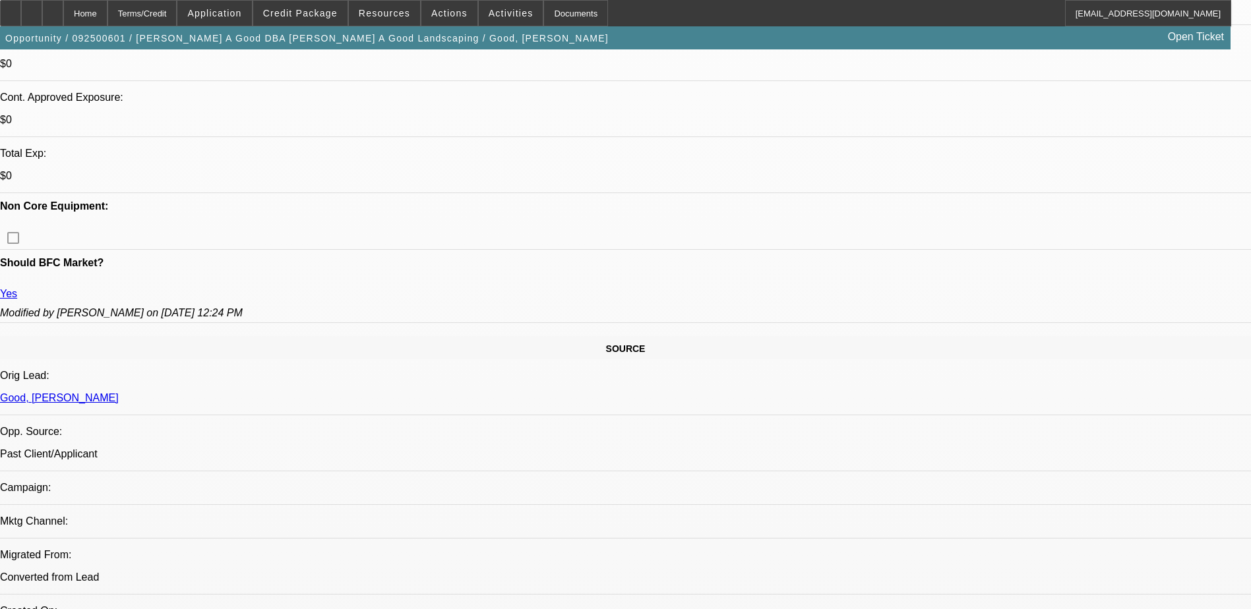
scroll to position [528, 0]
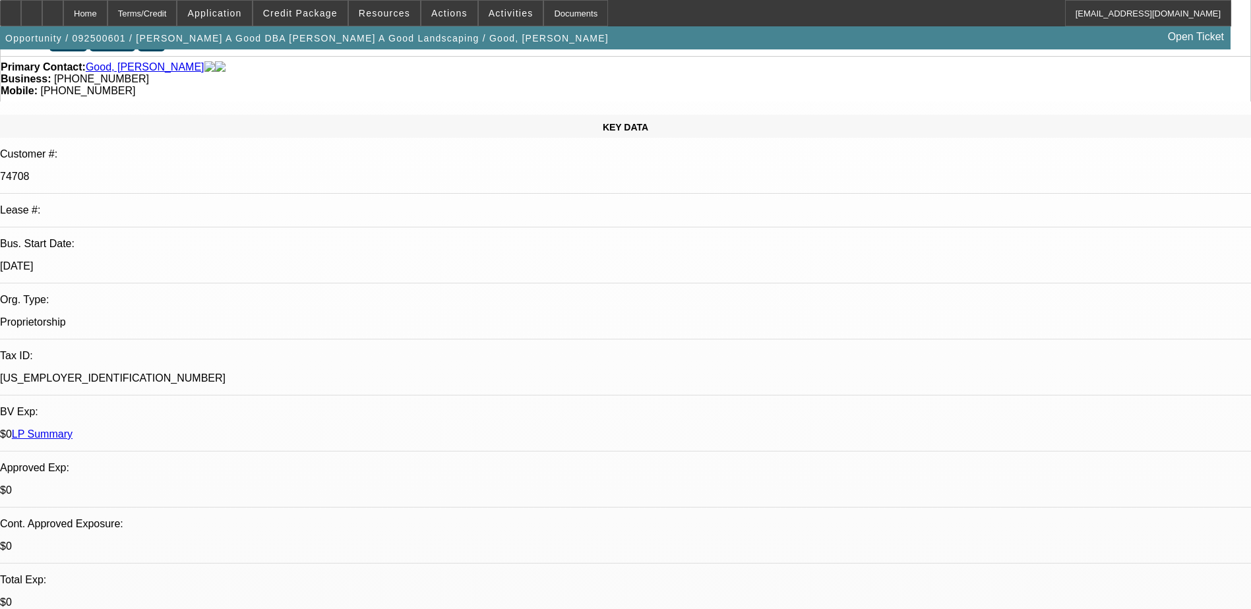
scroll to position [66, 0]
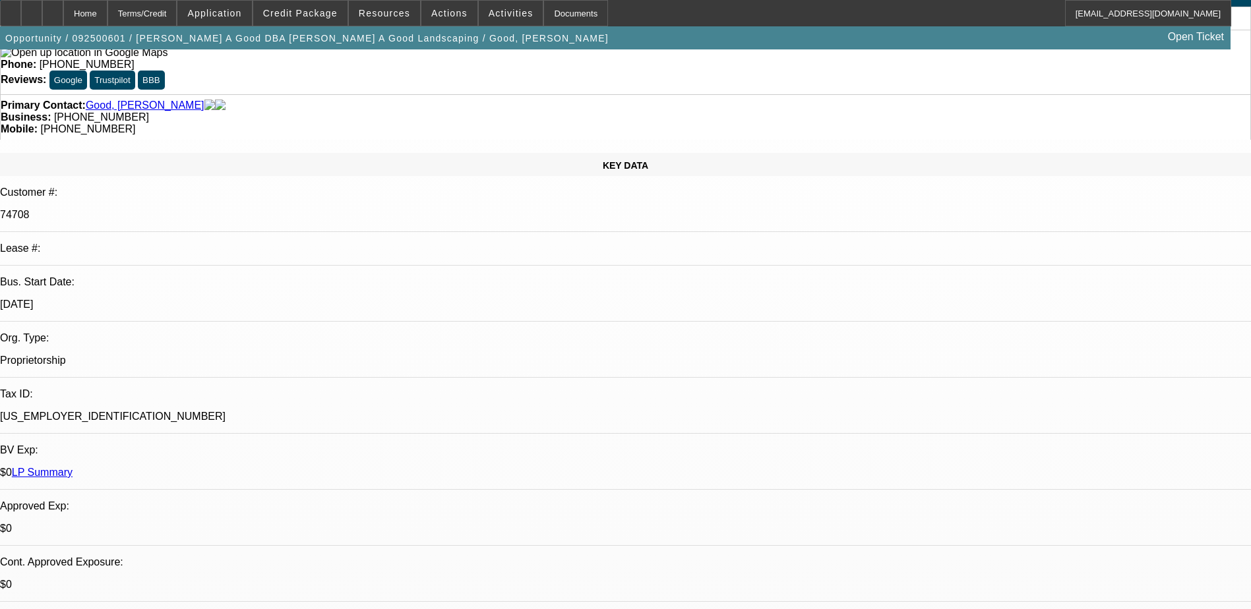
click at [324, 11] on span "Credit Package" at bounding box center [300, 13] width 75 height 11
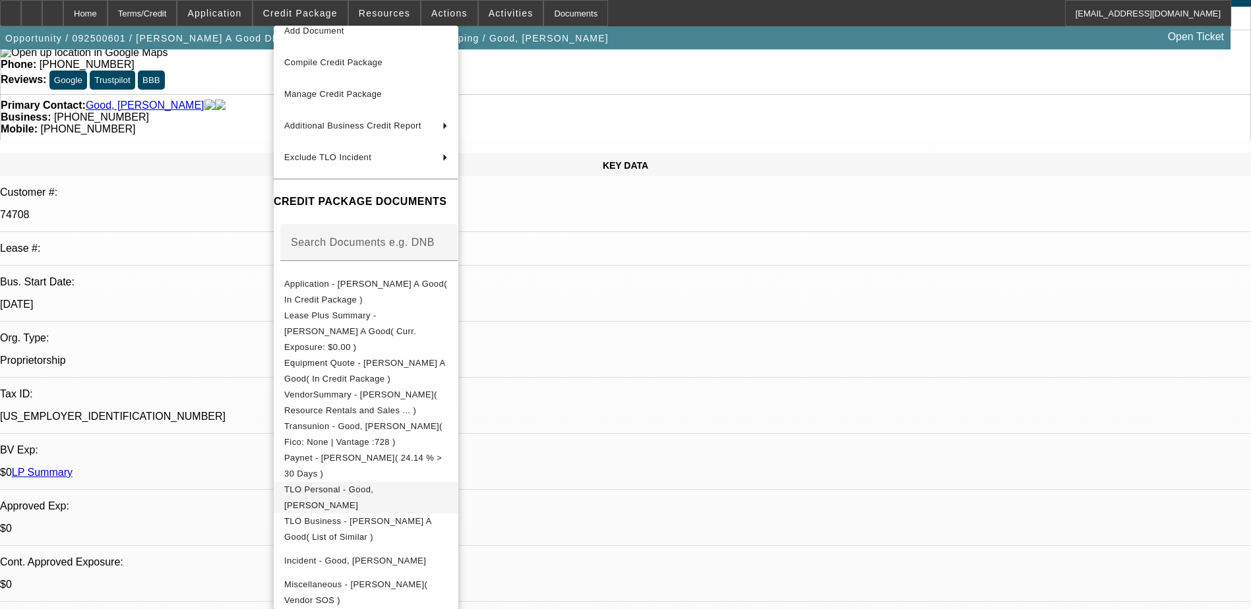
scroll to position [73, 0]
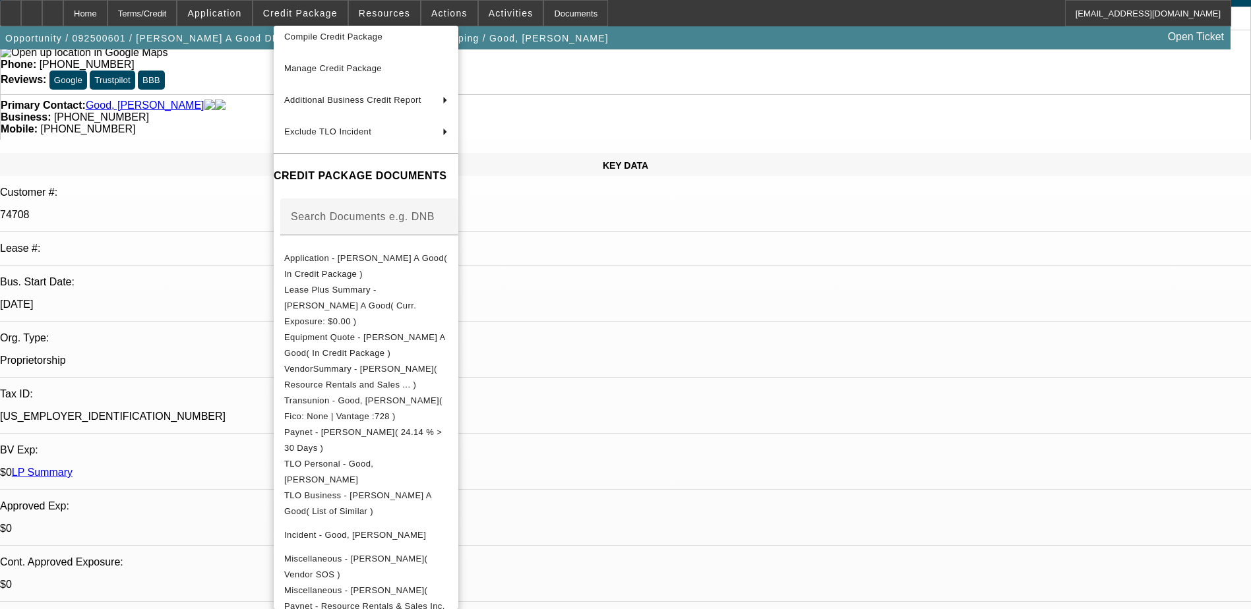
click at [637, 532] on div at bounding box center [625, 304] width 1251 height 609
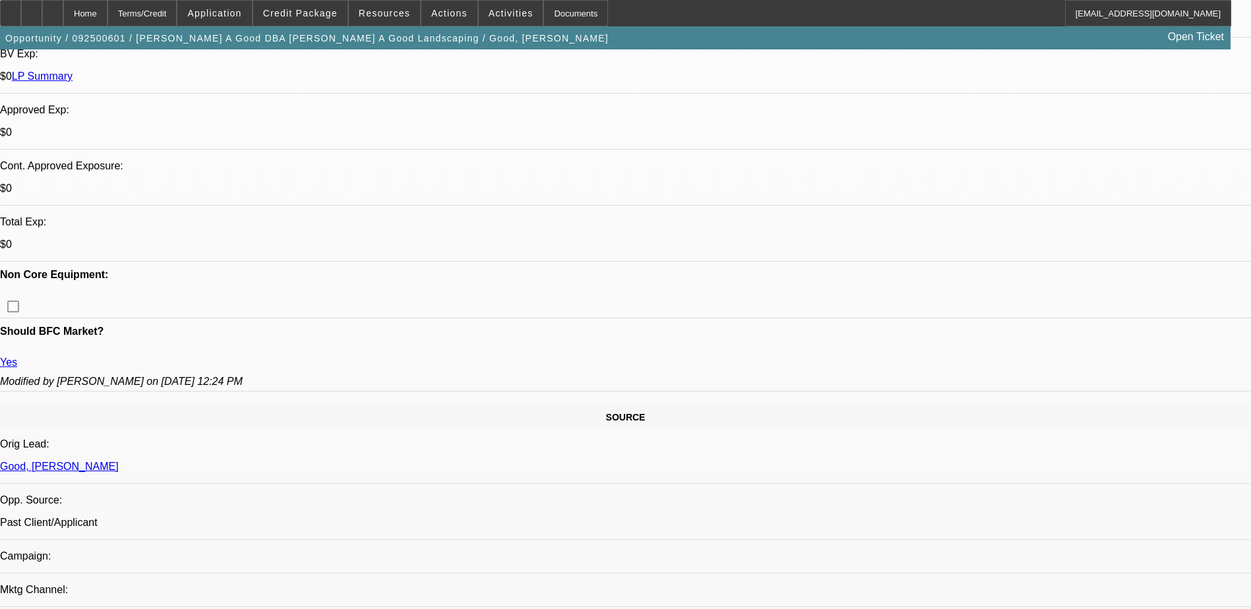
scroll to position [462, 0]
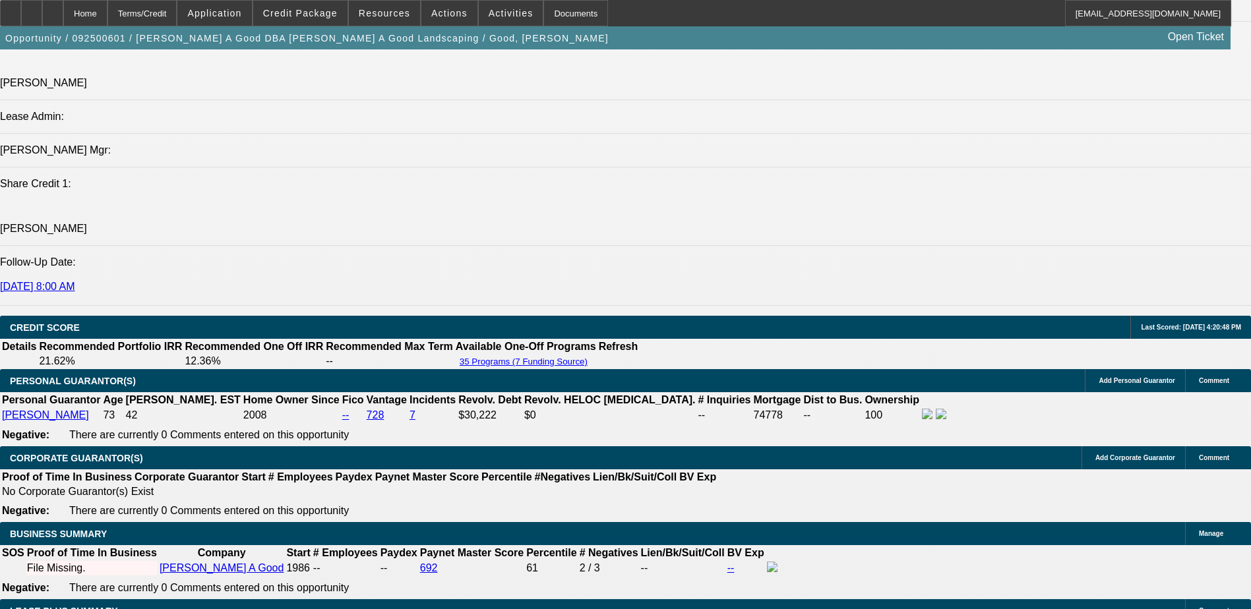
scroll to position [1781, 0]
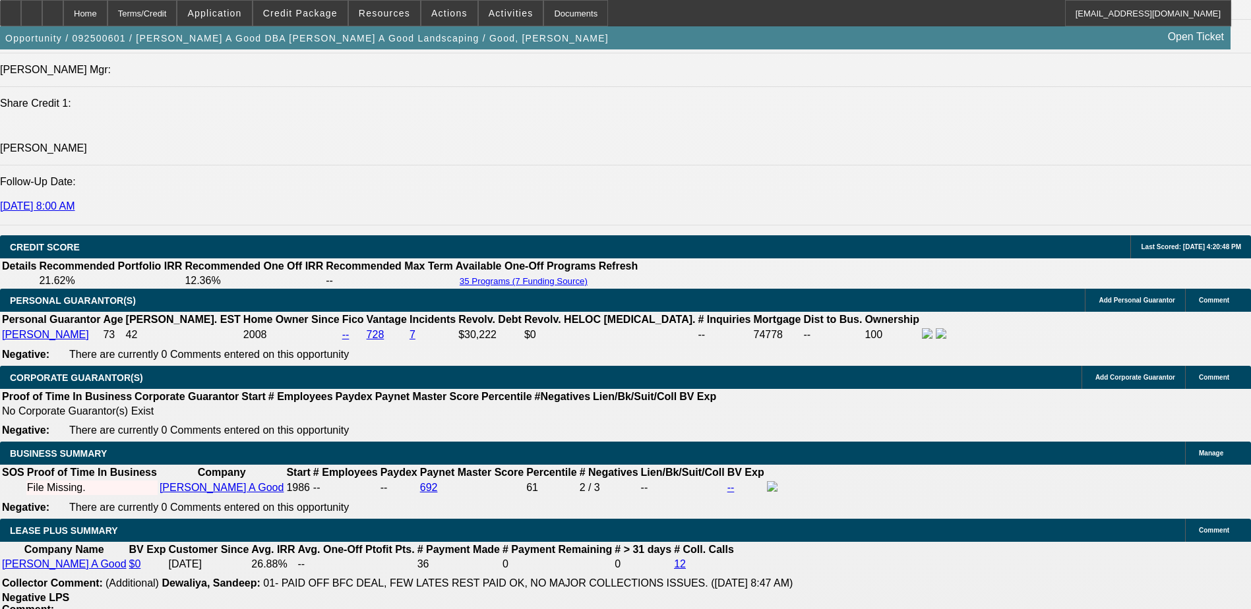
radio input "true"
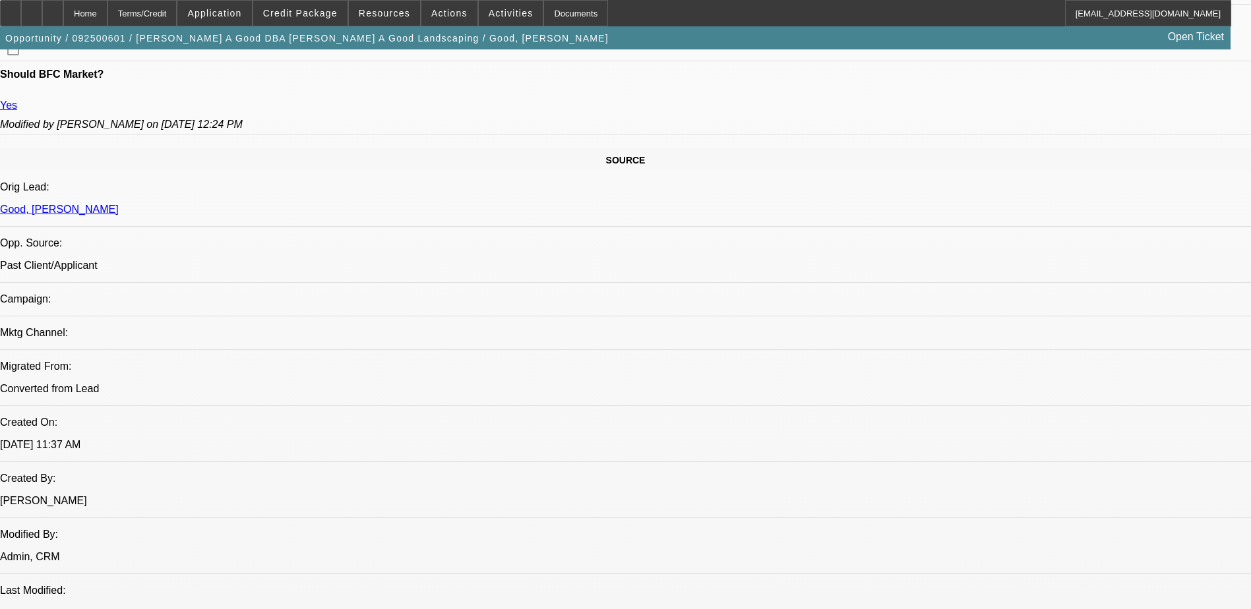
scroll to position [528, 0]
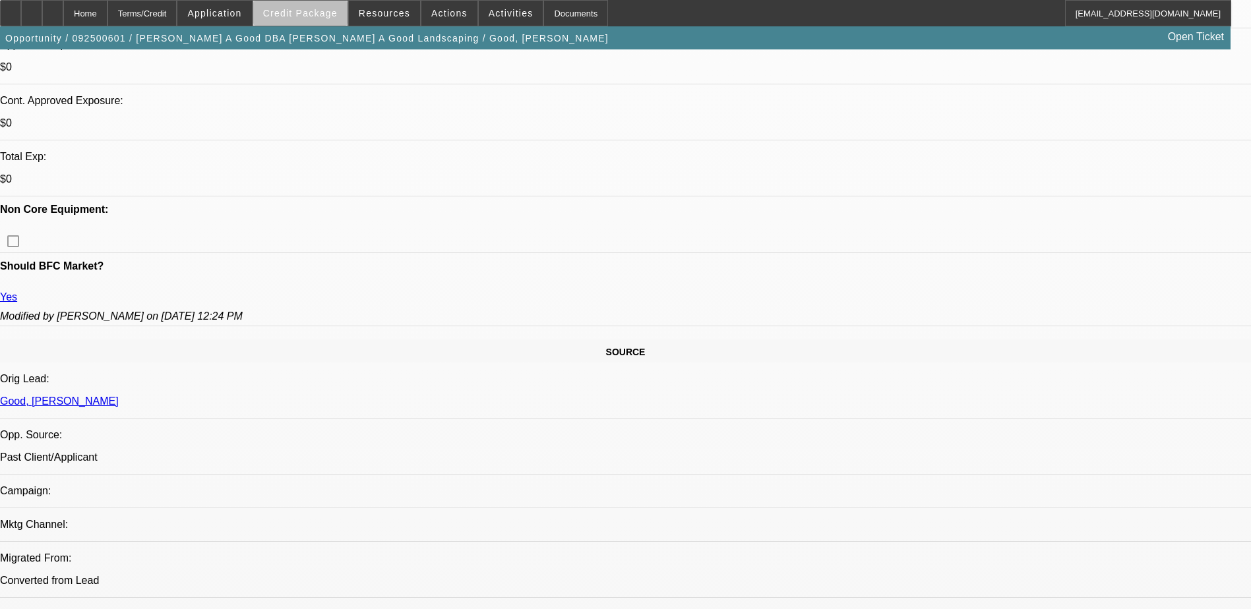
click at [321, 15] on span "Credit Package" at bounding box center [300, 13] width 75 height 11
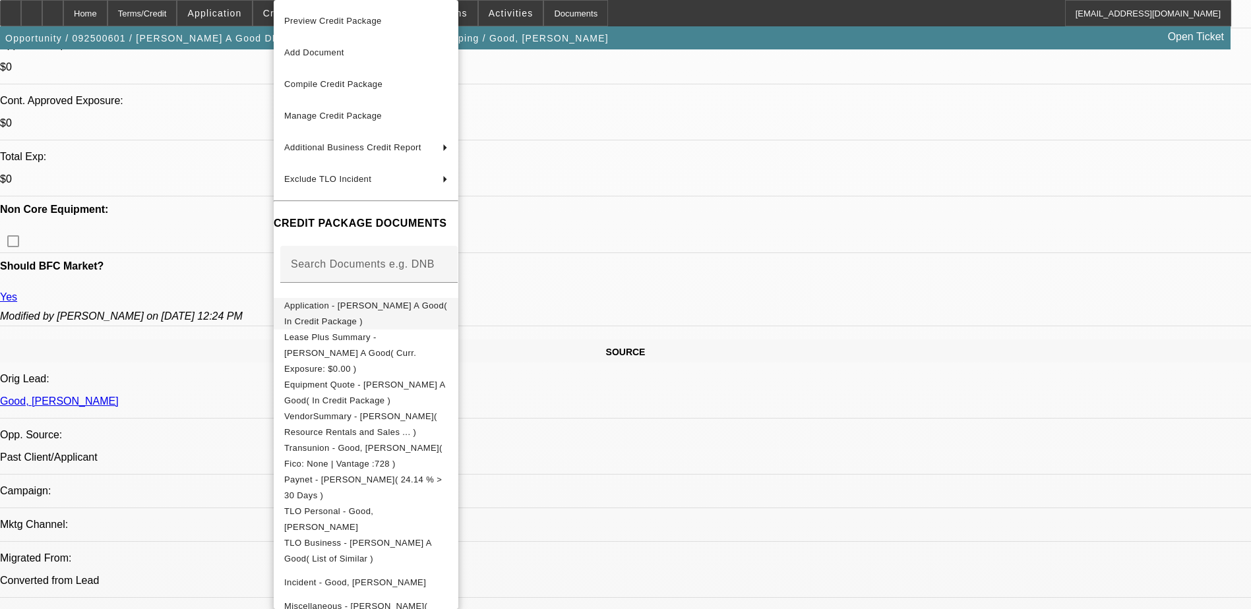
click at [423, 322] on button "Application - Roy A Good( In Credit Package )" at bounding box center [366, 314] width 185 height 32
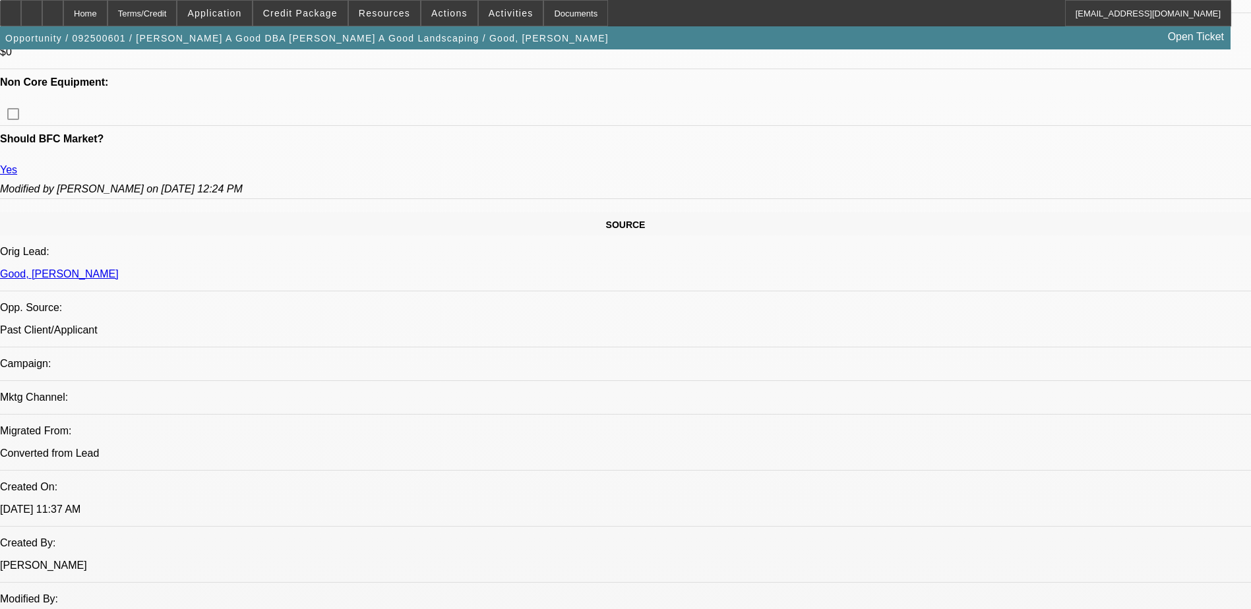
scroll to position [857, 0]
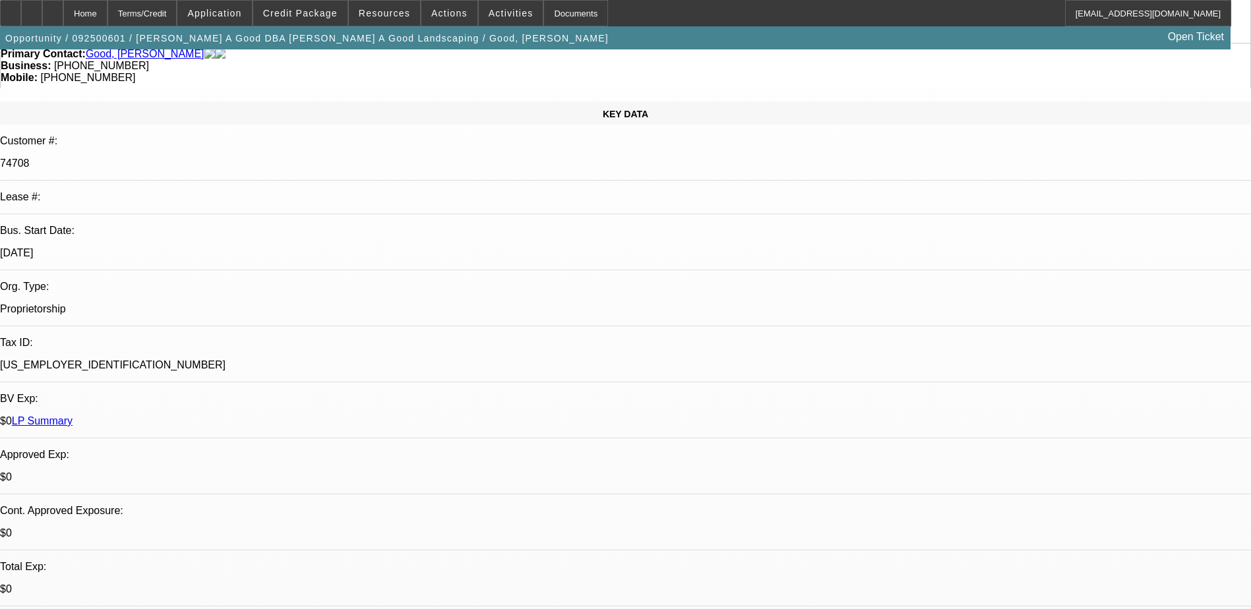
scroll to position [0, 0]
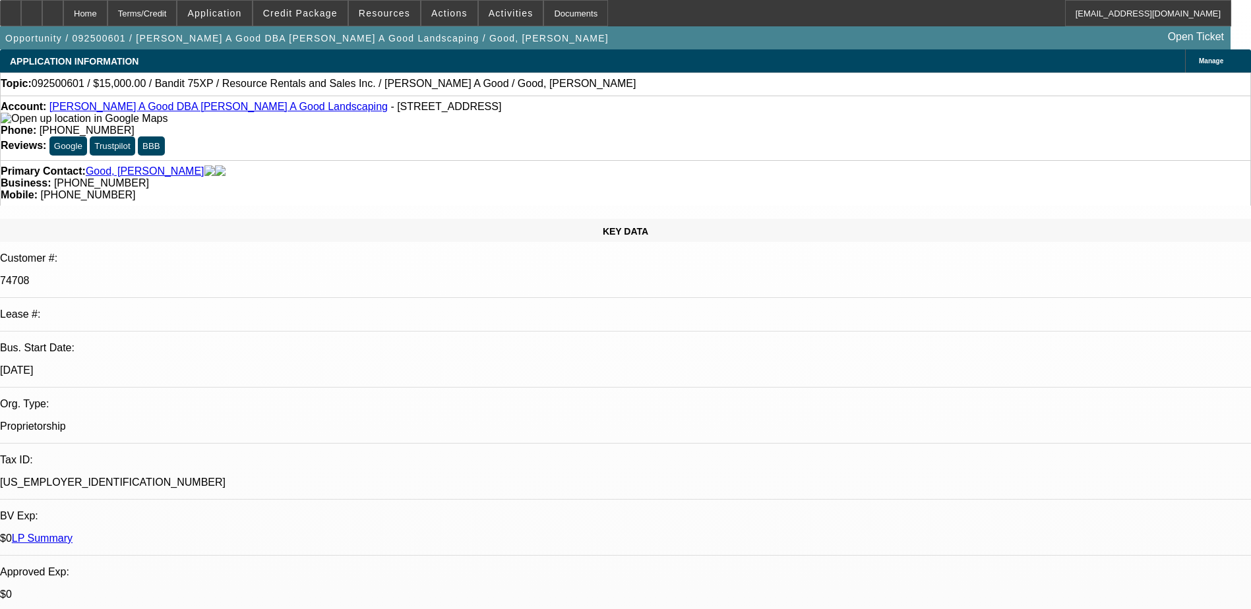
drag, startPoint x: 1041, startPoint y: 257, endPoint x: 909, endPoint y: 268, distance: 133.0
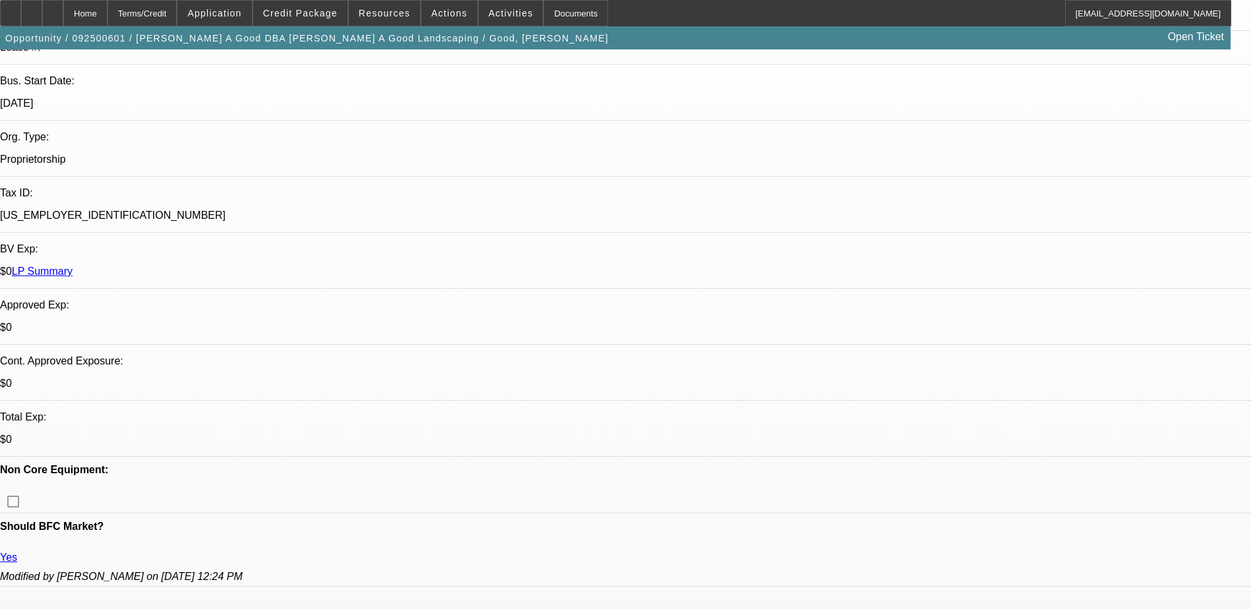
scroll to position [594, 0]
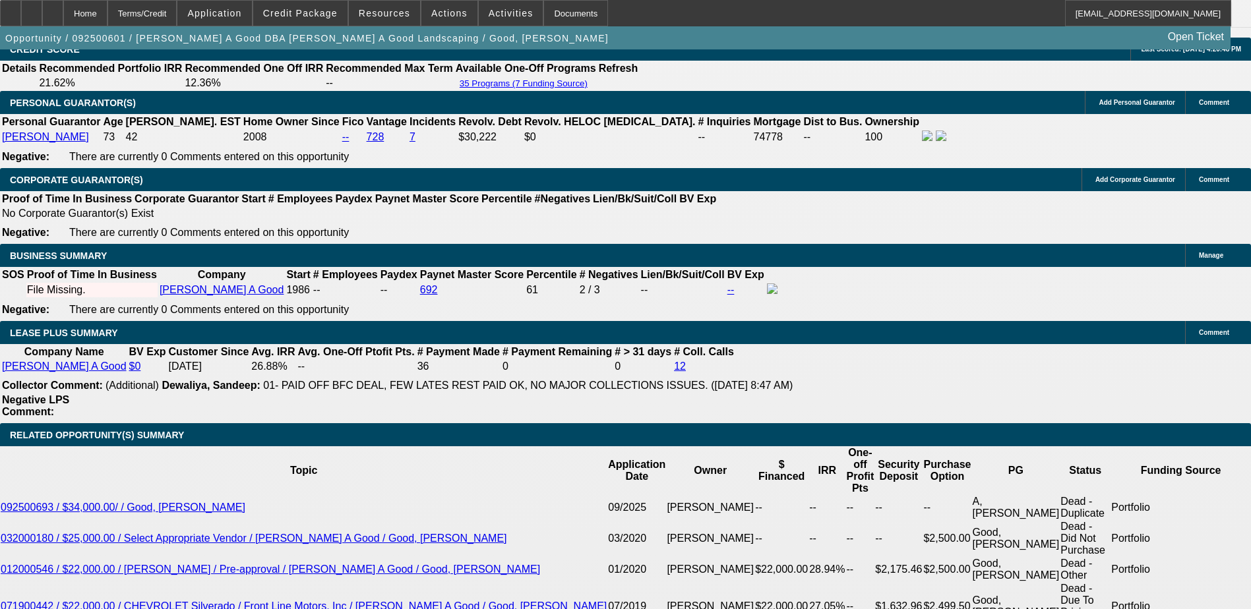
scroll to position [32, 0]
type textarea "Roy A Good has operated this business since 1986 and is a previous BFC customer…"
radio input "true"
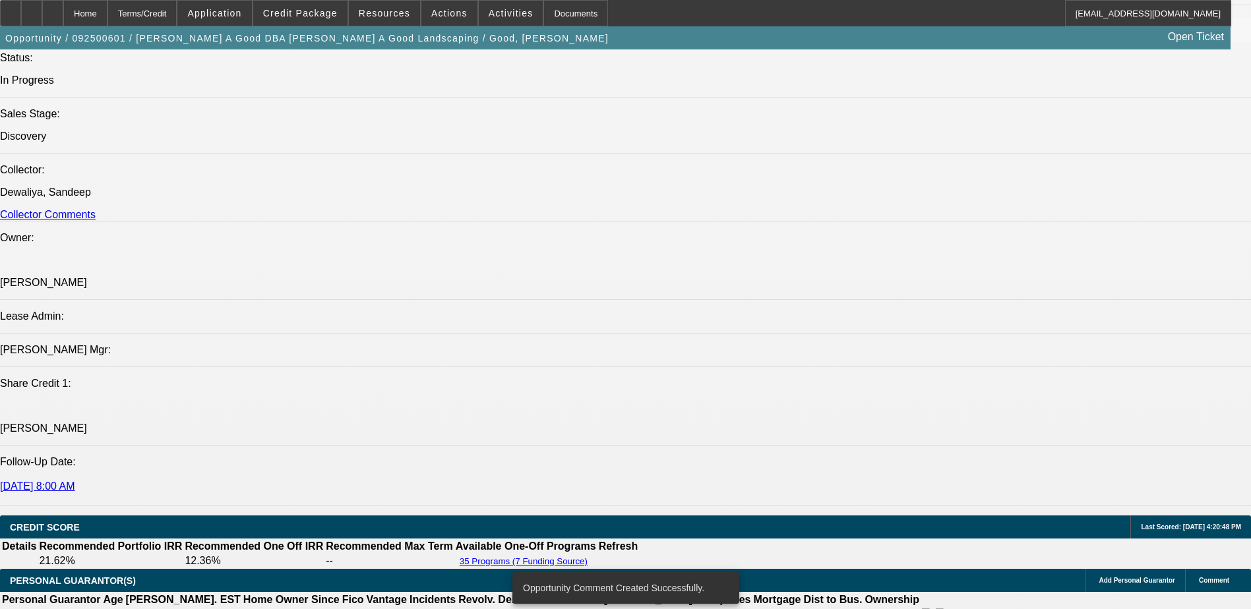
scroll to position [1583, 0]
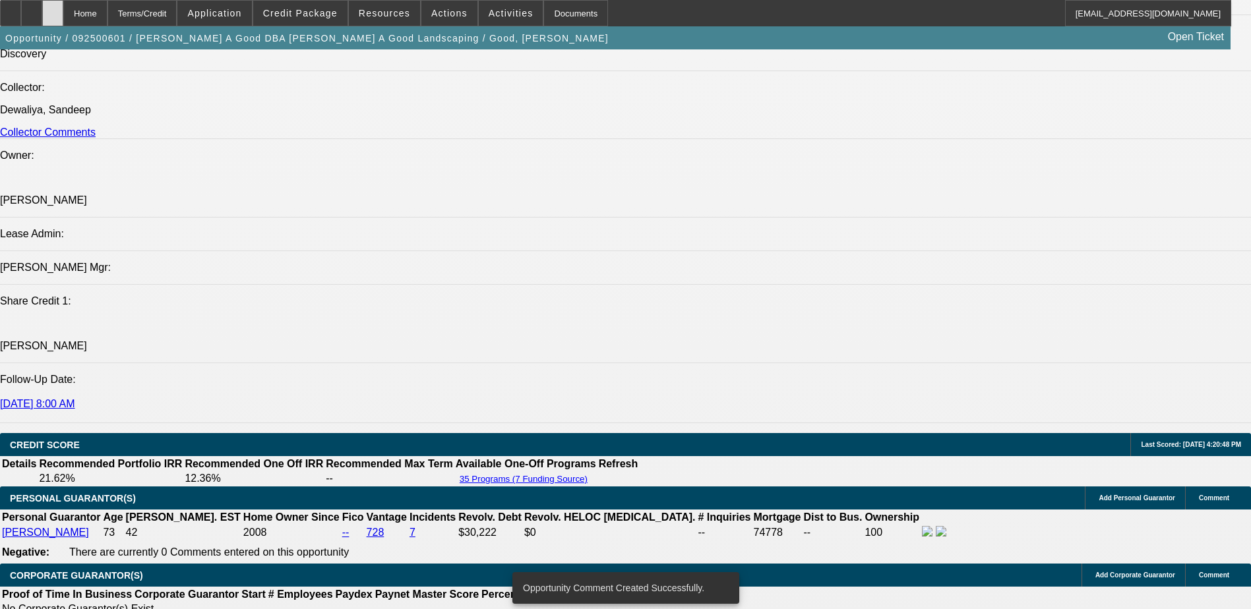
click at [53, 9] on icon at bounding box center [53, 9] width 0 height 0
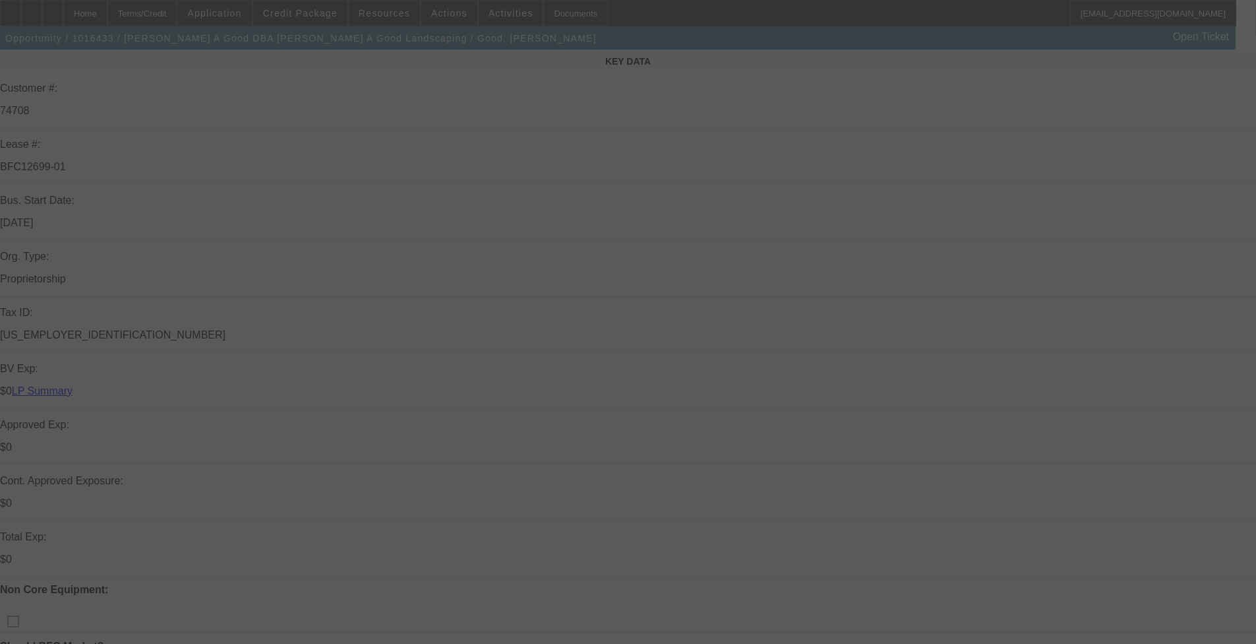
scroll to position [396, 0]
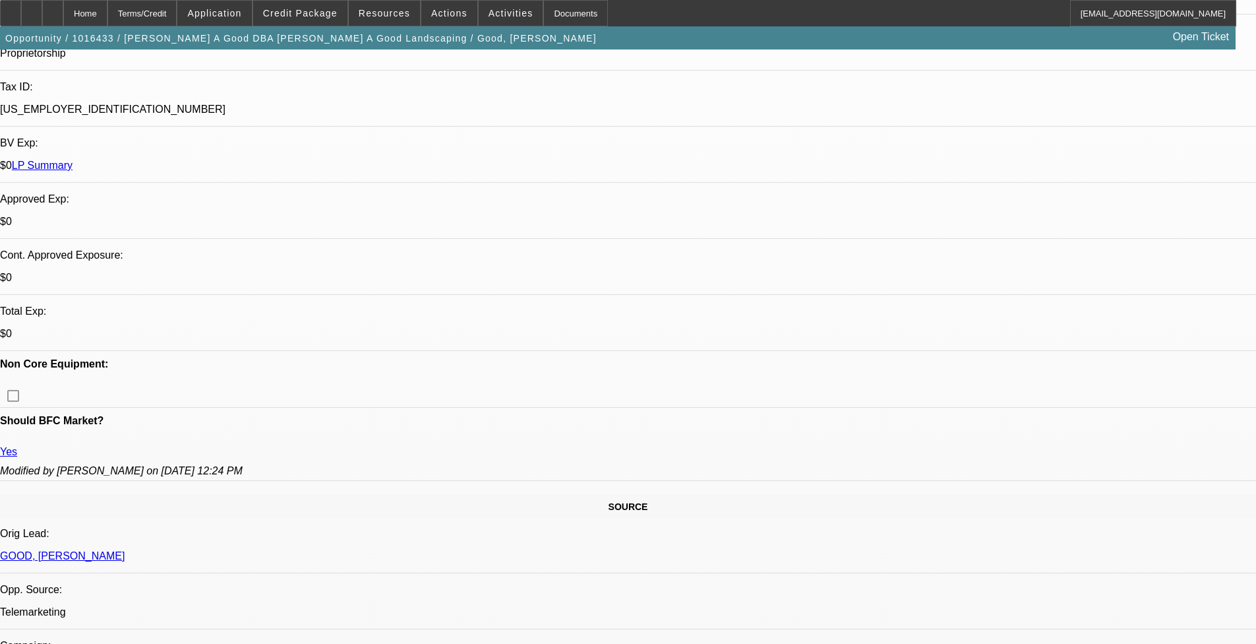
select select "0"
select select "2"
select select "0"
select select "2"
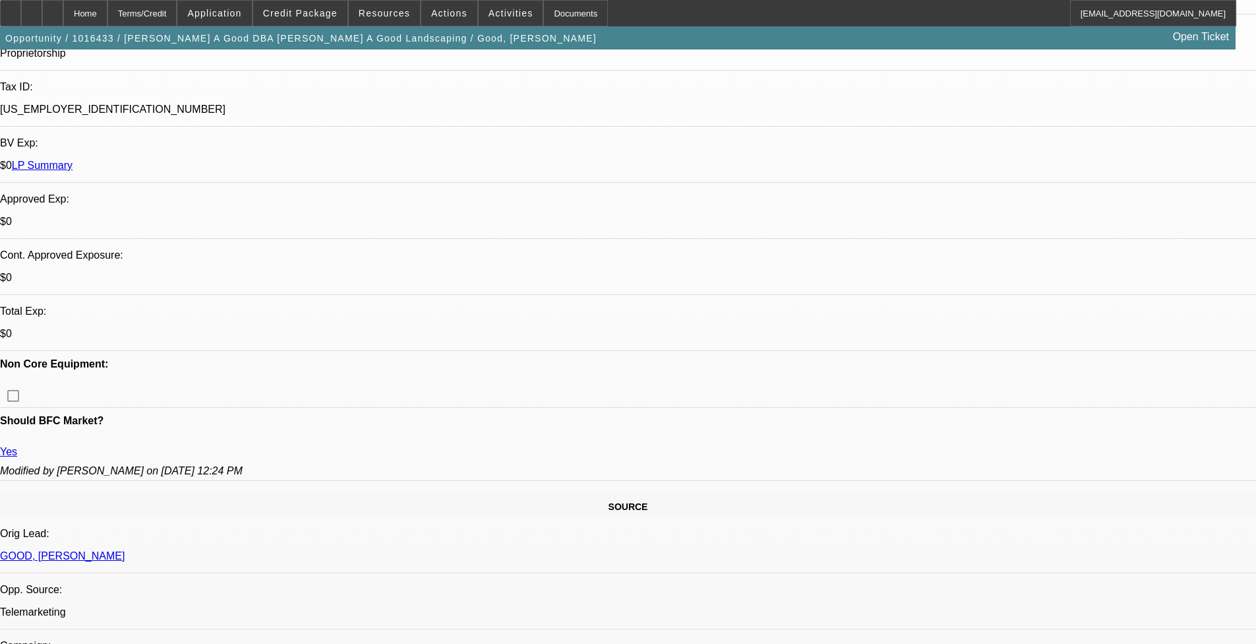
select select "0"
select select "2"
select select "0"
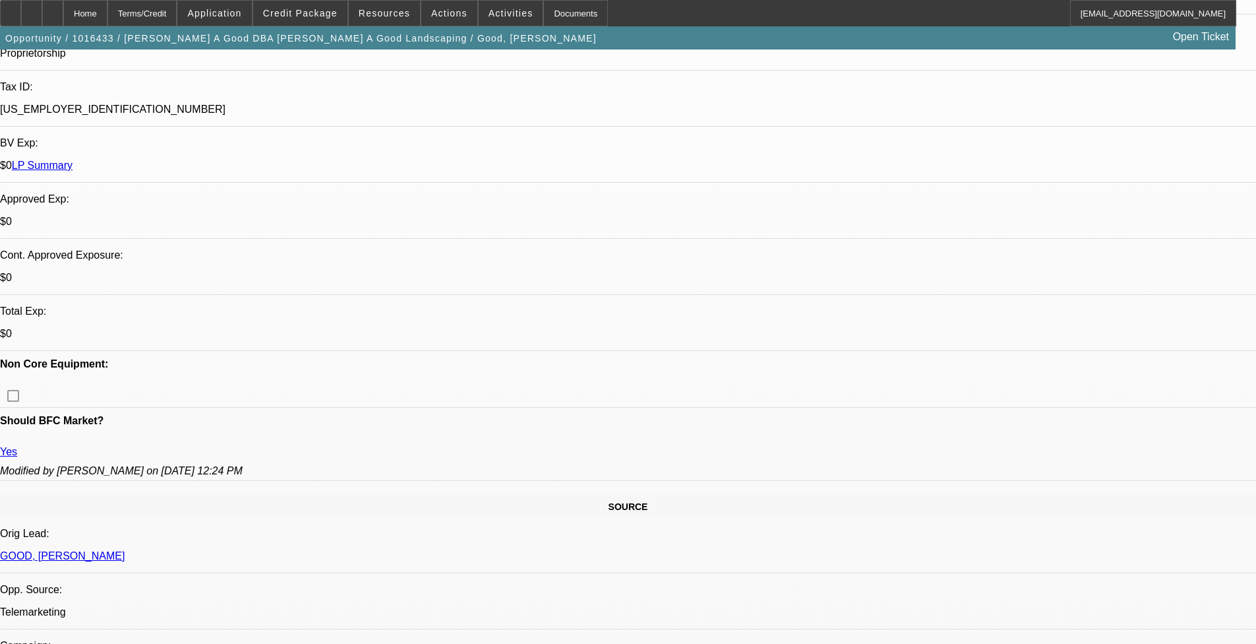
select select "0"
select select "1"
select select "2"
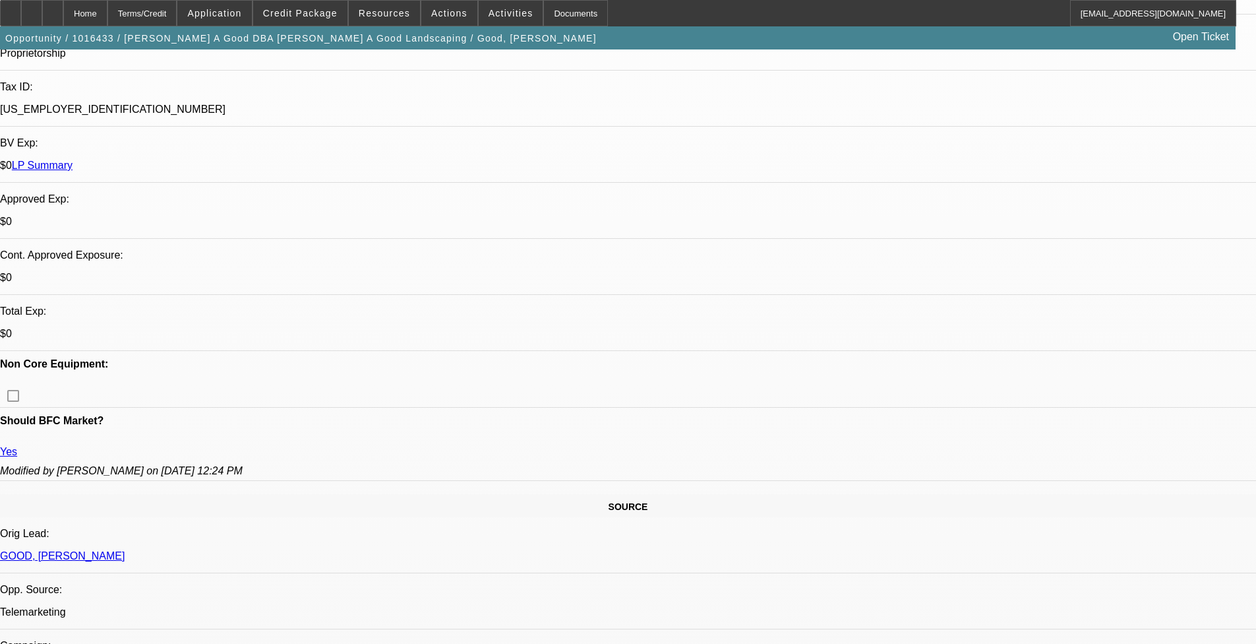
select select "1"
select select "2"
select select "1"
select select "2"
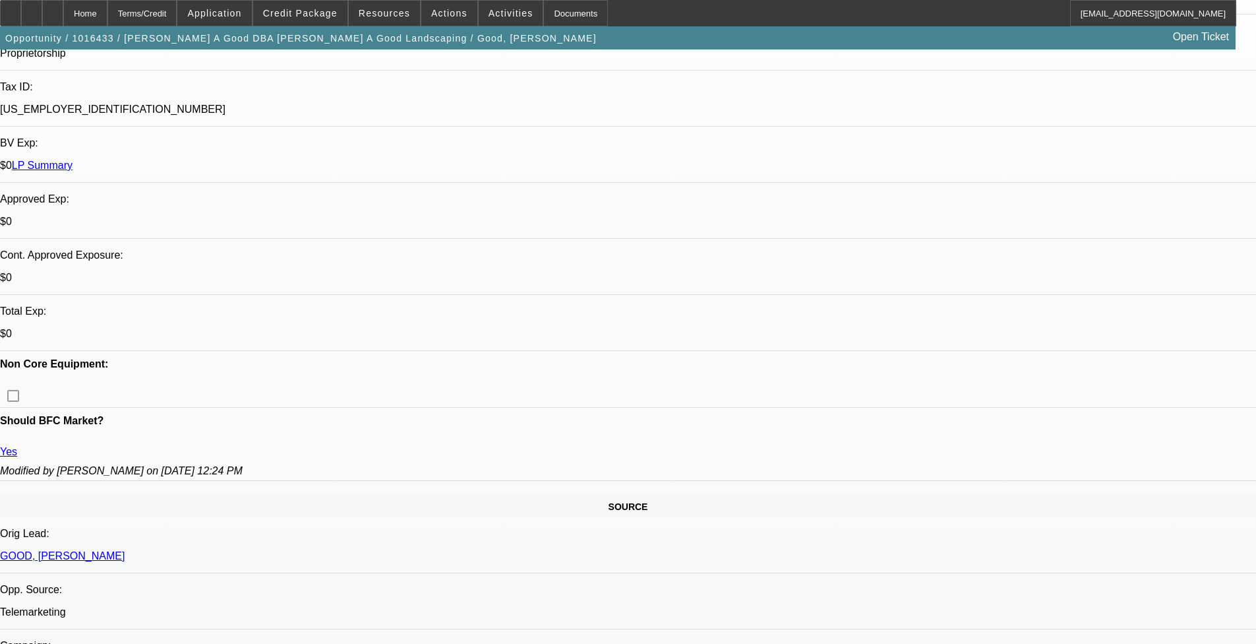
select select "2"
select select "1"
select select "2"
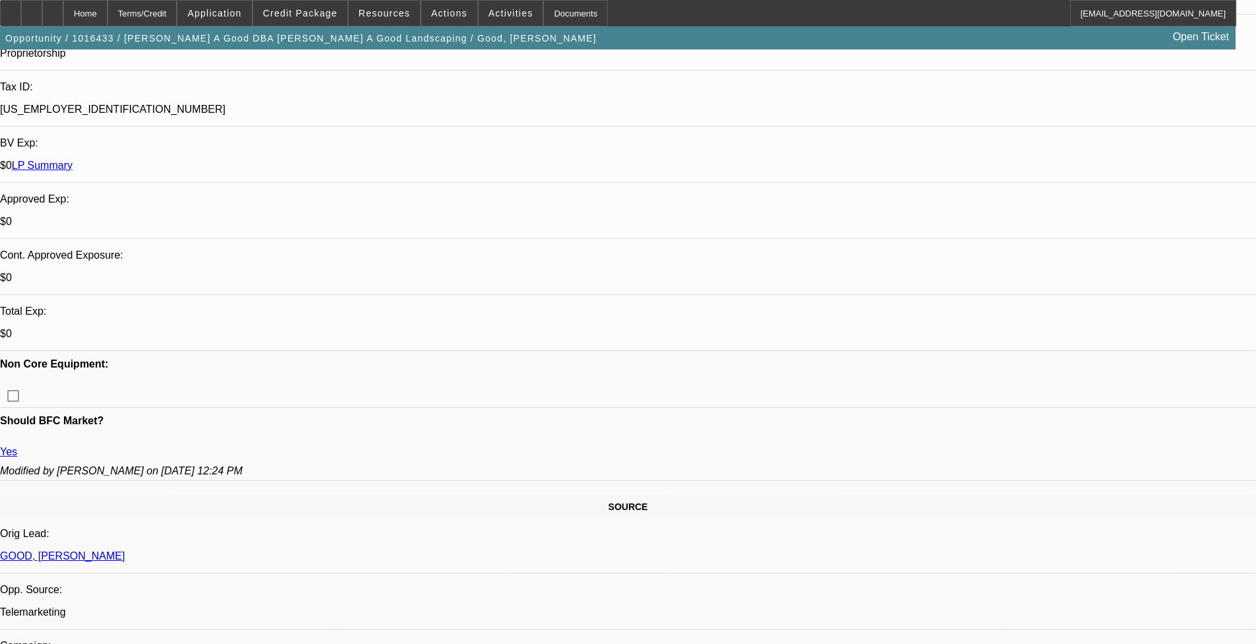
scroll to position [0, 0]
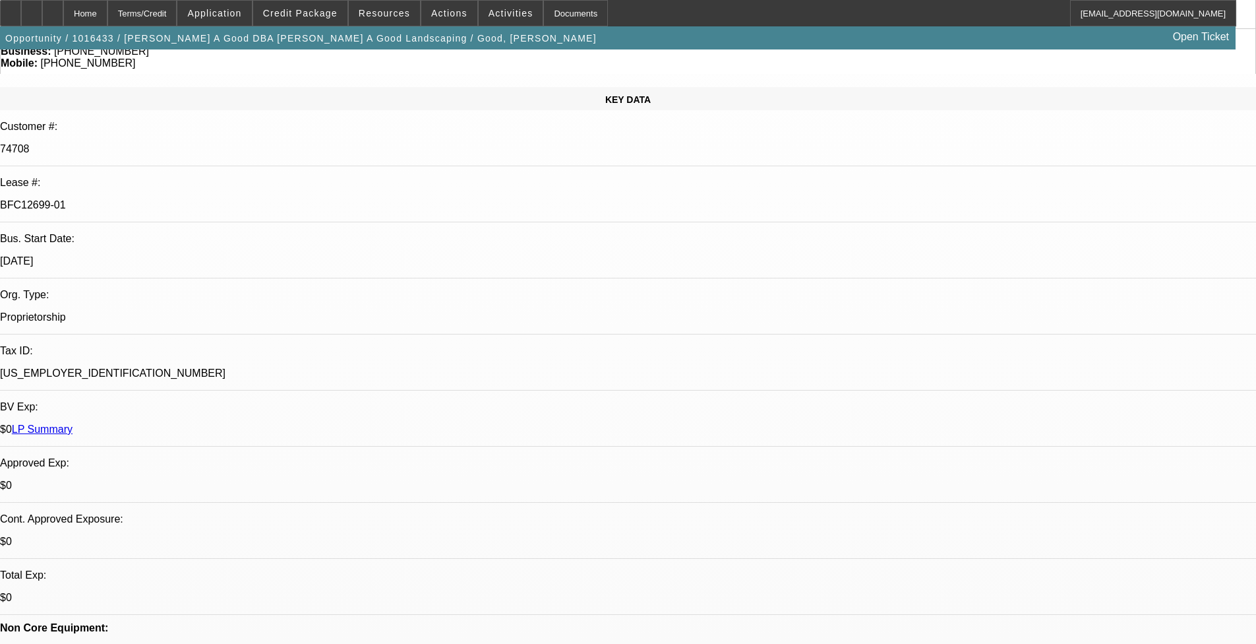
scroll to position [0, 0]
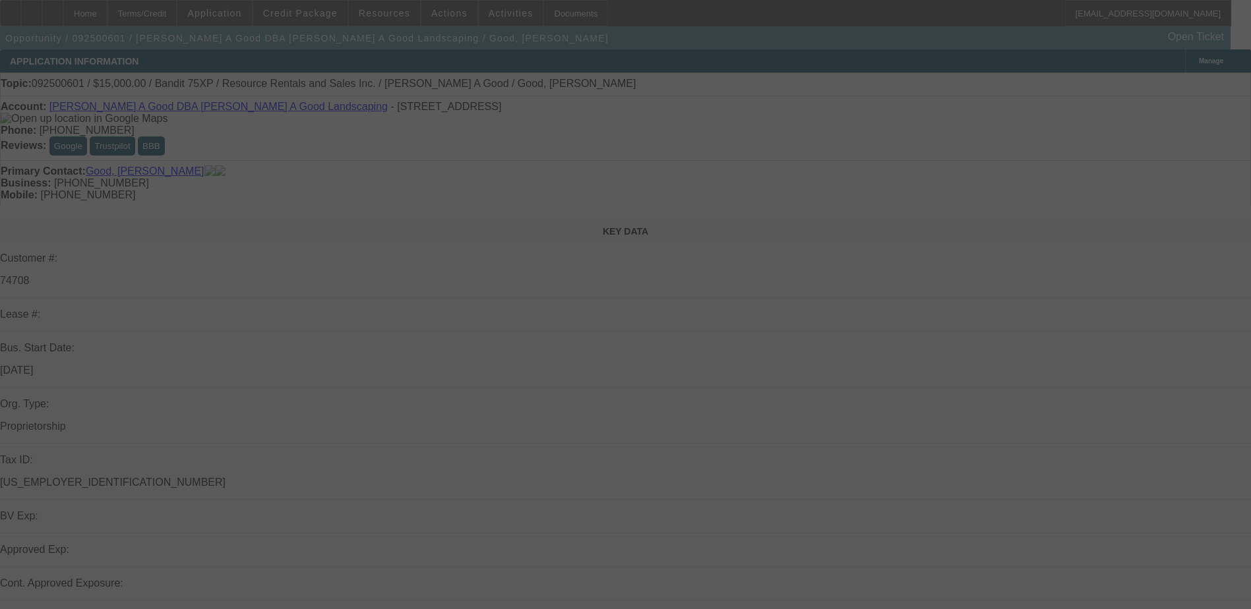
click at [972, 311] on div at bounding box center [625, 304] width 1251 height 609
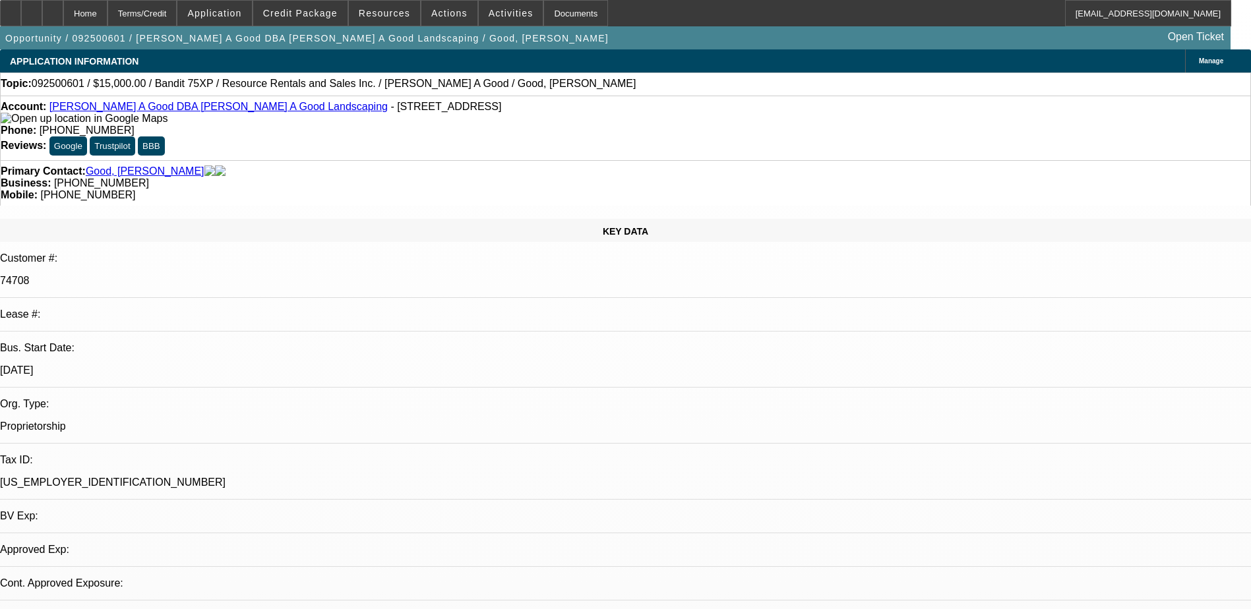
select select "0"
select select "1"
select select "2"
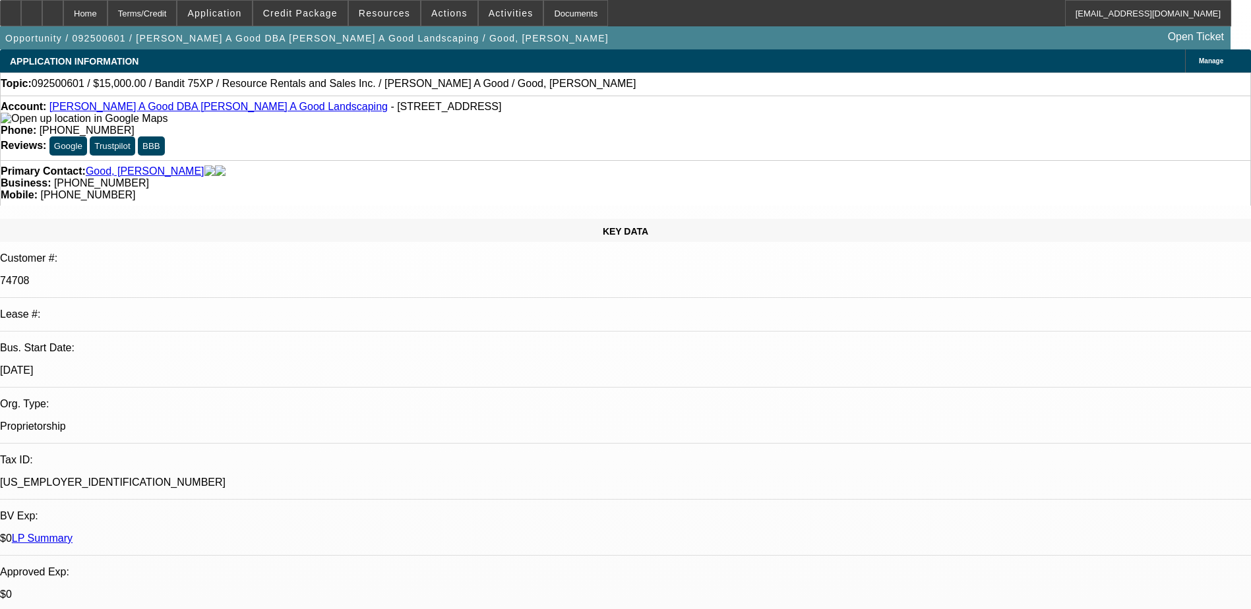
select select "2"
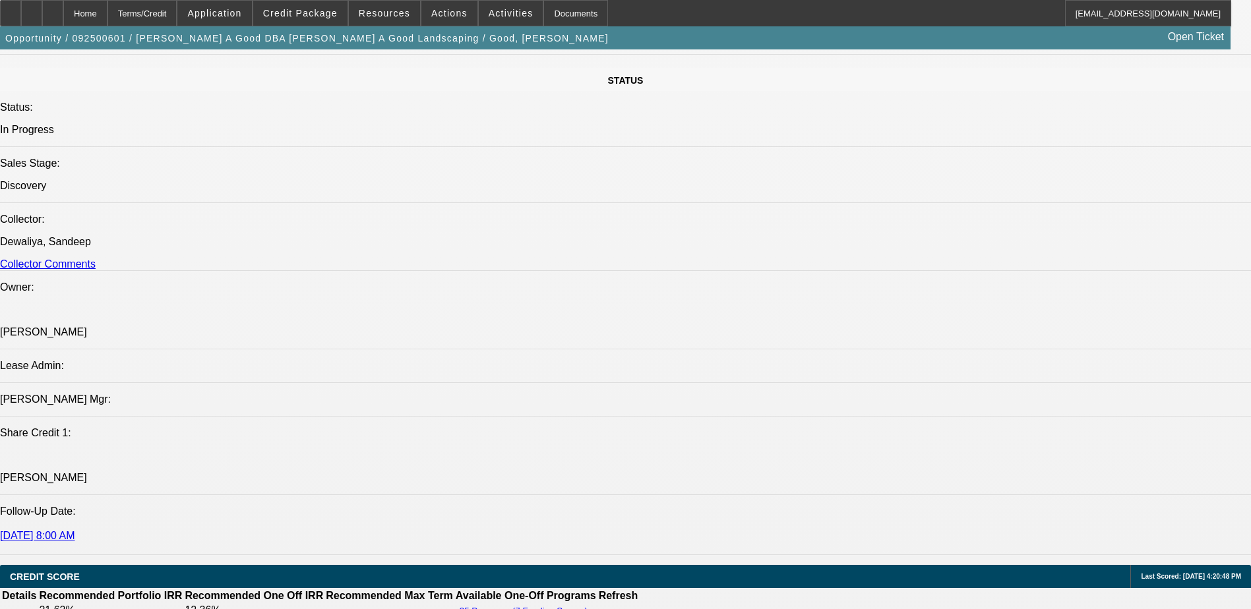
scroll to position [1527, 0]
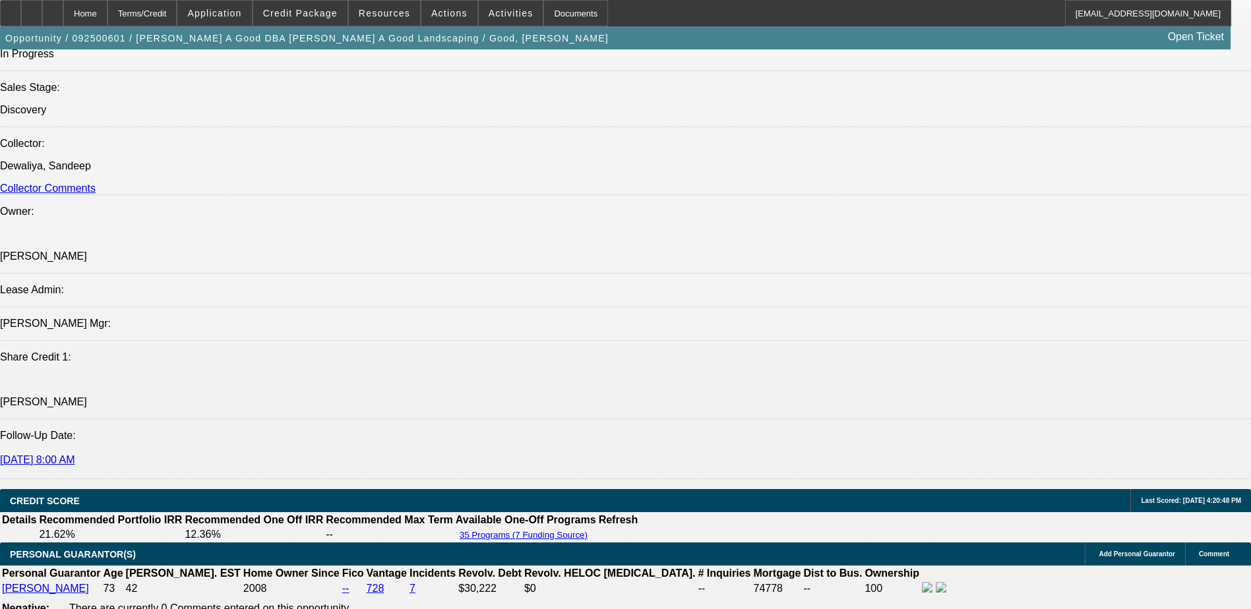
radio input "true"
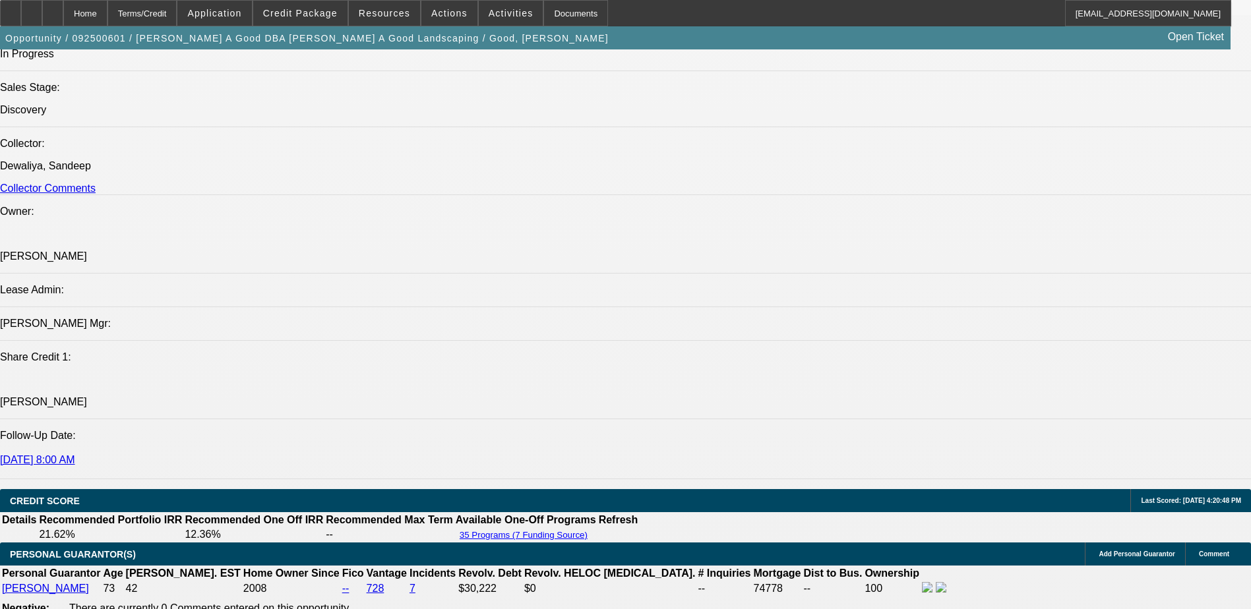
paste textarea "[PERSON_NAME] A Good has operated this business since [DATE] and is a previous …"
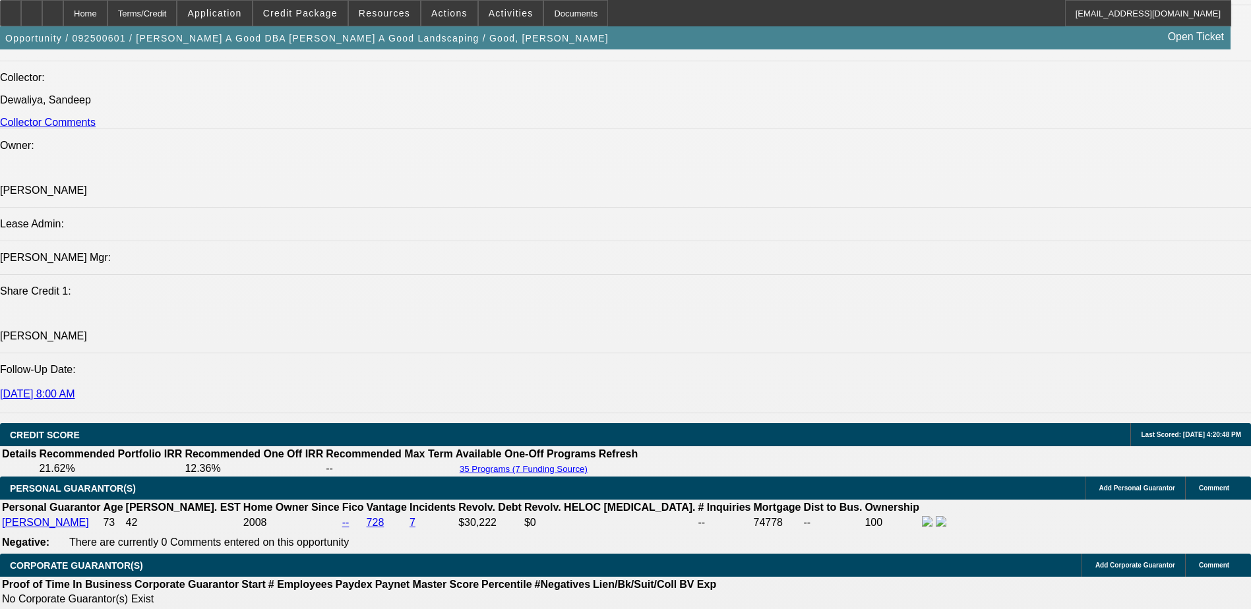
scroll to position [32, 0]
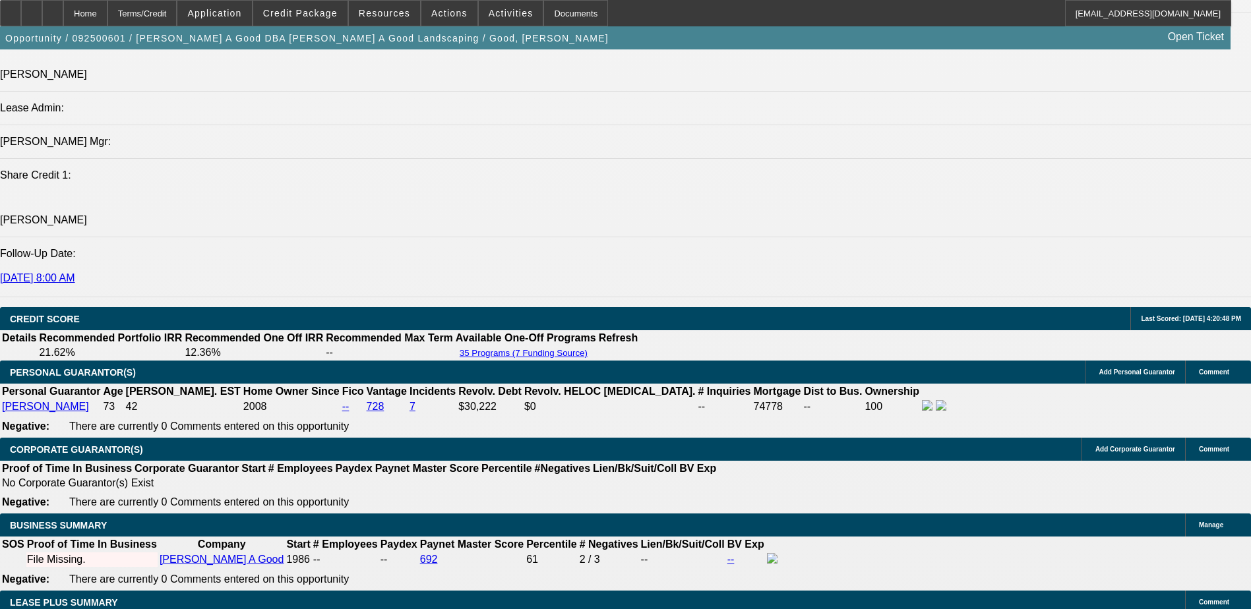
scroll to position [1725, 0]
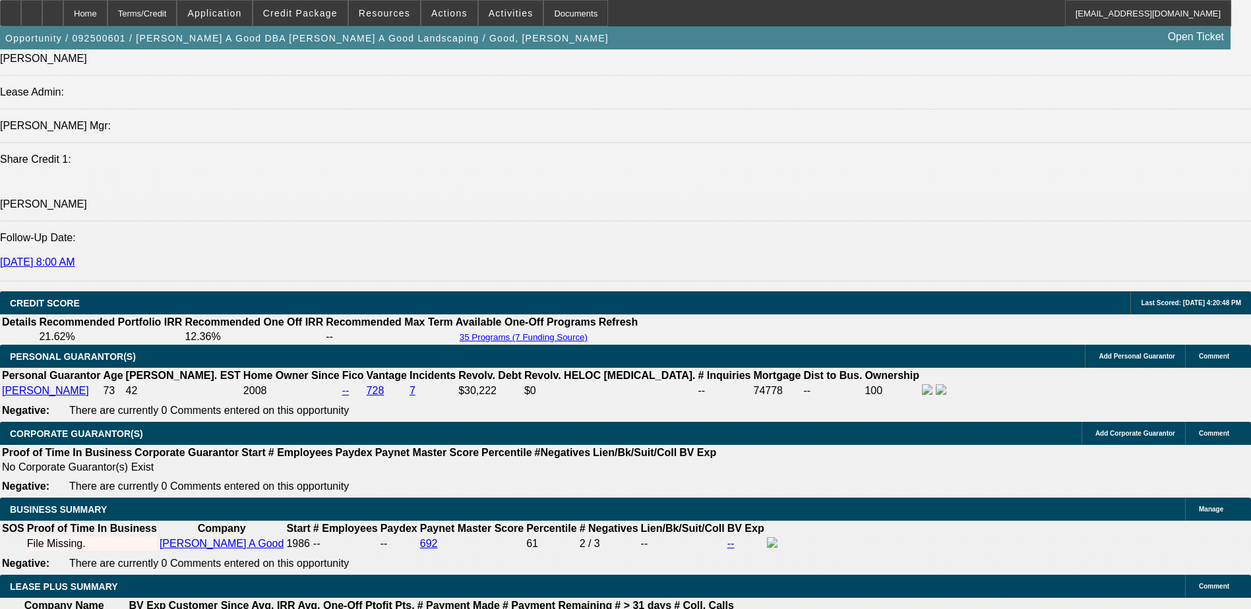
type textarea "[PERSON_NAME] A Good has operated this business since [DATE] and is a previous …"
radio input "true"
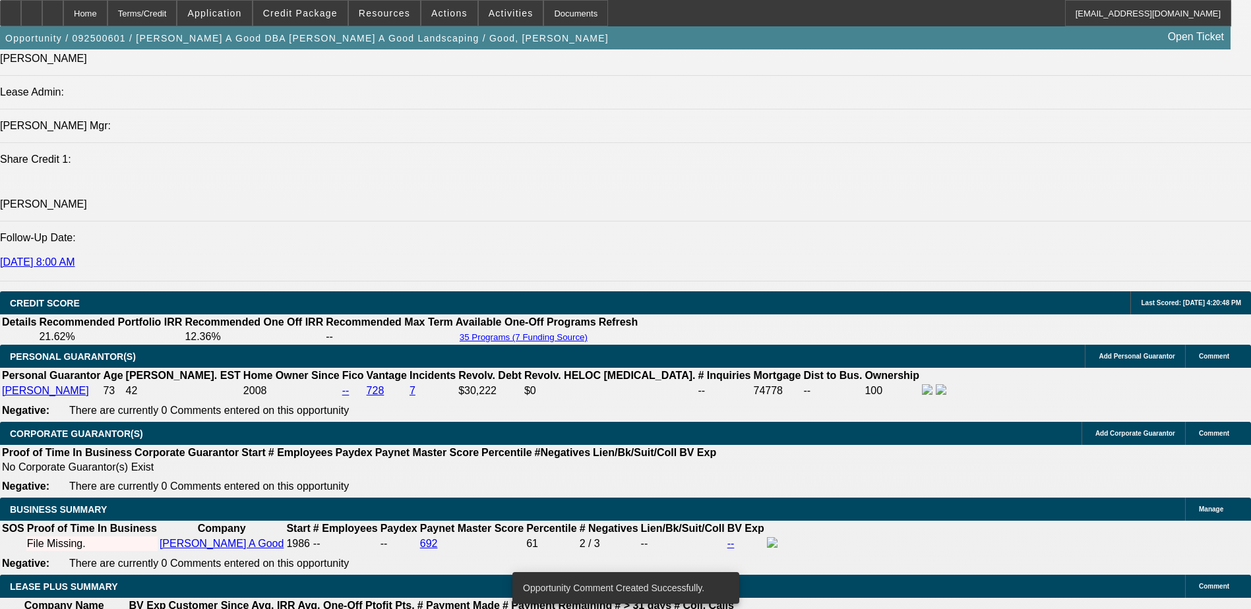
scroll to position [1461, 0]
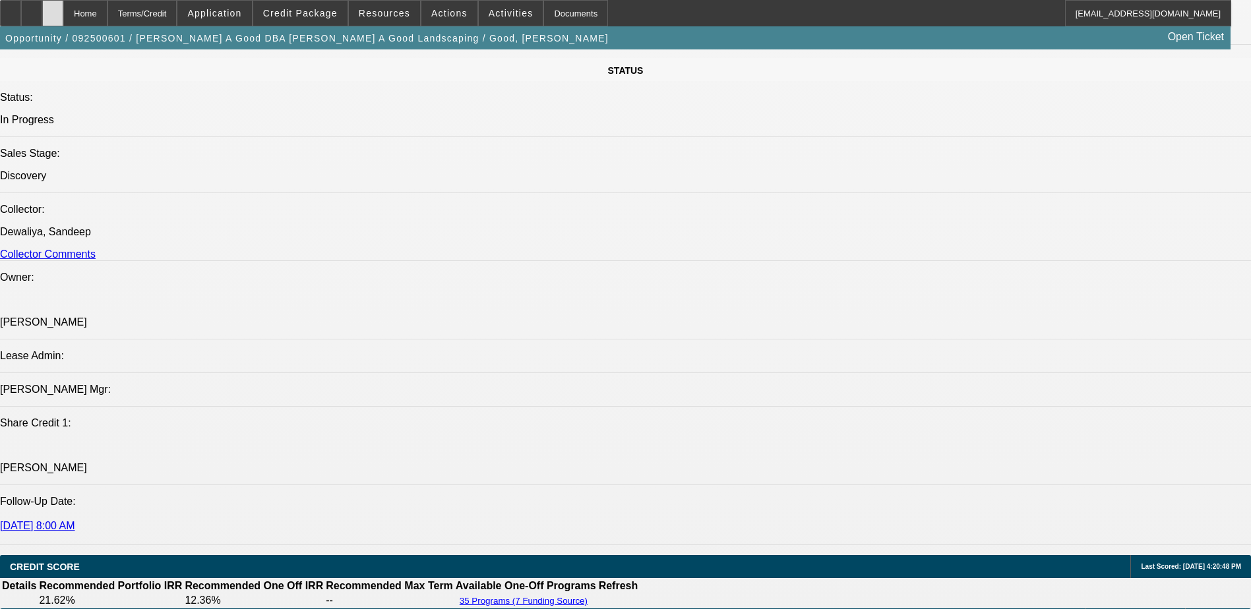
click at [63, 15] on div at bounding box center [52, 13] width 21 height 26
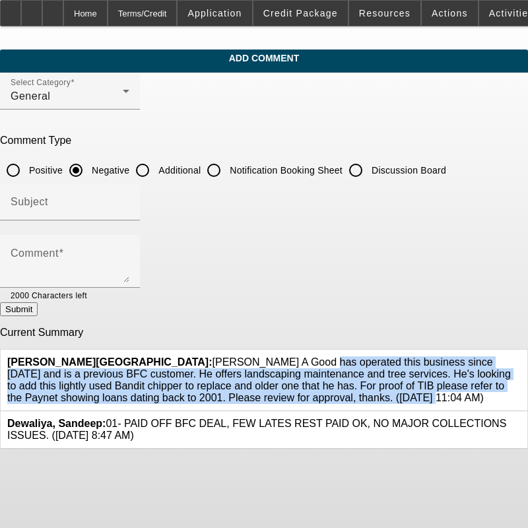
drag, startPoint x: 279, startPoint y: 388, endPoint x: 130, endPoint y: 355, distance: 152.8
click at [130, 356] on span "[PERSON_NAME]: [PERSON_NAME] has operated this business since [DATE] and is a p…" at bounding box center [258, 379] width 503 height 47
copy span "[PERSON_NAME] A Good has operated this business since [DATE] and is a previous …"
click at [520, 356] on icon at bounding box center [520, 356] width 0 height 0
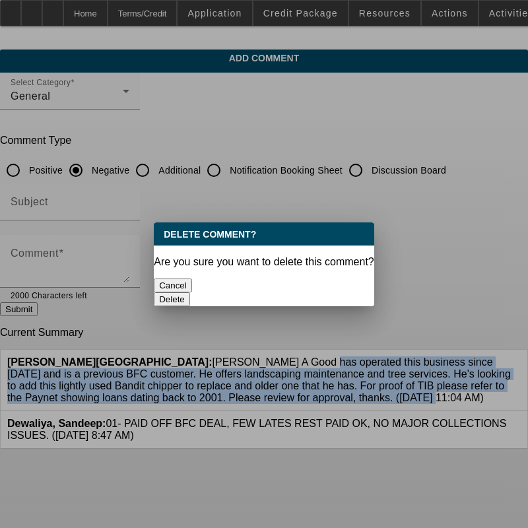
click at [190, 292] on button "Delete" at bounding box center [172, 299] width 36 height 14
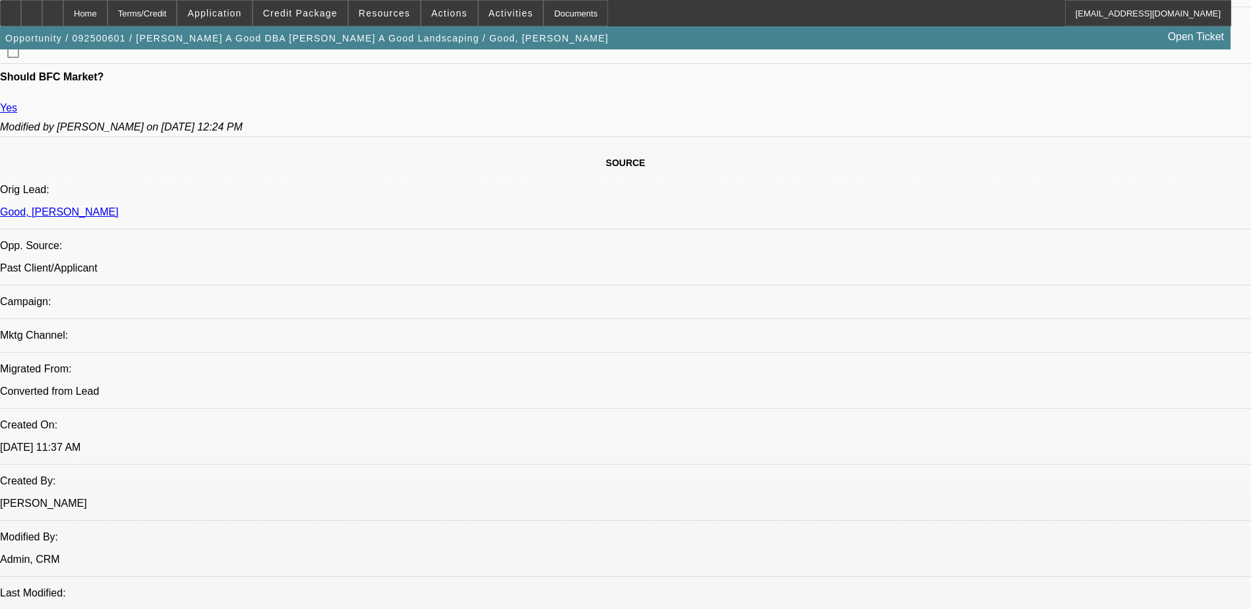
select select "0"
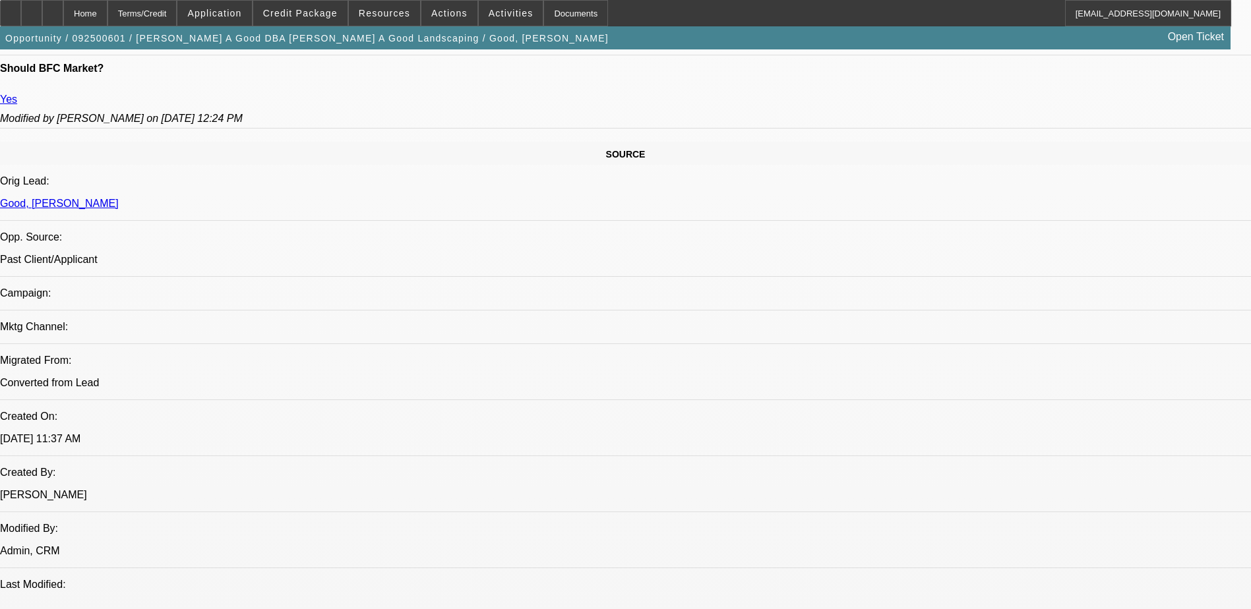
select select "1"
select select "2"
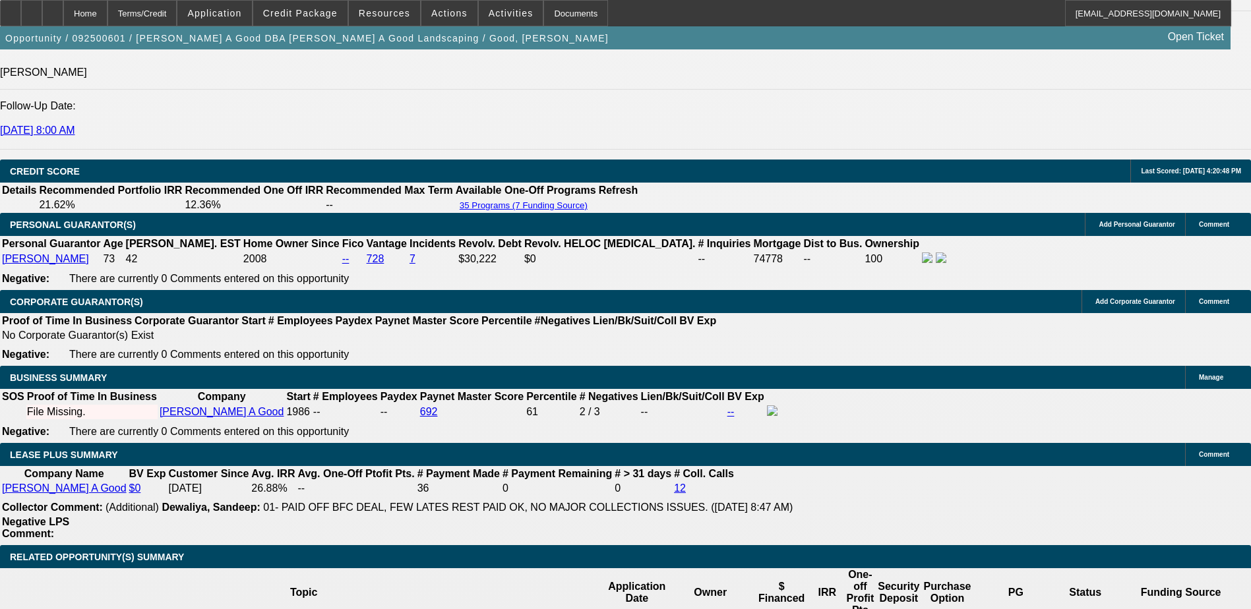
scroll to position [2054, 0]
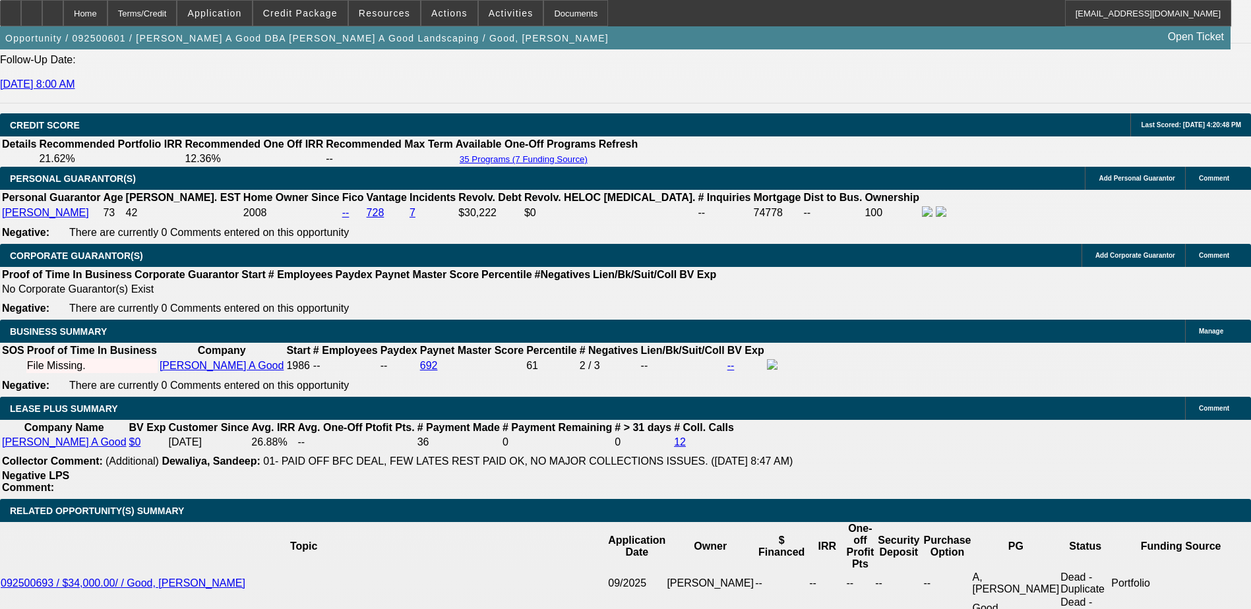
scroll to position [2120, 0]
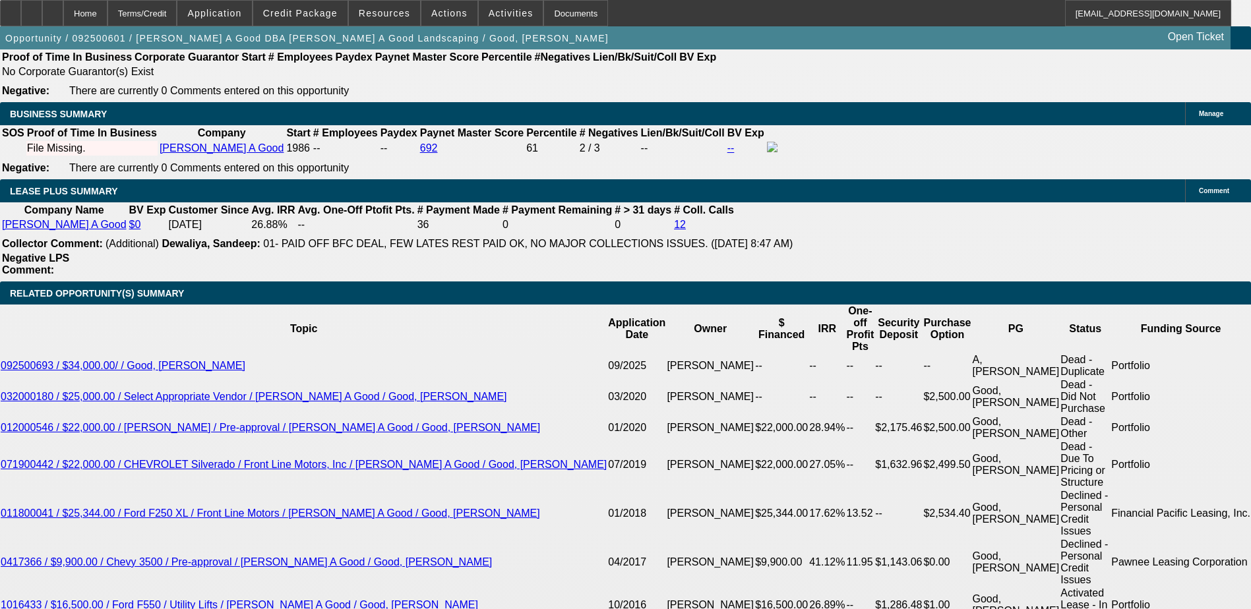
select select "3"
type input "UNKNOWN"
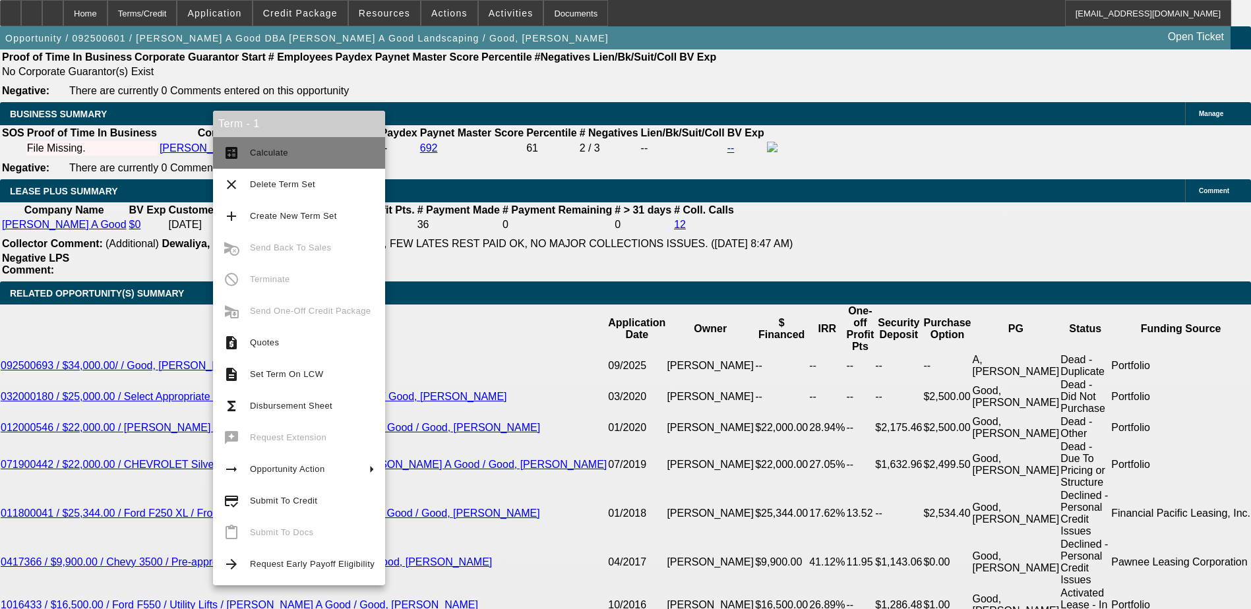
click at [301, 139] on button "calculate Calculate" at bounding box center [299, 153] width 172 height 32
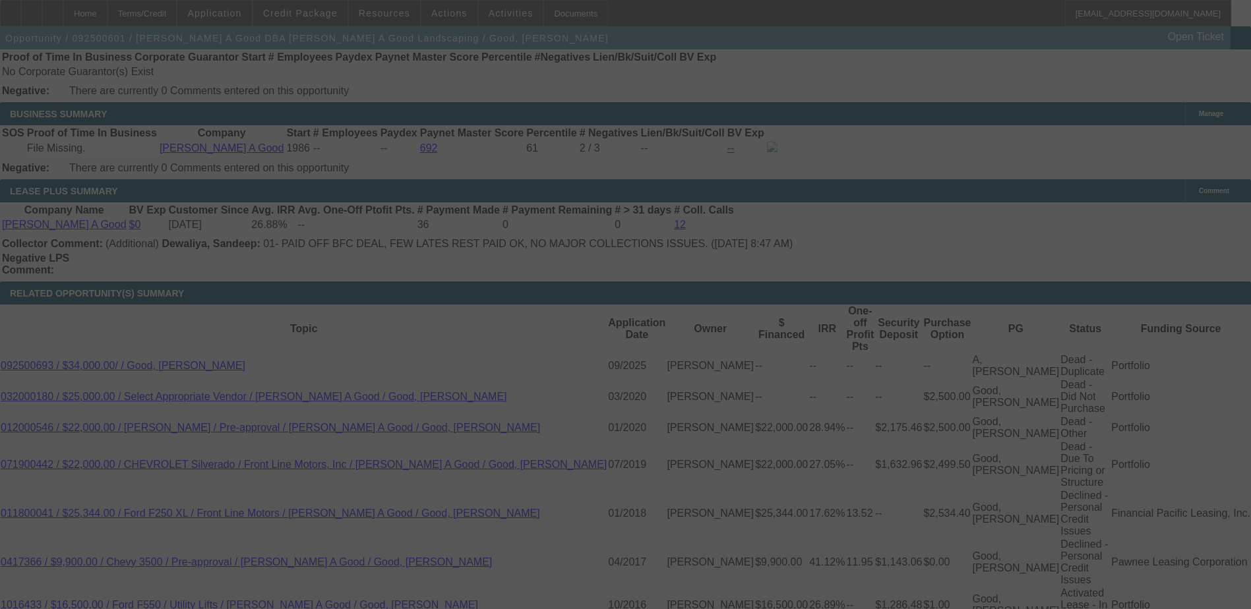
select select "0"
select select "3"
select select "0"
select select "2"
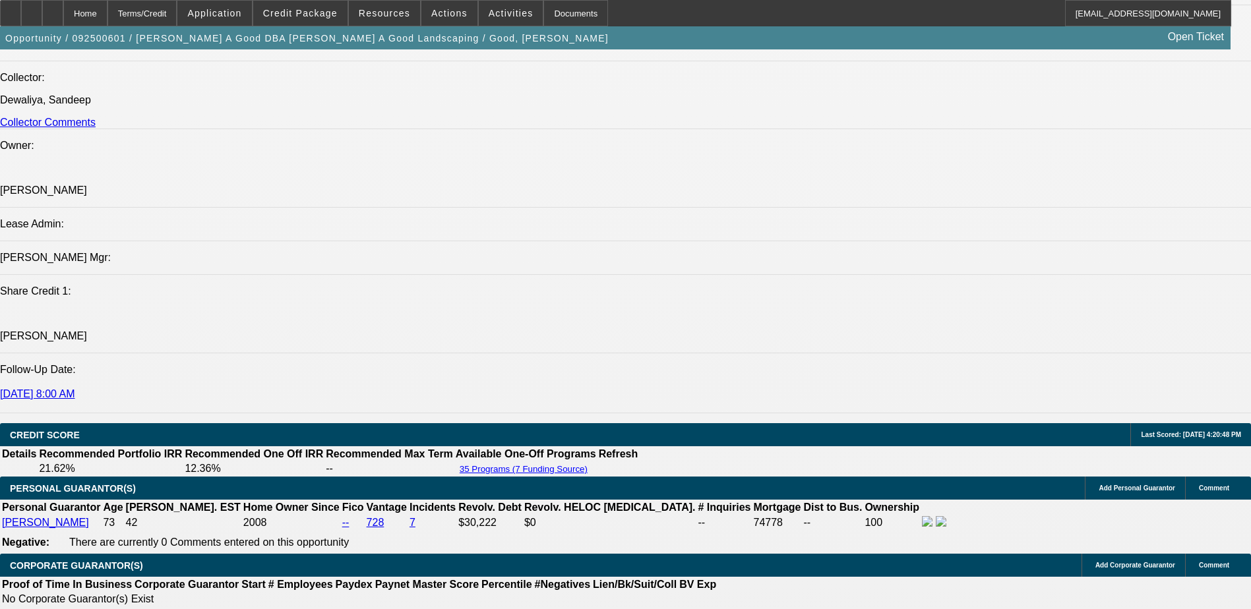
scroll to position [1791, 0]
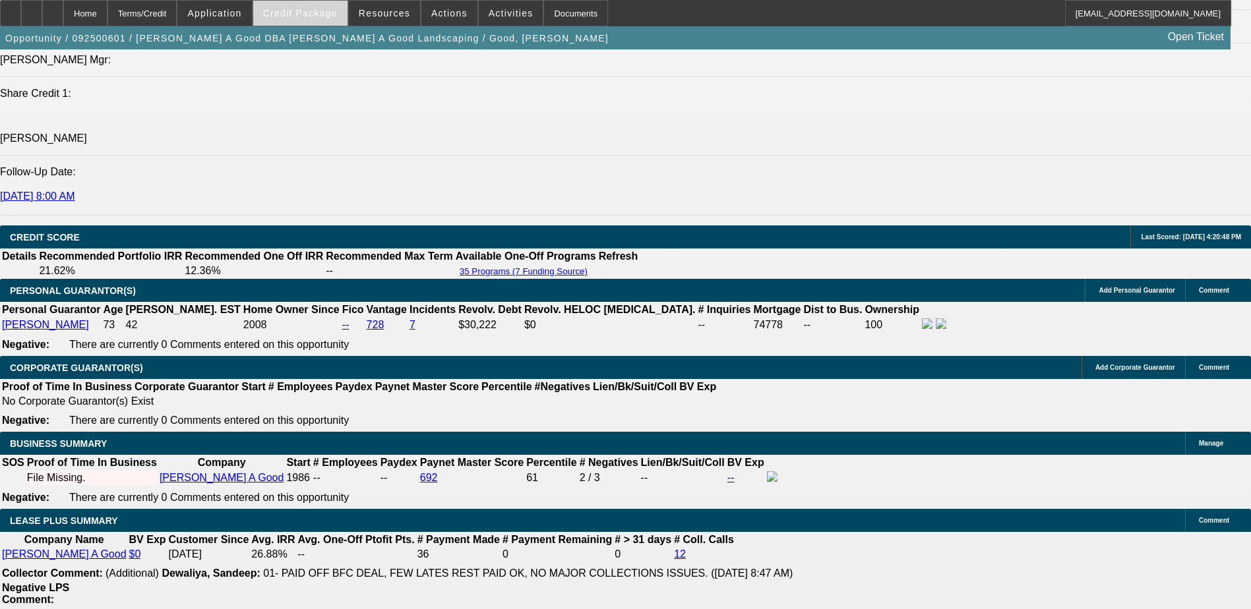
click at [322, 22] on span at bounding box center [300, 13] width 94 height 32
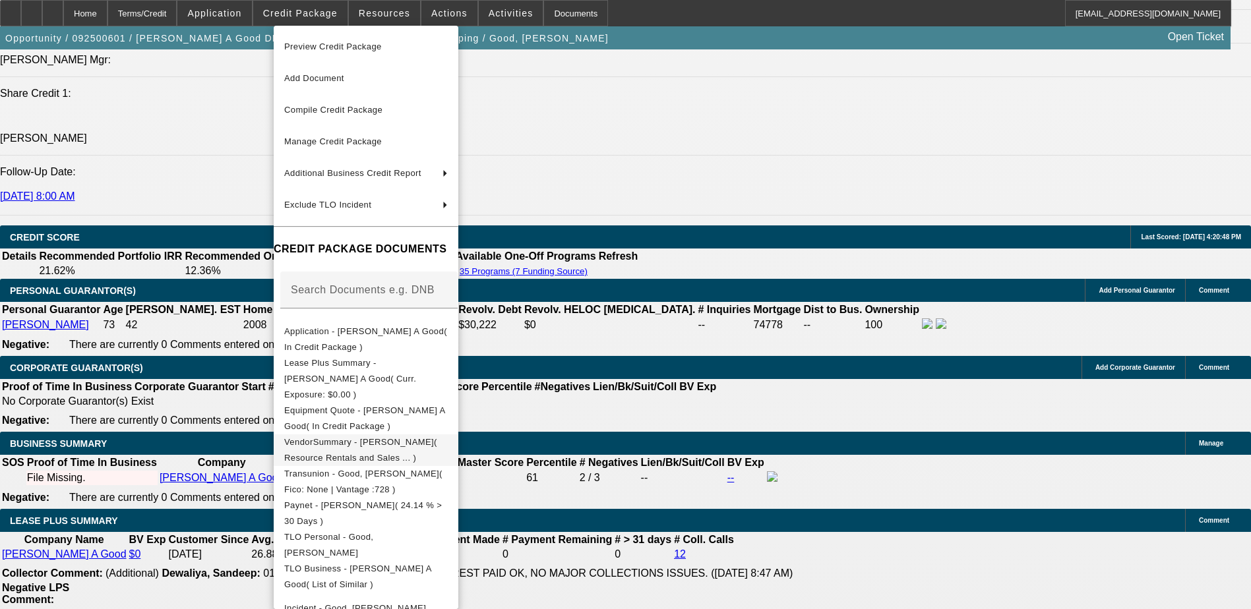
scroll to position [73, 0]
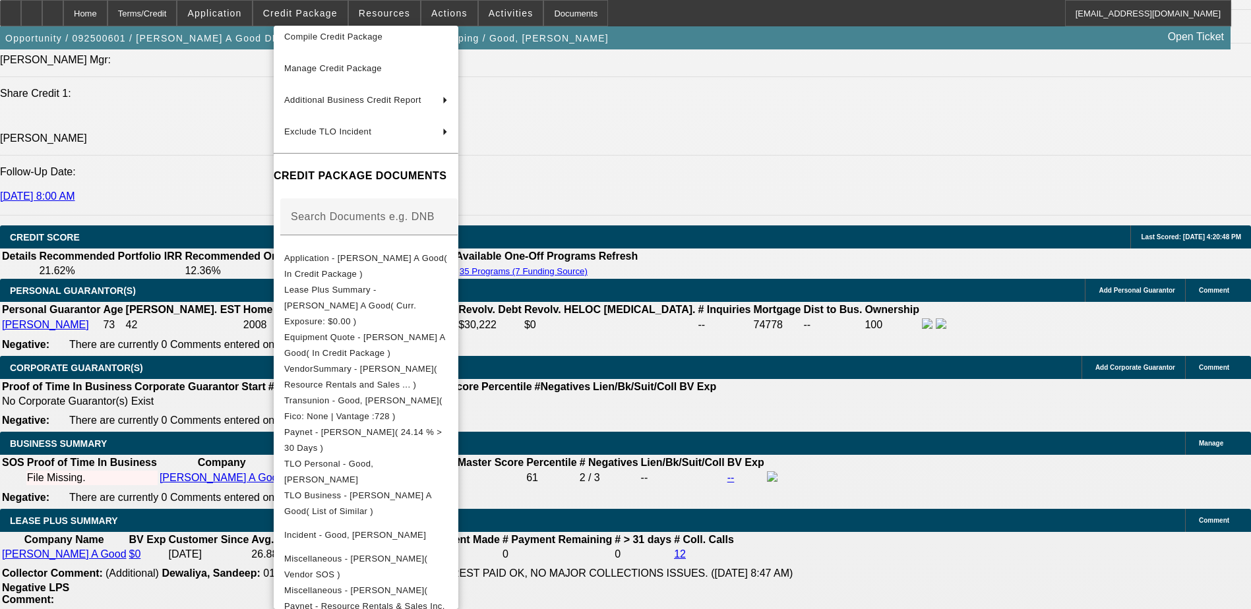
click at [623, 530] on div at bounding box center [625, 304] width 1251 height 609
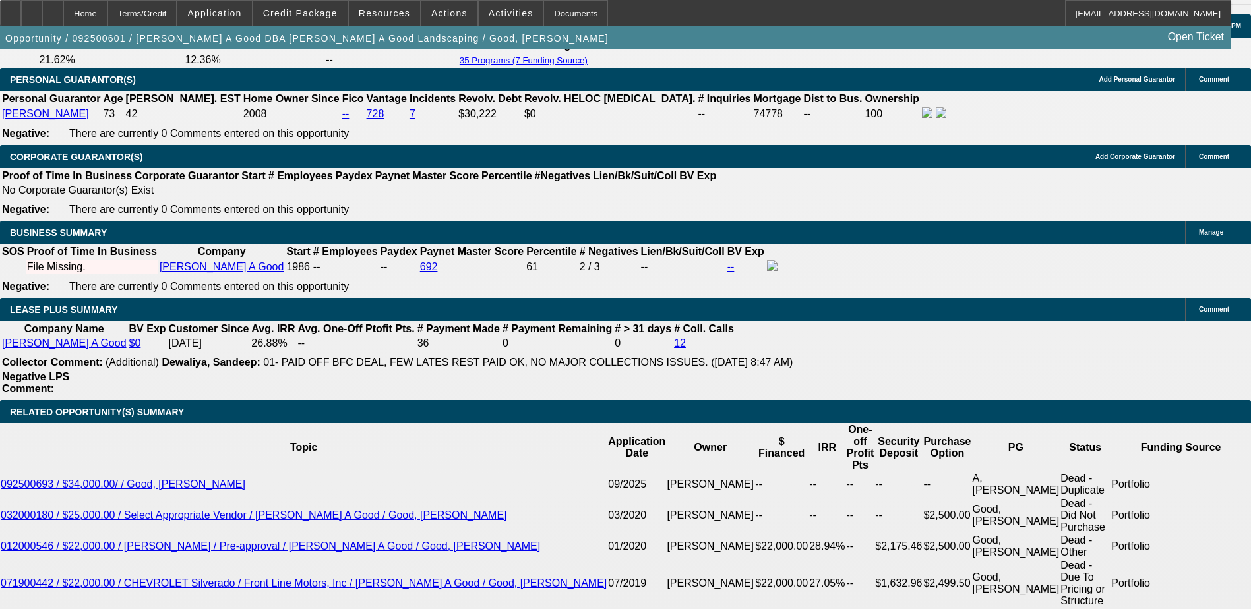
scroll to position [1922, 0]
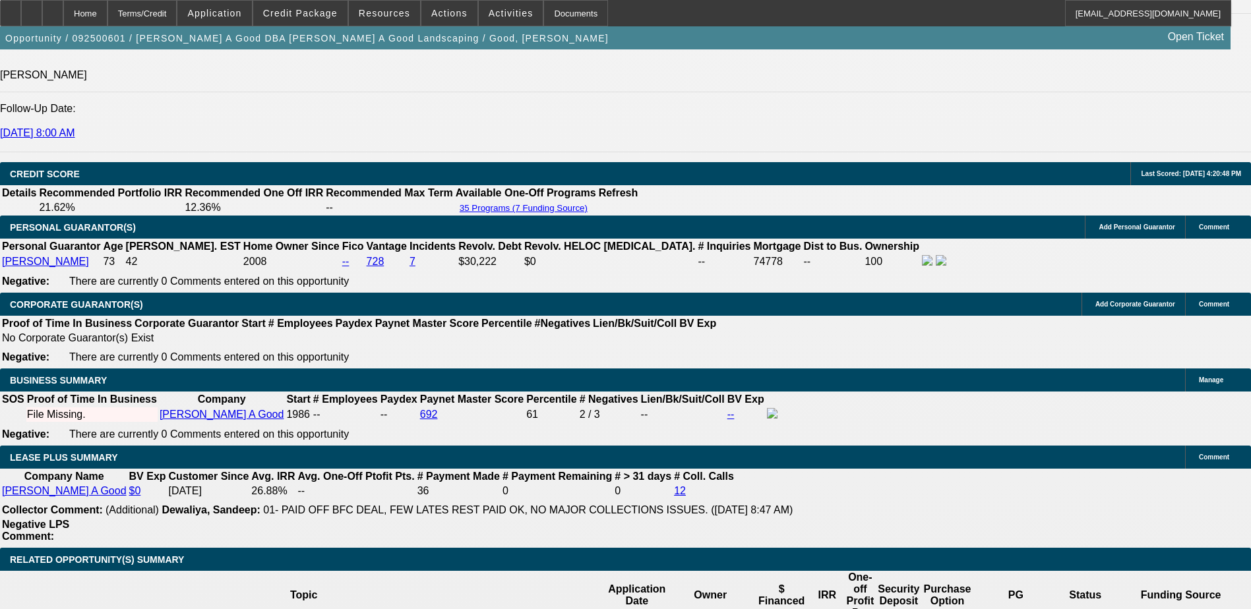
scroll to position [1856, 0]
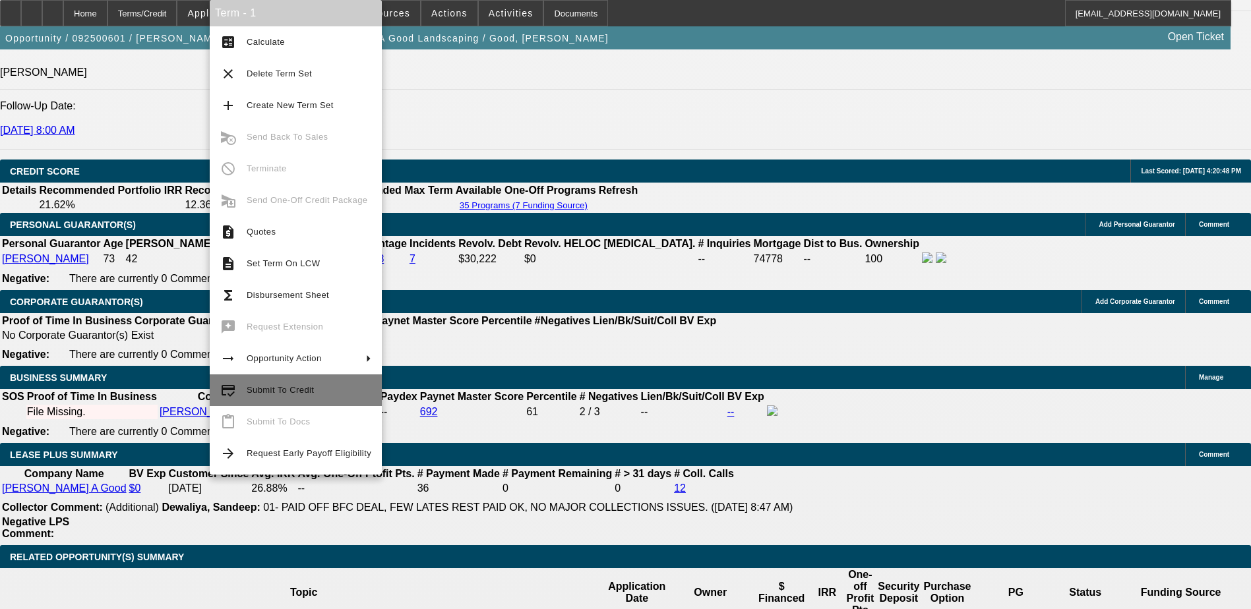
click at [311, 387] on span "Submit To Credit" at bounding box center [309, 391] width 125 height 16
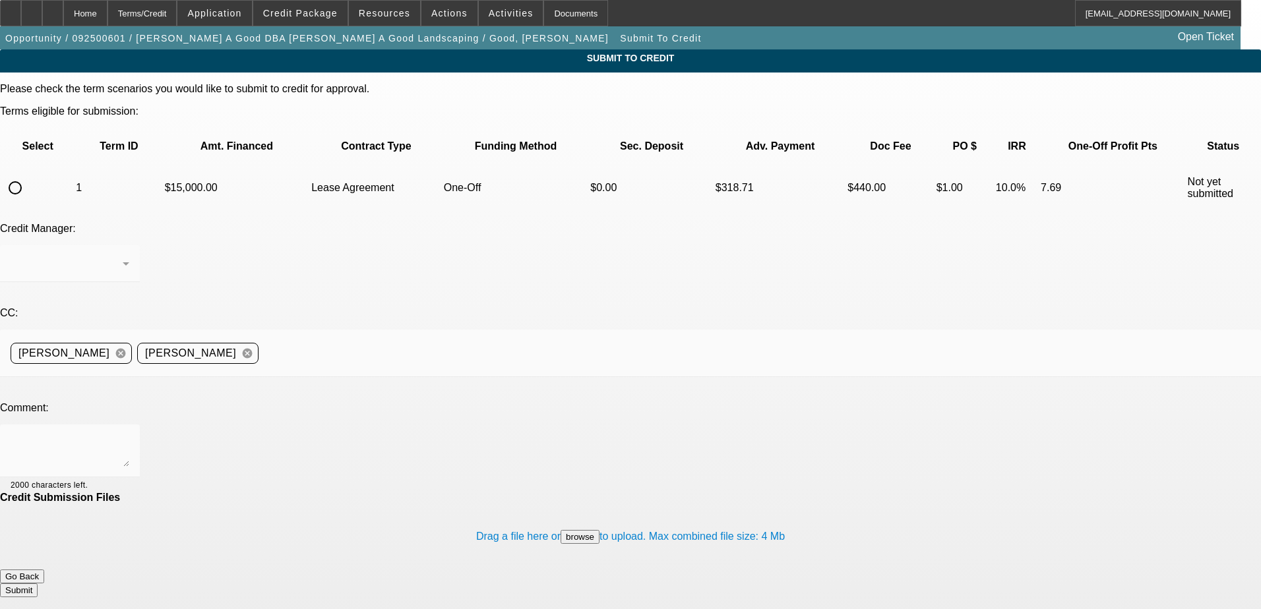
click at [28, 175] on input "radio" at bounding box center [15, 188] width 26 height 26
radio input "true"
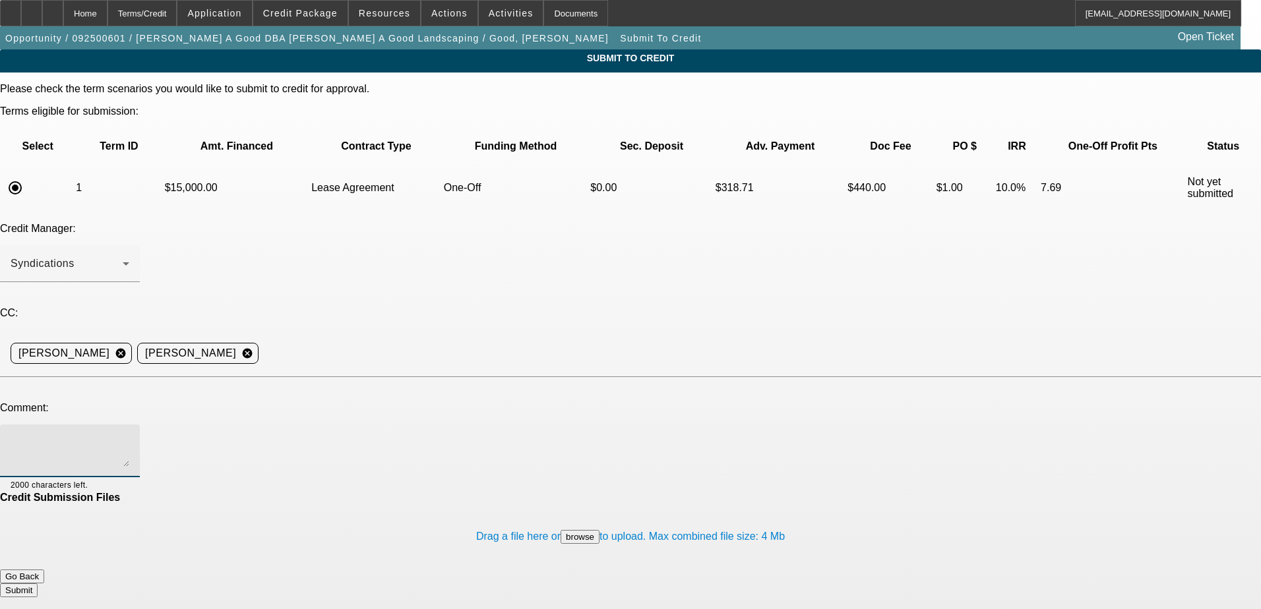
click at [129, 435] on textarea at bounding box center [70, 451] width 119 height 32
paste textarea "https://resource-rentals.com/"
click at [129, 435] on textarea "SOS and Paynet are in the credit package for the new vendor. Here's a link to t…" at bounding box center [70, 451] width 119 height 32
type textarea "SOS and Paynet are in the credit package for the new vendor. Here's a link to t…"
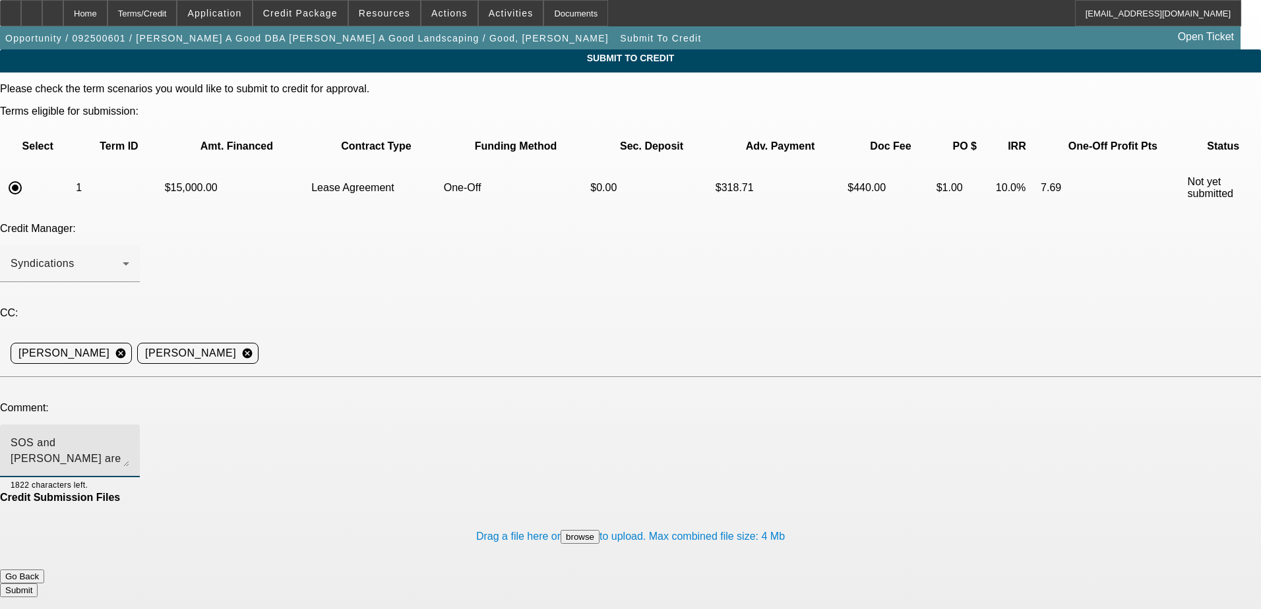
click at [557, 504] on div "Drag a file here or browse to upload. Max combined file size: 4 Mb" at bounding box center [630, 537] width 1261 height 66
click at [38, 584] on button "Submit" at bounding box center [19, 591] width 38 height 14
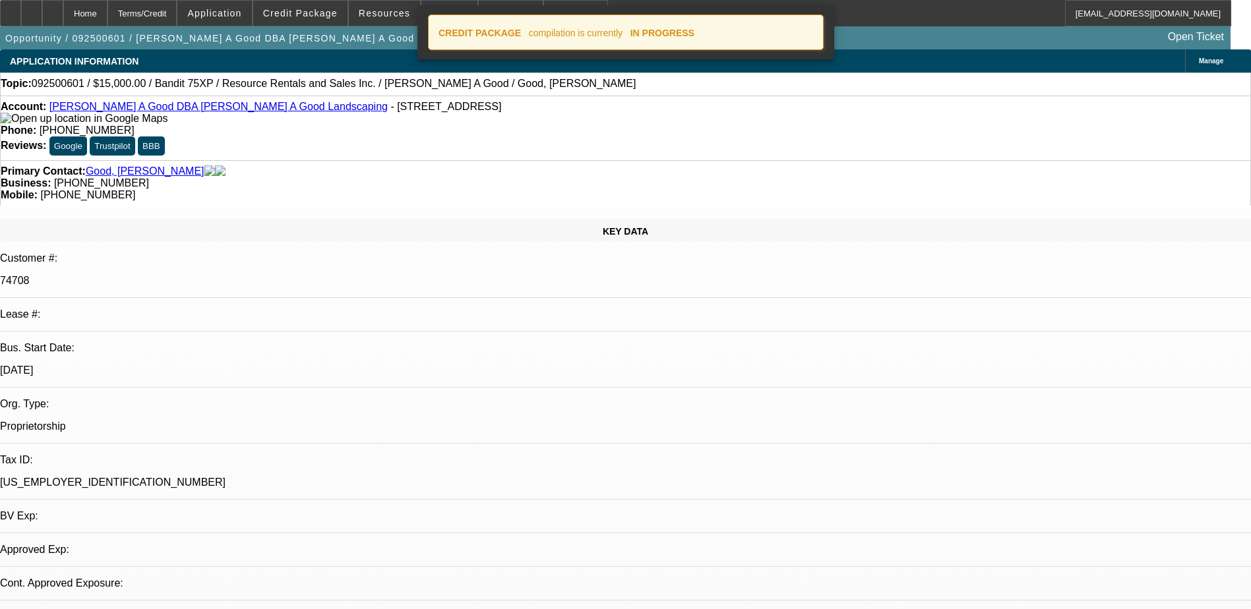
select select "0"
select select "3"
select select "0"
select select "2"
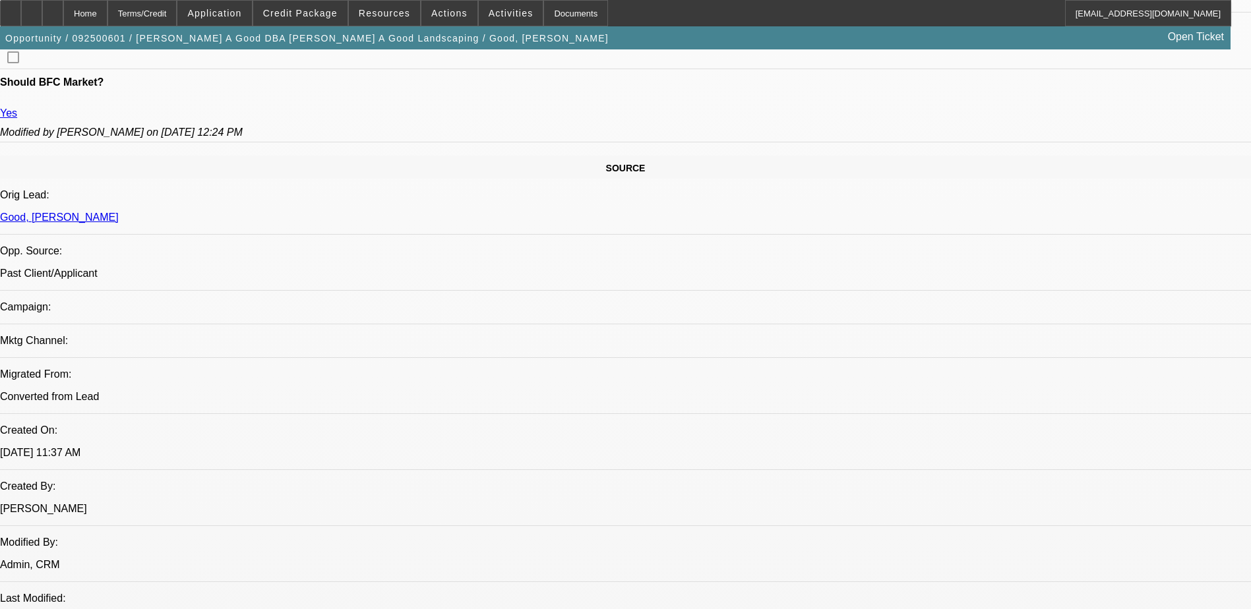
scroll to position [791, 0]
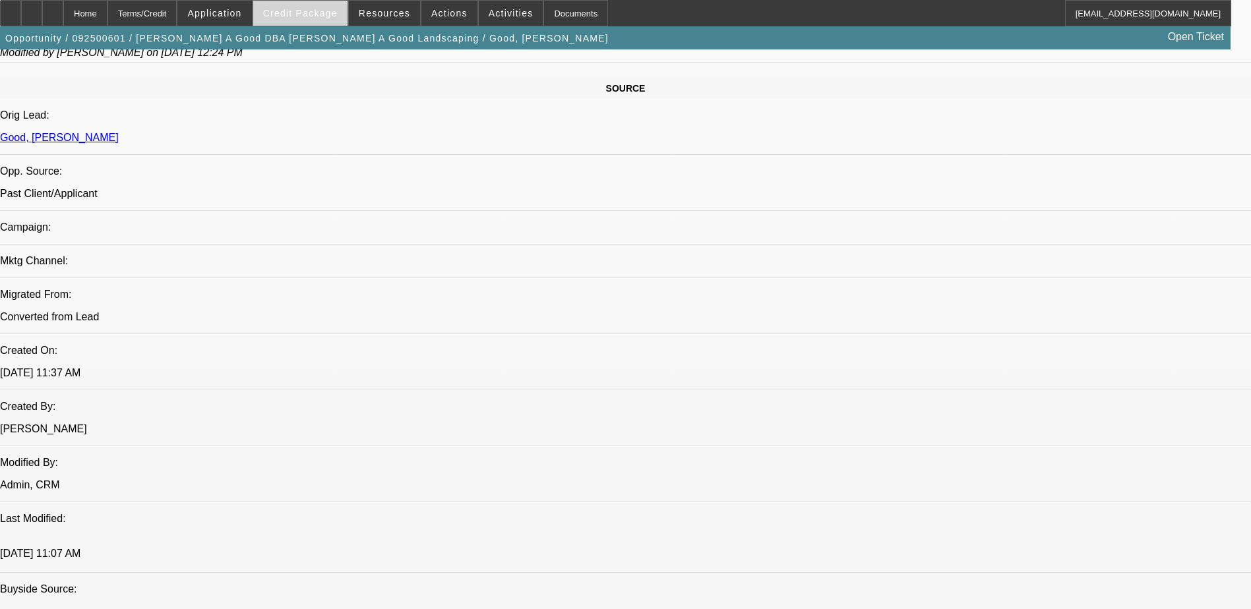
click at [305, 3] on span at bounding box center [300, 13] width 94 height 32
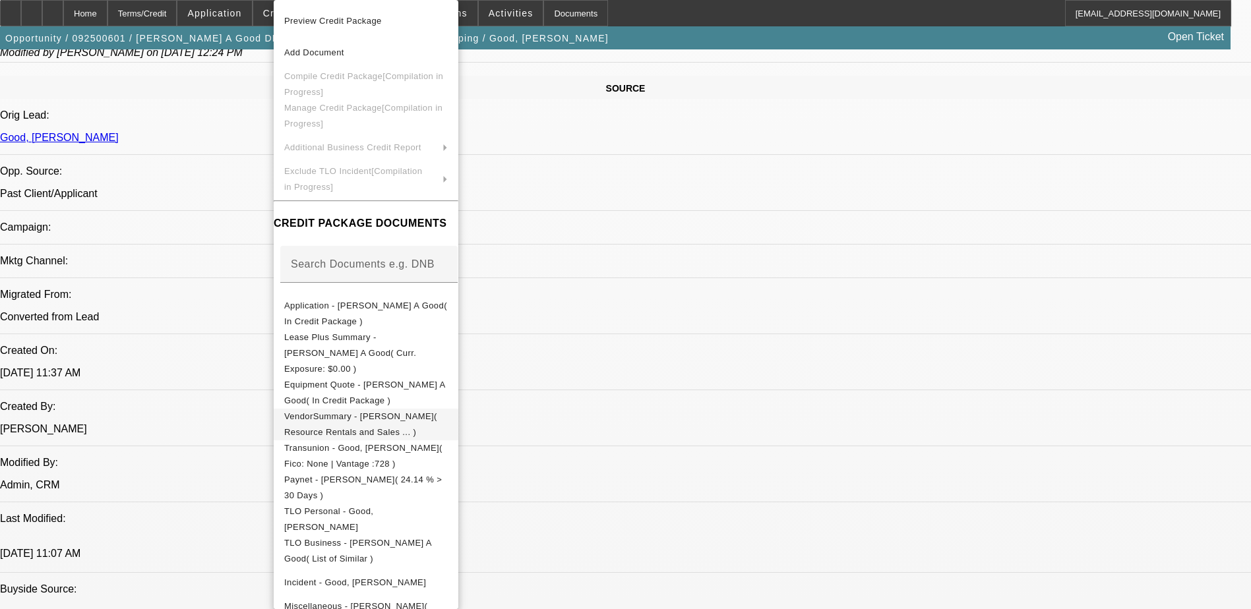
scroll to position [47, 0]
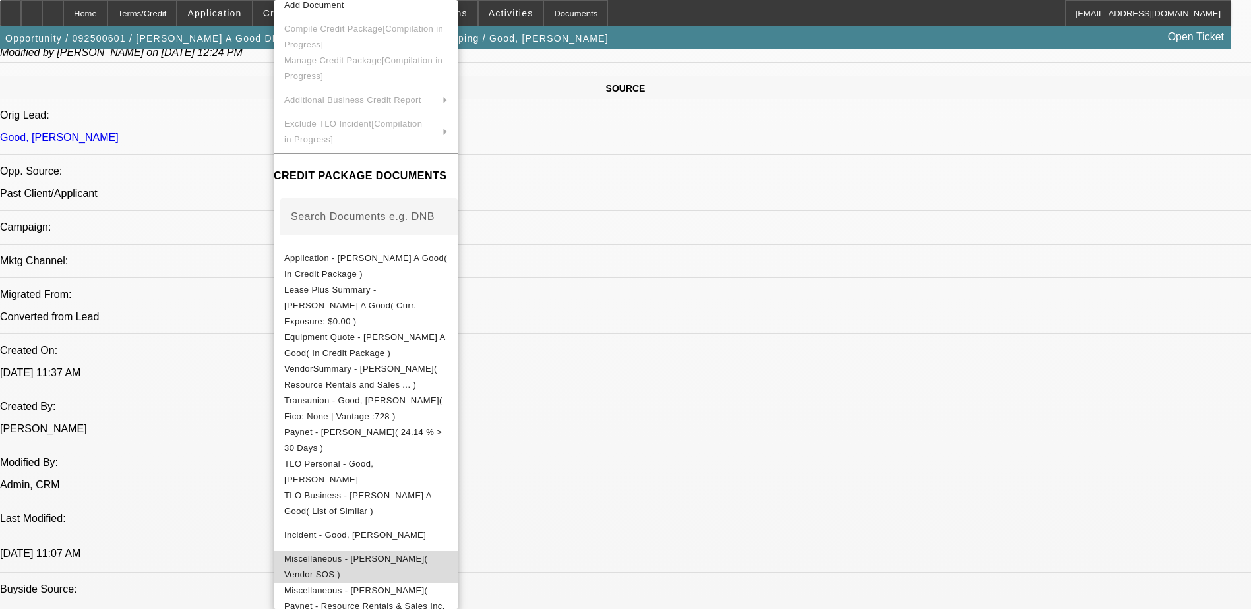
click at [448, 551] on span "Miscellaneous - Roy A Good( Vendor SOS )" at bounding box center [366, 567] width 164 height 32
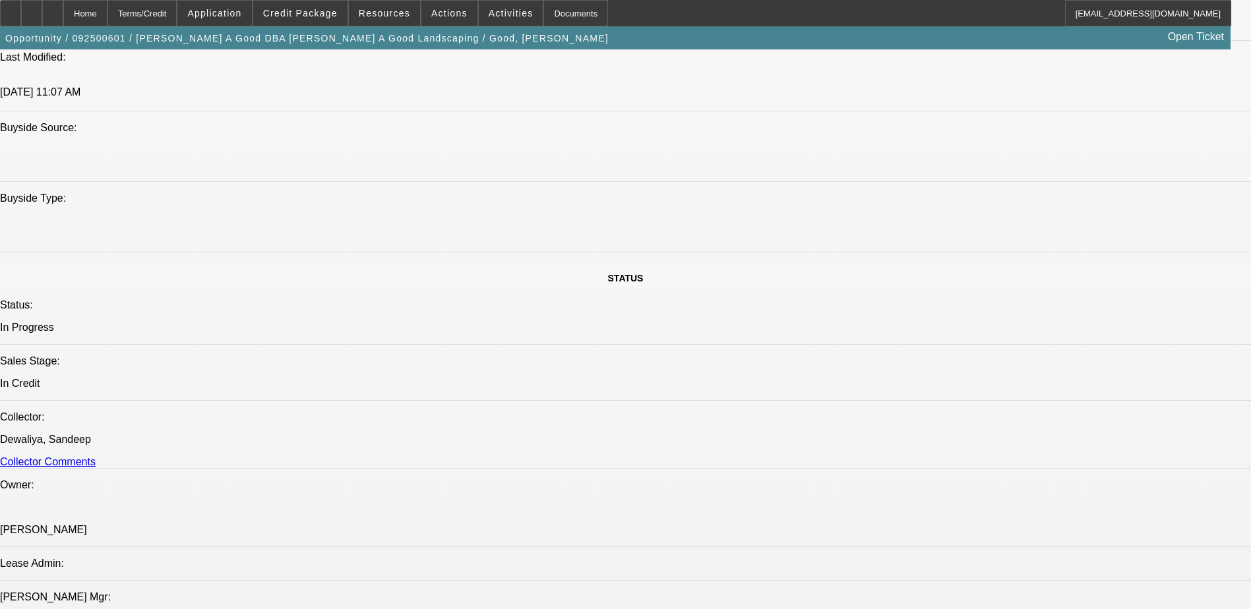
scroll to position [923, 0]
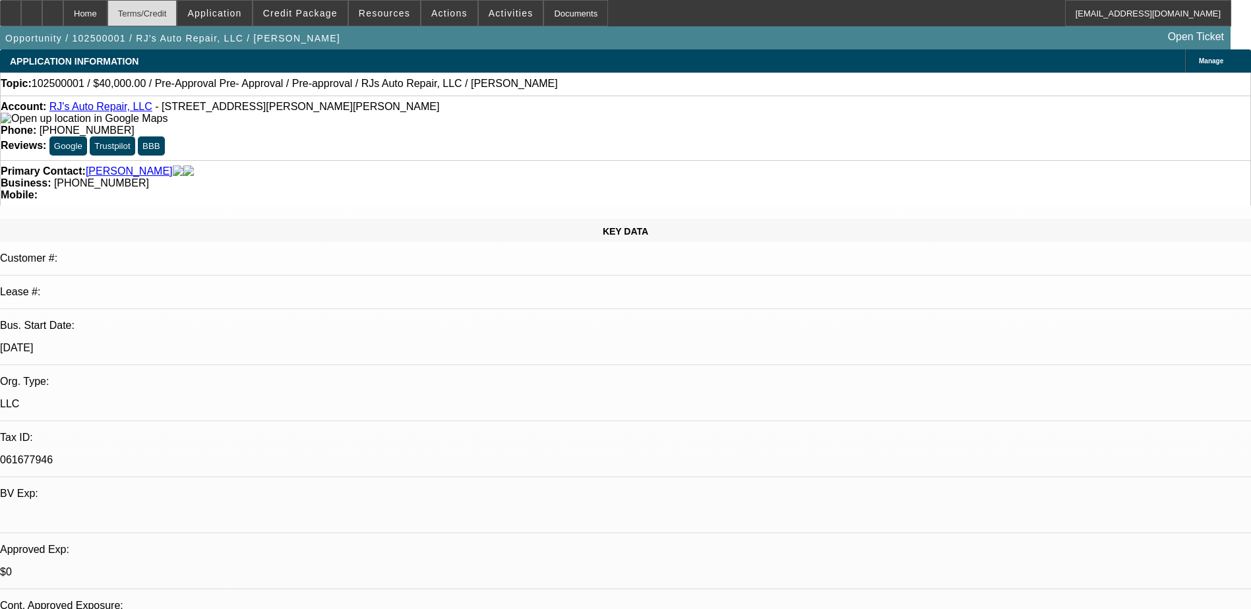
select select "0"
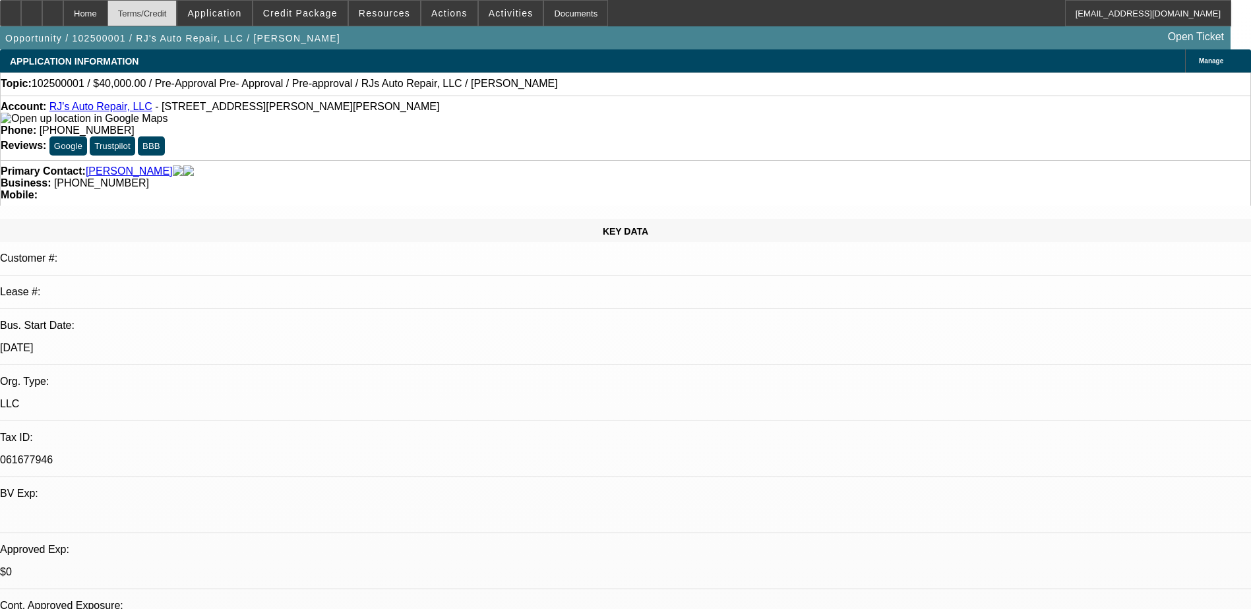
select select "0"
select select "1"
select select "6"
select select "1"
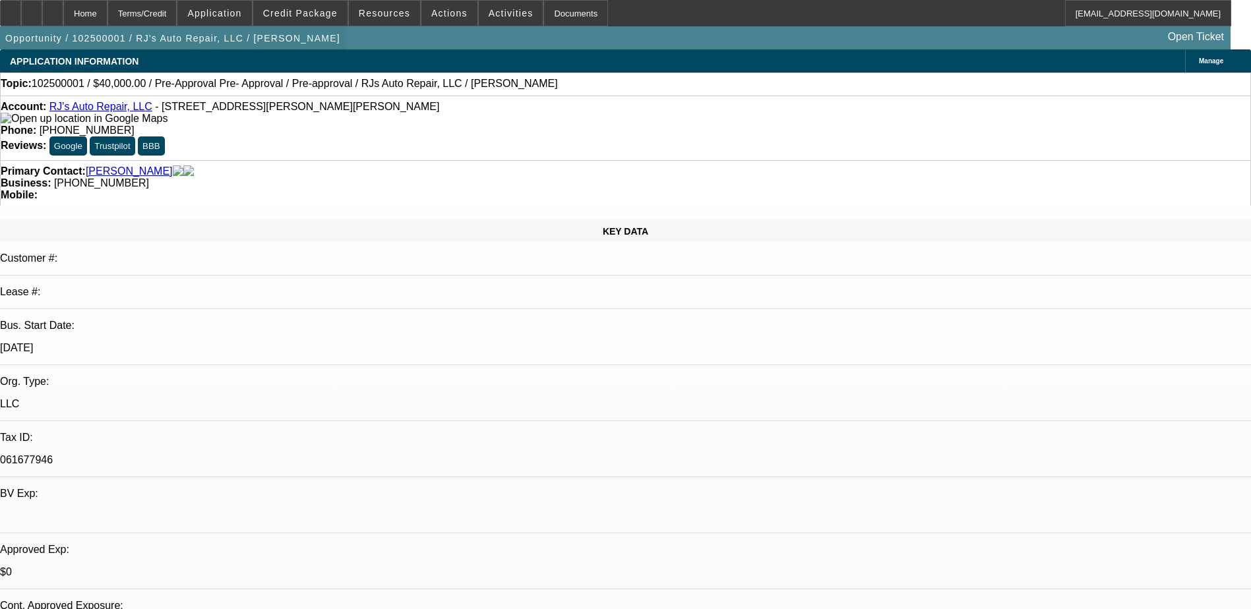
select select "3"
select select "6"
drag, startPoint x: 546, startPoint y: 150, endPoint x: 470, endPoint y: 154, distance: 76.6
click at [470, 160] on div "Primary Contact: Hunt, Robert Business: (203) 748-9827 Mobile:" at bounding box center [625, 183] width 1251 height 46
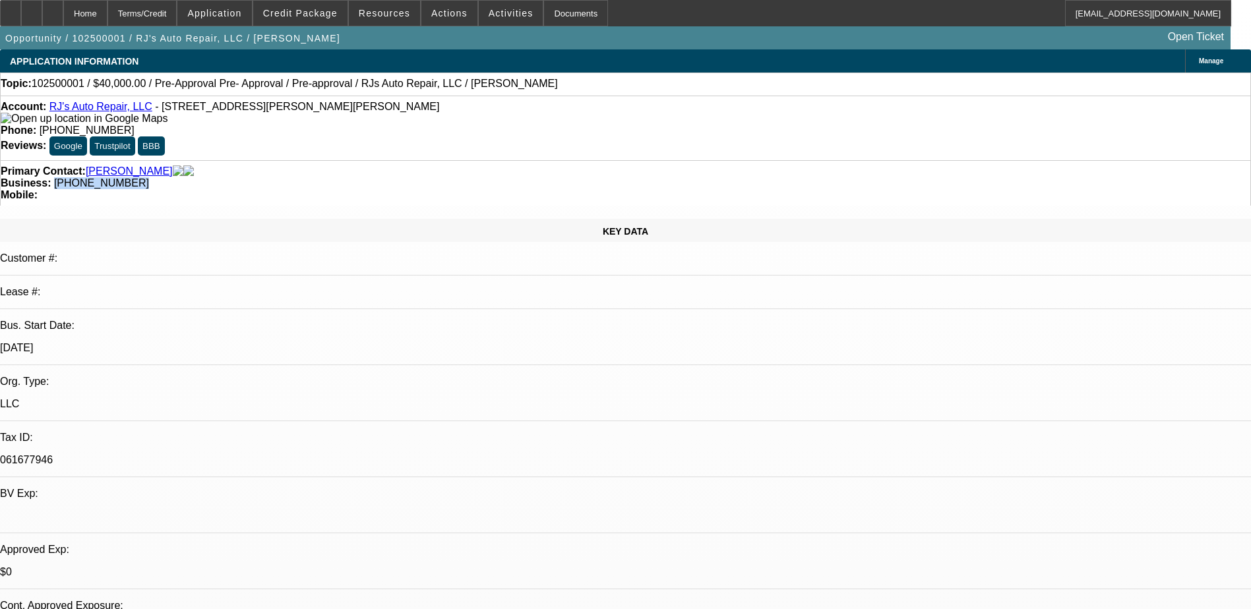
copy span "(203) 748-9827"
click at [423, 160] on div "Primary Contact: Hunt, Robert Business: (203) 748-9827 Mobile:" at bounding box center [625, 183] width 1251 height 46
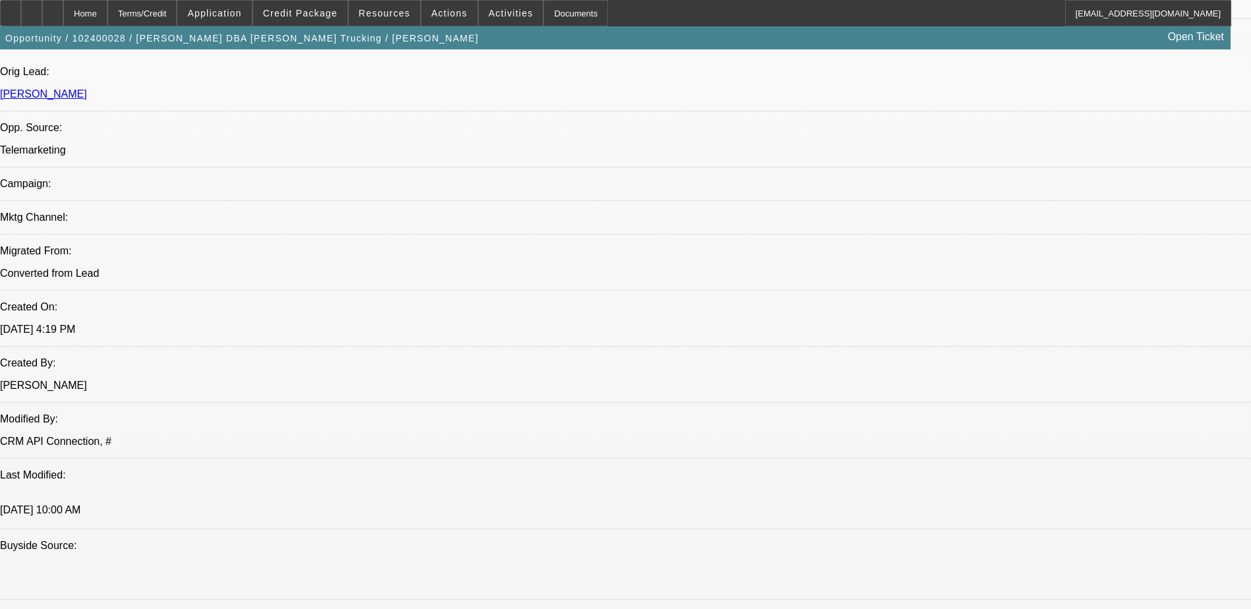
select select "0"
select select "0.1"
select select "0"
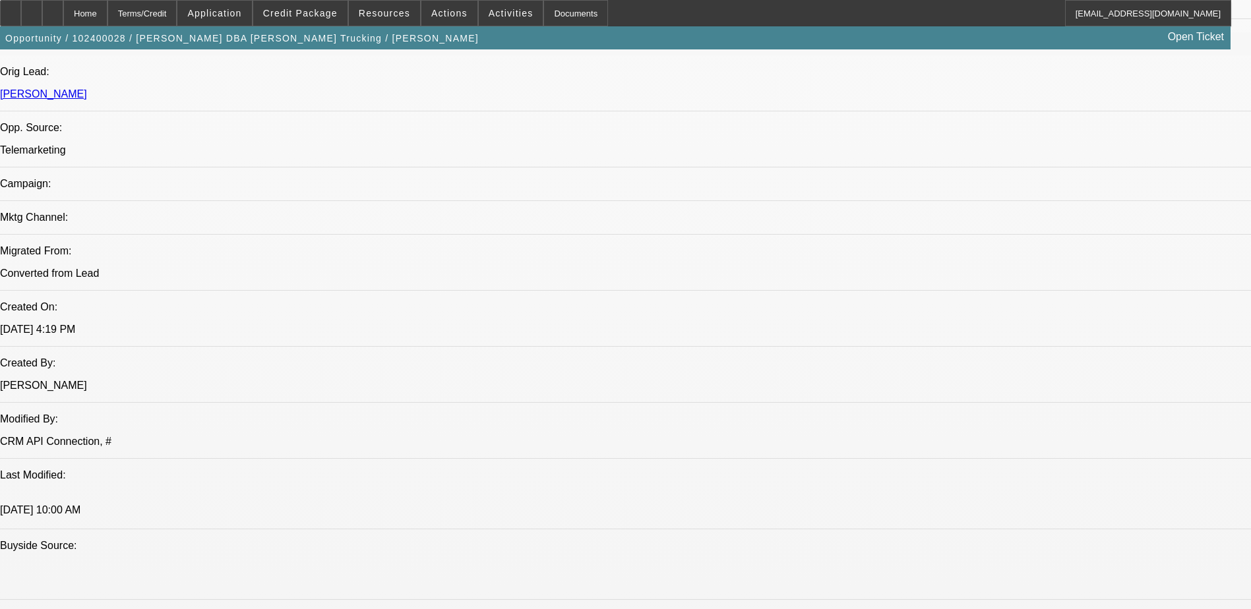
select select "0.1"
select select "0"
select select "2"
select select "0.1"
select select "0"
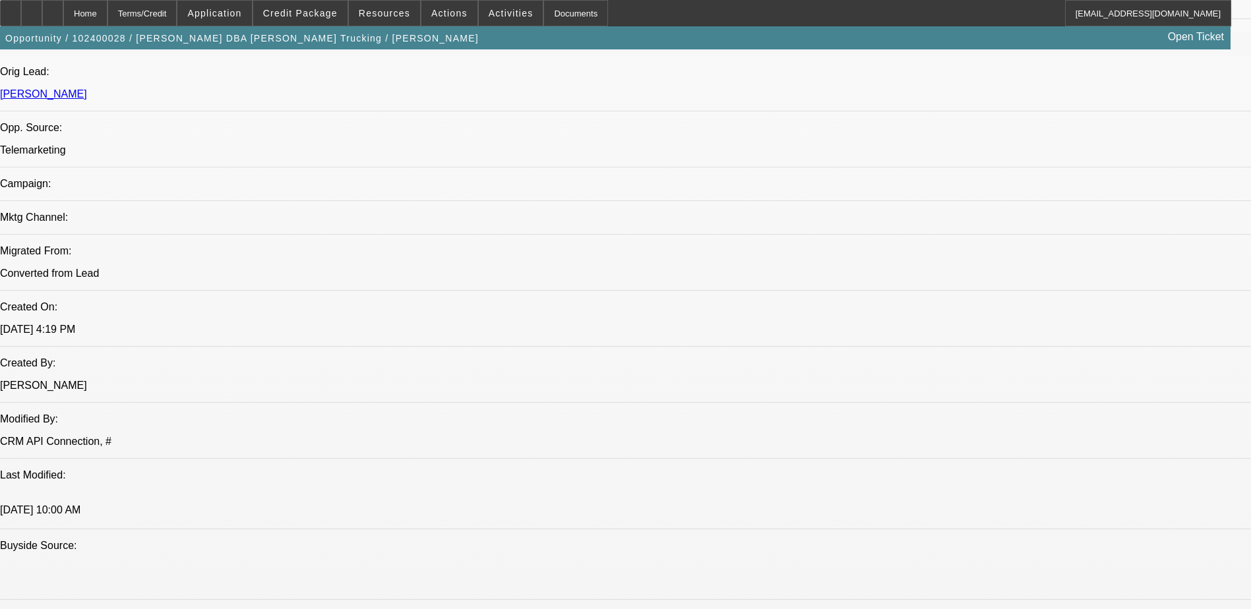
select select "2"
select select "0.1"
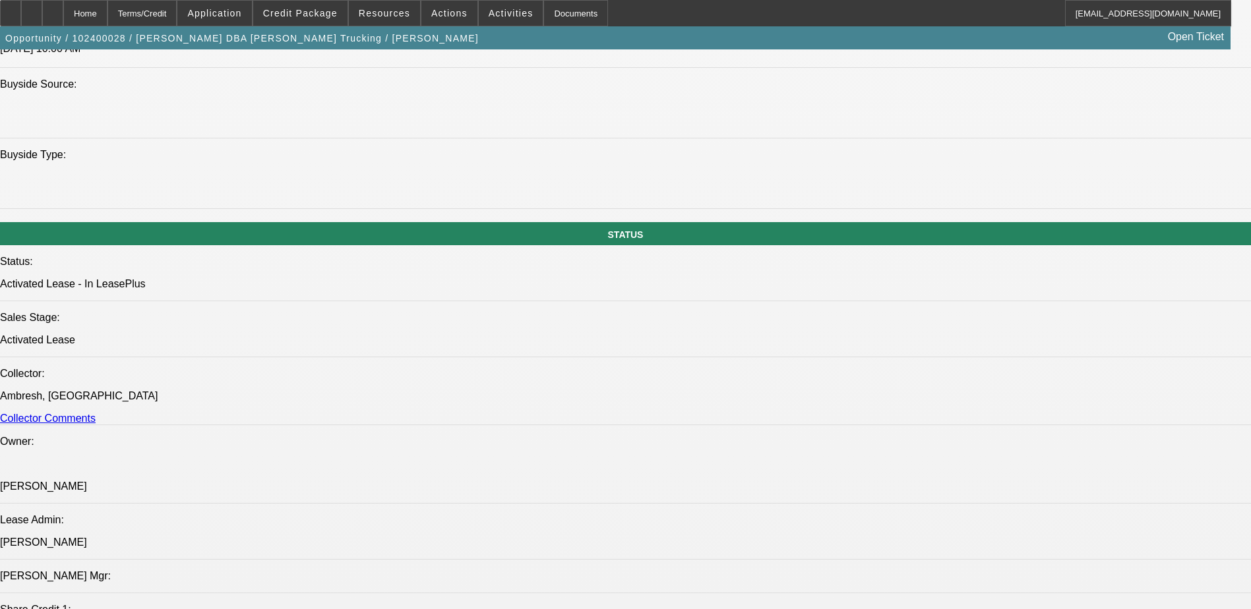
select select "1"
select select "2"
select select "4"
select select "1"
select select "2"
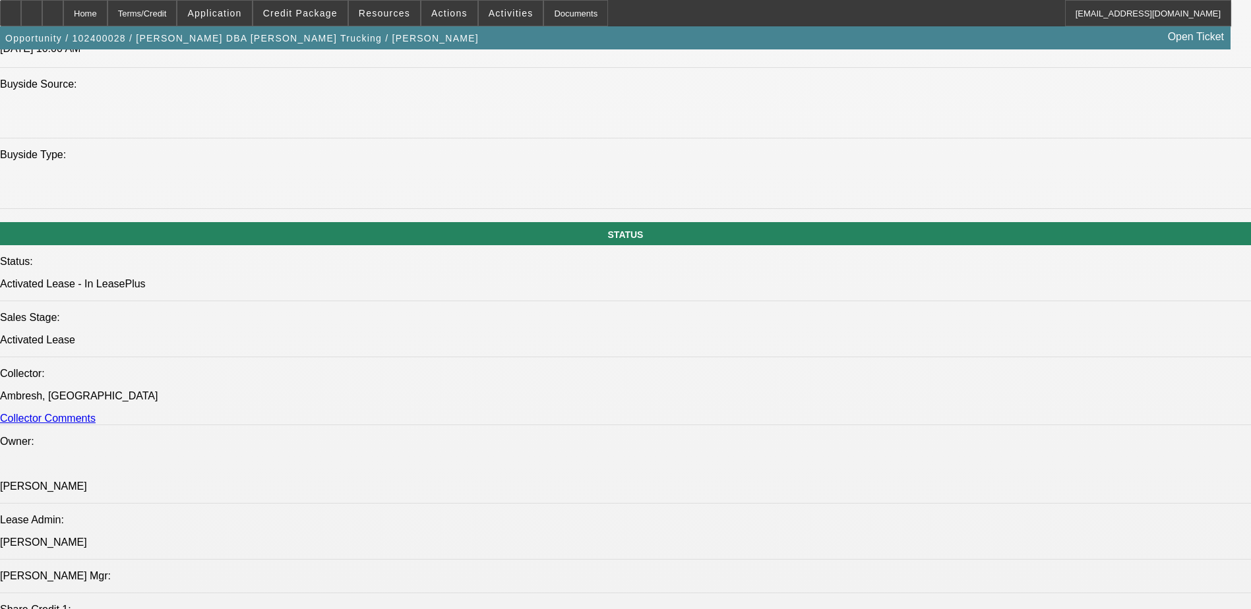
select select "4"
select select "1"
select select "2"
select select "4"
select select "1"
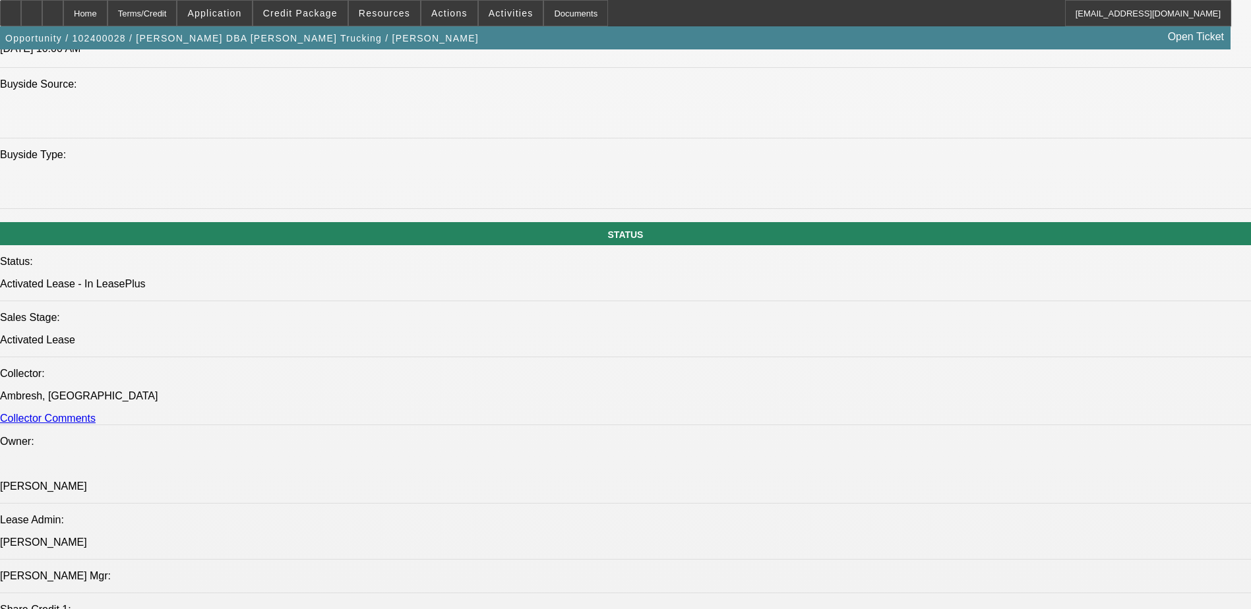
select select "2"
select select "4"
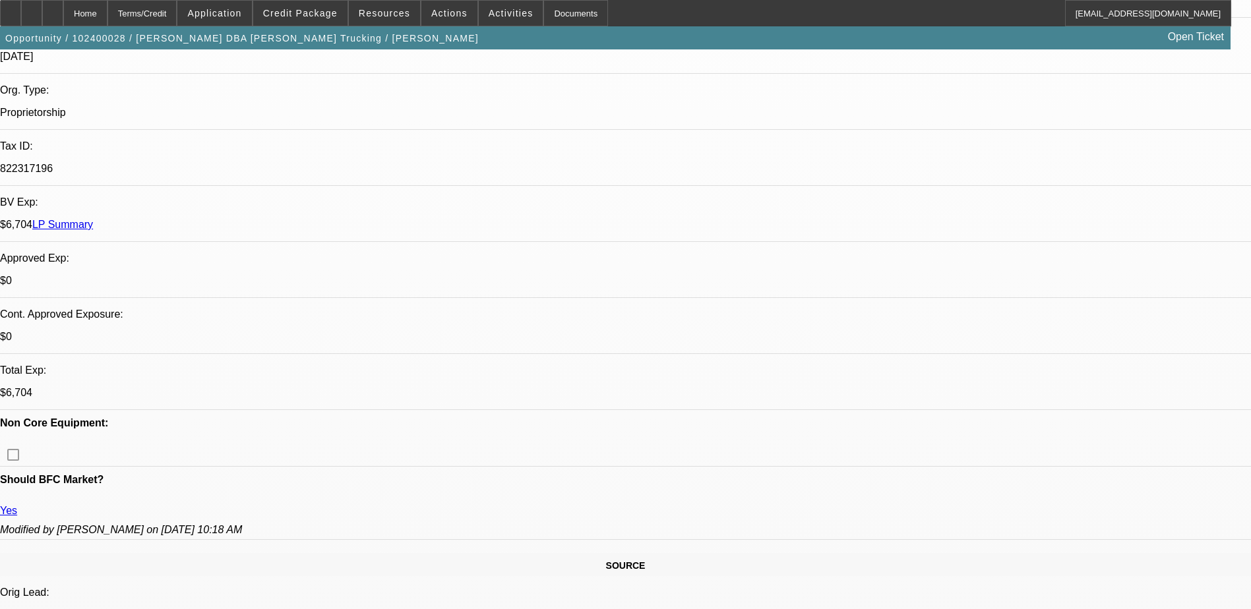
scroll to position [264, 0]
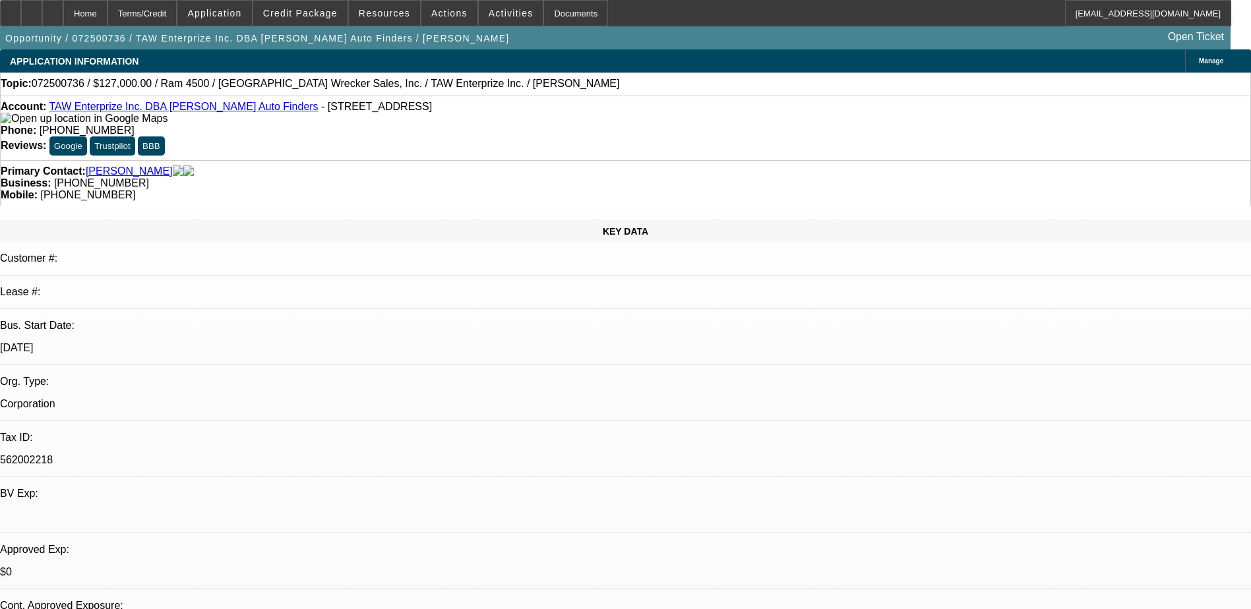
select select "0"
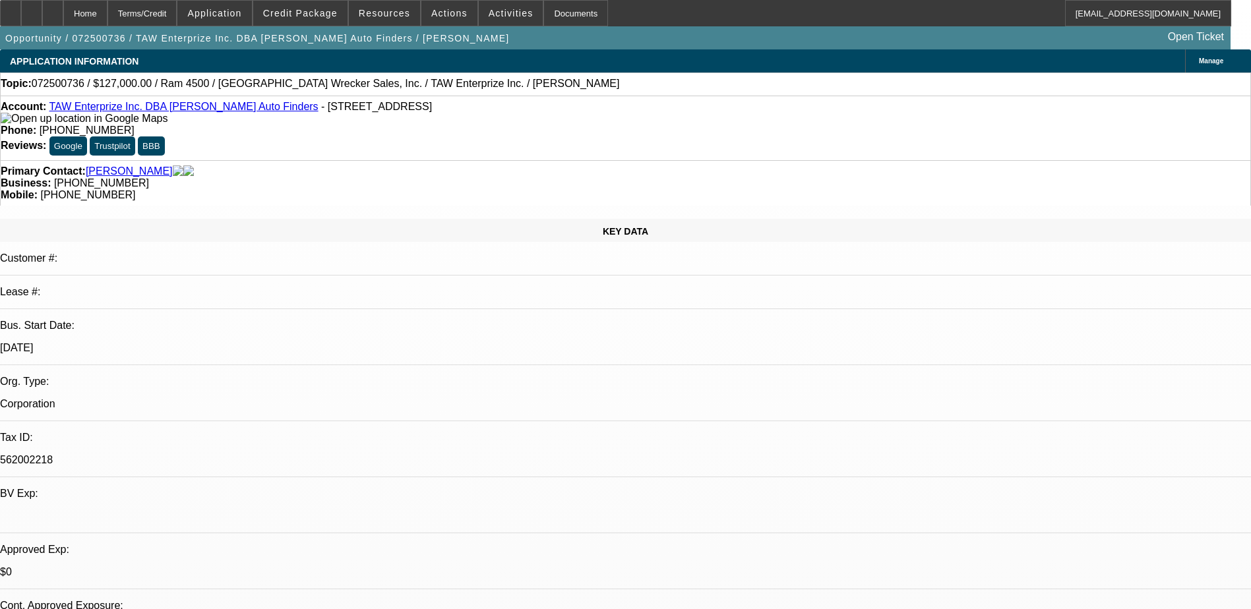
select select "0.1"
select select "0"
select select "0.1"
select select "0"
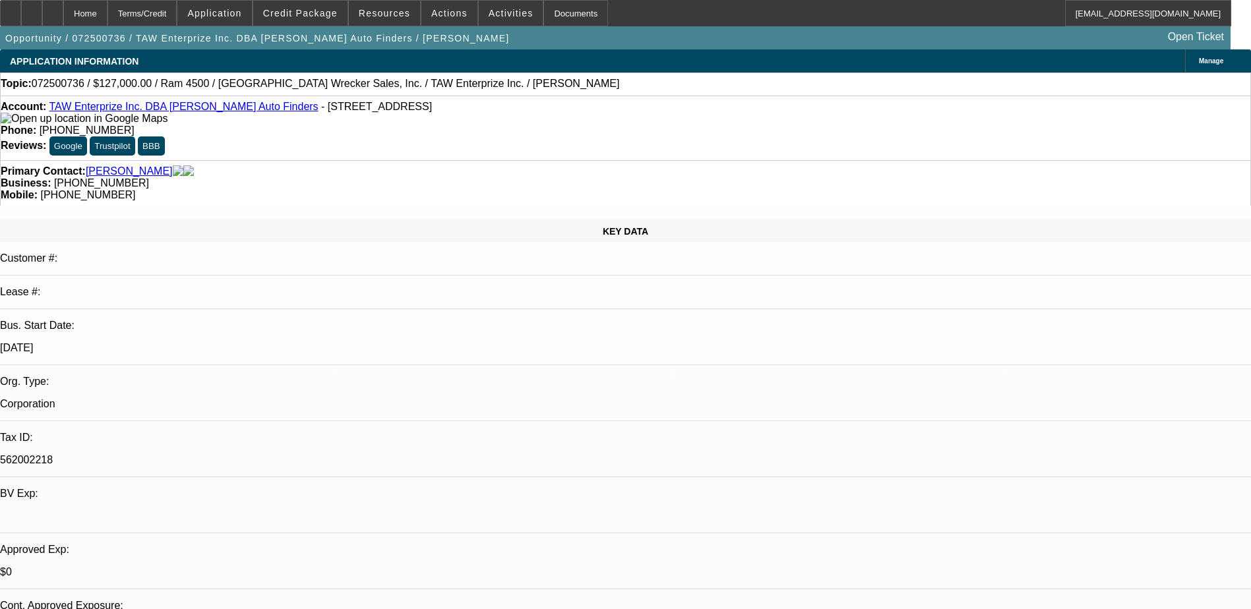
select select "0"
select select "0.1"
select select "1"
select select "3"
select select "6"
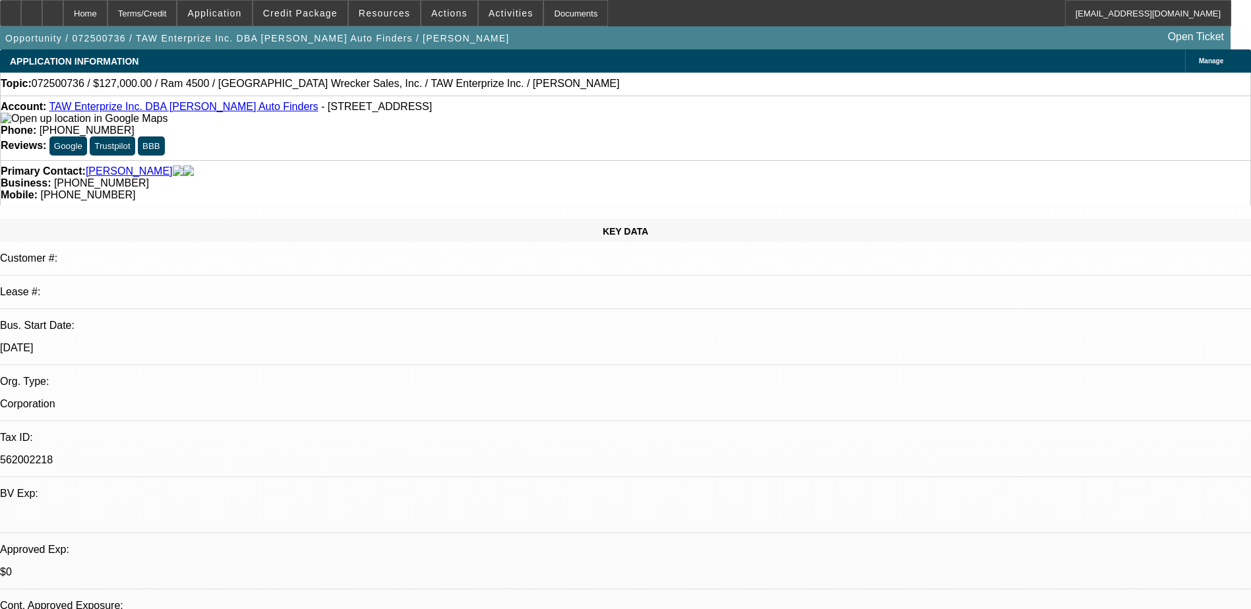
select select "1"
select select "3"
select select "6"
select select "1"
select select "2"
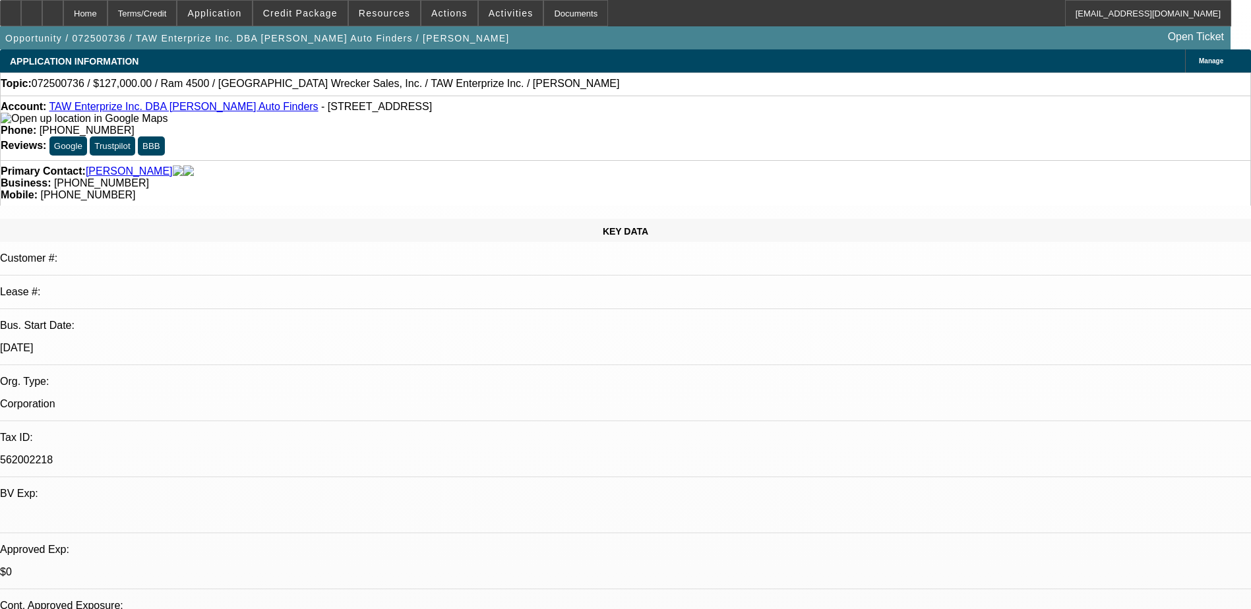
select select "4"
select select "1"
select select "2"
select select "4"
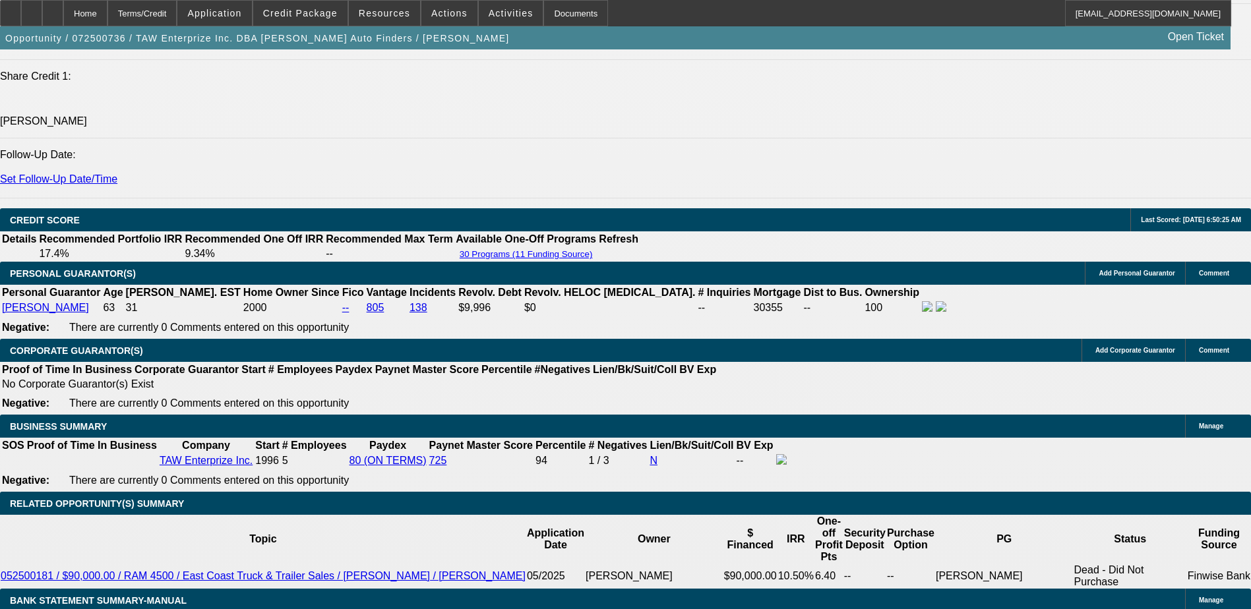
scroll to position [1781, 0]
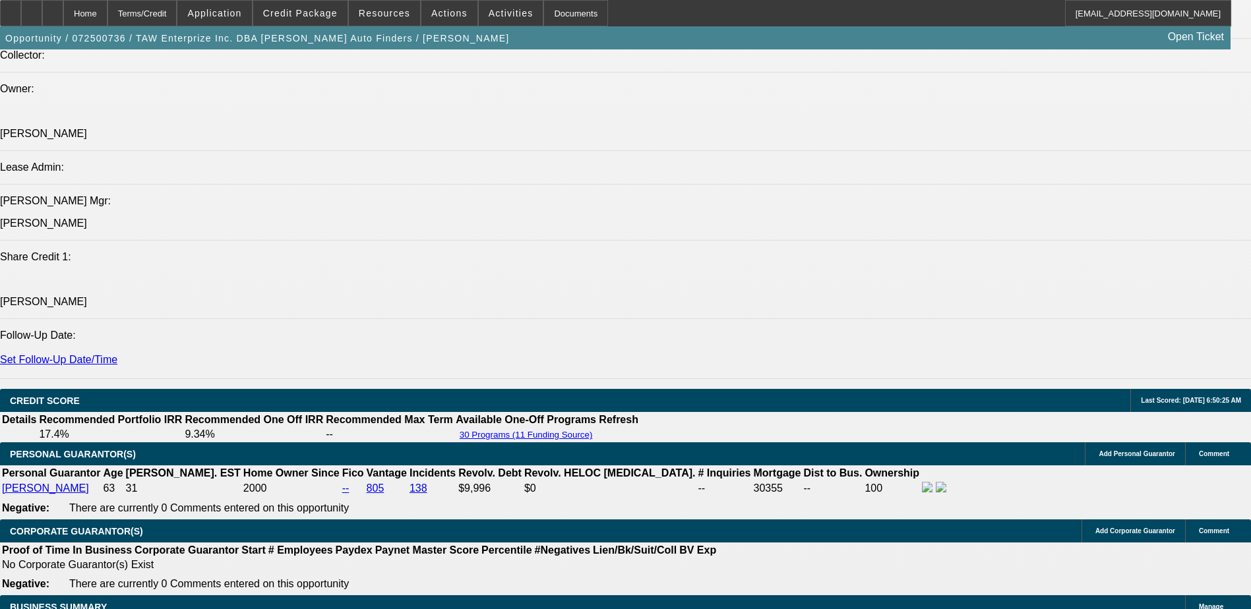
scroll to position [330, 0]
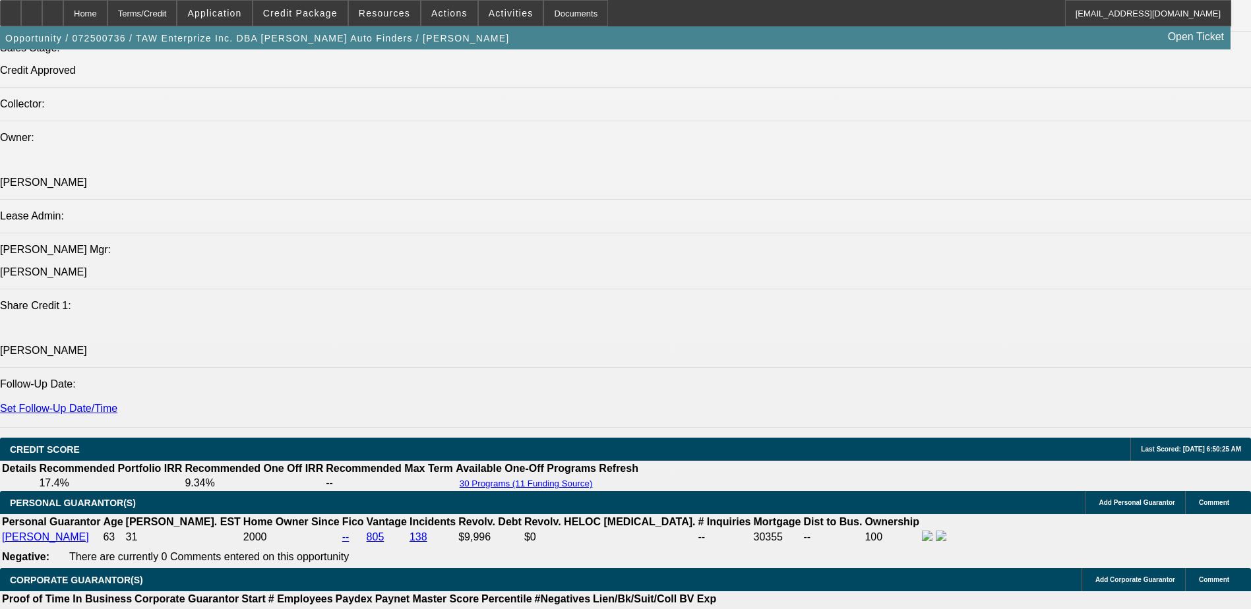
scroll to position [1340, 0]
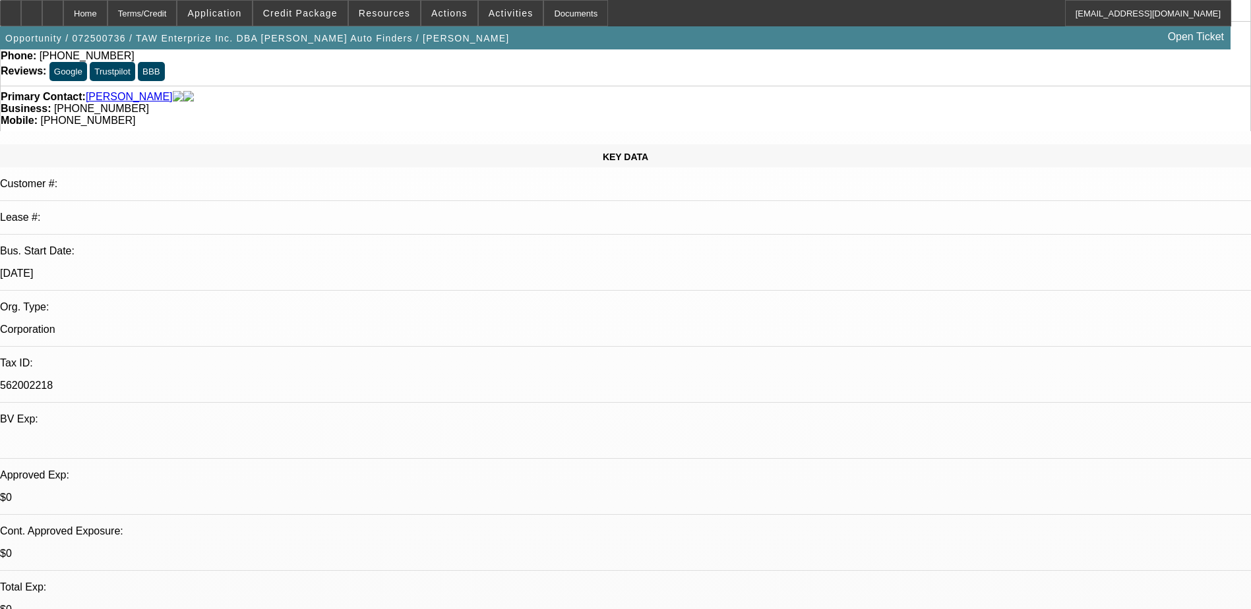
scroll to position [0, 0]
